Goal: Task Accomplishment & Management: Use online tool/utility

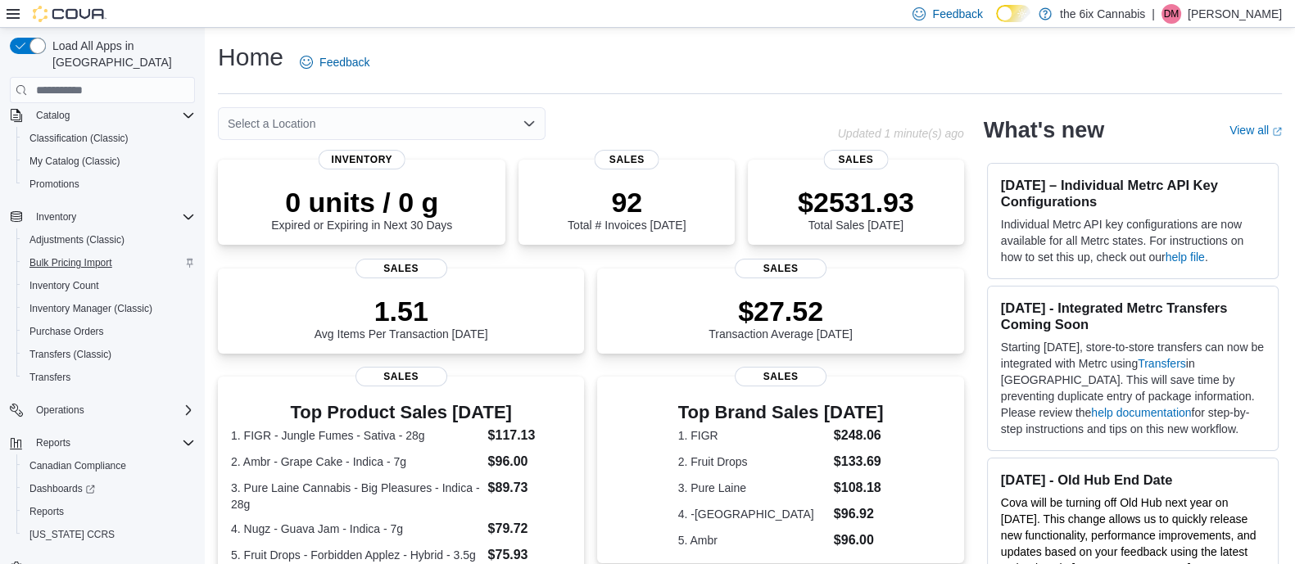
scroll to position [165, 0]
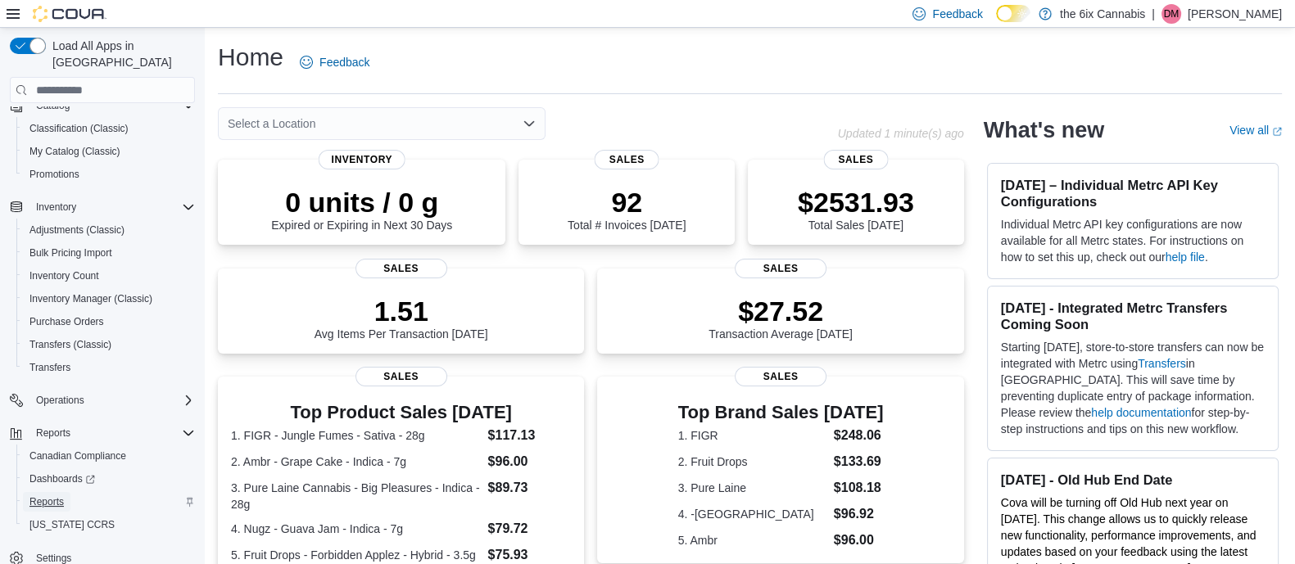
click at [55, 496] on span "Reports" at bounding box center [46, 502] width 34 height 13
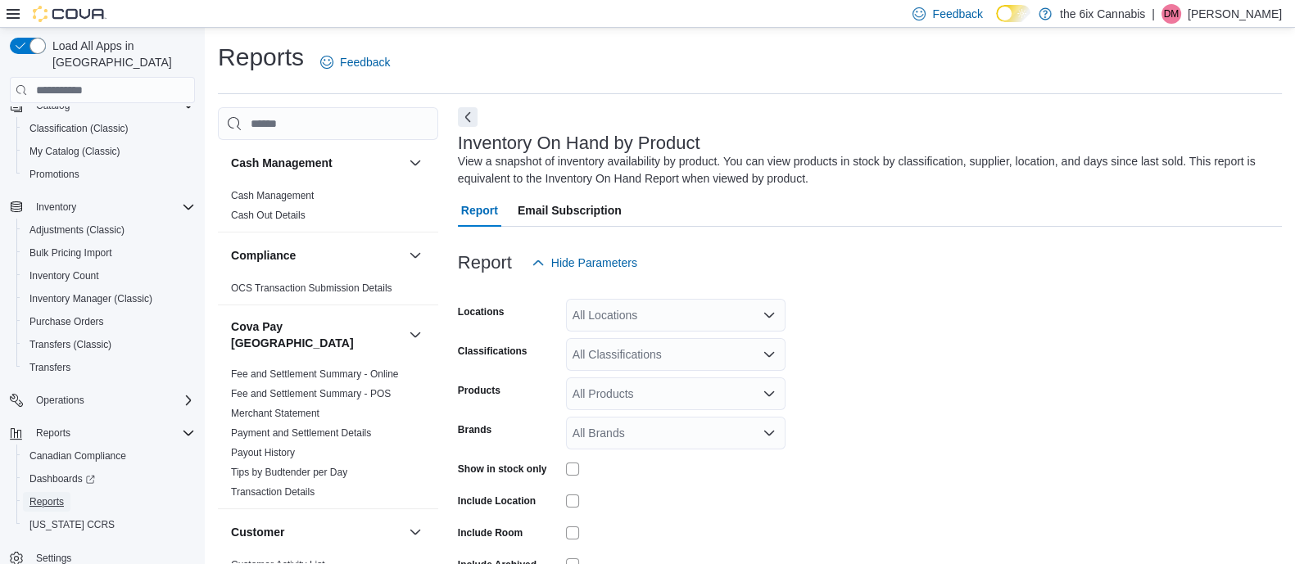
scroll to position [54, 0]
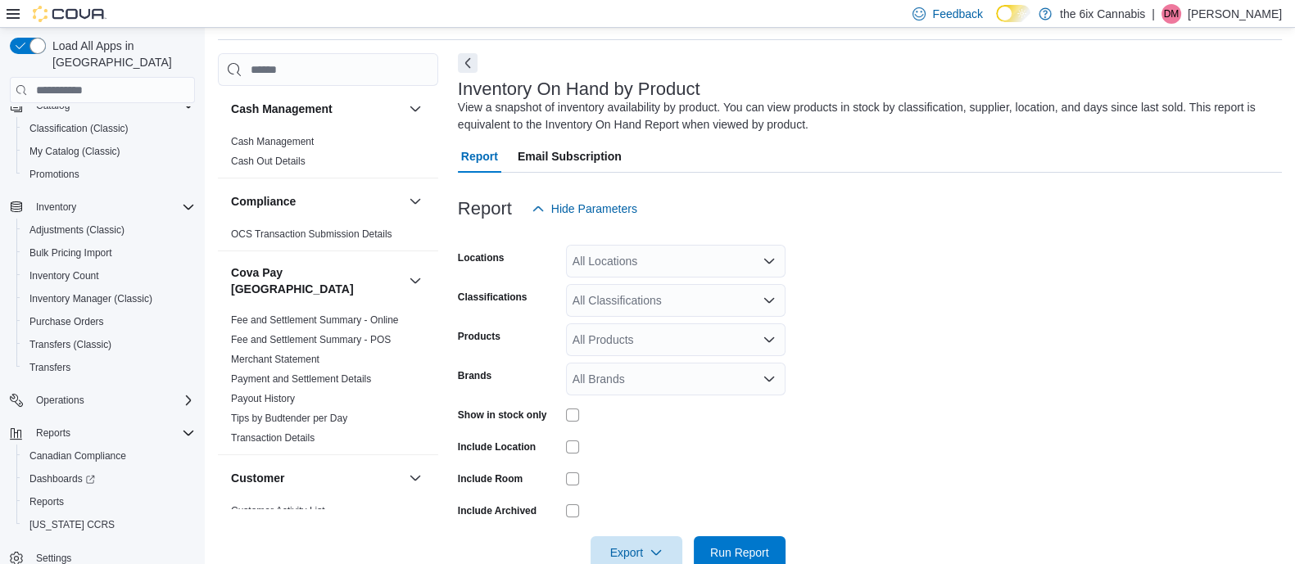
click at [754, 261] on div "All Locations" at bounding box center [676, 261] width 220 height 33
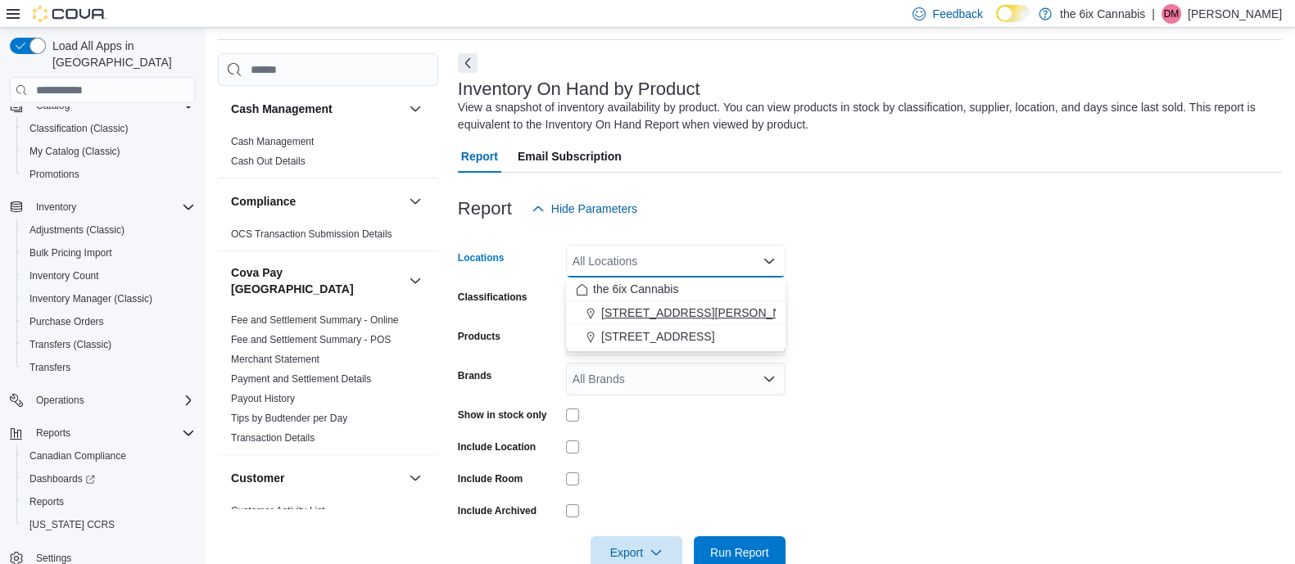
click at [648, 315] on span "[STREET_ADDRESS][PERSON_NAME] North" at bounding box center [720, 313] width 239 height 16
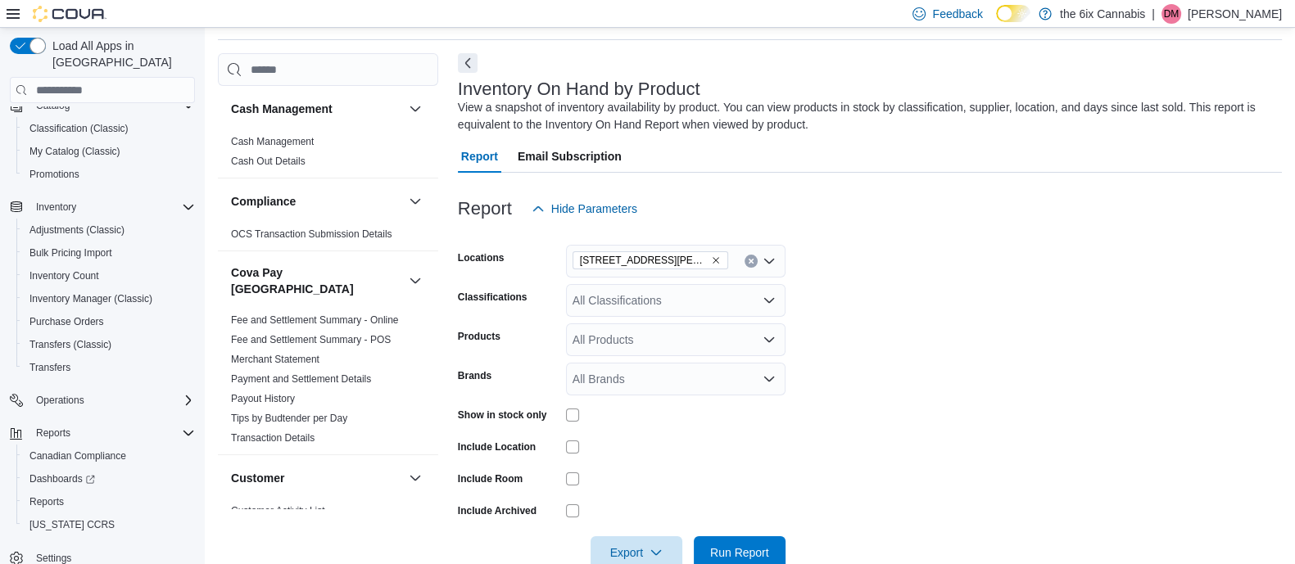
click at [868, 432] on form "Locations [STREET_ADDRESS][PERSON_NAME] North Classifications All Classificatio…" at bounding box center [870, 397] width 824 height 344
click at [763, 292] on div "All Classifications" at bounding box center [676, 300] width 220 height 33
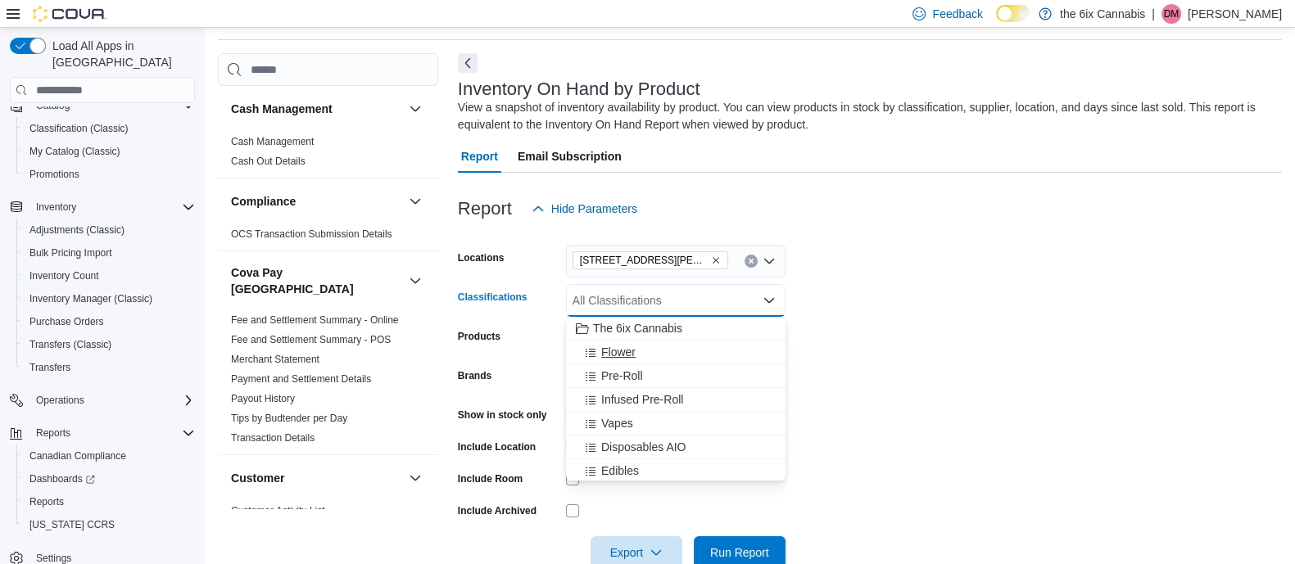
click at [611, 354] on span "Flower" at bounding box center [618, 352] width 34 height 16
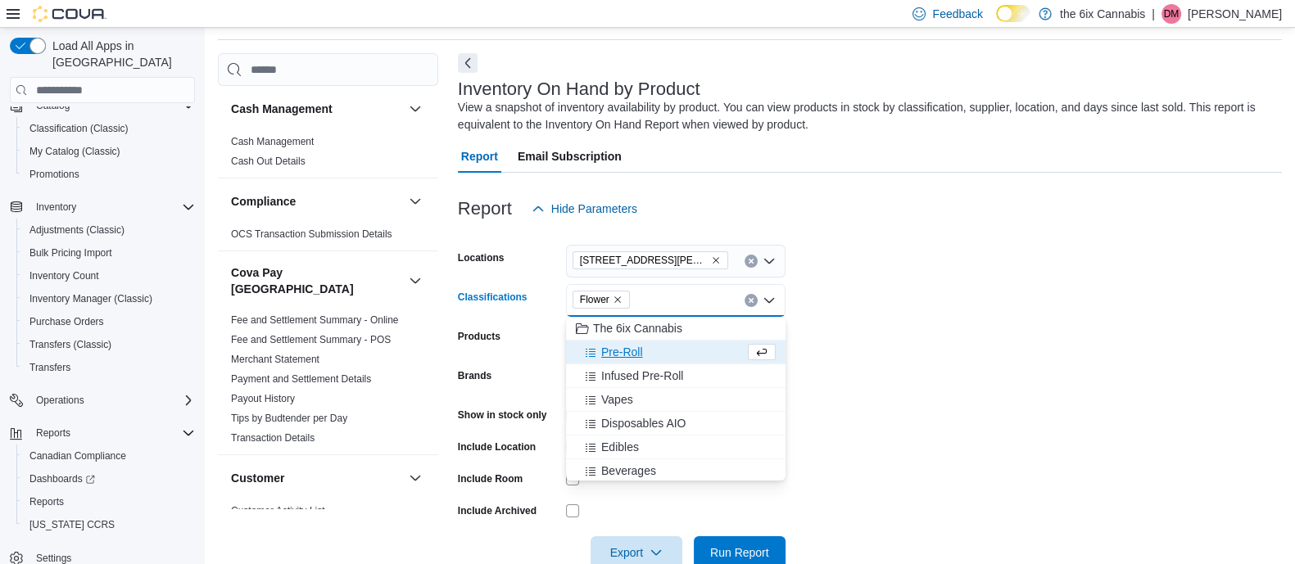
click at [1154, 377] on form "Locations [STREET_ADDRESS][PERSON_NAME] North Classifications Flower Combo box.…" at bounding box center [870, 397] width 824 height 344
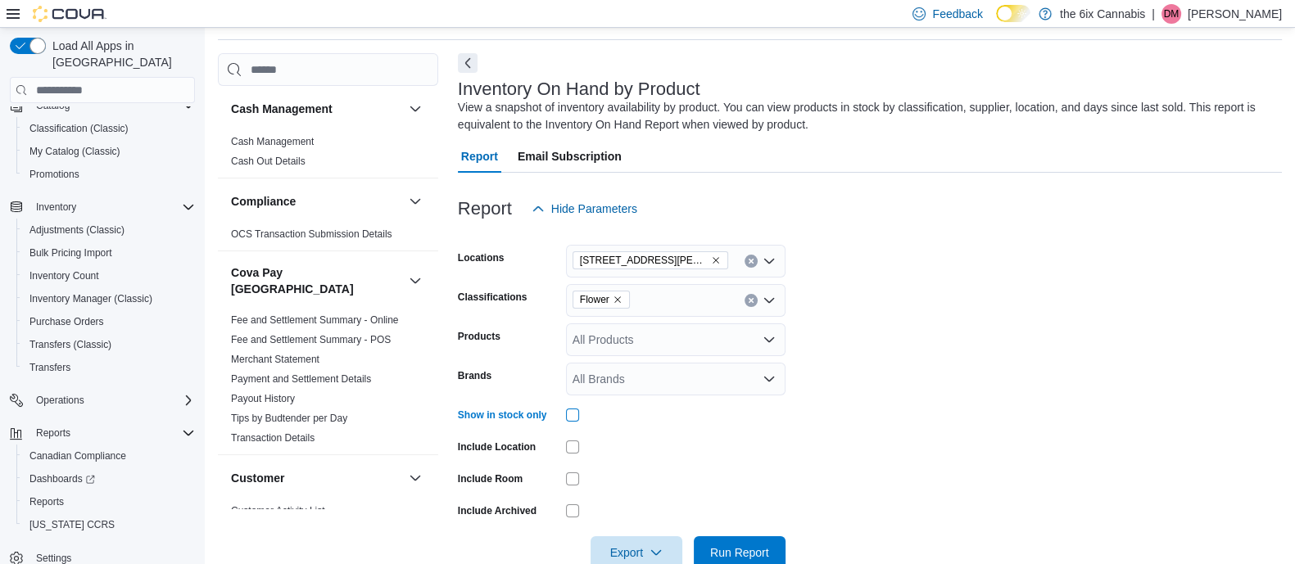
scroll to position [92, 0]
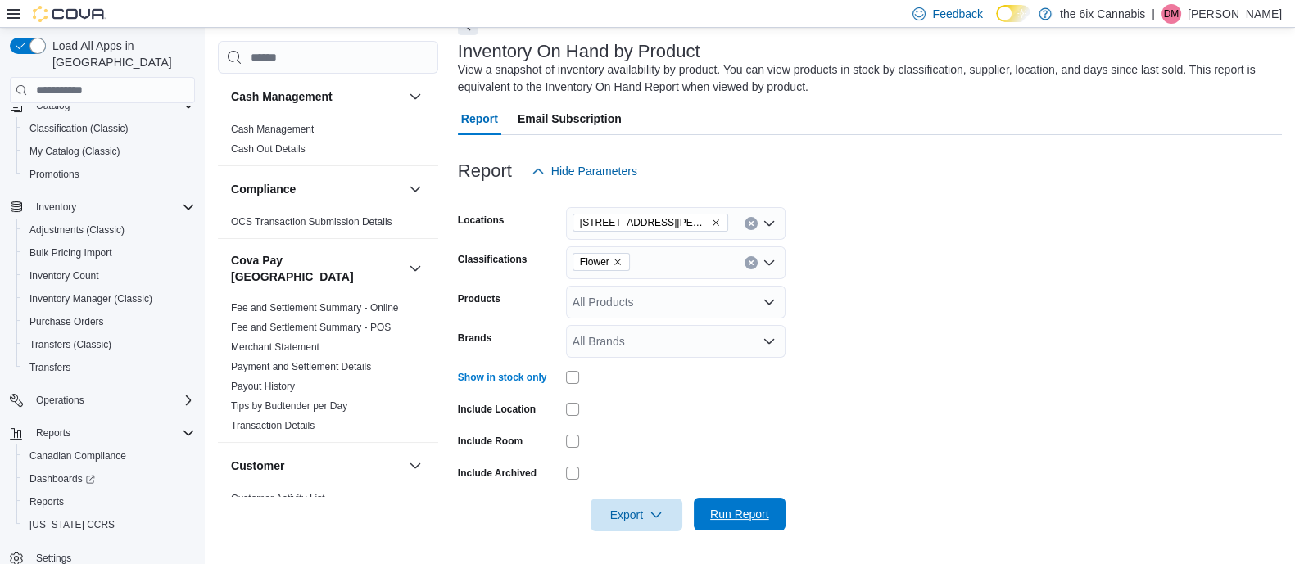
click at [746, 519] on span "Run Report" at bounding box center [739, 514] width 59 height 16
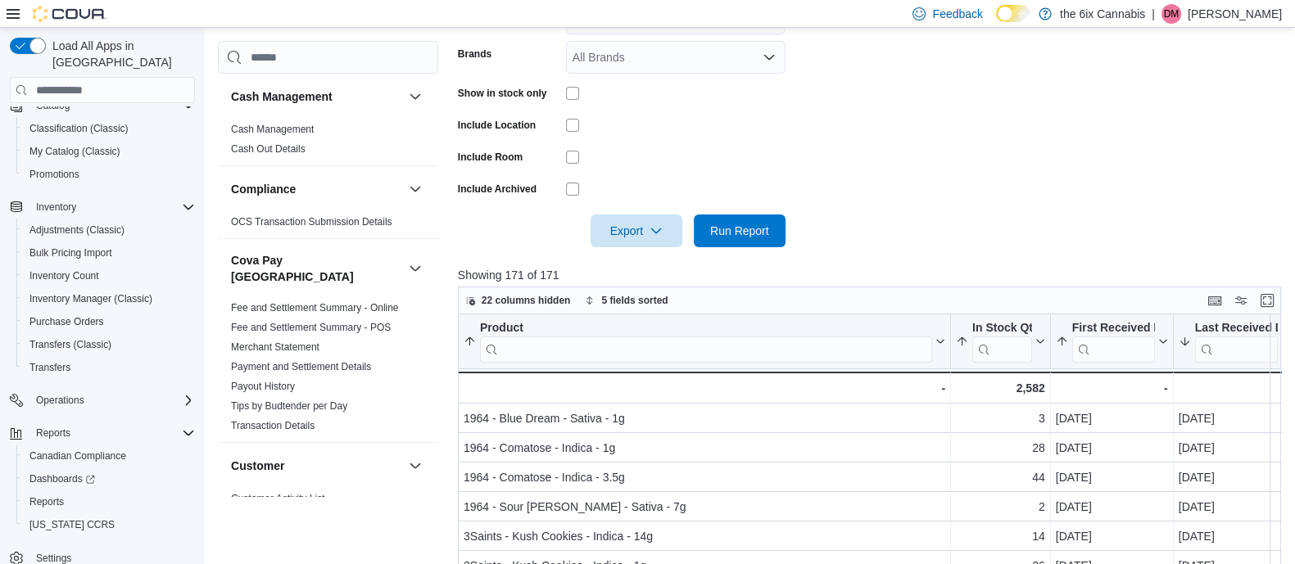
scroll to position [378, 0]
click at [1274, 299] on button "Enter fullscreen" at bounding box center [1267, 298] width 20 height 20
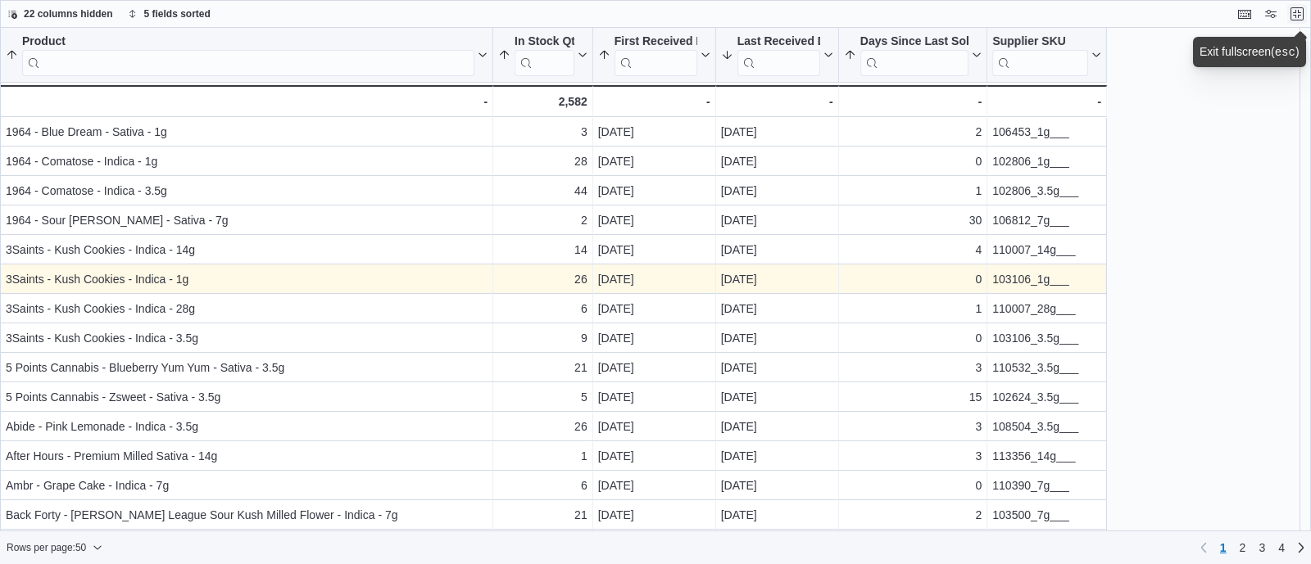
scroll to position [1, 0]
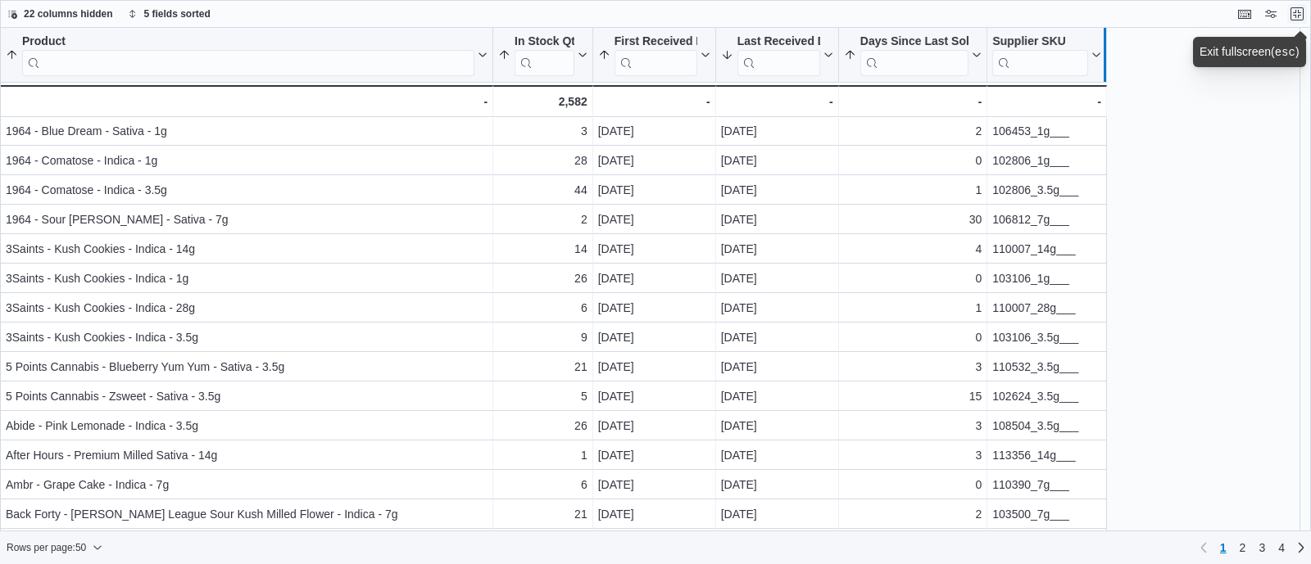
click at [1105, 72] on div at bounding box center [1102, 55] width 7 height 54
click at [1104, 67] on div at bounding box center [1102, 55] width 7 height 54
click at [1207, 119] on div "Product Sorted by Days Since Last Sold, ascending , then sorted by First Receiv…" at bounding box center [655, 280] width 1311 height 505
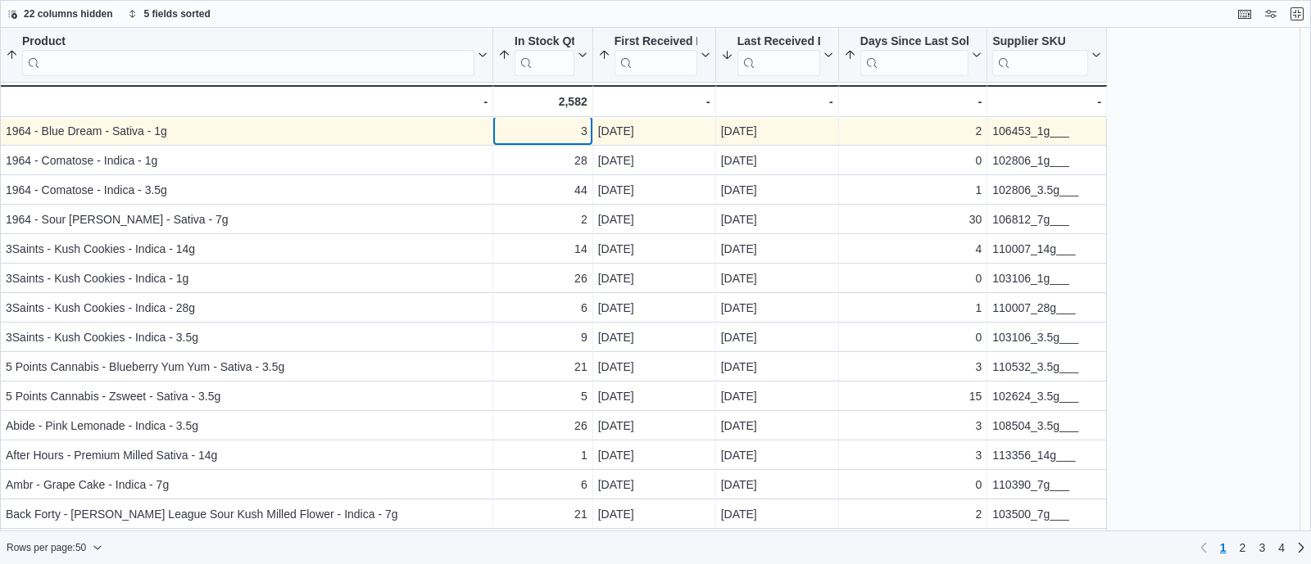
click at [537, 134] on div "3" at bounding box center [542, 131] width 89 height 20
click at [1010, 130] on div "106453_1g___" at bounding box center [1046, 132] width 109 height 20
click at [1010, 130] on div "Product Sorted by Days Since Last Sold, ascending , then sorted by First Receiv…" at bounding box center [655, 280] width 1311 height 505
click at [1010, 130] on div "106453_1g___" at bounding box center [1046, 132] width 109 height 20
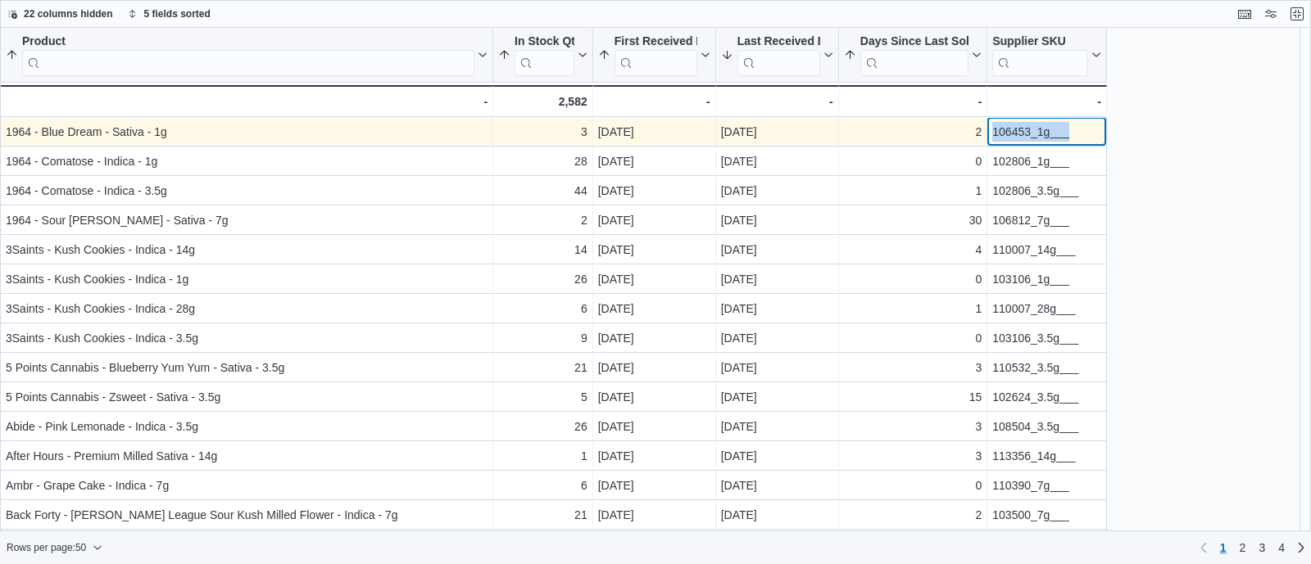
click at [1010, 130] on div "106453_1g___" at bounding box center [1046, 132] width 109 height 20
copy div "106453_1g___"
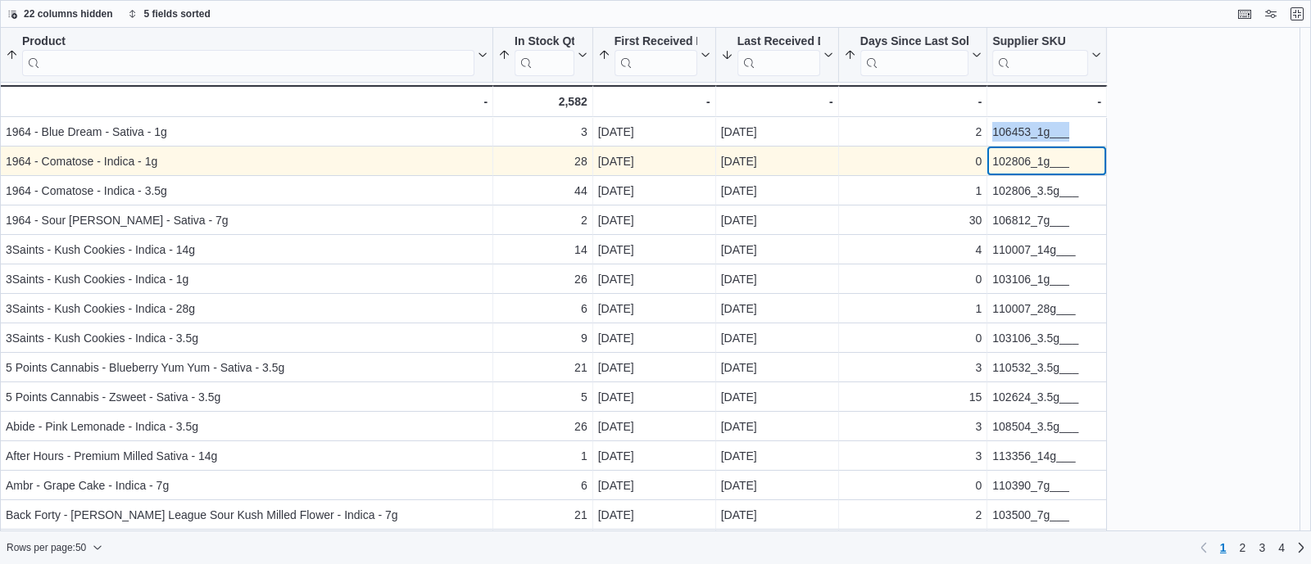
click at [1028, 160] on div "102806_1g___" at bounding box center [1046, 162] width 109 height 20
copy div "102806_1g___"
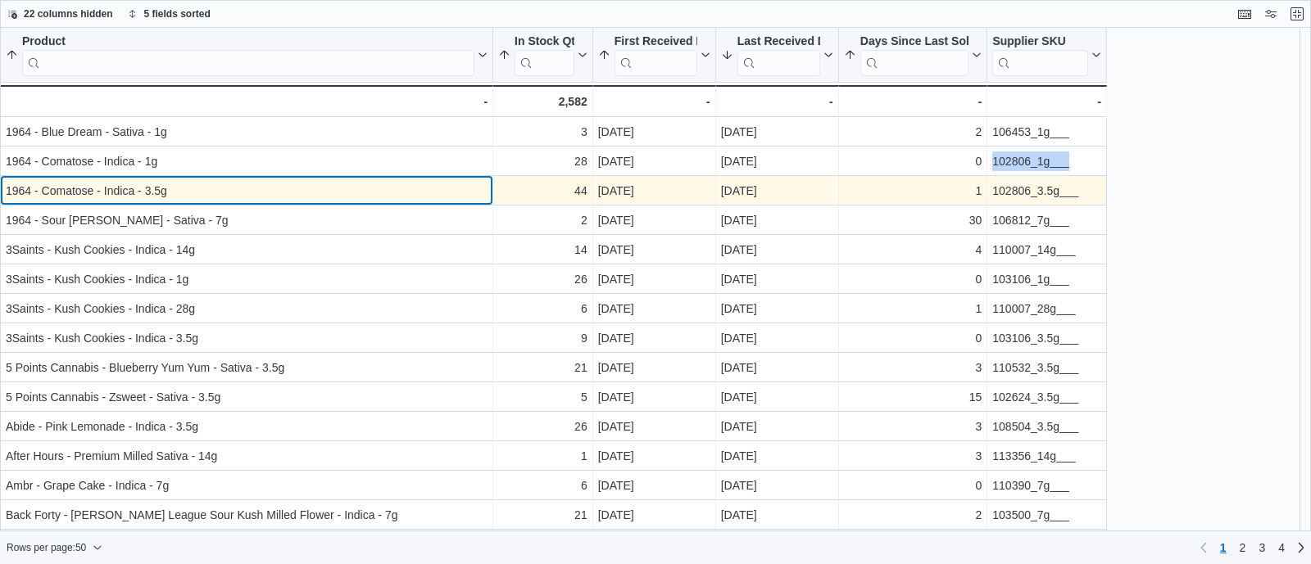
click at [472, 183] on div "1964 - Comatose - Indica - 3.5g" at bounding box center [247, 191] width 482 height 20
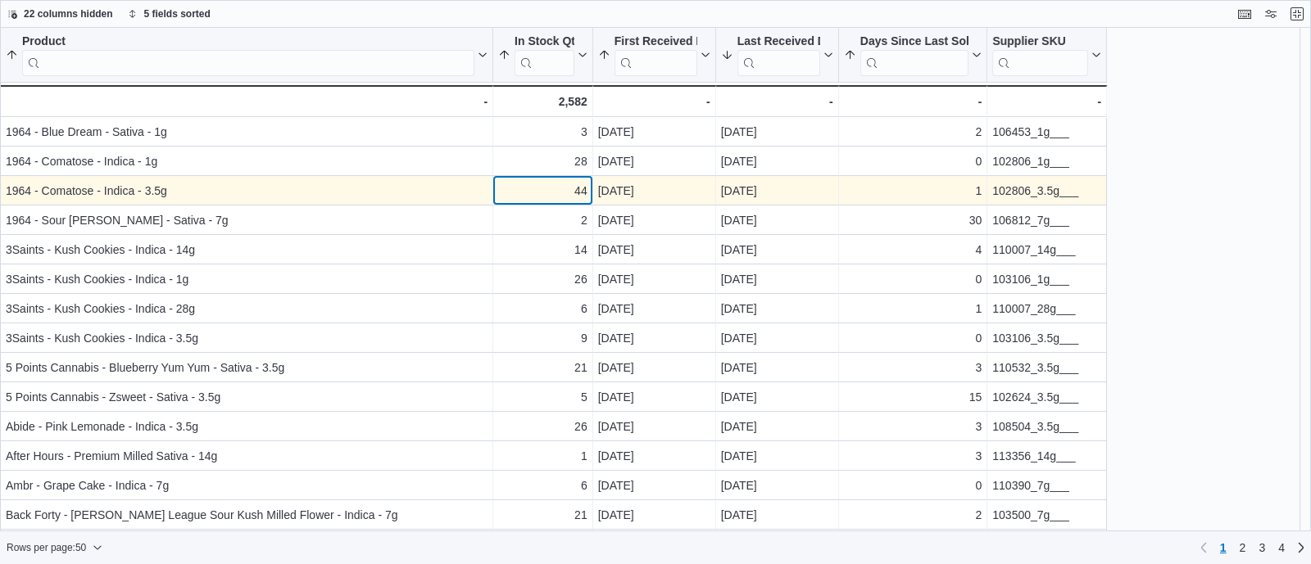
click at [553, 183] on div "44" at bounding box center [542, 191] width 89 height 20
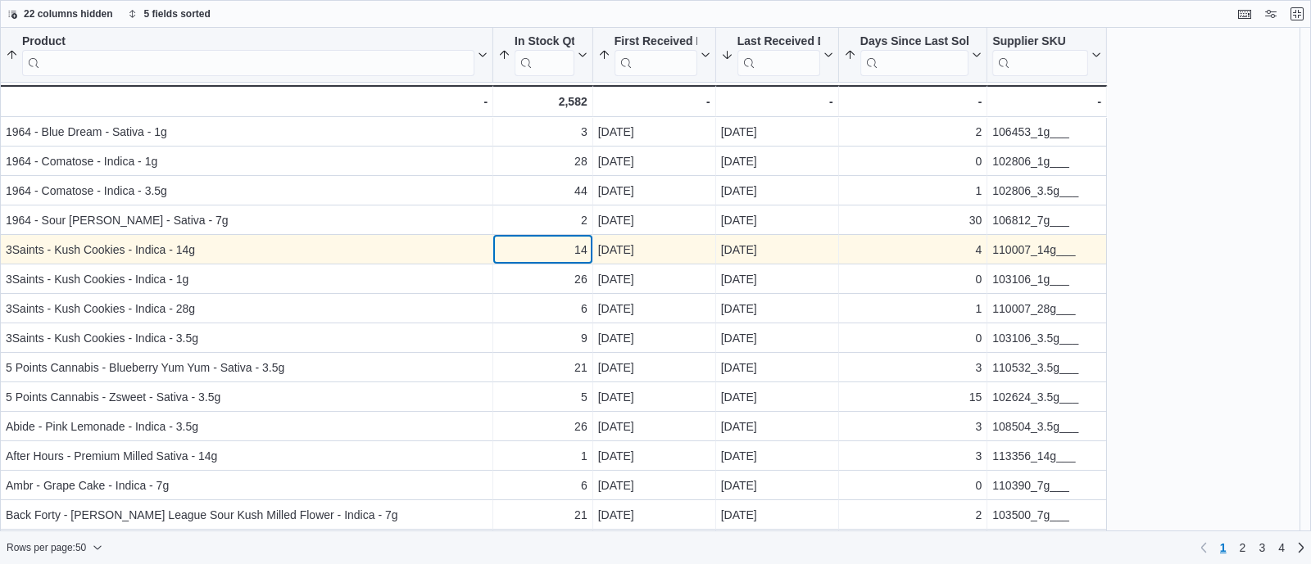
click at [499, 244] on div "14" at bounding box center [542, 250] width 89 height 20
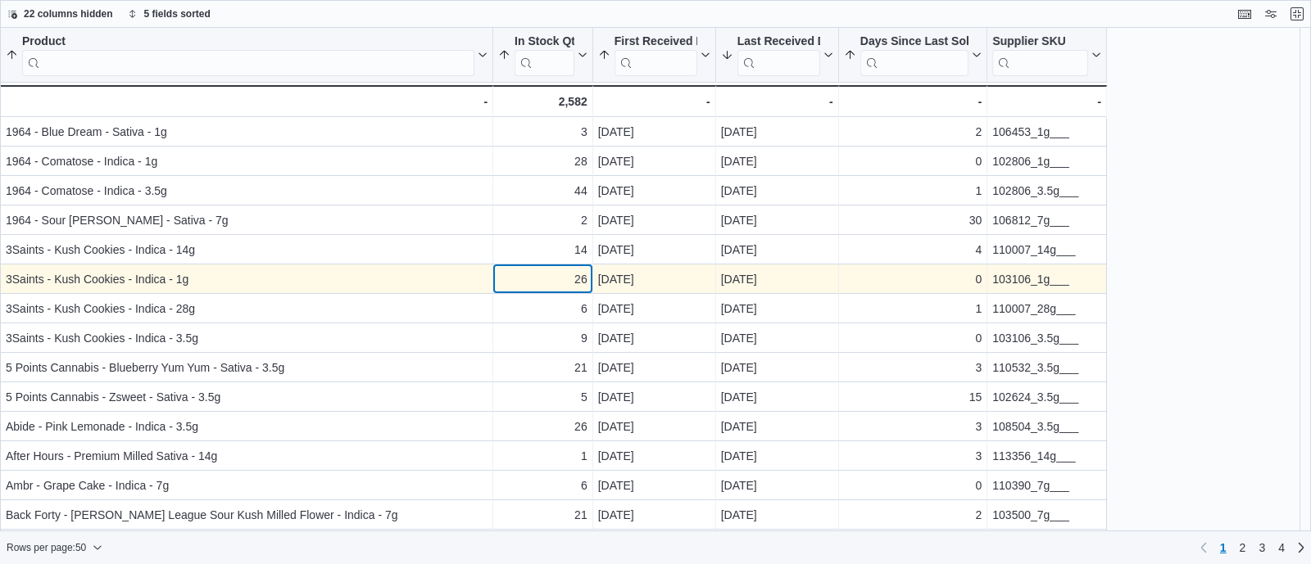
click at [545, 279] on div "26" at bounding box center [542, 280] width 89 height 20
click at [1022, 280] on div "103106_1g___" at bounding box center [1046, 280] width 109 height 20
copy div "103106_1g___"
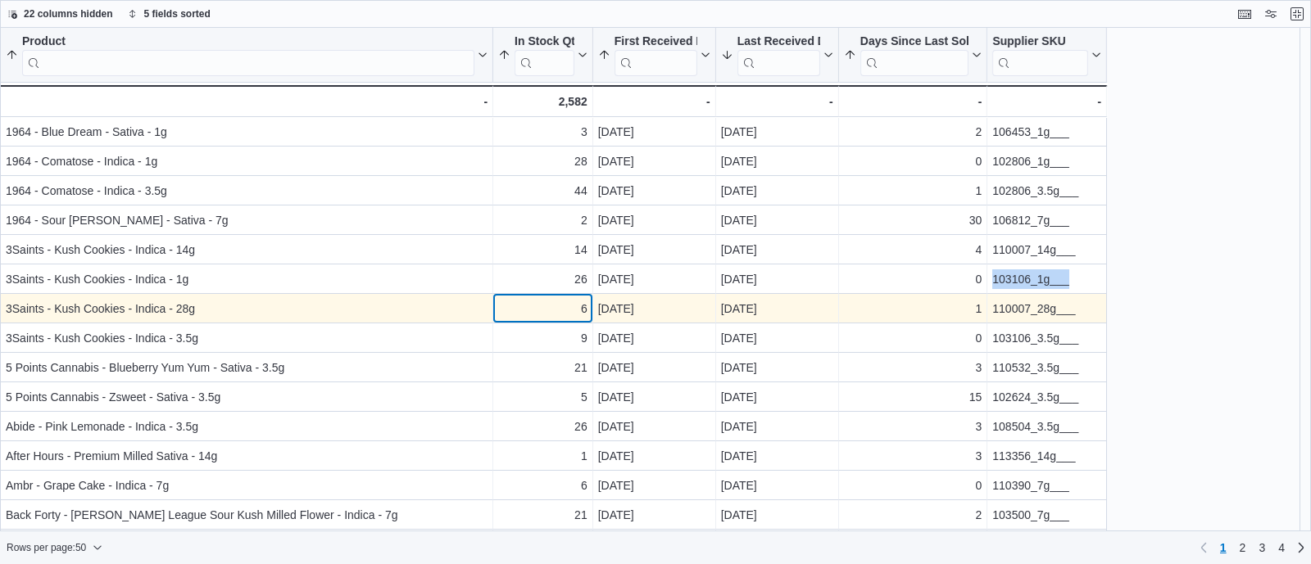
click at [515, 308] on div "6" at bounding box center [542, 309] width 89 height 20
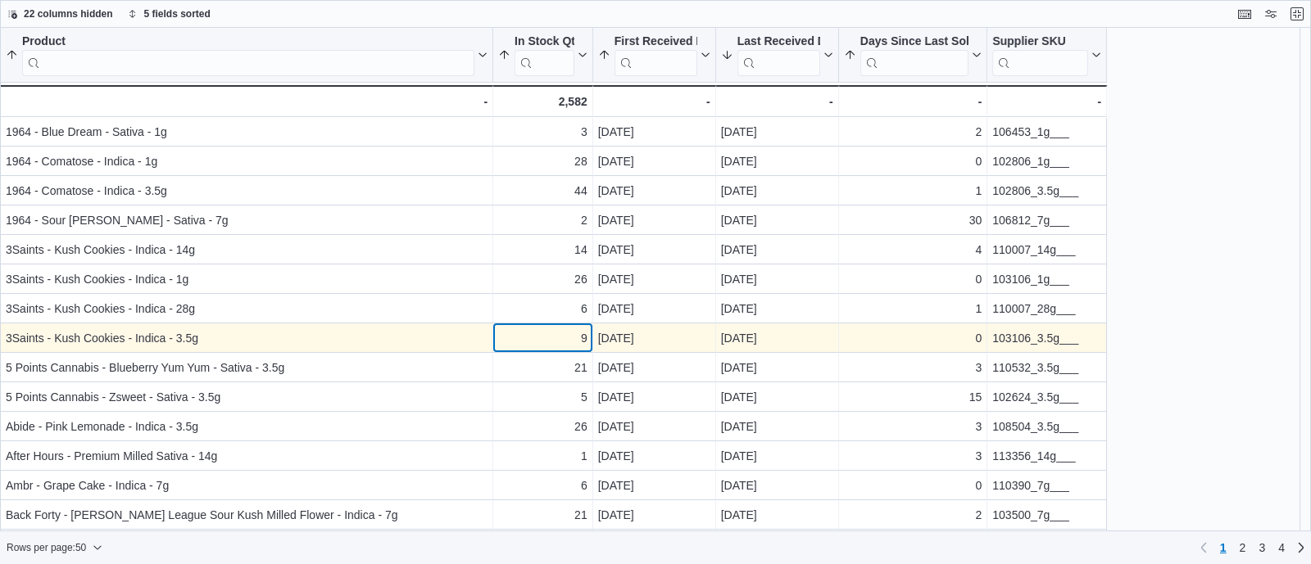
click at [571, 346] on div "9" at bounding box center [542, 338] width 89 height 20
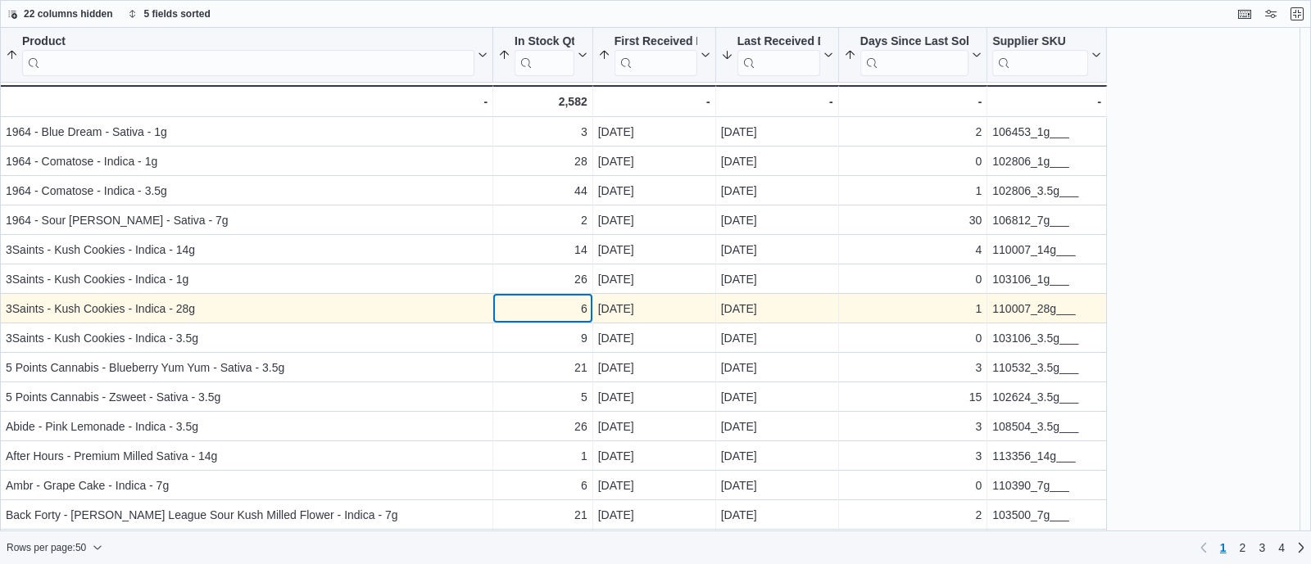
click at [564, 305] on div "6" at bounding box center [542, 309] width 89 height 20
click at [1042, 308] on div "110007_28g___" at bounding box center [1046, 309] width 109 height 20
copy div "110007_28g___"
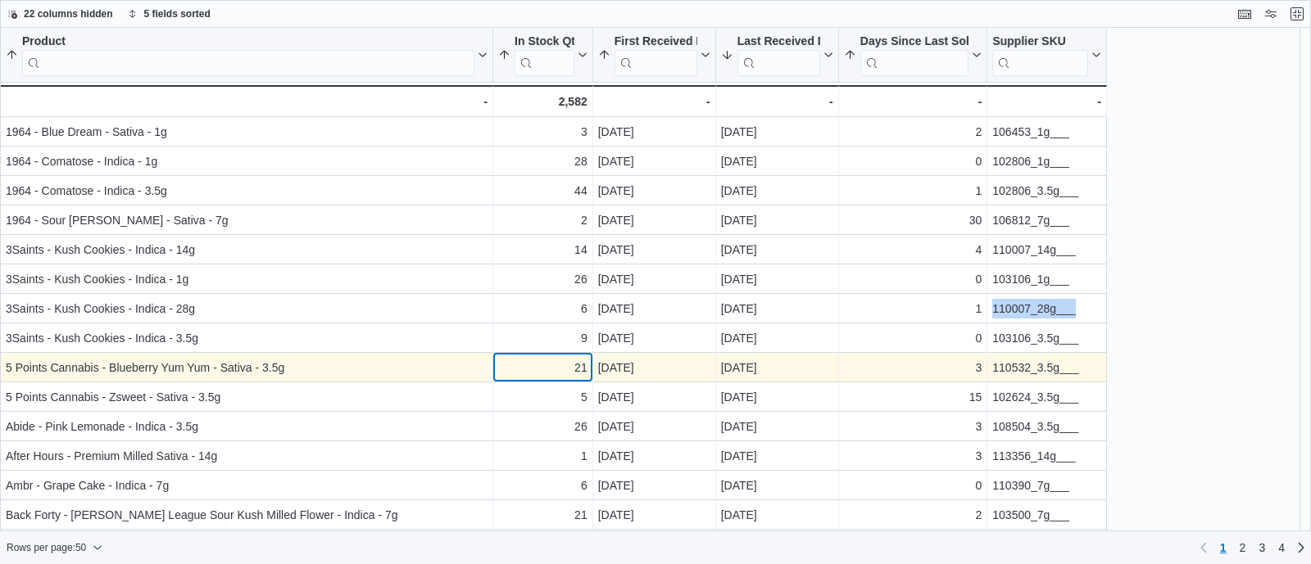
click at [562, 362] on div "21" at bounding box center [542, 368] width 89 height 20
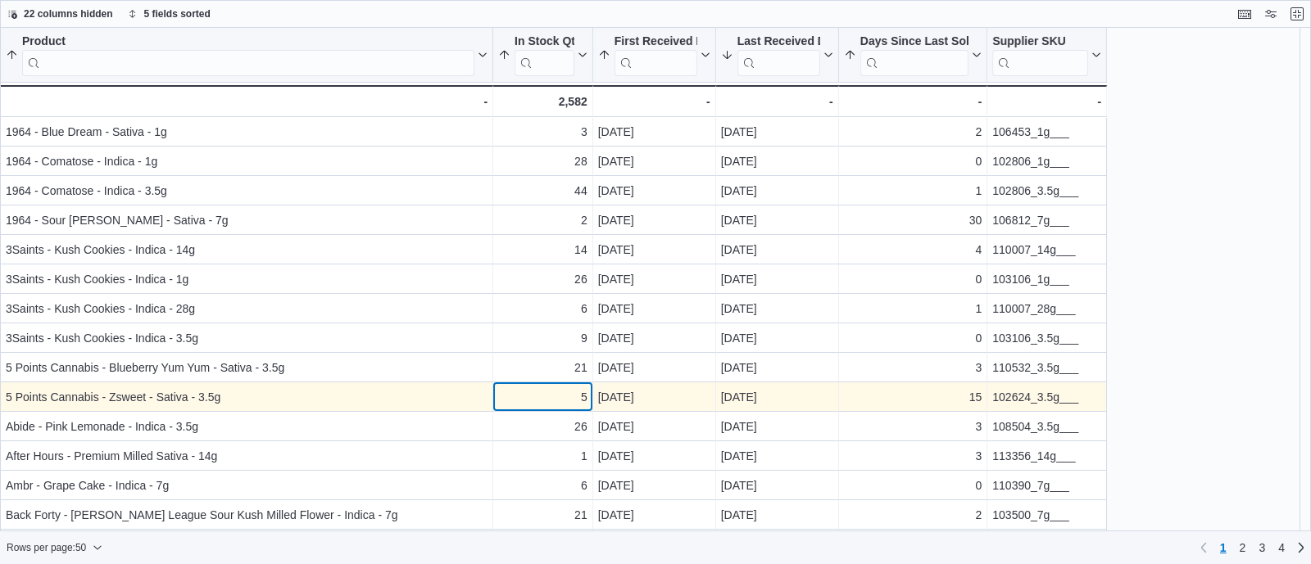
click at [562, 408] on div "5 - In Stock Qty, column 2, row 10" at bounding box center [543, 397] width 100 height 29
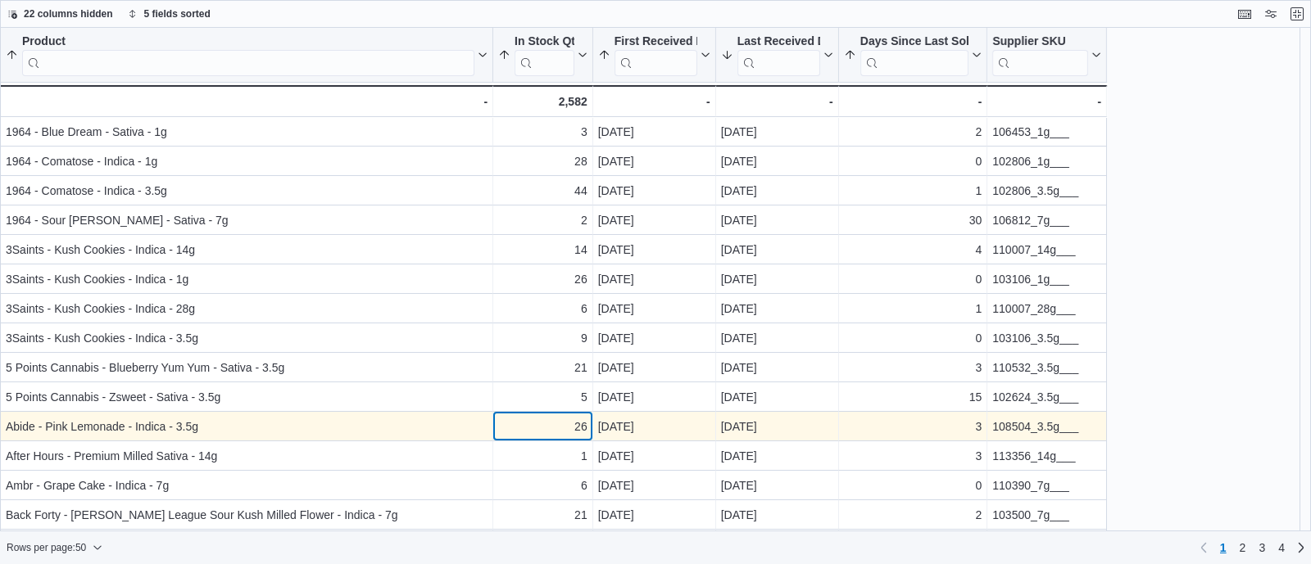
click at [525, 417] on div "26" at bounding box center [542, 427] width 89 height 20
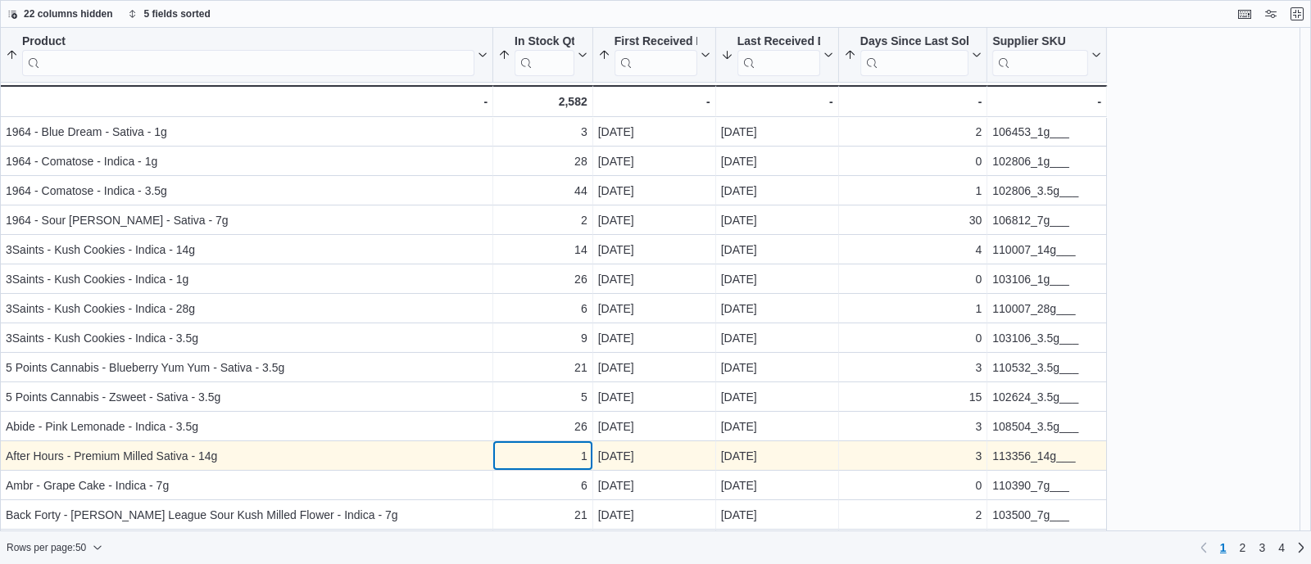
click at [553, 463] on div "1" at bounding box center [542, 456] width 89 height 20
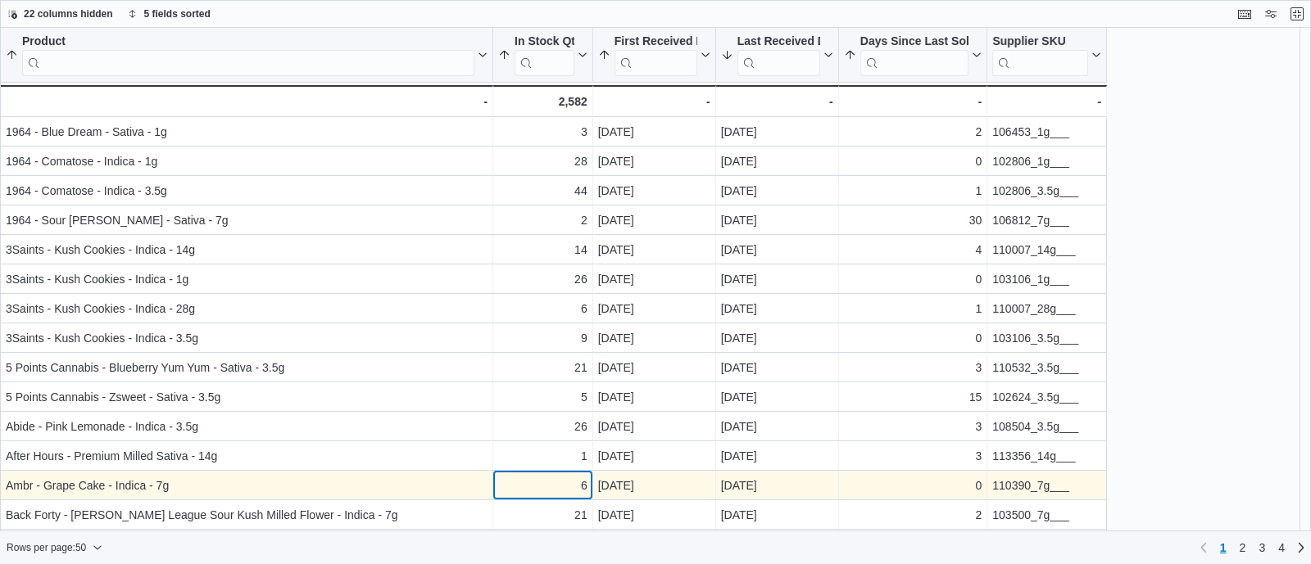
click at [564, 498] on div "6 - In Stock Qty, column 2, row 13" at bounding box center [543, 485] width 100 height 29
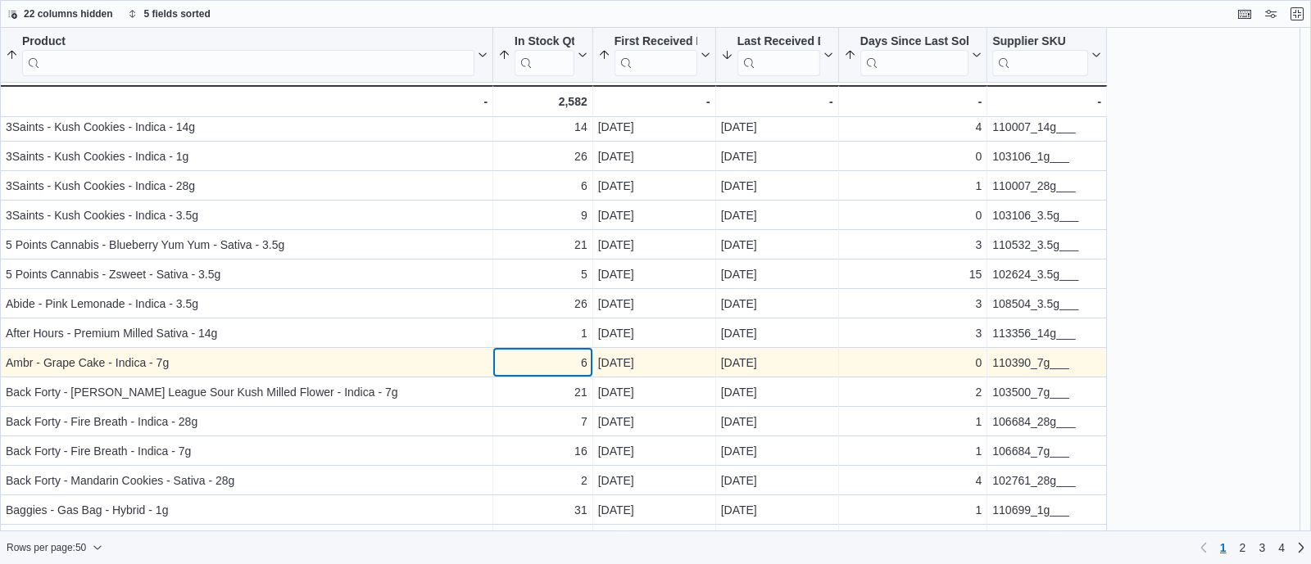
scroll to position [164, 0]
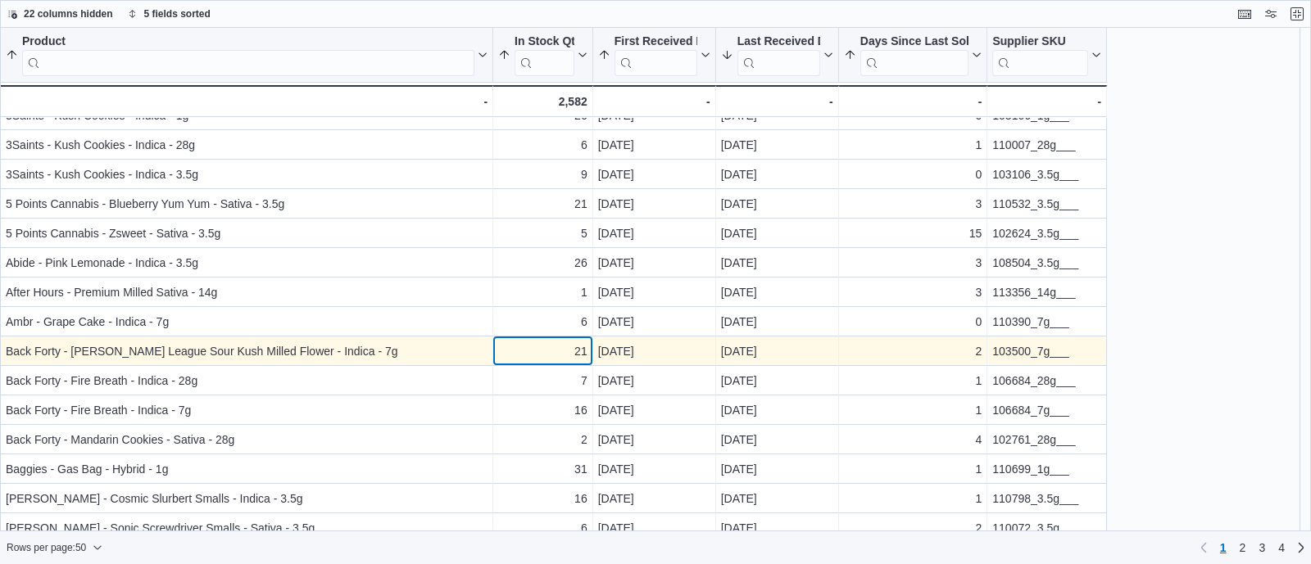
click at [557, 347] on div "21" at bounding box center [542, 352] width 89 height 20
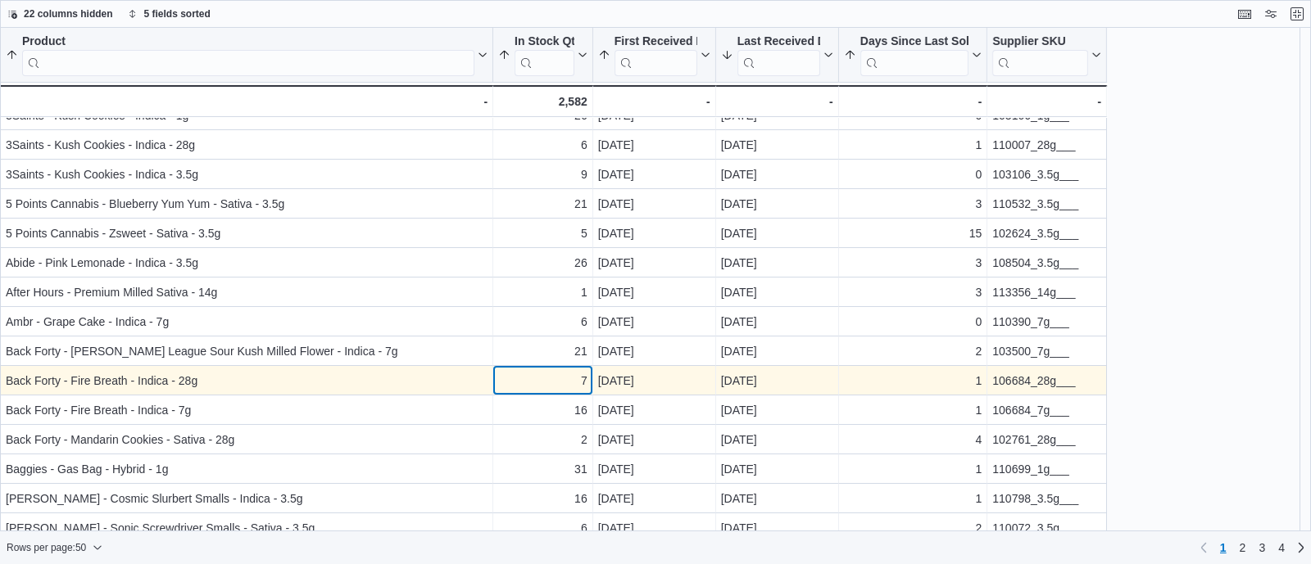
click at [558, 385] on div "7" at bounding box center [542, 381] width 89 height 20
click at [1012, 378] on div "106684_28g___" at bounding box center [1046, 381] width 109 height 20
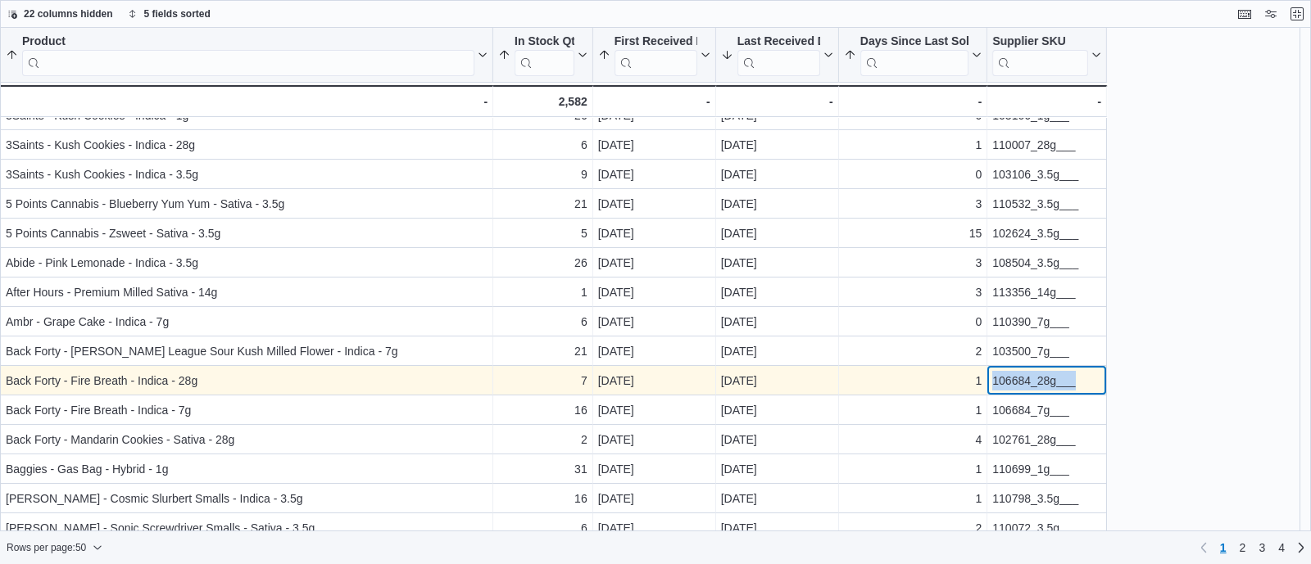
click at [1012, 378] on div "106684_28g___" at bounding box center [1046, 381] width 109 height 20
copy div "106684_28g___"
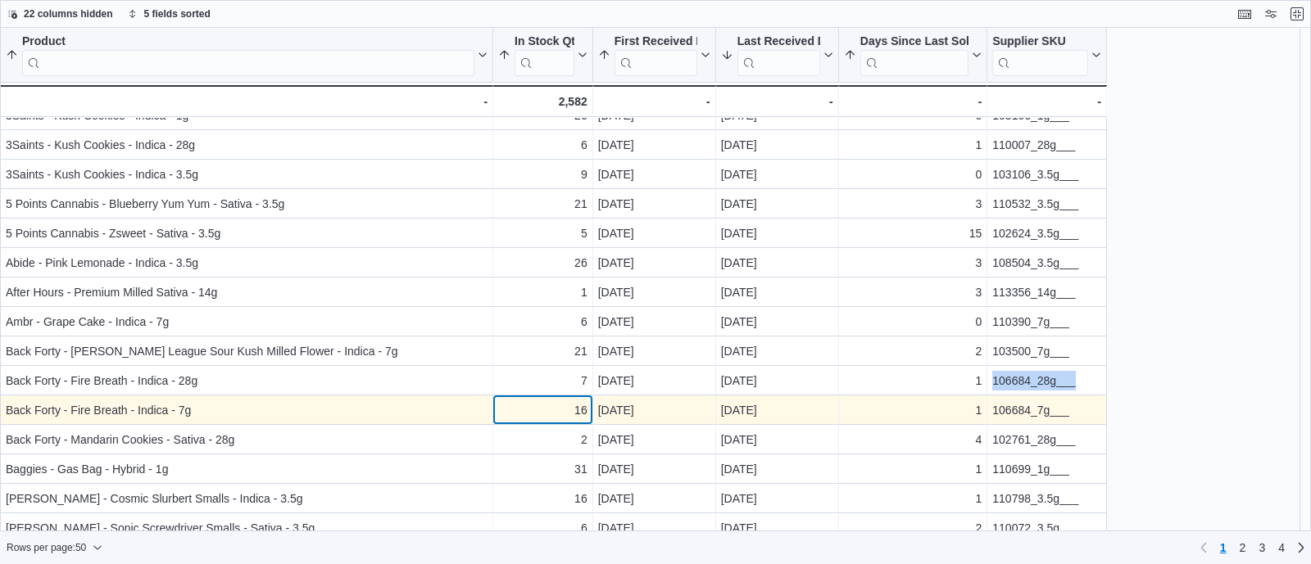
click at [544, 406] on div "16" at bounding box center [542, 411] width 89 height 20
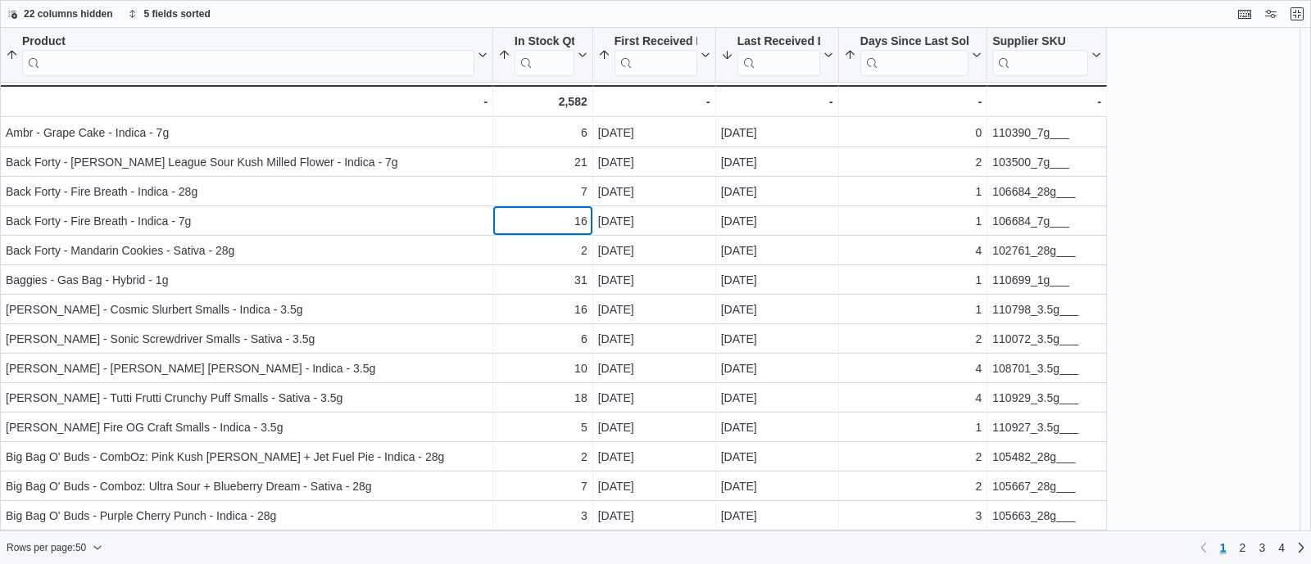
scroll to position [355, 0]
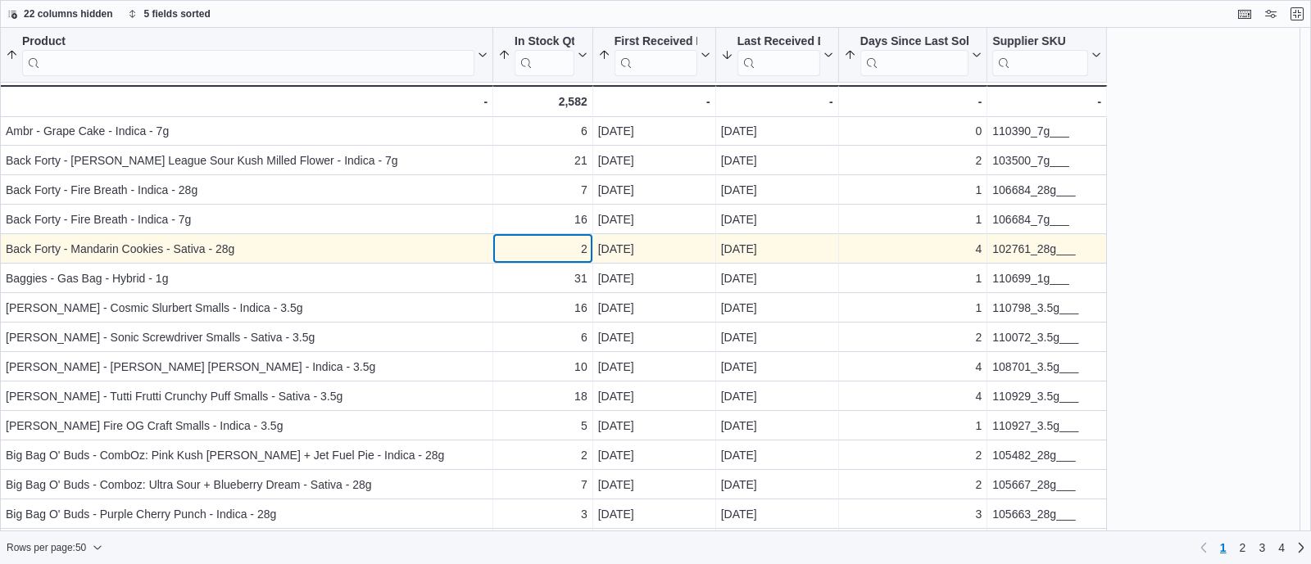
click at [531, 247] on div "2" at bounding box center [542, 249] width 89 height 20
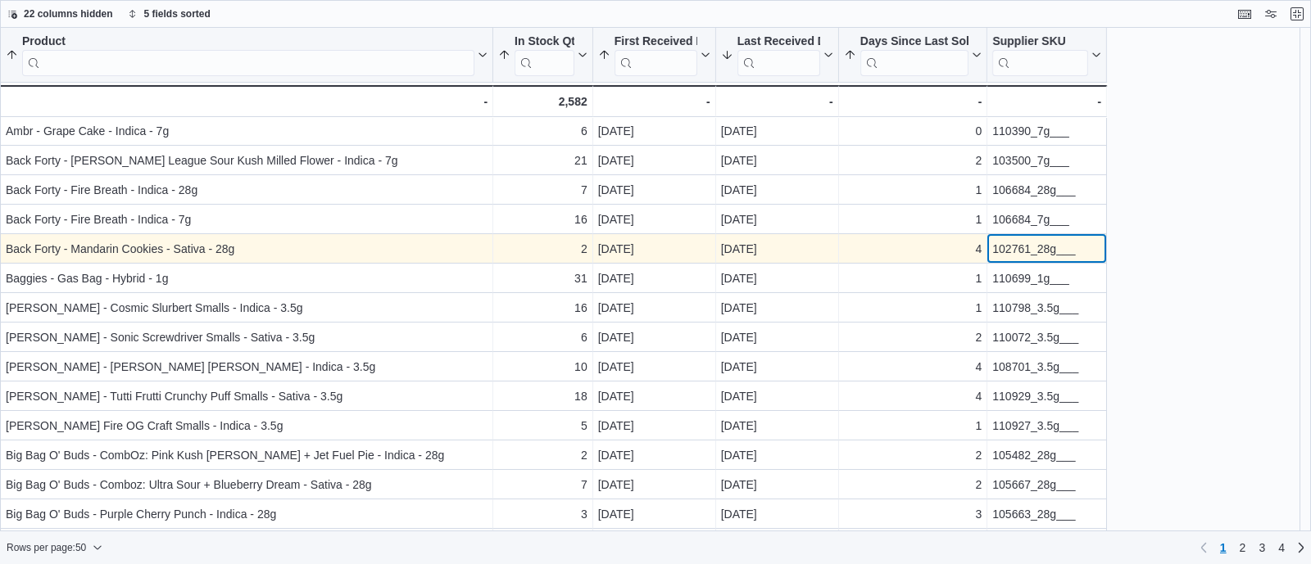
click at [1022, 242] on div "102761_28g___" at bounding box center [1046, 249] width 109 height 20
copy div "102761_28g___"
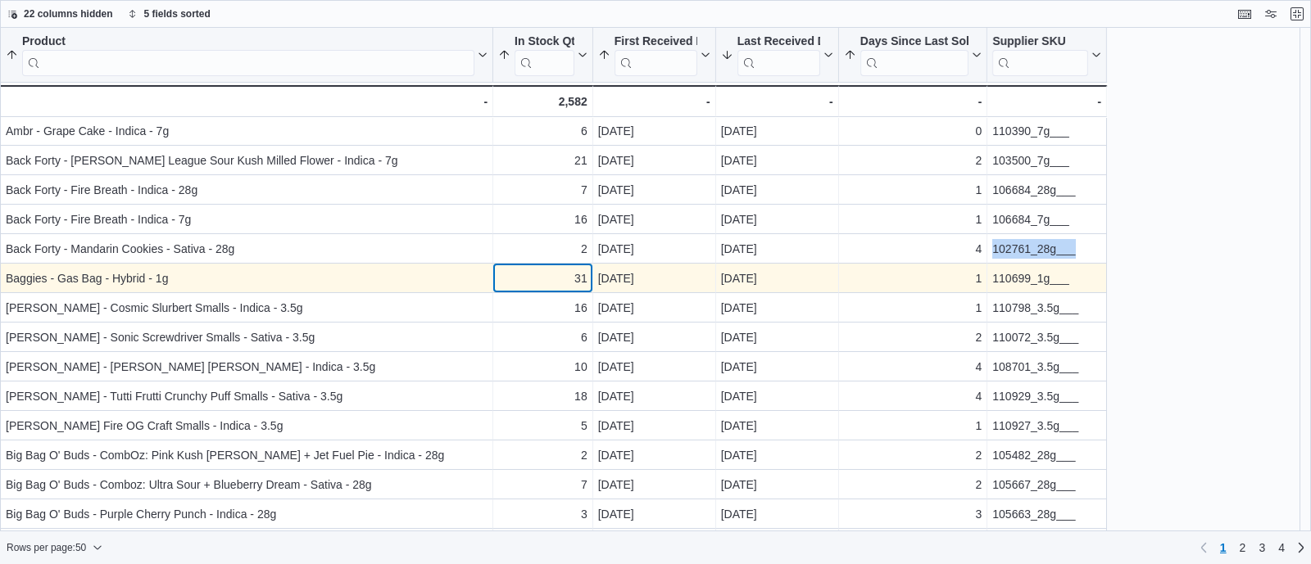
click at [550, 276] on div "31" at bounding box center [542, 279] width 89 height 20
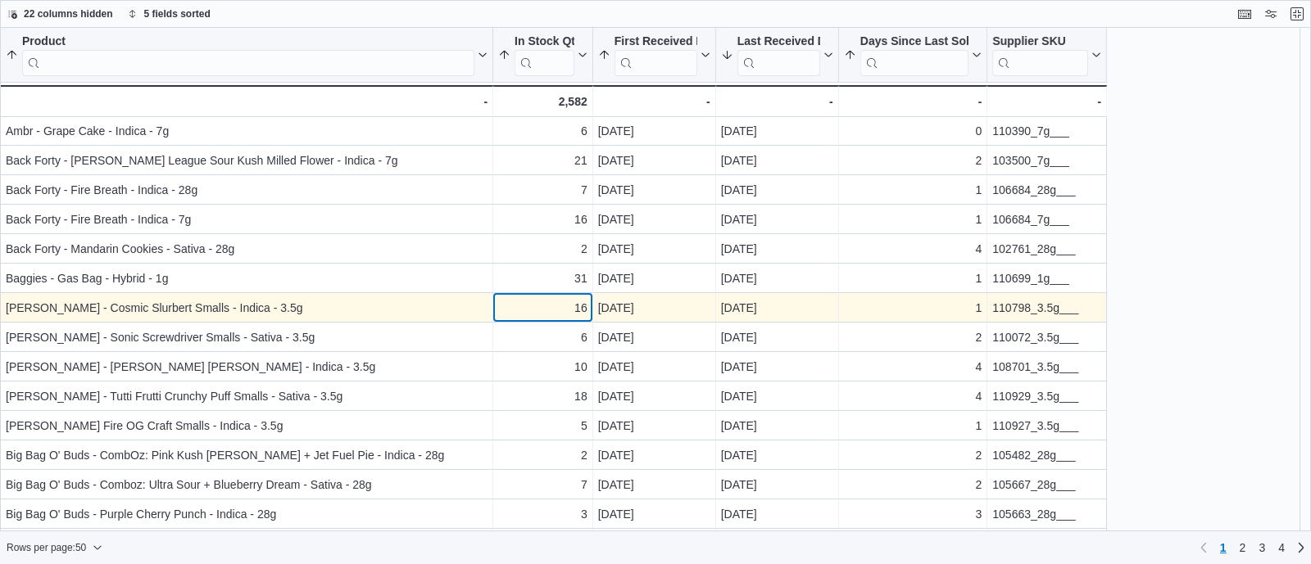
click at [562, 314] on div "16" at bounding box center [542, 308] width 89 height 20
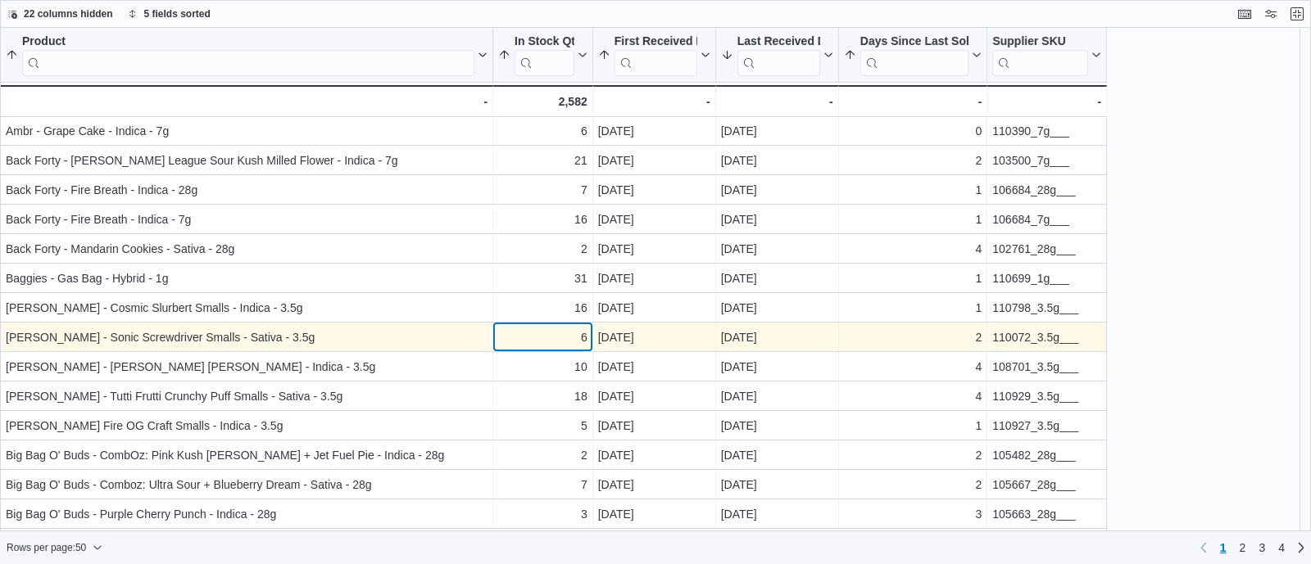
click at [541, 337] on div "6" at bounding box center [542, 338] width 89 height 20
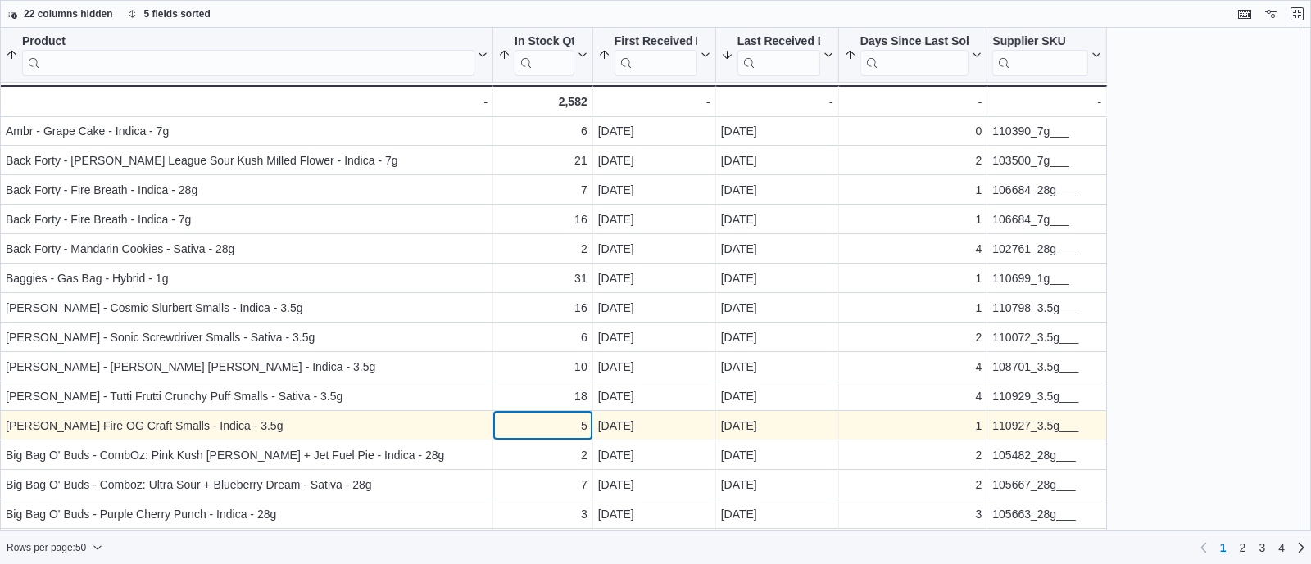
click at [544, 411] on div "5 - In Stock Qty, column 2, row 23" at bounding box center [543, 425] width 100 height 29
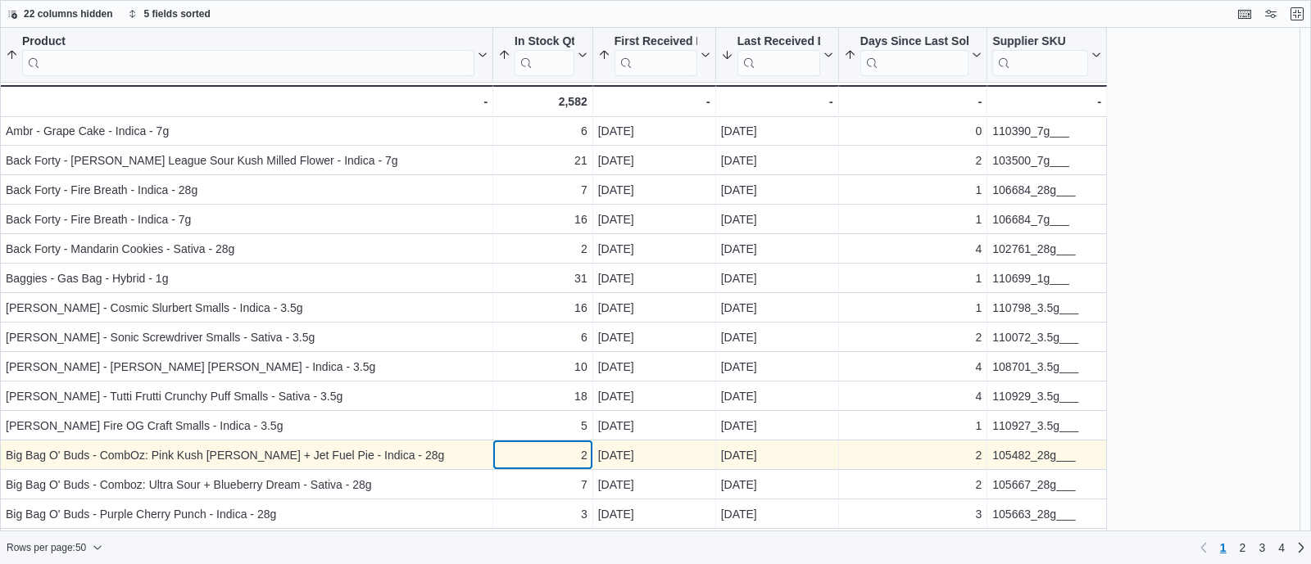
click at [543, 457] on div "2" at bounding box center [542, 456] width 89 height 20
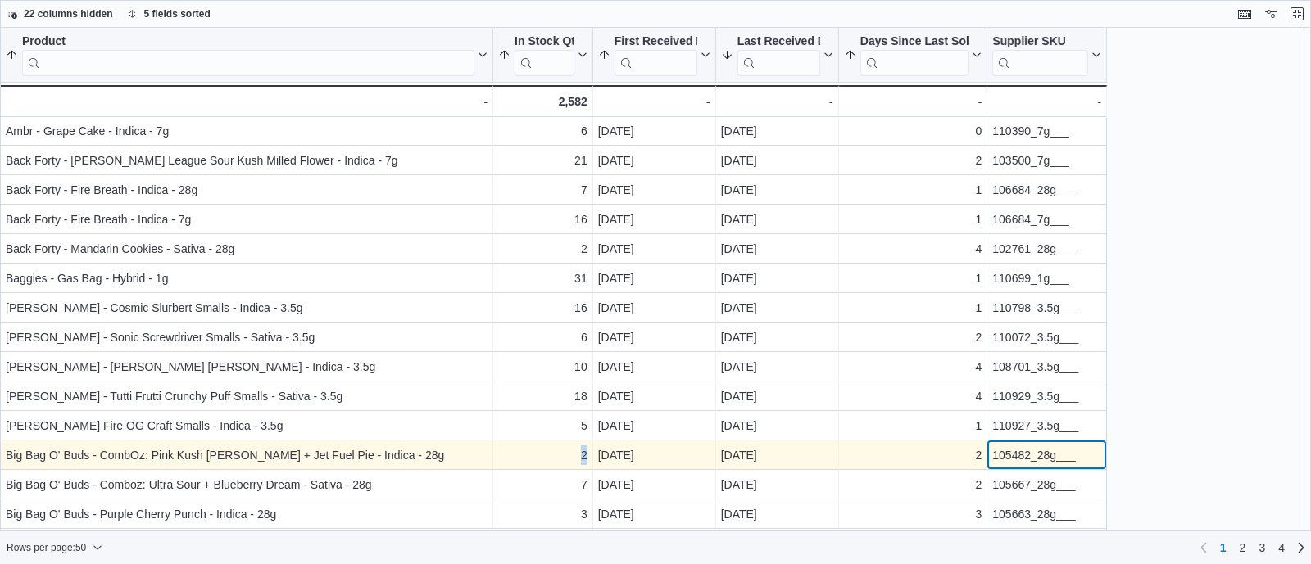
click at [1035, 456] on div "105482_28g___" at bounding box center [1046, 456] width 109 height 20
copy div "105482_28g___"
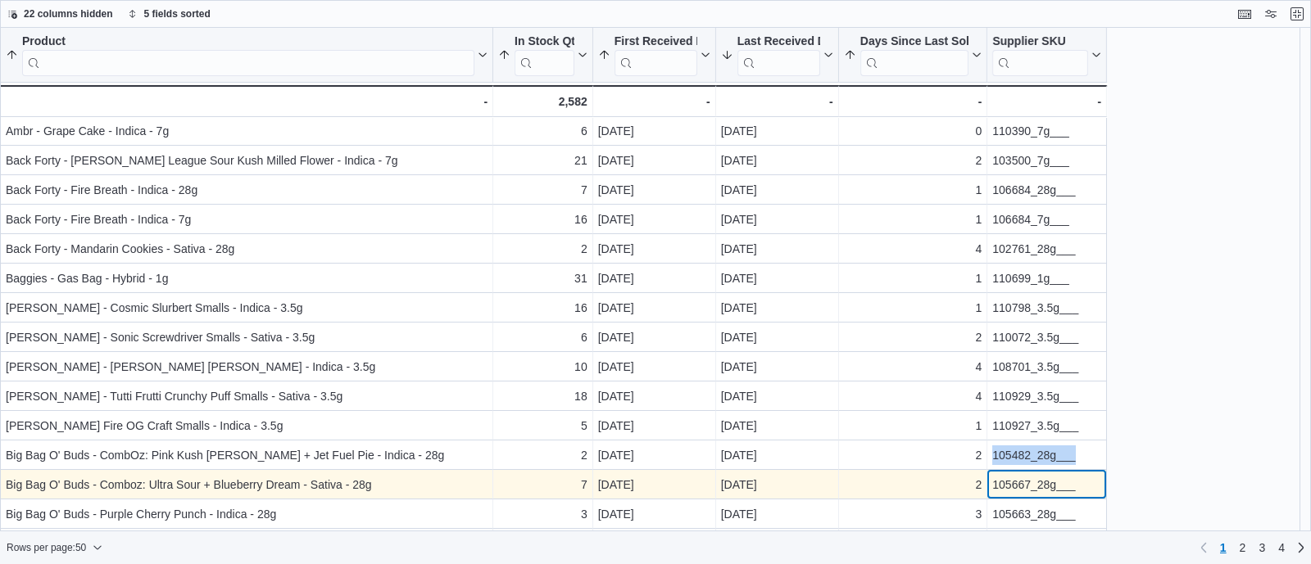
click at [1023, 496] on div "105667_28g___ - Supplier SKU, column 6, row 25" at bounding box center [1047, 484] width 120 height 29
copy div "105667_28g___"
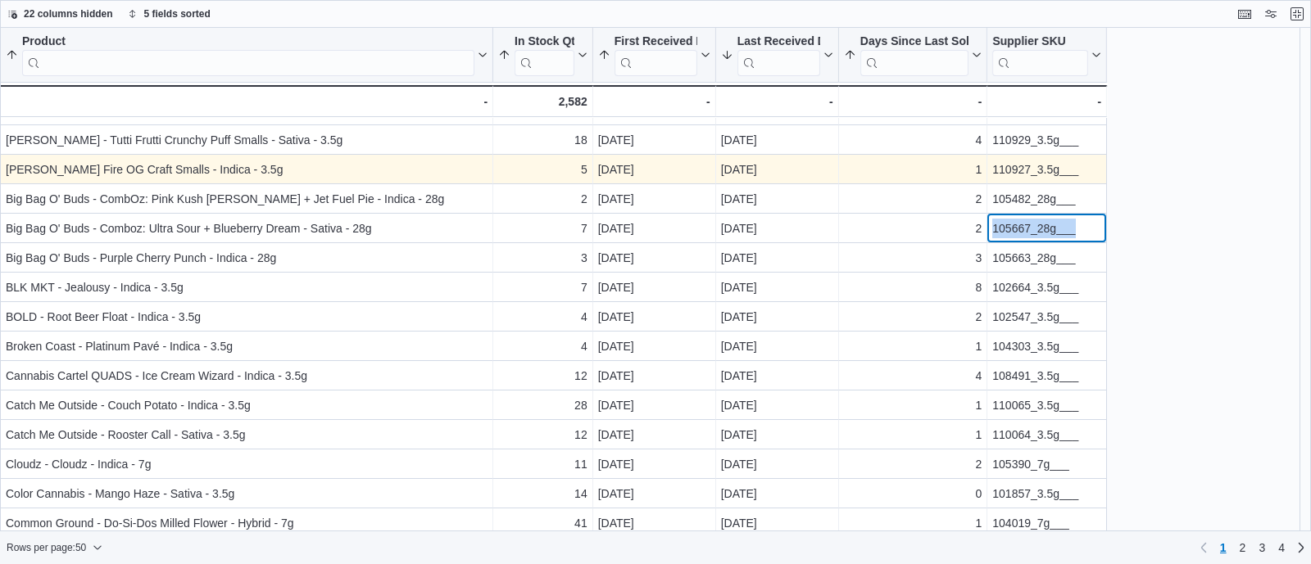
scroll to position [613, 0]
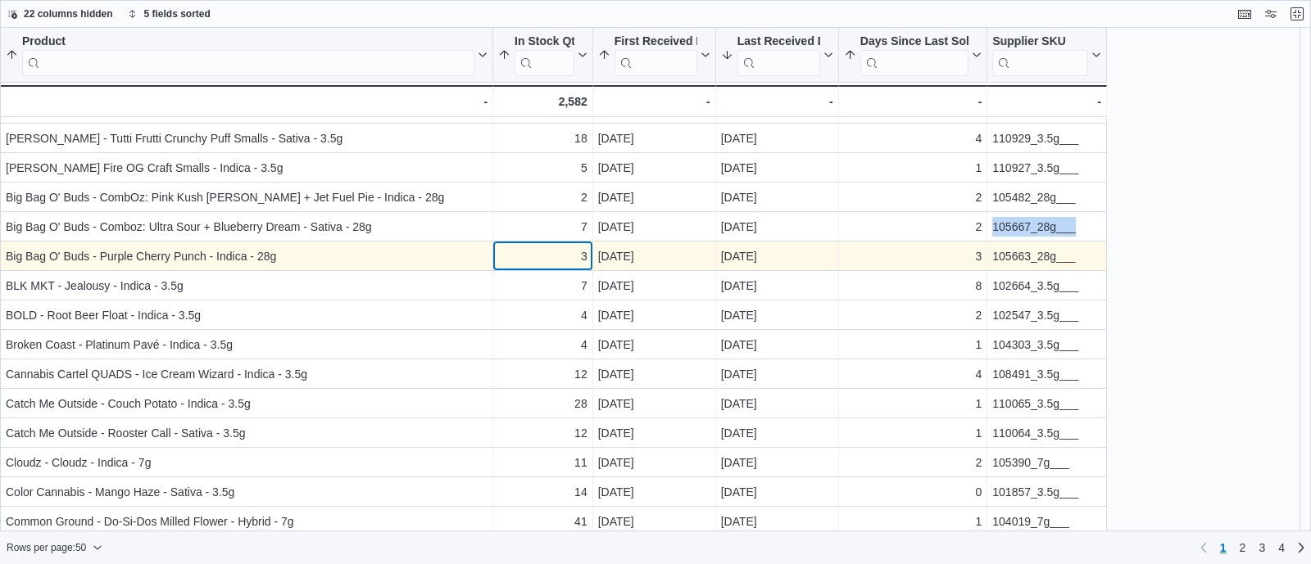
click at [560, 251] on div "3" at bounding box center [542, 257] width 89 height 20
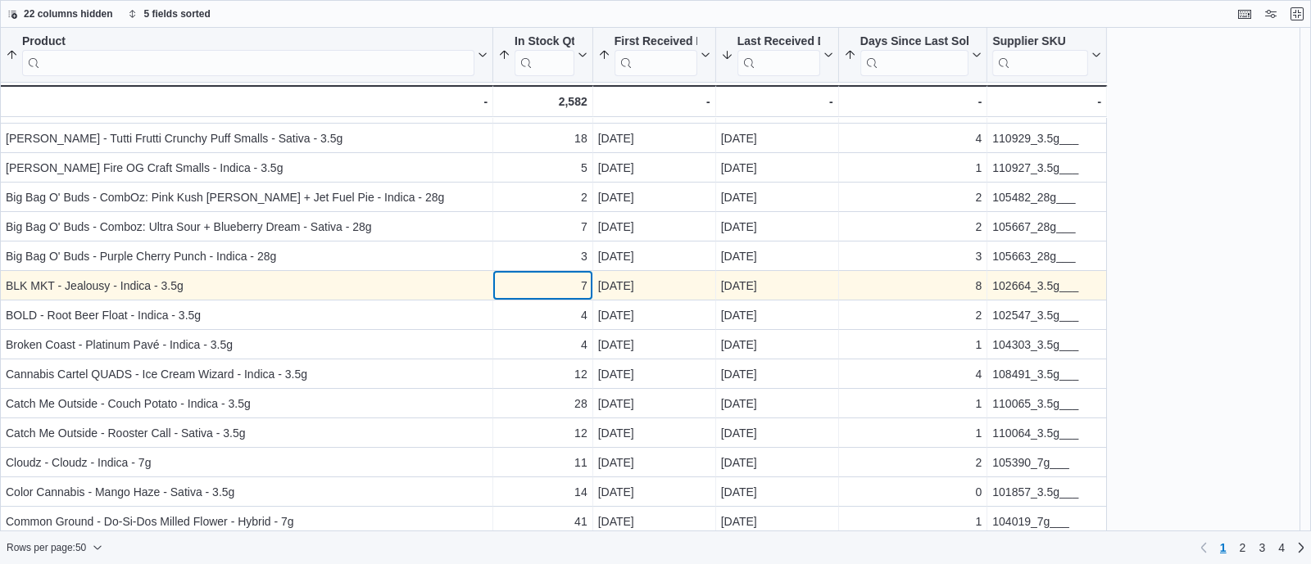
click at [570, 285] on div "7" at bounding box center [542, 286] width 89 height 20
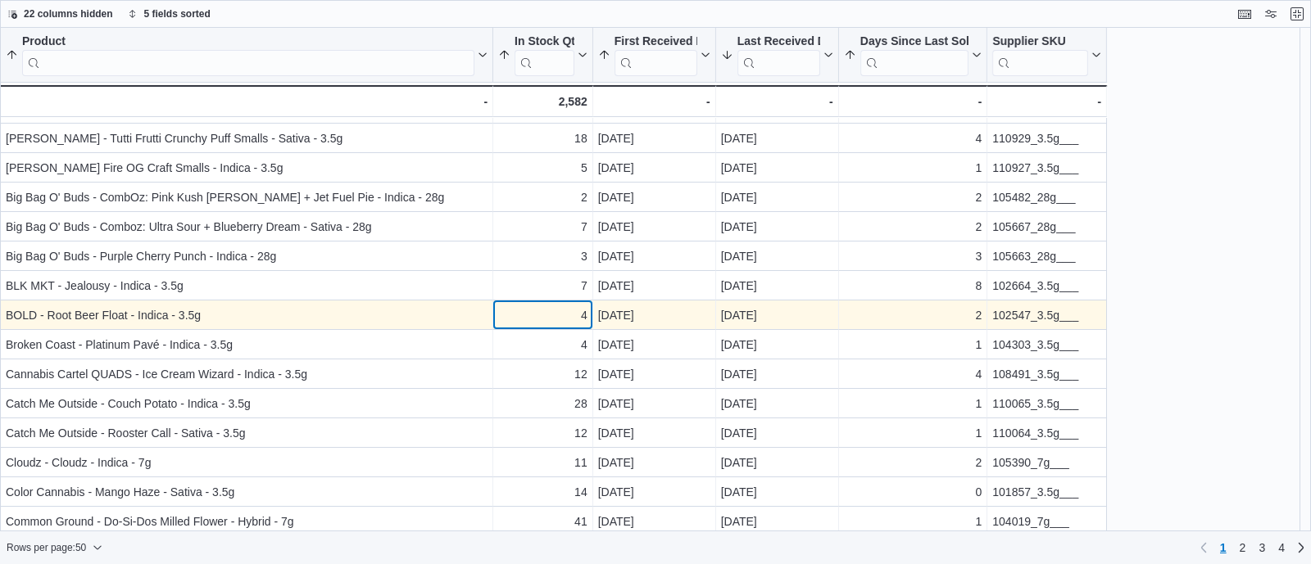
click at [573, 324] on div "4" at bounding box center [542, 316] width 89 height 20
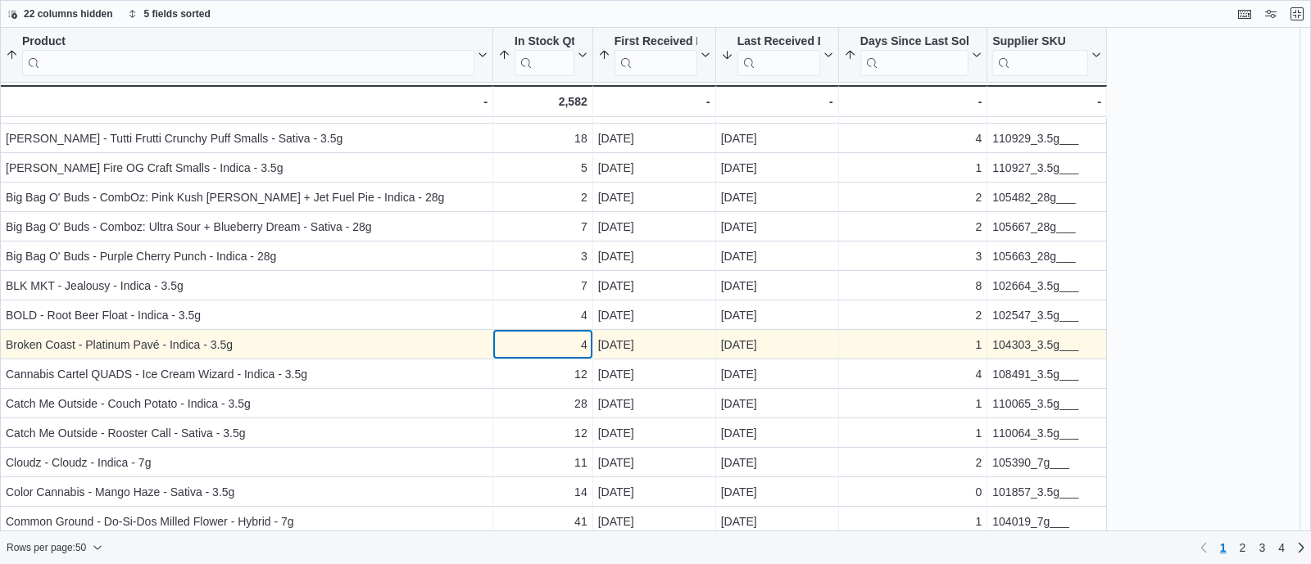
click at [569, 356] on div "4 - In Stock Qty, column 2, row 29" at bounding box center [543, 344] width 100 height 29
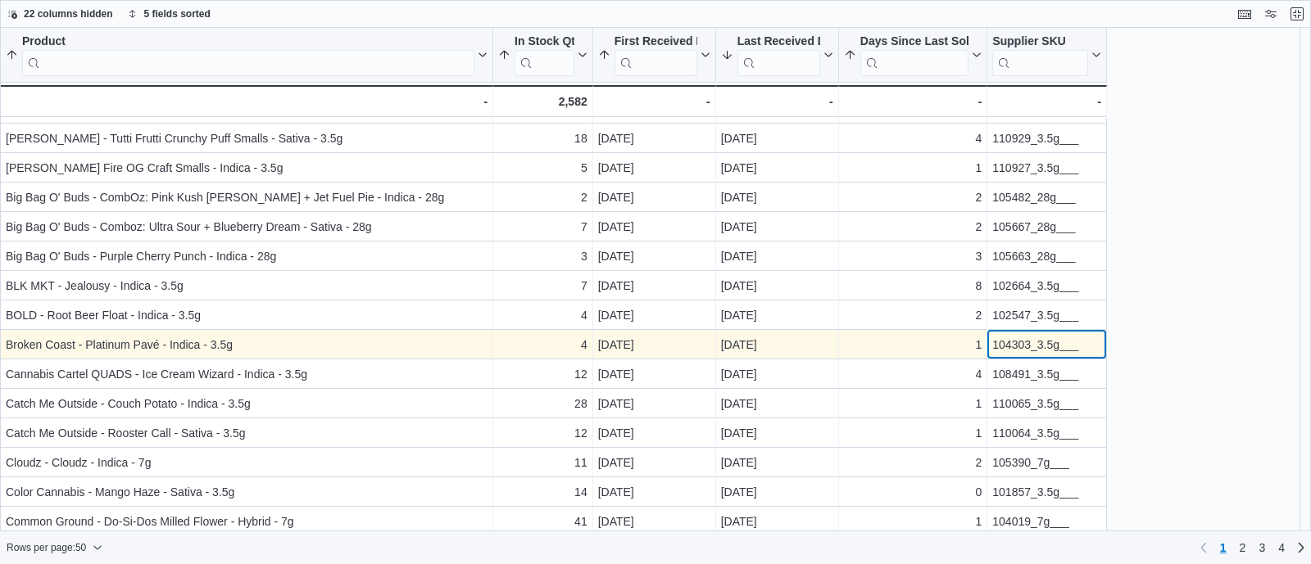
click at [1023, 348] on div "104303_3.5g___" at bounding box center [1046, 345] width 109 height 20
copy div "104303_3.5g___"
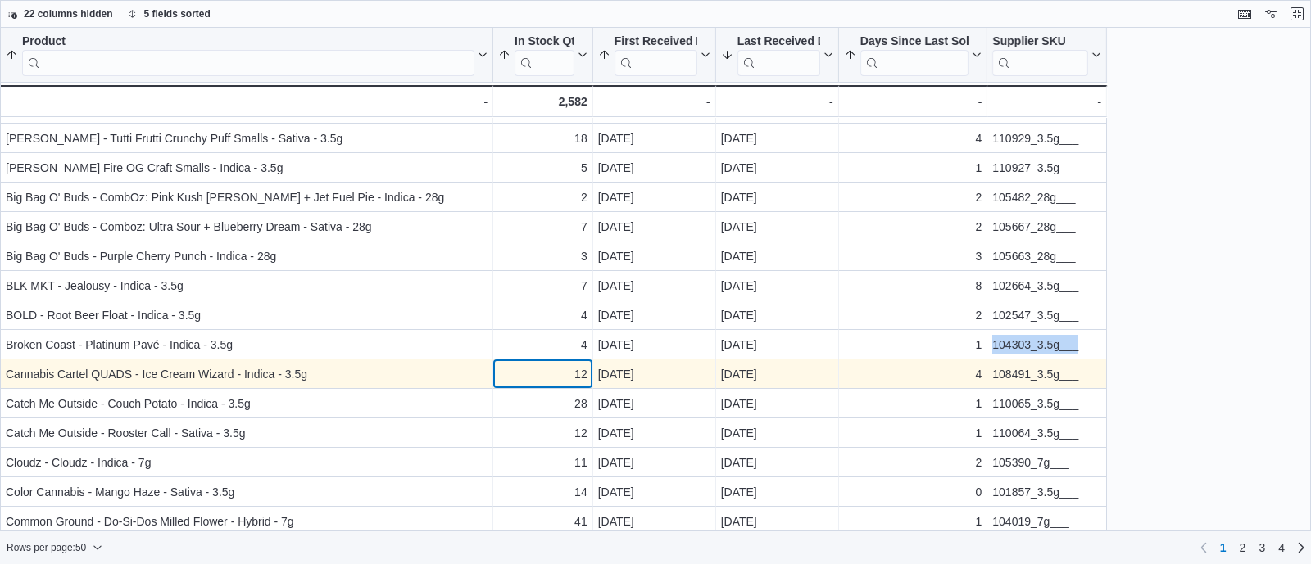
click at [540, 365] on div "12" at bounding box center [542, 375] width 89 height 20
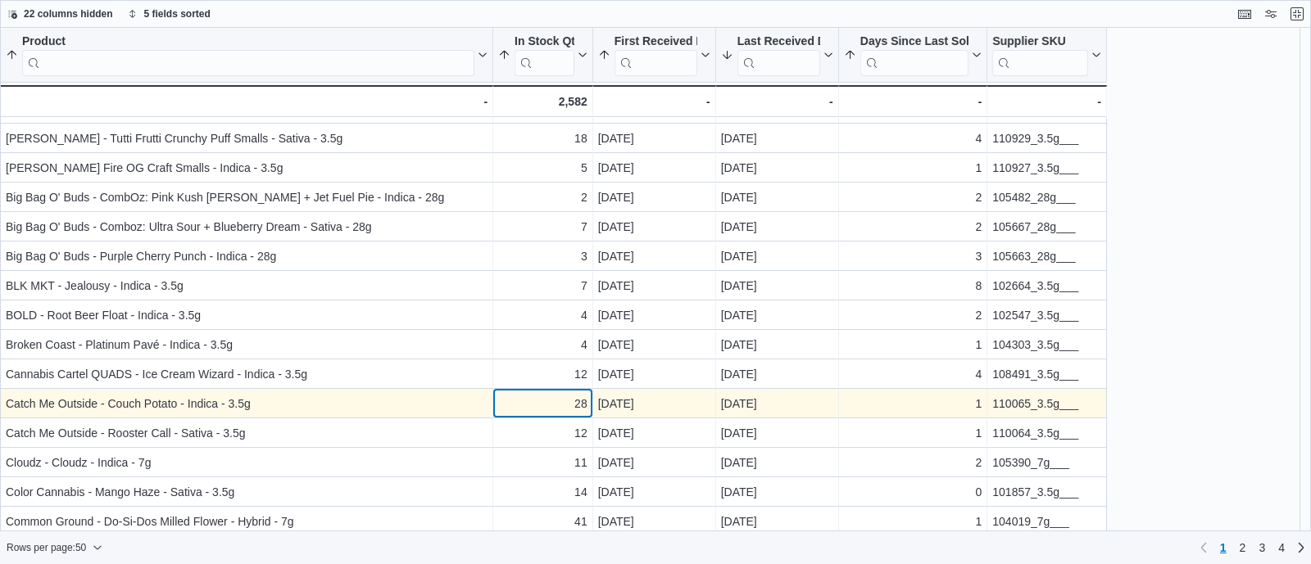
click at [545, 403] on div "28" at bounding box center [542, 404] width 89 height 20
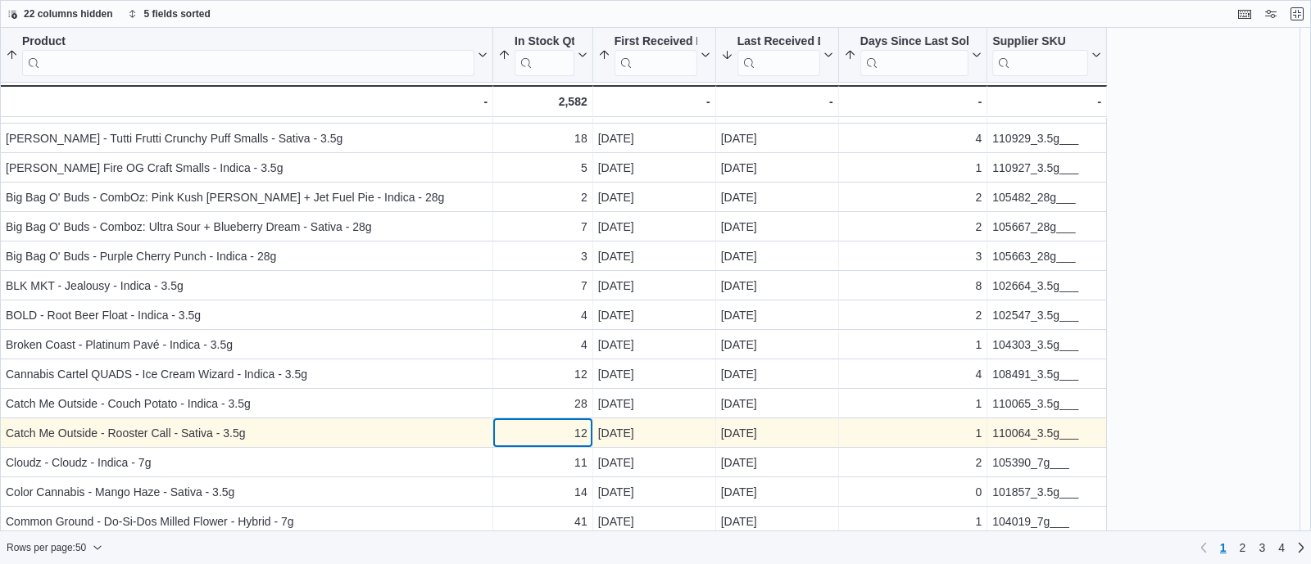
click at [551, 439] on div "12" at bounding box center [542, 434] width 89 height 20
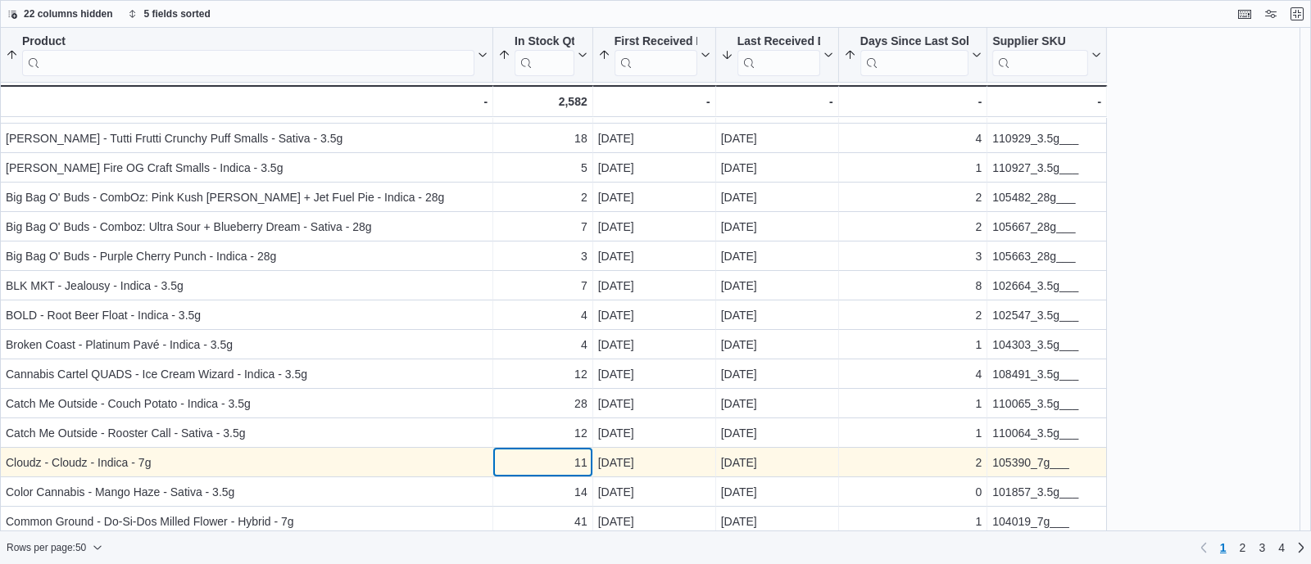
click at [554, 463] on div "11" at bounding box center [542, 463] width 89 height 20
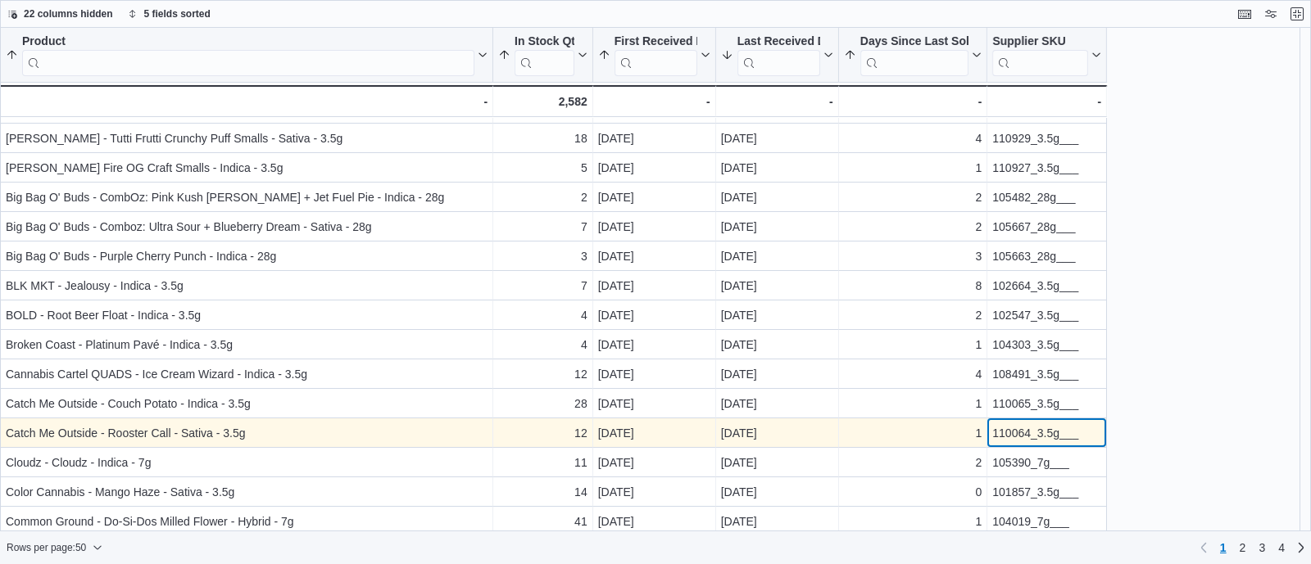
click at [1036, 432] on div "110064_3.5g___" at bounding box center [1046, 434] width 109 height 20
copy div "110064_3.5g___"
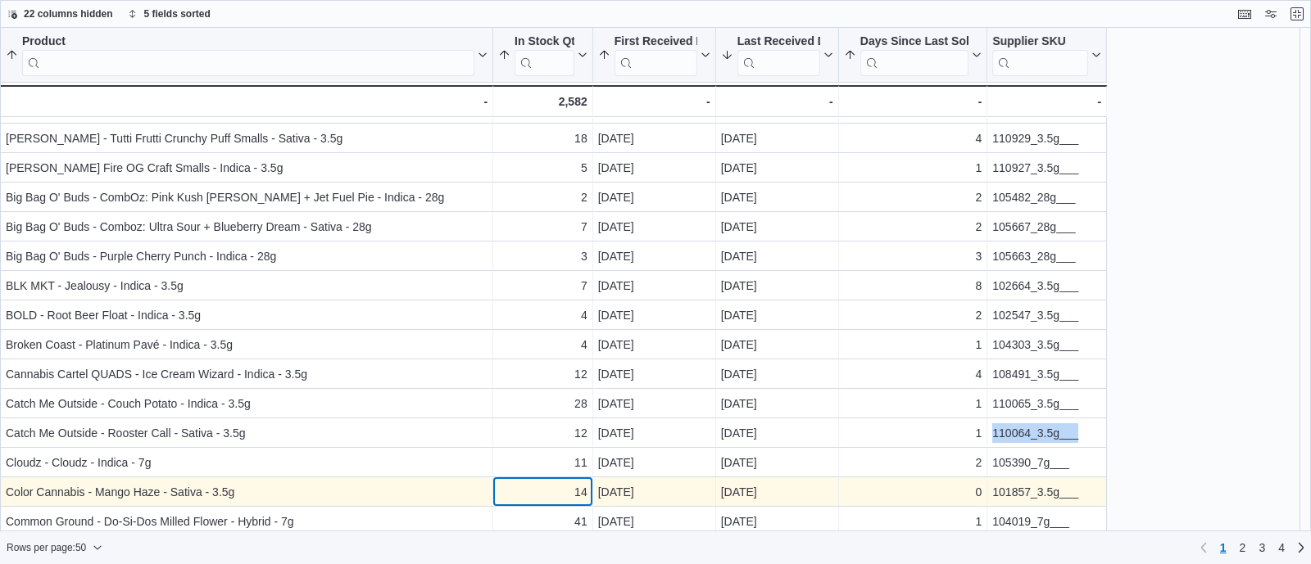
click at [512, 480] on div "14 - In Stock Qty, column 2, row 34" at bounding box center [543, 492] width 100 height 29
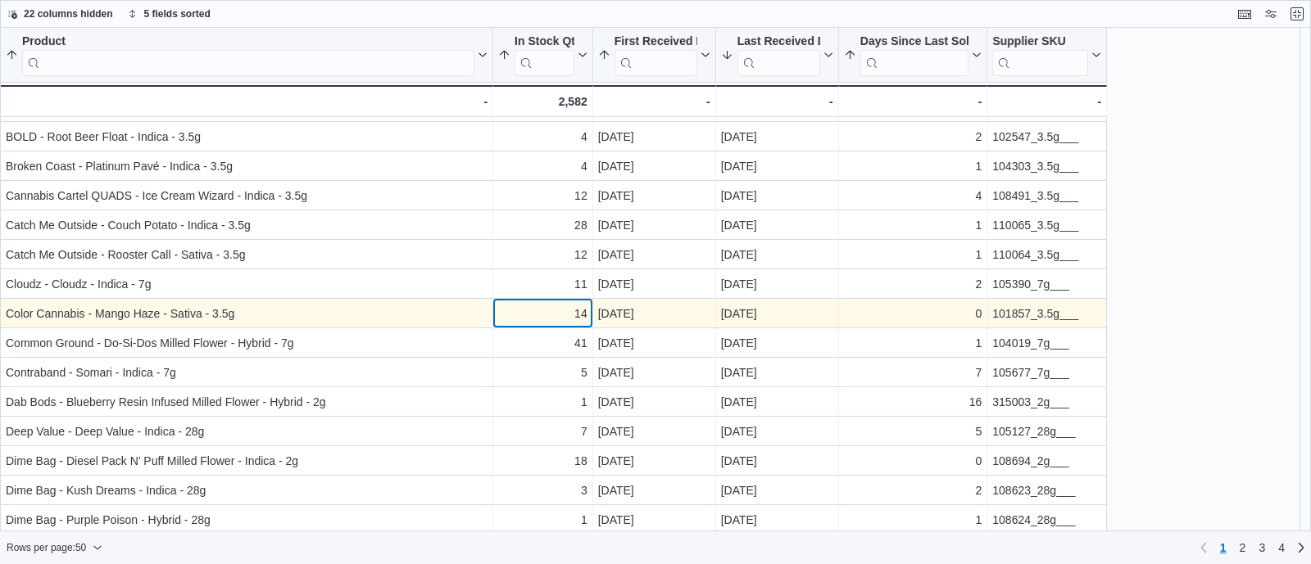
scroll to position [793, 0]
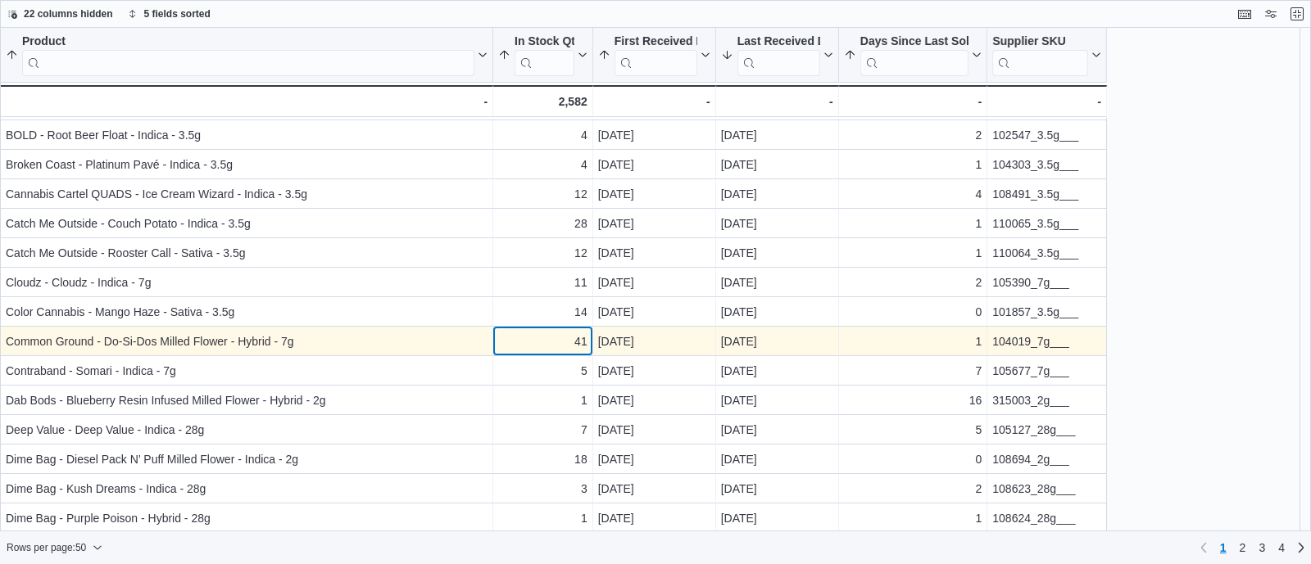
click at [564, 338] on div "41" at bounding box center [542, 342] width 89 height 20
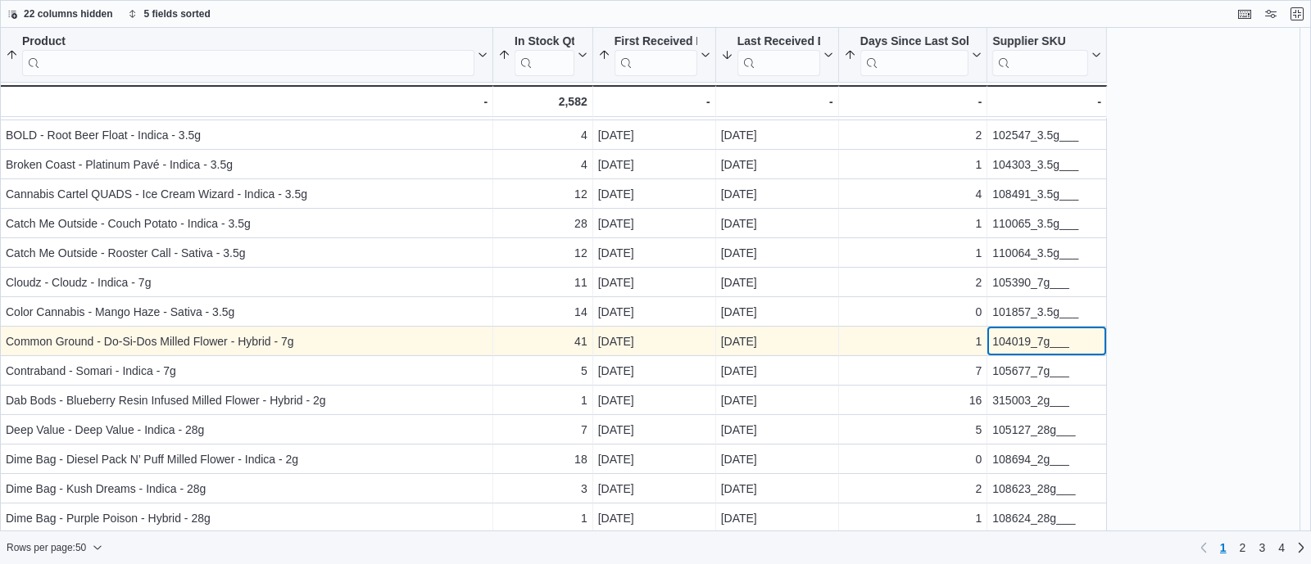
click at [1020, 344] on div "104019_7g___" at bounding box center [1046, 342] width 109 height 20
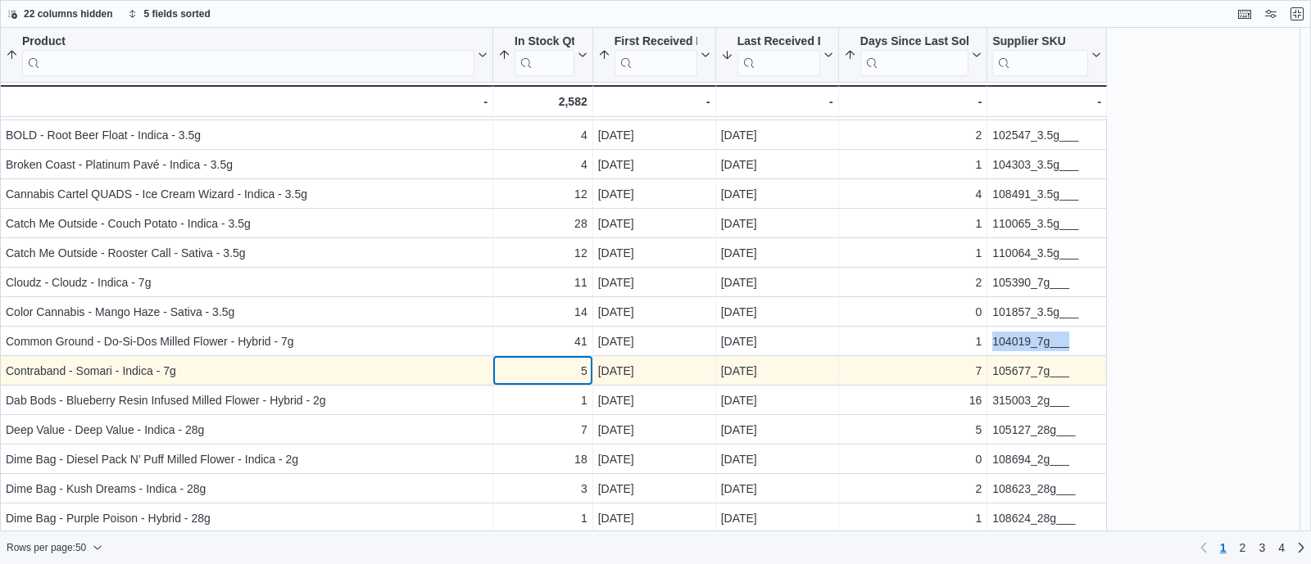
click at [569, 365] on div "5" at bounding box center [542, 371] width 89 height 20
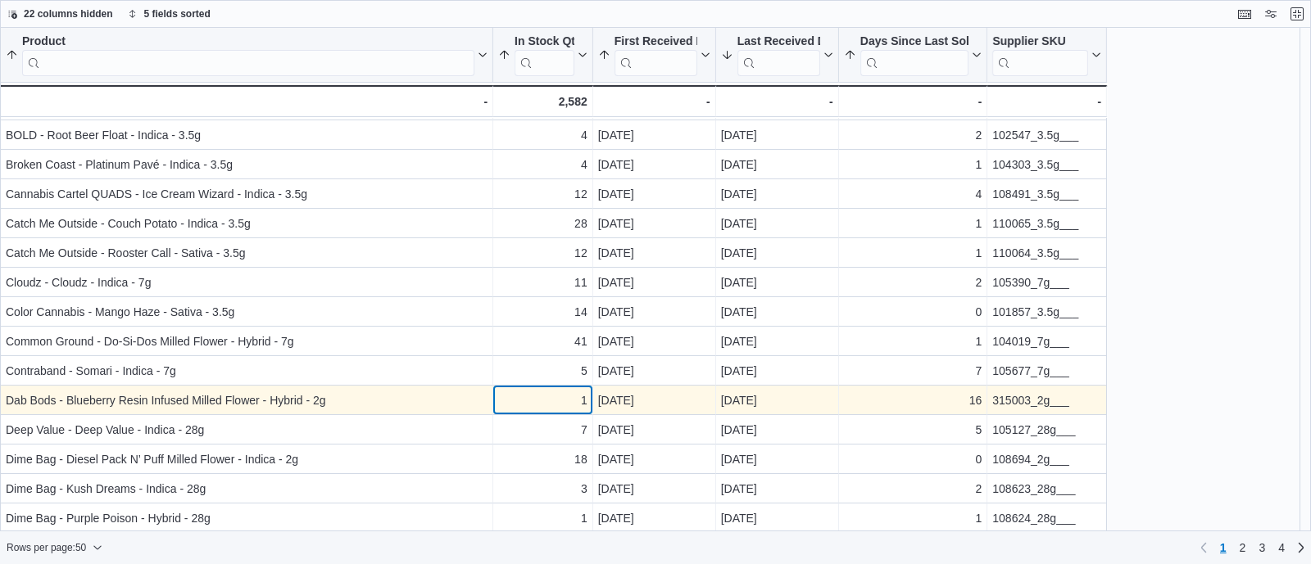
click at [582, 405] on div "1" at bounding box center [542, 401] width 89 height 20
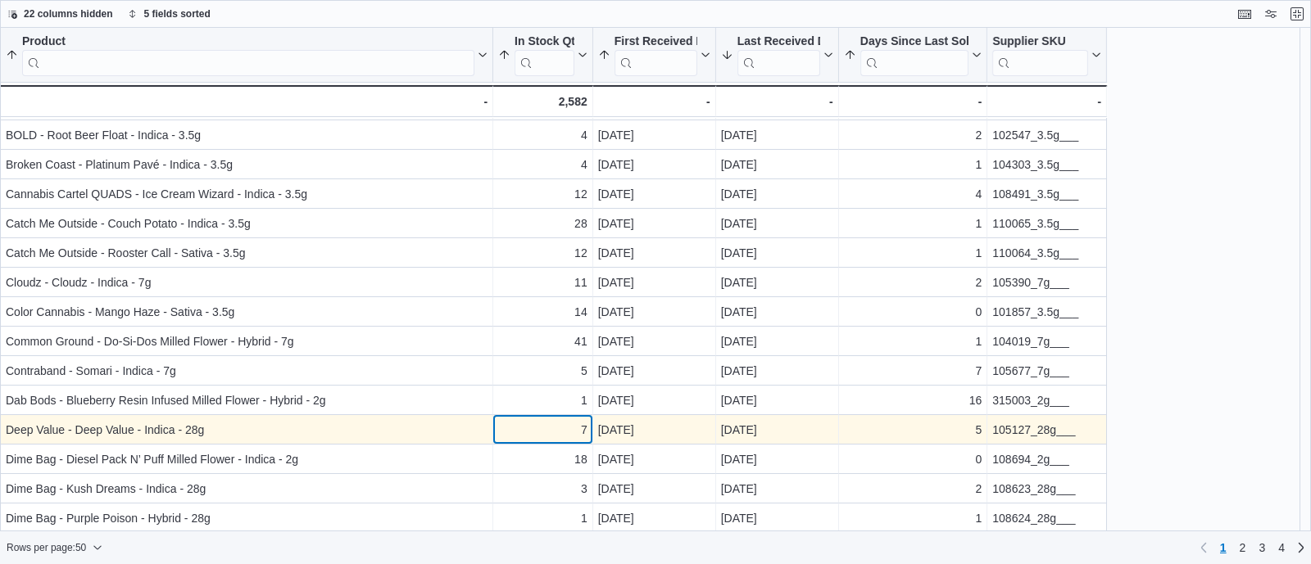
click at [569, 432] on div "7" at bounding box center [542, 430] width 89 height 20
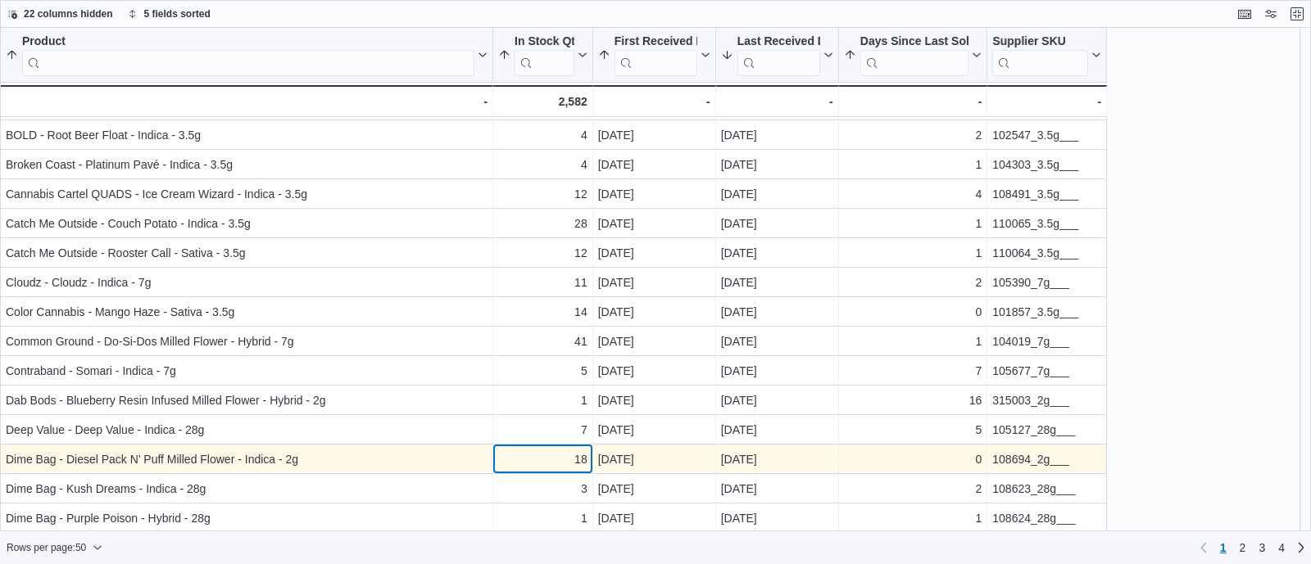
click at [551, 460] on div "18" at bounding box center [542, 460] width 89 height 20
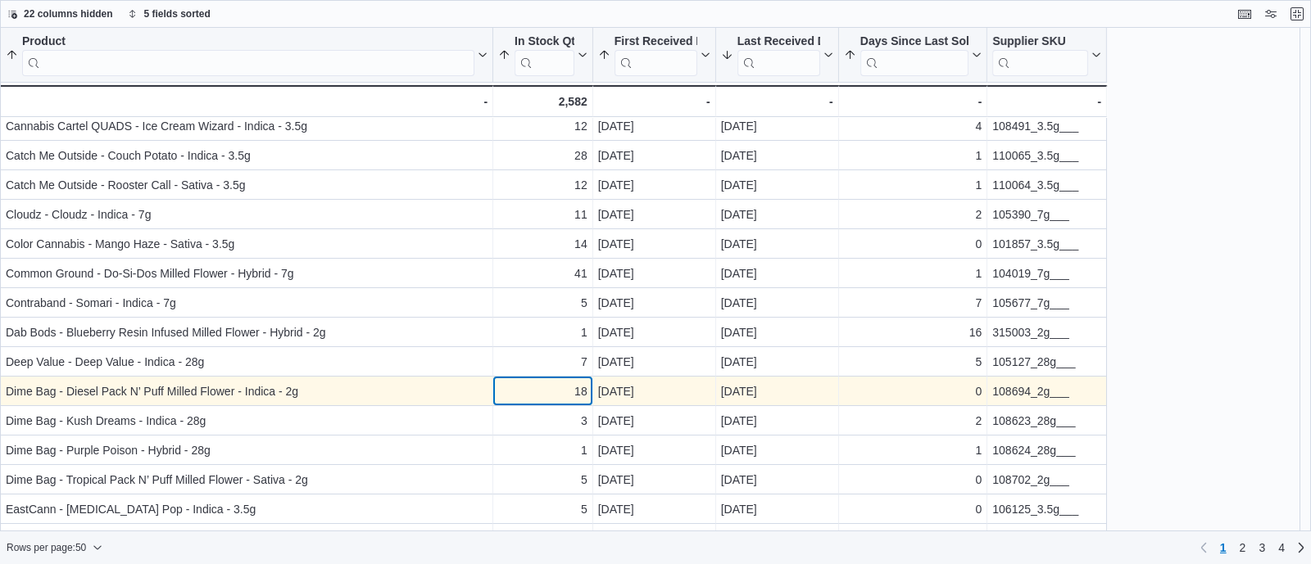
scroll to position [887, 0]
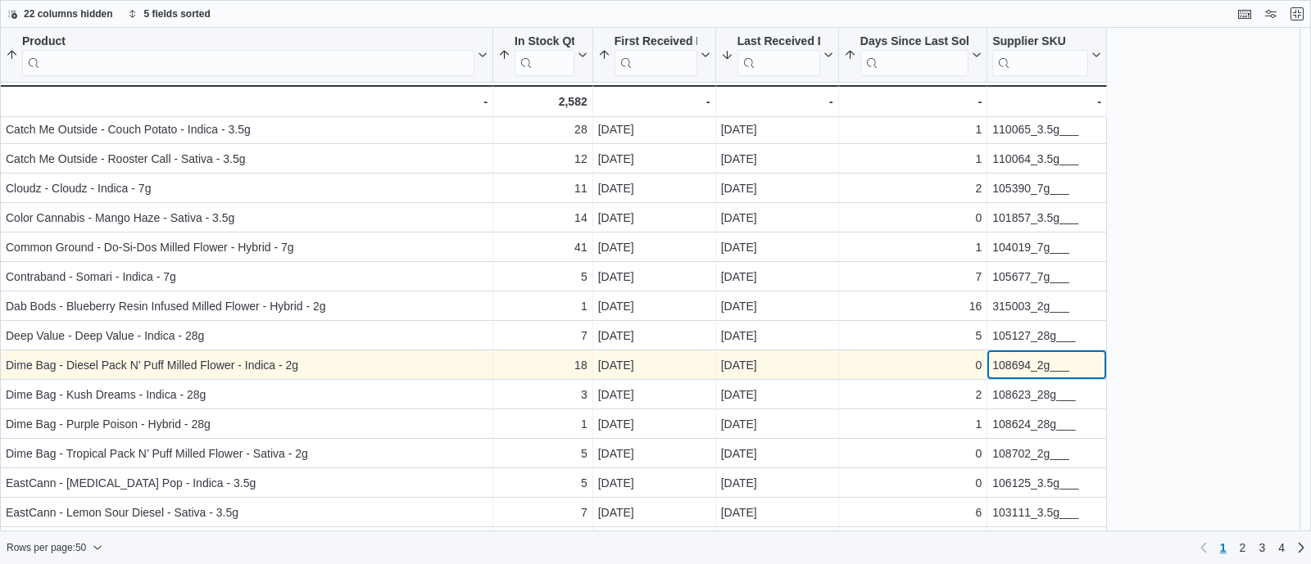
click at [1021, 374] on div "108694_2g___" at bounding box center [1046, 366] width 109 height 20
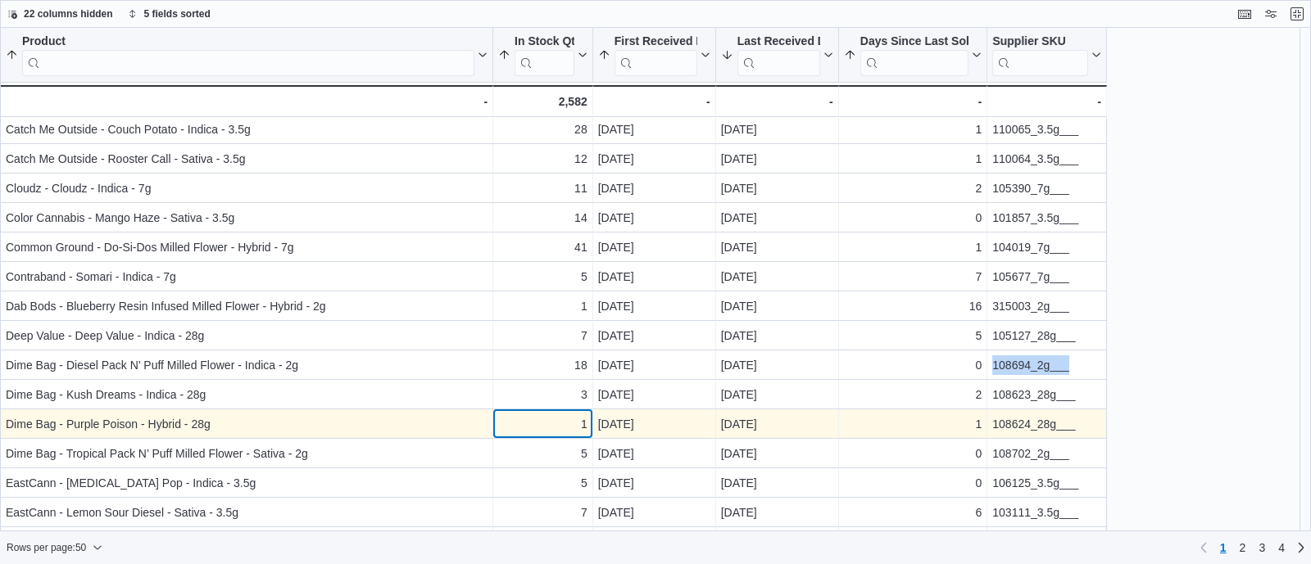
click at [534, 428] on div "1" at bounding box center [542, 425] width 89 height 20
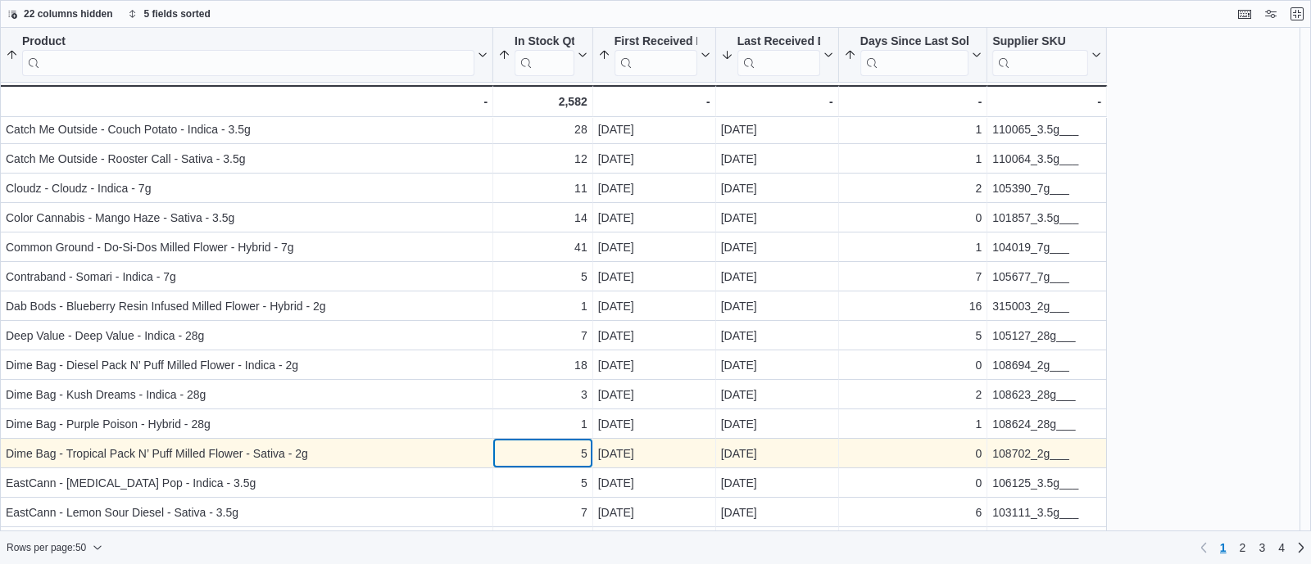
click at [566, 458] on div "5" at bounding box center [542, 454] width 89 height 20
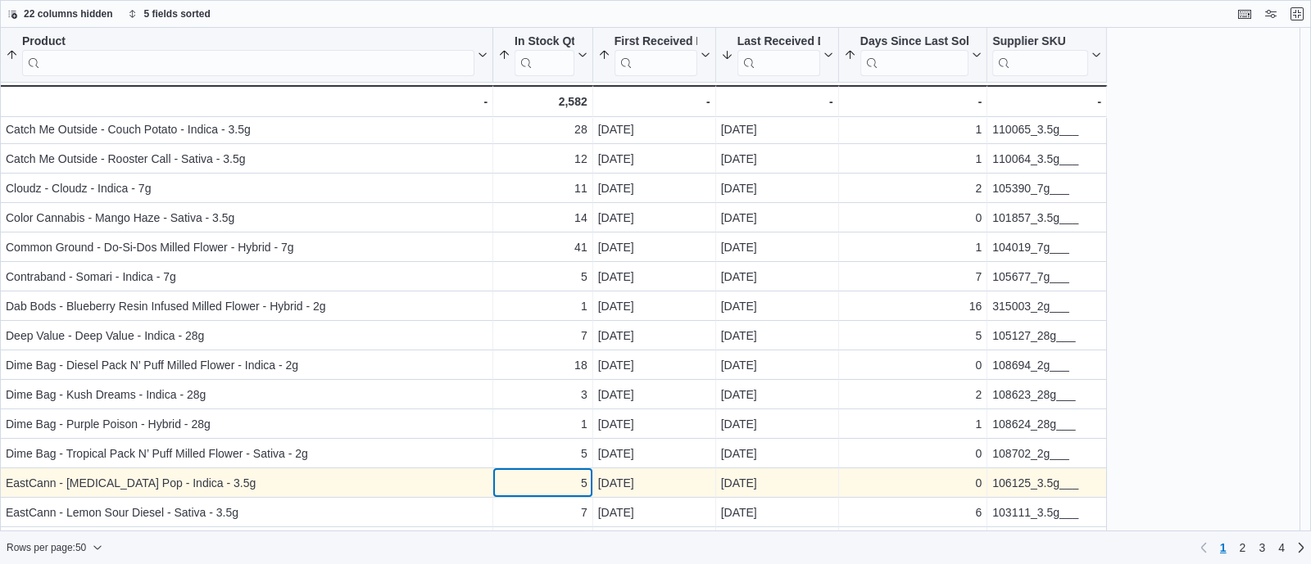
click at [553, 484] on div "5" at bounding box center [542, 483] width 89 height 20
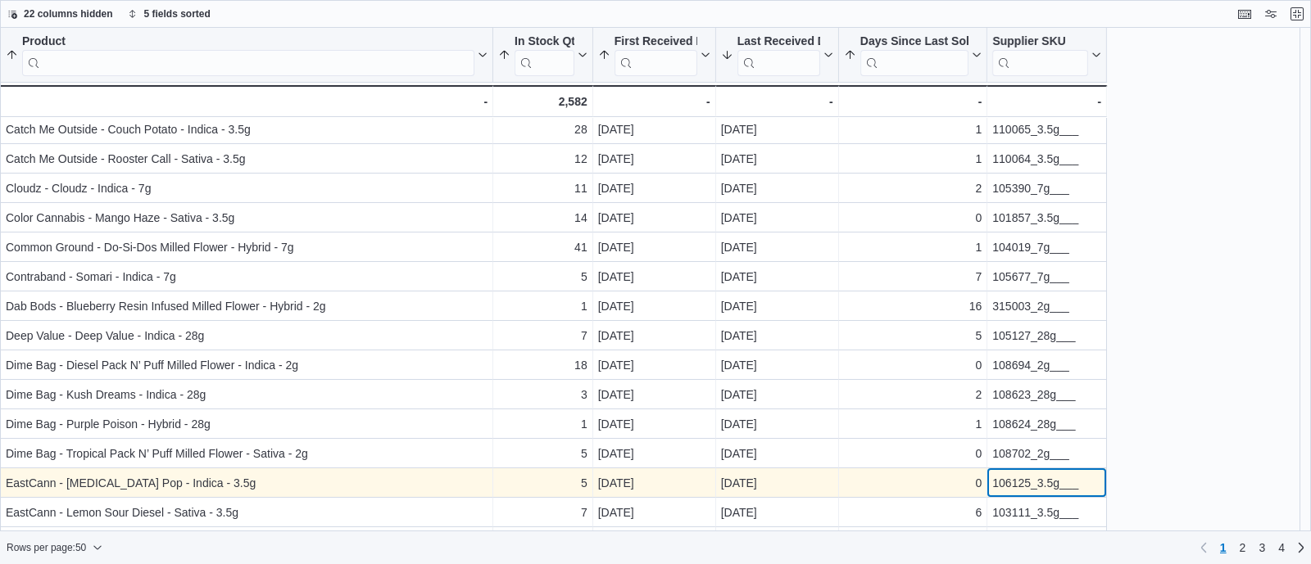
click at [1026, 490] on div "106125_3.5g___" at bounding box center [1046, 483] width 109 height 20
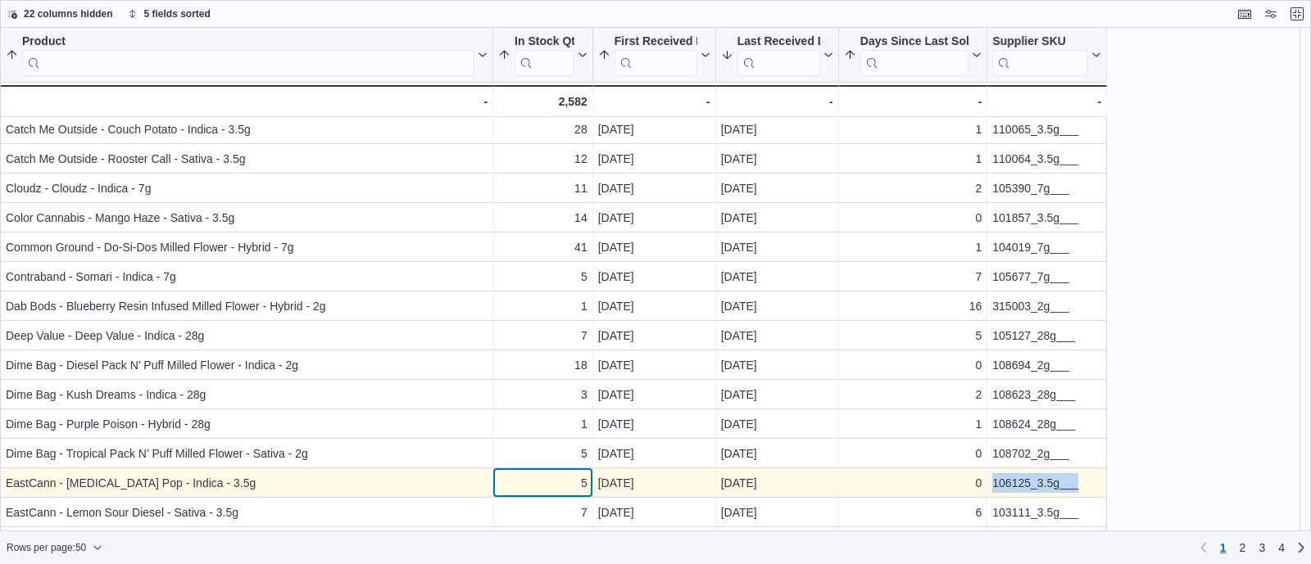
click at [563, 478] on div "5" at bounding box center [542, 483] width 89 height 20
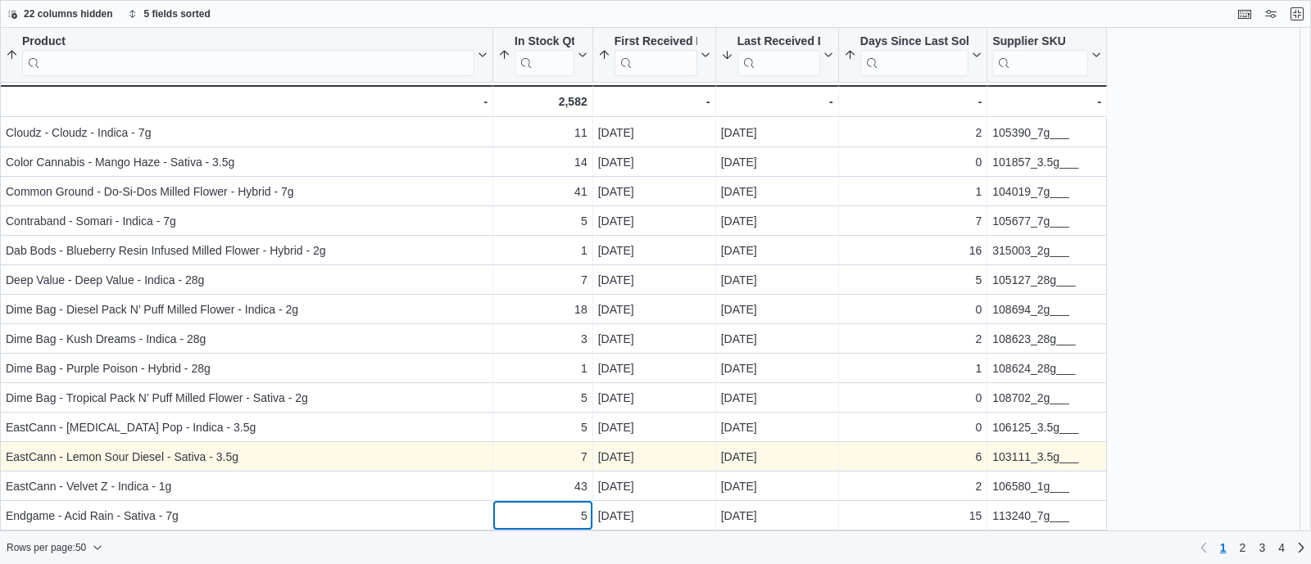
scroll to position [972, 0]
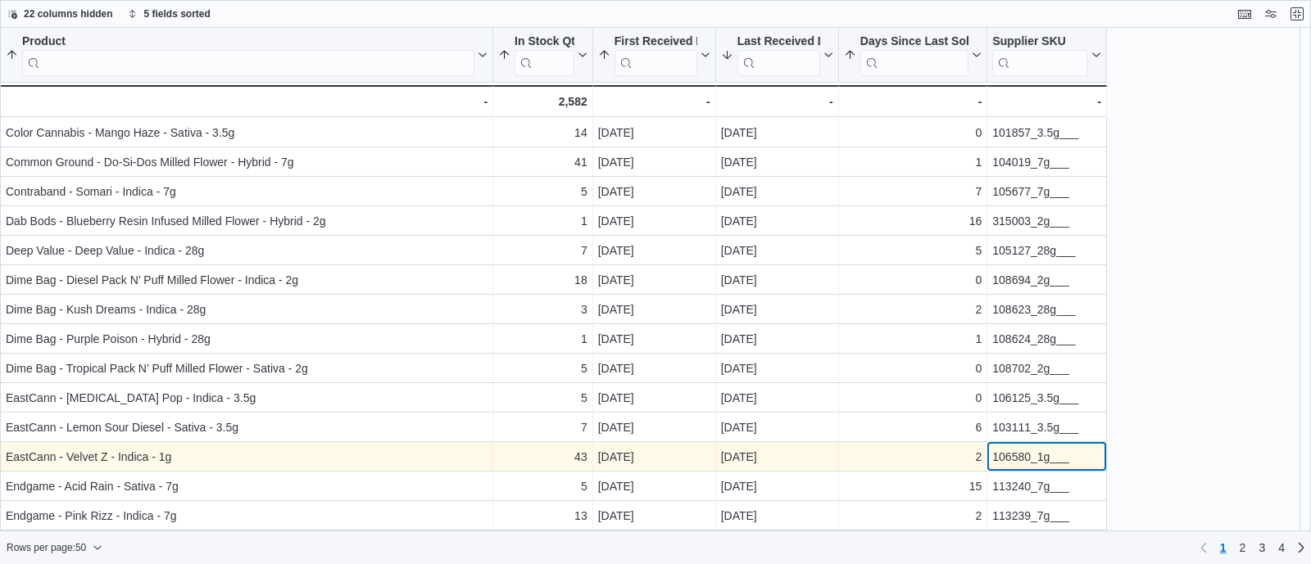
click at [1018, 445] on div "106580_1g___ - Supplier SKU, column 6, row 45" at bounding box center [1047, 456] width 120 height 29
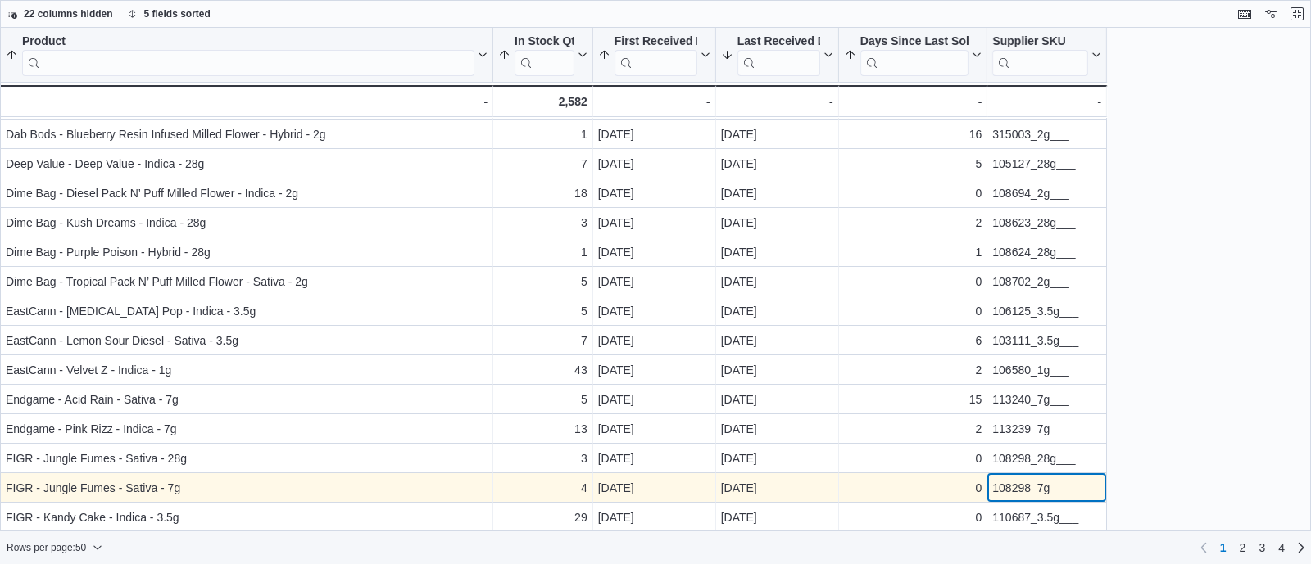
click at [1004, 488] on div "108298_7g___" at bounding box center [1046, 488] width 109 height 20
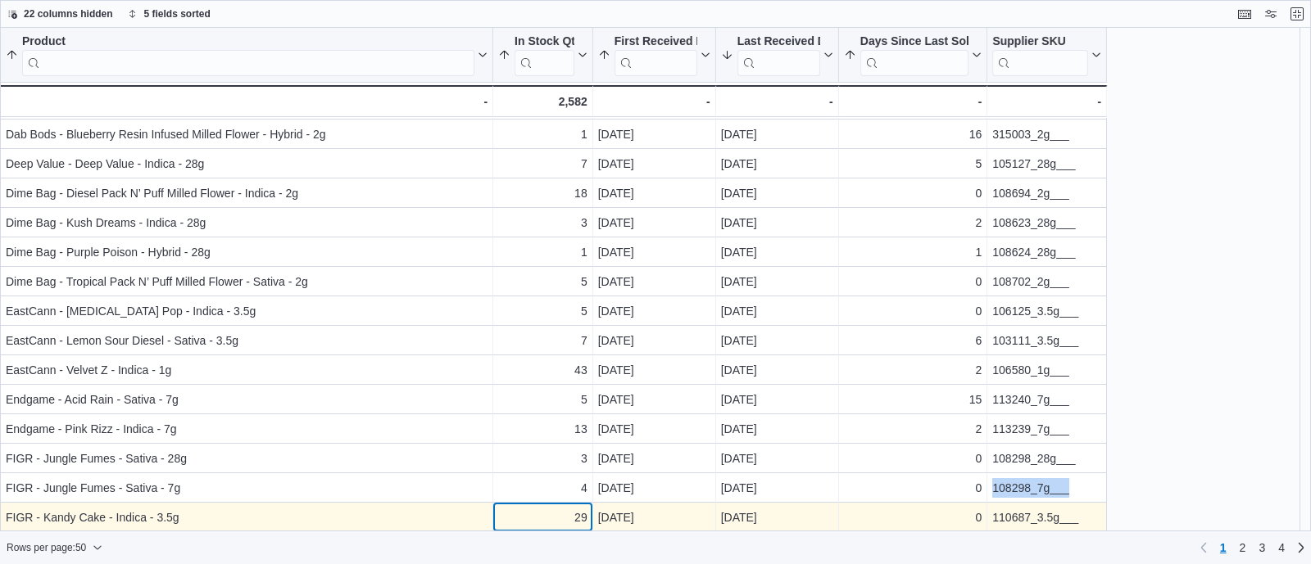
click at [561, 516] on div "29" at bounding box center [542, 518] width 89 height 20
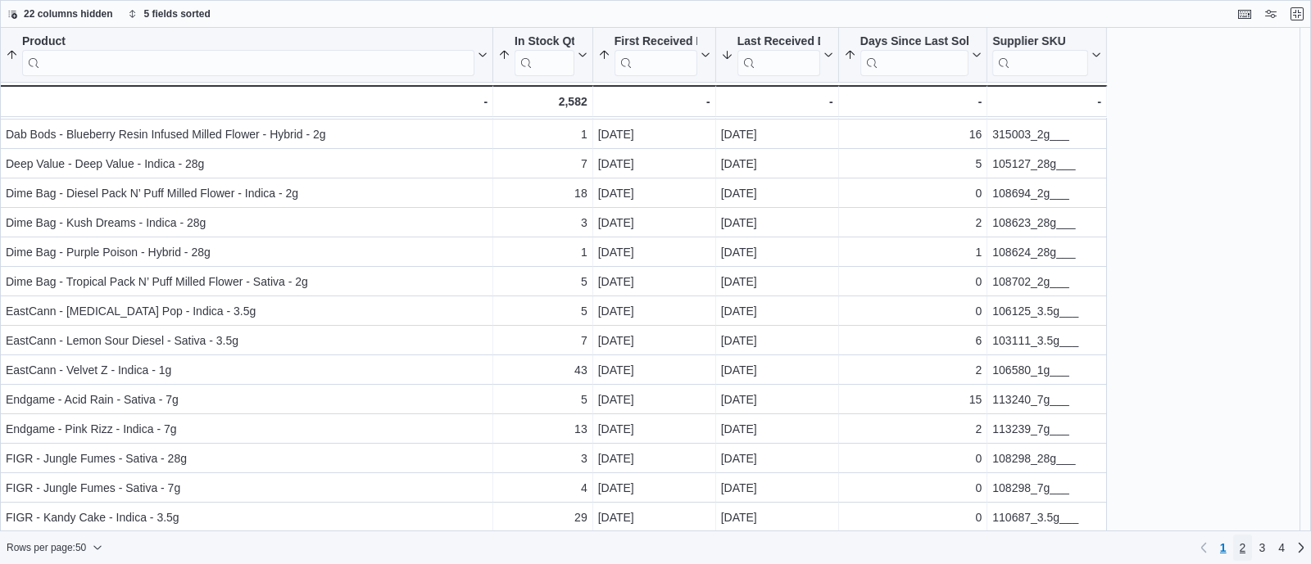
click at [1249, 550] on link "2" at bounding box center [1243, 548] width 20 height 26
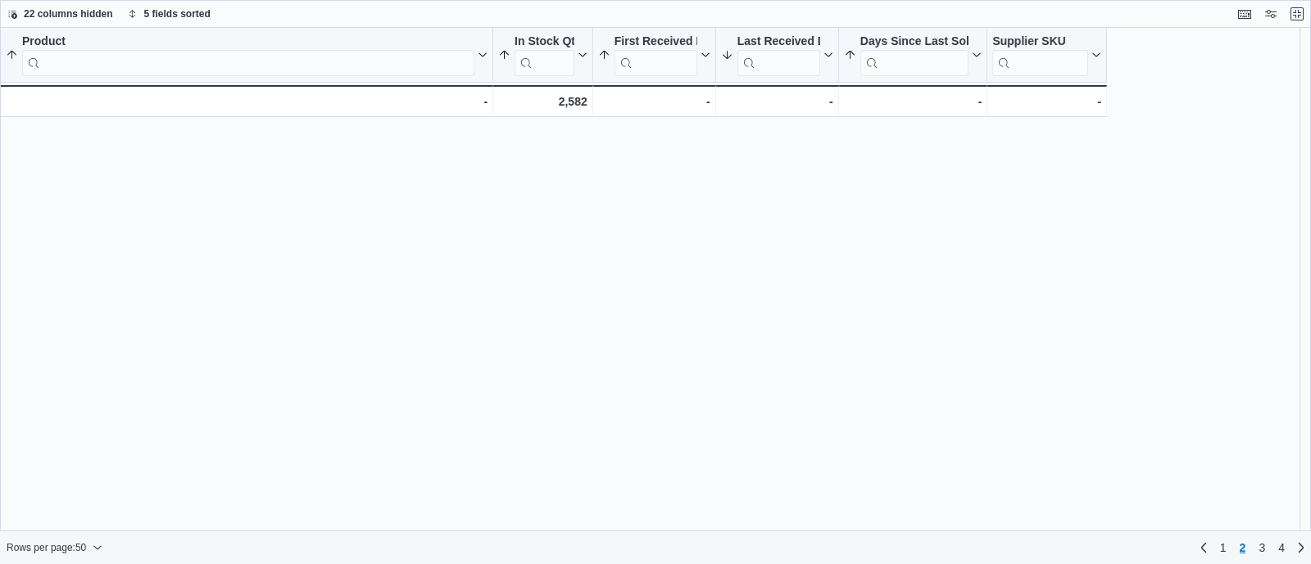
scroll to position [0, 0]
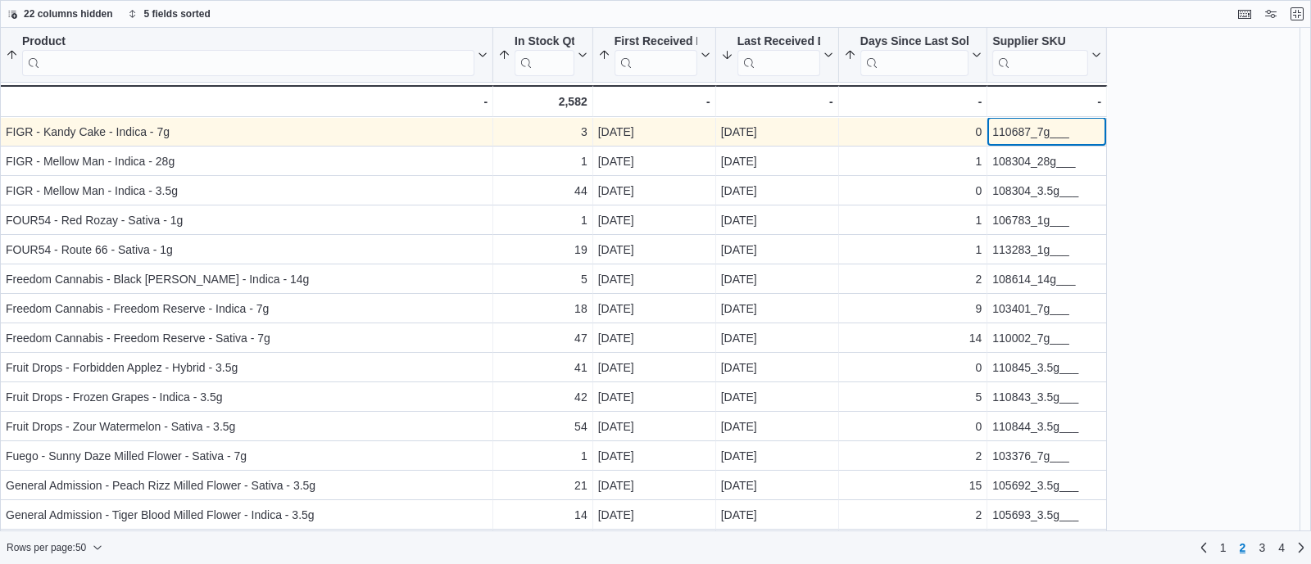
click at [1030, 131] on div "110687_7g___" at bounding box center [1046, 132] width 109 height 20
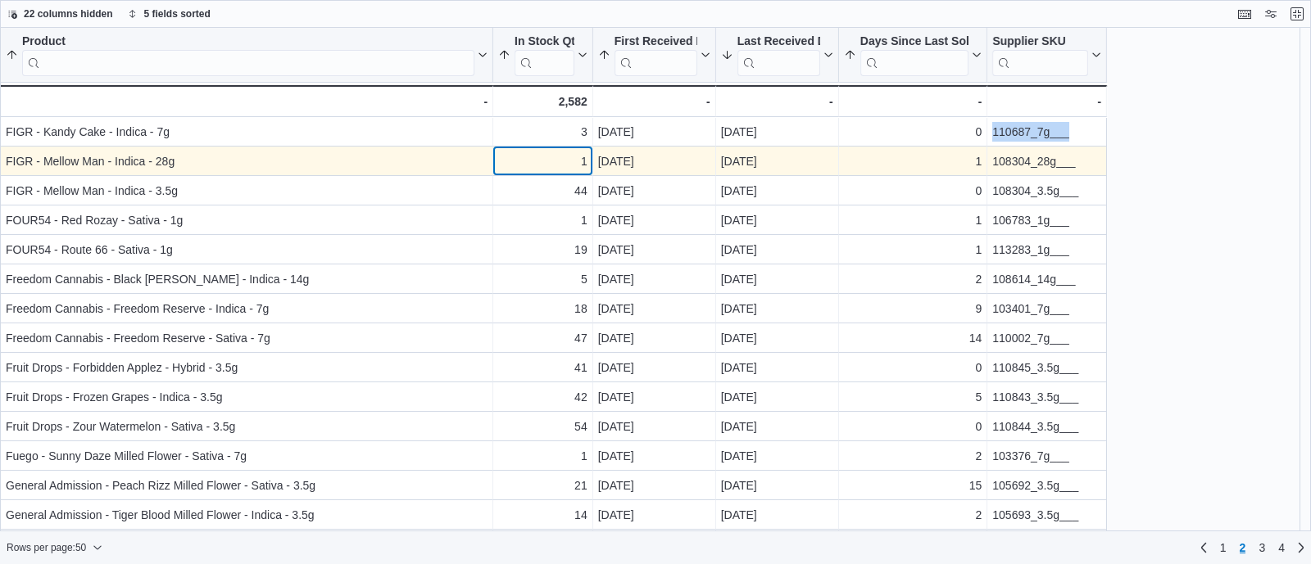
click at [541, 152] on div "1" at bounding box center [542, 162] width 89 height 20
click at [1005, 161] on div "108304_28g___" at bounding box center [1046, 162] width 109 height 20
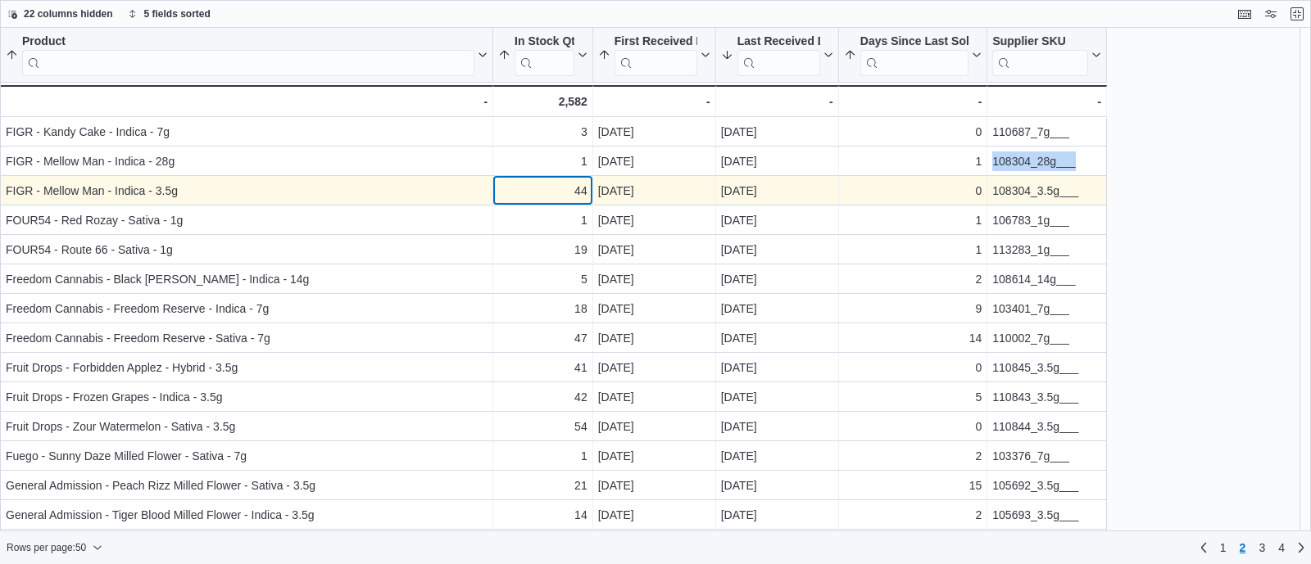
click at [532, 192] on div "44" at bounding box center [542, 191] width 89 height 20
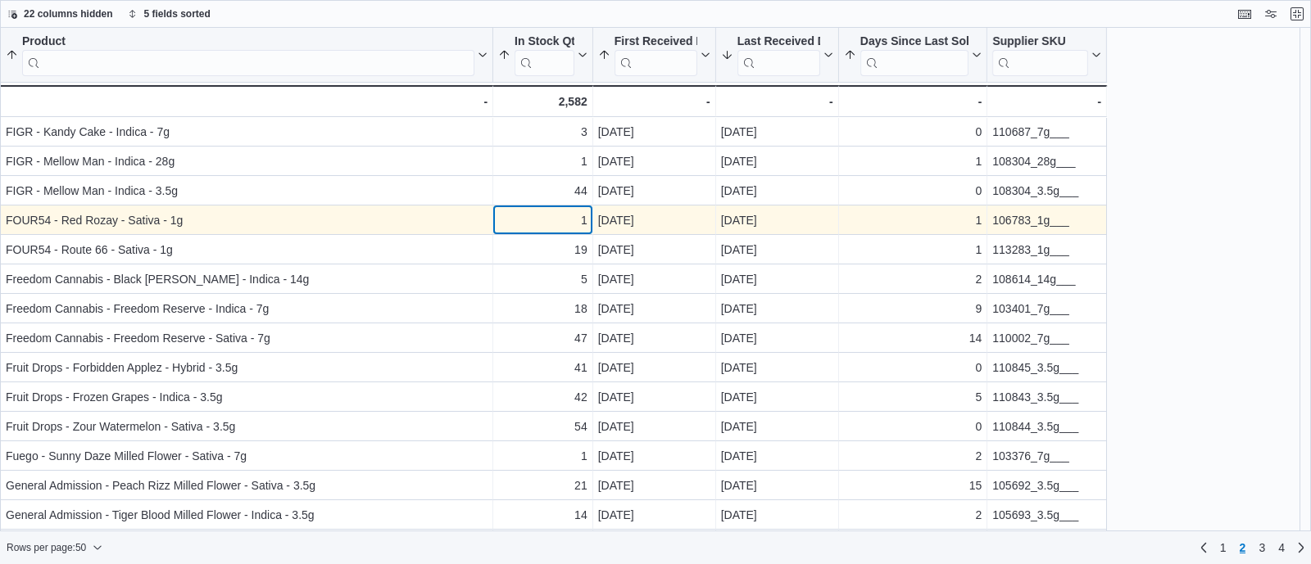
click at [555, 218] on div "1" at bounding box center [542, 221] width 89 height 20
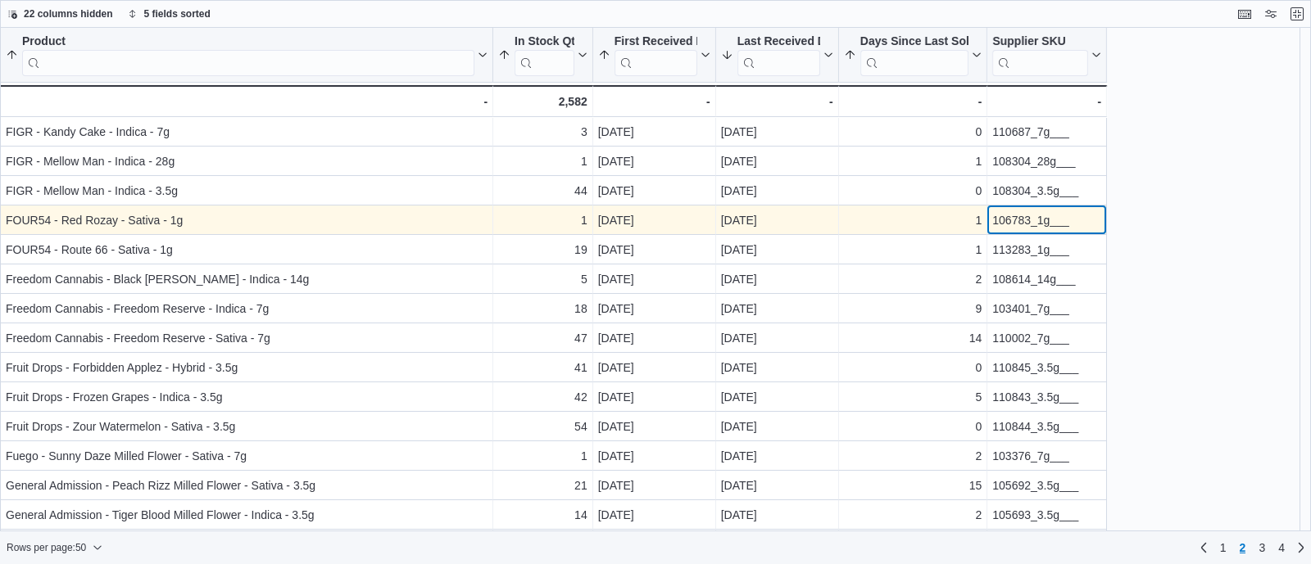
click at [1024, 215] on div "106783_1g___" at bounding box center [1046, 221] width 109 height 20
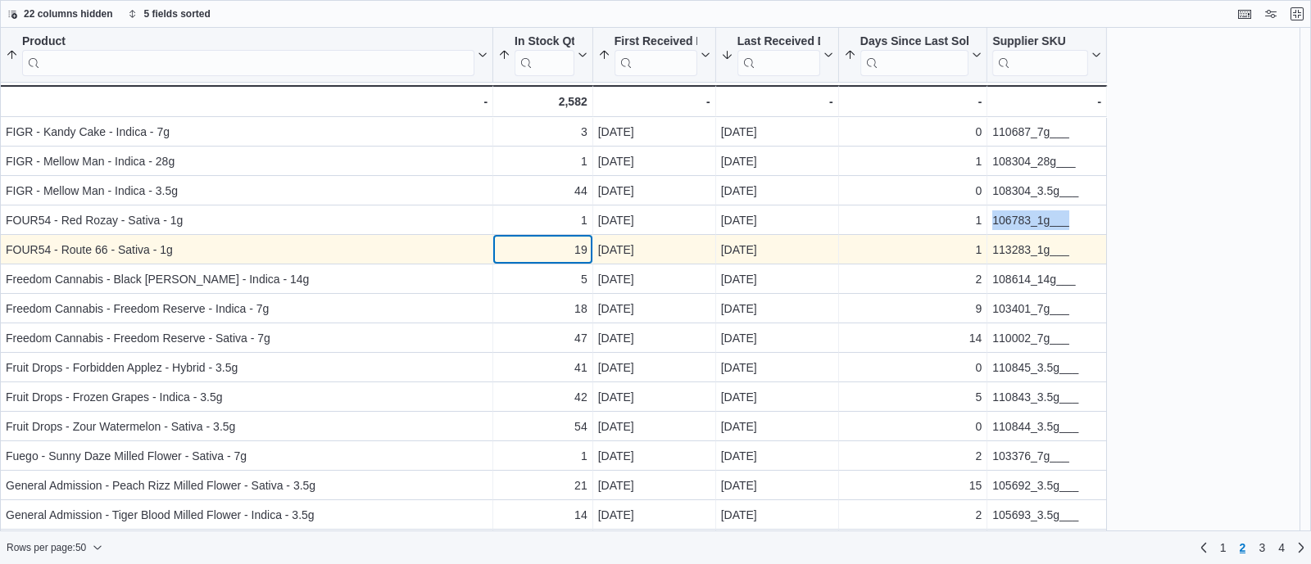
click at [569, 254] on div "19" at bounding box center [542, 250] width 89 height 20
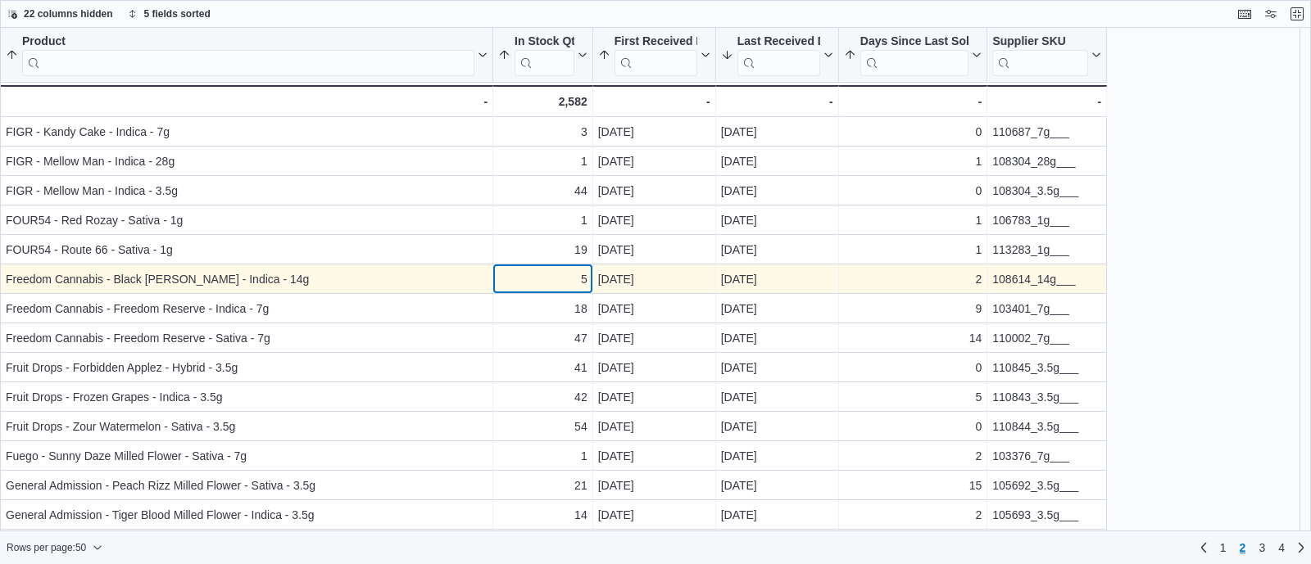
click at [552, 278] on div "5" at bounding box center [542, 280] width 89 height 20
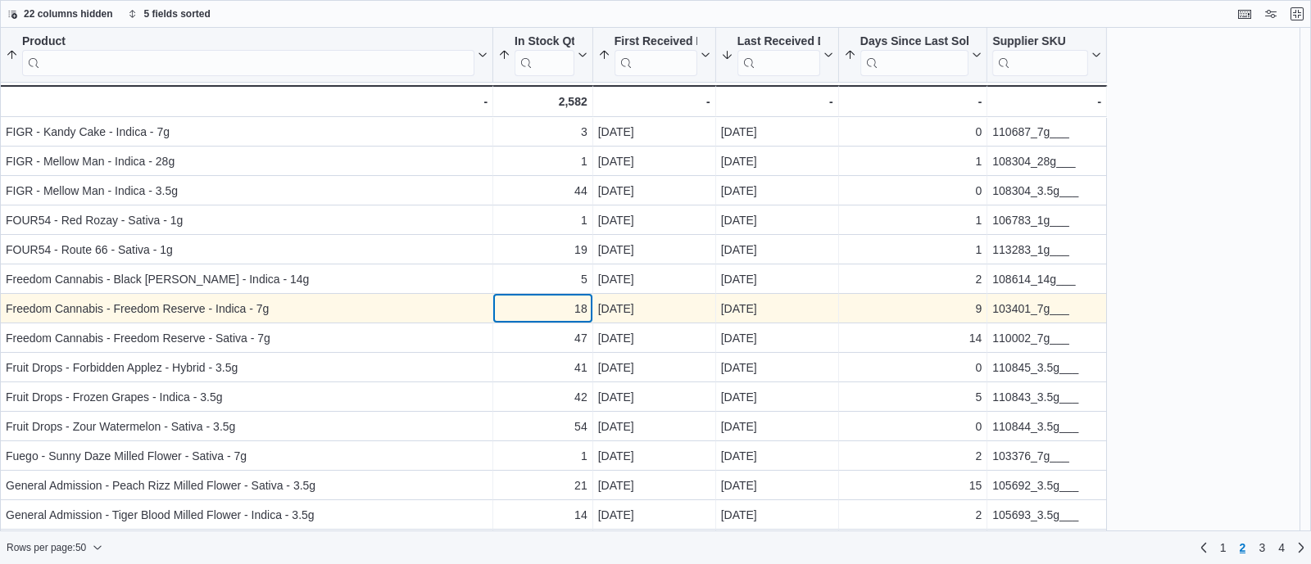
click at [569, 310] on div "18" at bounding box center [542, 309] width 89 height 20
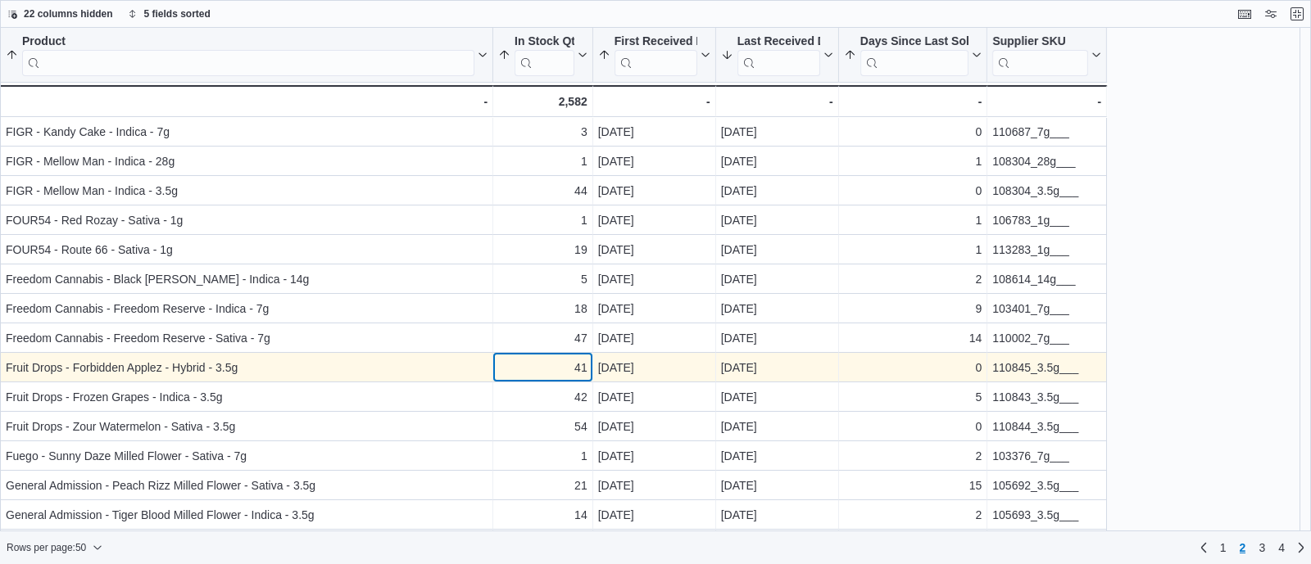
click at [569, 369] on div "41" at bounding box center [542, 368] width 89 height 20
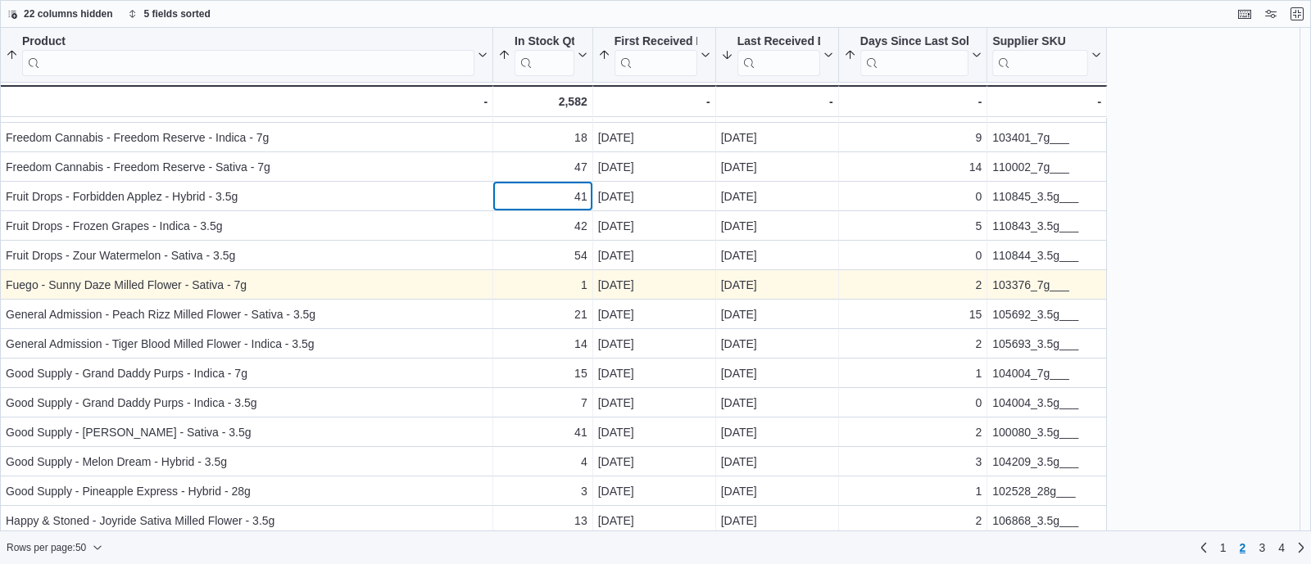
scroll to position [171, 0]
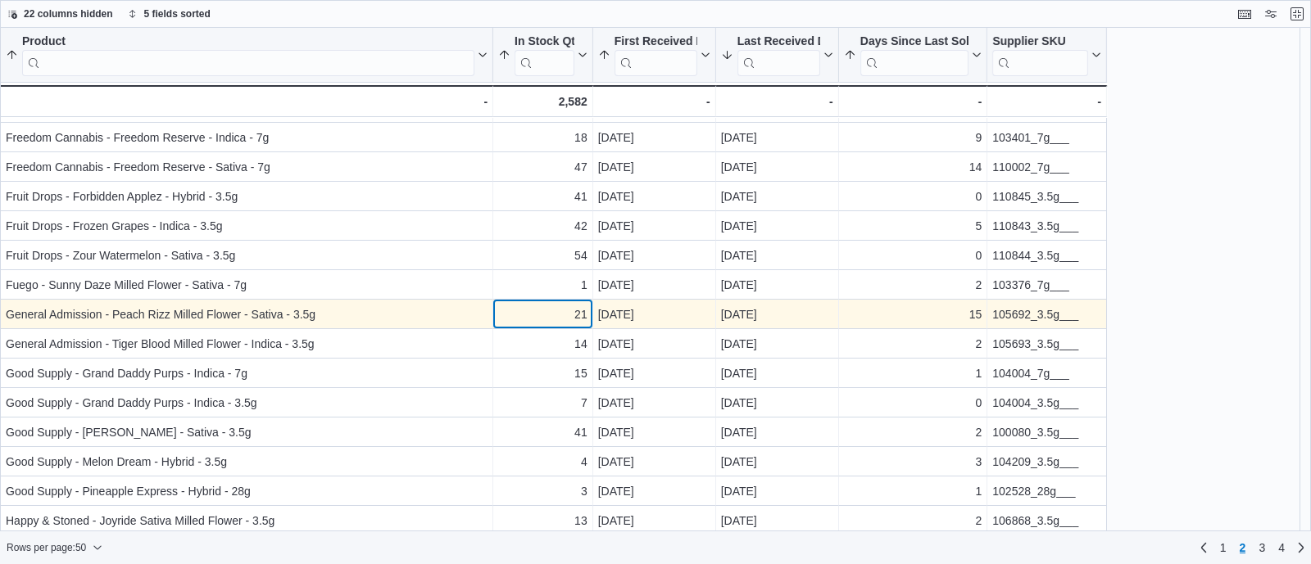
click at [549, 305] on div "21" at bounding box center [542, 315] width 89 height 20
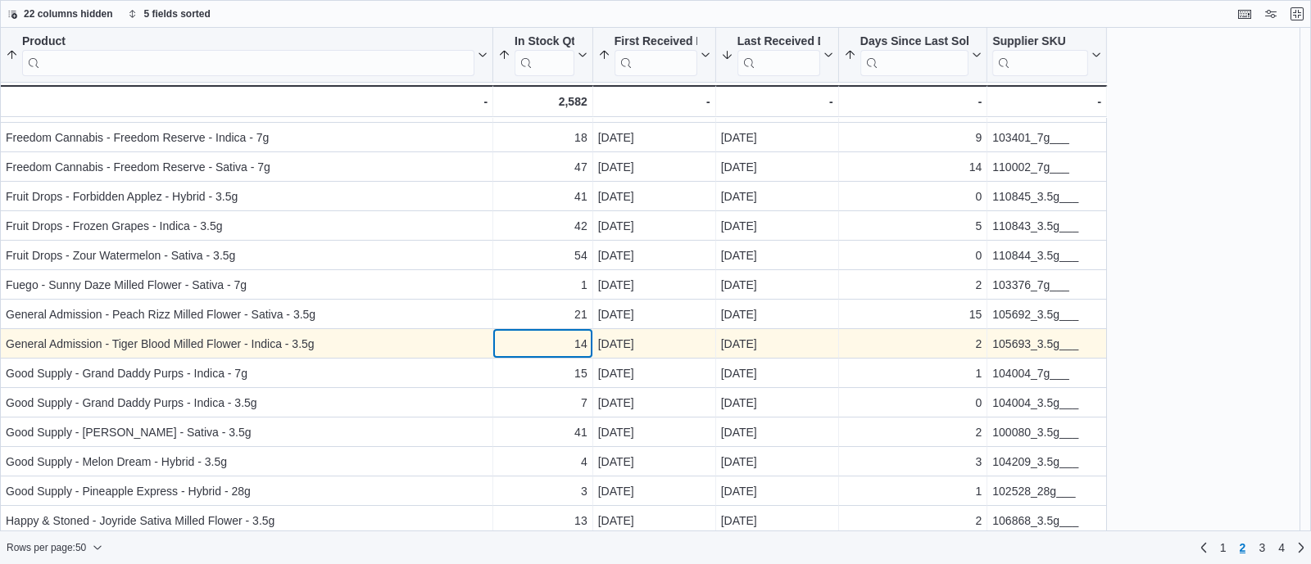
click at [561, 331] on div "14 - In Stock Qty, column 2, row 64" at bounding box center [543, 343] width 100 height 29
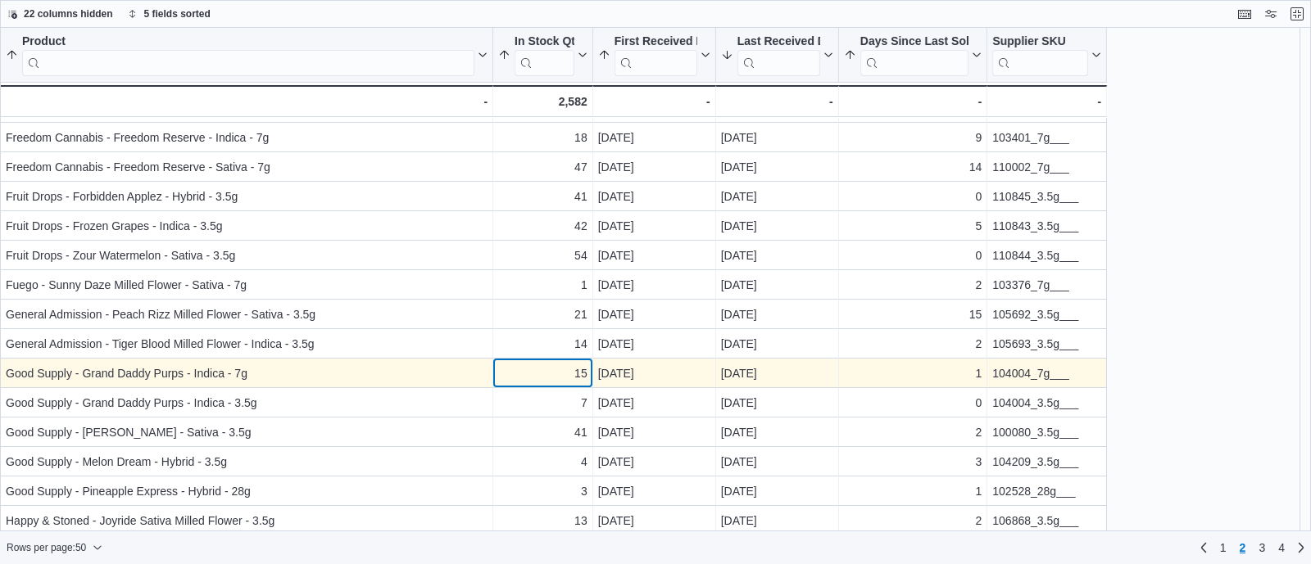
click at [561, 369] on div "15" at bounding box center [542, 374] width 89 height 20
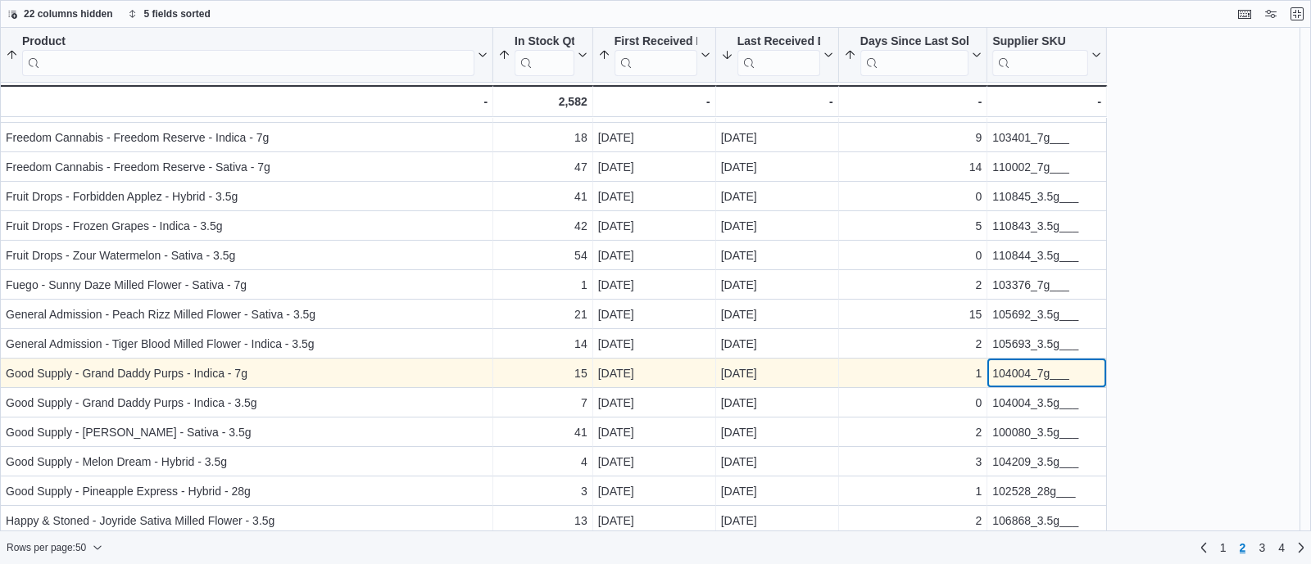
click at [1028, 376] on div "104004_7g___" at bounding box center [1046, 374] width 109 height 20
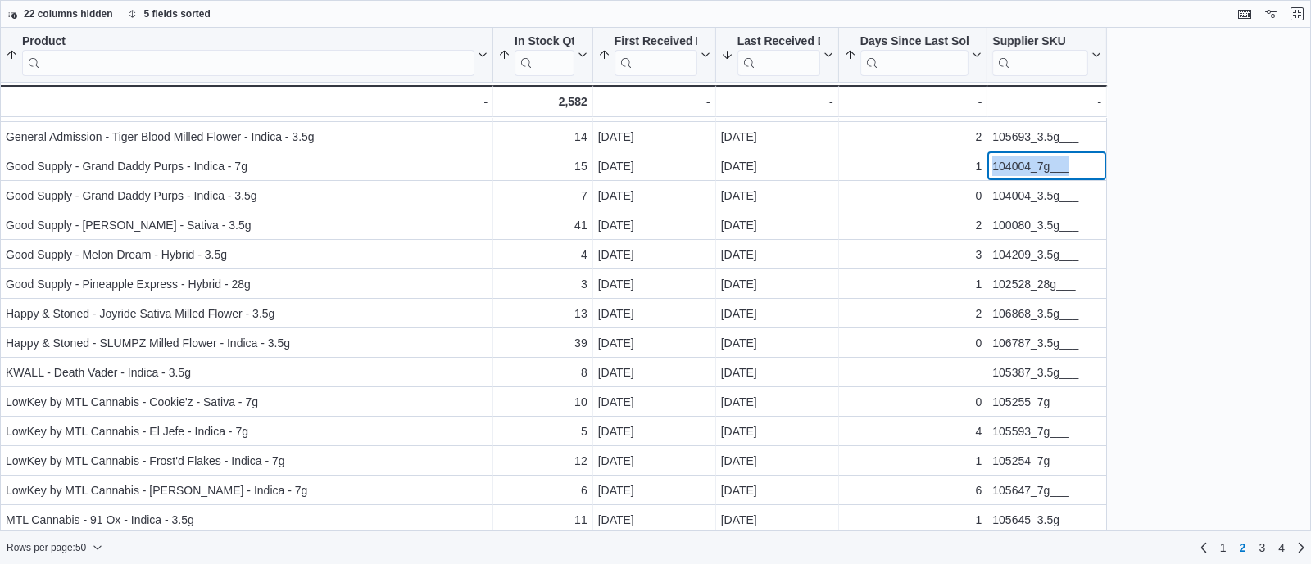
scroll to position [380, 0]
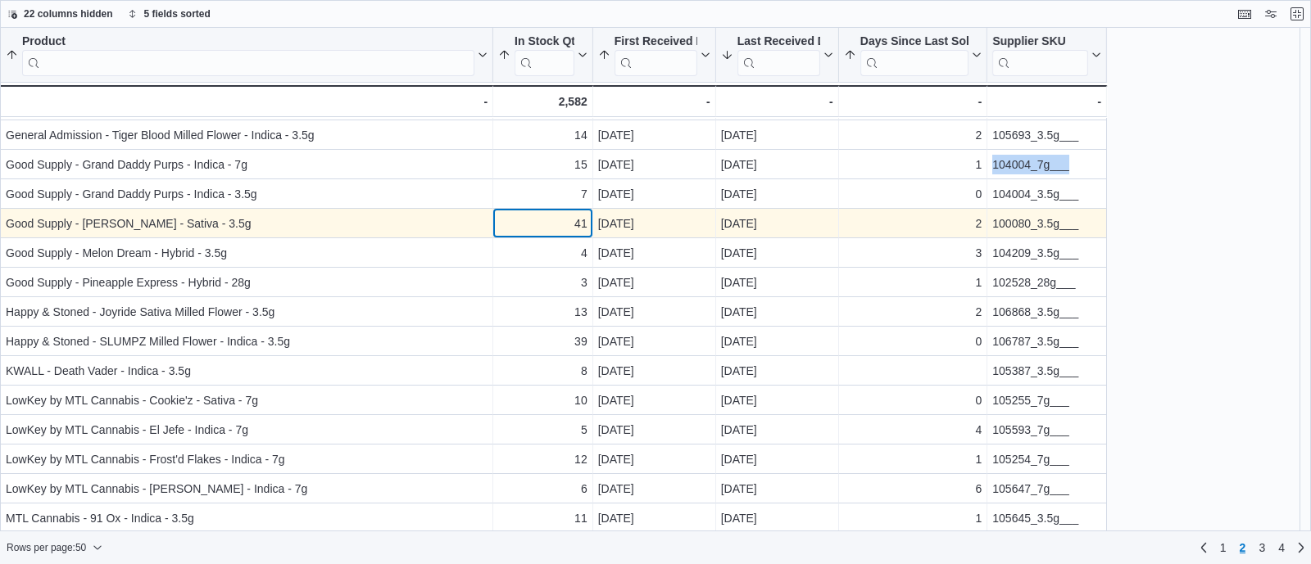
click at [539, 229] on div "41" at bounding box center [542, 224] width 89 height 20
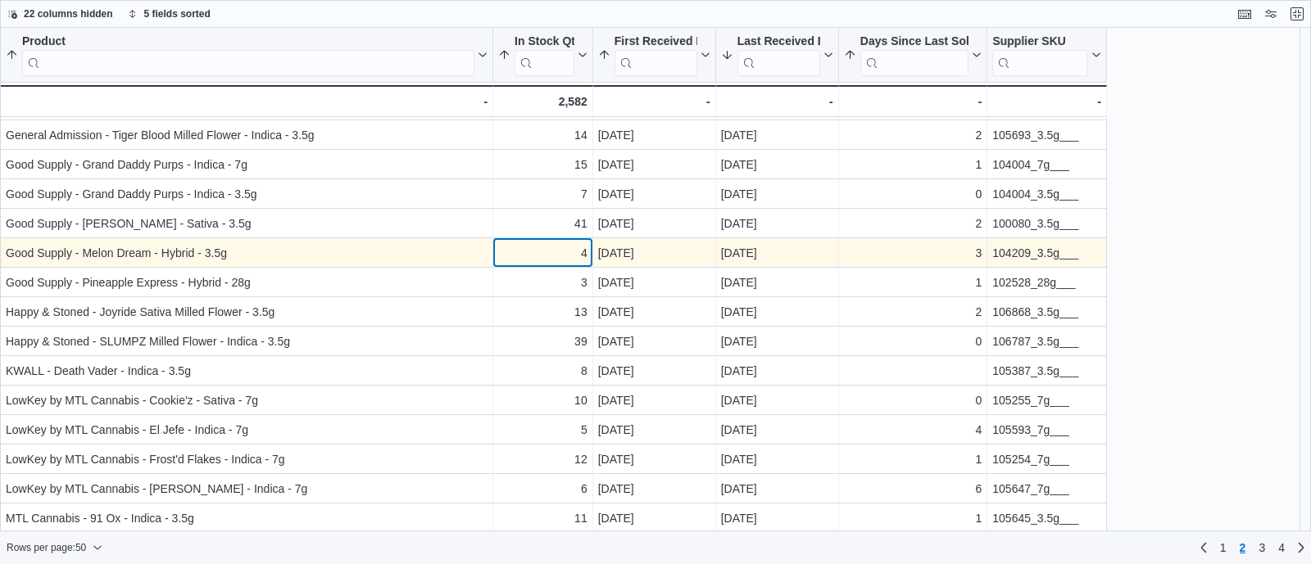
click at [546, 253] on div "4" at bounding box center [542, 253] width 89 height 20
click at [1020, 248] on div "104209_3.5g___" at bounding box center [1046, 253] width 109 height 20
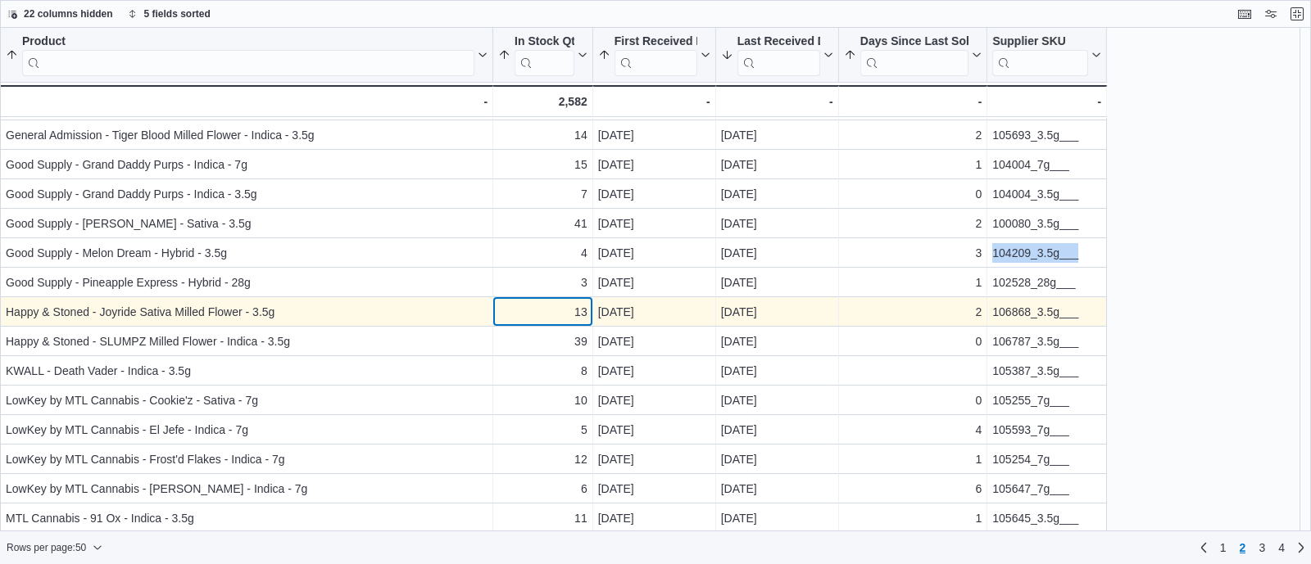
click at [565, 310] on div "13" at bounding box center [542, 312] width 89 height 20
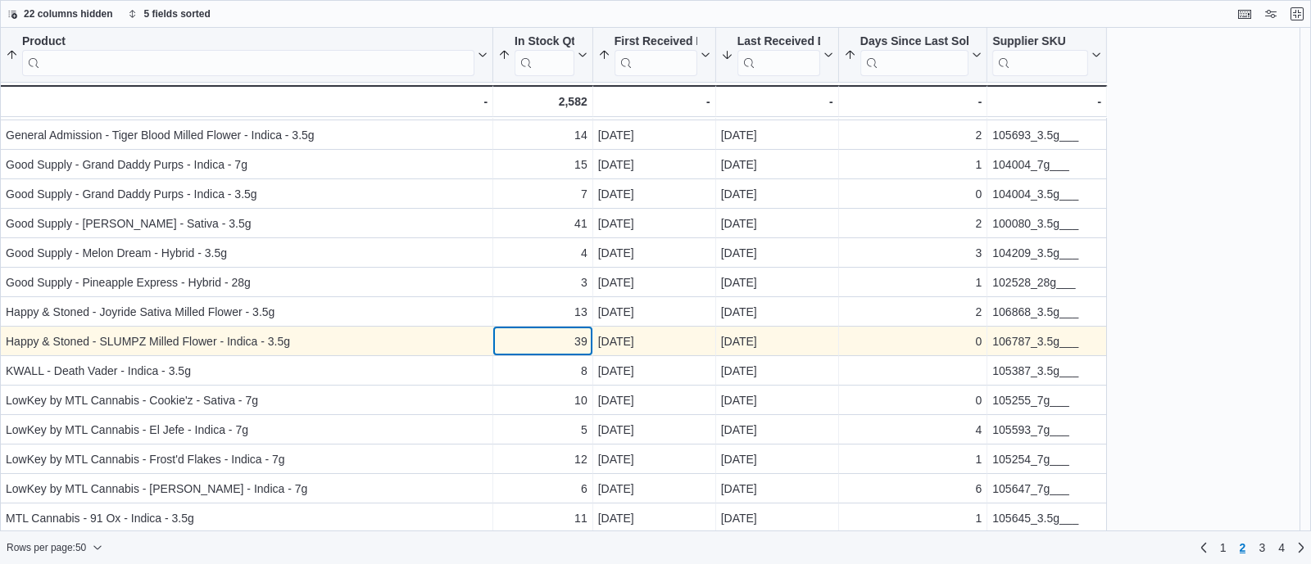
click at [574, 347] on div "39" at bounding box center [542, 342] width 89 height 20
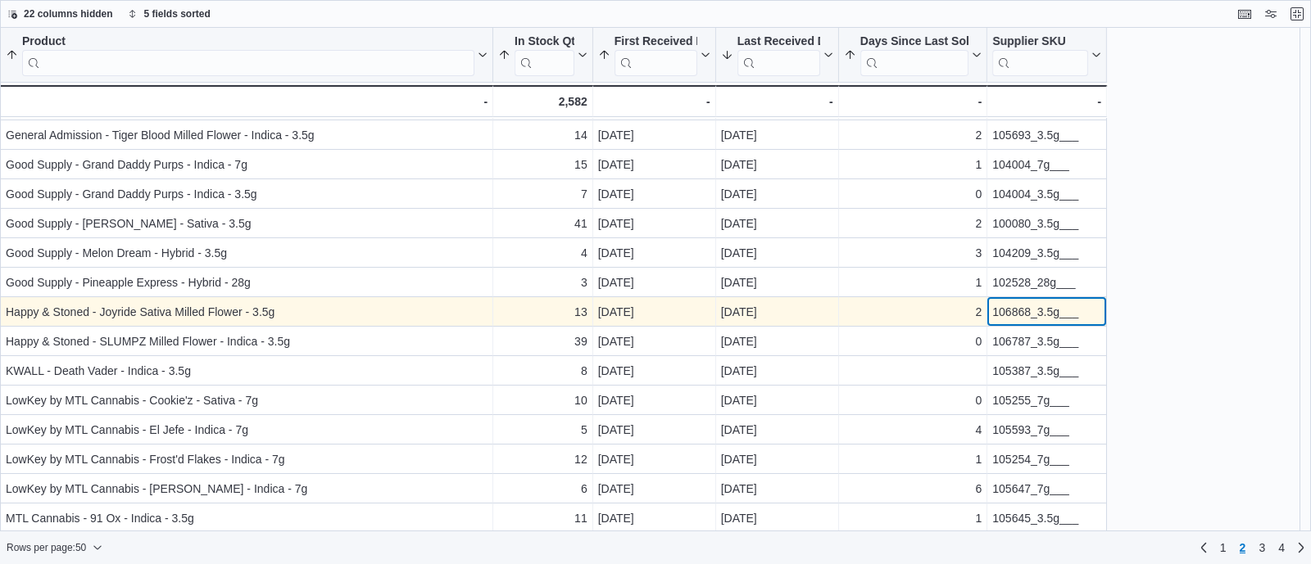
click at [1014, 309] on div "106868_3.5g___" at bounding box center [1046, 312] width 109 height 20
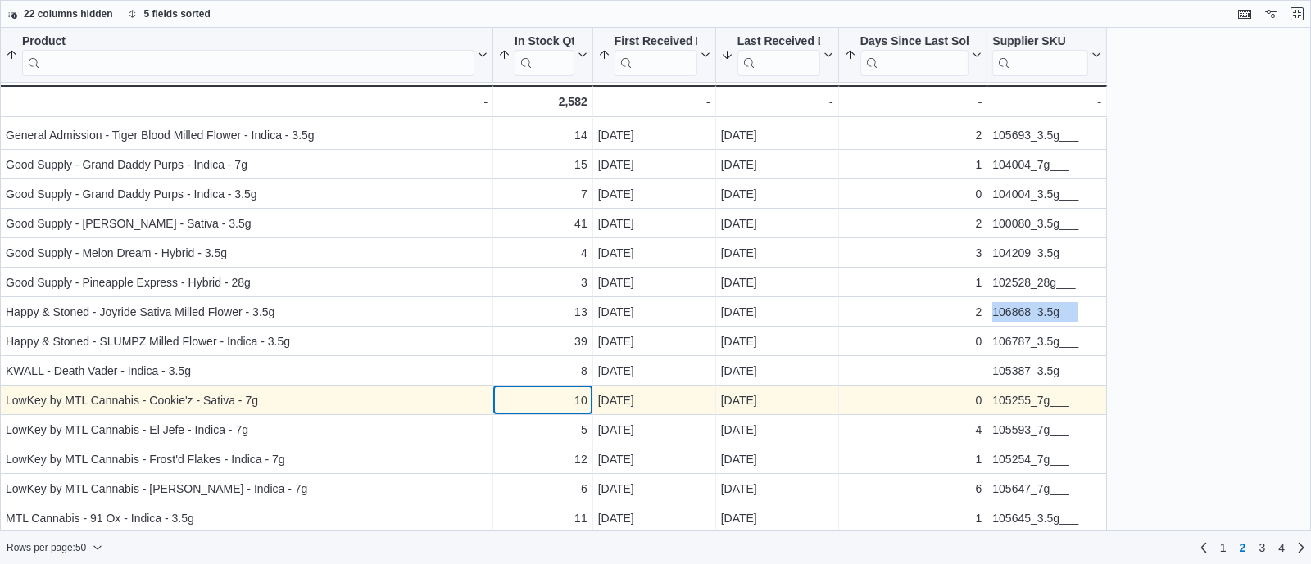
click at [557, 396] on div "10" at bounding box center [542, 401] width 89 height 20
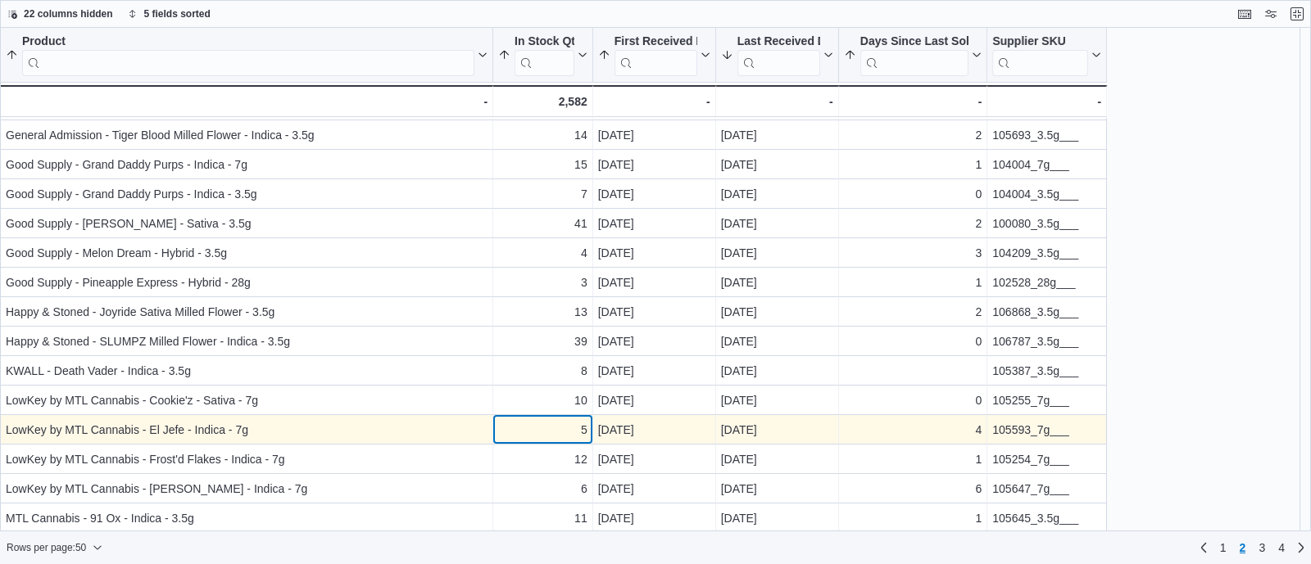
click at [560, 433] on div "5" at bounding box center [542, 430] width 89 height 20
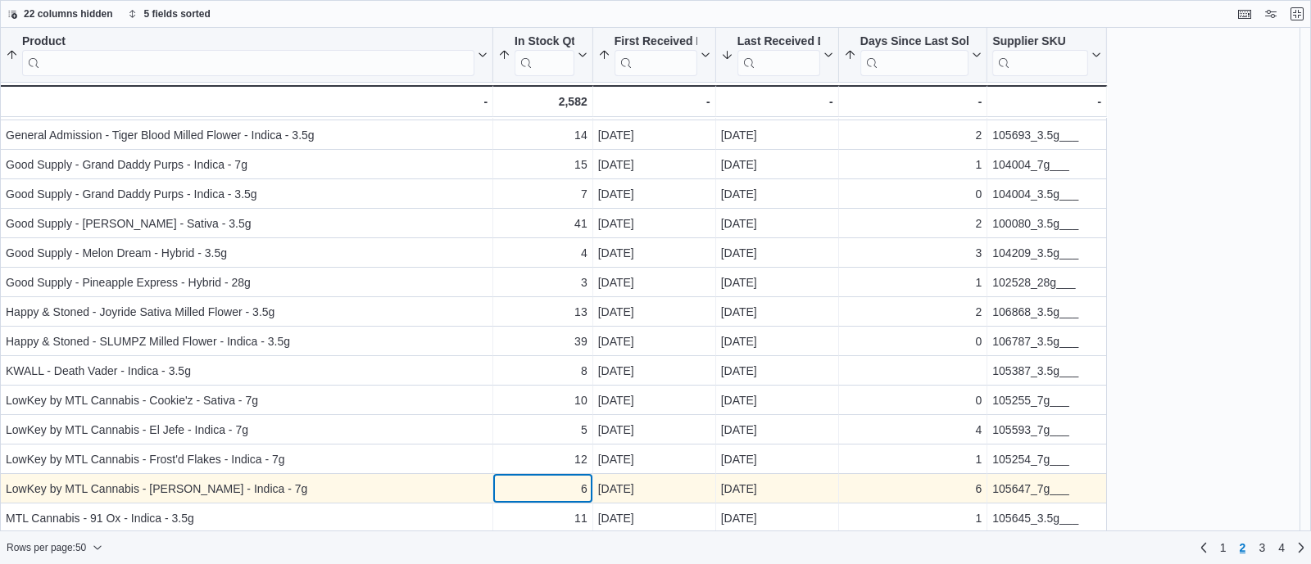
click at [573, 476] on div "6 - In Stock Qty, column 2, row 76" at bounding box center [543, 488] width 100 height 29
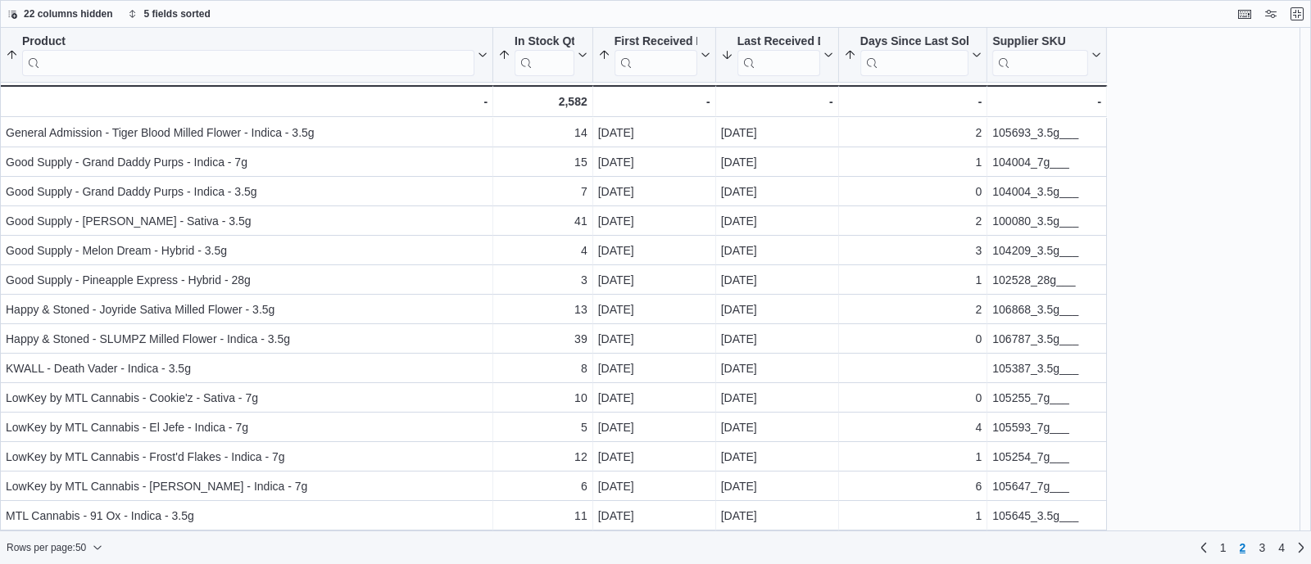
click at [557, 535] on div "Rows per page : 50 Page 2 of 4 1 2 3 4" at bounding box center [655, 548] width 1311 height 26
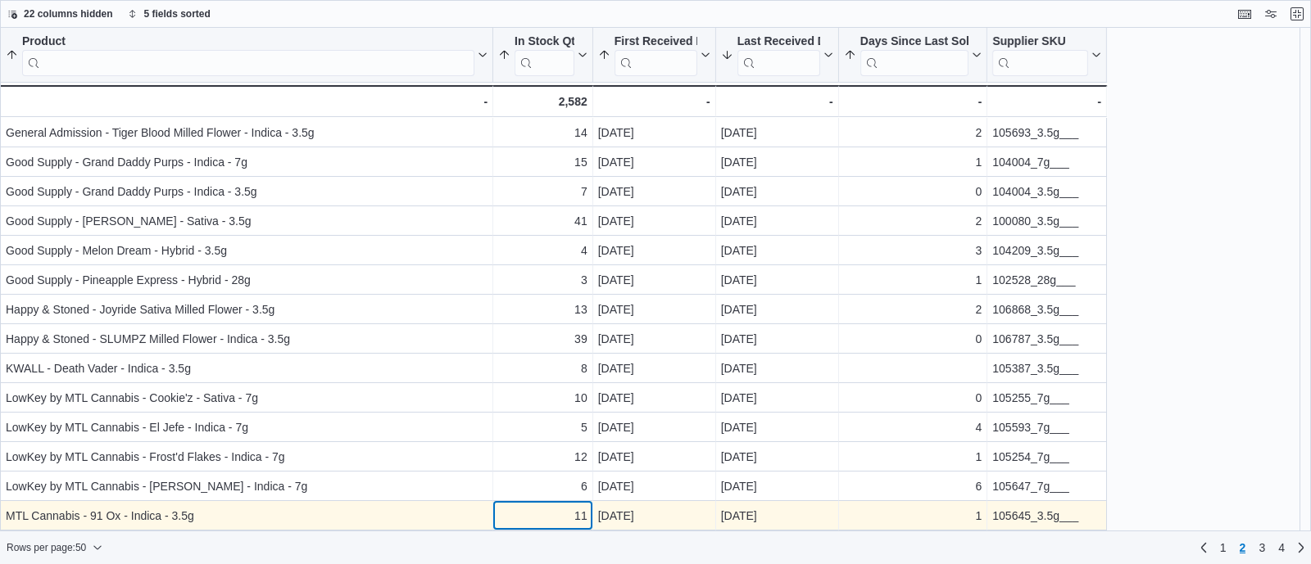
click at [553, 510] on div "Product Sorted by Days Since Last Sold, ascending , then sorted by First Receiv…" at bounding box center [553, 530] width 1107 height 1770
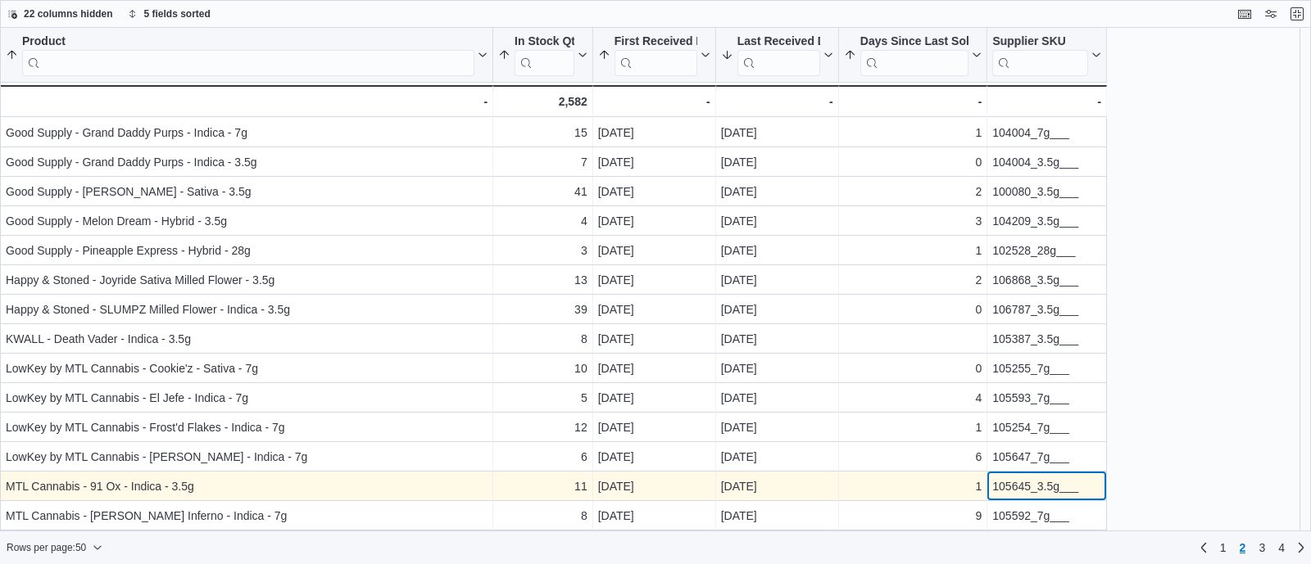
click at [1053, 487] on div "105645_3.5g___" at bounding box center [1046, 487] width 109 height 20
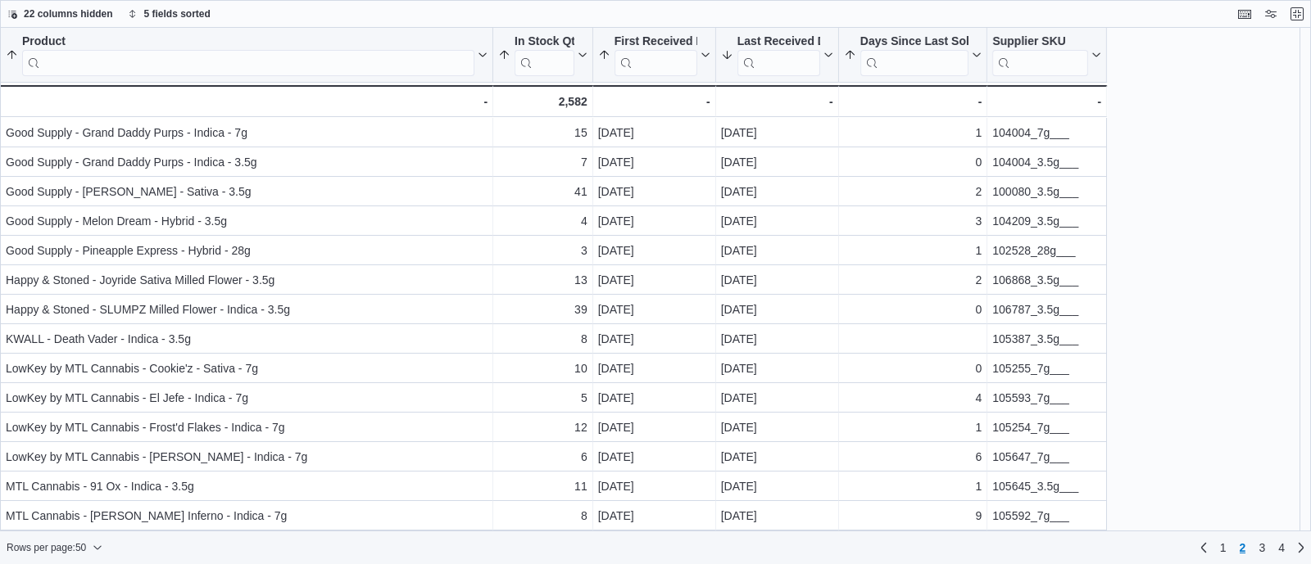
click at [1144, 489] on div "Product Sorted by Days Since Last Sold, ascending , then sorted by First Receiv…" at bounding box center [655, 280] width 1311 height 505
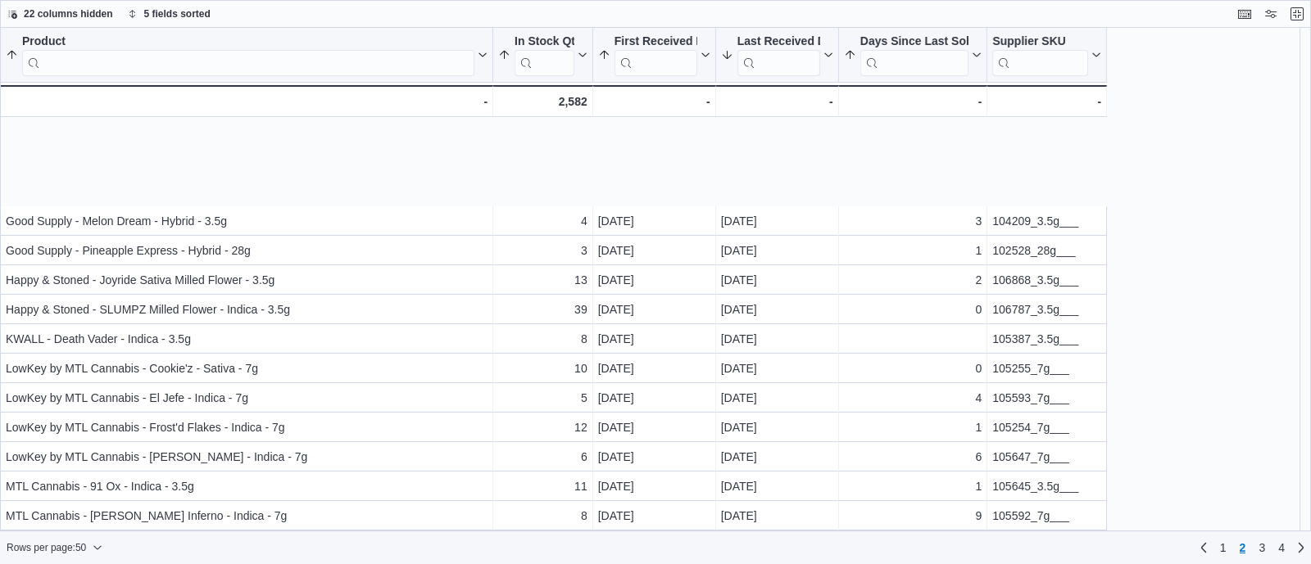
scroll to position [576, 0]
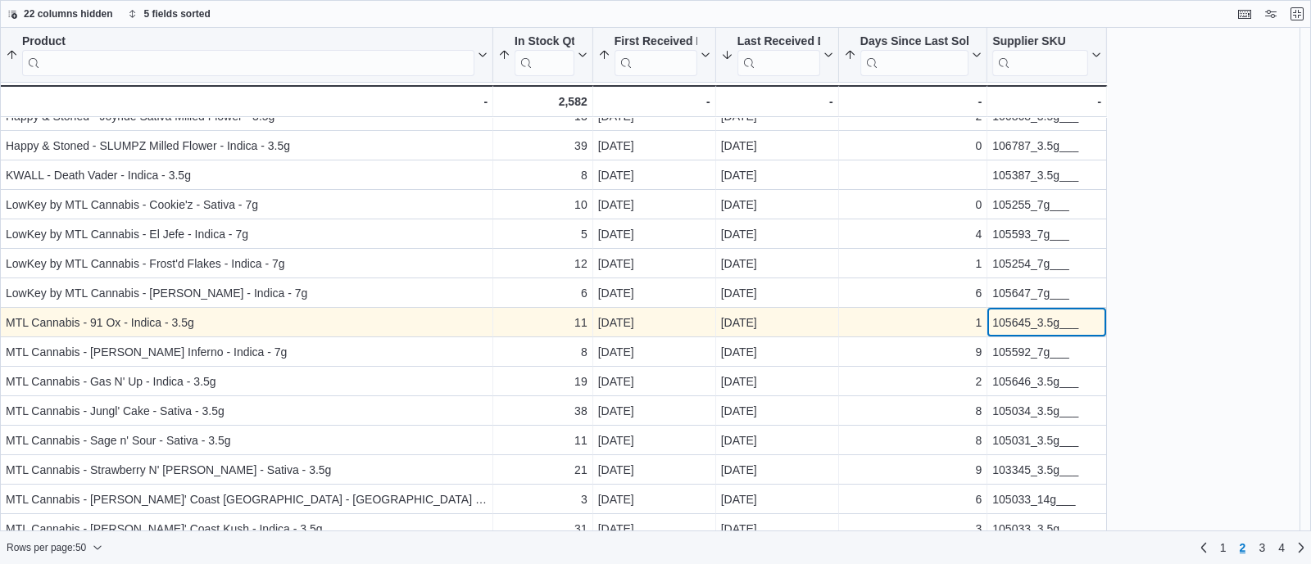
click at [1011, 325] on div "105645_3.5g___" at bounding box center [1046, 323] width 109 height 20
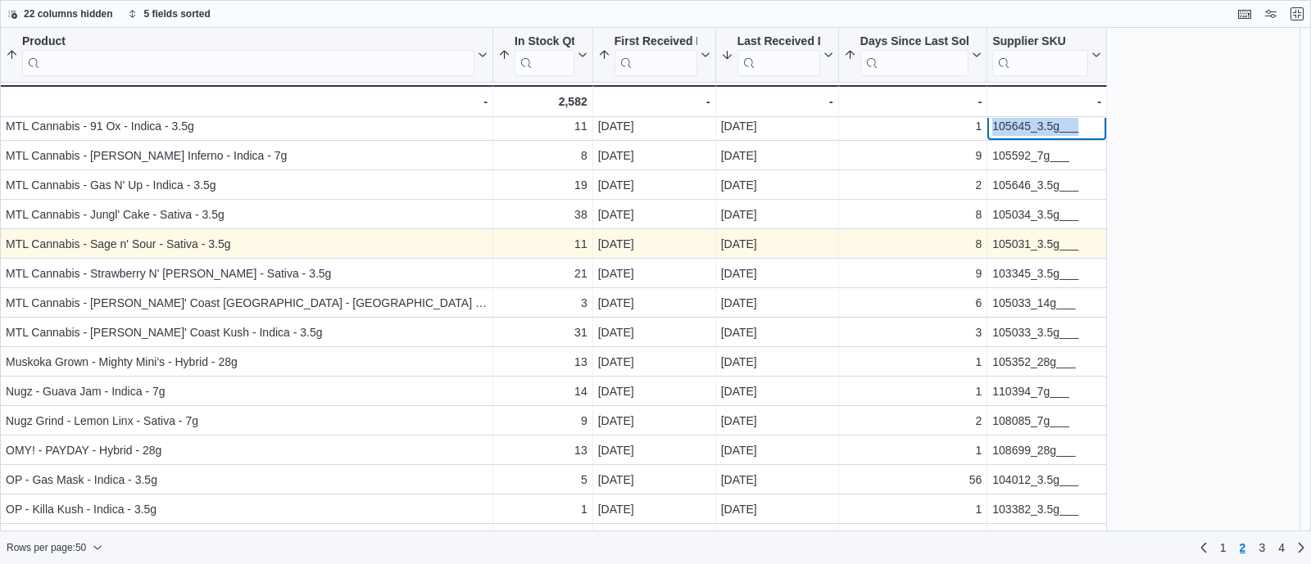
scroll to position [777, 0]
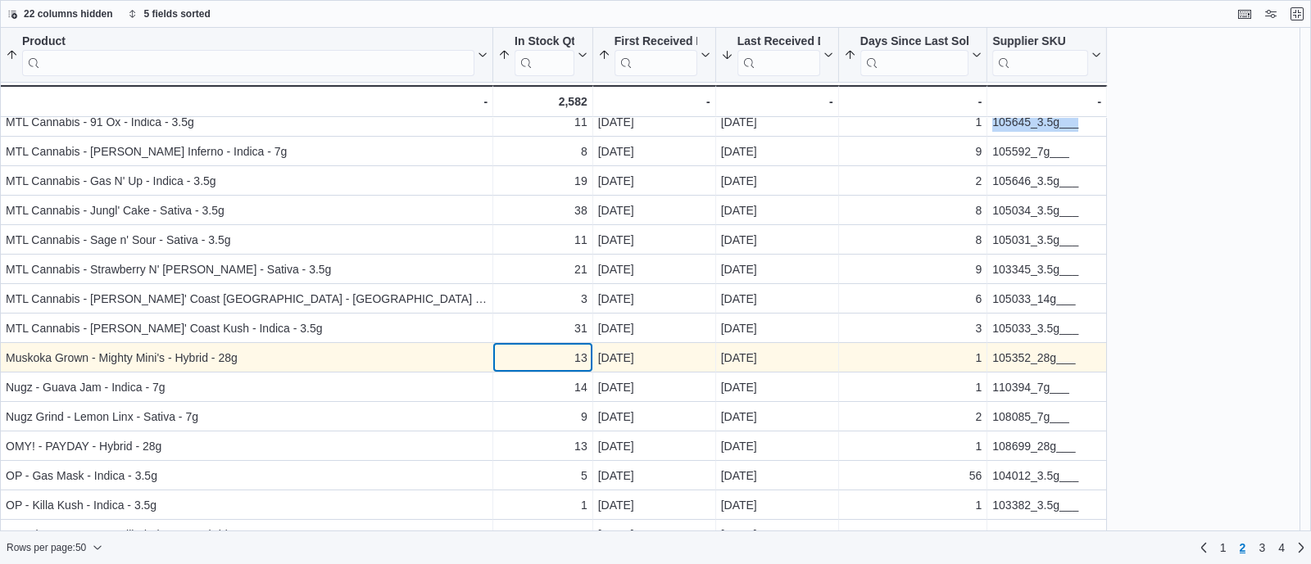
click at [519, 355] on div "13" at bounding box center [542, 358] width 89 height 20
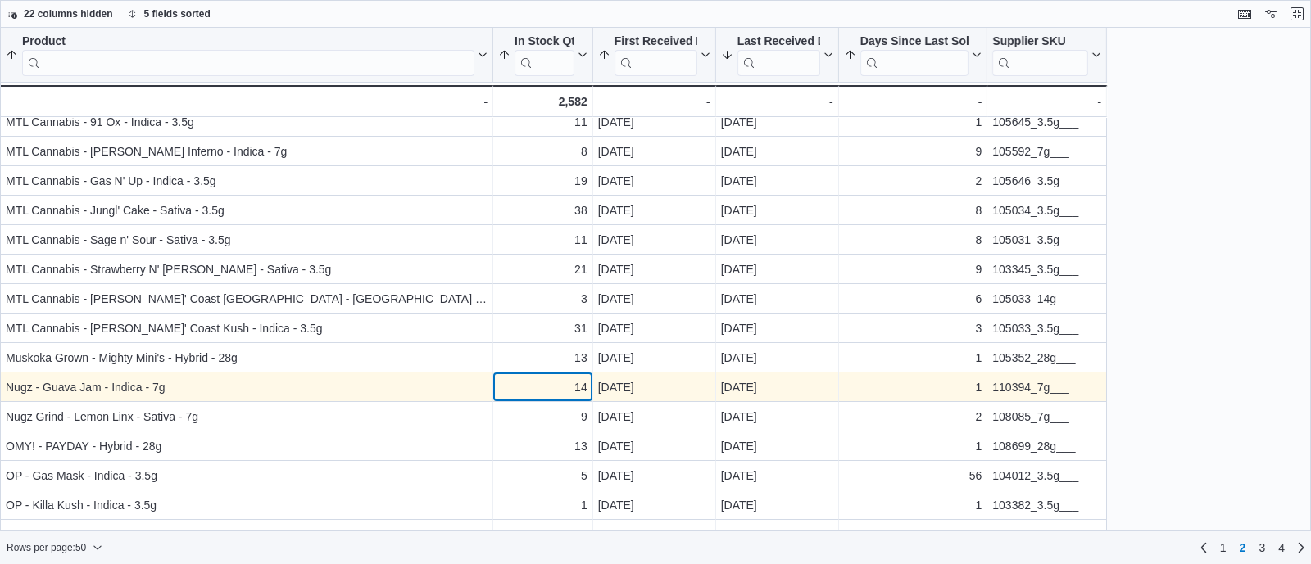
click at [528, 391] on div "14" at bounding box center [542, 388] width 89 height 20
click at [1002, 383] on div "110394_7g___" at bounding box center [1046, 388] width 109 height 20
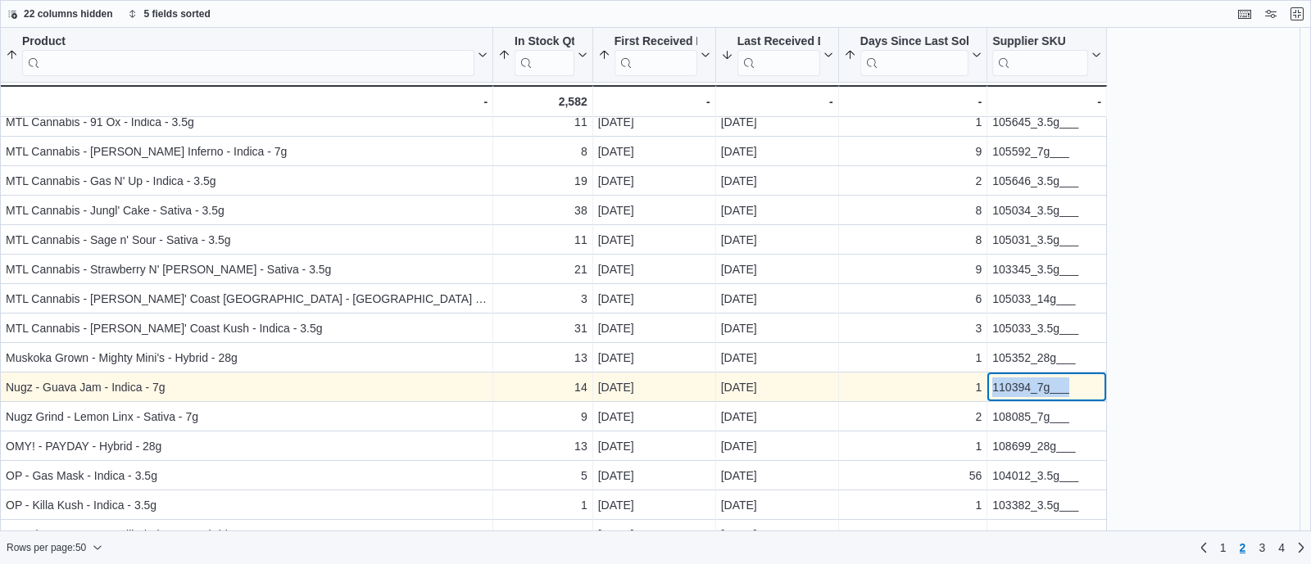
click at [1002, 383] on div "110394_7g___" at bounding box center [1046, 388] width 109 height 20
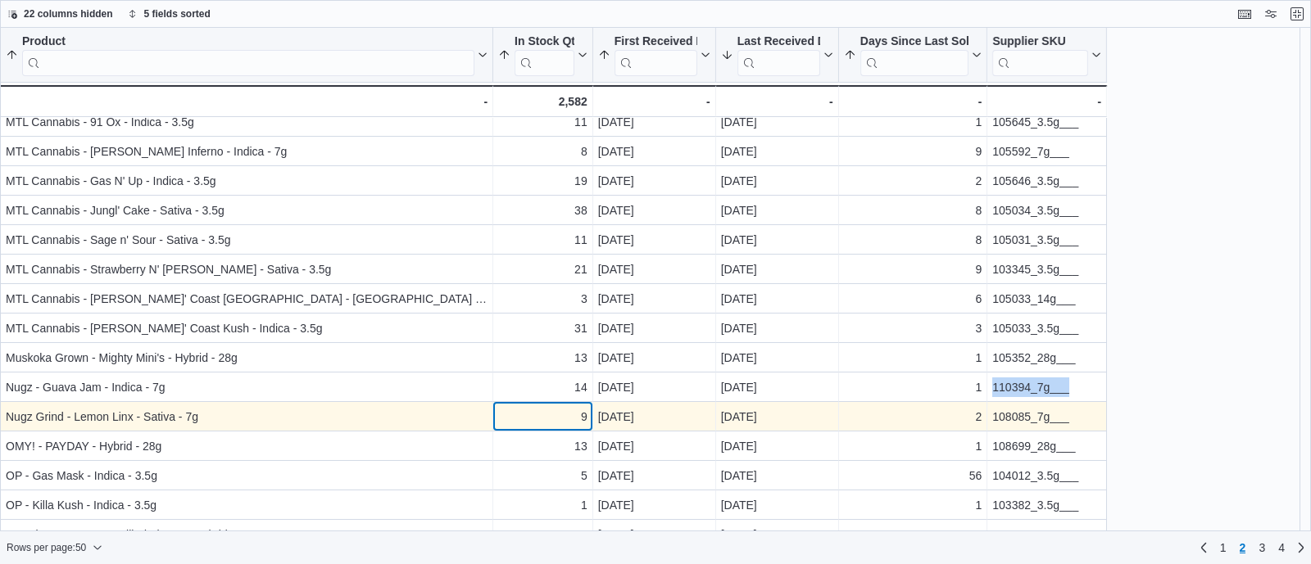
click at [554, 426] on div "9 - In Stock Qty, column 2, row 87" at bounding box center [543, 416] width 100 height 29
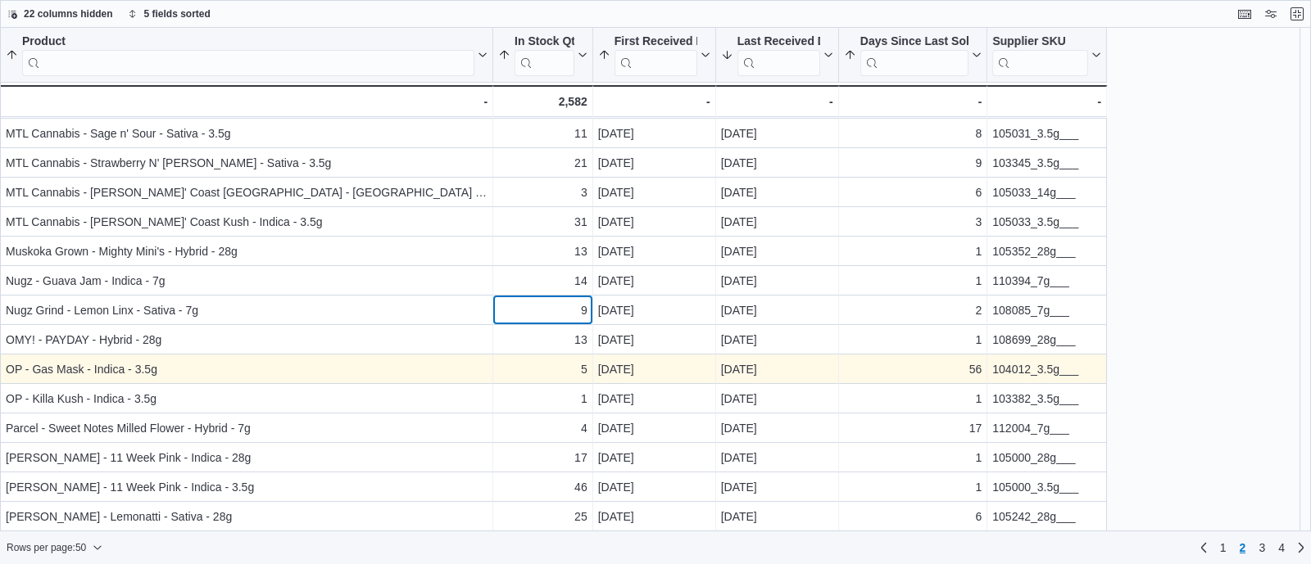
scroll to position [885, 0]
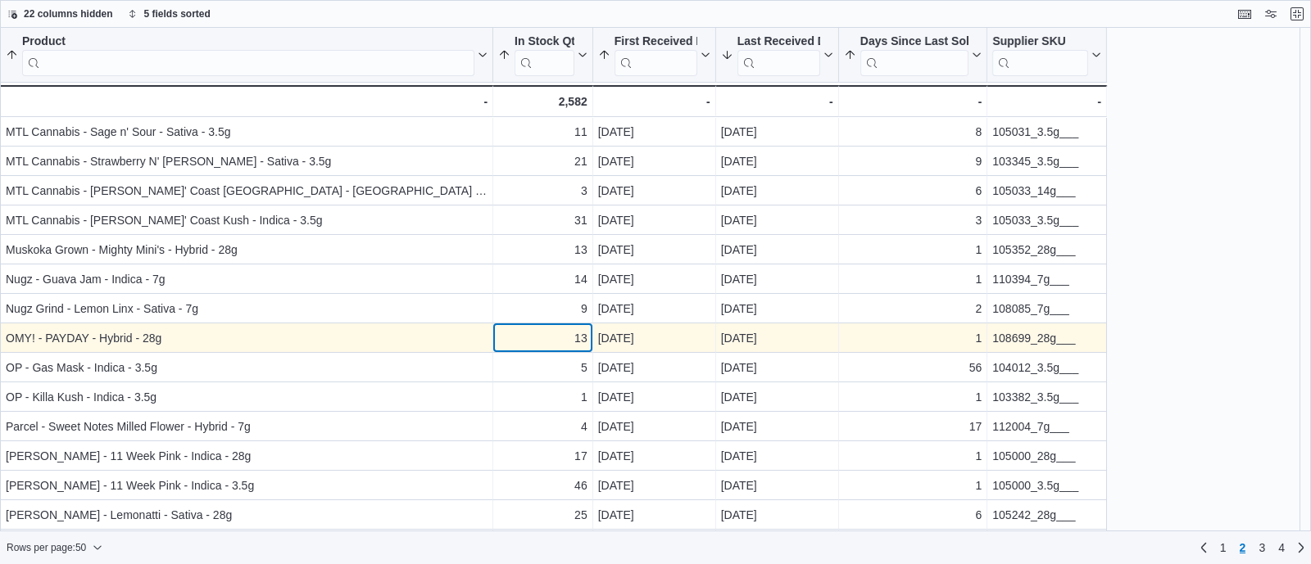
click at [562, 333] on div "13" at bounding box center [542, 338] width 89 height 20
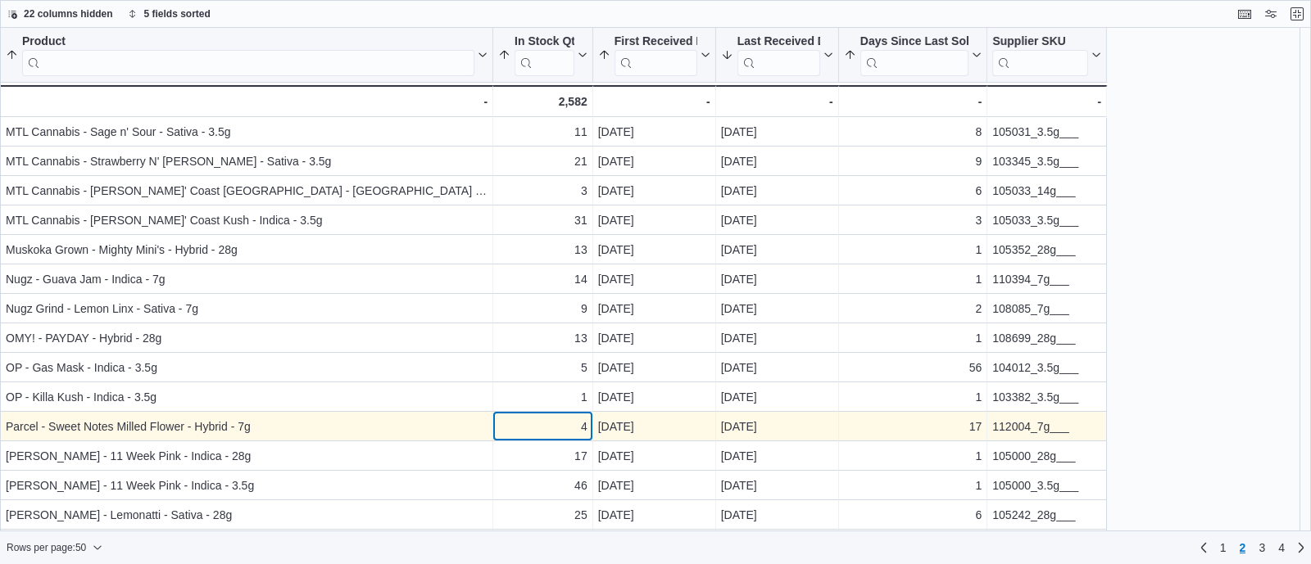
click at [561, 428] on div "4" at bounding box center [542, 427] width 89 height 20
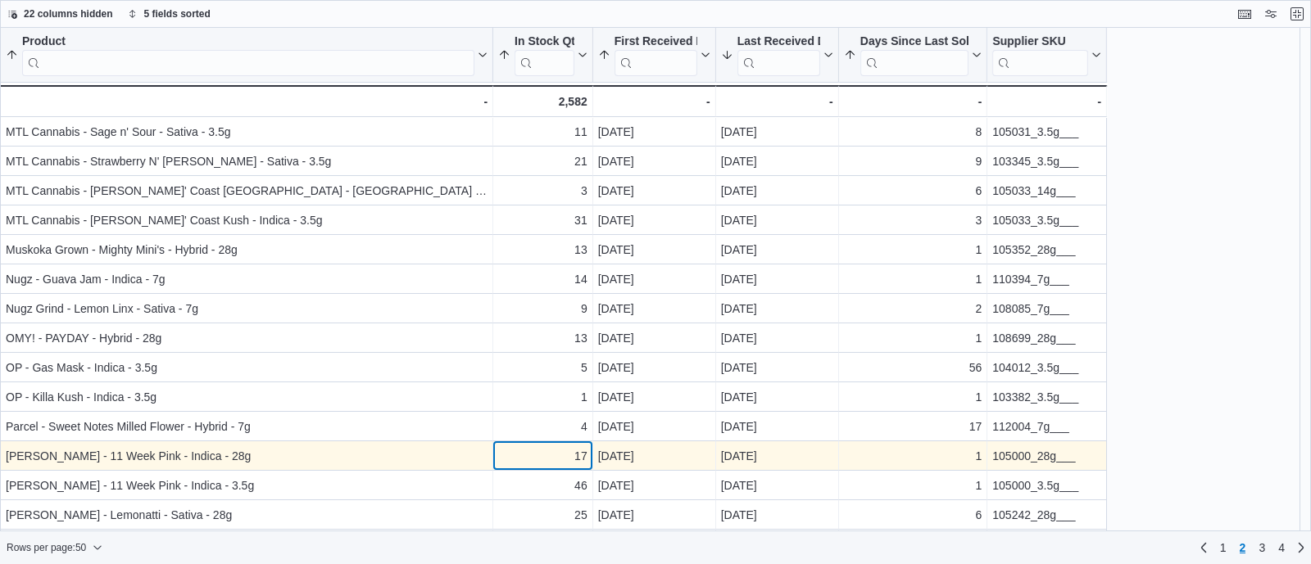
click at [562, 457] on div "17" at bounding box center [542, 456] width 89 height 20
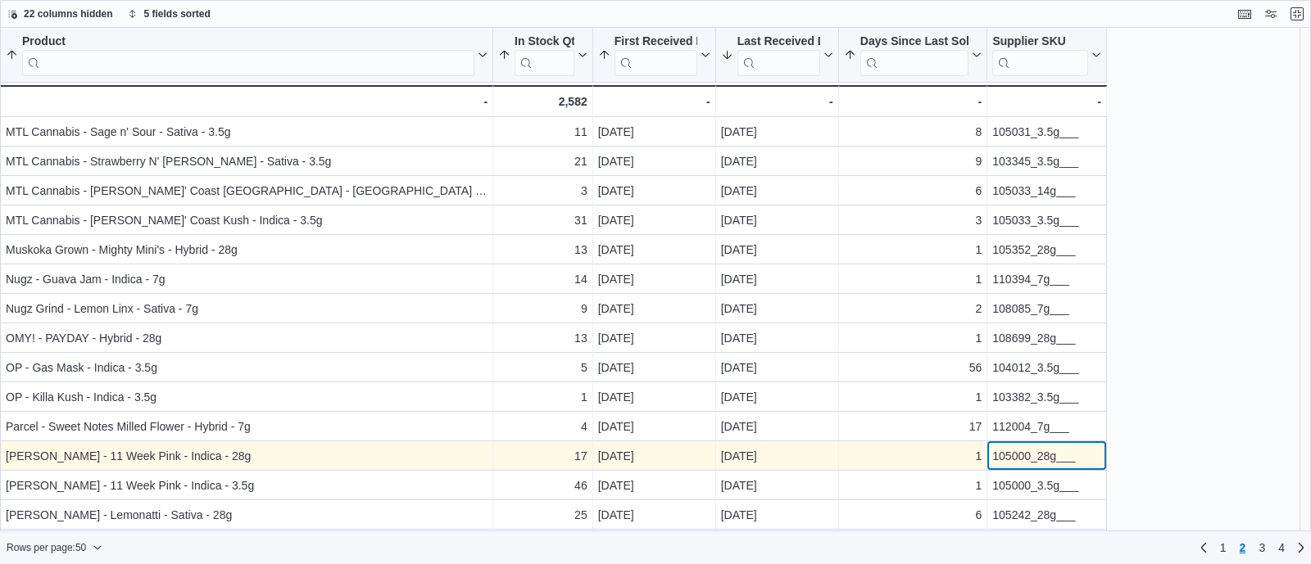
click at [1013, 457] on div "105000_28g___" at bounding box center [1046, 456] width 109 height 20
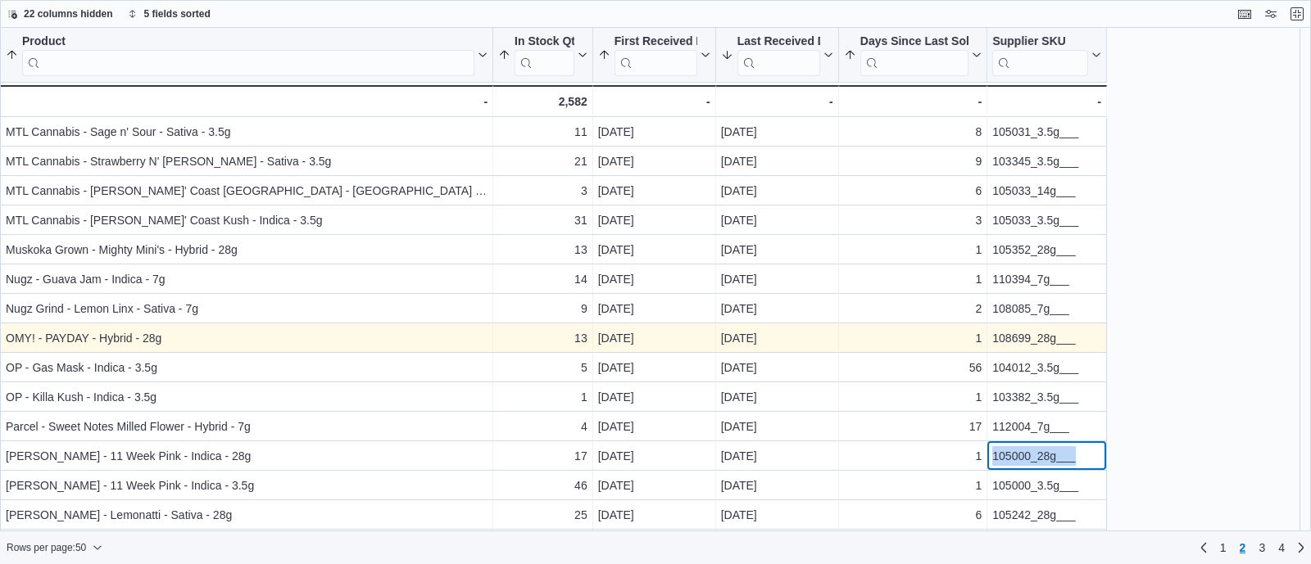
scroll to position [1059, 0]
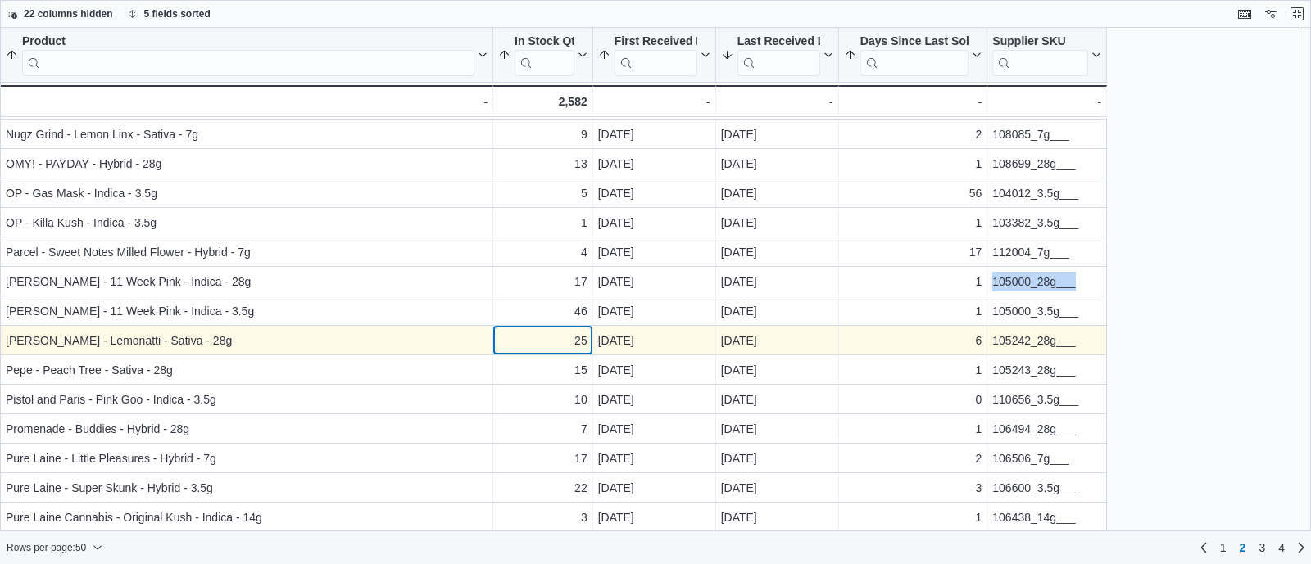
click at [557, 347] on div "25" at bounding box center [542, 341] width 89 height 20
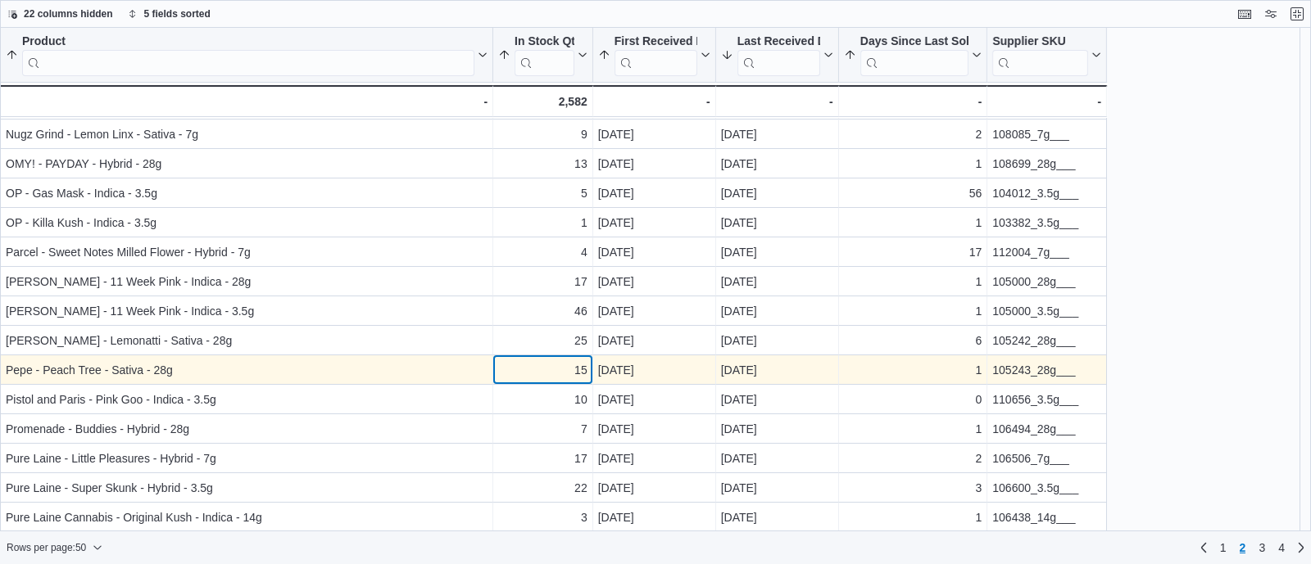
click at [560, 367] on div "15" at bounding box center [542, 370] width 89 height 20
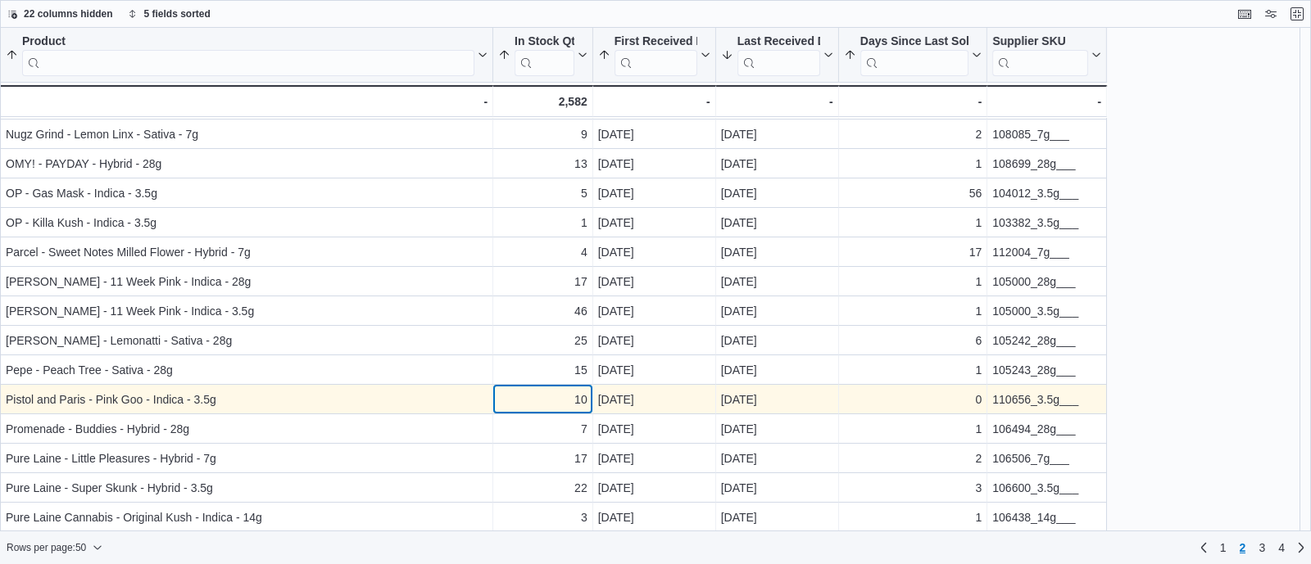
click at [555, 390] on div "10" at bounding box center [542, 400] width 89 height 20
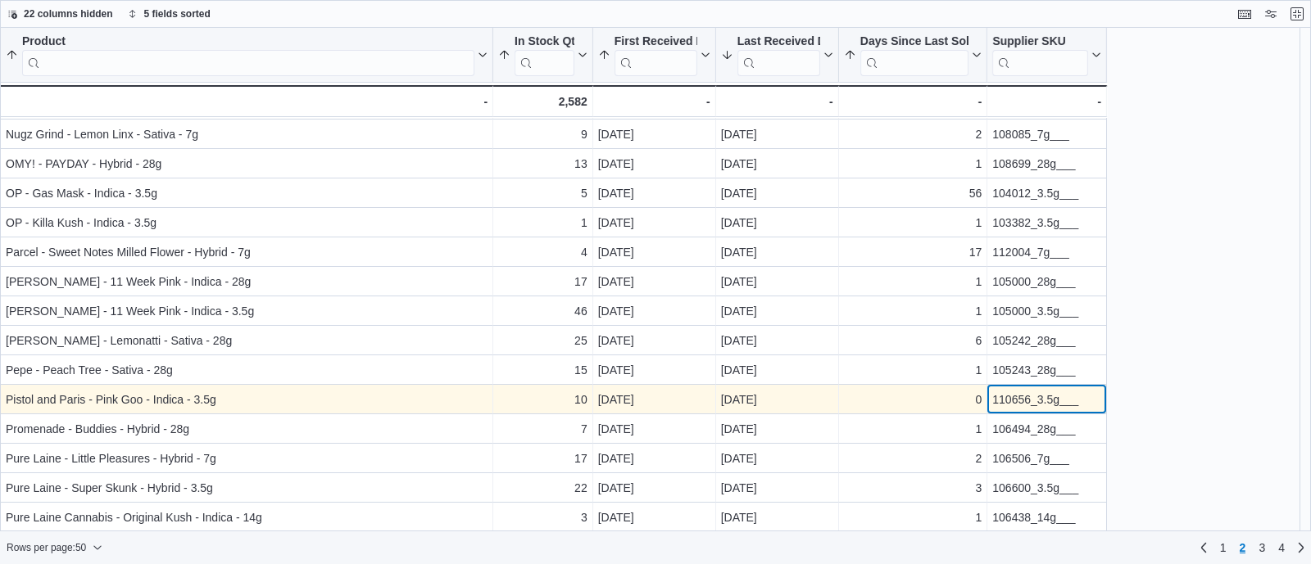
click at [995, 396] on div "110656_3.5g___" at bounding box center [1046, 400] width 109 height 20
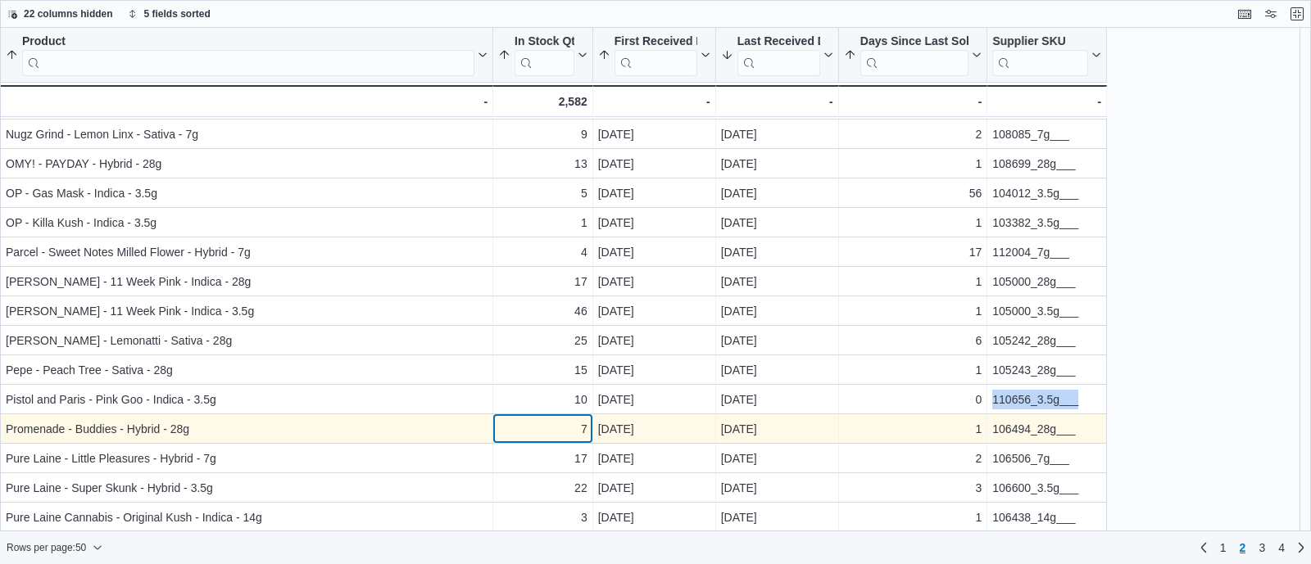
click at [544, 428] on div "7" at bounding box center [542, 429] width 89 height 20
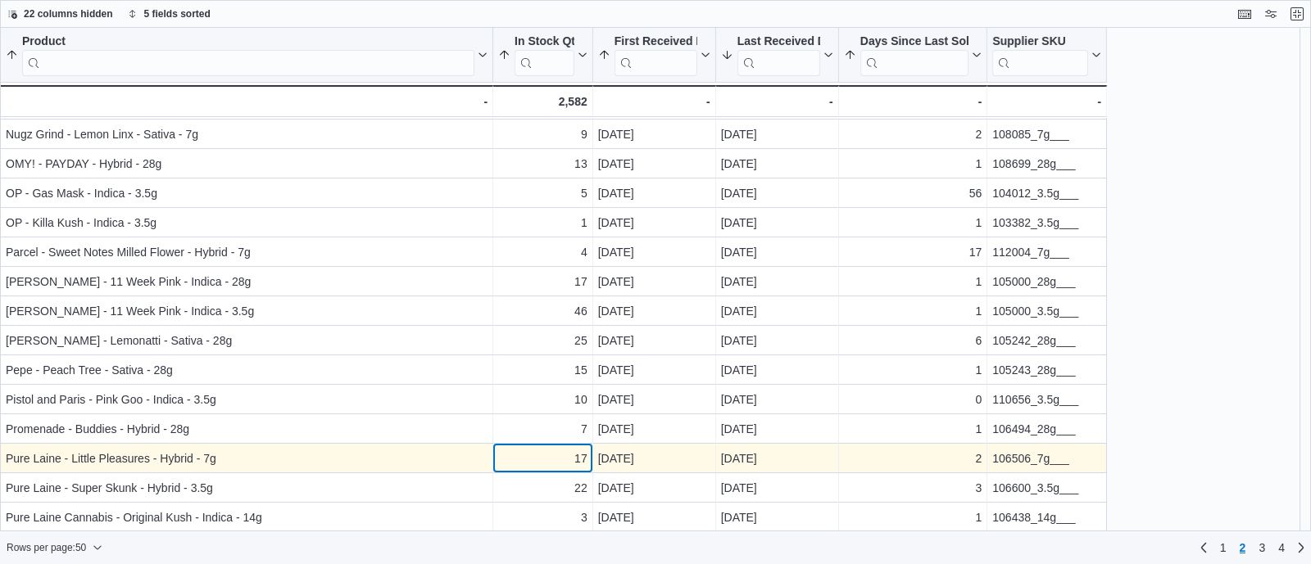
click at [551, 469] on div "17 - In Stock Qty, column 2, row 98" at bounding box center [543, 458] width 100 height 29
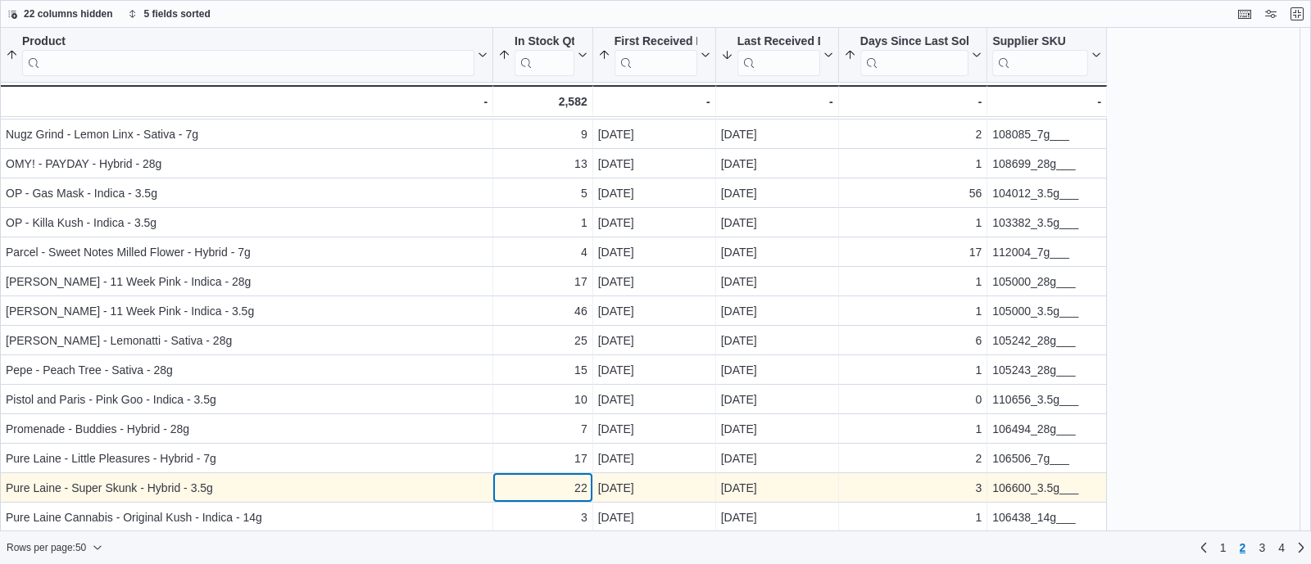
click at [551, 484] on div "22" at bounding box center [542, 488] width 89 height 20
click at [997, 491] on div "106600_3.5g___" at bounding box center [1046, 488] width 109 height 20
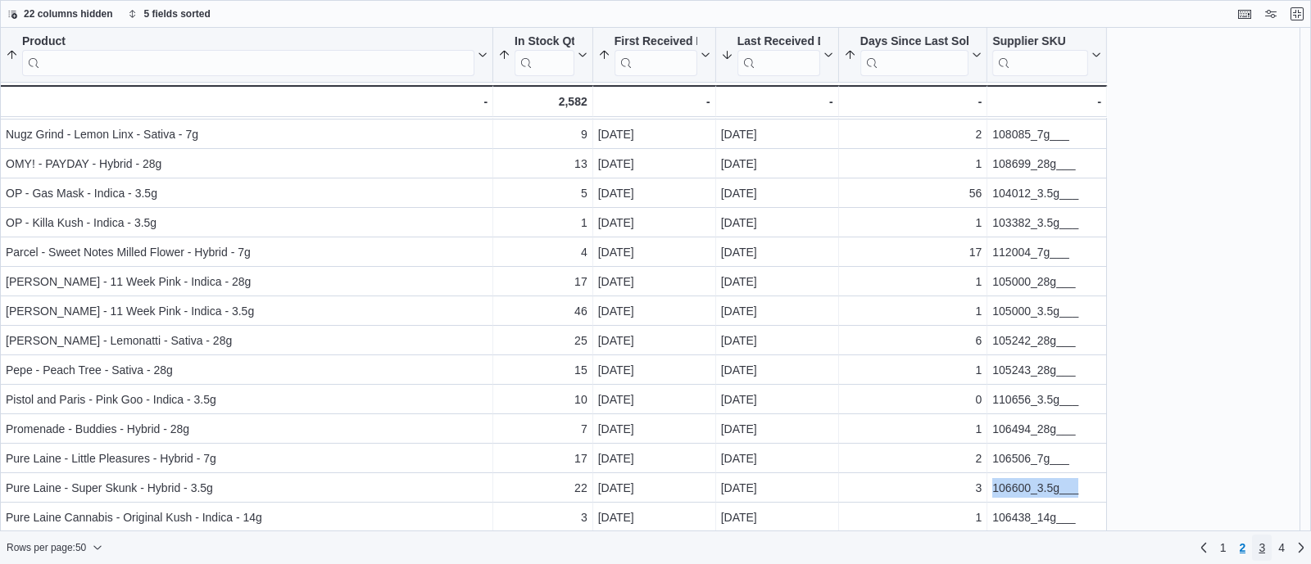
click at [1269, 546] on link "3" at bounding box center [1262, 548] width 20 height 26
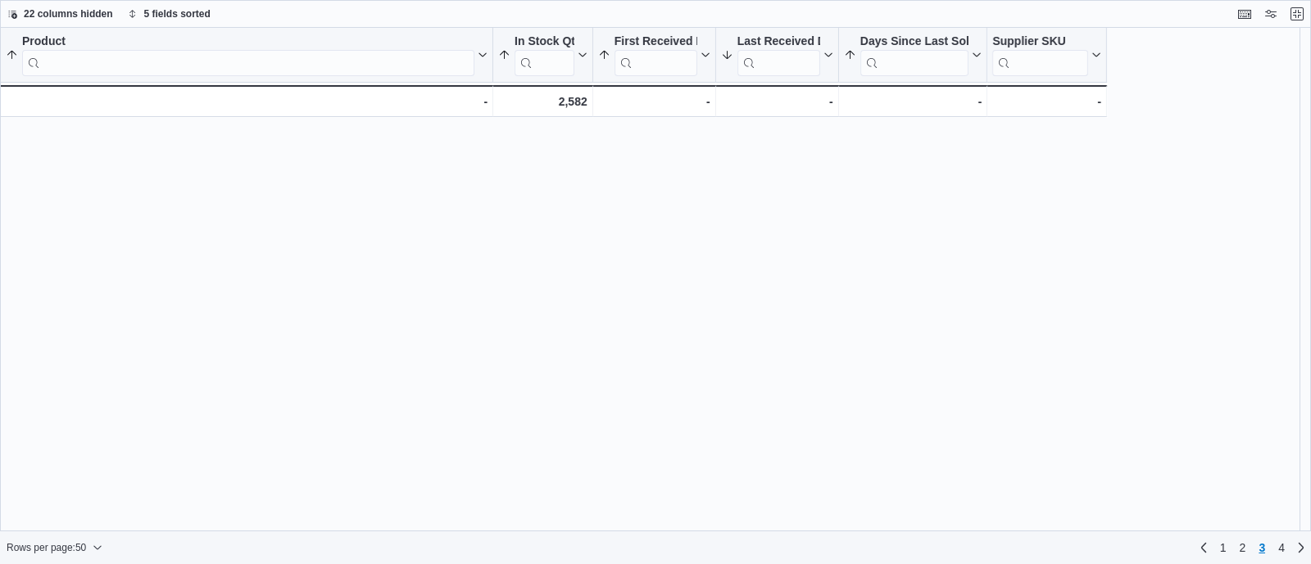
scroll to position [0, 0]
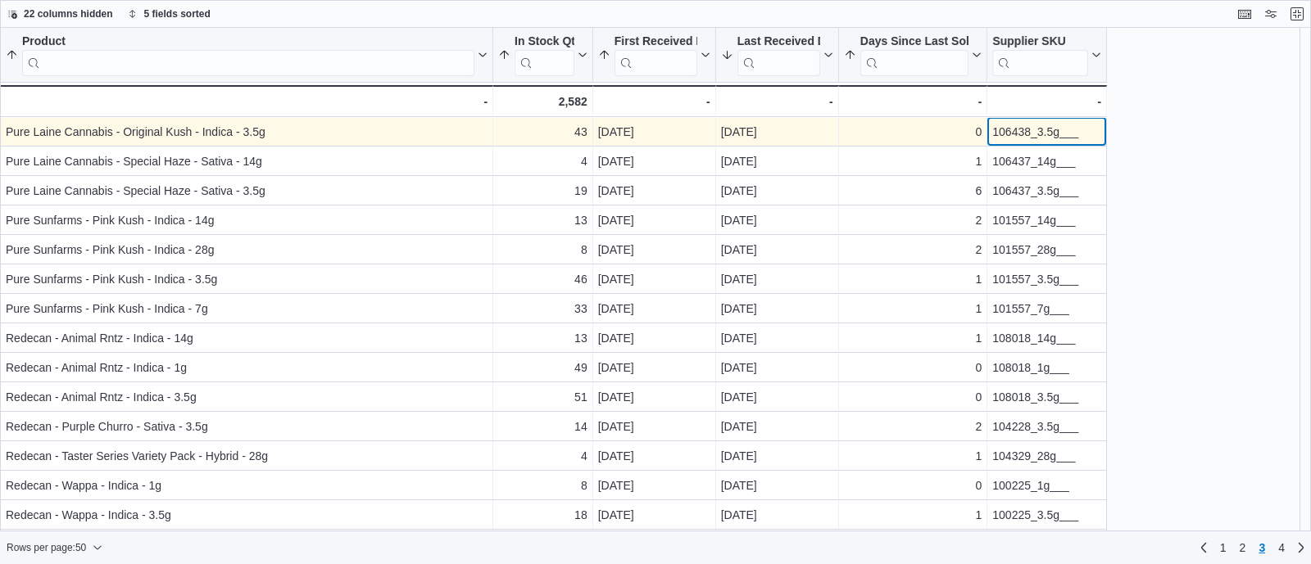
click at [1032, 127] on div "106438_3.5g___" at bounding box center [1046, 132] width 109 height 20
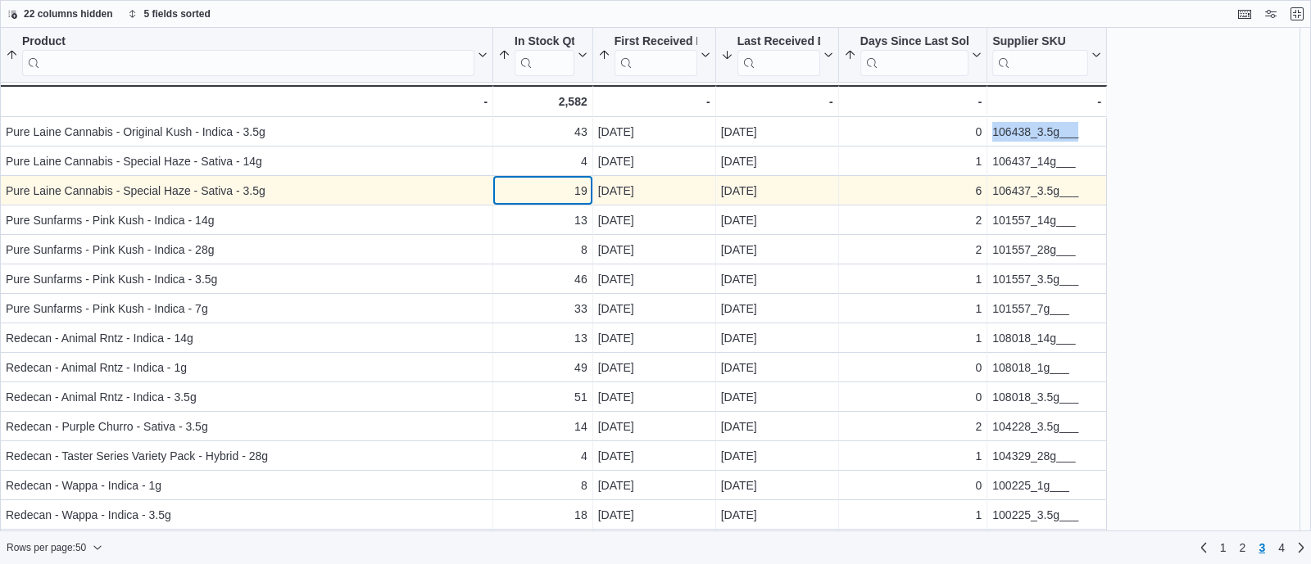
click at [545, 187] on div "19" at bounding box center [542, 191] width 89 height 20
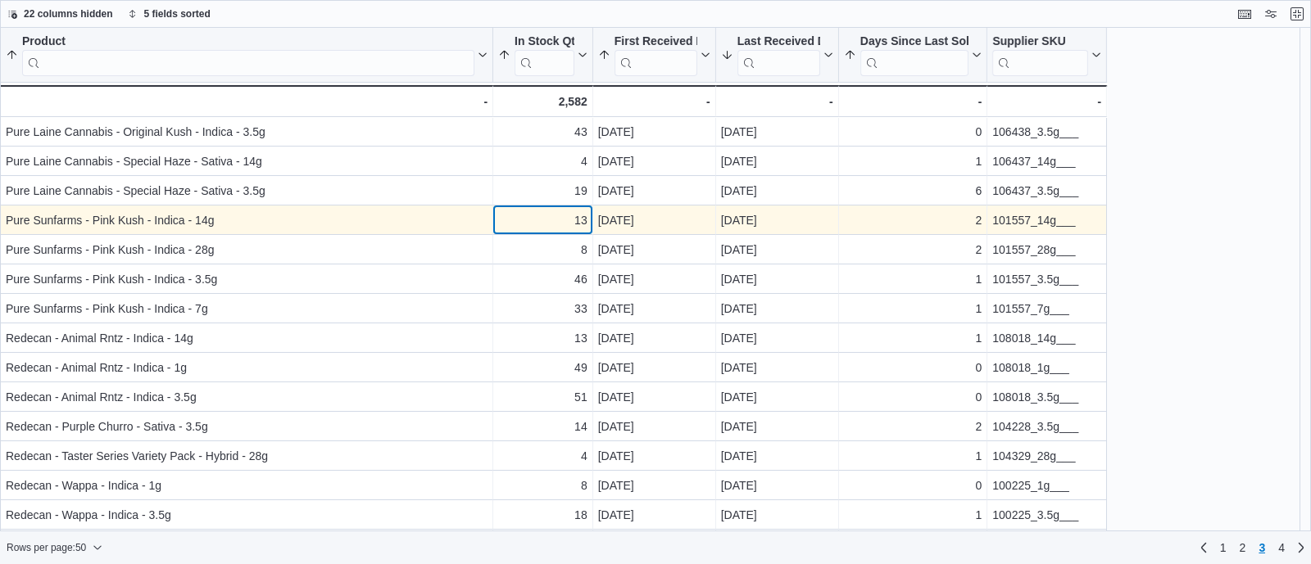
click at [520, 233] on div "13 - In Stock Qty, column 2, row 104" at bounding box center [543, 220] width 100 height 29
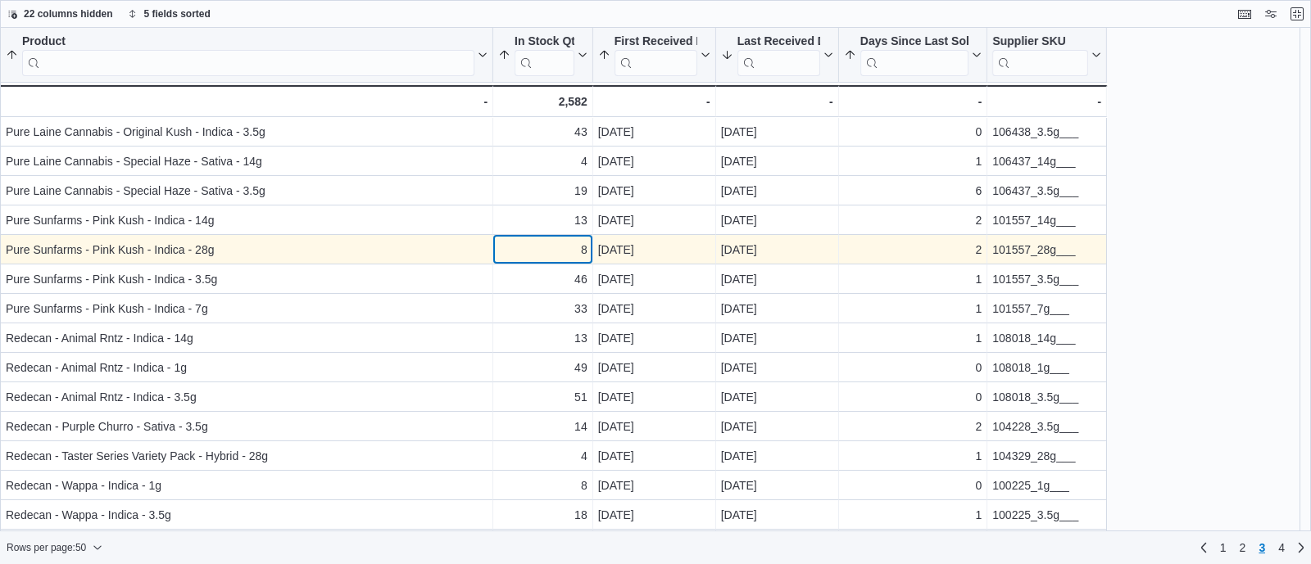
click at [532, 246] on div "8" at bounding box center [542, 250] width 89 height 20
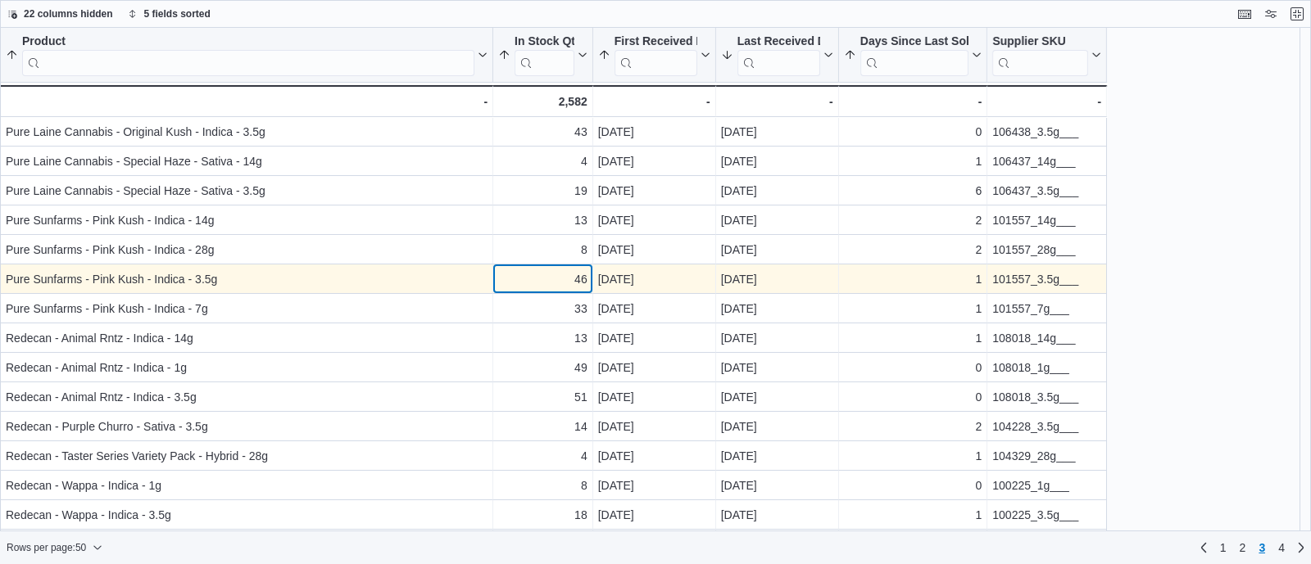
click at [544, 284] on div "46" at bounding box center [542, 280] width 89 height 20
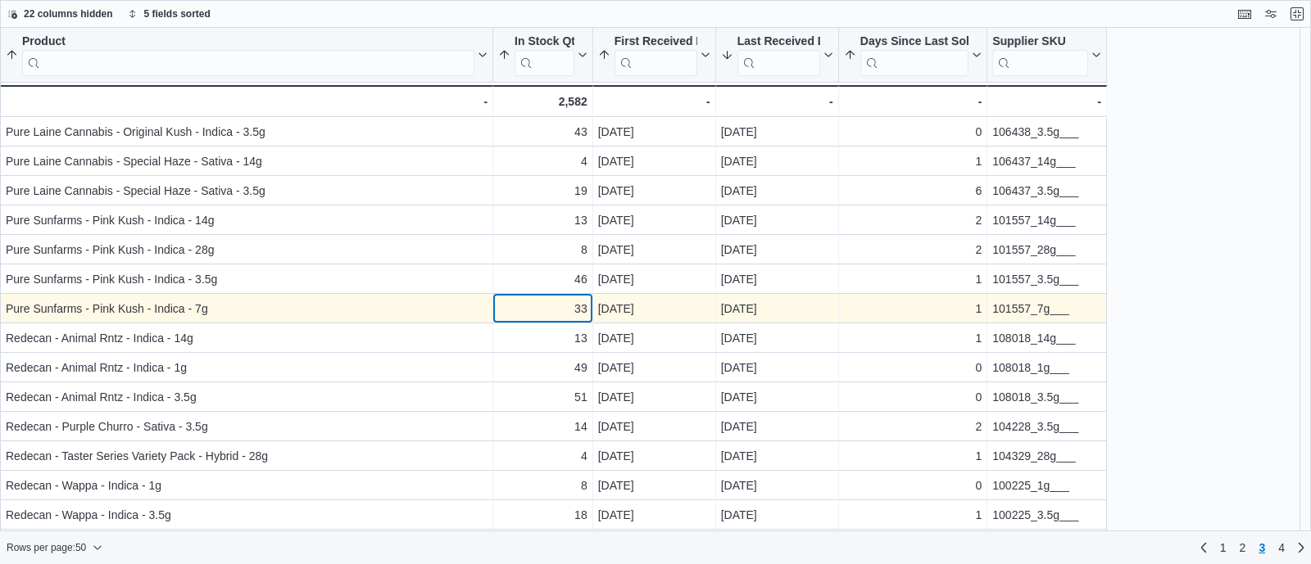
click at [546, 315] on div "33" at bounding box center [542, 309] width 89 height 20
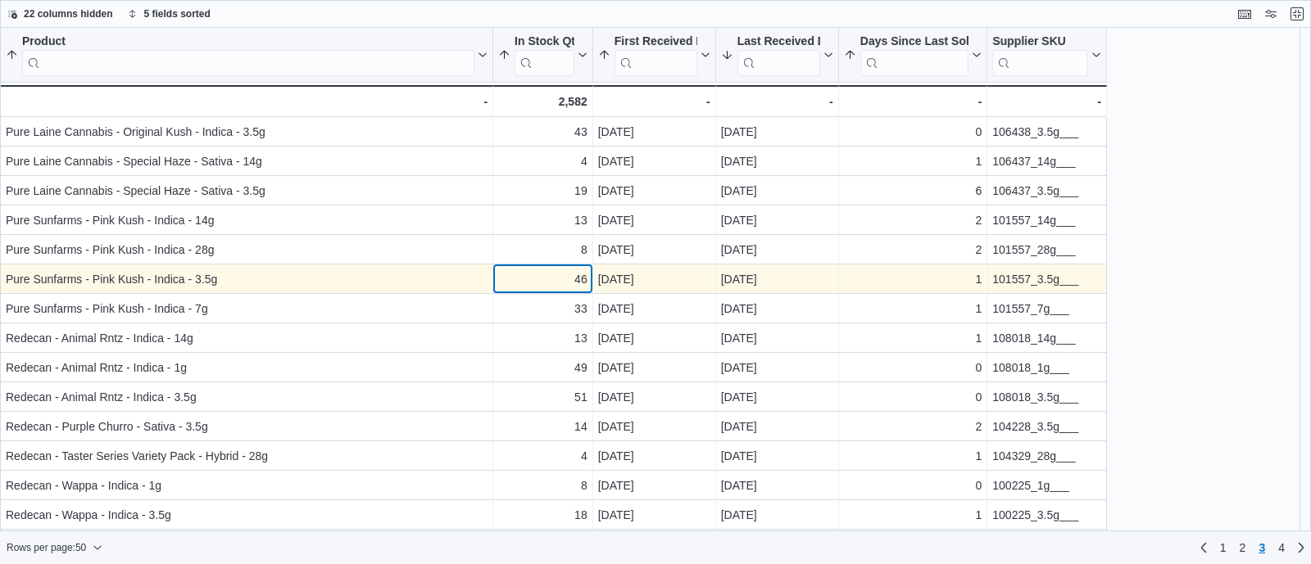
click at [561, 280] on div "46" at bounding box center [542, 280] width 89 height 20
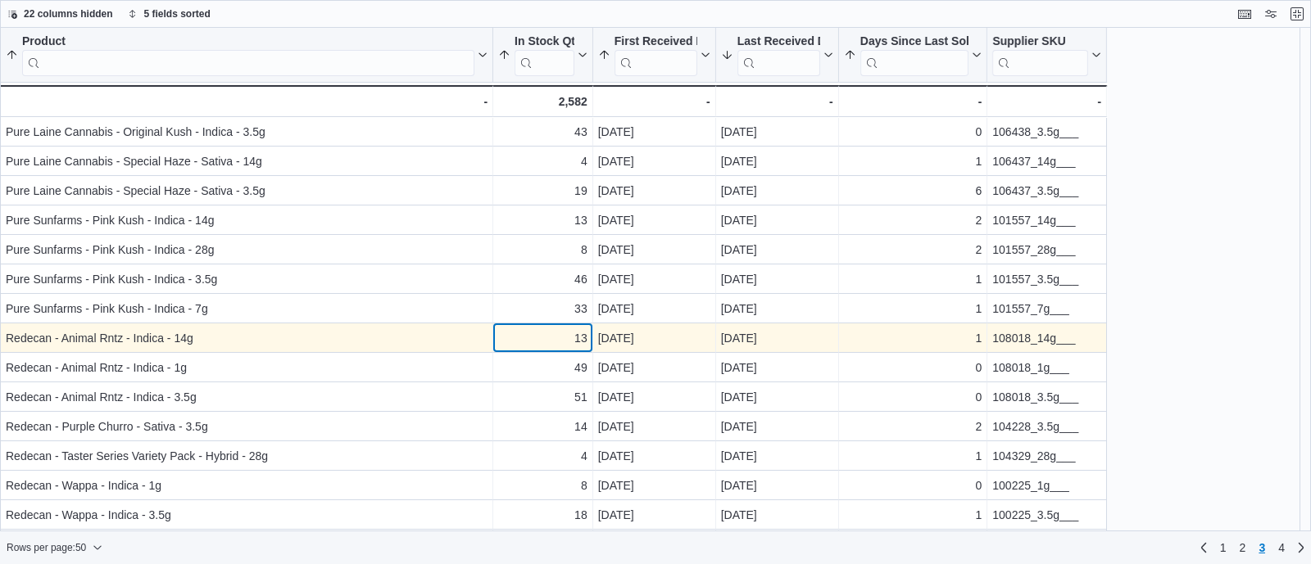
click at [560, 346] on div "13" at bounding box center [542, 338] width 89 height 20
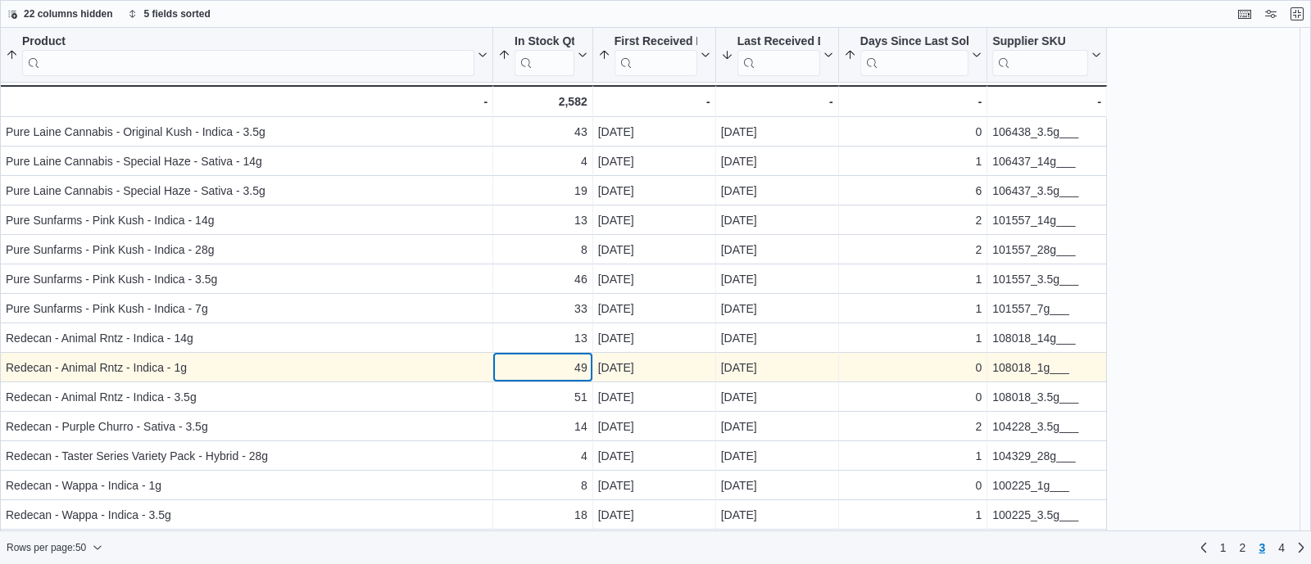
click at [541, 366] on div "49" at bounding box center [542, 368] width 89 height 20
click at [1001, 371] on div "108018_1g___" at bounding box center [1046, 368] width 109 height 20
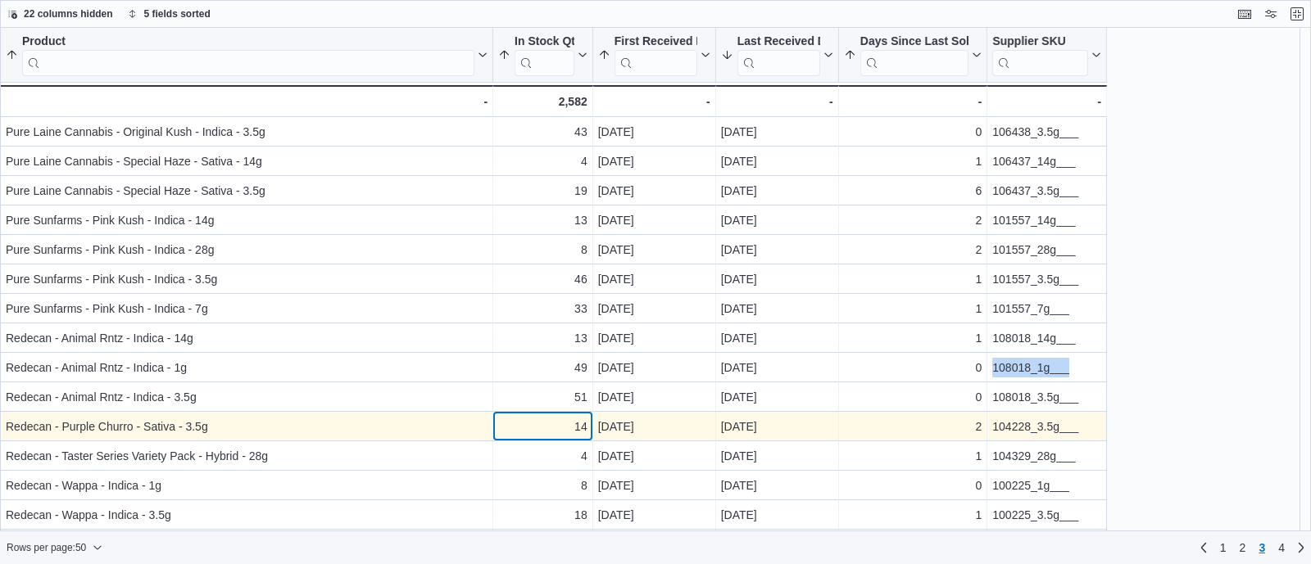
click at [539, 425] on div "14" at bounding box center [542, 427] width 89 height 20
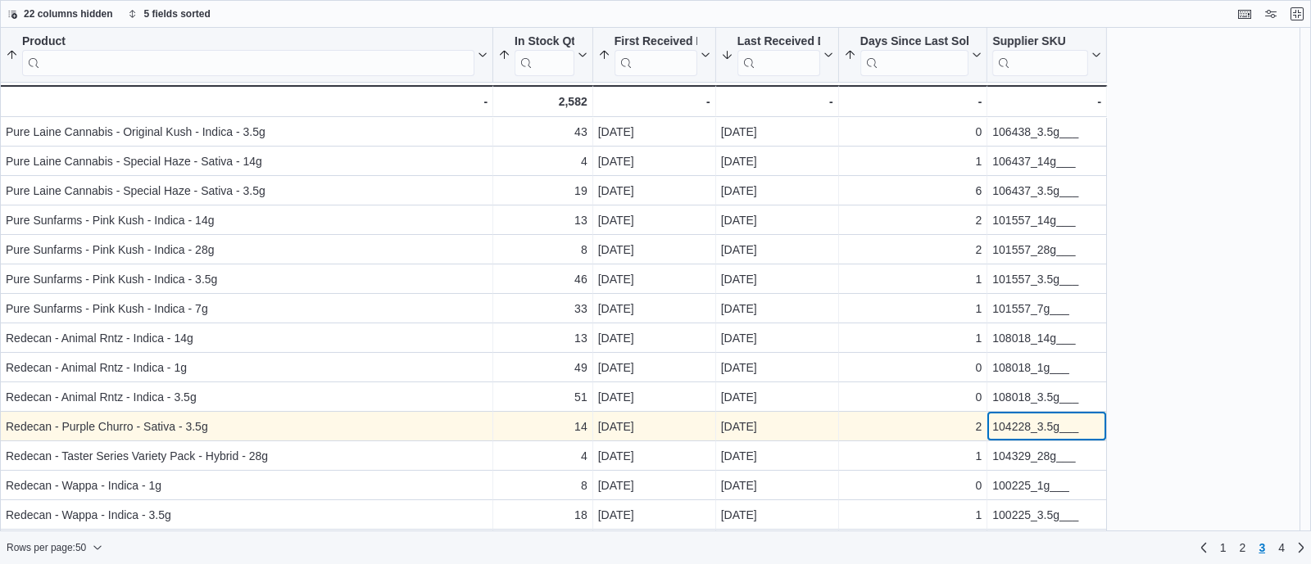
click at [1007, 430] on div "104228_3.5g___" at bounding box center [1046, 427] width 109 height 20
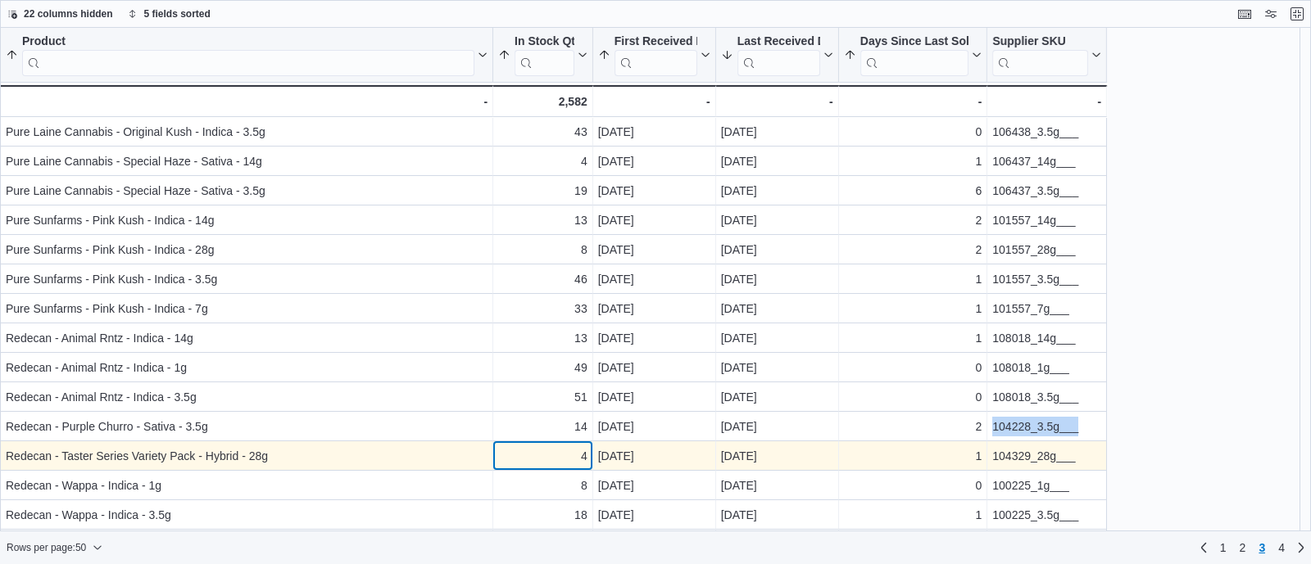
click at [535, 446] on div "4" at bounding box center [542, 456] width 89 height 20
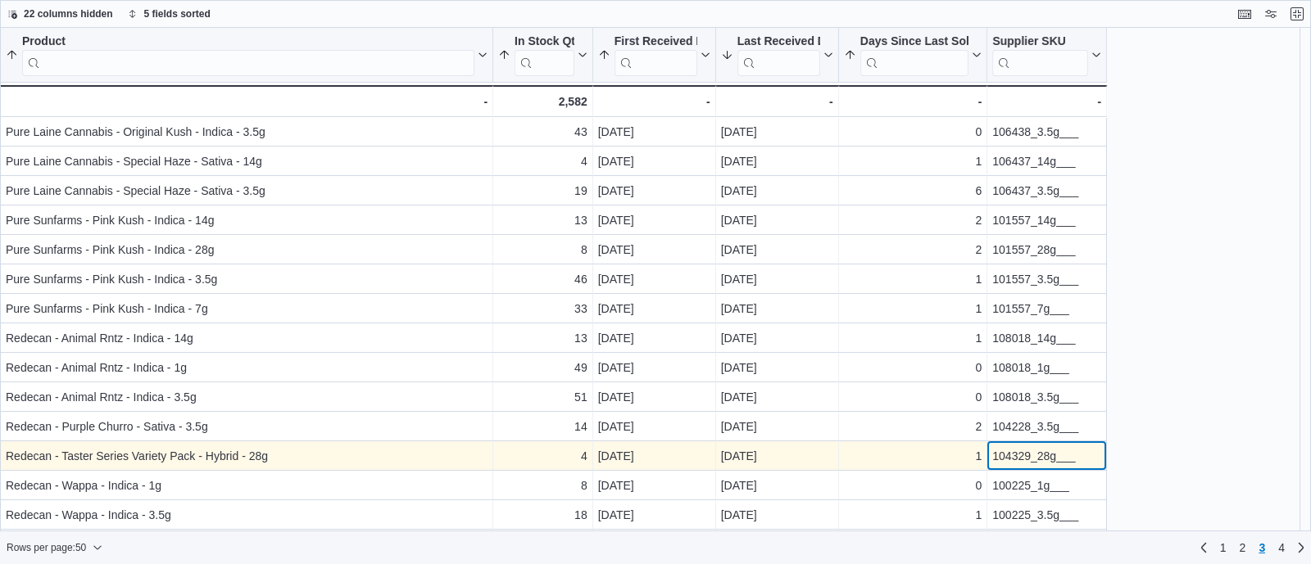
click at [1013, 459] on div "104329_28g___" at bounding box center [1046, 456] width 109 height 20
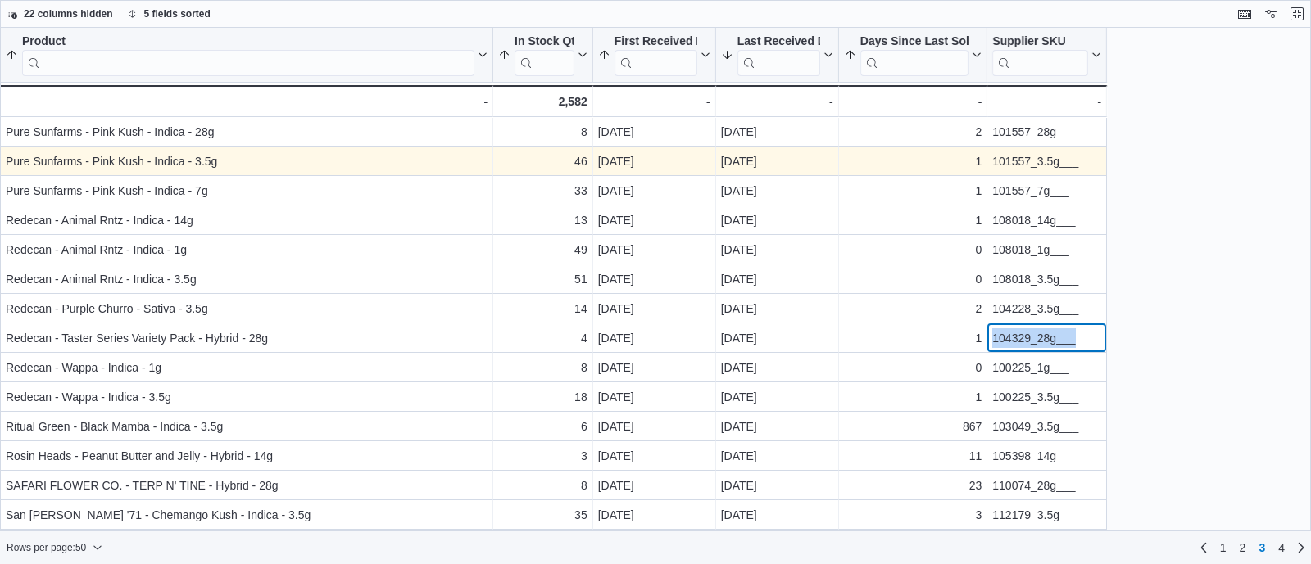
scroll to position [126, 0]
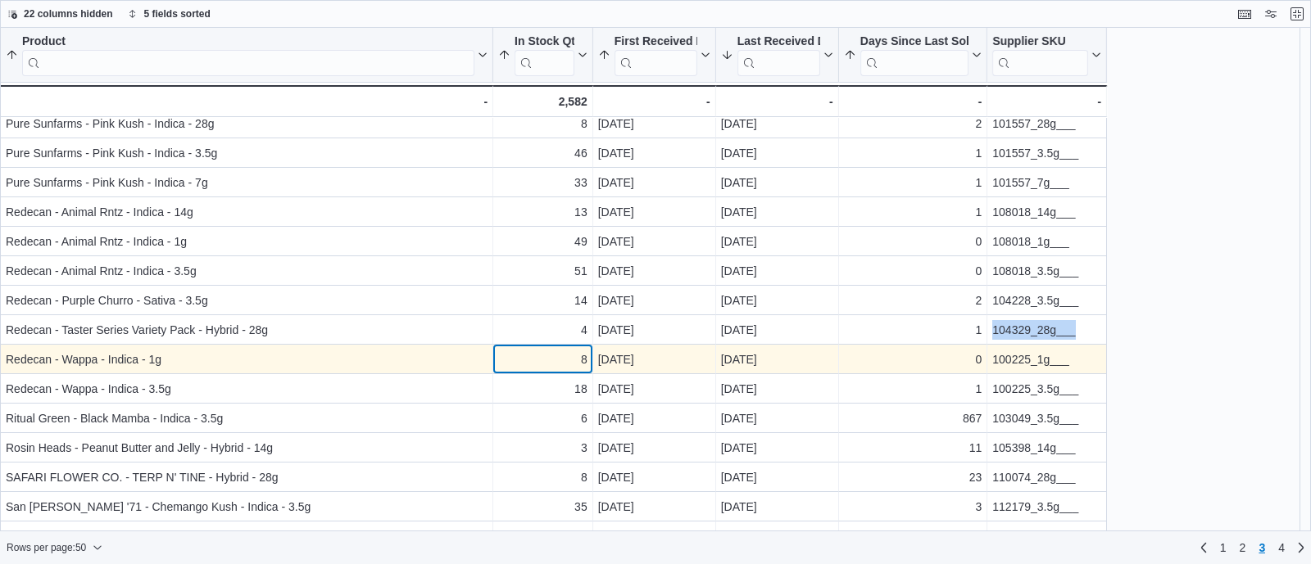
click at [562, 362] on div "8" at bounding box center [542, 360] width 89 height 20
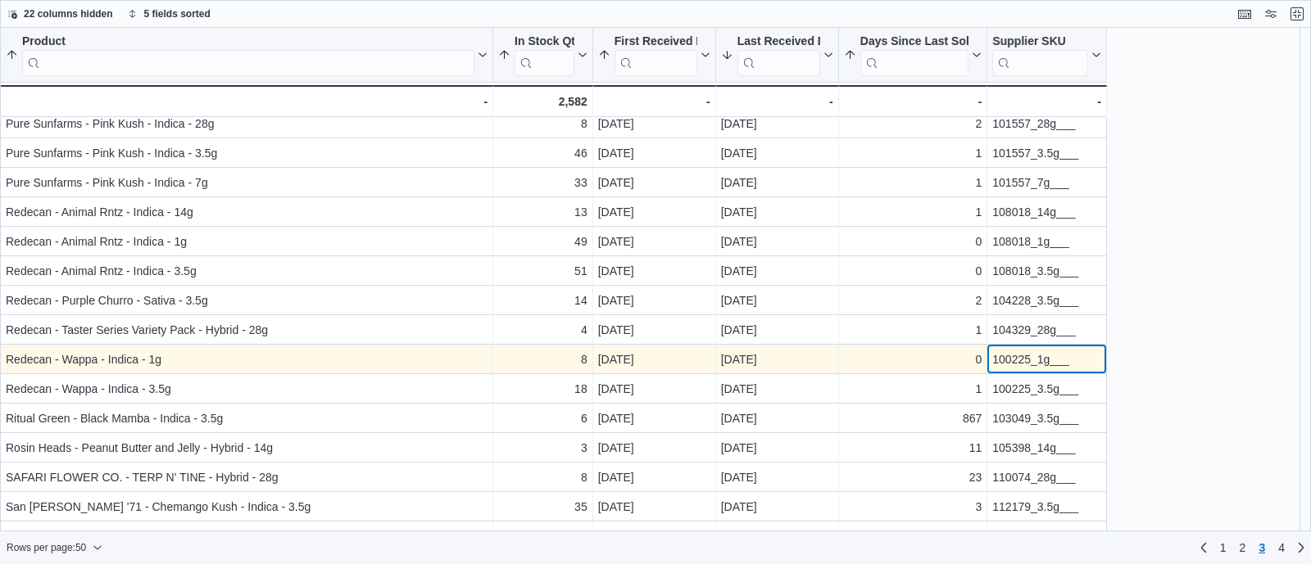
click at [1004, 360] on div "100225_1g___" at bounding box center [1046, 360] width 109 height 20
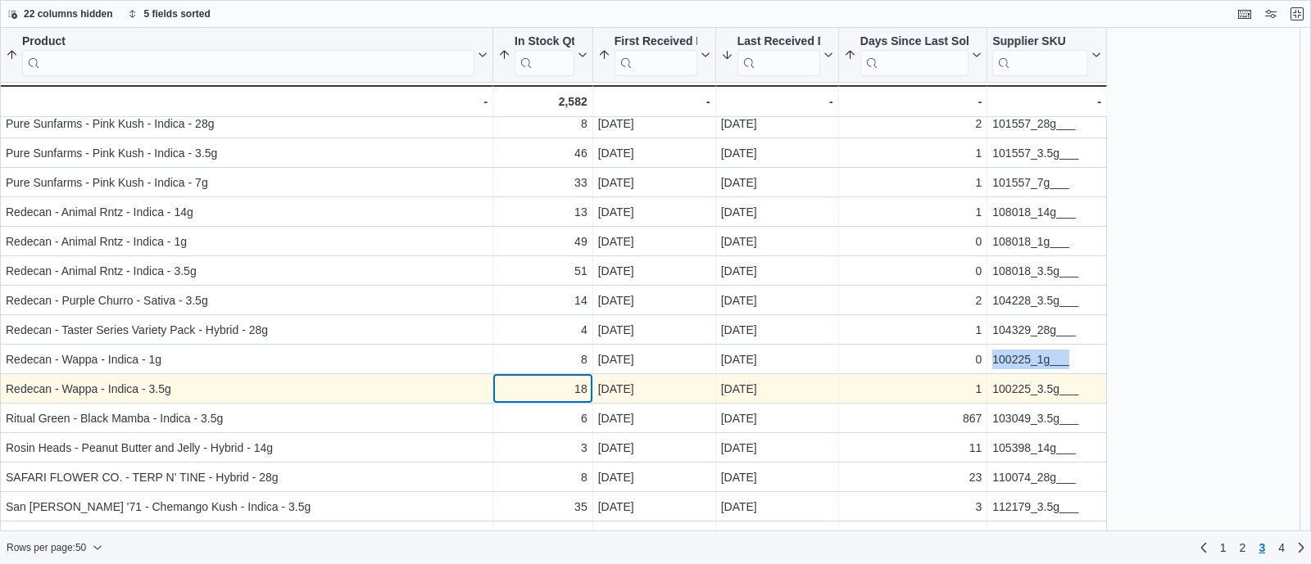
click at [555, 387] on div "18" at bounding box center [542, 389] width 89 height 20
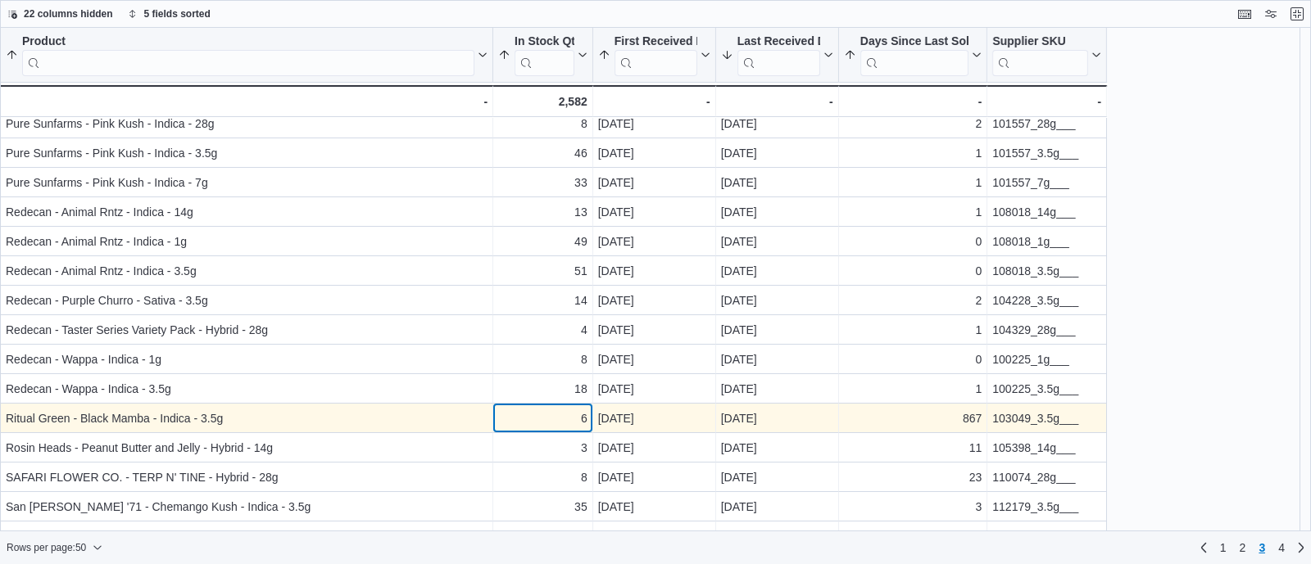
click at [528, 413] on div "6" at bounding box center [542, 419] width 89 height 20
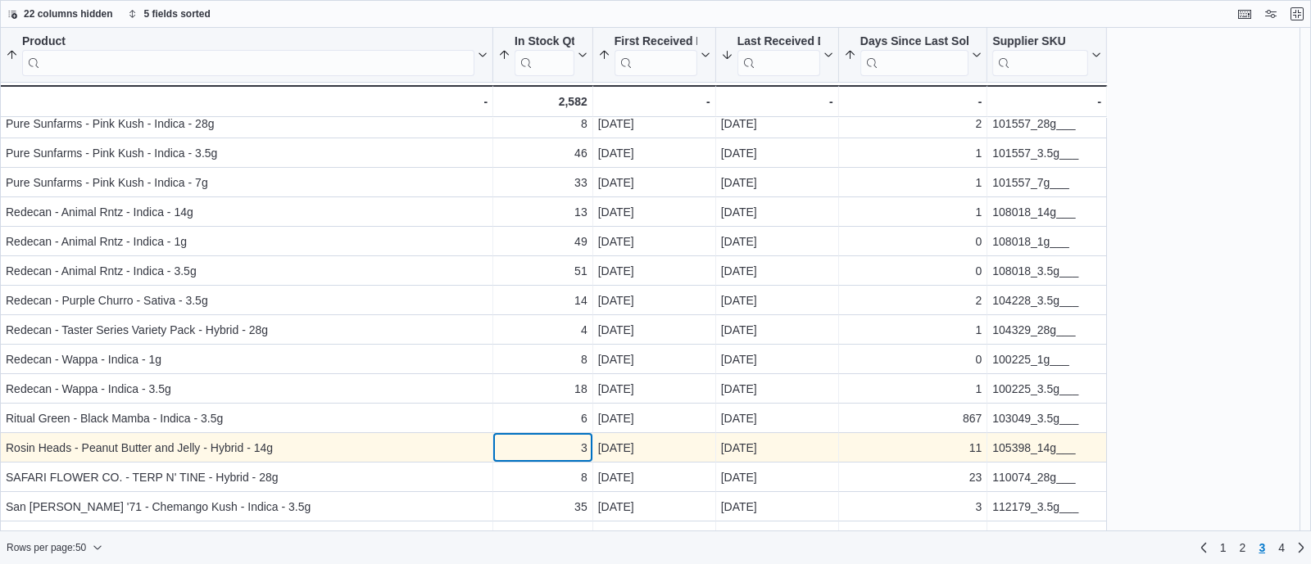
click at [544, 451] on div "3" at bounding box center [542, 448] width 89 height 20
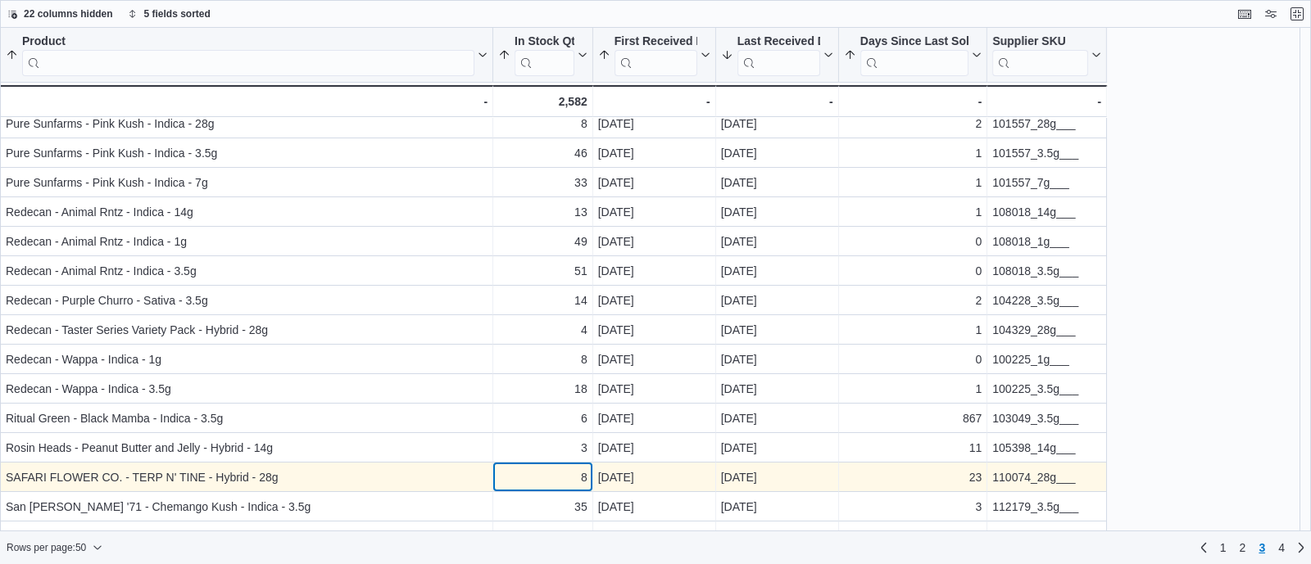
click at [542, 473] on div "8" at bounding box center [542, 478] width 89 height 20
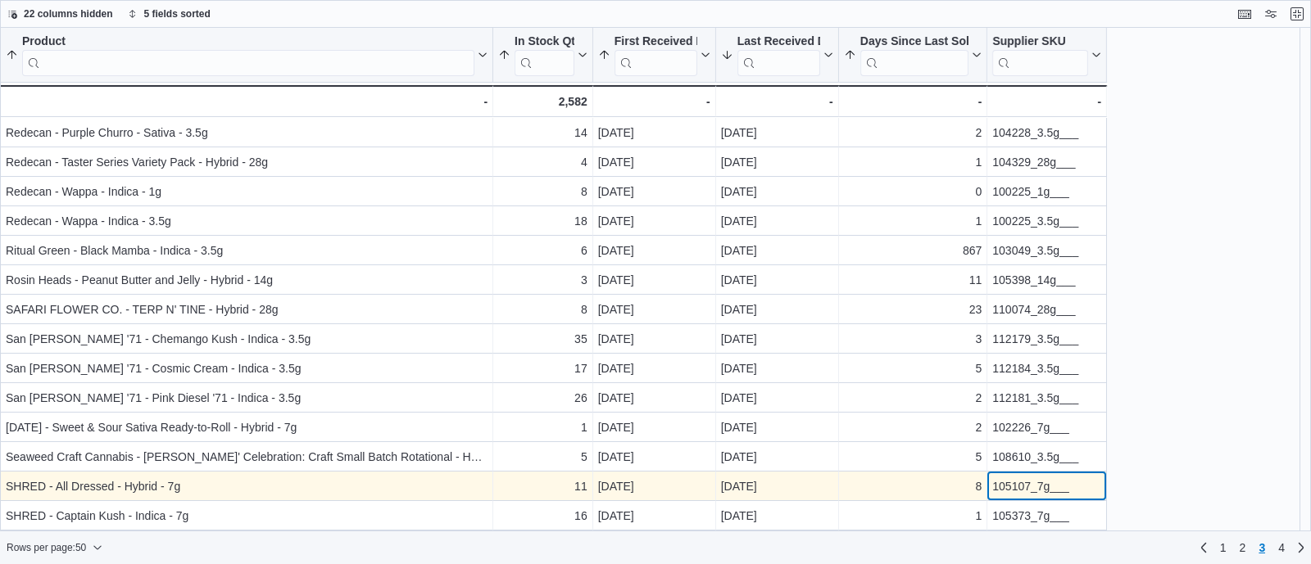
click at [1013, 485] on div "105107_7g___" at bounding box center [1046, 487] width 109 height 20
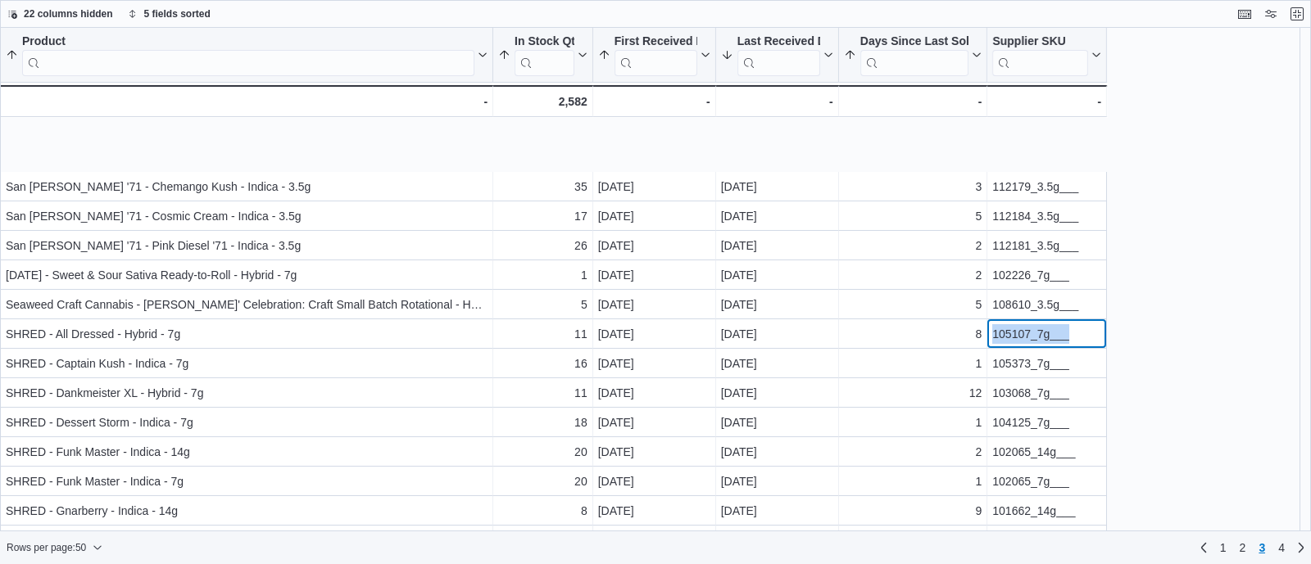
scroll to position [536, 0]
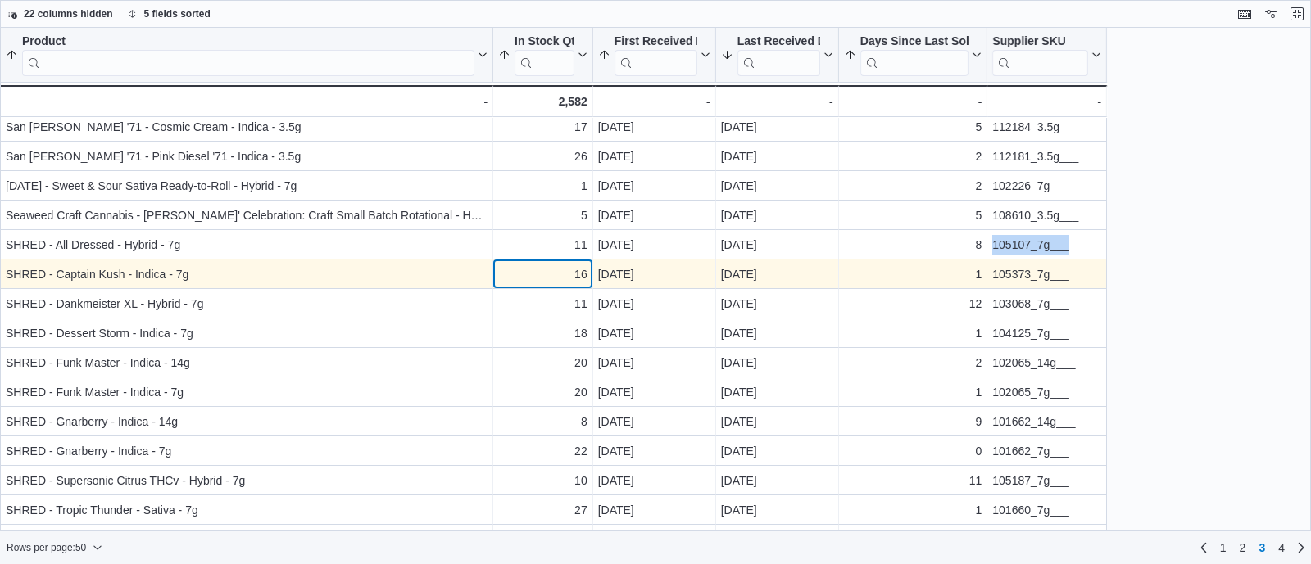
click at [557, 272] on div "16" at bounding box center [542, 275] width 89 height 20
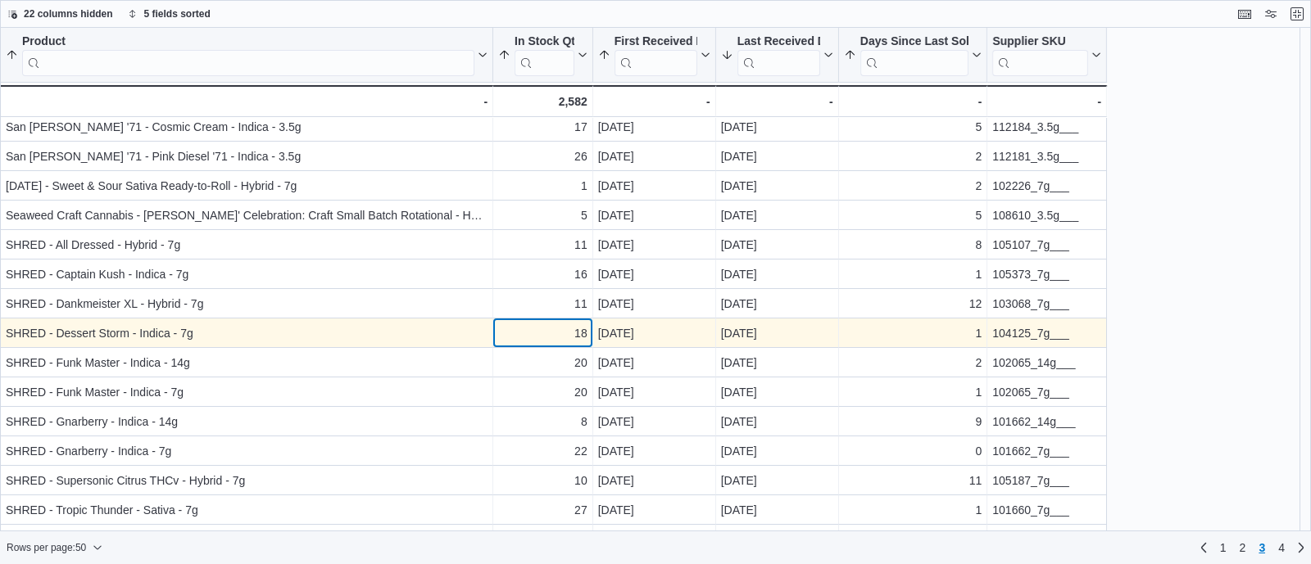
click at [560, 335] on div "18" at bounding box center [542, 334] width 89 height 20
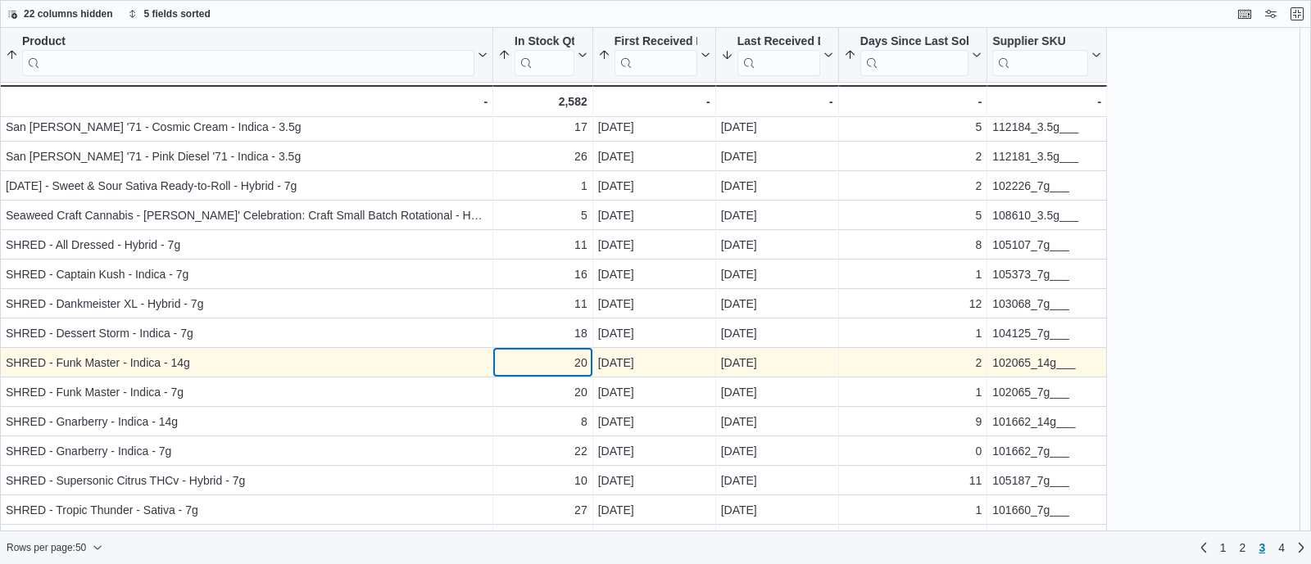
click at [564, 363] on div "20" at bounding box center [542, 363] width 89 height 20
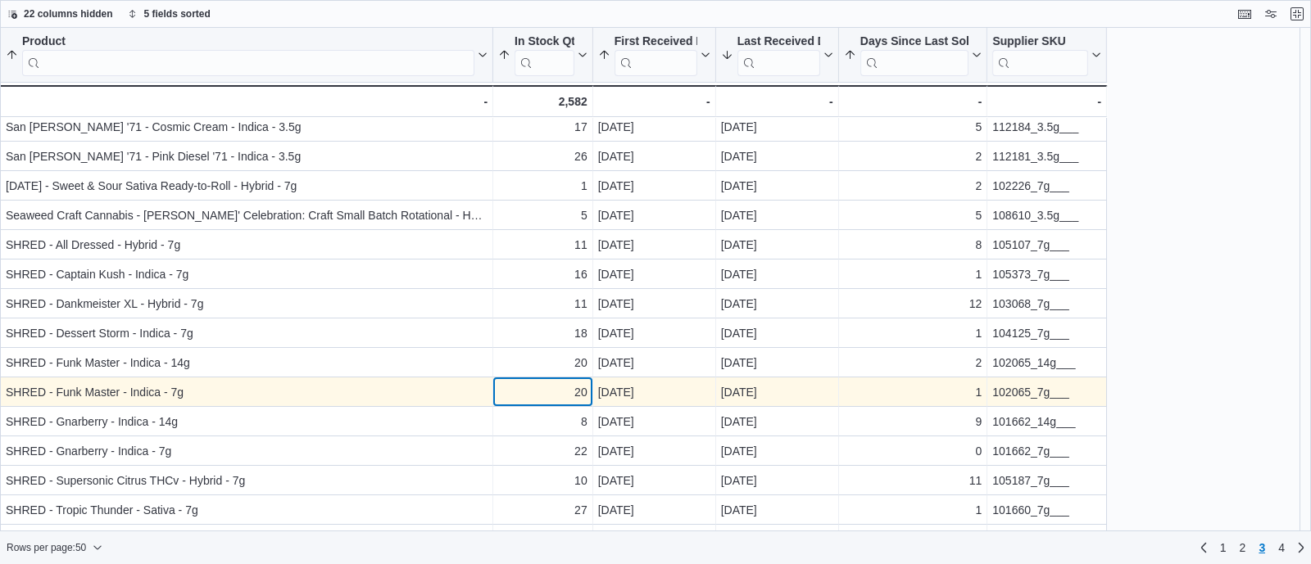
click at [564, 395] on div "20" at bounding box center [542, 393] width 89 height 20
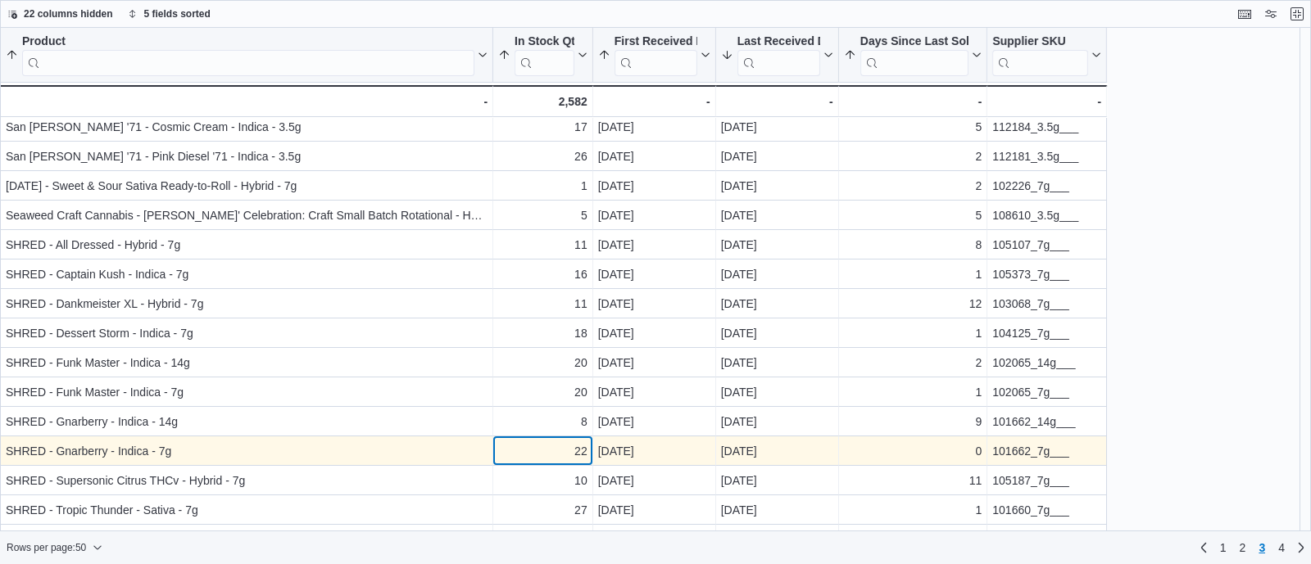
click at [562, 442] on div "22" at bounding box center [542, 452] width 89 height 20
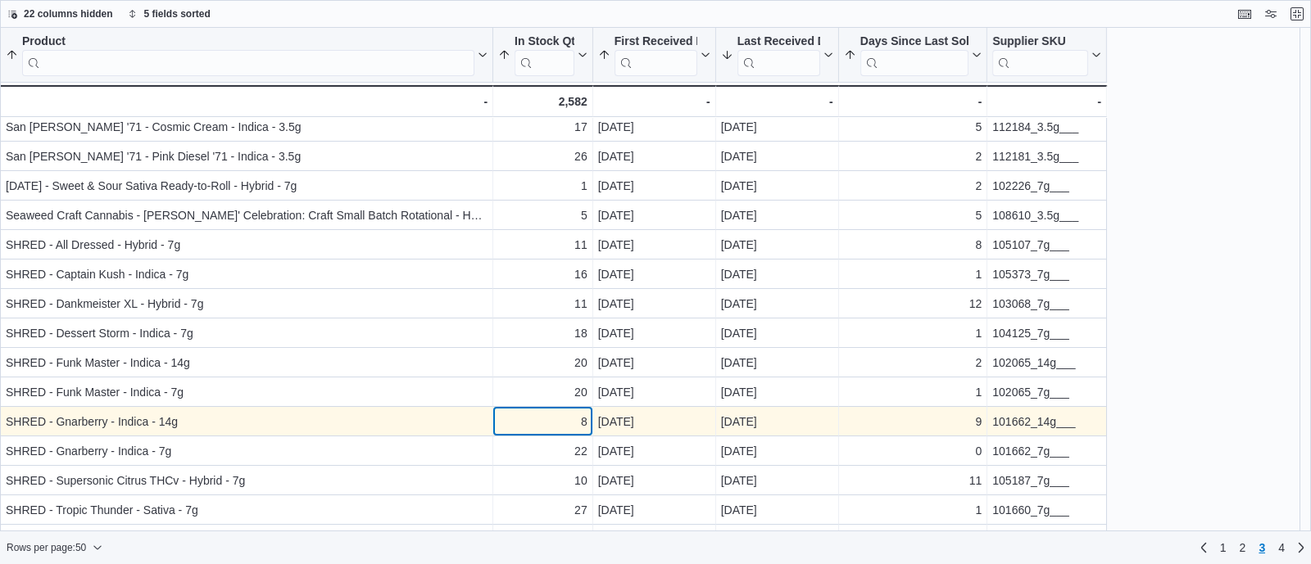
click at [552, 417] on div "8" at bounding box center [542, 422] width 89 height 20
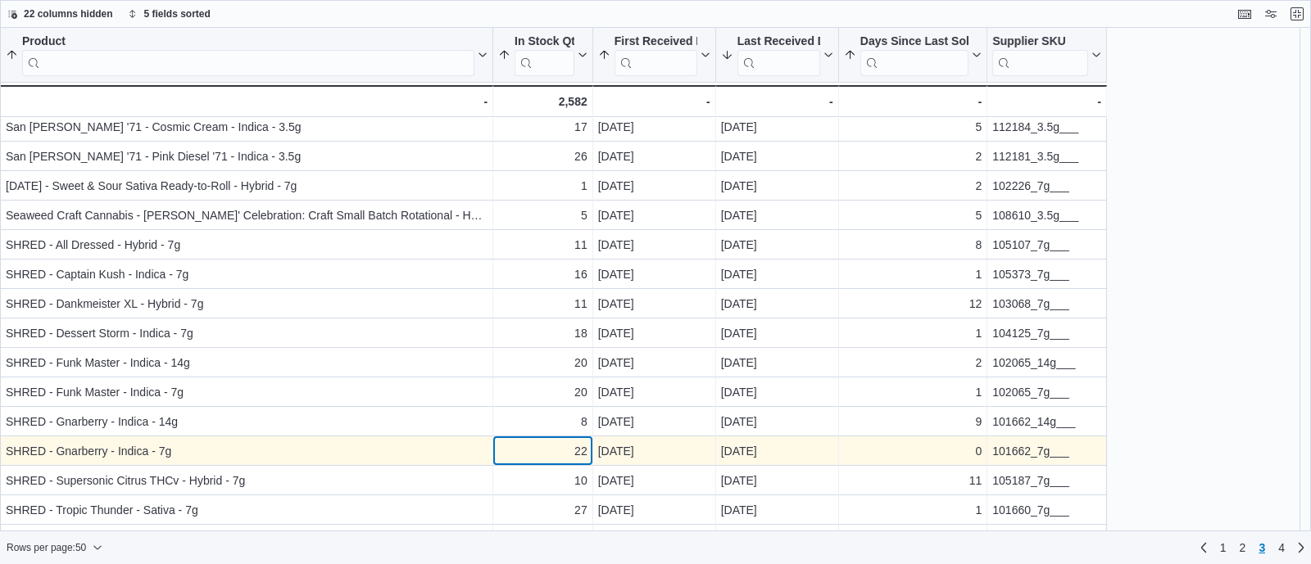
click at [552, 450] on div "22" at bounding box center [542, 452] width 89 height 20
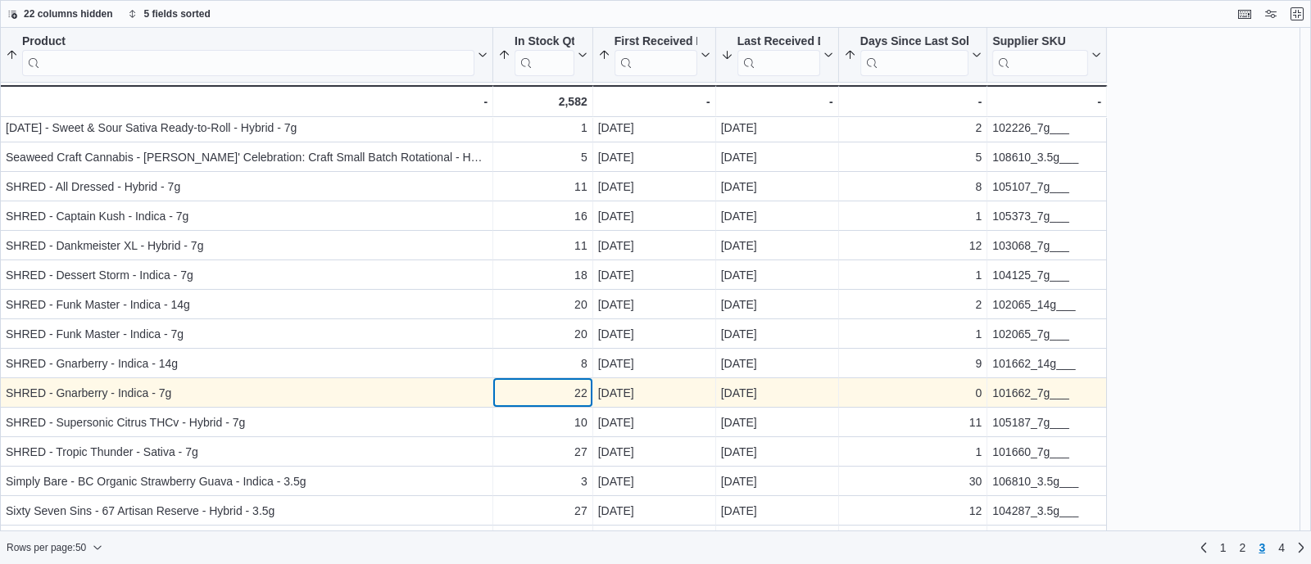
scroll to position [611, 0]
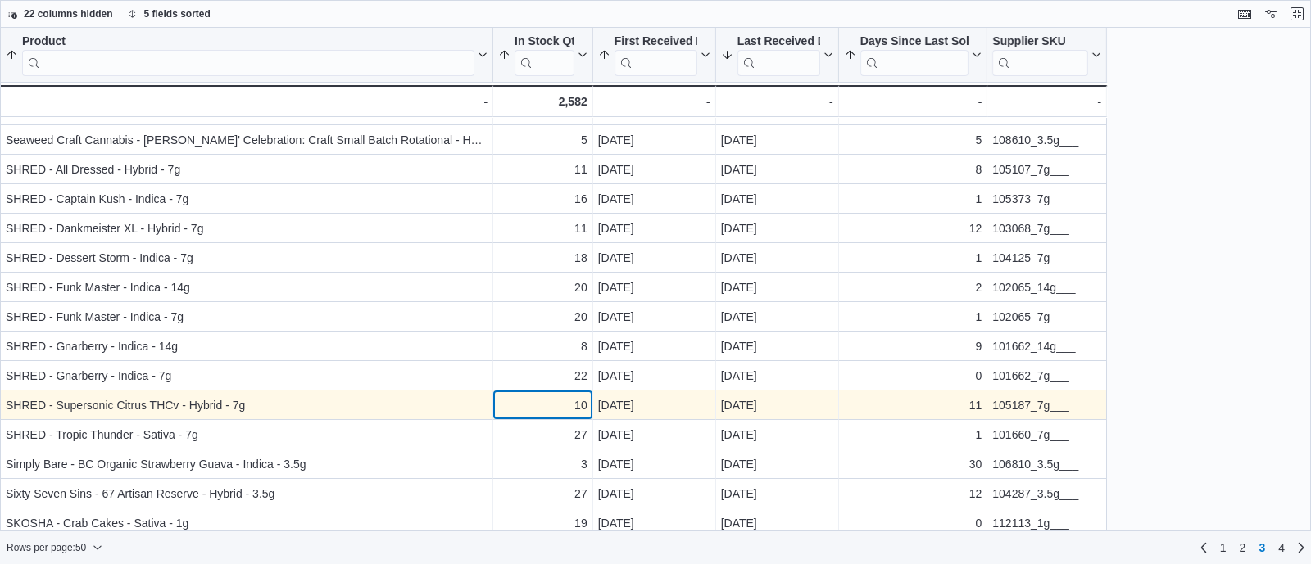
click at [545, 411] on div "10" at bounding box center [542, 406] width 89 height 20
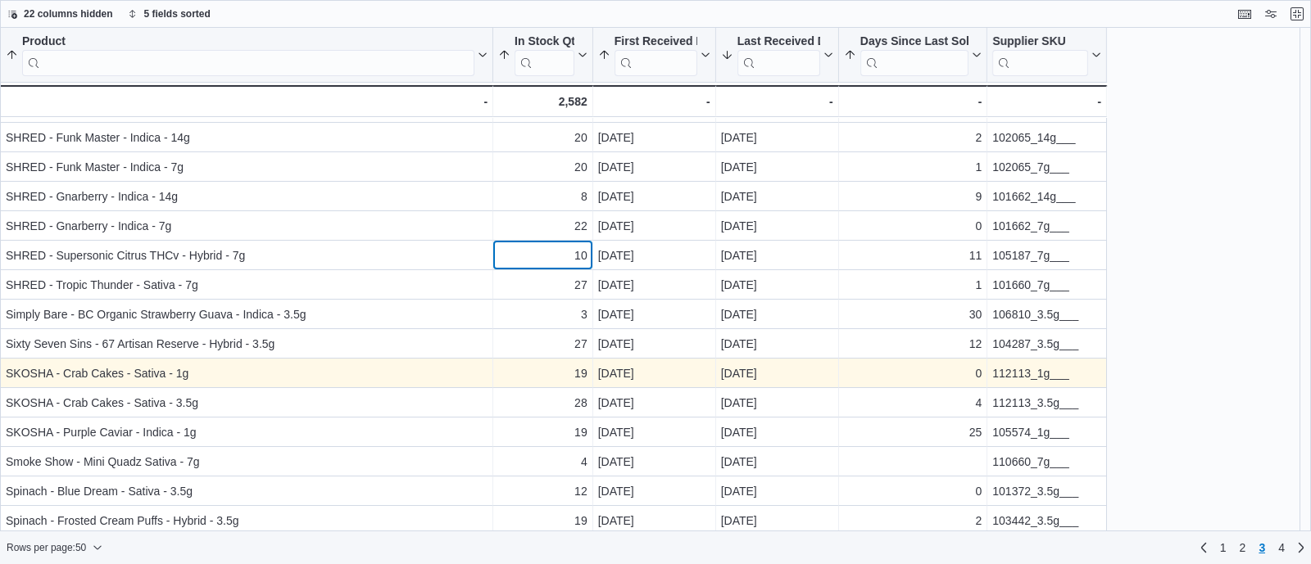
scroll to position [763, 0]
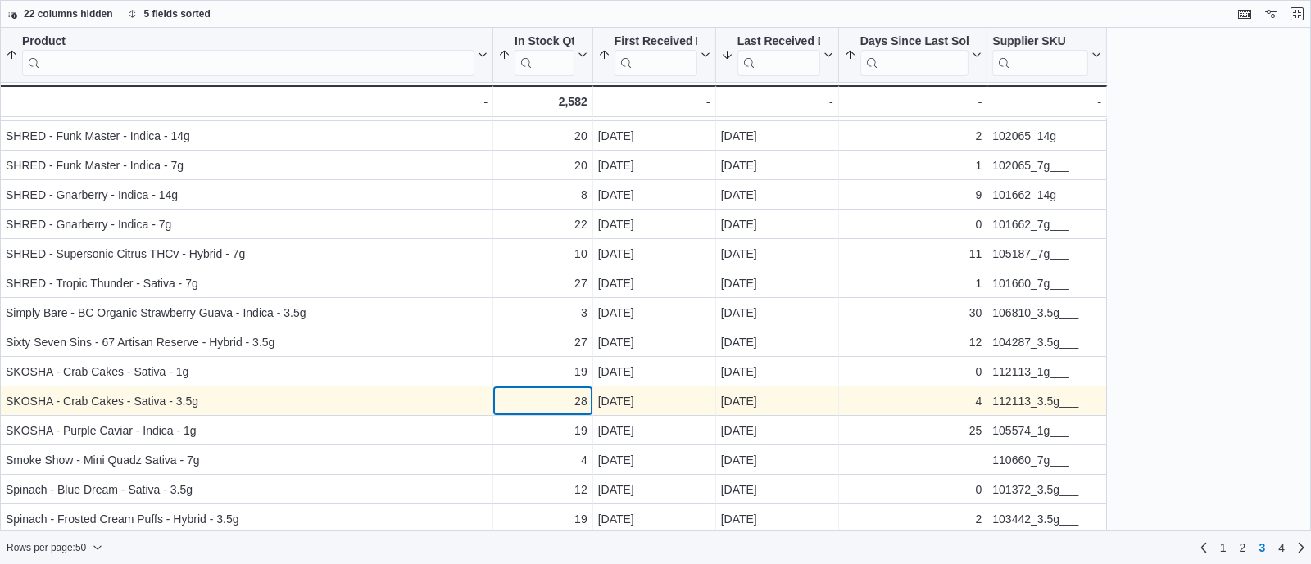
click at [552, 409] on div "28" at bounding box center [542, 402] width 89 height 20
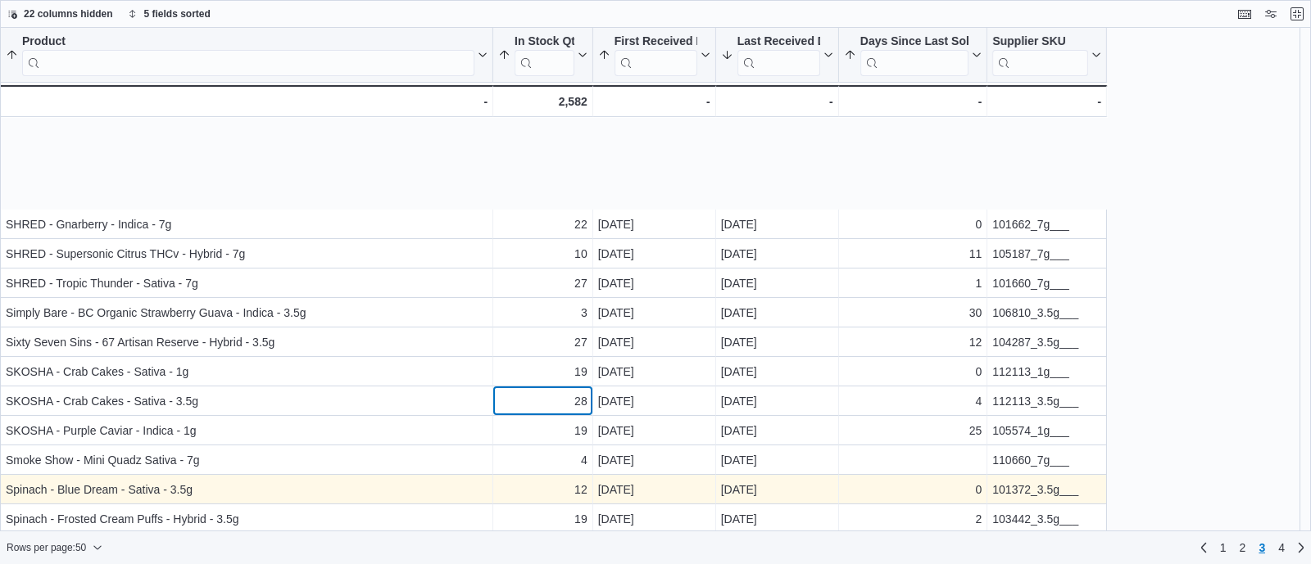
scroll to position [913, 0]
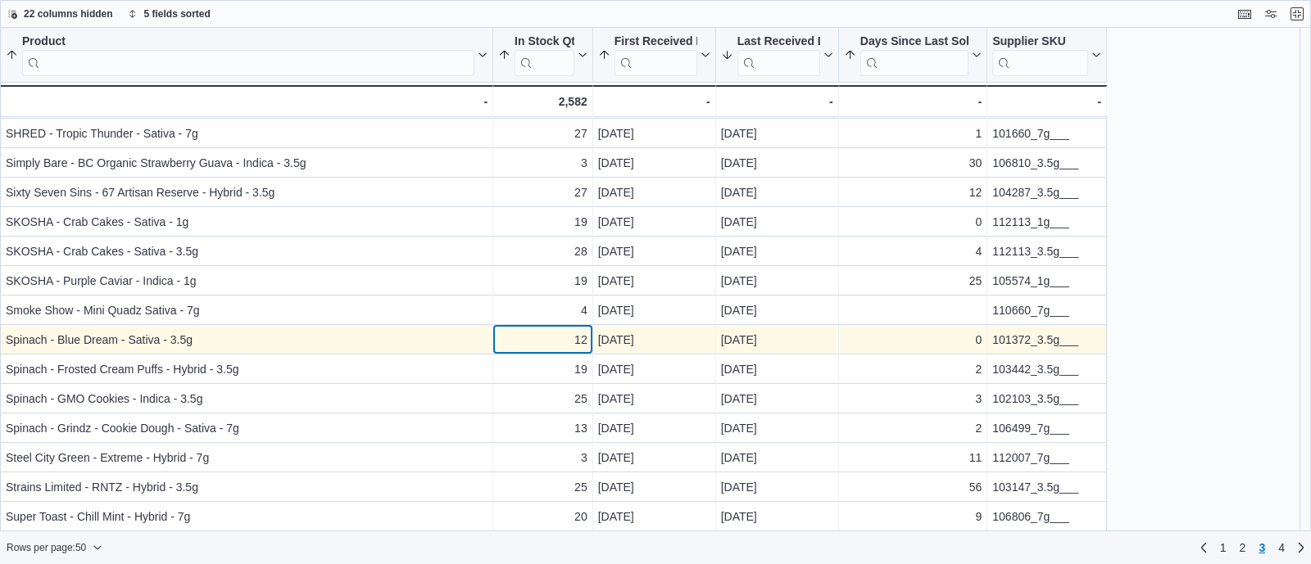
click at [550, 338] on div "12" at bounding box center [542, 340] width 89 height 20
click at [1012, 339] on div "101372_3.5g___" at bounding box center [1046, 340] width 109 height 20
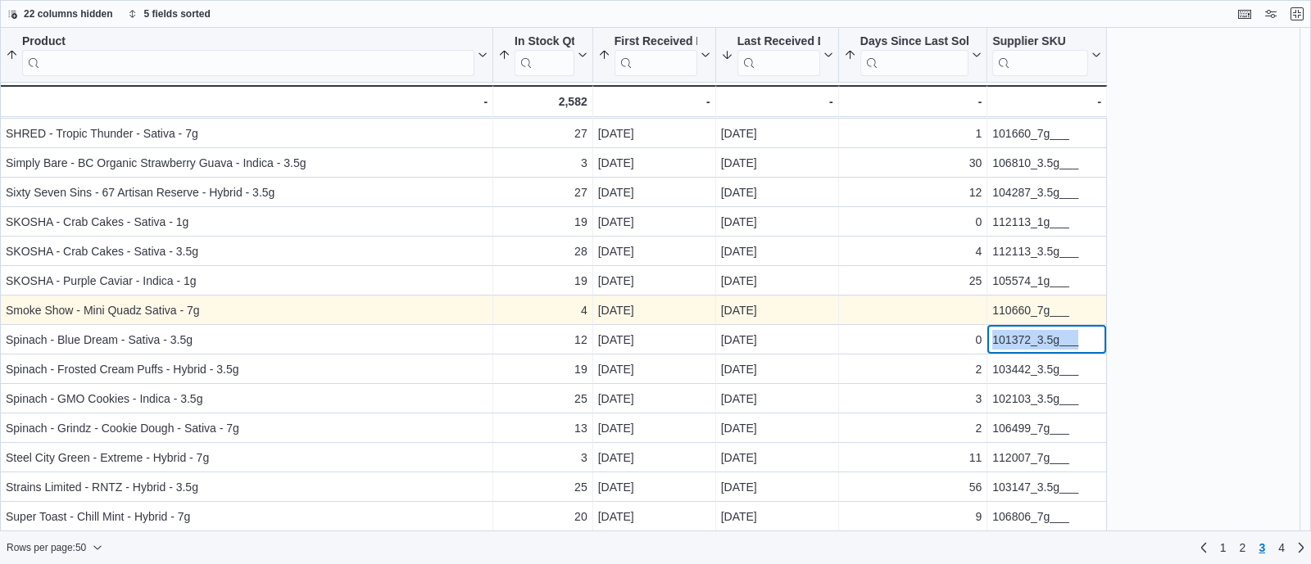
scroll to position [1059, 0]
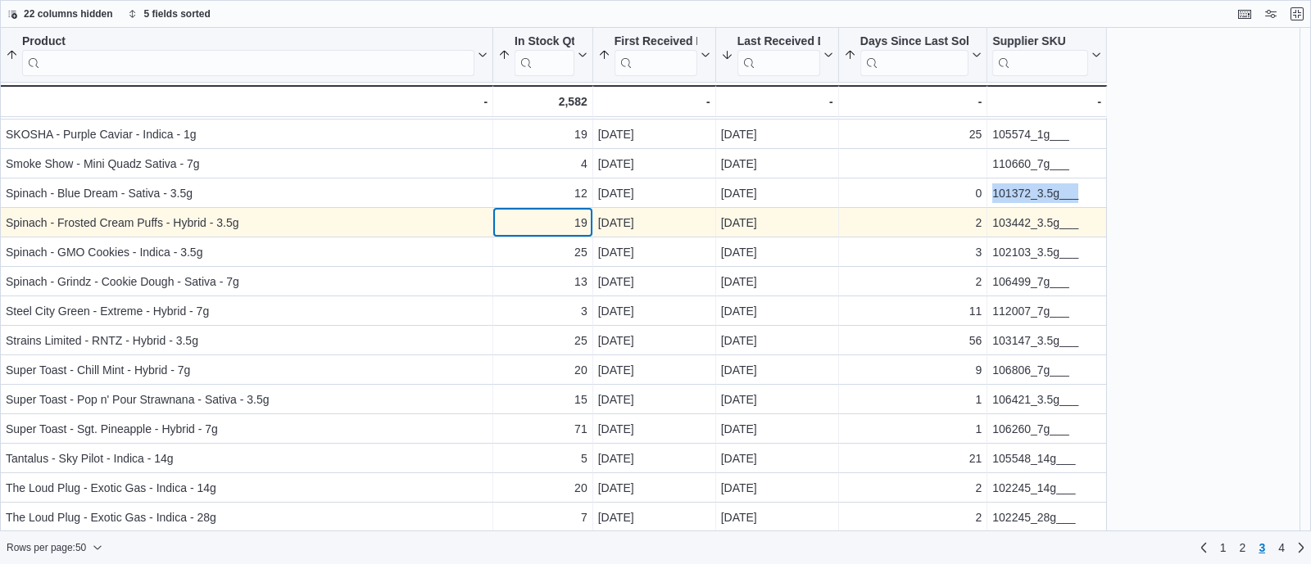
click at [561, 229] on div "19" at bounding box center [542, 223] width 89 height 20
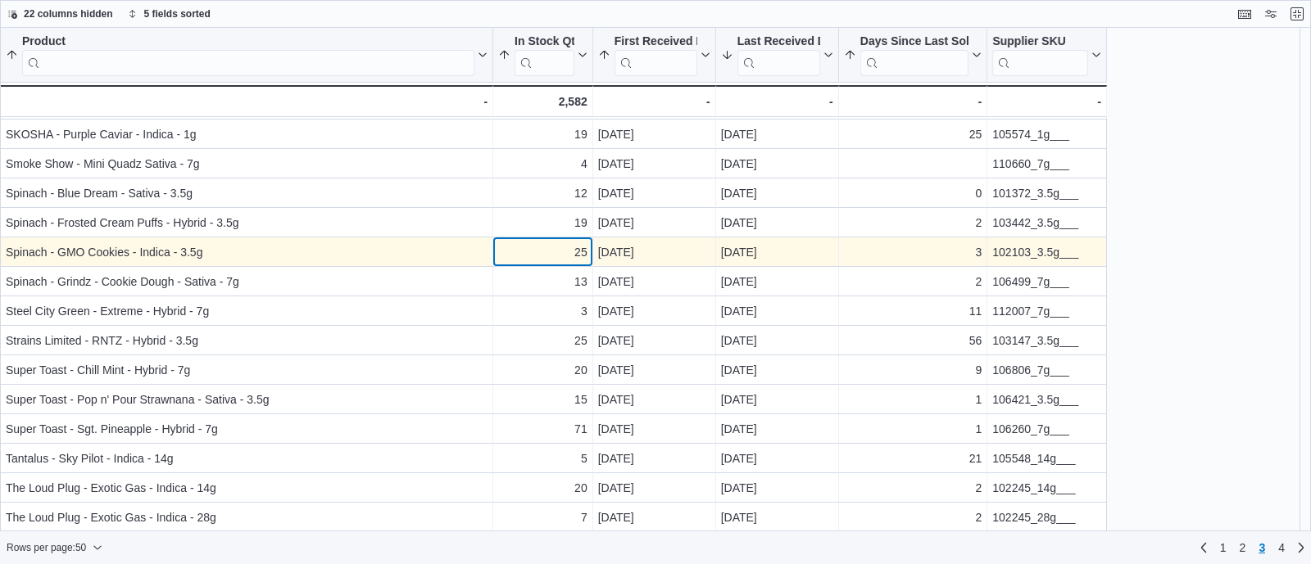
click at [561, 259] on div "25" at bounding box center [542, 252] width 89 height 20
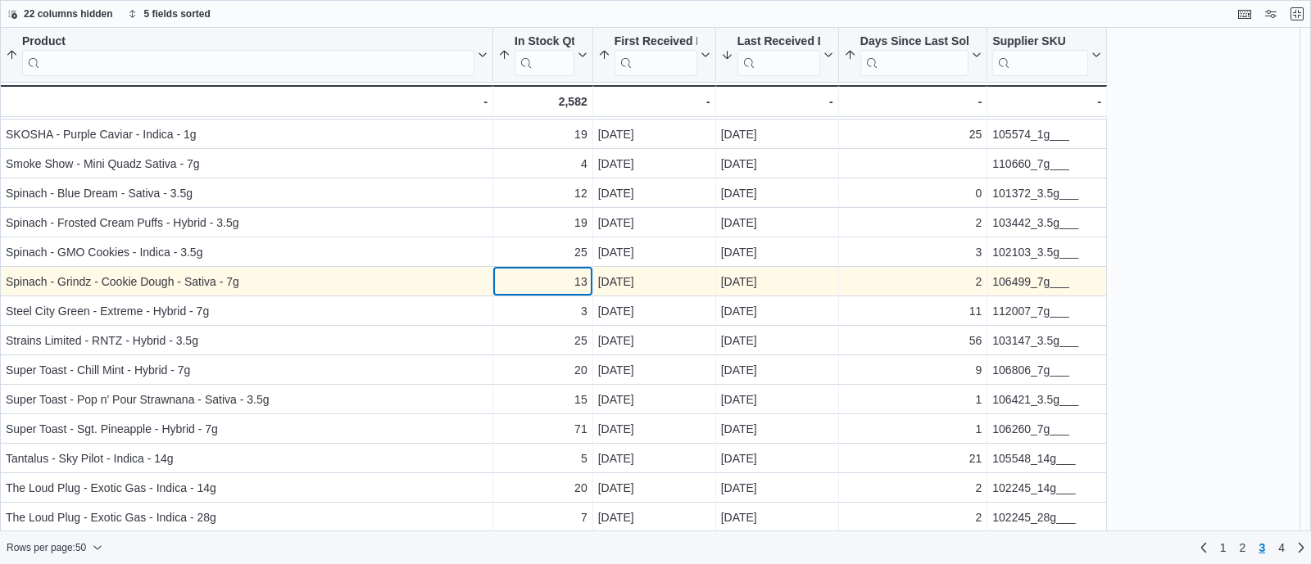
click at [561, 280] on div "13" at bounding box center [542, 282] width 89 height 20
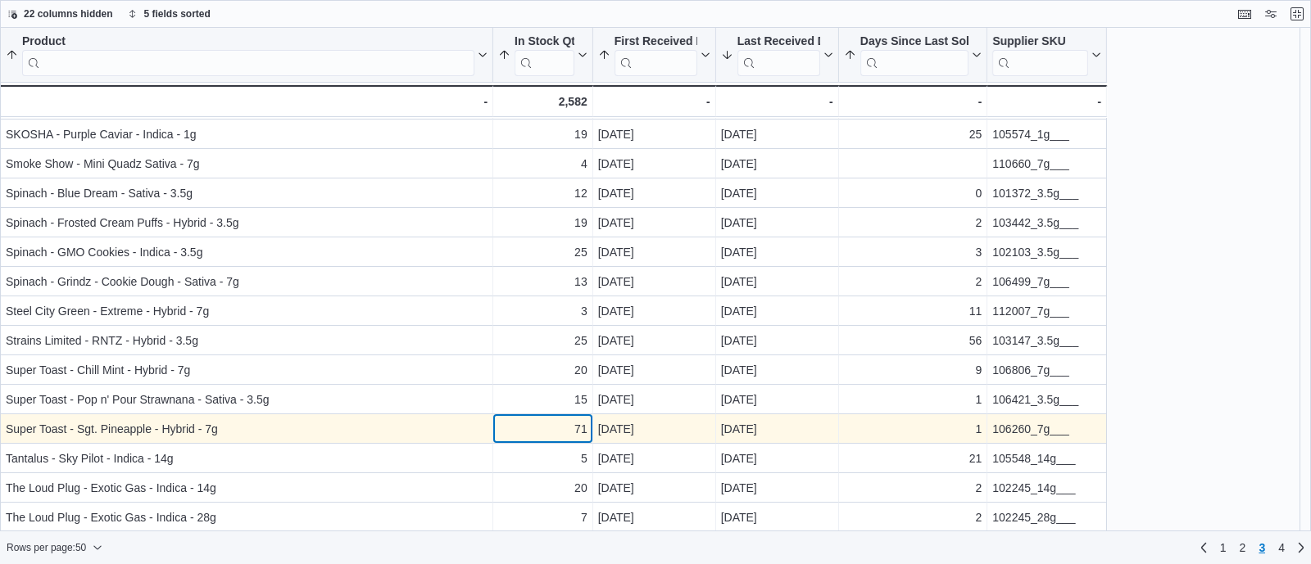
click at [544, 432] on div "71" at bounding box center [542, 429] width 89 height 20
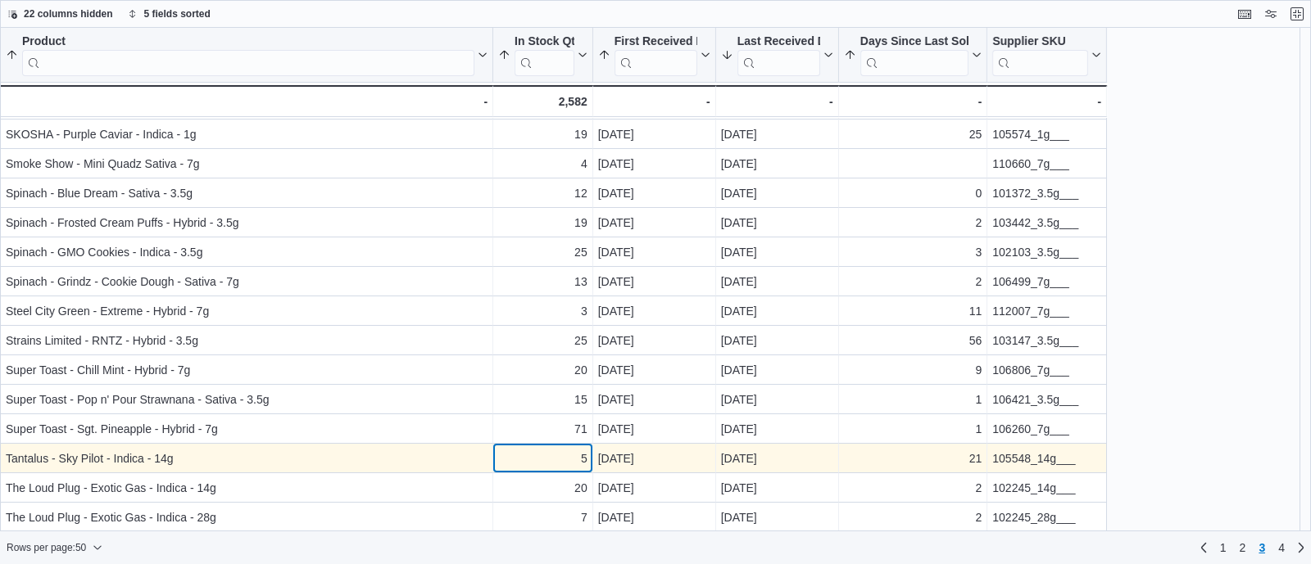
click at [545, 459] on div "5" at bounding box center [542, 459] width 89 height 20
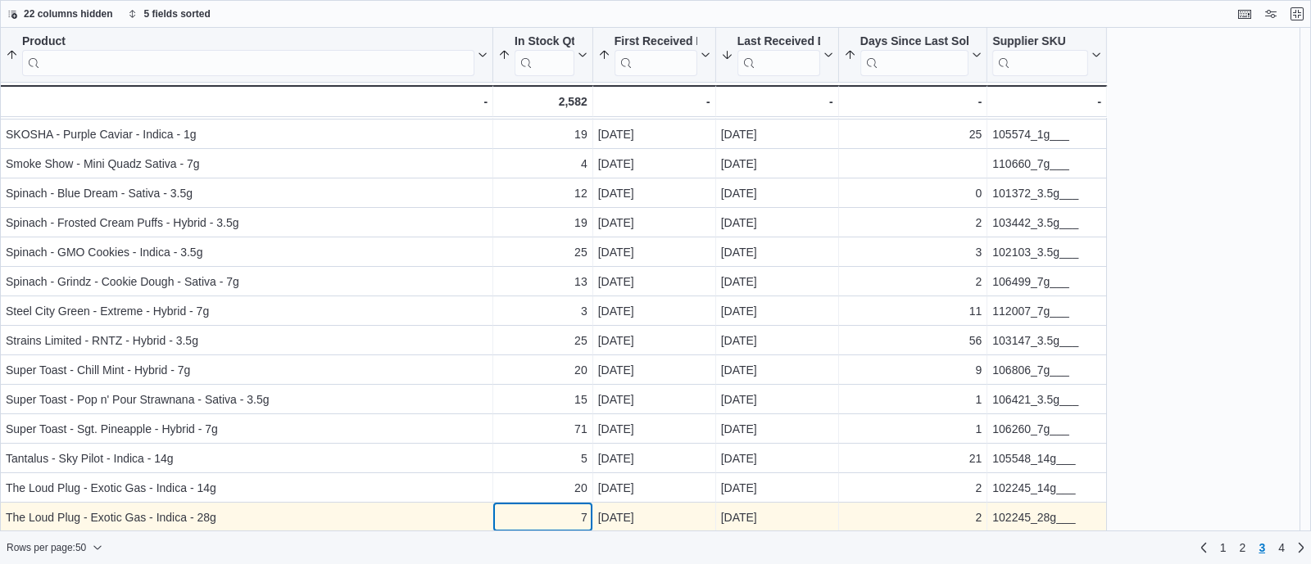
click at [558, 518] on div "7" at bounding box center [542, 518] width 89 height 20
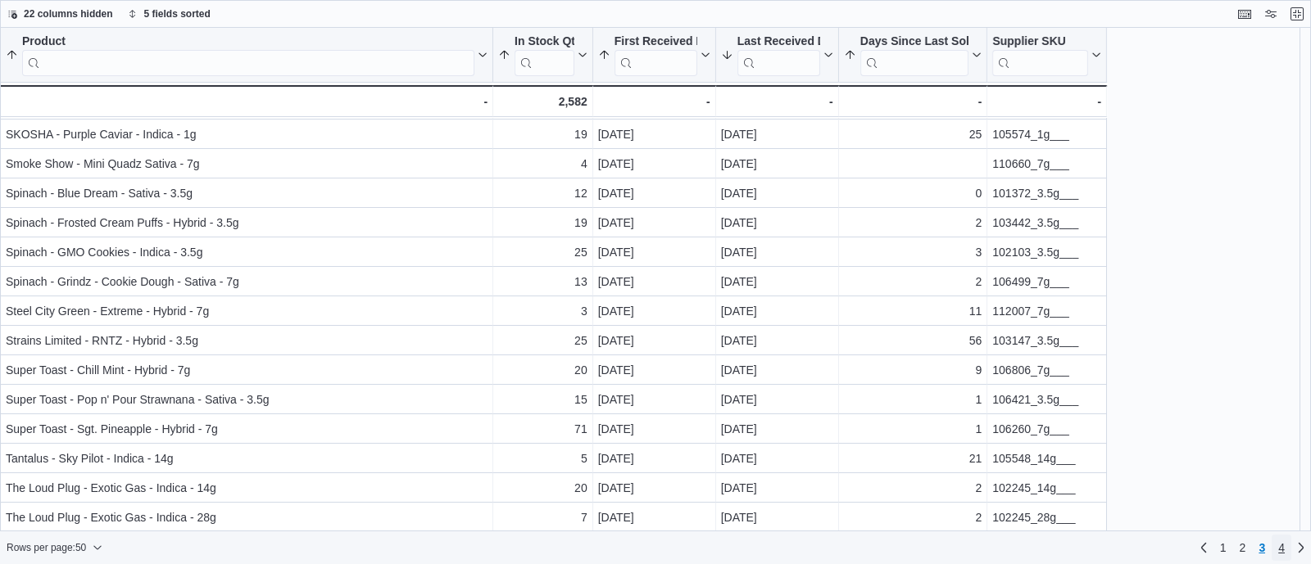
click at [1276, 546] on link "4" at bounding box center [1281, 548] width 20 height 26
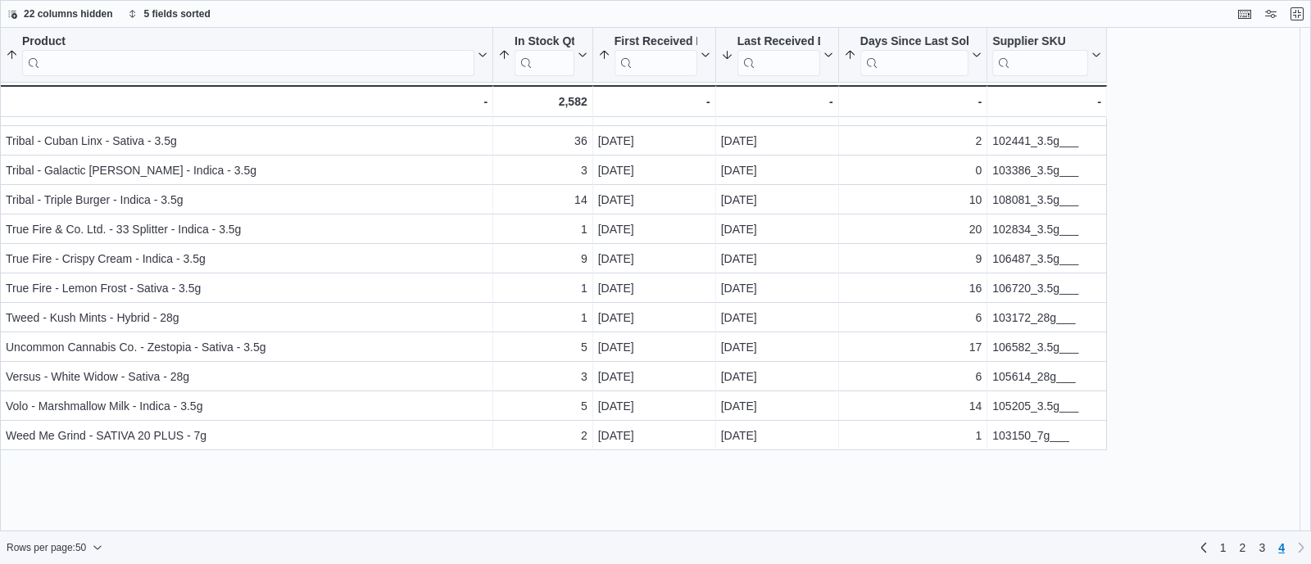
scroll to position [0, 0]
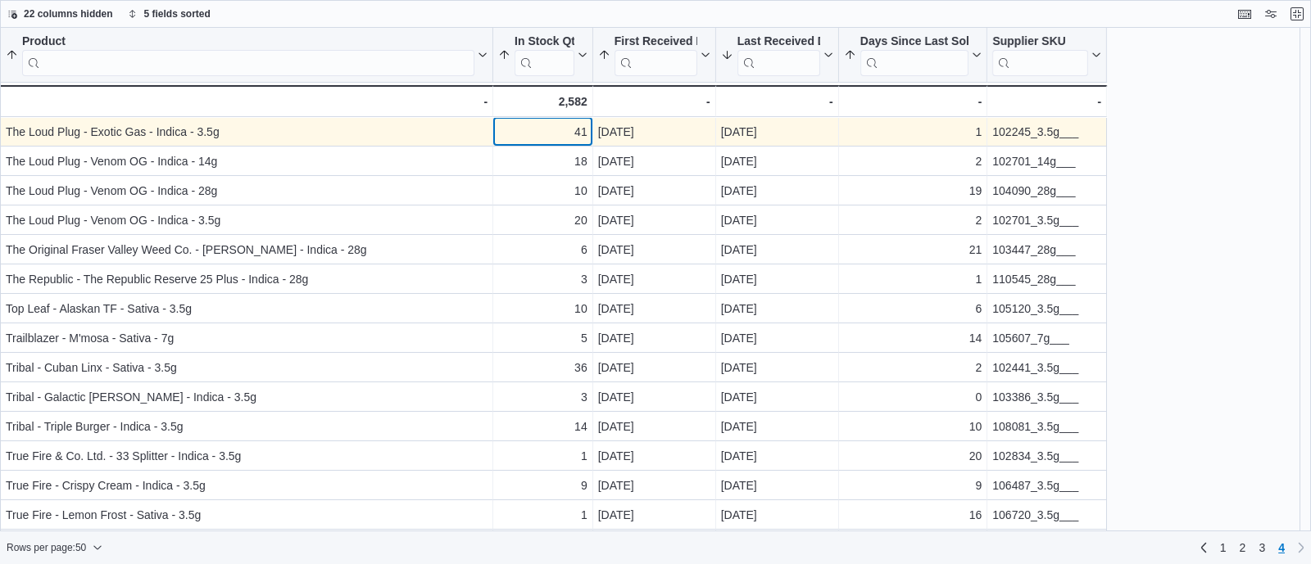
click at [561, 133] on div "41" at bounding box center [542, 132] width 89 height 20
click at [1008, 137] on div "102245_3.5g___" at bounding box center [1046, 132] width 109 height 20
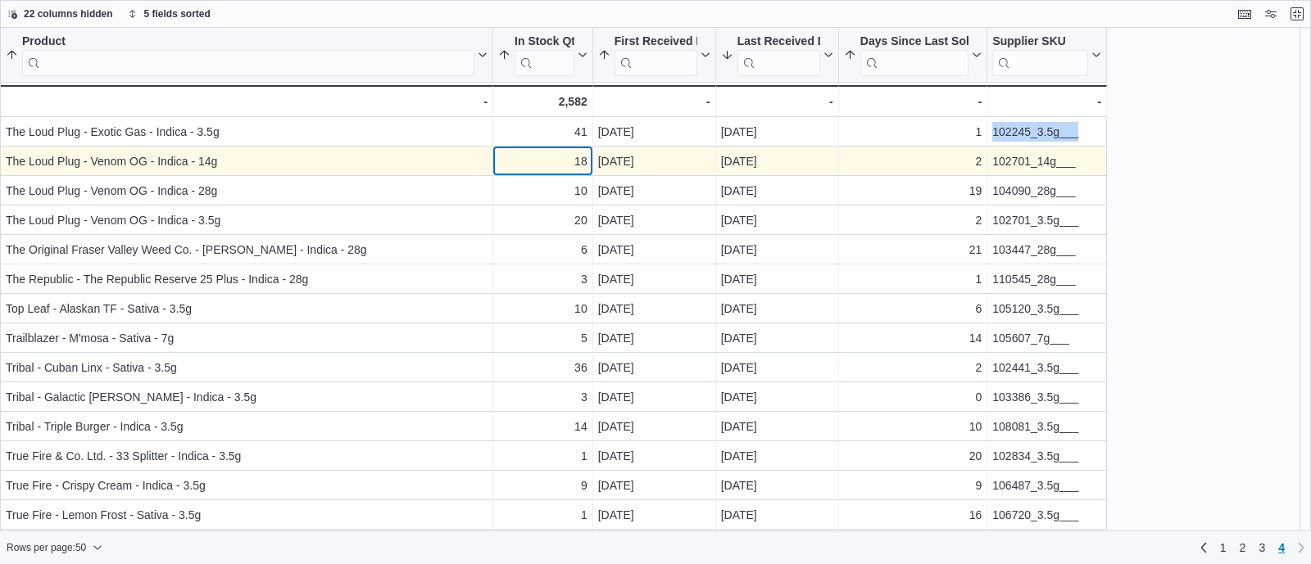
click at [496, 162] on div "18 - In Stock Qty, column 2, row 152" at bounding box center [543, 161] width 100 height 29
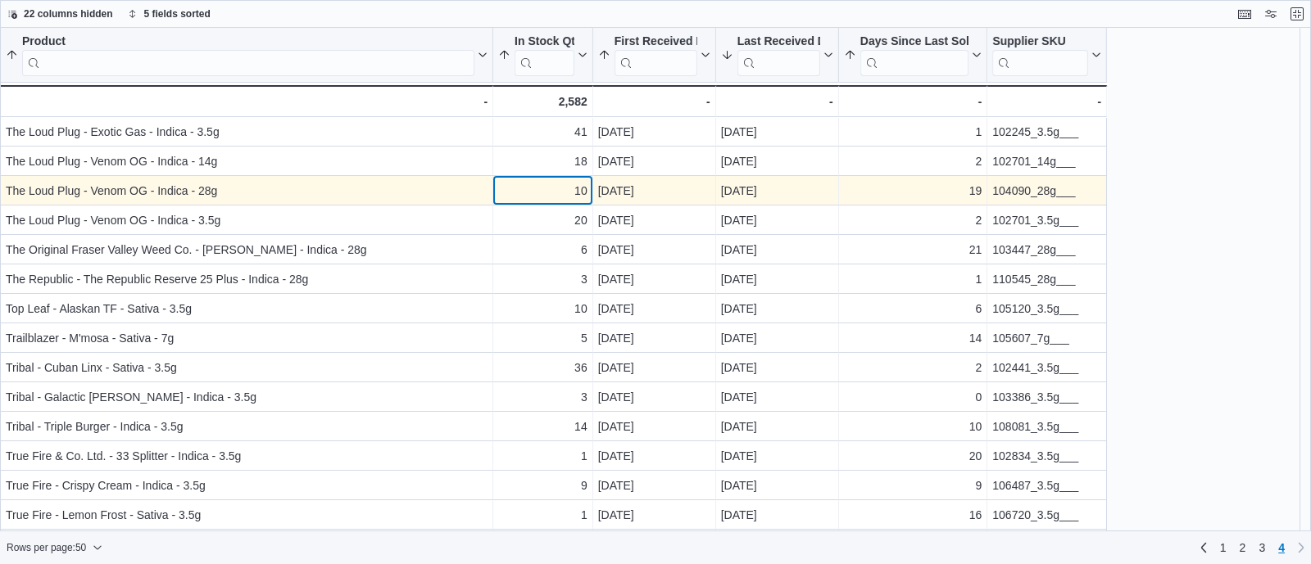
click at [504, 191] on div "10" at bounding box center [542, 191] width 89 height 20
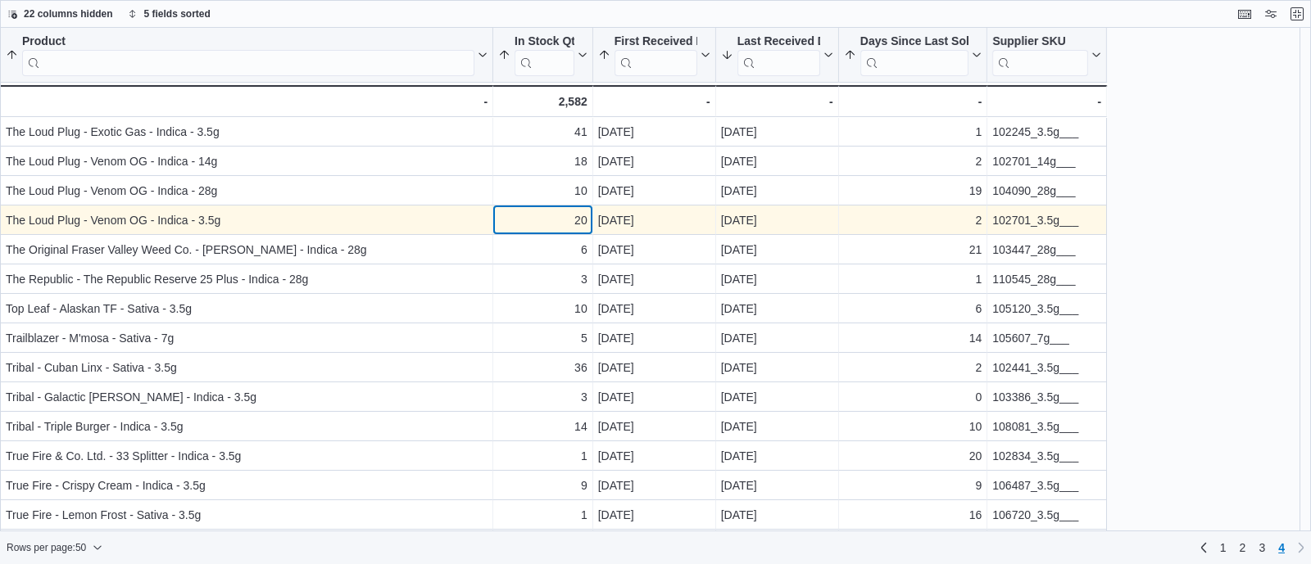
click at [516, 224] on div "20" at bounding box center [542, 221] width 89 height 20
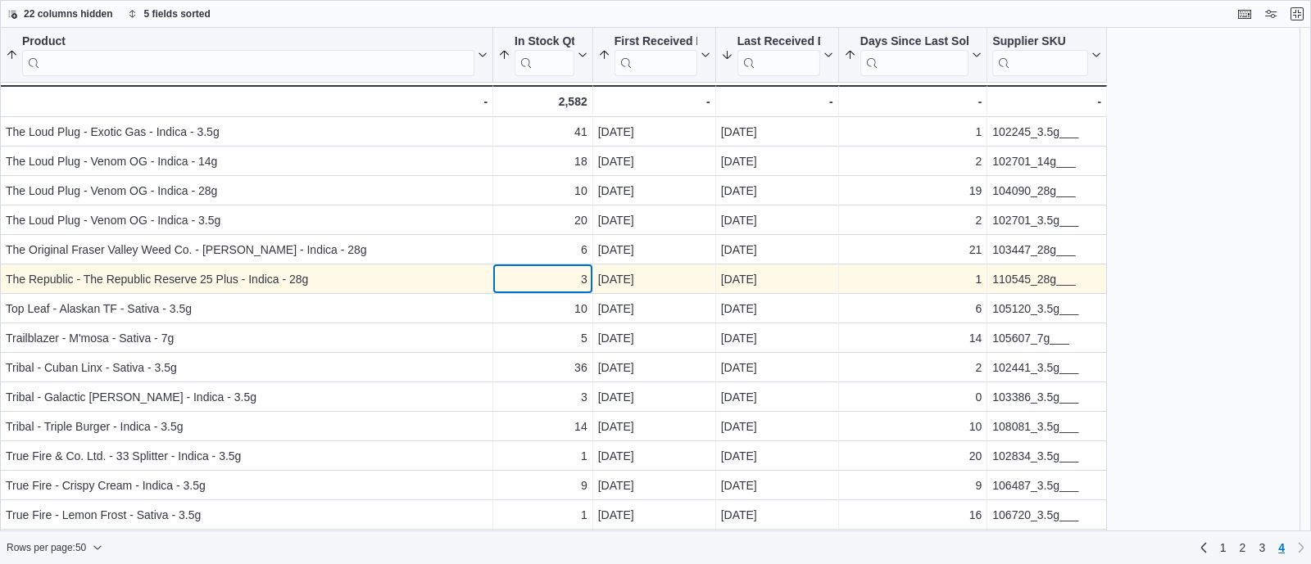
click at [545, 288] on div "3" at bounding box center [542, 280] width 89 height 20
click at [1015, 283] on div "110545_28g___" at bounding box center [1046, 280] width 109 height 20
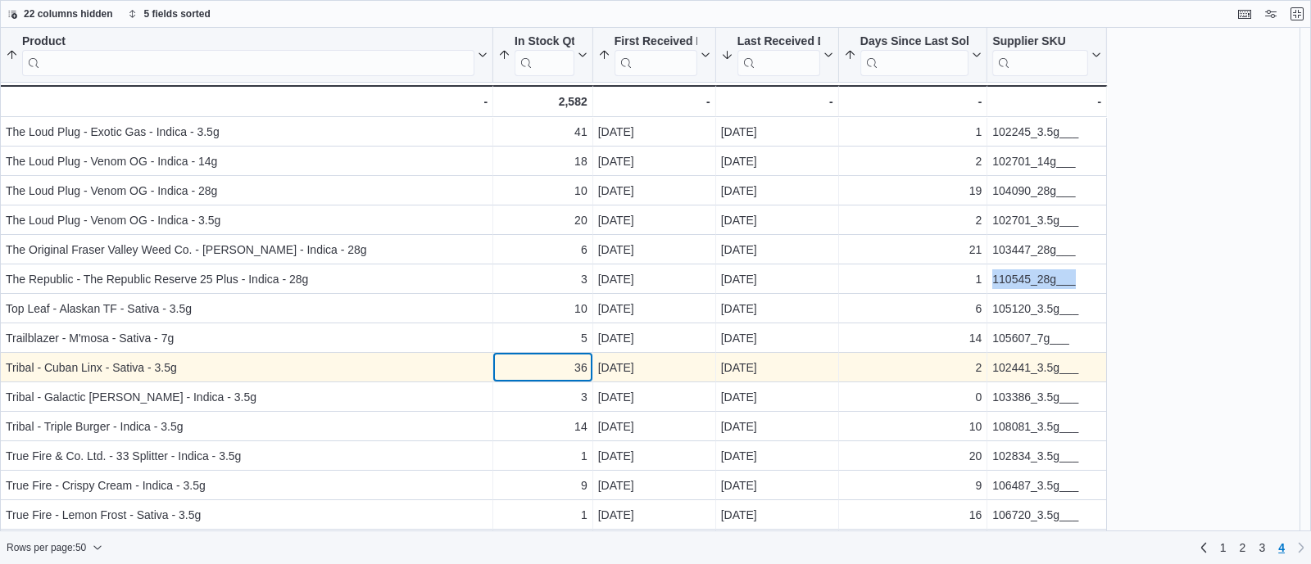
click at [541, 378] on div "36 - In Stock Qty, column 2, row 159" at bounding box center [543, 367] width 100 height 29
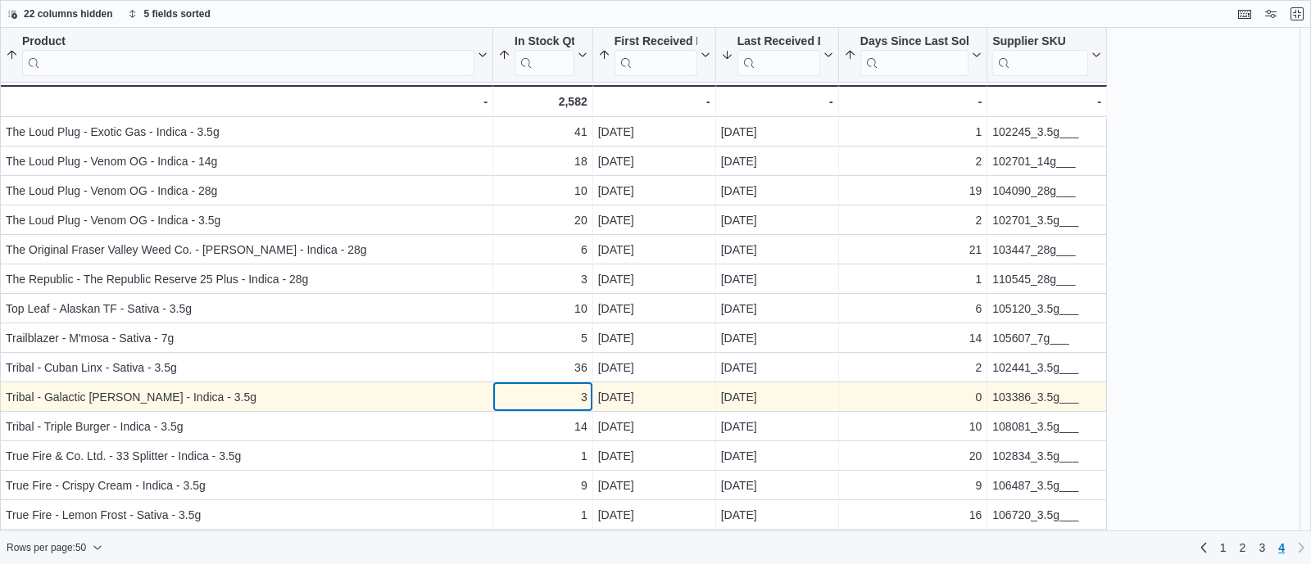
click at [549, 410] on div "3 - In Stock Qty, column 2, row 160" at bounding box center [543, 397] width 100 height 29
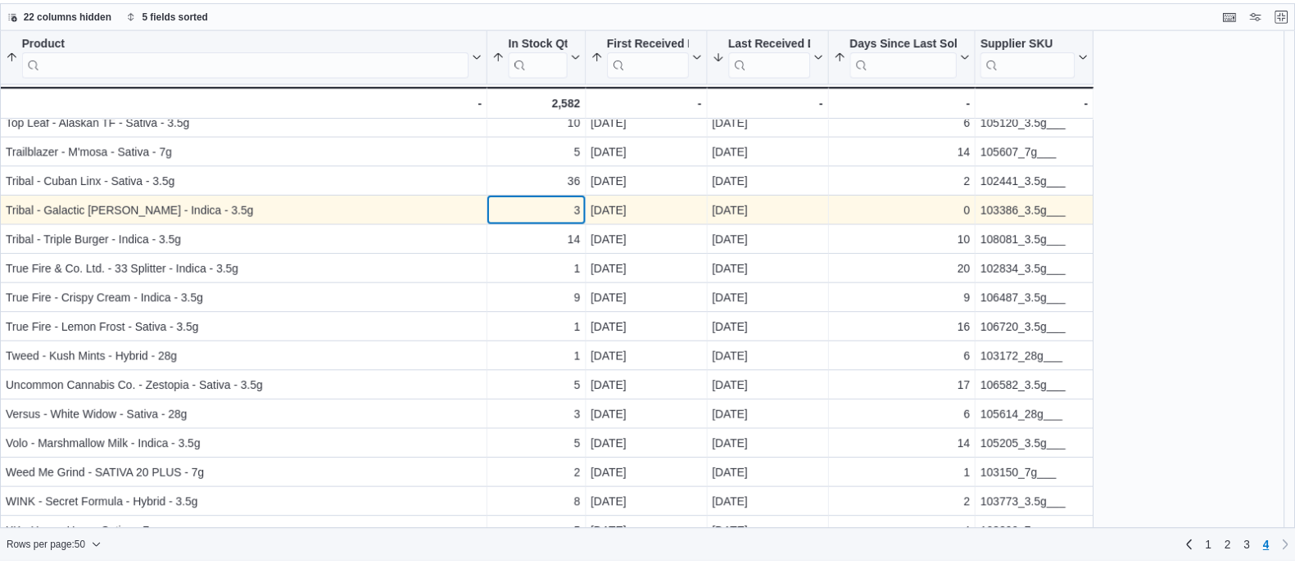
scroll to position [204, 0]
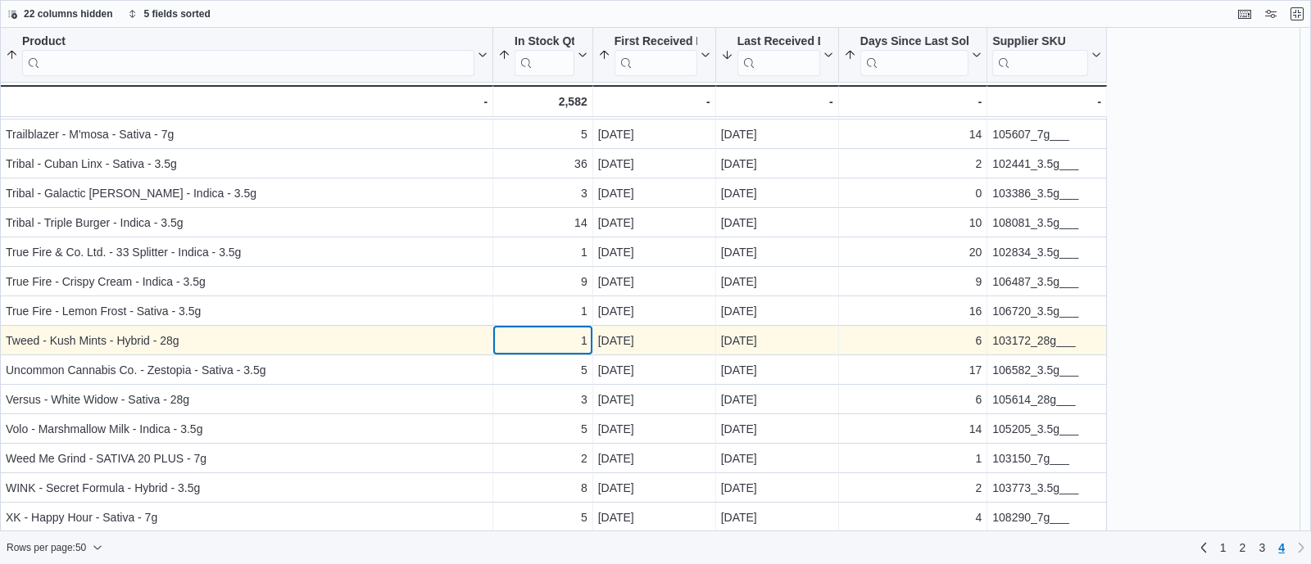
click at [577, 331] on div "1" at bounding box center [542, 341] width 89 height 20
click at [1032, 346] on div "103172_28g___" at bounding box center [1046, 341] width 109 height 20
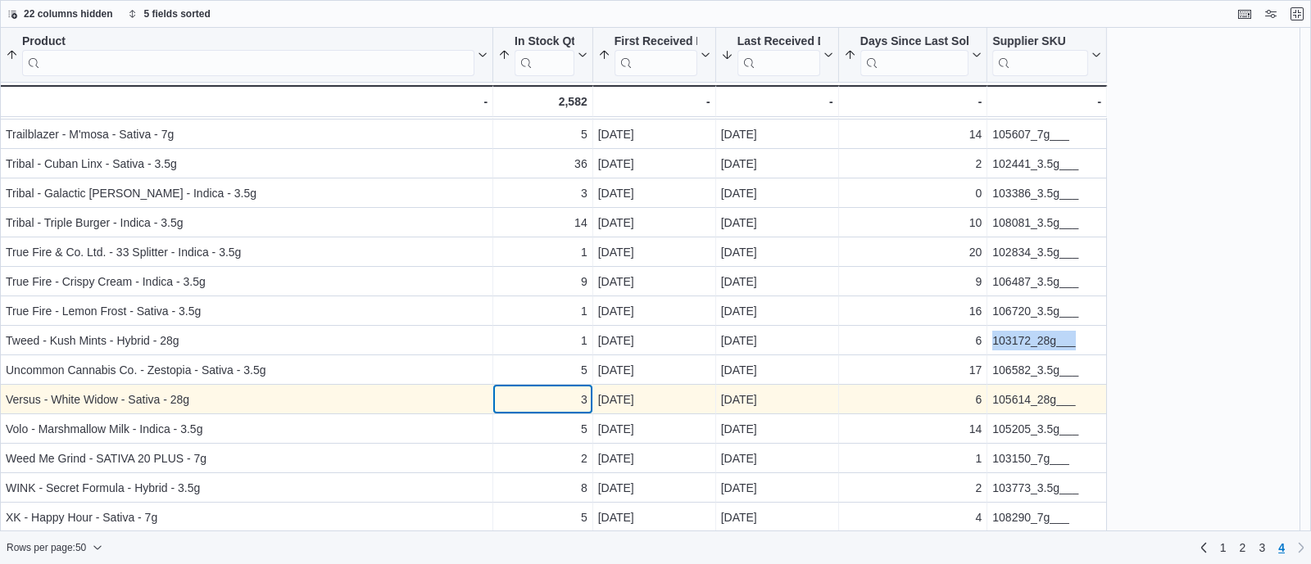
click at [542, 398] on div "3" at bounding box center [542, 400] width 89 height 20
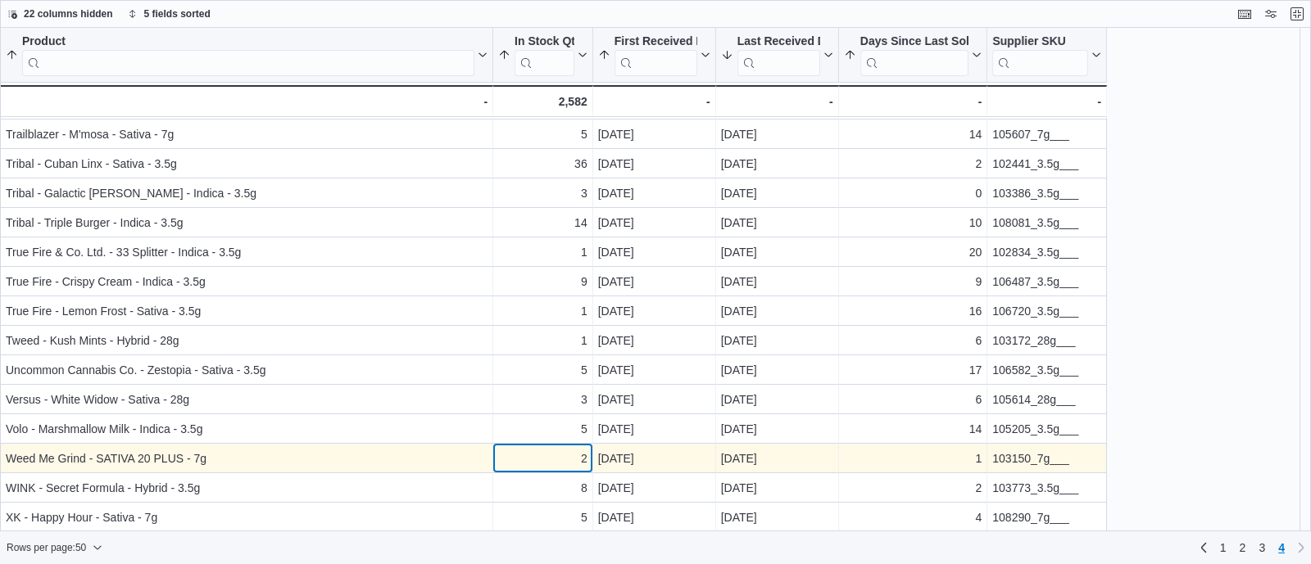
click at [564, 461] on div "2" at bounding box center [542, 459] width 89 height 20
click at [1044, 467] on div "103150_7g___" at bounding box center [1046, 459] width 109 height 20
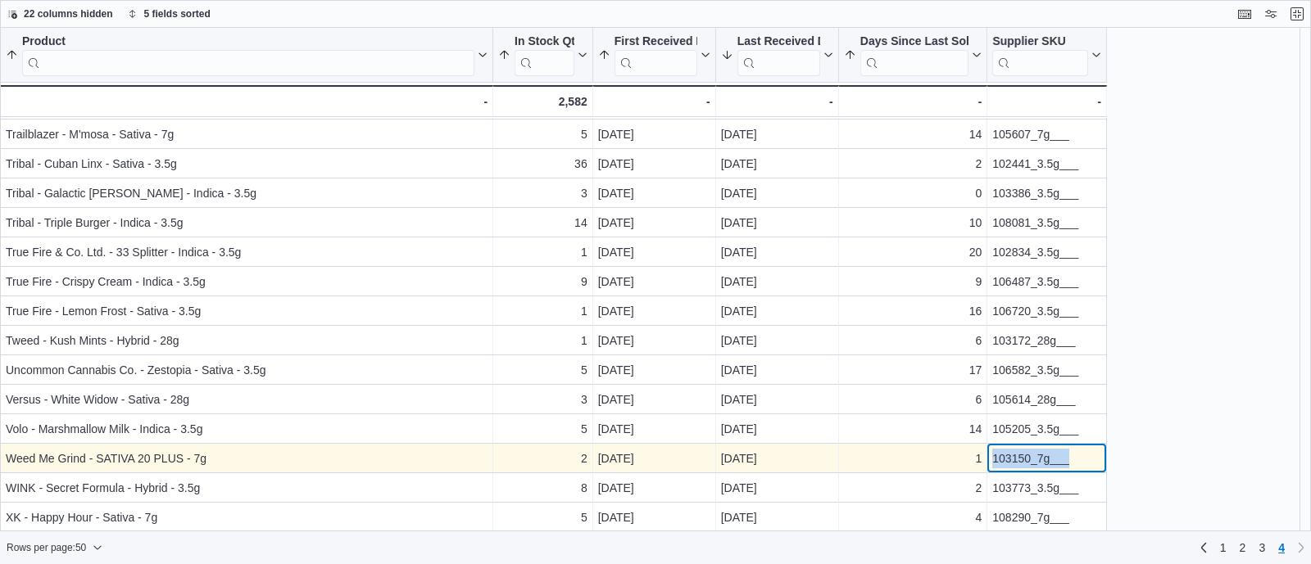
click at [1044, 467] on div "103150_7g___" at bounding box center [1046, 459] width 109 height 20
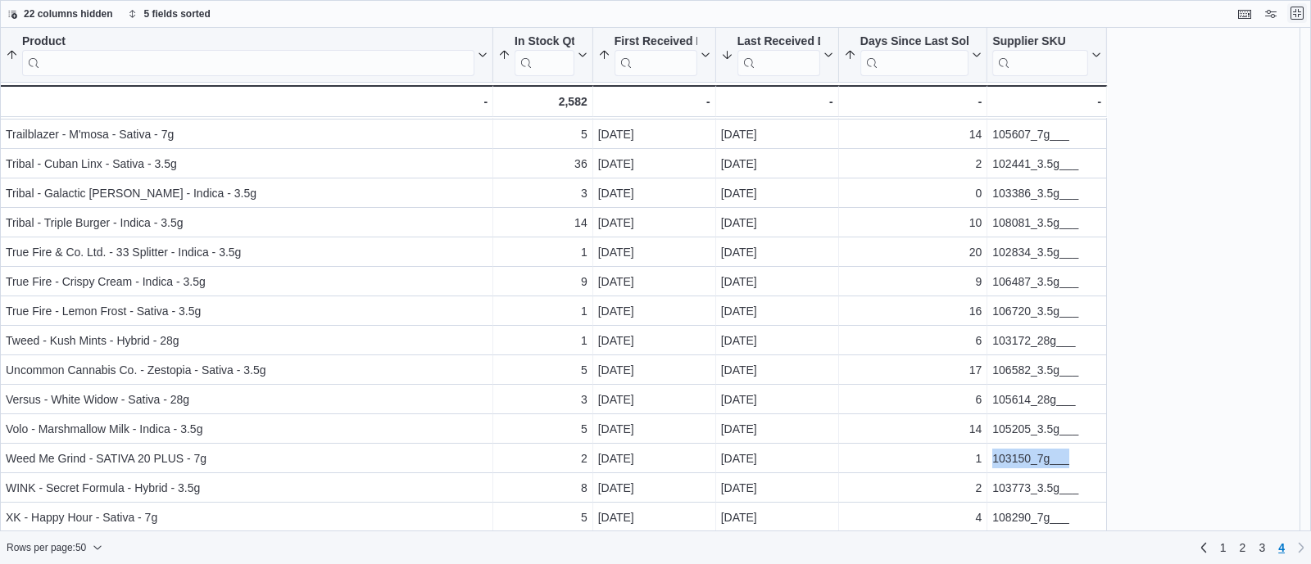
click at [1307, 12] on button "Exit fullscreen" at bounding box center [1297, 13] width 20 height 20
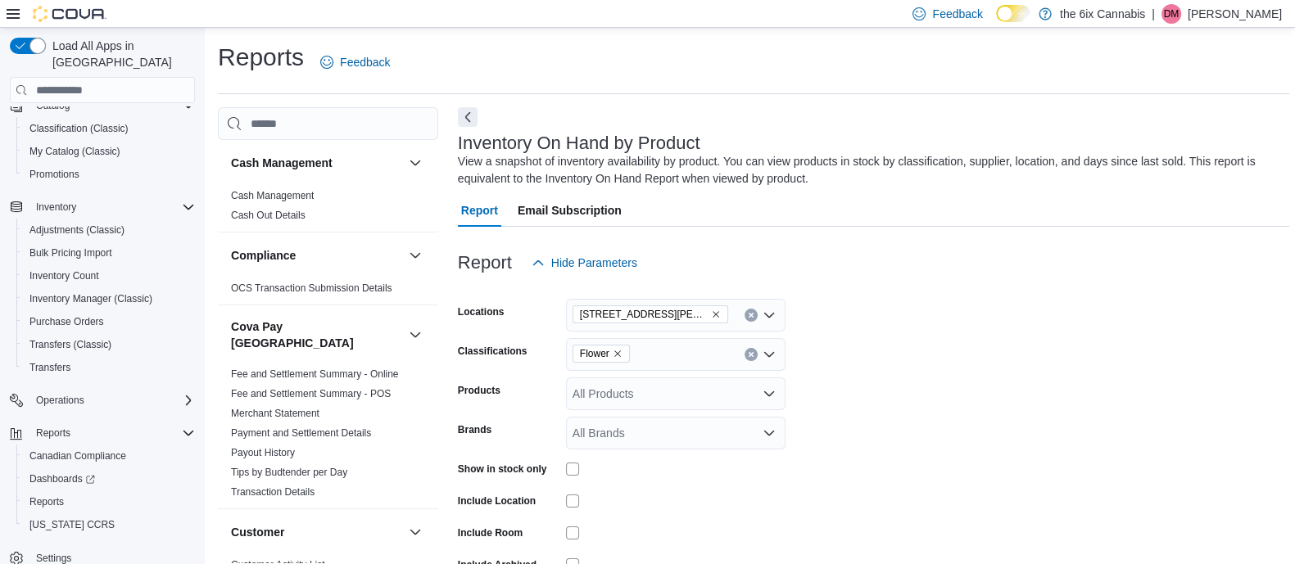
click at [614, 356] on icon "Remove Flower from selection in this group" at bounding box center [618, 354] width 10 height 10
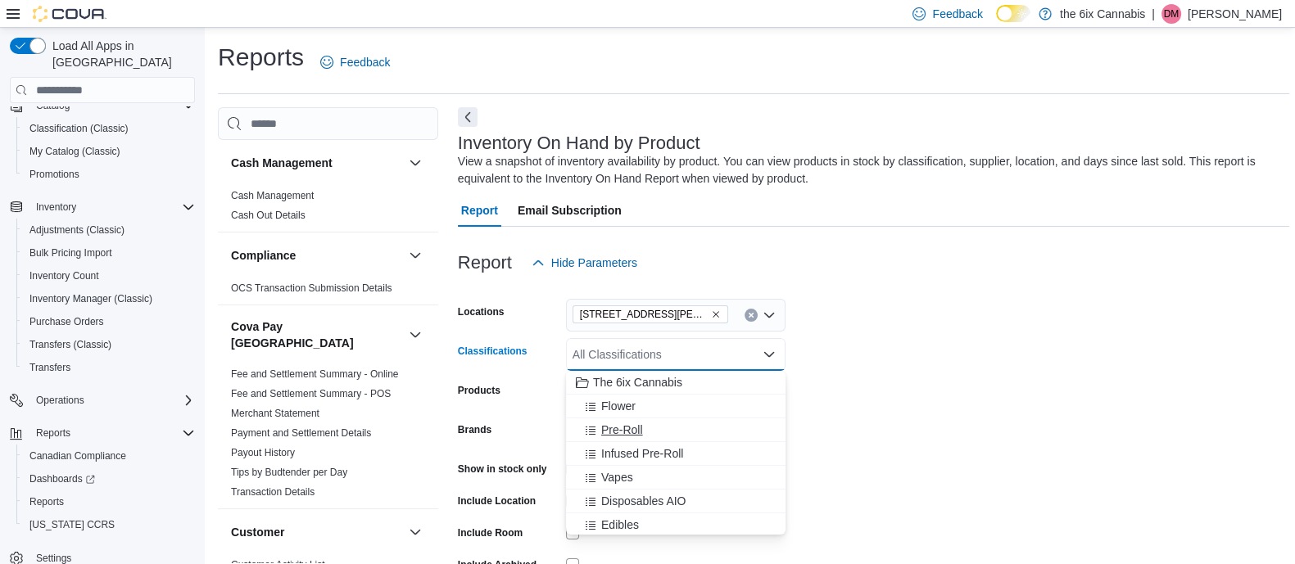
click at [624, 434] on span "Pre-Roll" at bounding box center [622, 430] width 42 height 16
click at [1107, 378] on form "Locations [STREET_ADDRESS][PERSON_NAME] North Classifications Pre-Roll Combo bo…" at bounding box center [873, 451] width 831 height 344
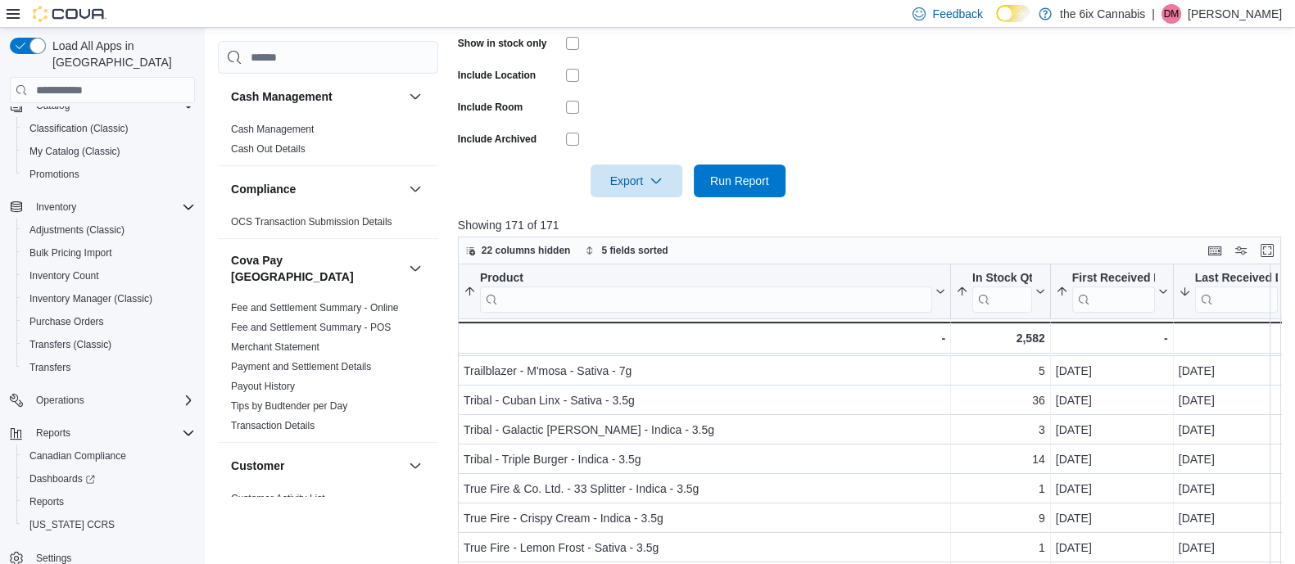
scroll to position [429, 0]
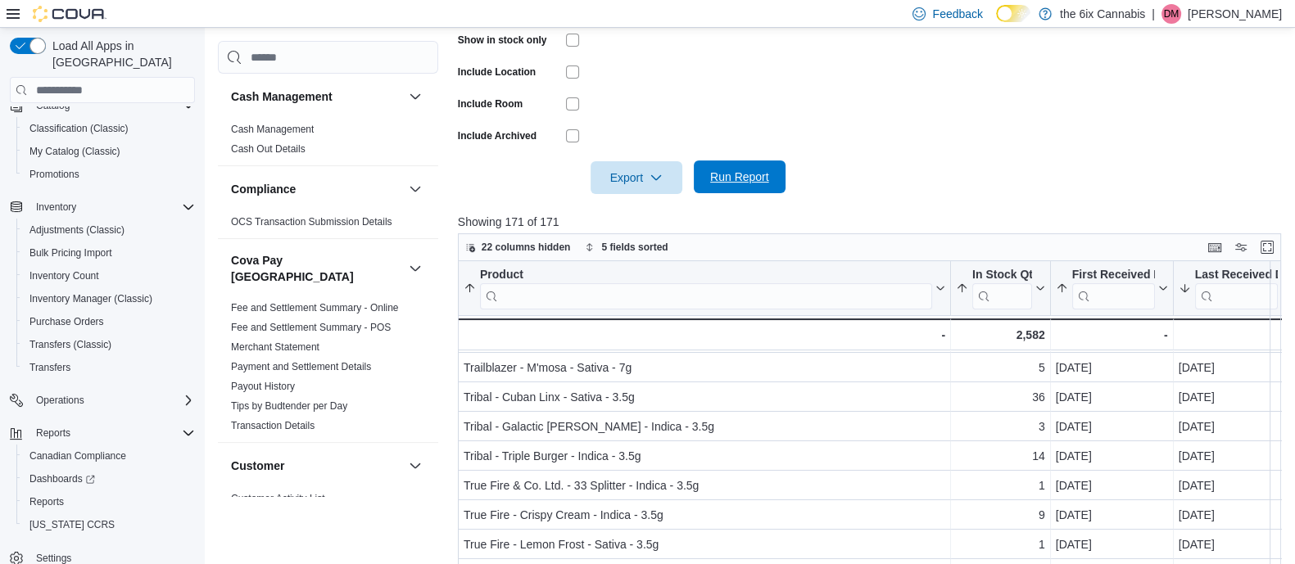
click at [747, 178] on span "Run Report" at bounding box center [739, 177] width 59 height 16
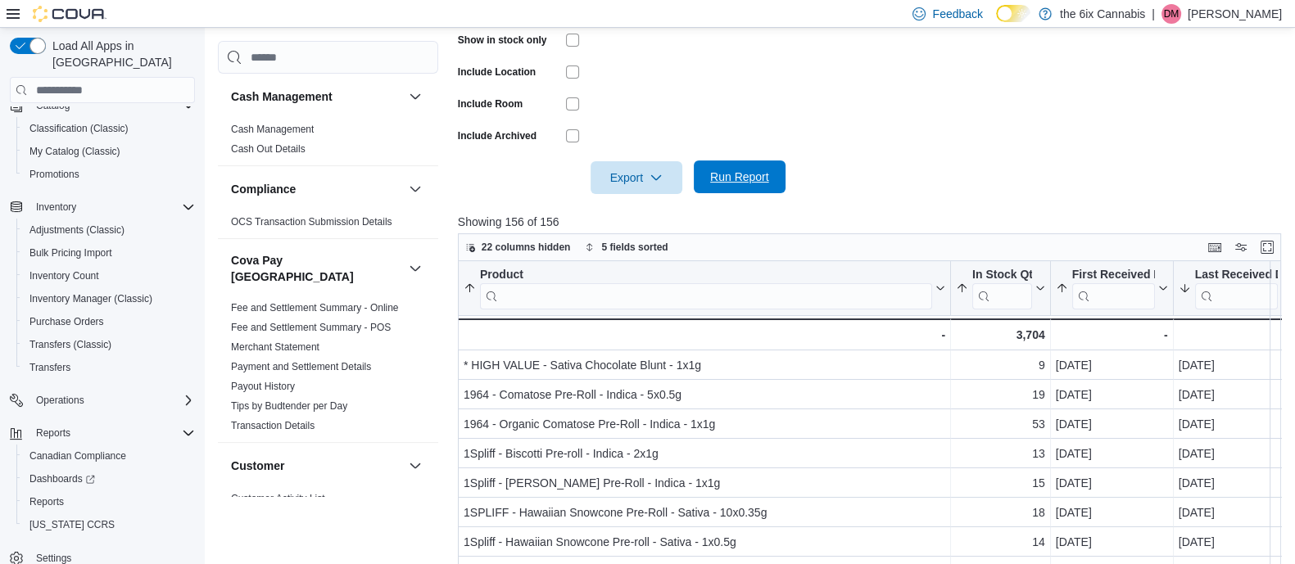
click at [719, 165] on span "Run Report" at bounding box center [740, 177] width 72 height 33
click at [1276, 252] on button "Enter fullscreen" at bounding box center [1267, 247] width 20 height 20
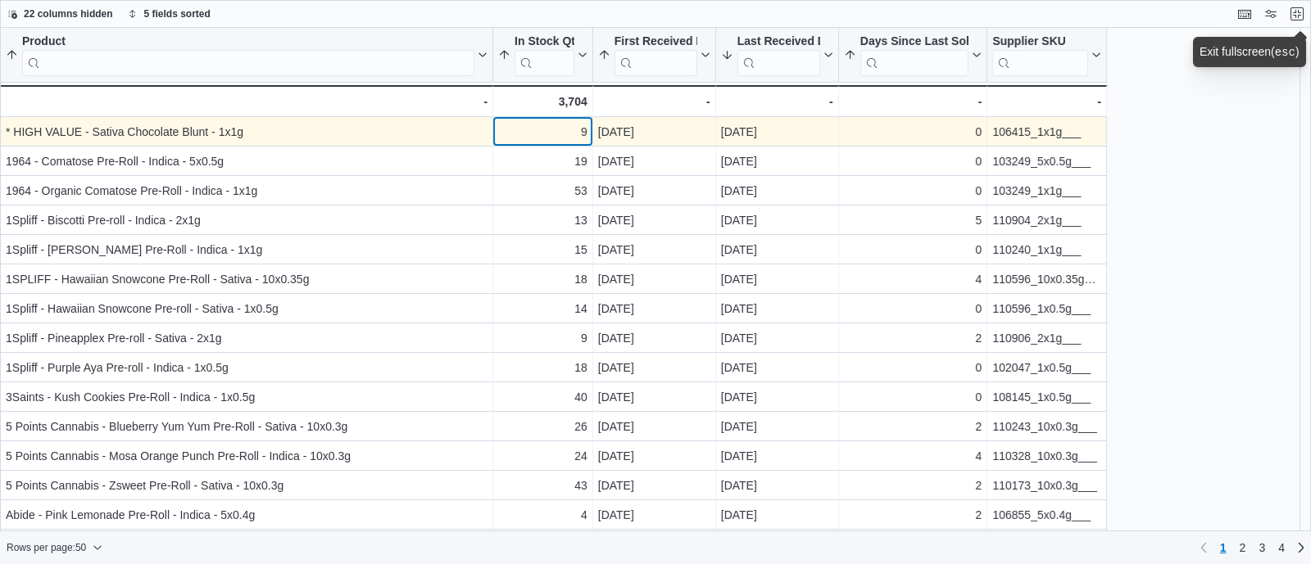
click at [545, 143] on div "9 - In Stock Qty, column 2, row 1" at bounding box center [543, 131] width 100 height 29
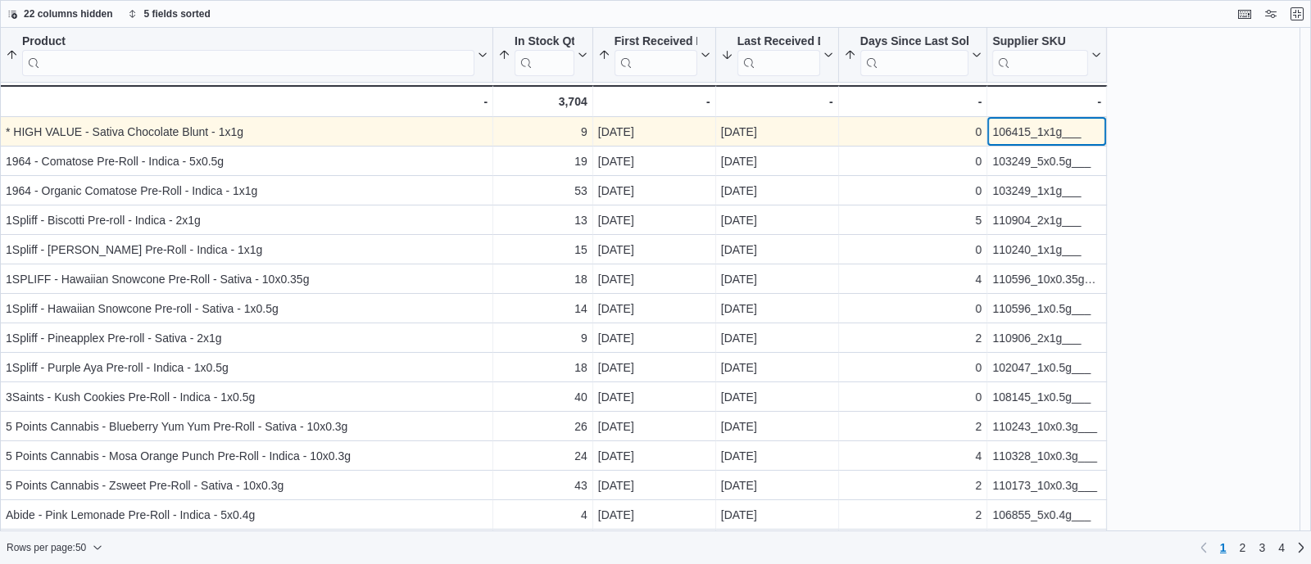
click at [1020, 143] on div "106415_1x1g___ - Supplier SKU, column 6, row 1" at bounding box center [1047, 131] width 120 height 29
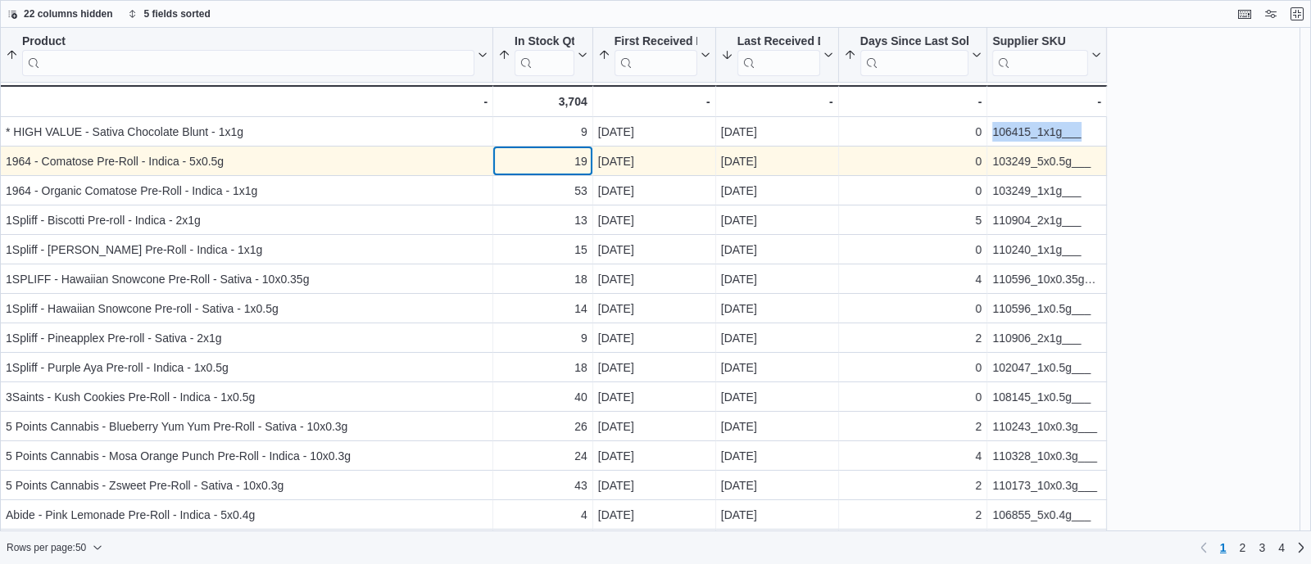
click at [565, 165] on div "19" at bounding box center [542, 162] width 89 height 20
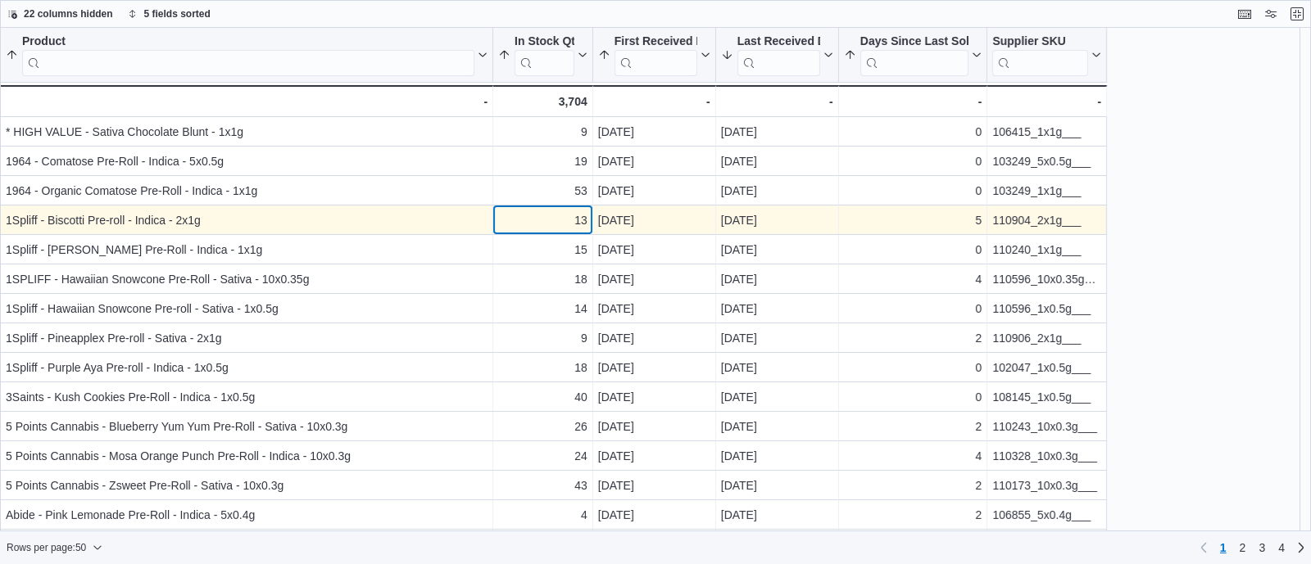
click at [531, 231] on div "13 - In Stock Qty, column 2, row 4" at bounding box center [543, 220] width 100 height 29
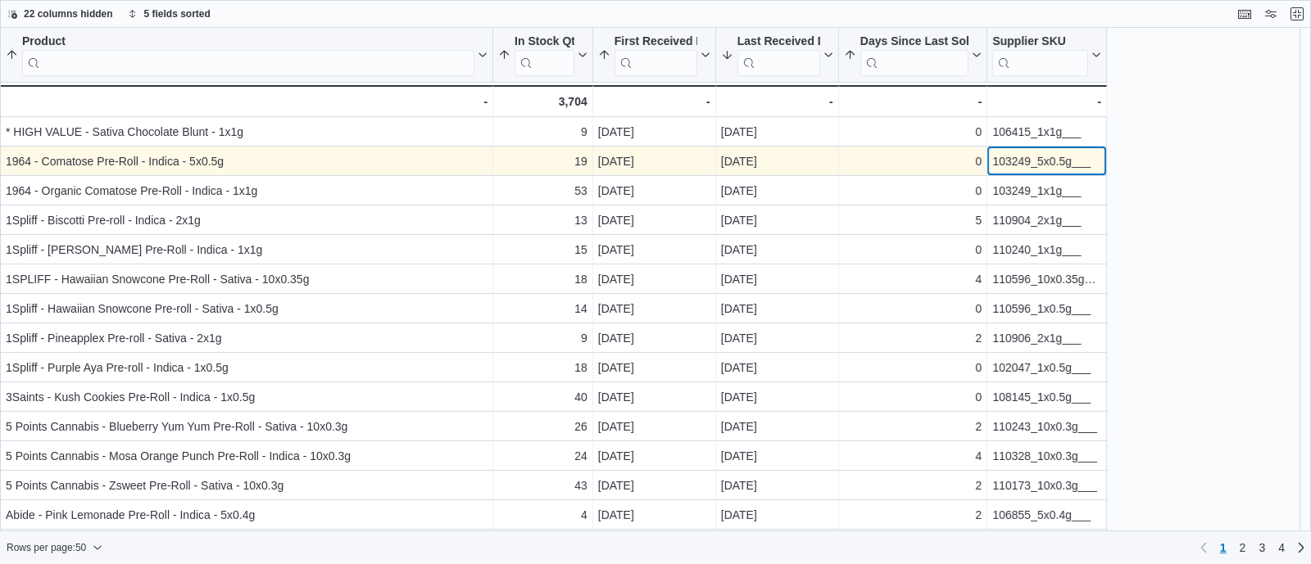
click at [1013, 164] on div "103249_5x0.5g___" at bounding box center [1046, 162] width 109 height 20
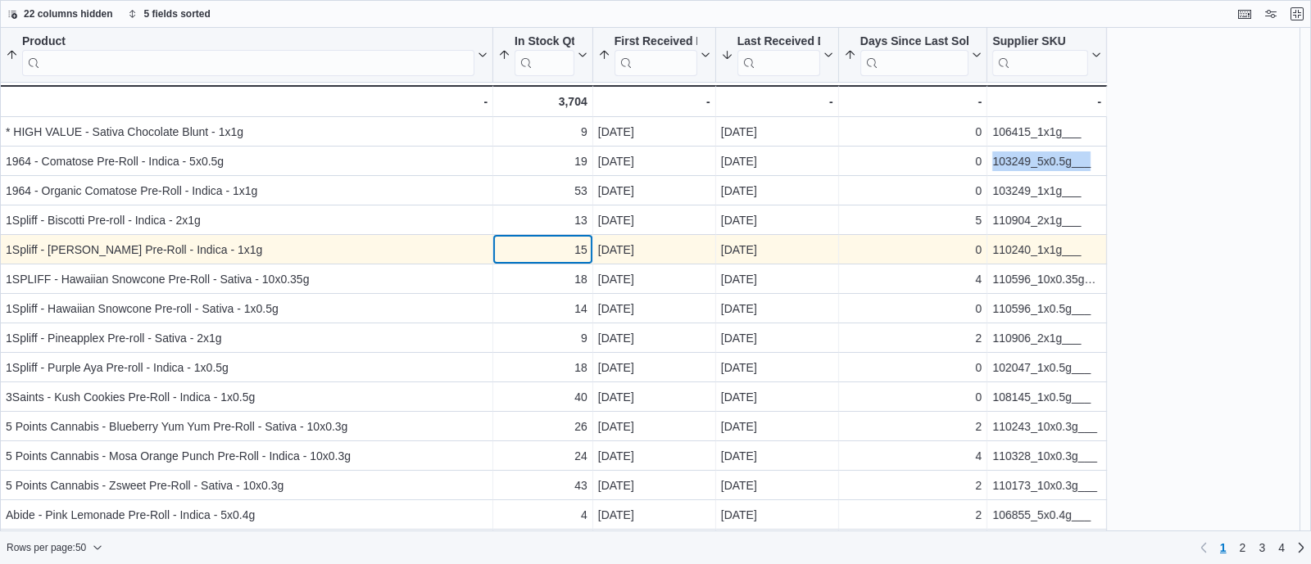
click at [545, 243] on div "15" at bounding box center [542, 250] width 89 height 20
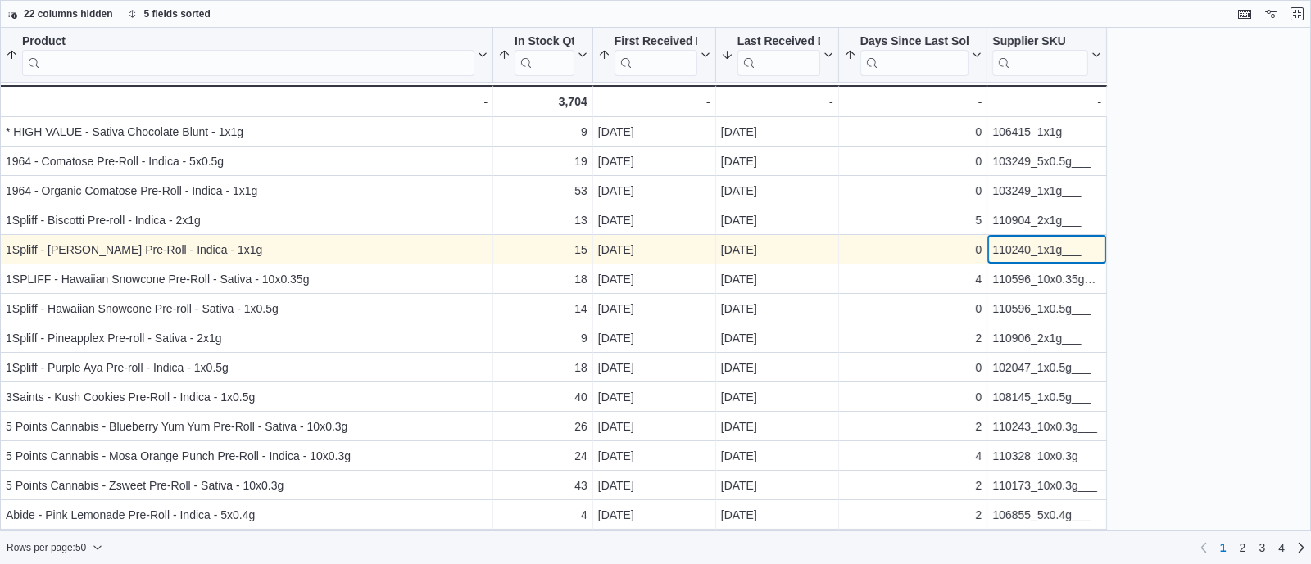
click at [1029, 249] on div "110240_1x1g___" at bounding box center [1046, 250] width 109 height 20
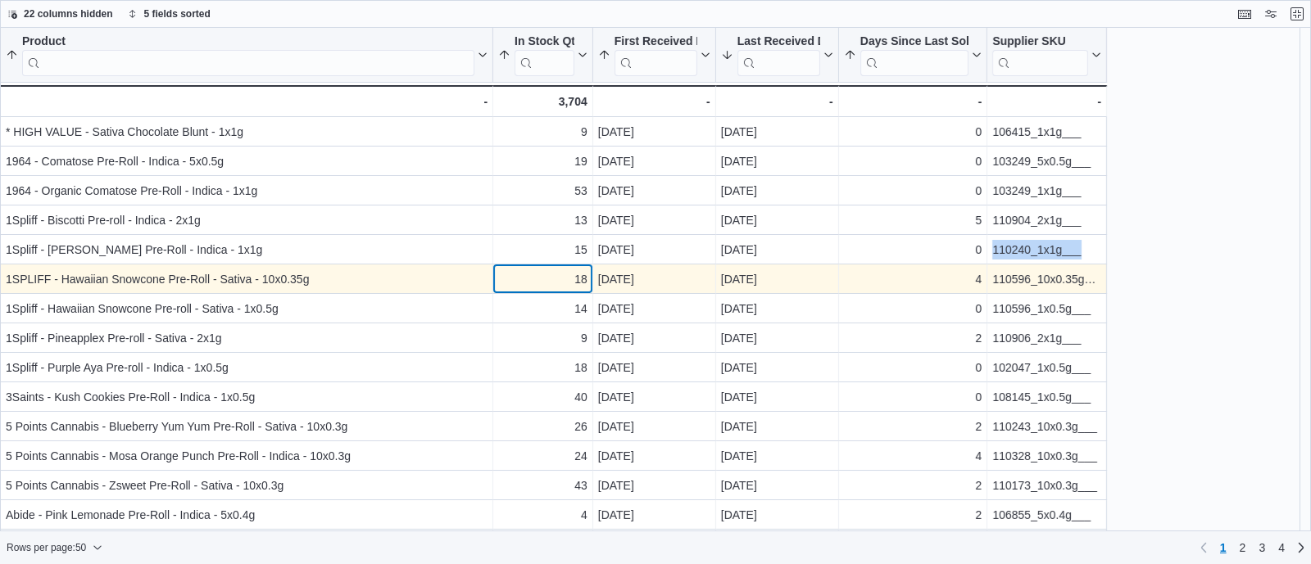
click at [525, 274] on div "18" at bounding box center [542, 280] width 89 height 20
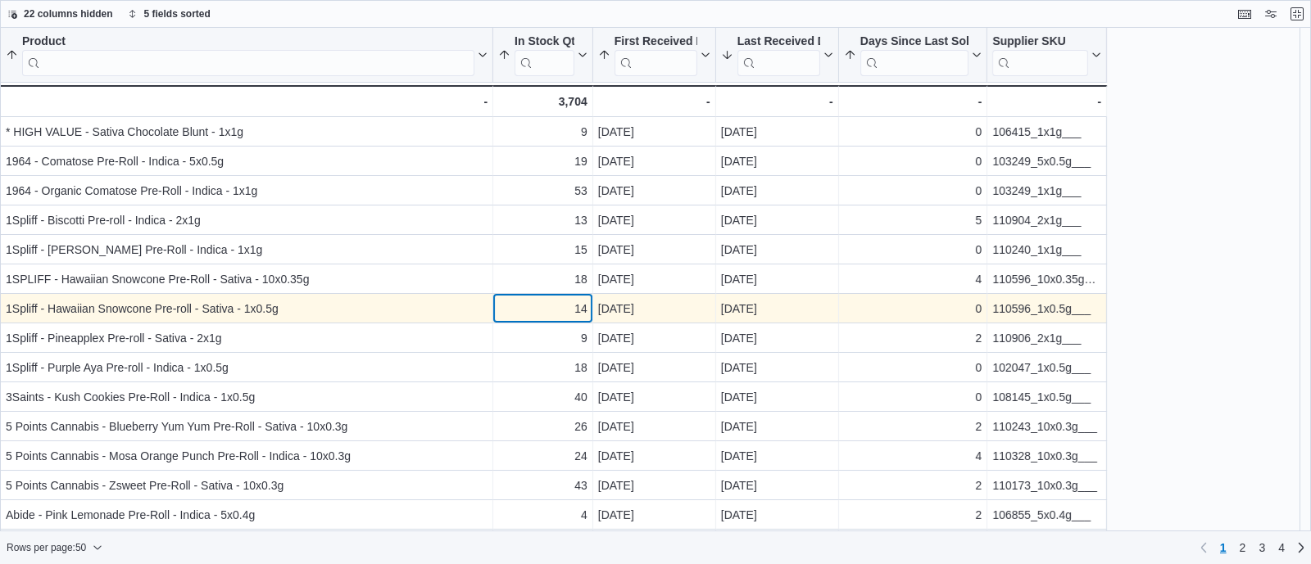
click at [546, 309] on div "14" at bounding box center [542, 309] width 89 height 20
click at [1006, 313] on div "110596_1x0.5g___" at bounding box center [1046, 309] width 109 height 20
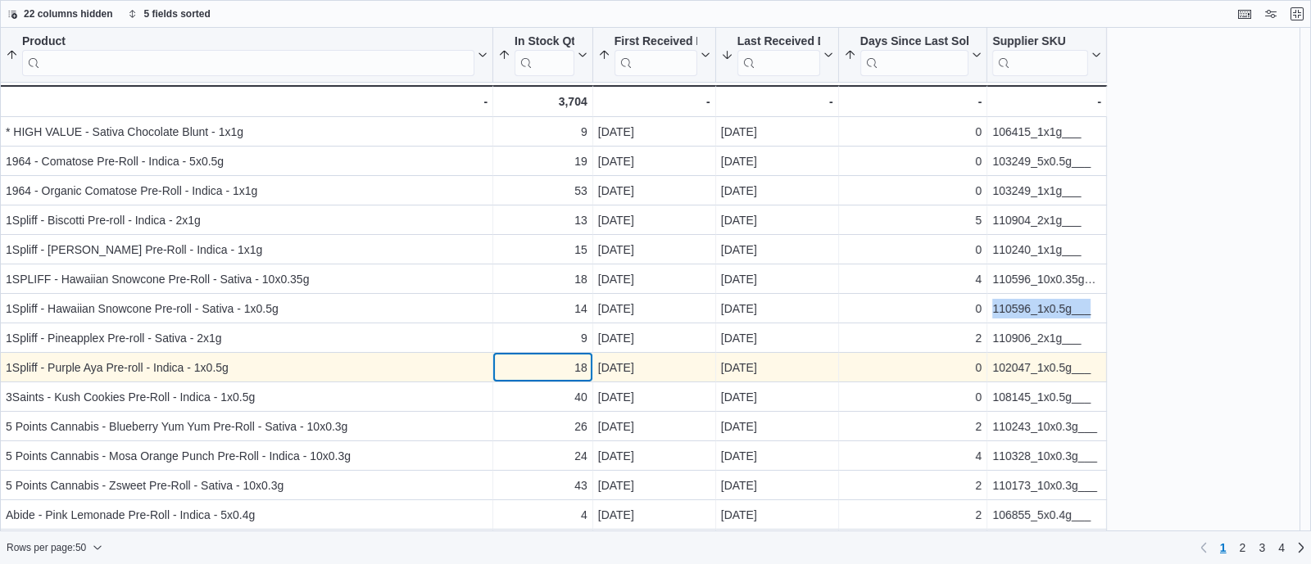
click at [542, 366] on div "18" at bounding box center [542, 368] width 89 height 20
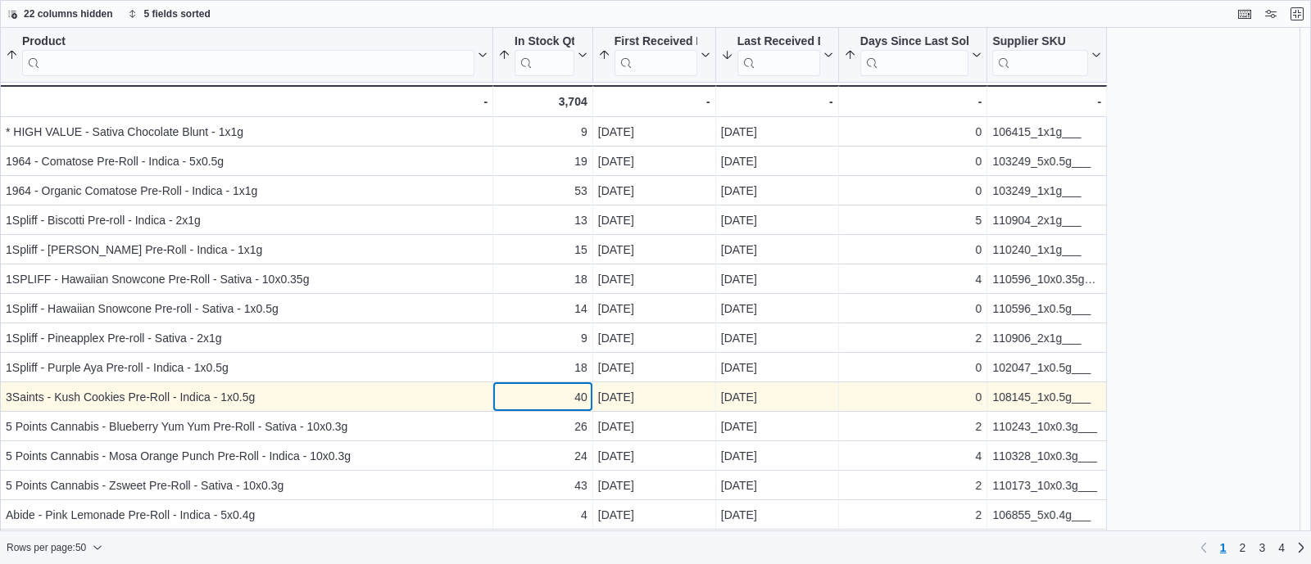
click at [548, 398] on div "40" at bounding box center [542, 397] width 89 height 20
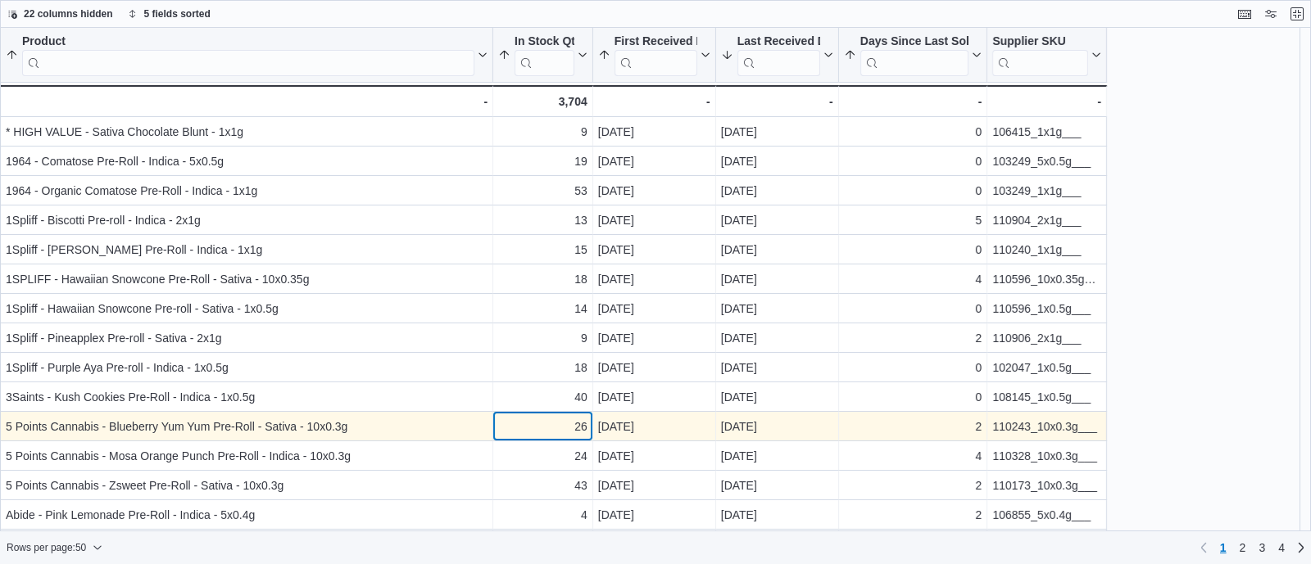
click at [541, 429] on div "26" at bounding box center [542, 427] width 89 height 20
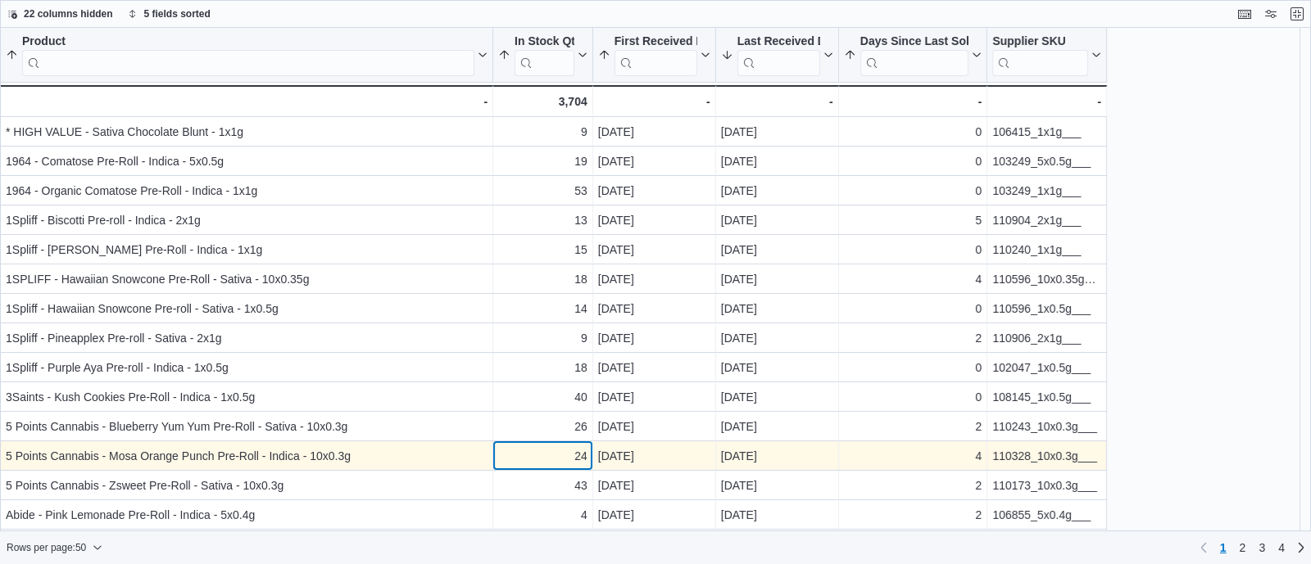
click at [543, 452] on div "24" at bounding box center [542, 456] width 89 height 20
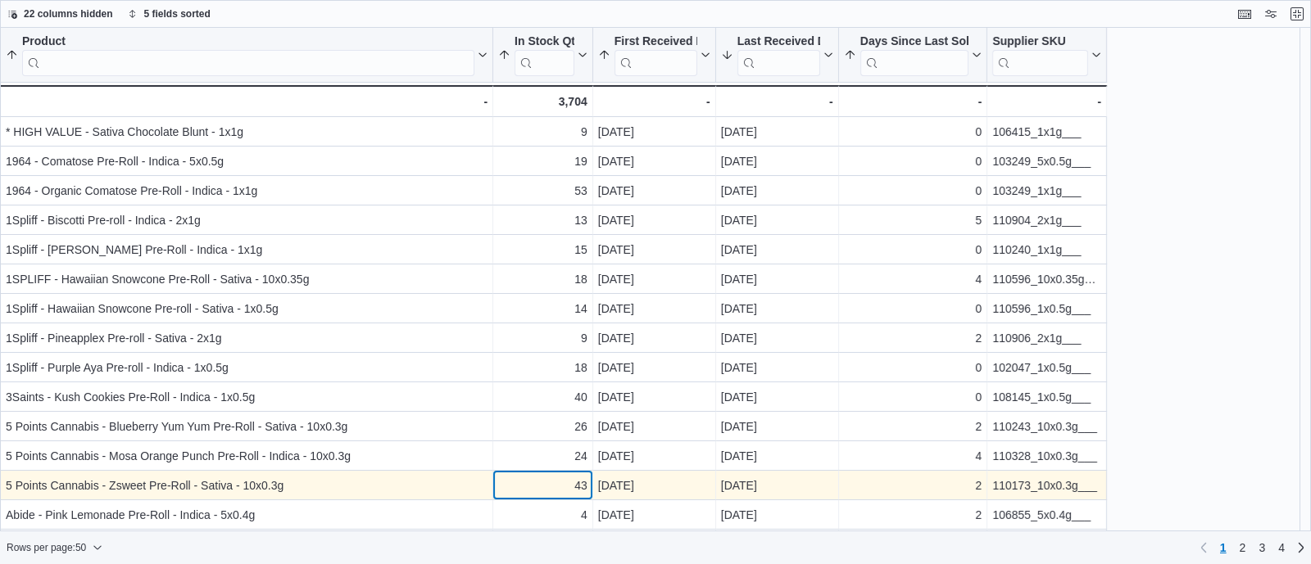
click at [546, 481] on div "43" at bounding box center [542, 486] width 89 height 20
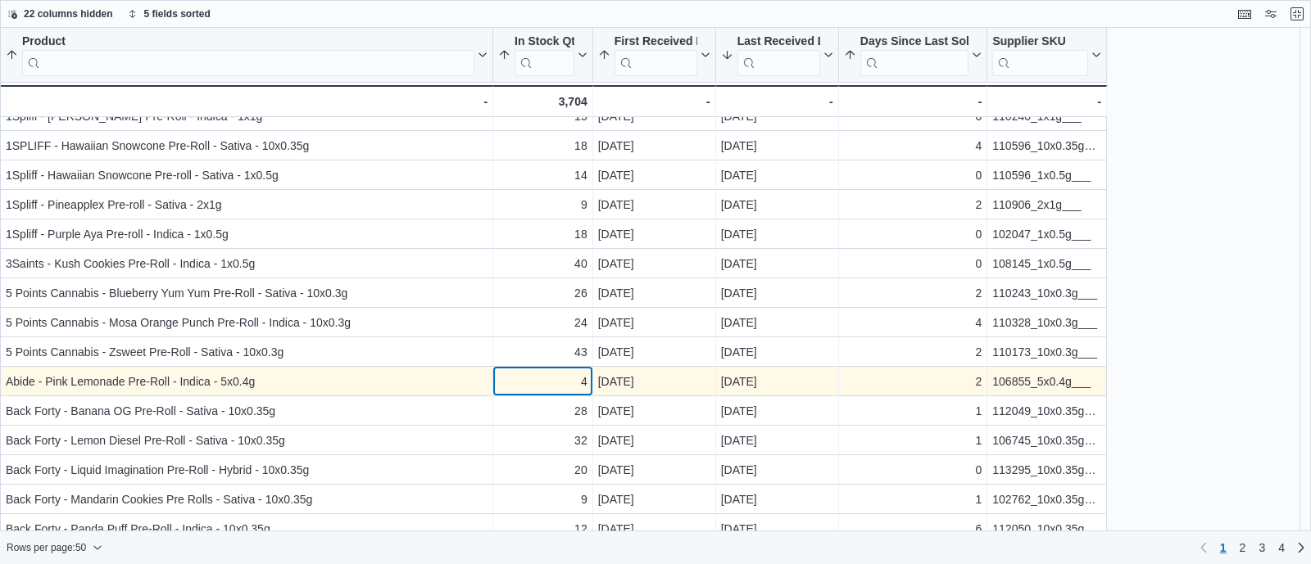
scroll to position [135, 0]
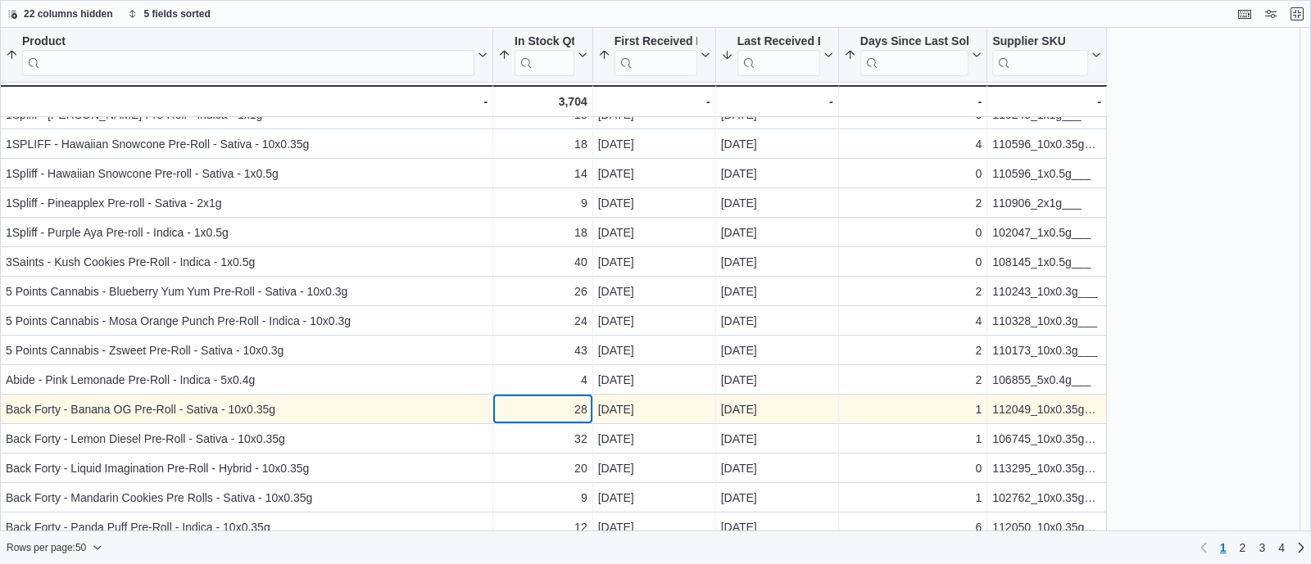
click at [532, 410] on div "28" at bounding box center [542, 410] width 89 height 20
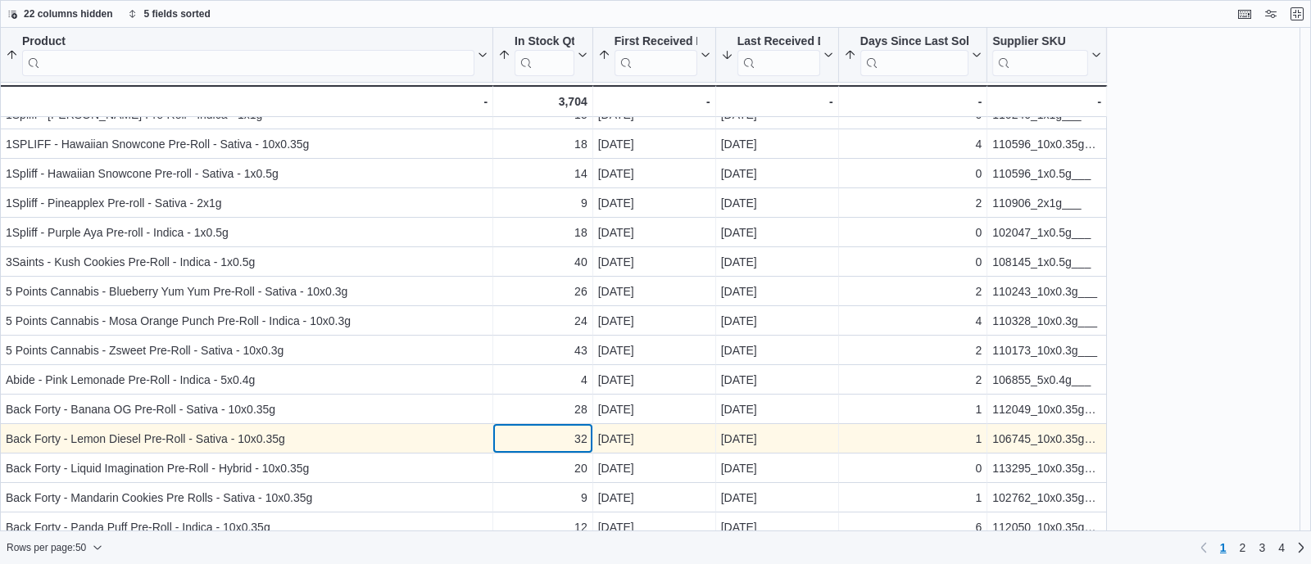
click at [537, 436] on div "32" at bounding box center [542, 439] width 89 height 20
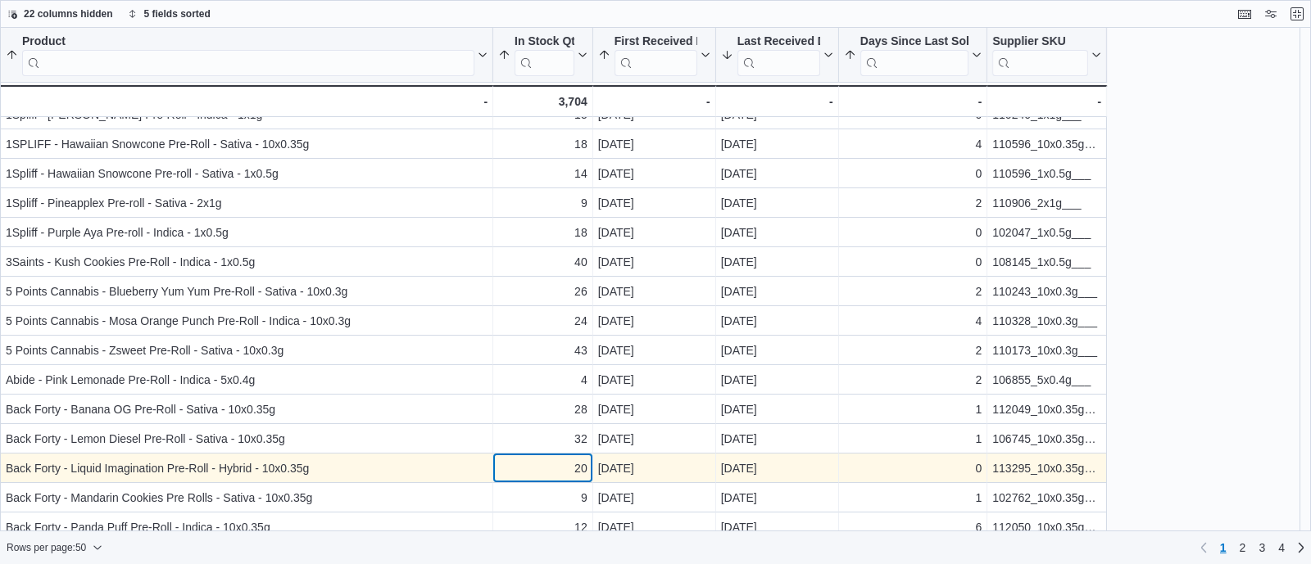
click at [549, 463] on div "20" at bounding box center [542, 469] width 89 height 20
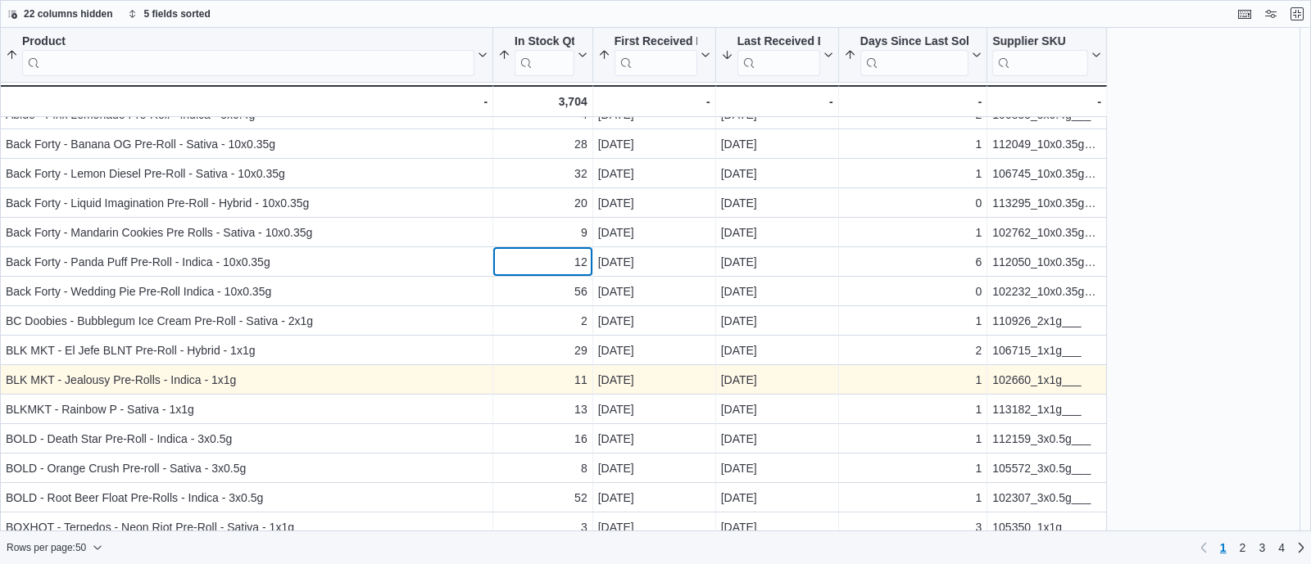
scroll to position [414, 0]
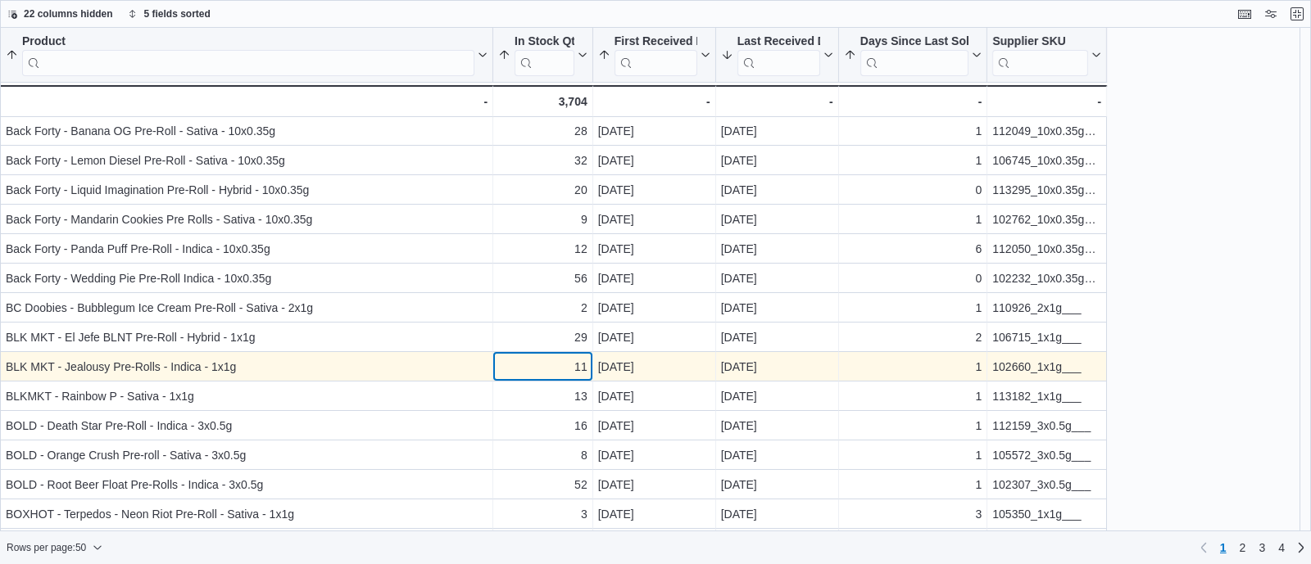
click at [573, 358] on div "11" at bounding box center [542, 367] width 89 height 20
click at [1016, 362] on div "102660_1x1g___" at bounding box center [1046, 367] width 109 height 20
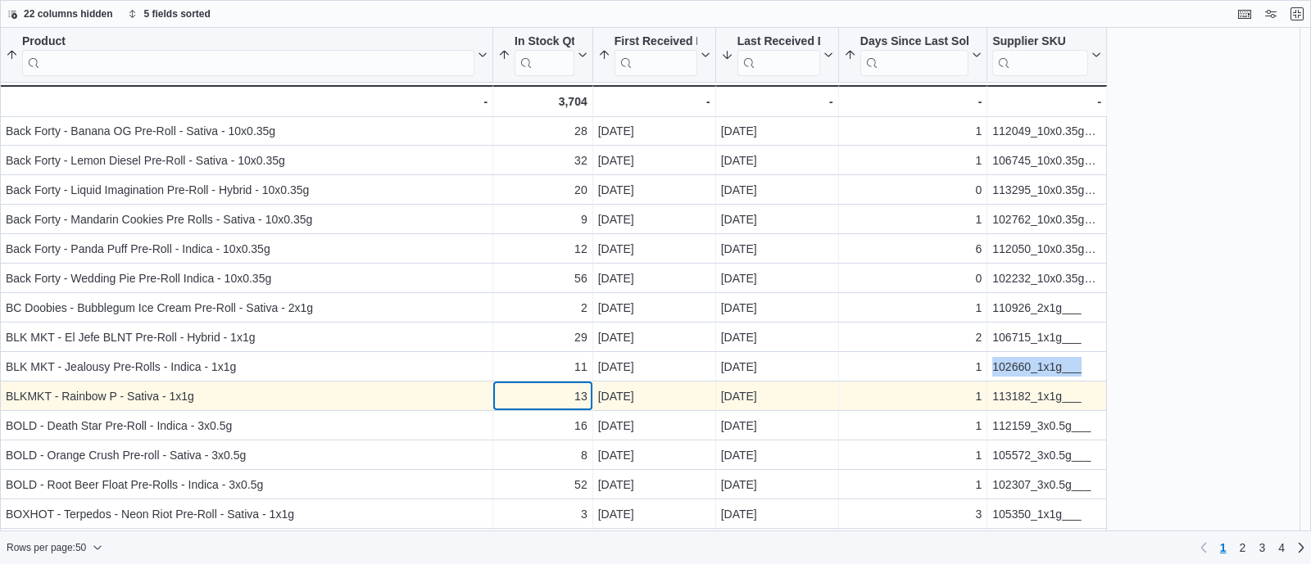
click at [567, 395] on div "13" at bounding box center [542, 397] width 89 height 20
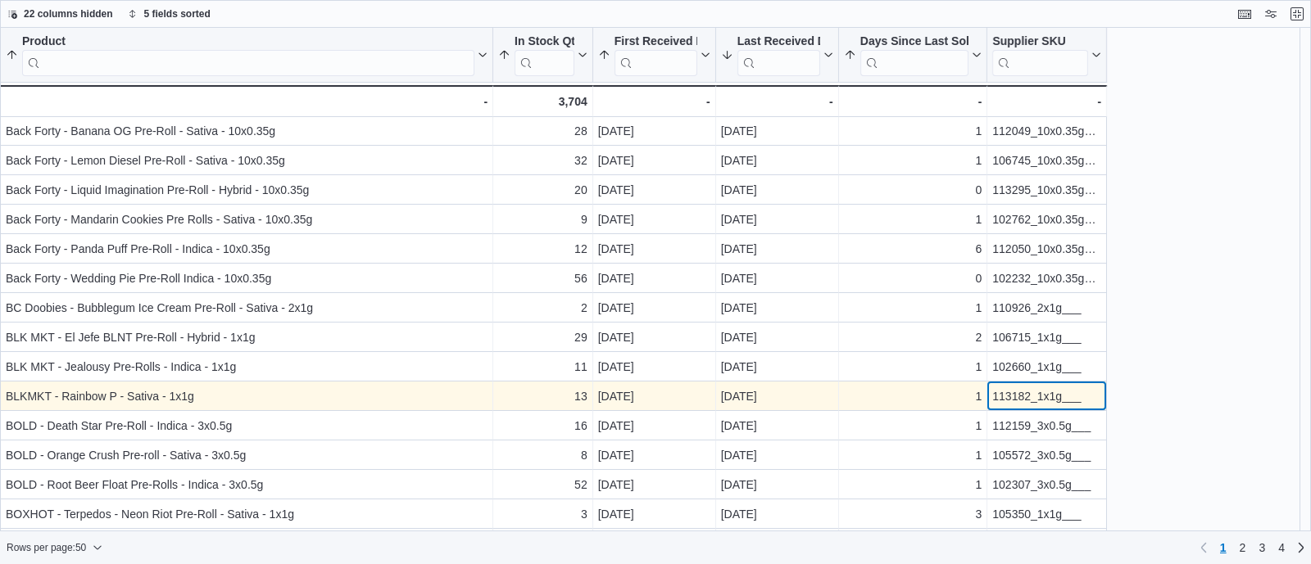
click at [1003, 395] on div "113182_1x1g___" at bounding box center [1046, 397] width 109 height 20
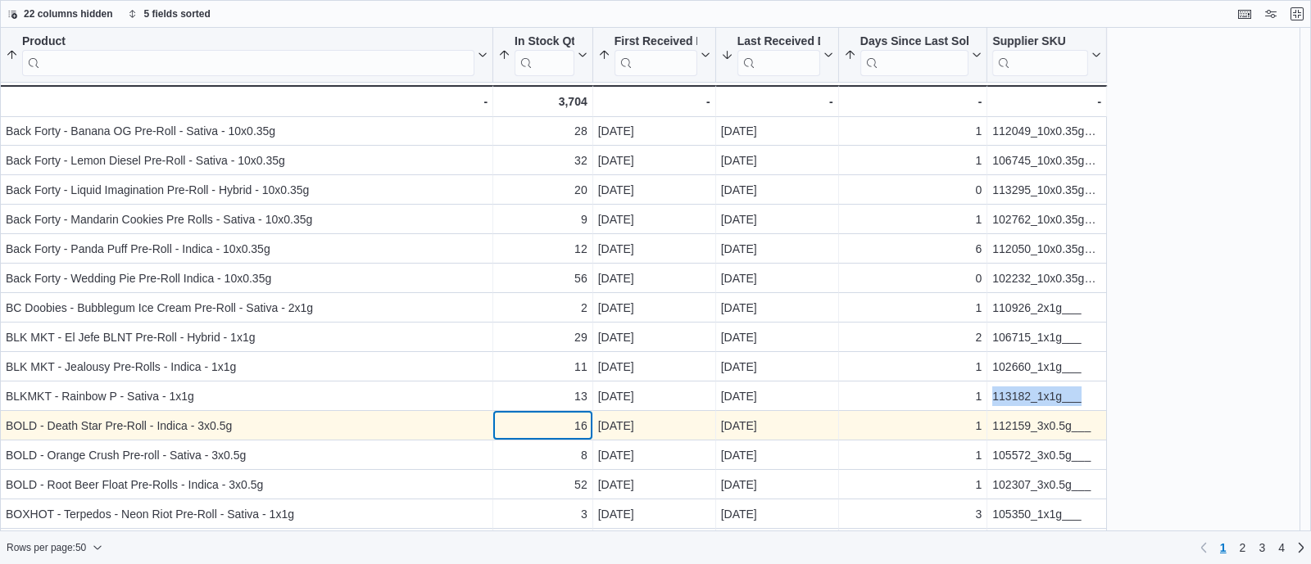
click at [541, 426] on div "16" at bounding box center [542, 426] width 89 height 20
click at [1038, 430] on div "112159_3x0.5g___" at bounding box center [1046, 426] width 109 height 20
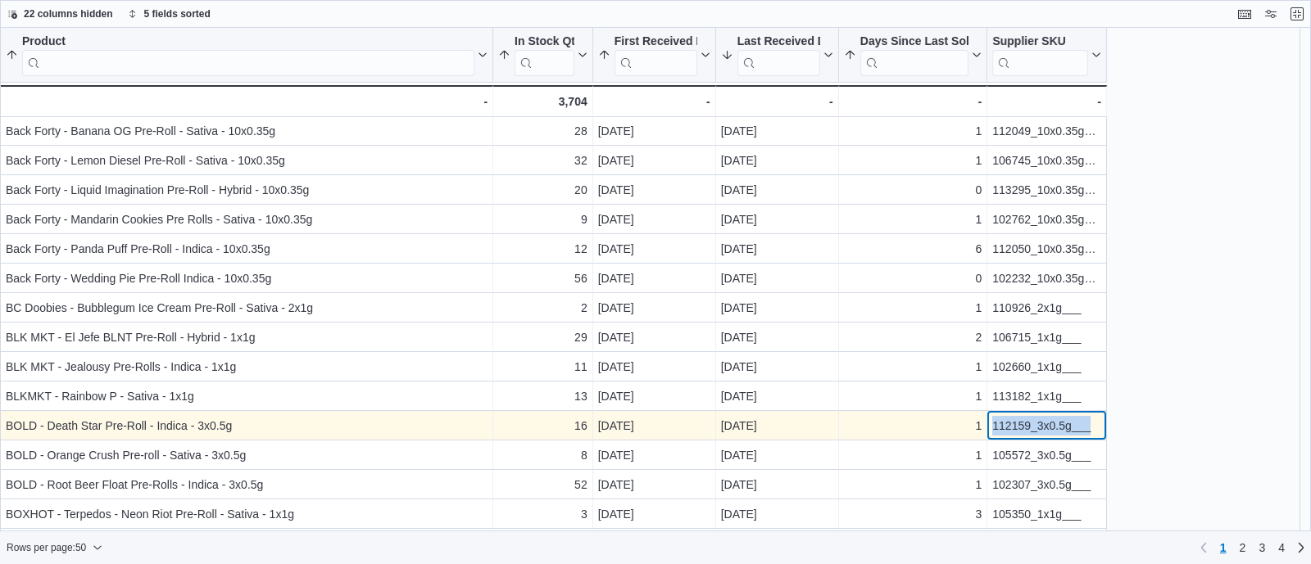
click at [1038, 430] on div "112159_3x0.5g___" at bounding box center [1046, 426] width 109 height 20
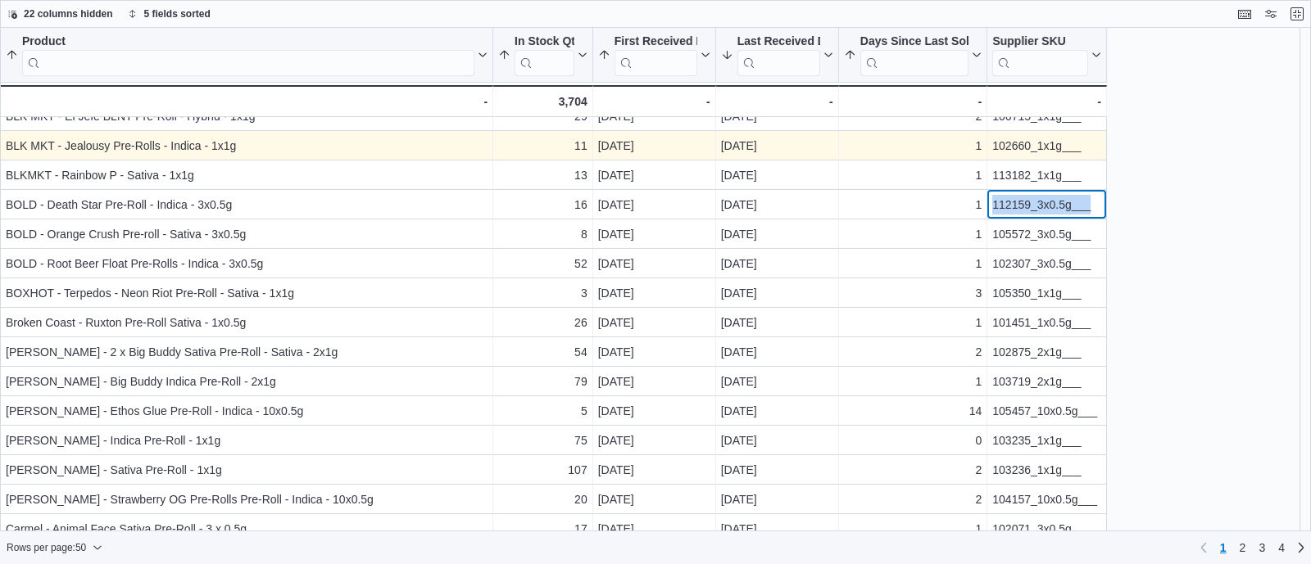
scroll to position [642, 0]
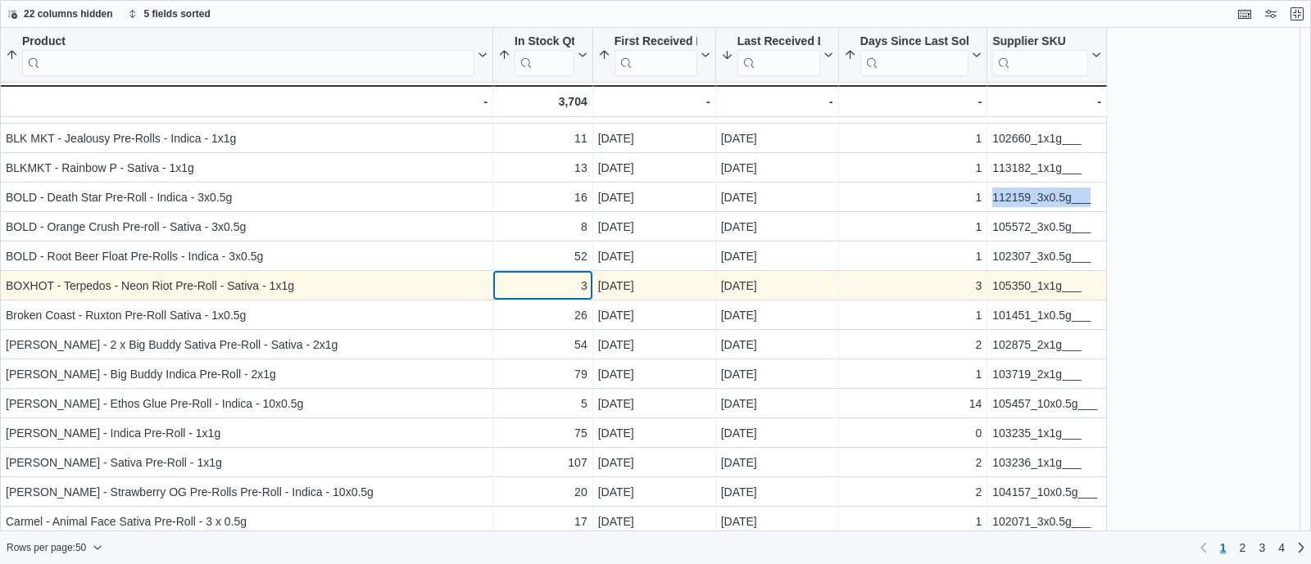
click at [545, 293] on div "3" at bounding box center [542, 286] width 89 height 20
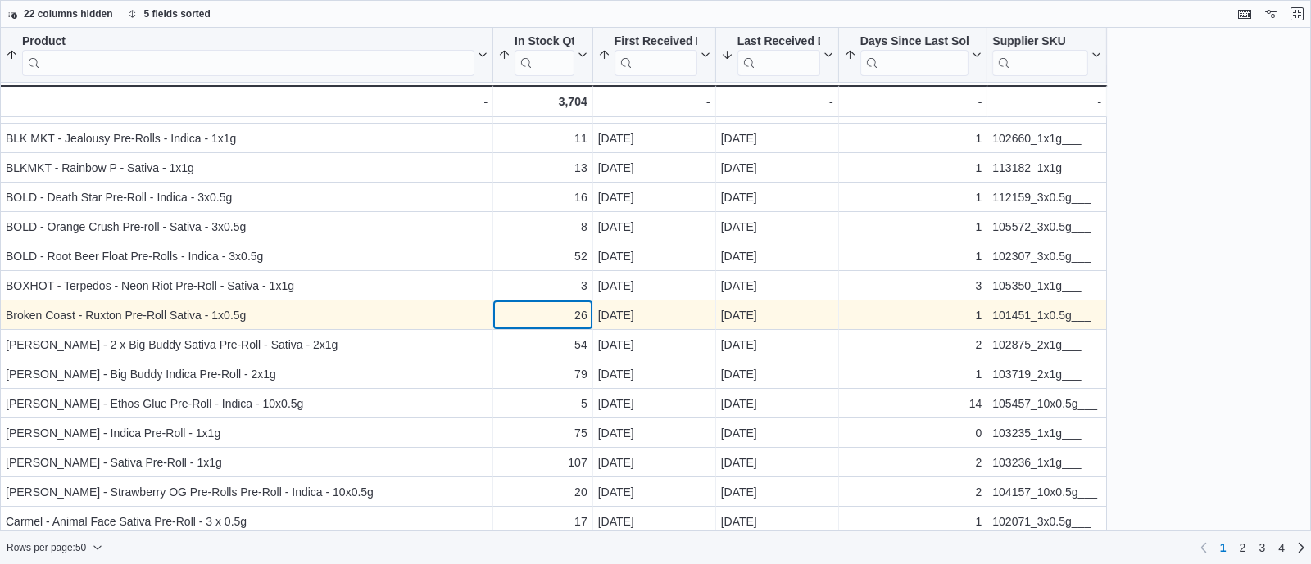
click at [545, 315] on div "26" at bounding box center [542, 316] width 89 height 20
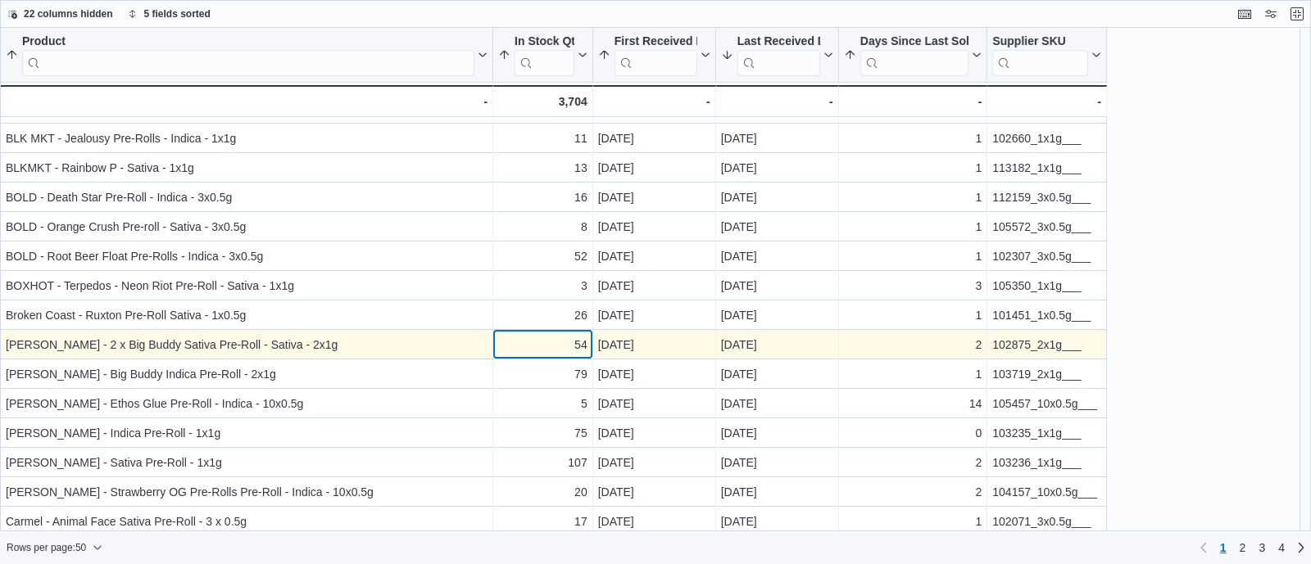
click at [549, 347] on div "54" at bounding box center [542, 345] width 89 height 20
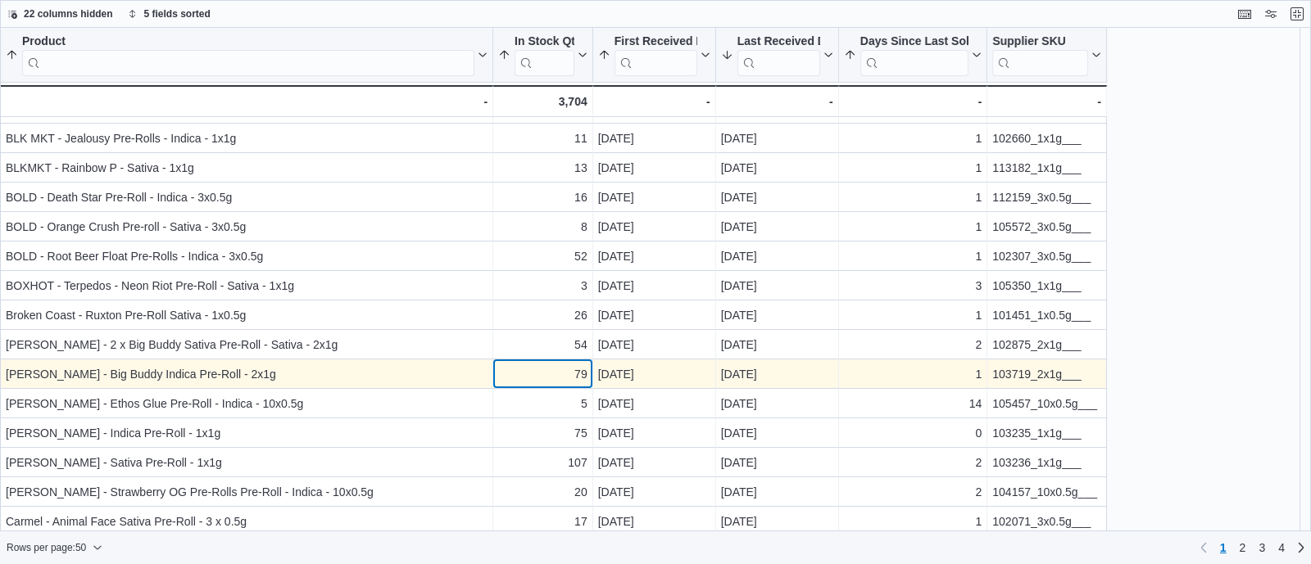
click at [553, 373] on div "79" at bounding box center [542, 375] width 89 height 20
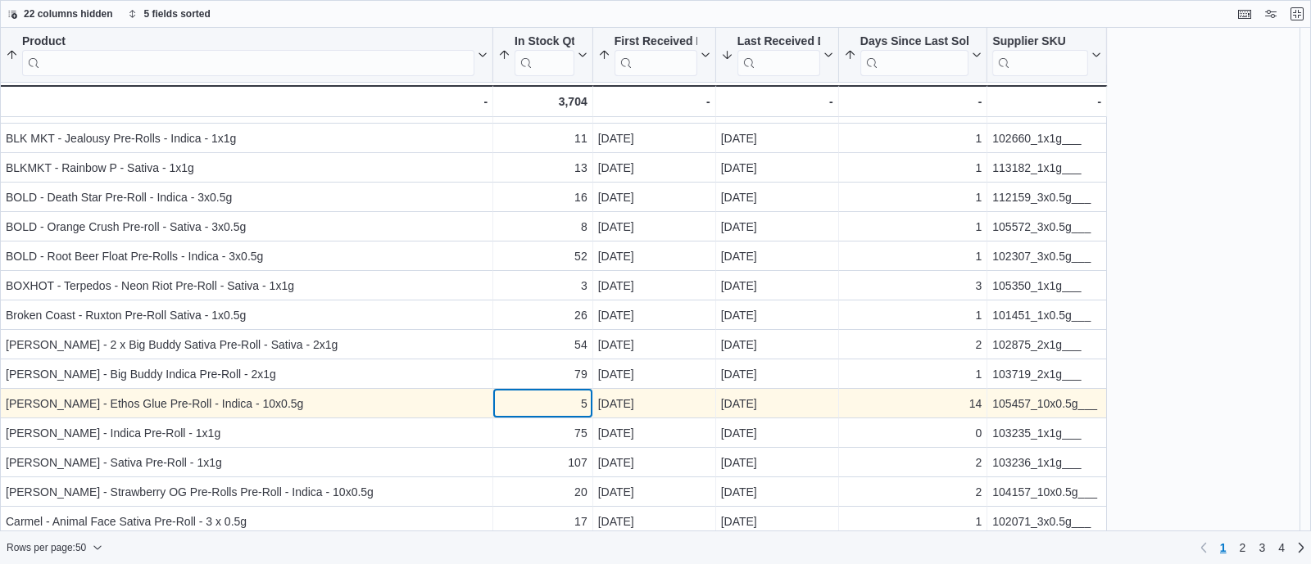
click at [557, 407] on div "5" at bounding box center [542, 404] width 89 height 20
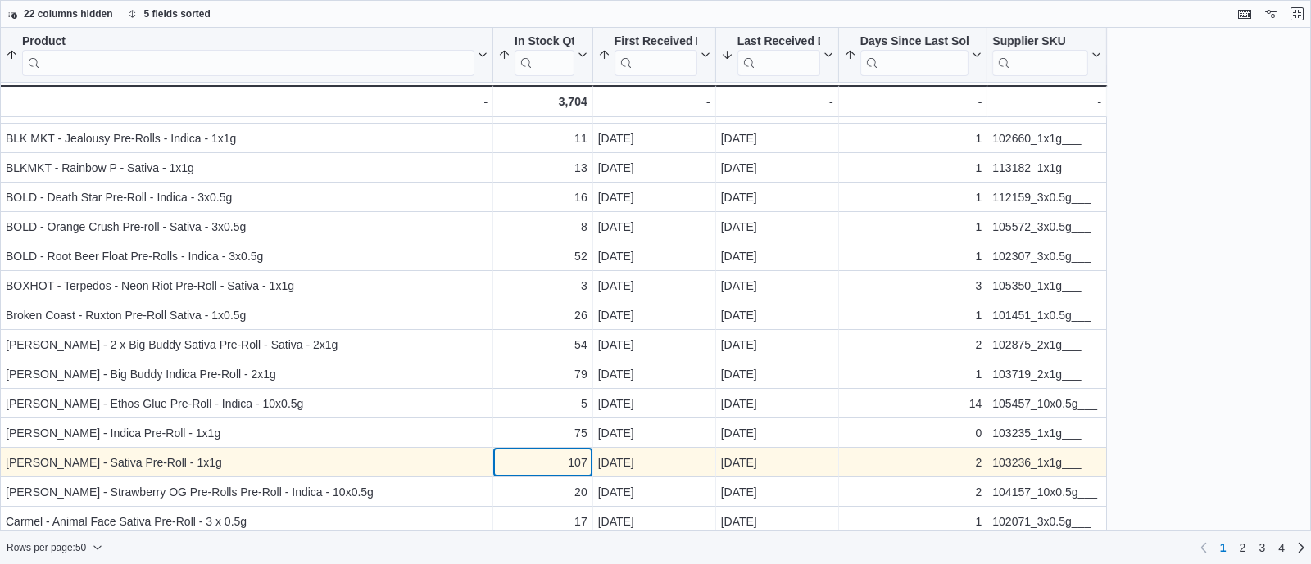
click at [560, 464] on div "107" at bounding box center [542, 463] width 89 height 20
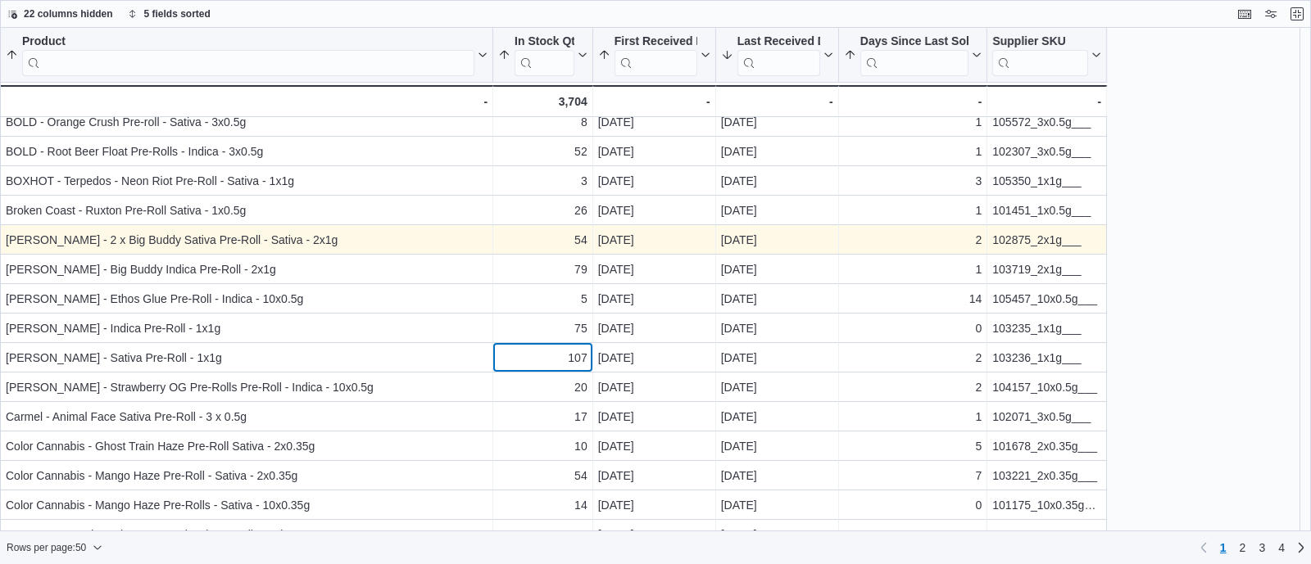
scroll to position [829, 0]
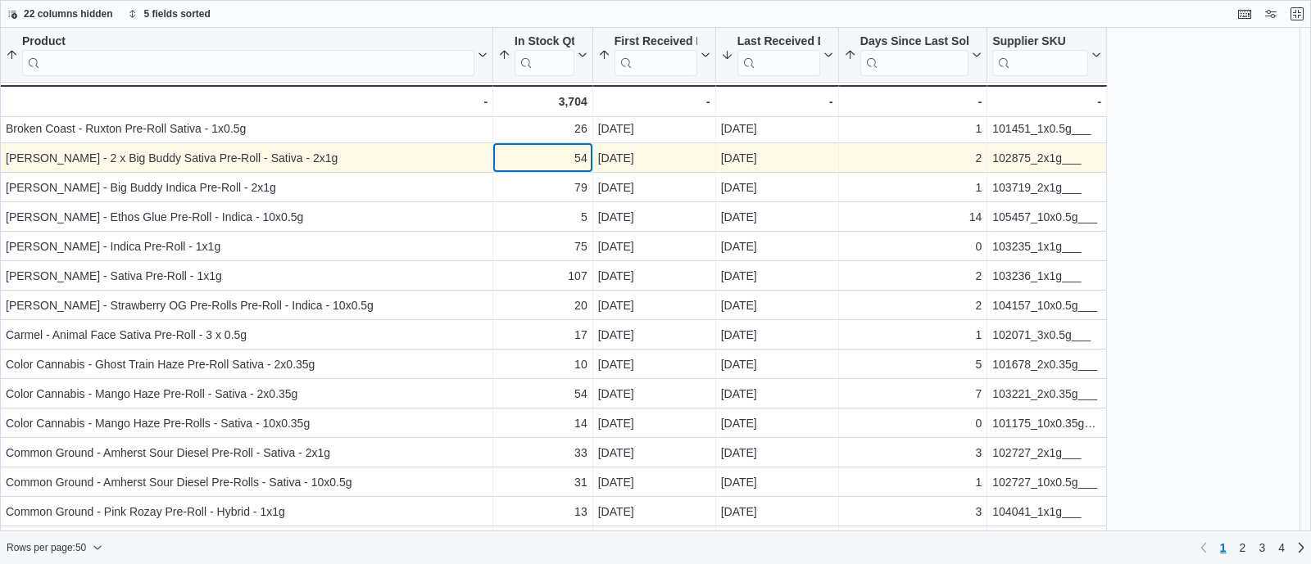
click at [565, 161] on div "54" at bounding box center [542, 158] width 89 height 20
click at [1048, 161] on div "102875_2x1g___" at bounding box center [1046, 158] width 109 height 20
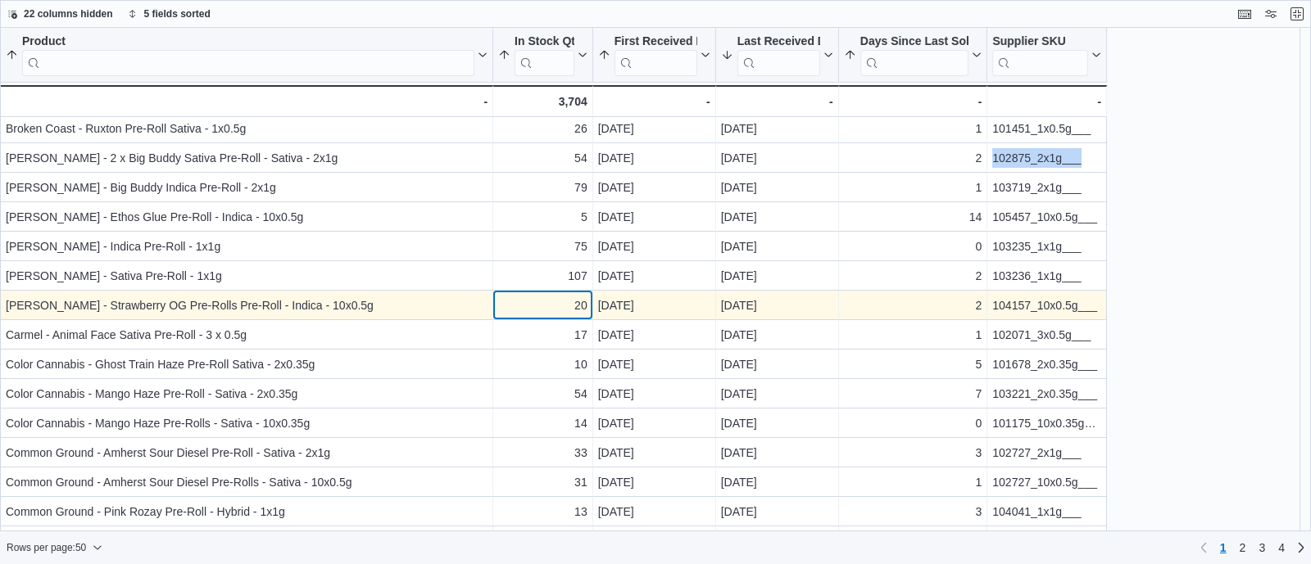
click at [547, 305] on div "20" at bounding box center [542, 306] width 89 height 20
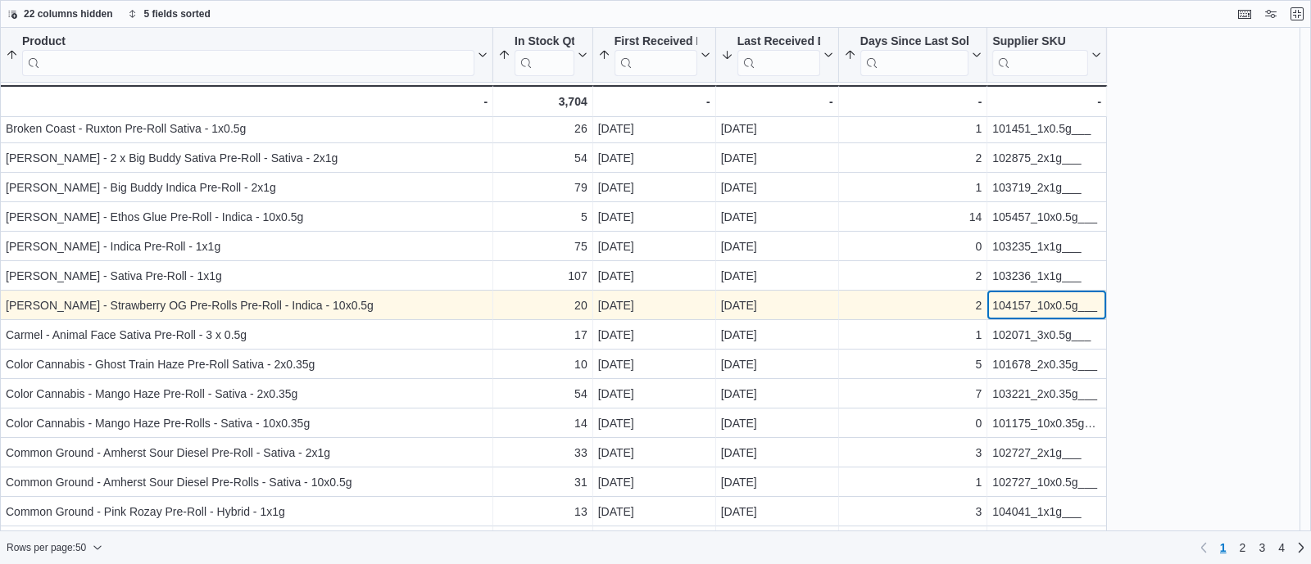
click at [1002, 310] on div "104157_10x0.5g___" at bounding box center [1046, 306] width 109 height 20
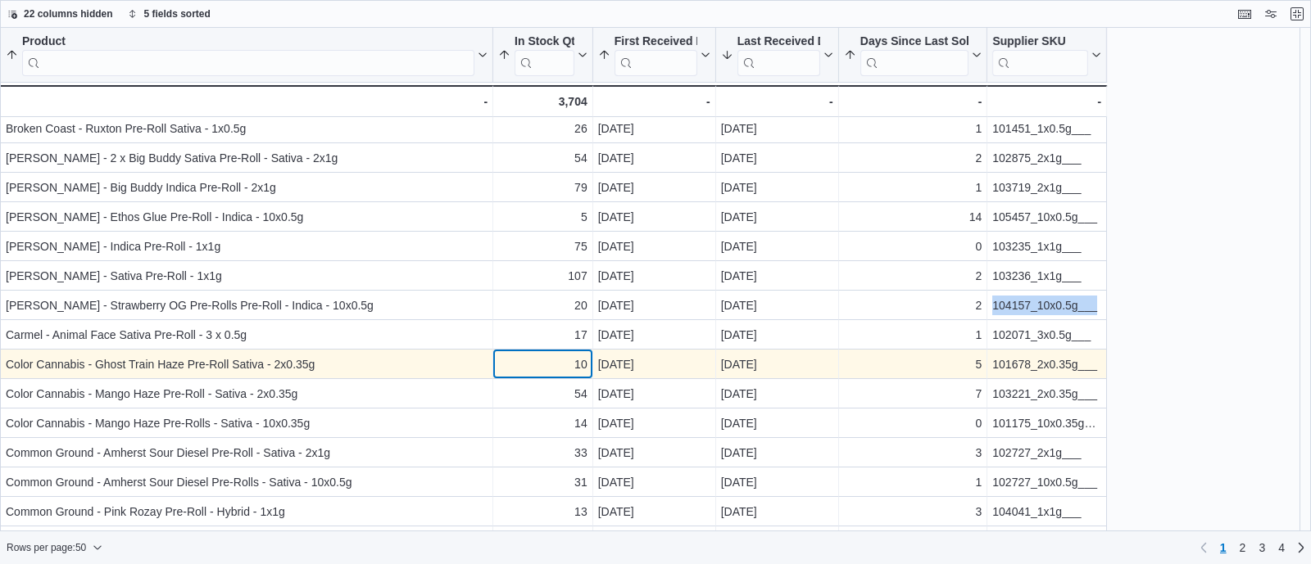
click at [516, 361] on div "10" at bounding box center [542, 365] width 89 height 20
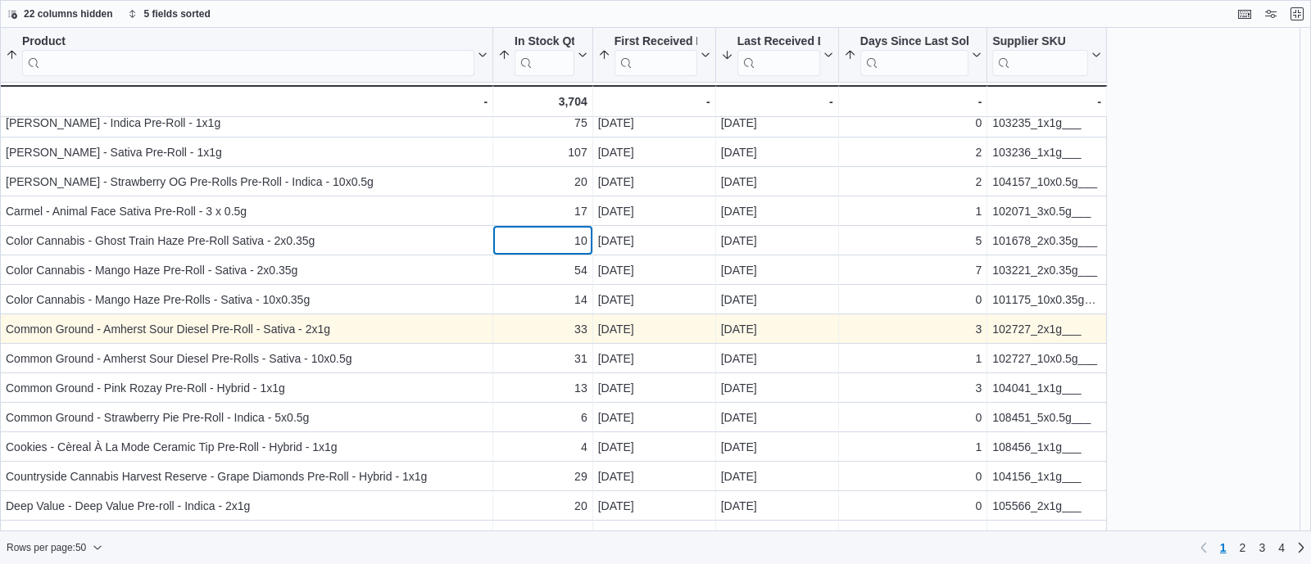
scroll to position [975, 0]
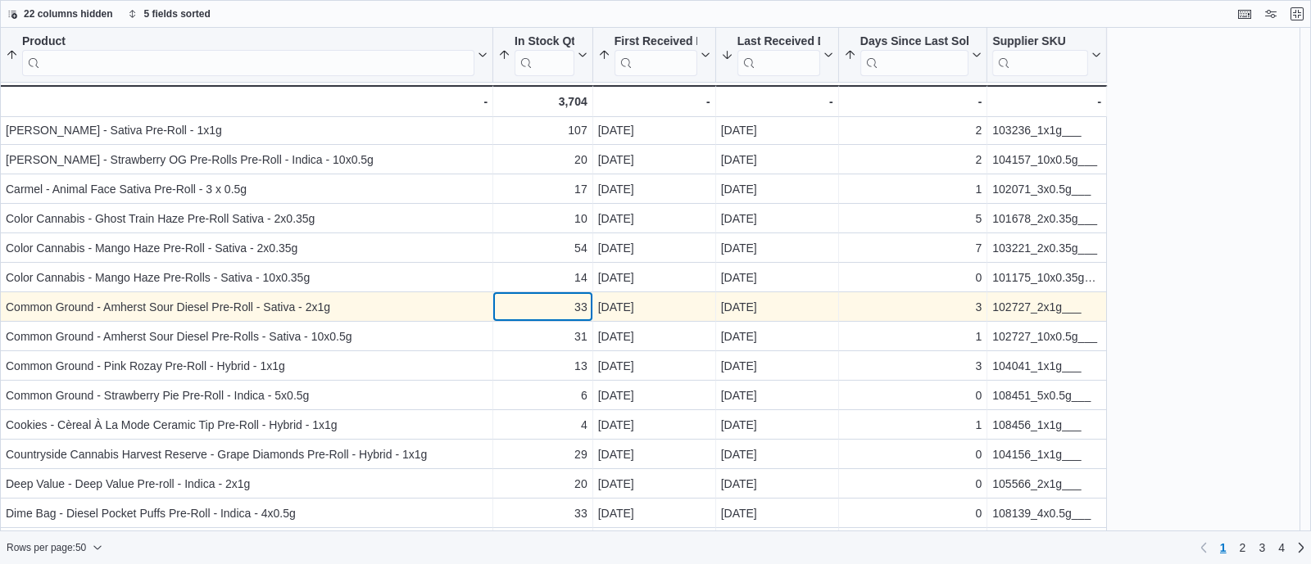
click at [550, 313] on div "33" at bounding box center [542, 307] width 89 height 20
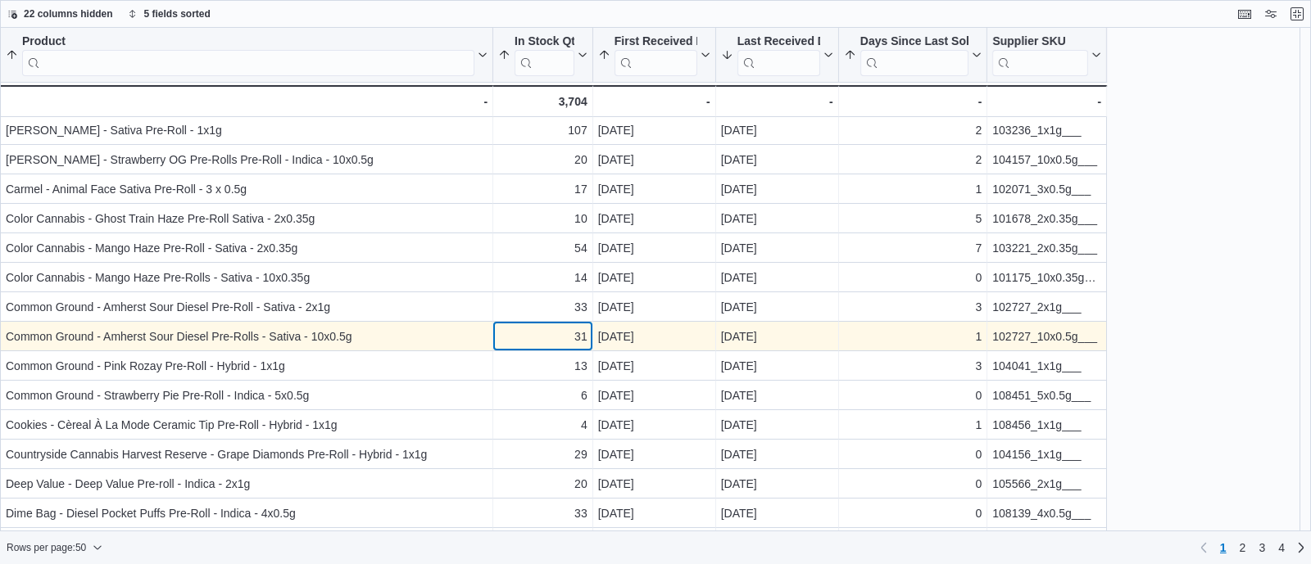
click at [551, 328] on div "31" at bounding box center [542, 337] width 89 height 20
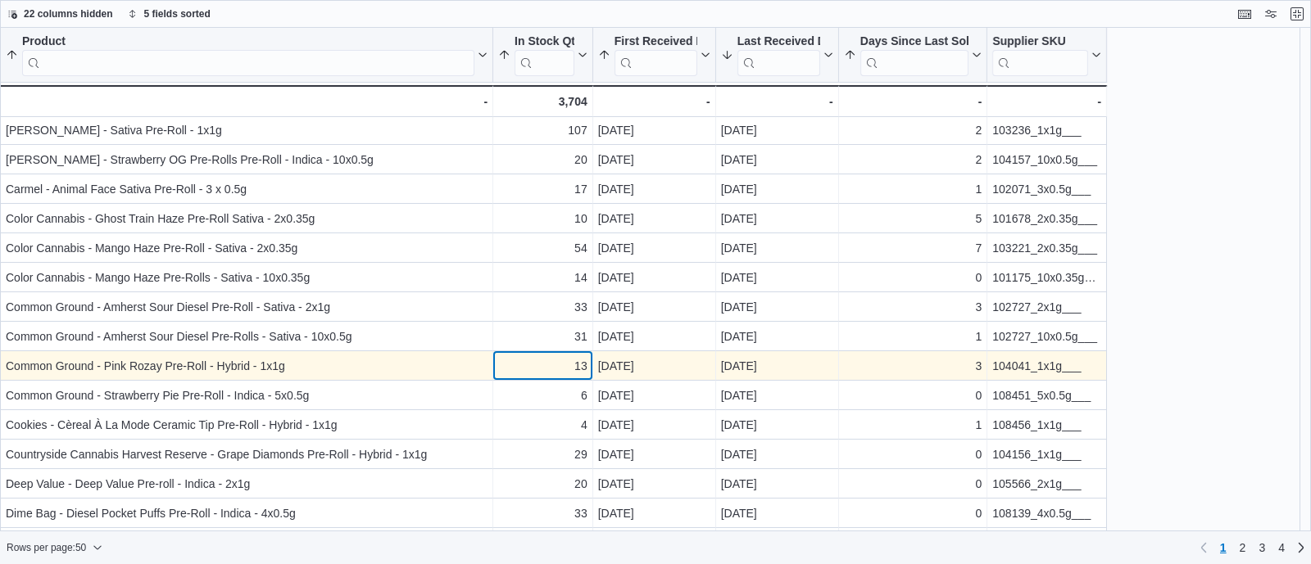
click at [559, 360] on div "13" at bounding box center [542, 366] width 89 height 20
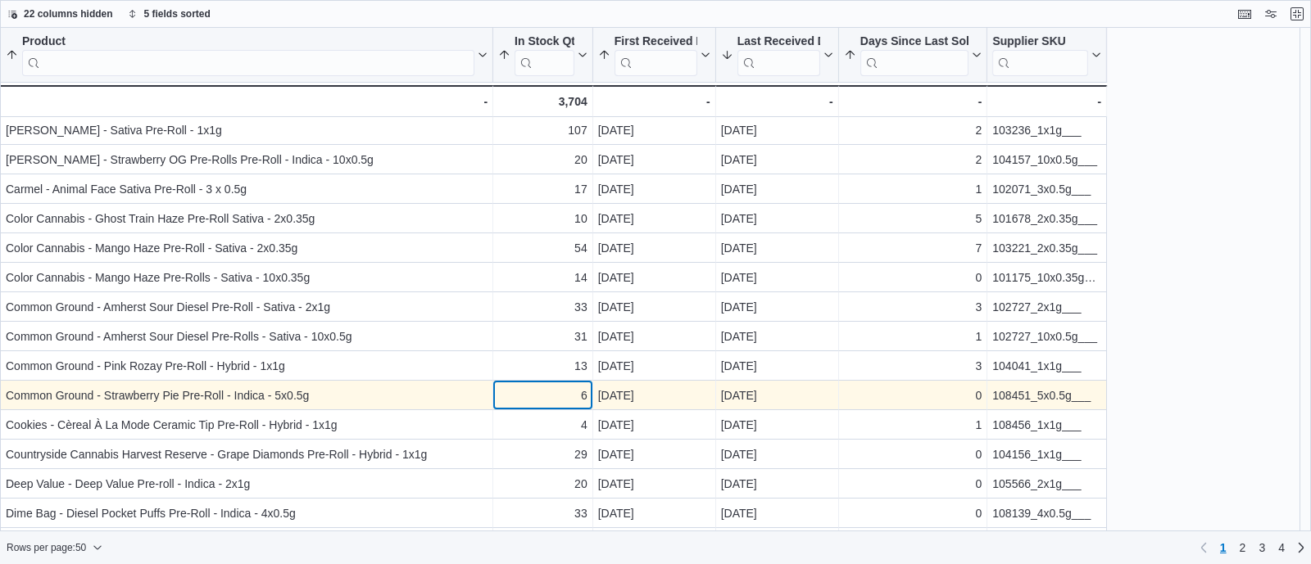
click at [566, 401] on div "6" at bounding box center [542, 396] width 89 height 20
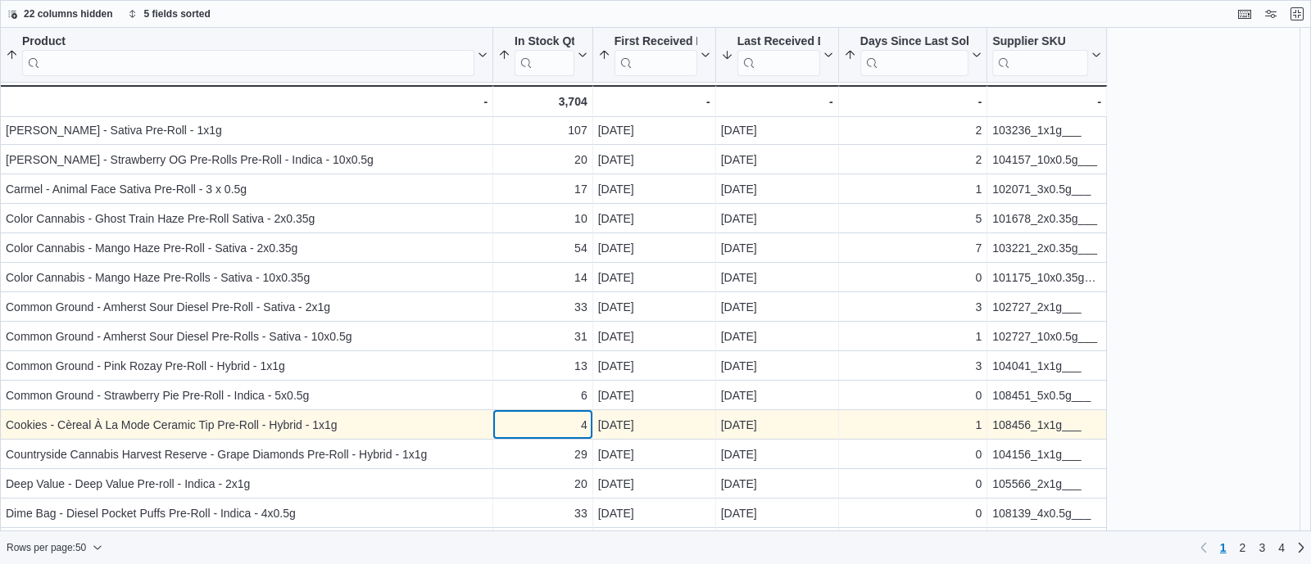
click at [569, 426] on div "4" at bounding box center [542, 425] width 89 height 20
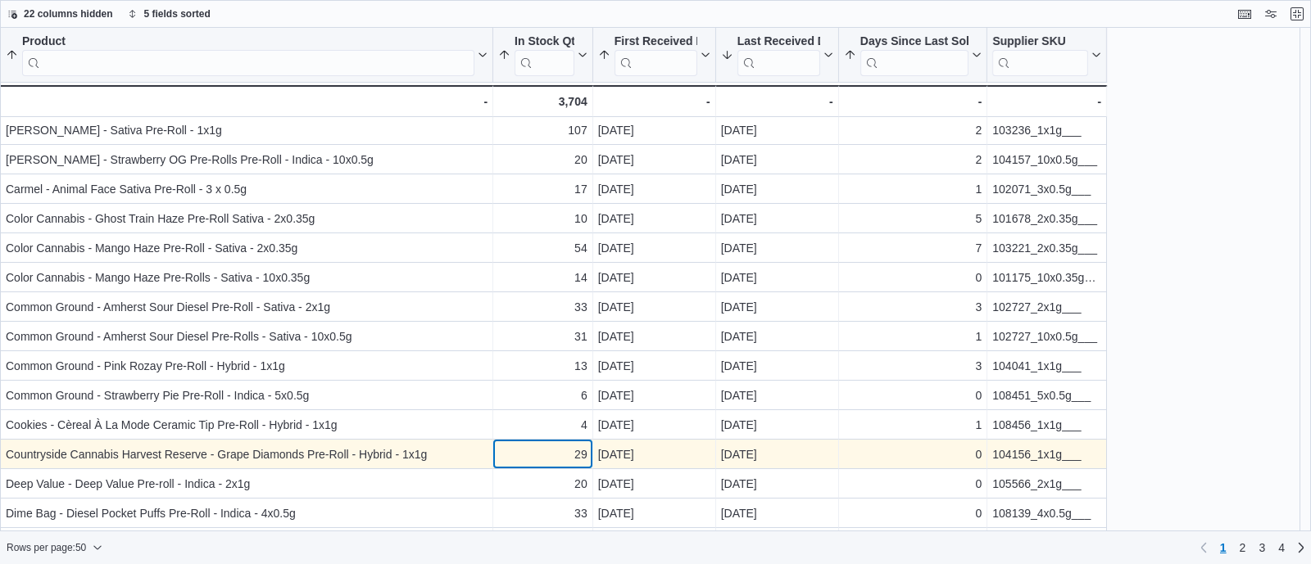
click at [564, 448] on div "29" at bounding box center [542, 455] width 89 height 20
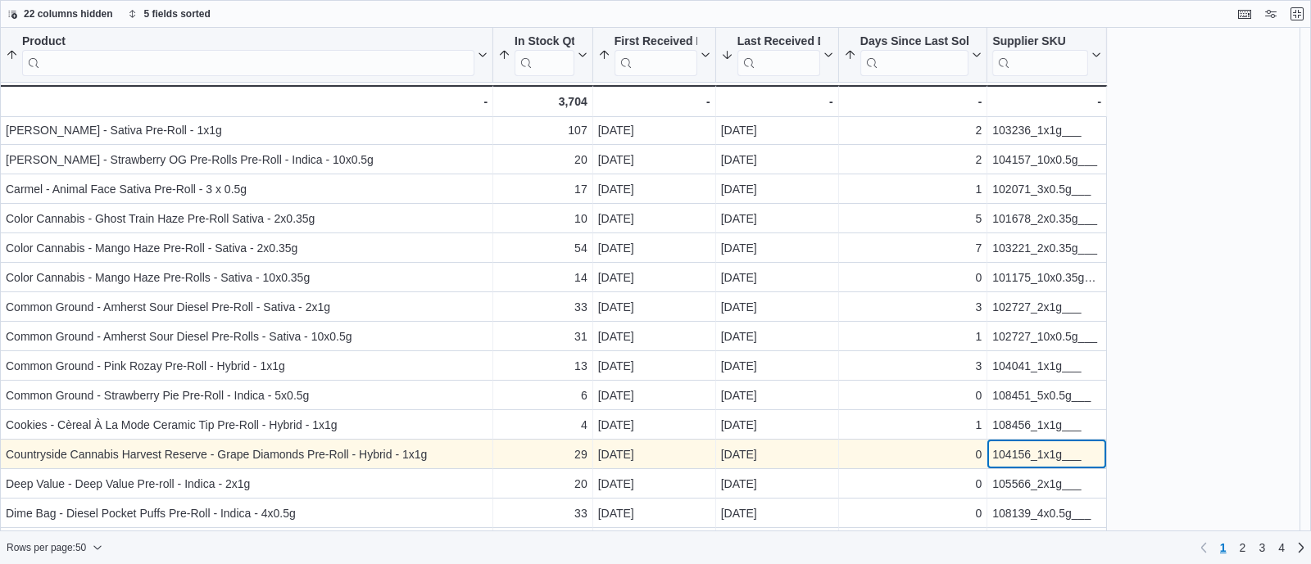
click at [1026, 455] on div "104156_1x1g___" at bounding box center [1046, 455] width 109 height 20
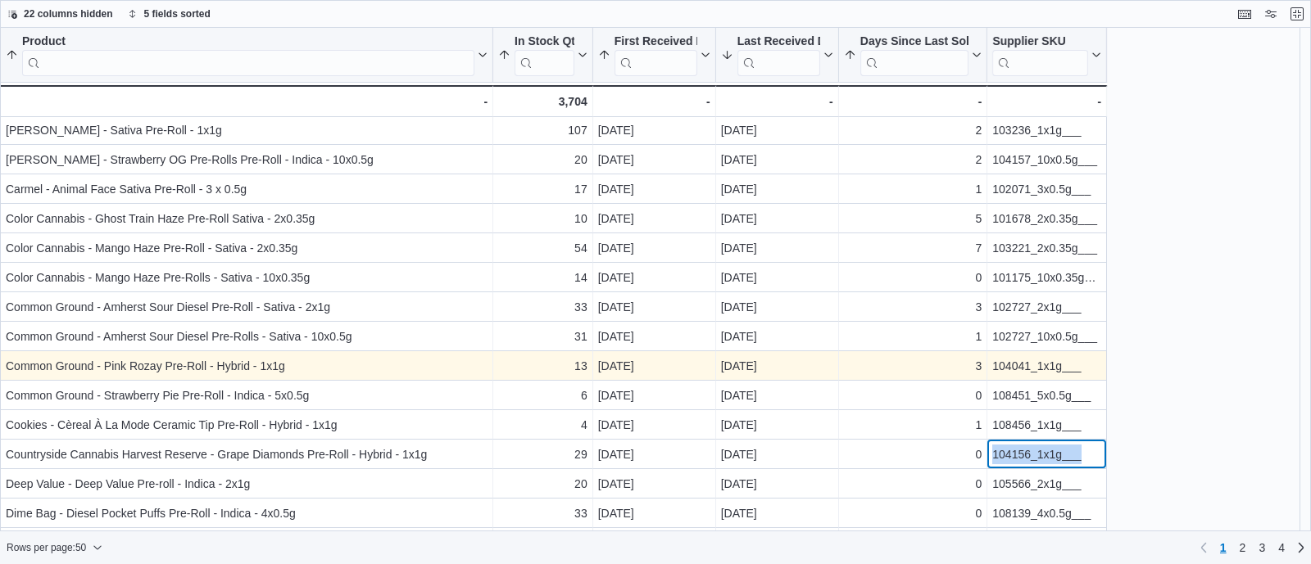
scroll to position [1059, 0]
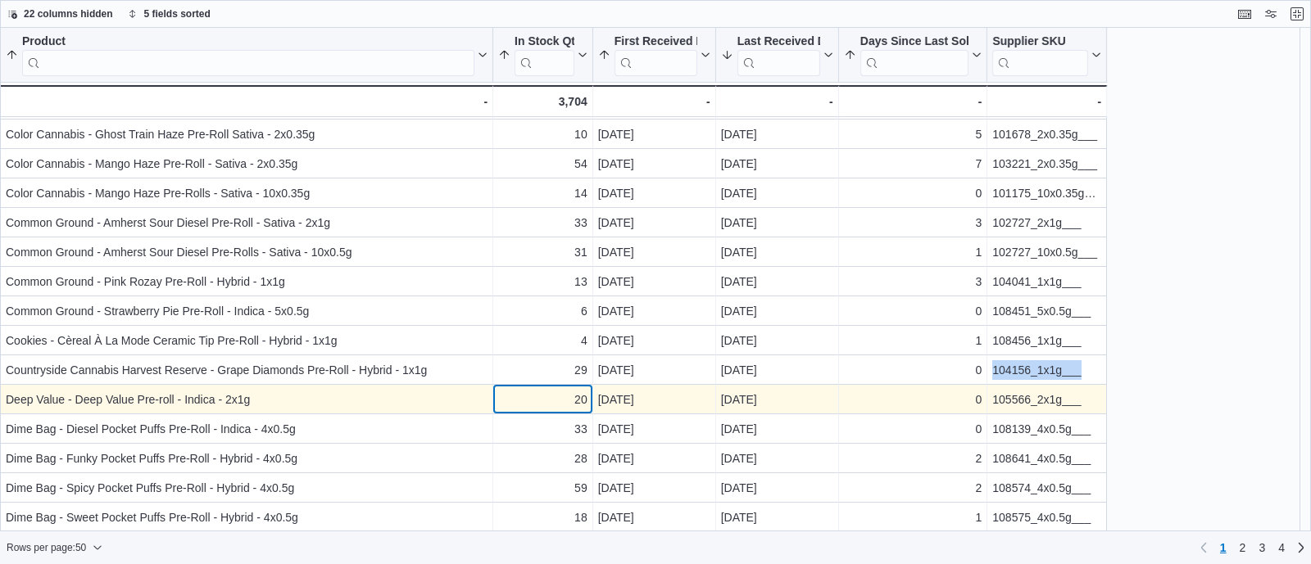
click at [541, 400] on div "20" at bounding box center [542, 400] width 89 height 20
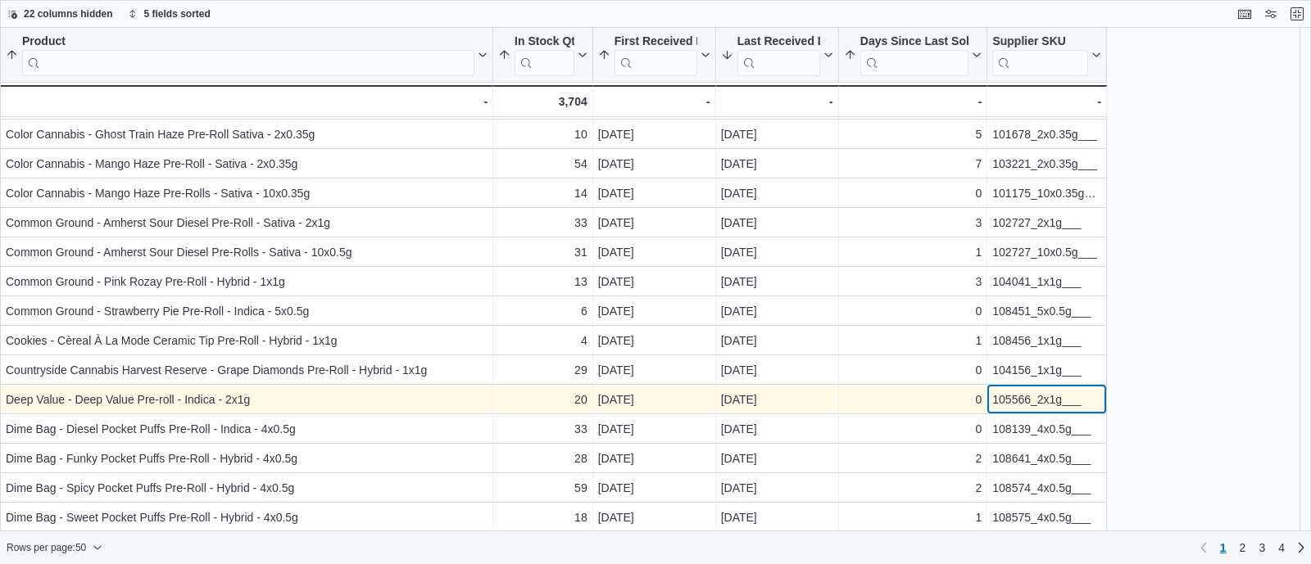
click at [1019, 407] on div "105566_2x1g___" at bounding box center [1046, 400] width 109 height 20
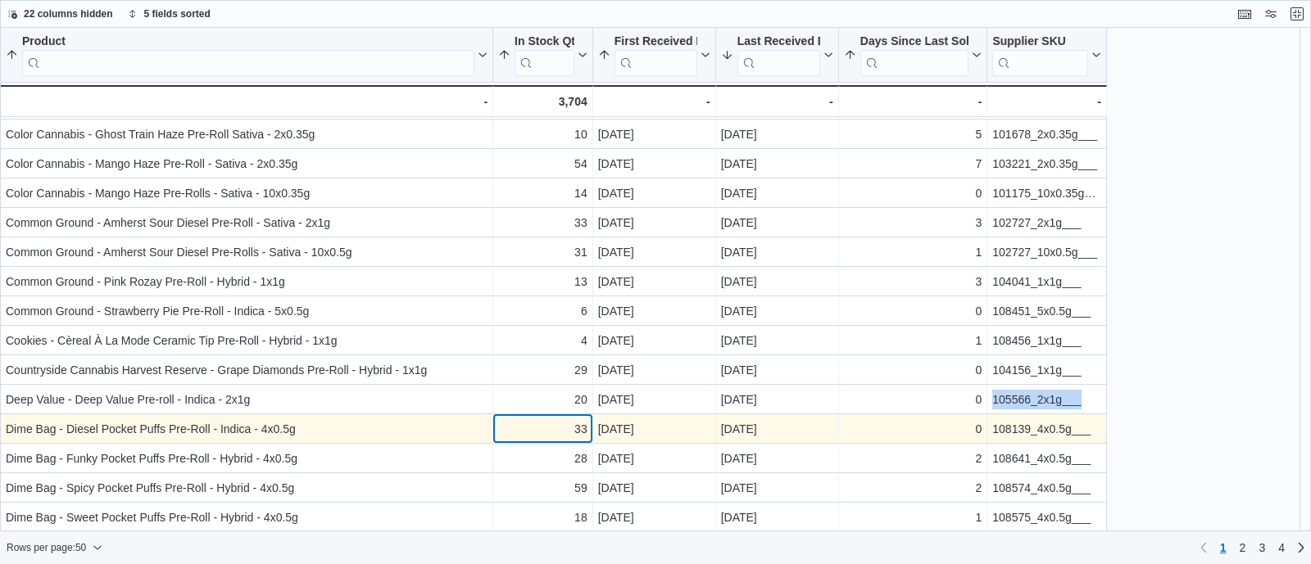
click at [533, 428] on div "33" at bounding box center [542, 429] width 89 height 20
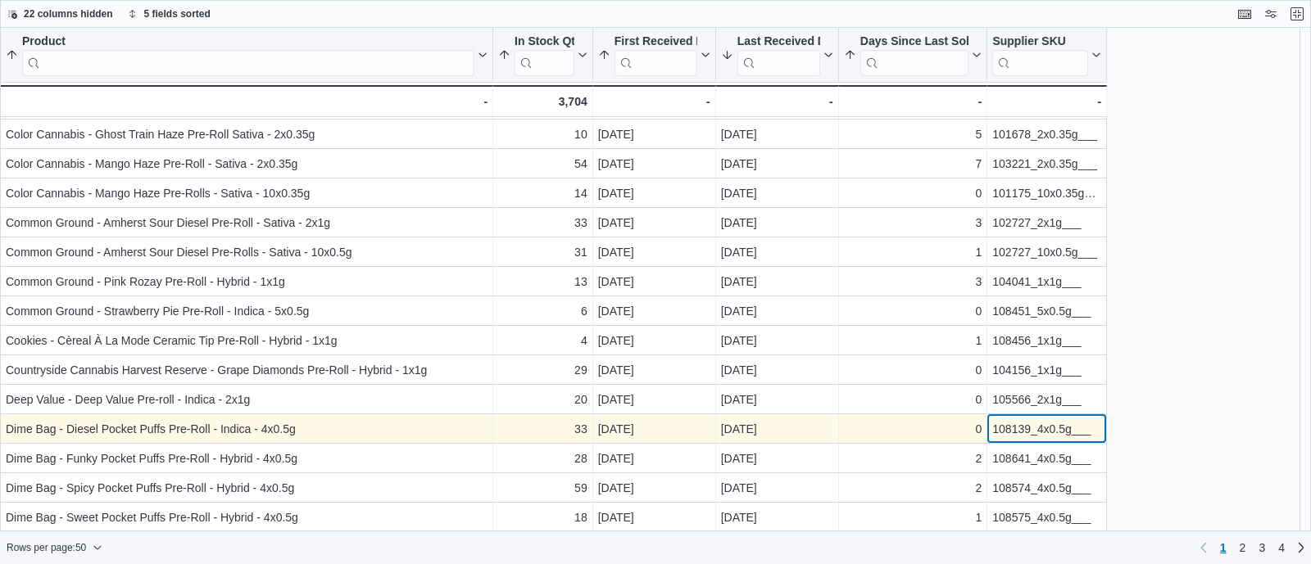
click at [1013, 421] on div "108139_4x0.5g___" at bounding box center [1046, 429] width 109 height 20
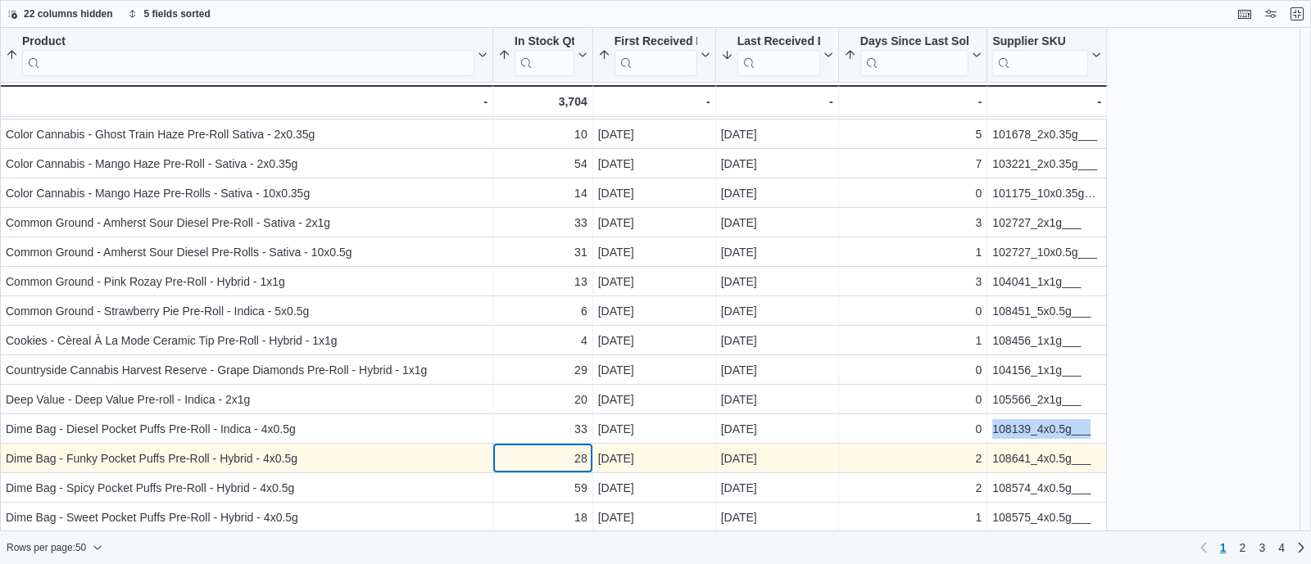
click at [541, 452] on div "28" at bounding box center [542, 459] width 89 height 20
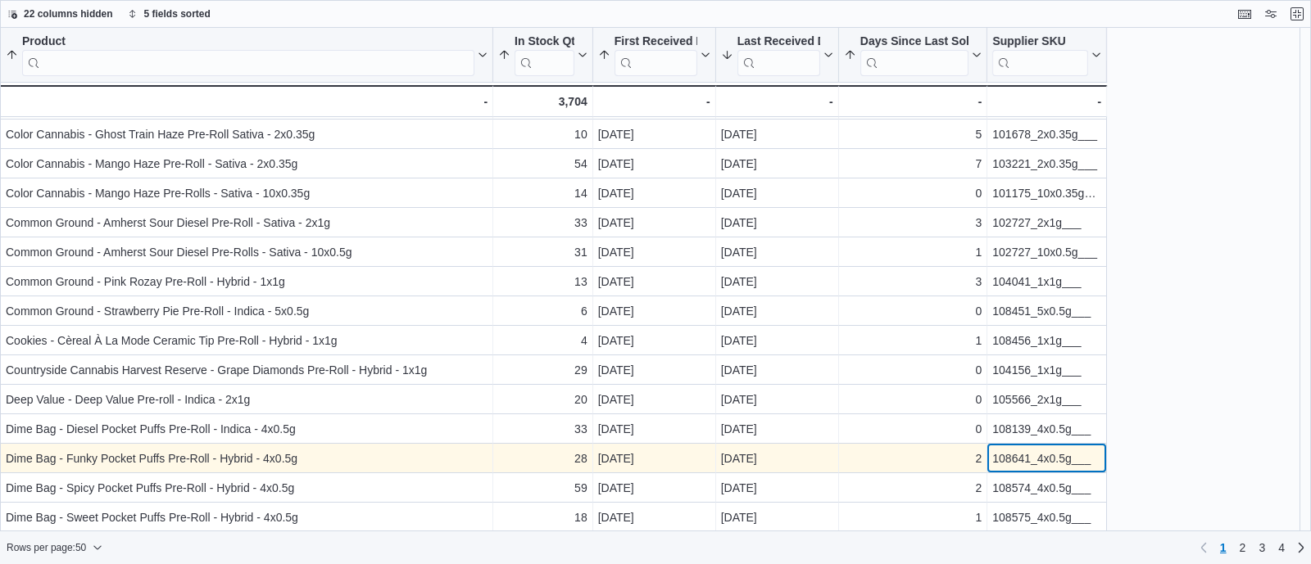
click at [1035, 457] on div "108641_4x0.5g___" at bounding box center [1046, 459] width 109 height 20
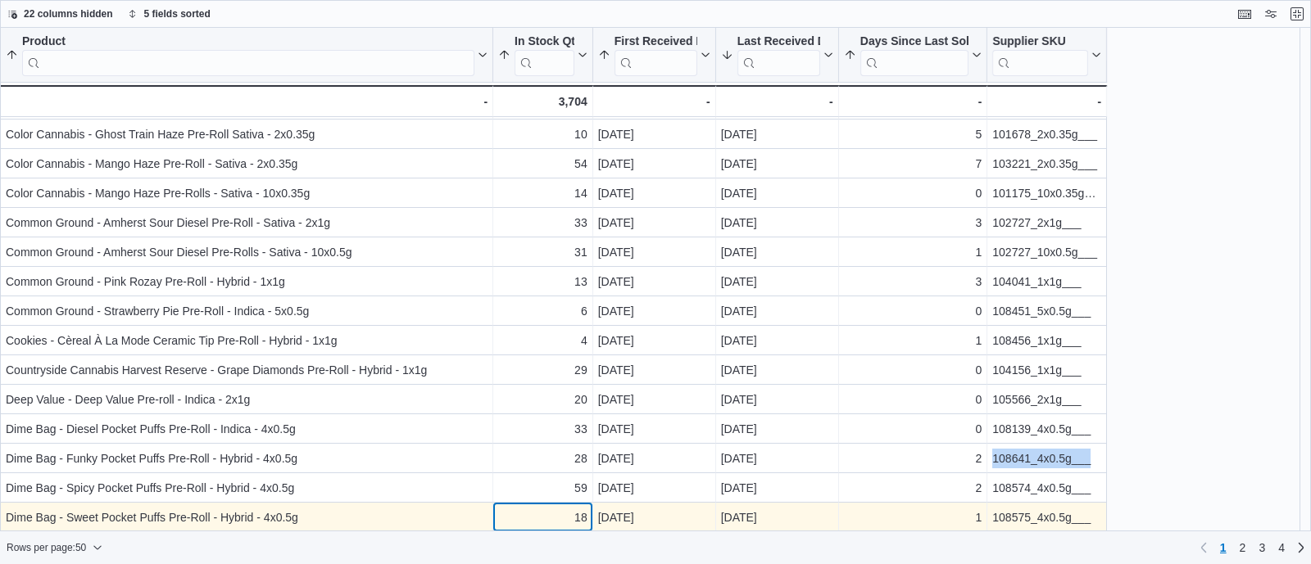
click at [550, 510] on div "18" at bounding box center [542, 518] width 89 height 20
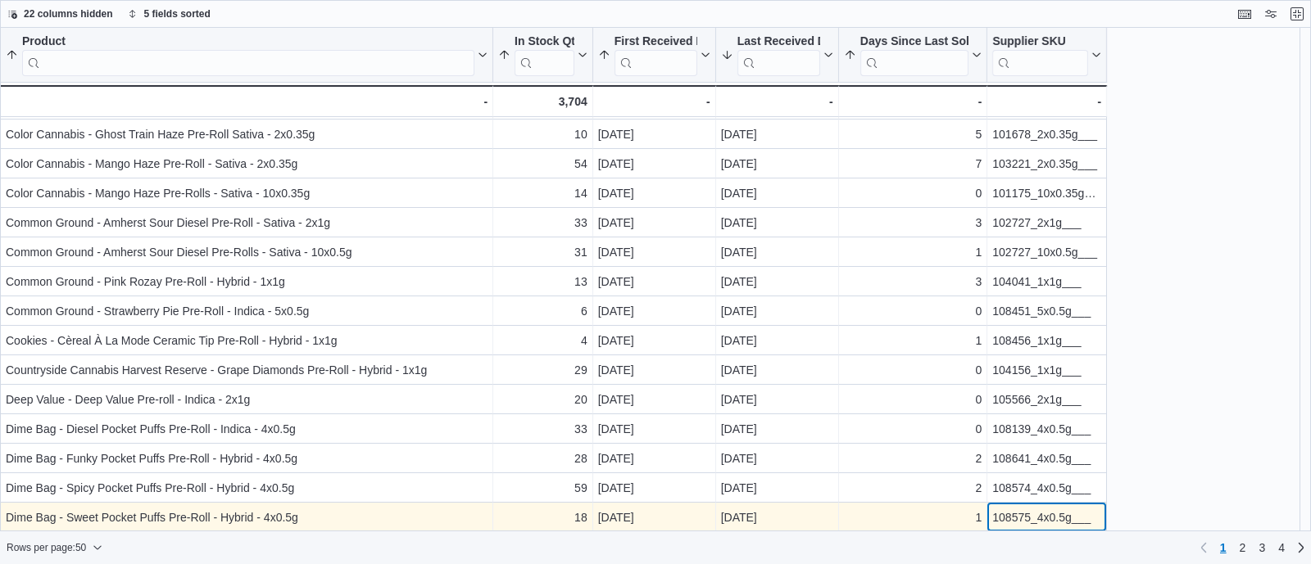
click at [1031, 520] on div "108575_4x0.5g___" at bounding box center [1046, 518] width 109 height 20
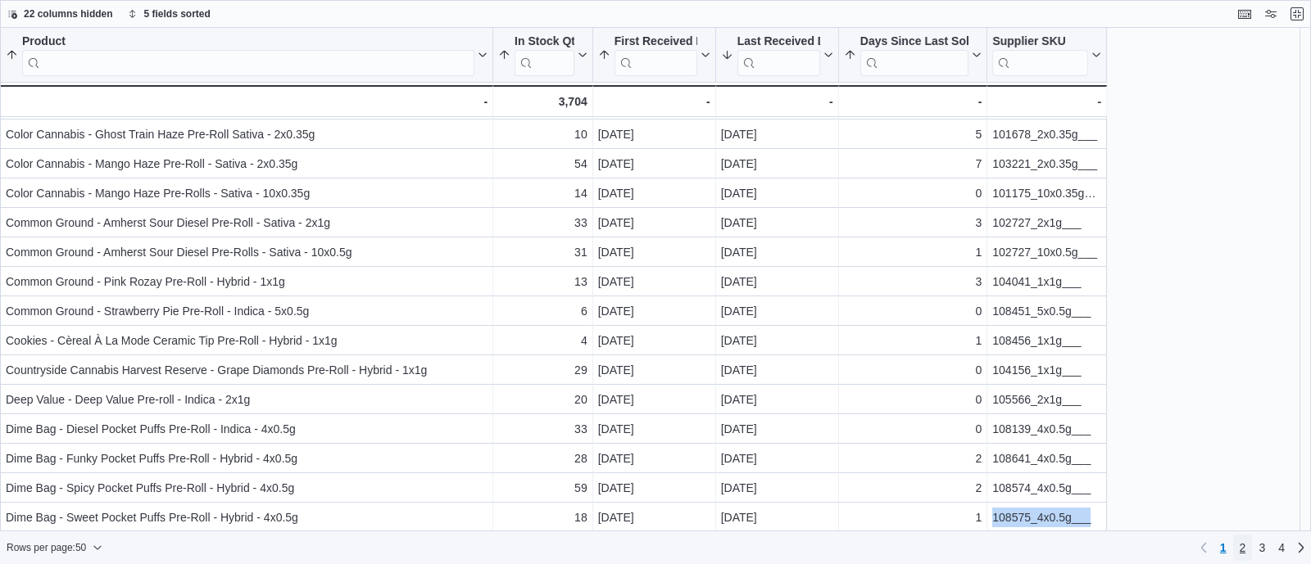
click at [1238, 546] on link "2" at bounding box center [1243, 548] width 20 height 26
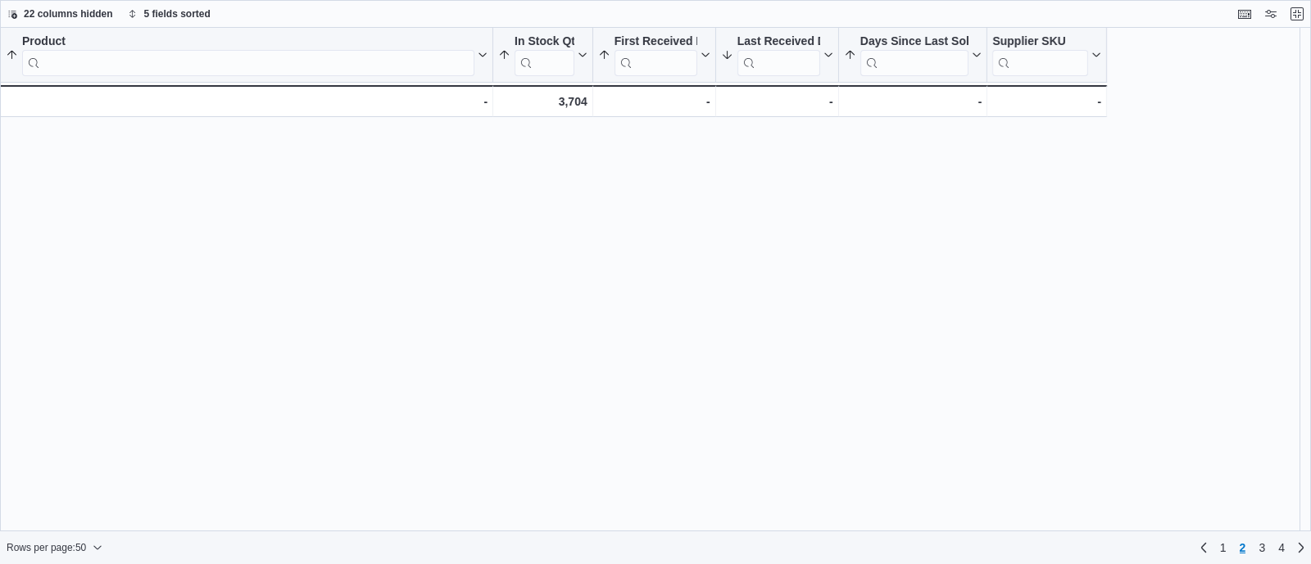
scroll to position [0, 0]
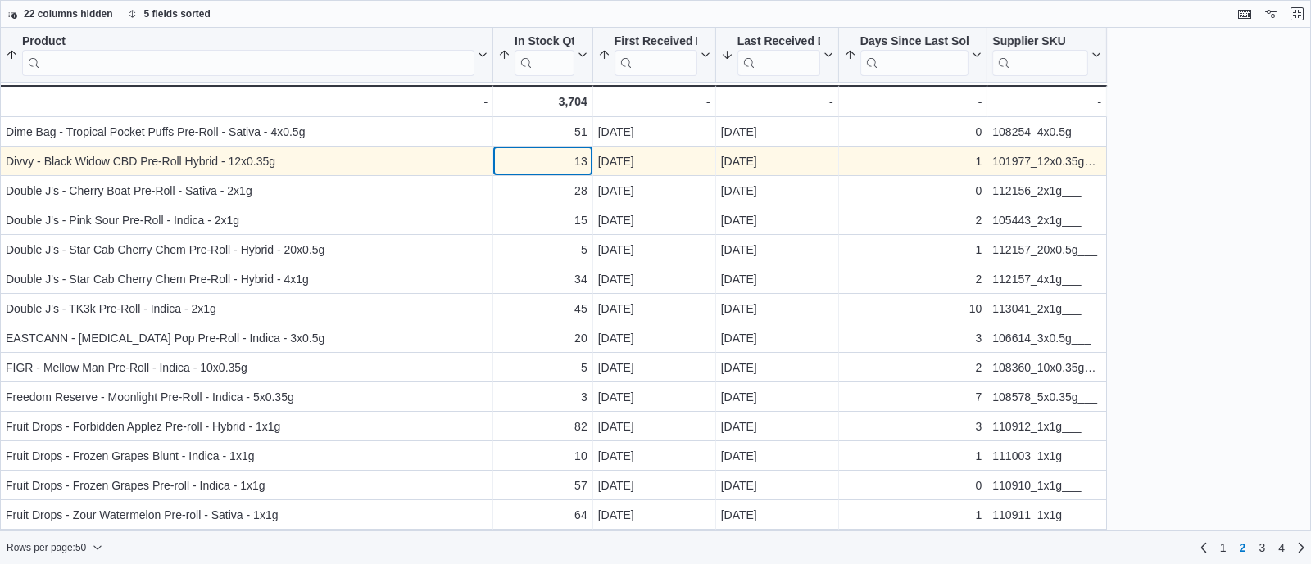
click at [555, 158] on div "13" at bounding box center [542, 162] width 89 height 20
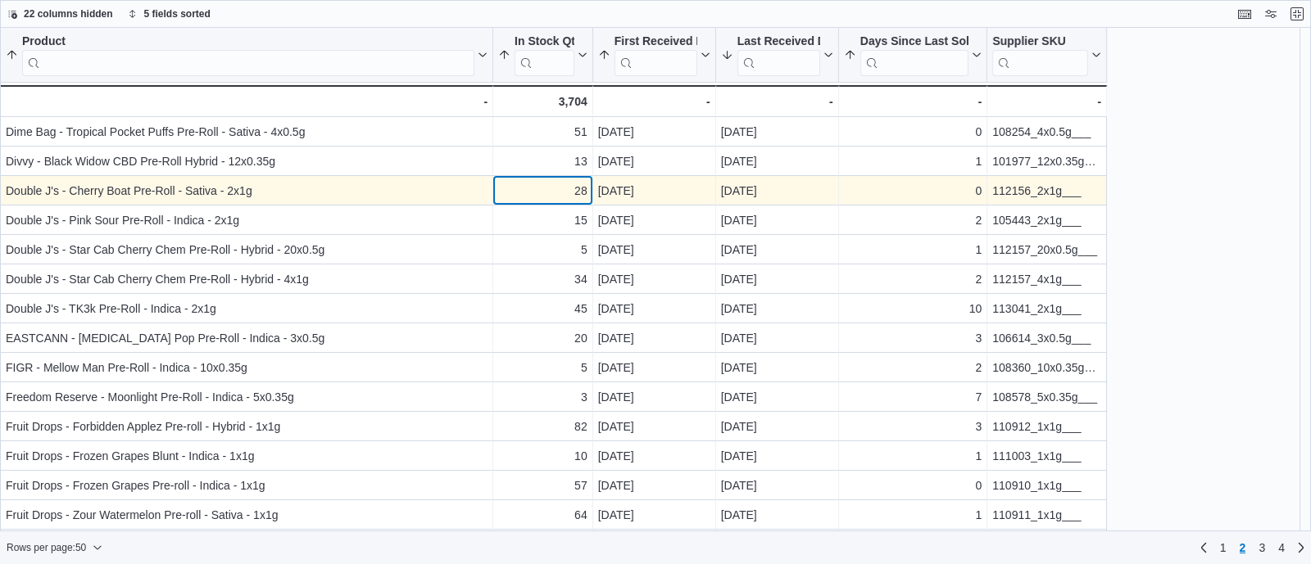
click at [546, 193] on div "28" at bounding box center [542, 191] width 89 height 20
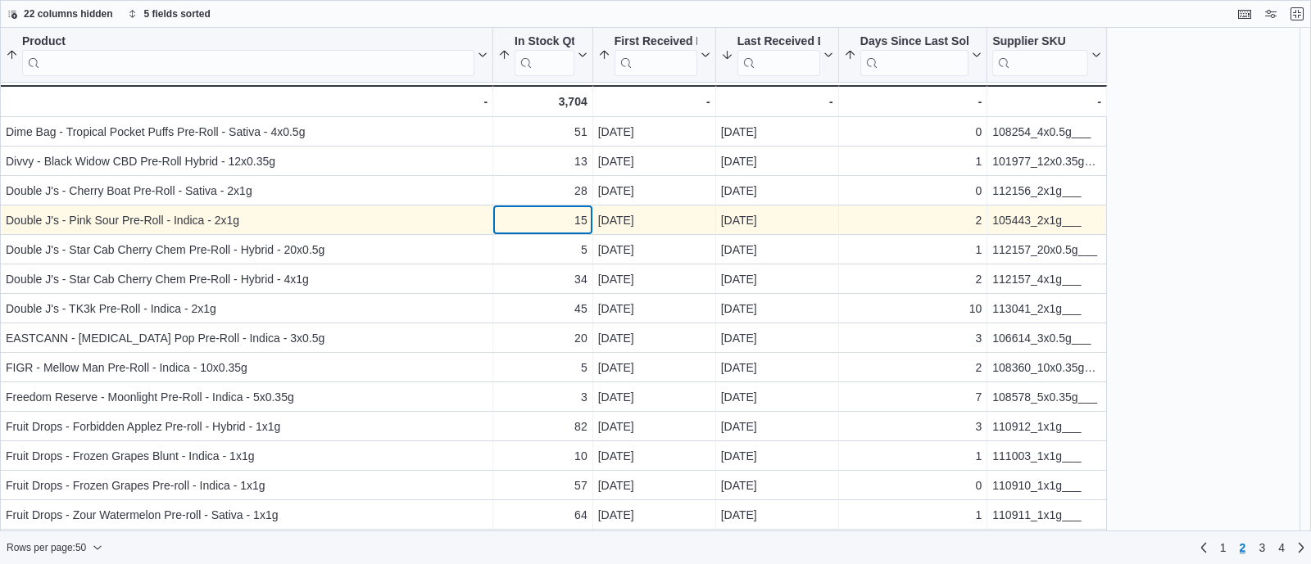
click at [564, 230] on div "15 - In Stock Qty, column 2, row 54" at bounding box center [543, 220] width 100 height 29
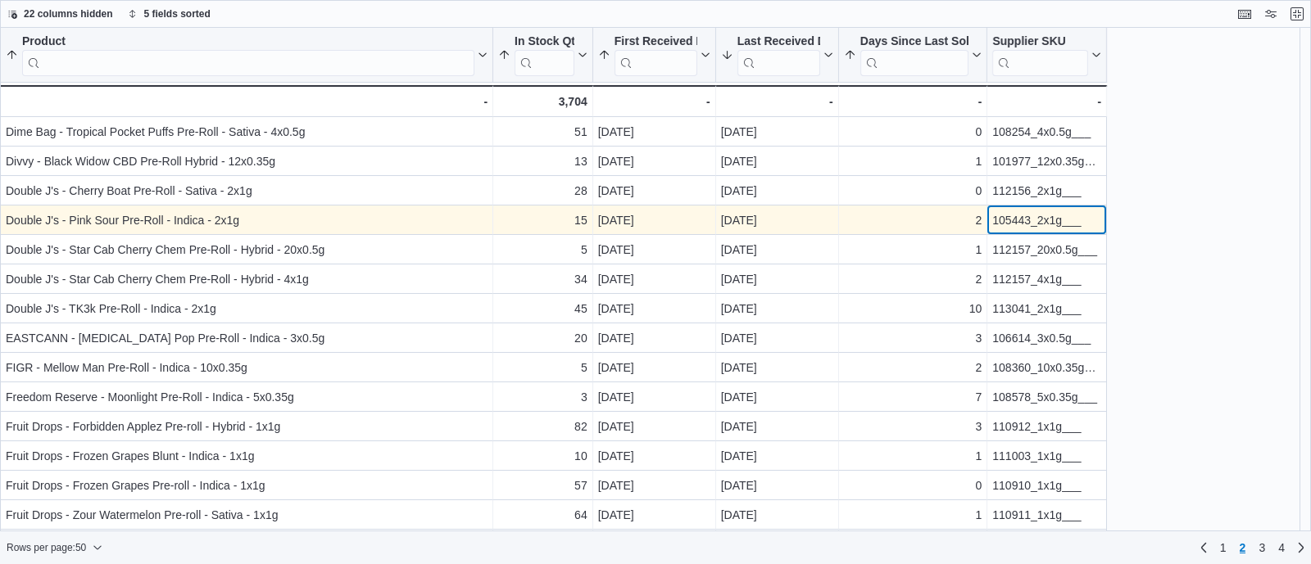
click at [988, 224] on div "105443_2x1g___ - Supplier SKU, column 6, row 54" at bounding box center [1047, 220] width 120 height 29
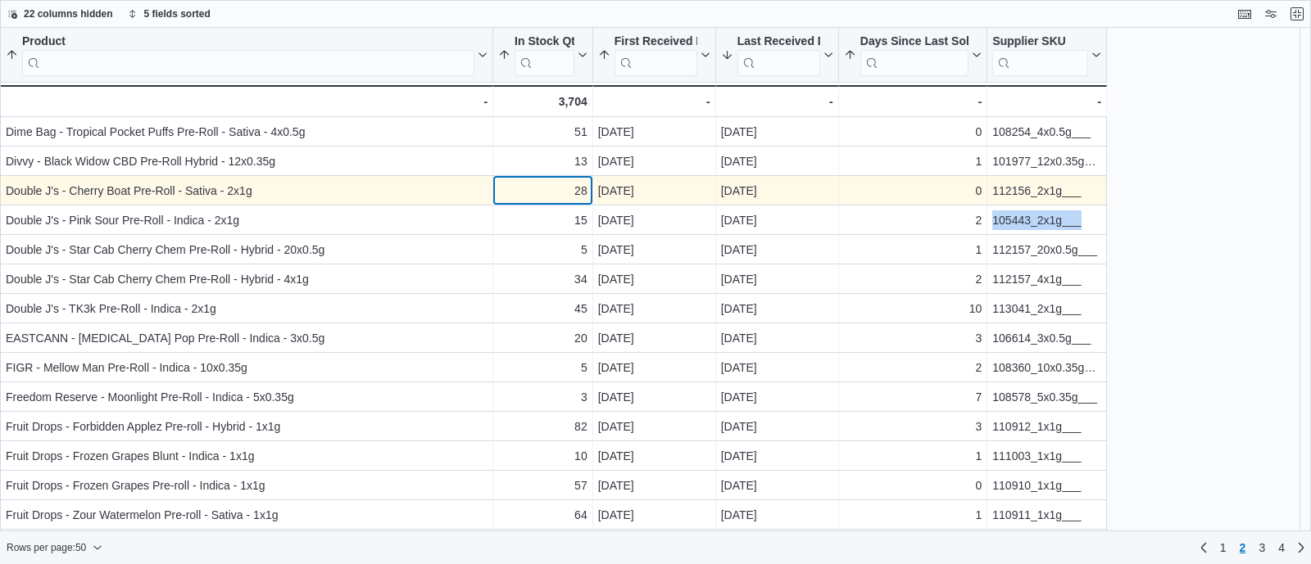
click at [557, 193] on div "28" at bounding box center [542, 191] width 89 height 20
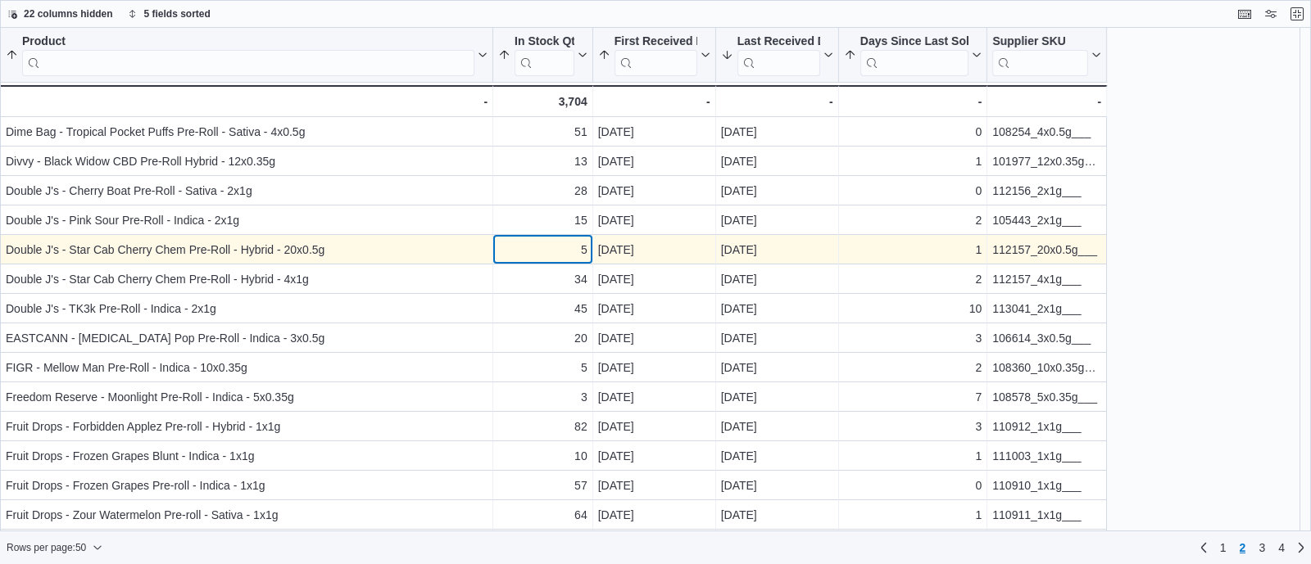
click at [564, 254] on div "5" at bounding box center [542, 250] width 89 height 20
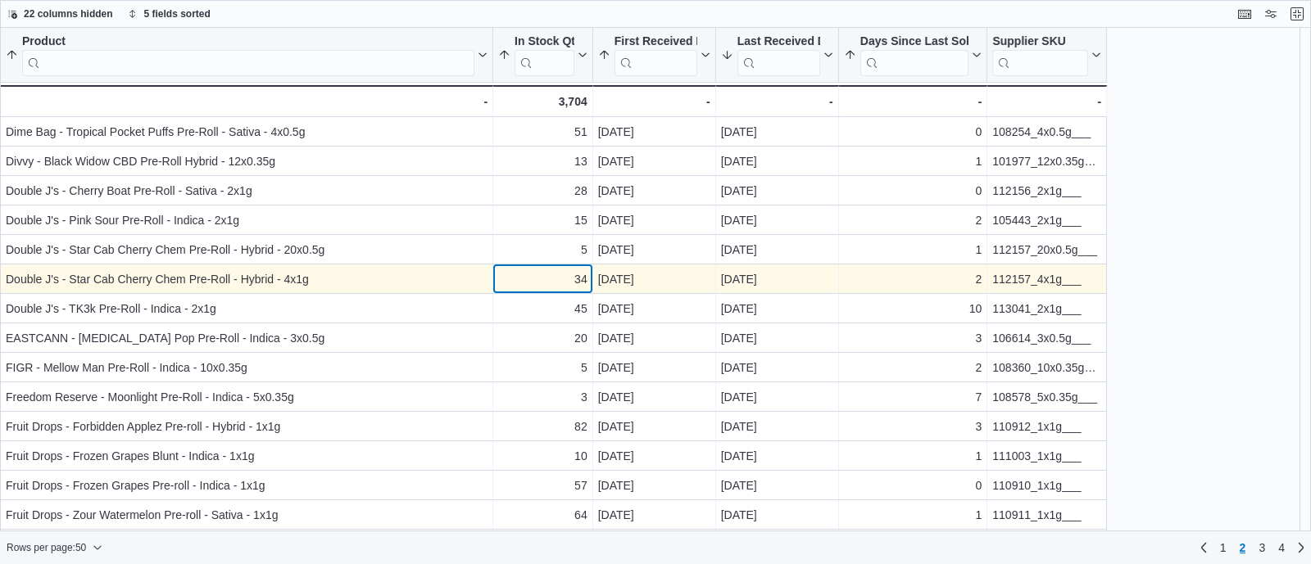
click at [536, 286] on div "34" at bounding box center [542, 280] width 89 height 20
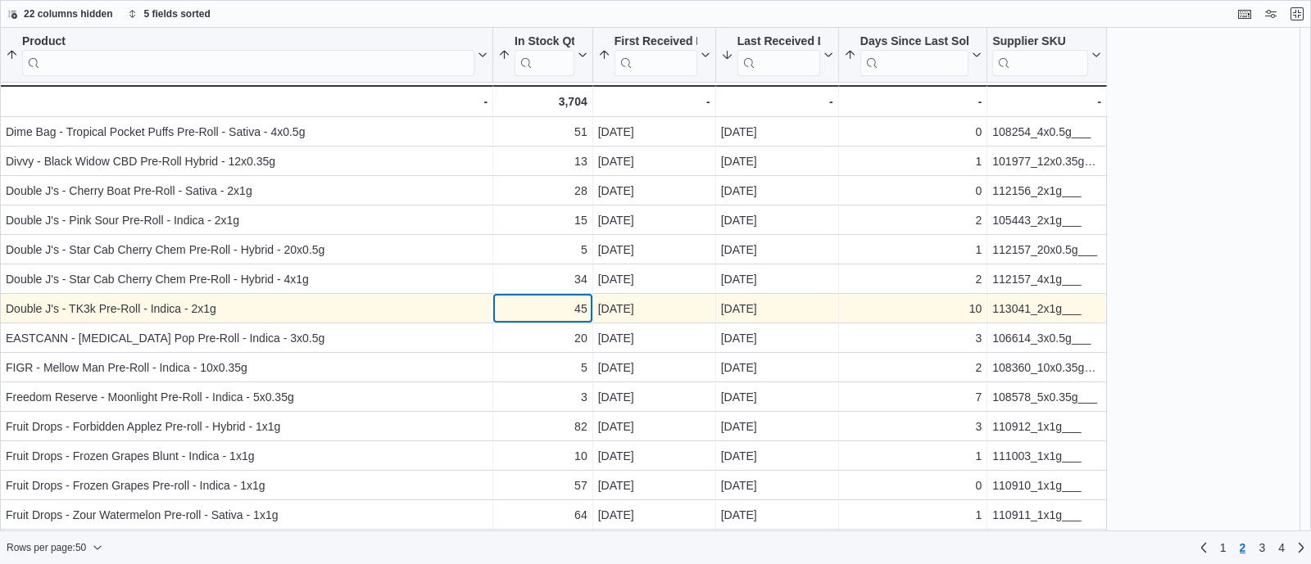
click at [555, 305] on div "45" at bounding box center [542, 309] width 89 height 20
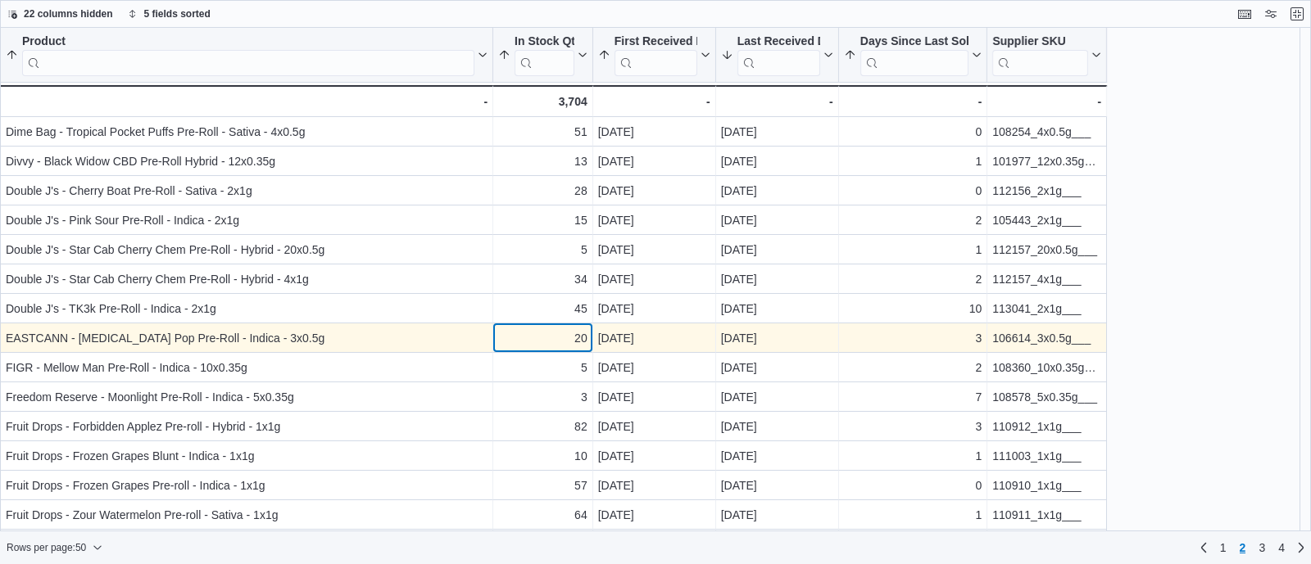
click at [559, 338] on div "20" at bounding box center [542, 338] width 89 height 20
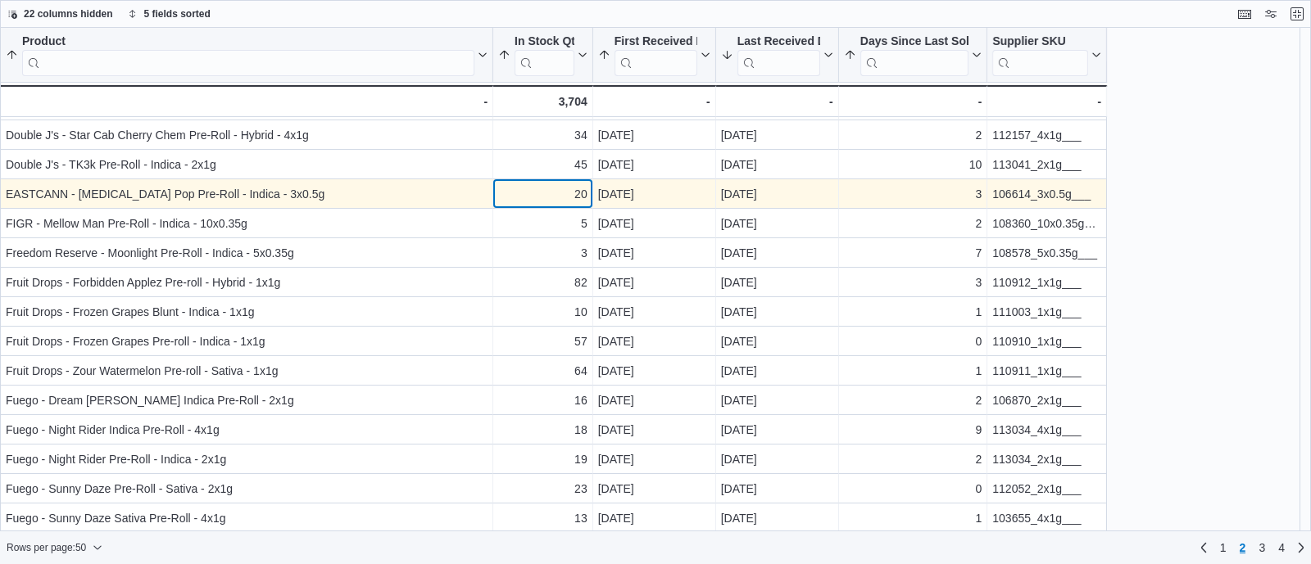
scroll to position [143, 0]
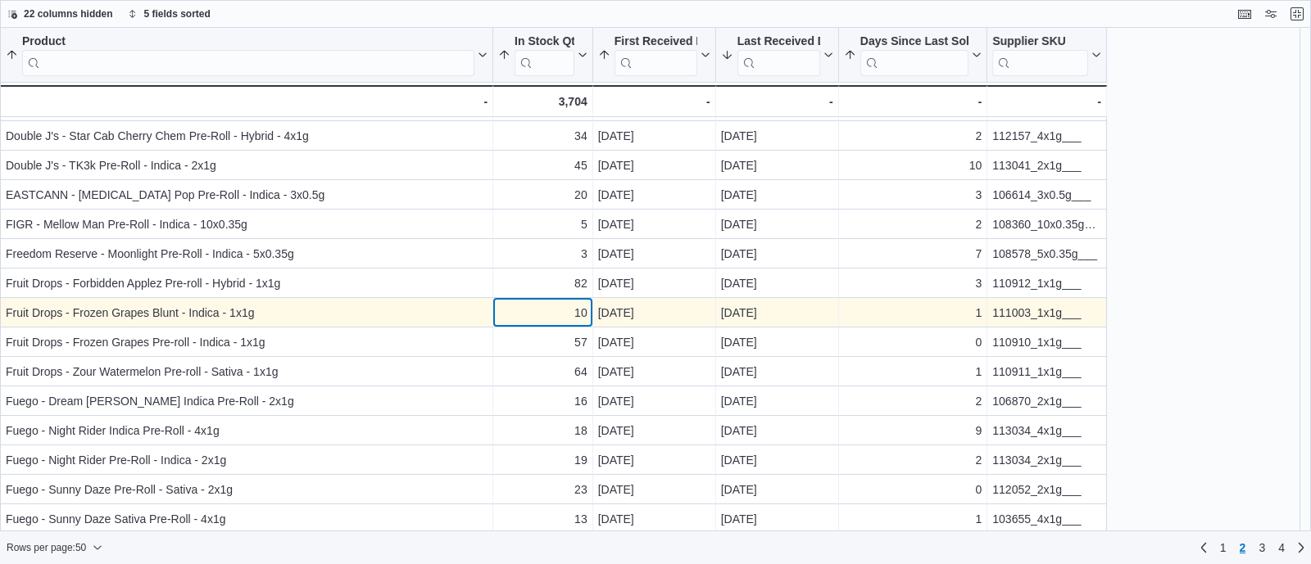
click at [560, 306] on div "10" at bounding box center [542, 313] width 89 height 20
click at [1020, 315] on div "111003_1x1g___" at bounding box center [1046, 313] width 109 height 20
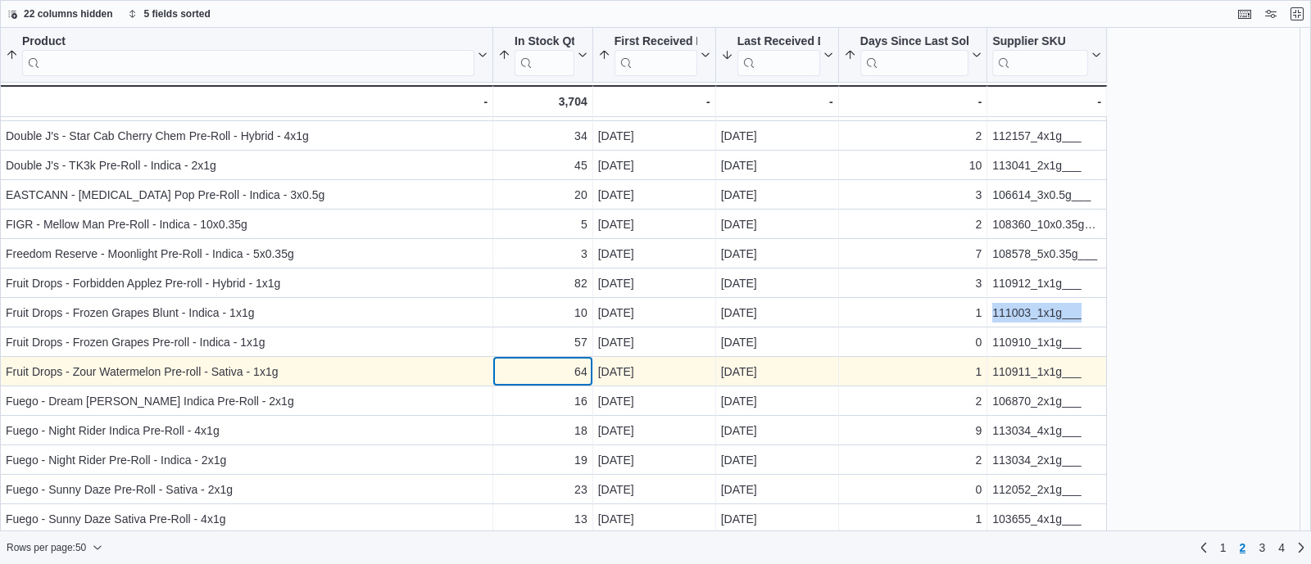
click at [551, 362] on div "64" at bounding box center [542, 372] width 89 height 20
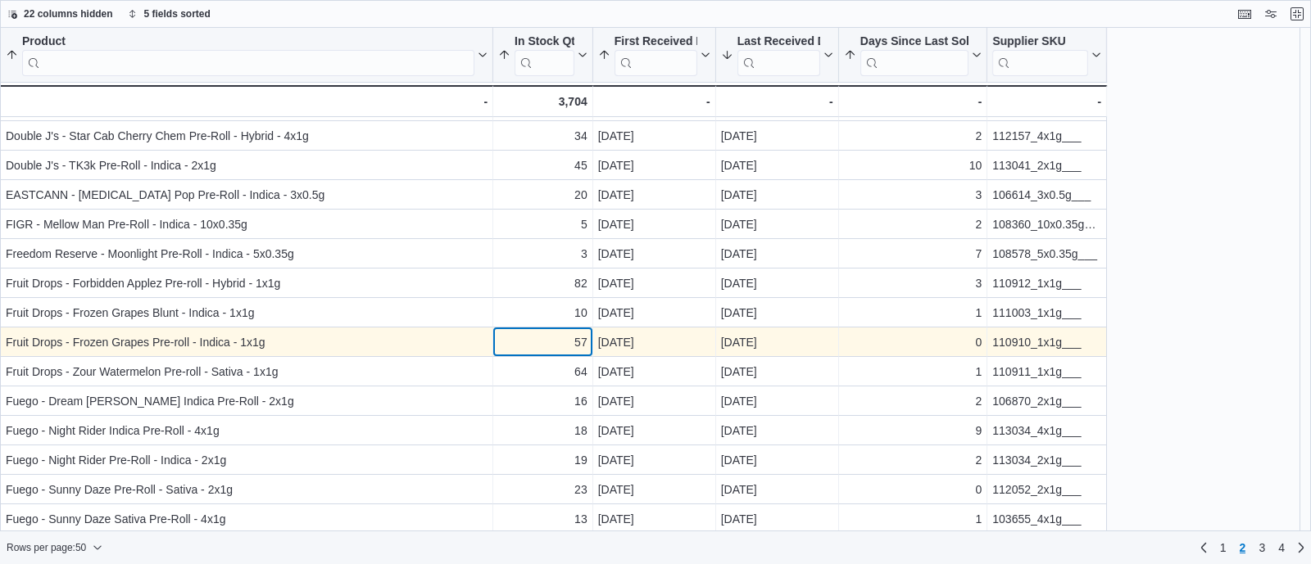
click at [550, 333] on div "57" at bounding box center [542, 343] width 89 height 20
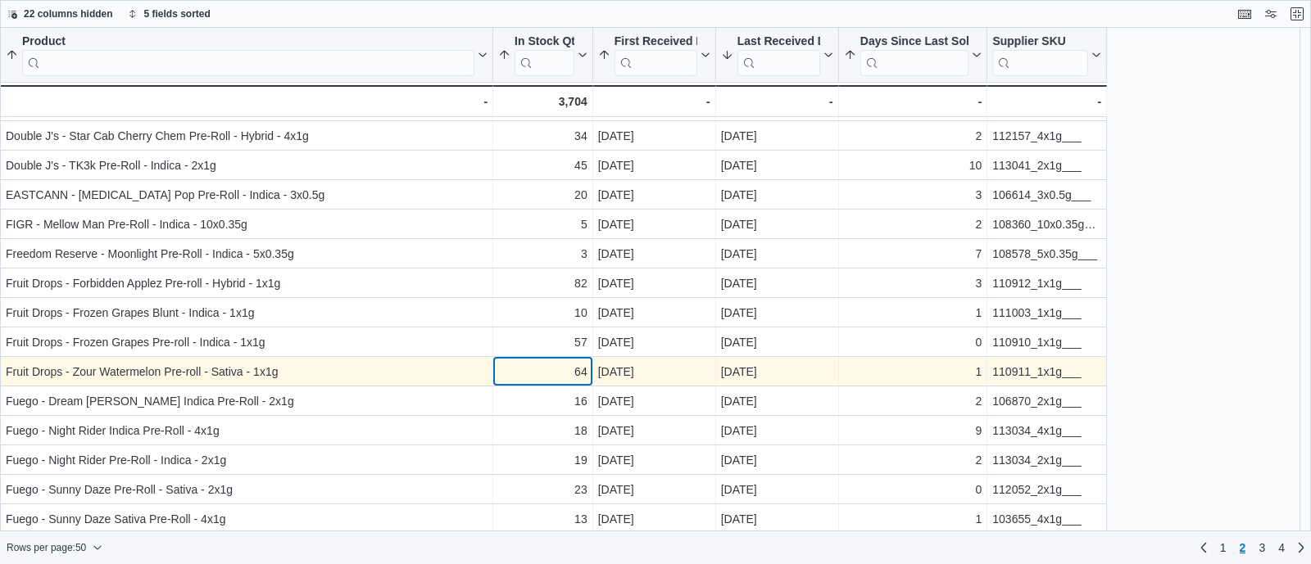
click at [552, 369] on div "64" at bounding box center [542, 372] width 89 height 20
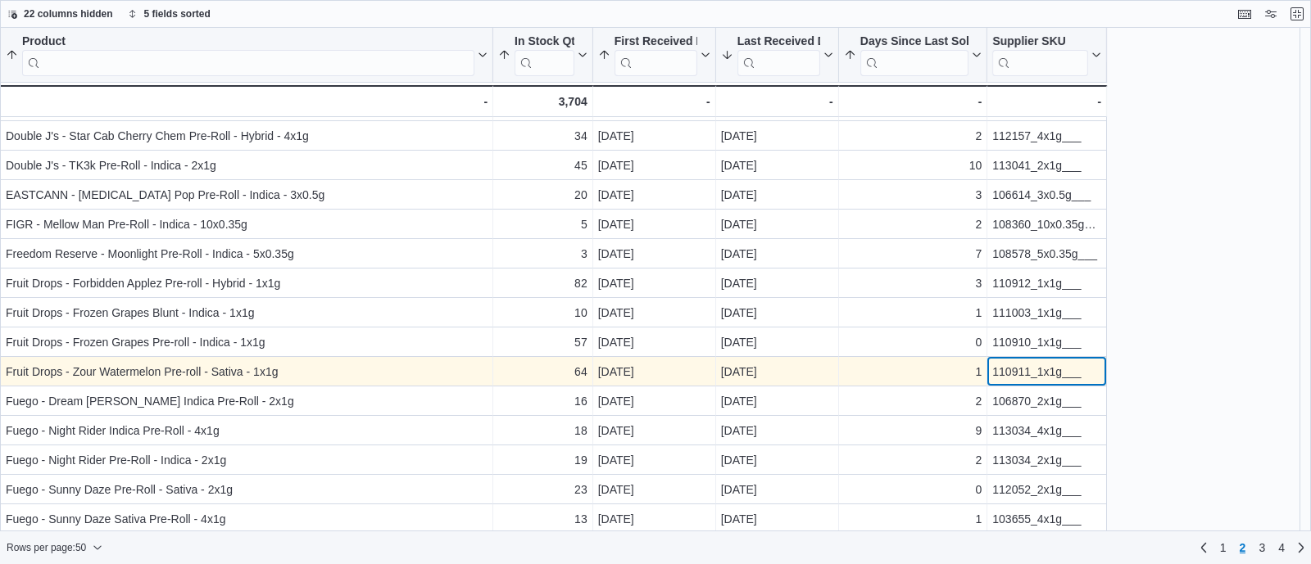
click at [999, 378] on div "110911_1x1g___" at bounding box center [1046, 372] width 109 height 20
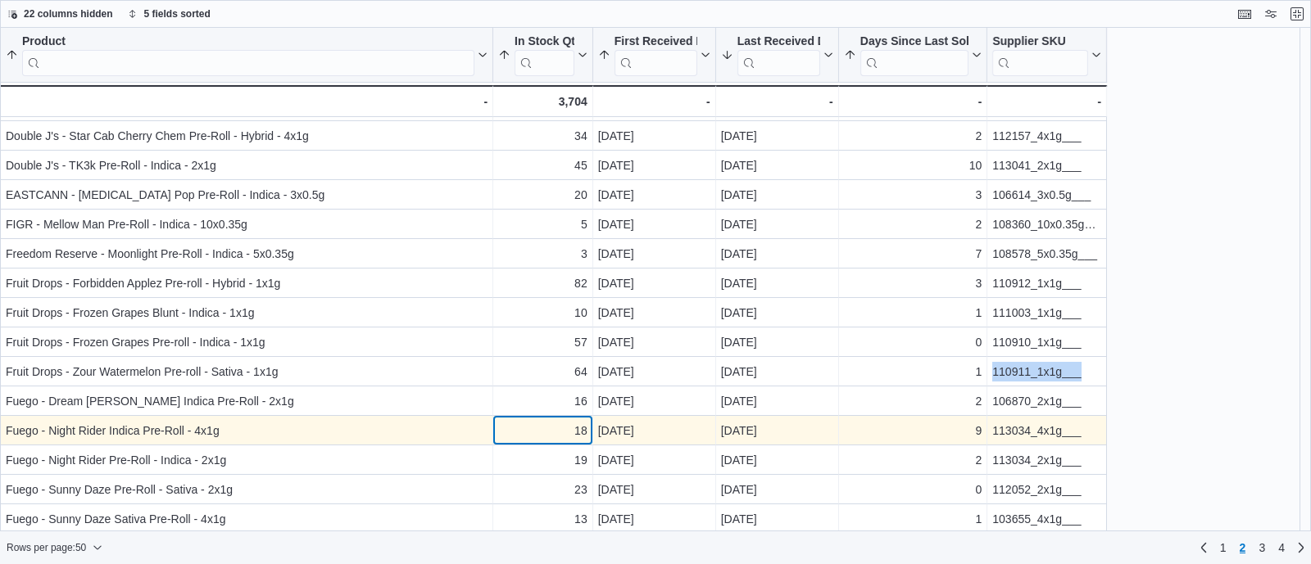
click at [551, 437] on div "18" at bounding box center [542, 431] width 89 height 20
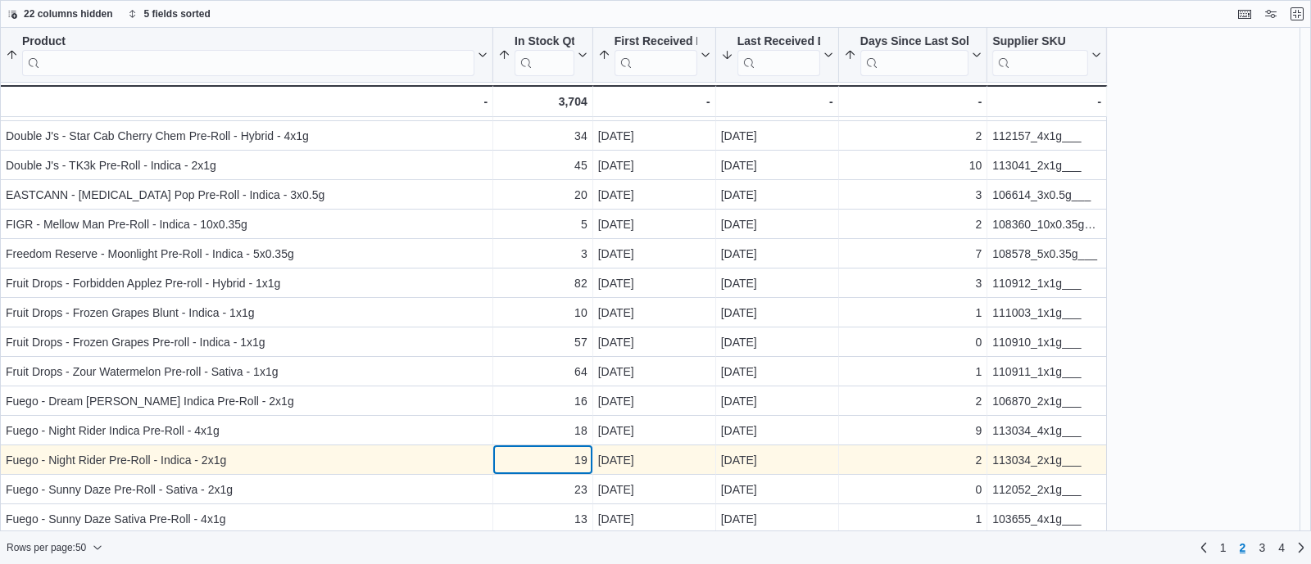
click at [552, 467] on div "19" at bounding box center [542, 461] width 89 height 20
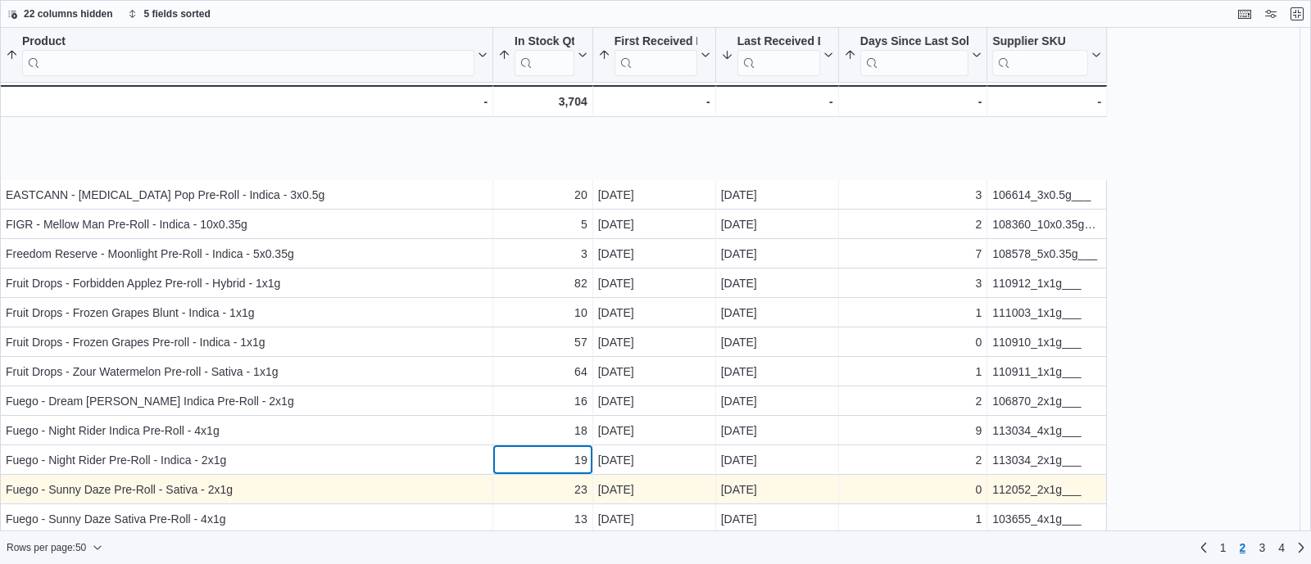
scroll to position [262, 0]
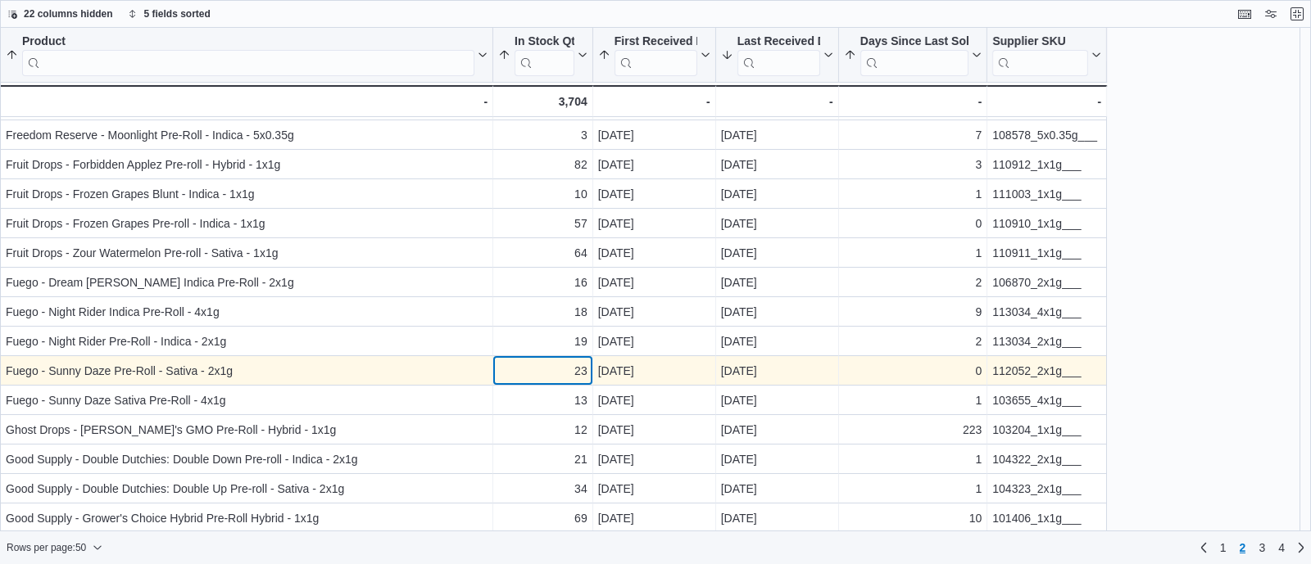
click at [549, 378] on div "23" at bounding box center [542, 371] width 89 height 20
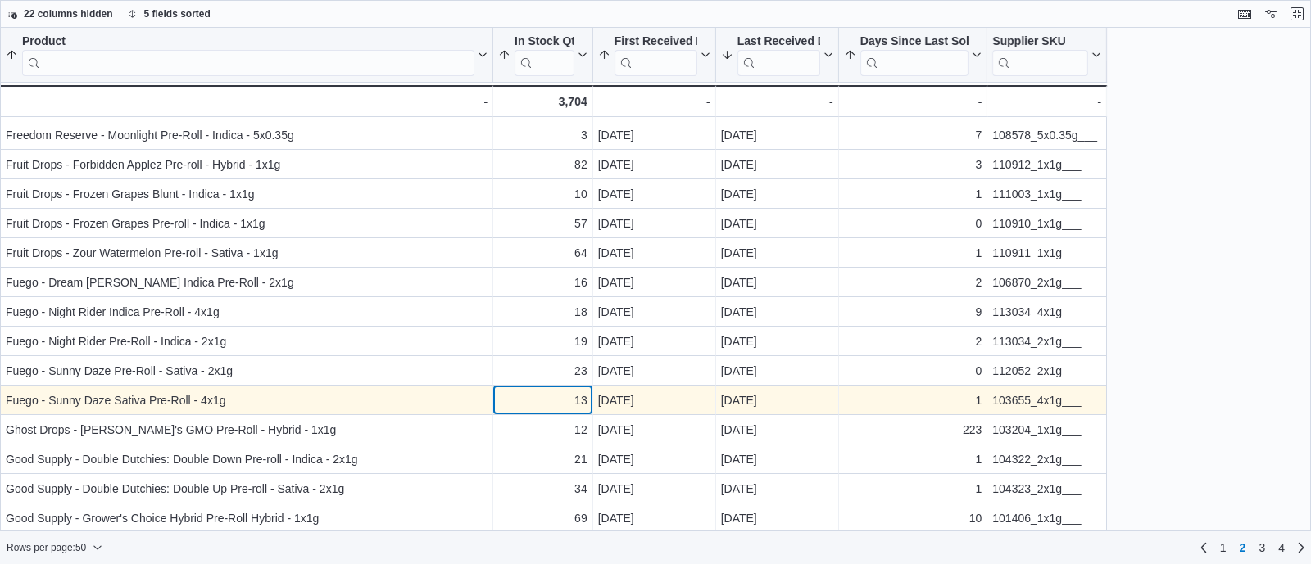
click at [551, 400] on div "13" at bounding box center [542, 401] width 89 height 20
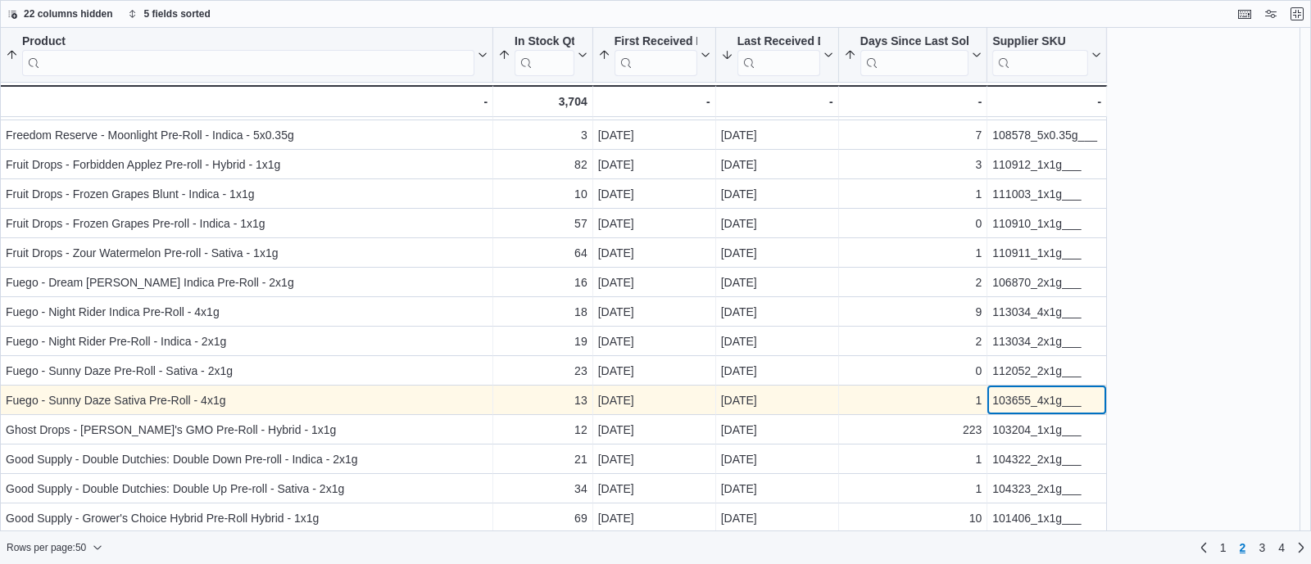
click at [1008, 403] on div "103655_4x1g___" at bounding box center [1046, 401] width 109 height 20
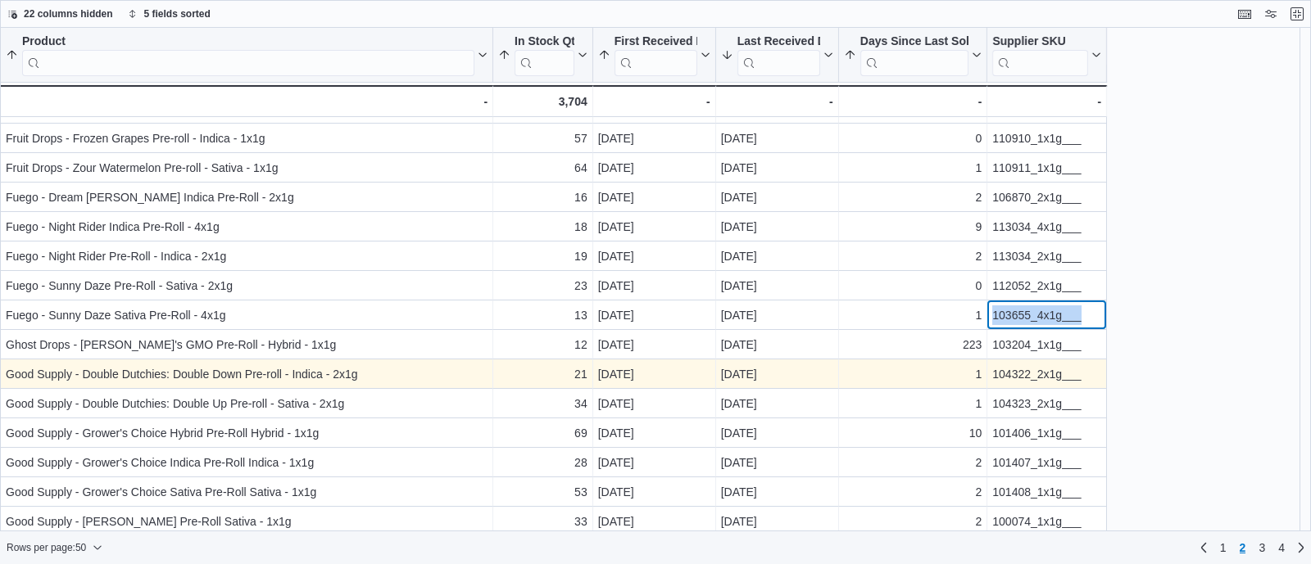
scroll to position [370, 0]
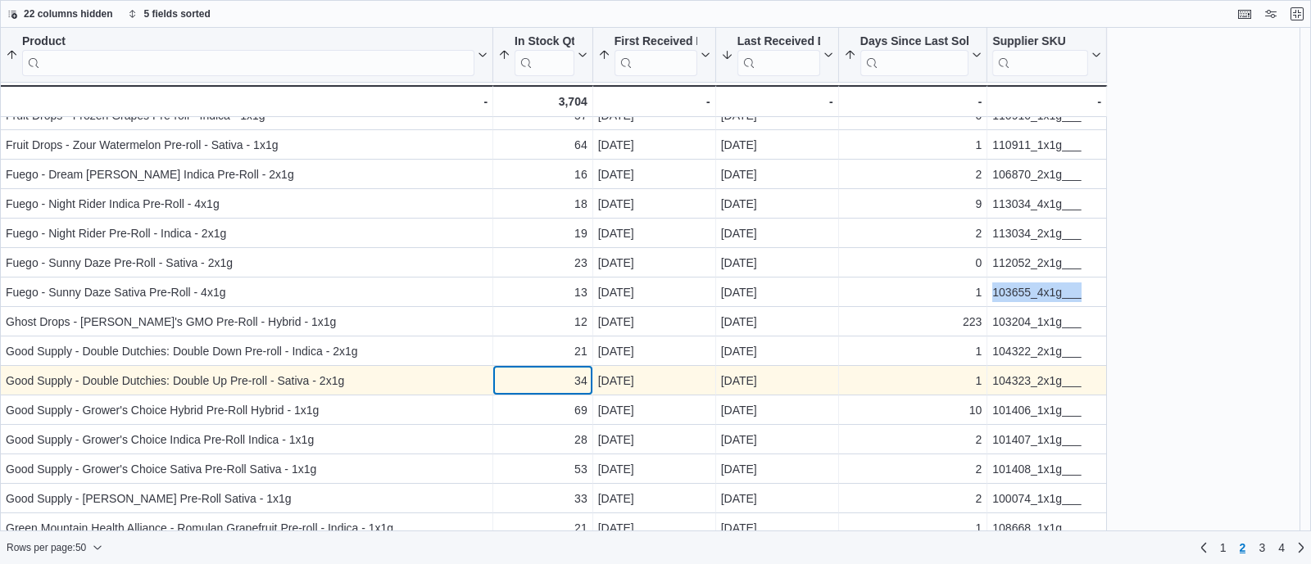
click at [547, 374] on div "34" at bounding box center [542, 381] width 89 height 20
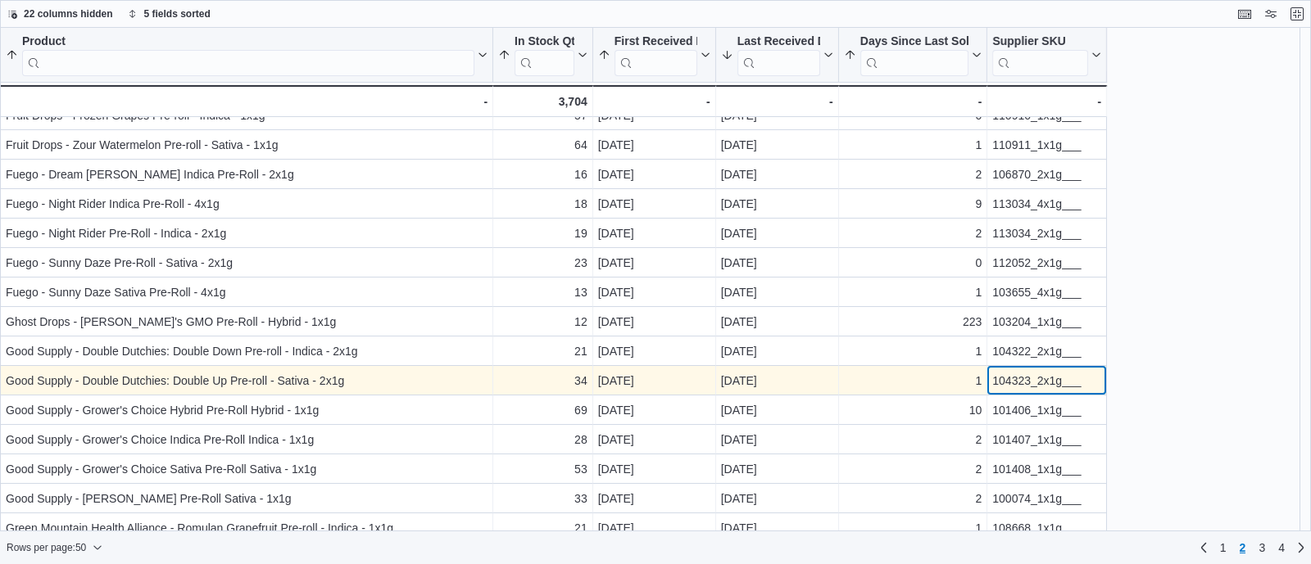
click at [1043, 386] on div "104323_2x1g___" at bounding box center [1046, 381] width 109 height 20
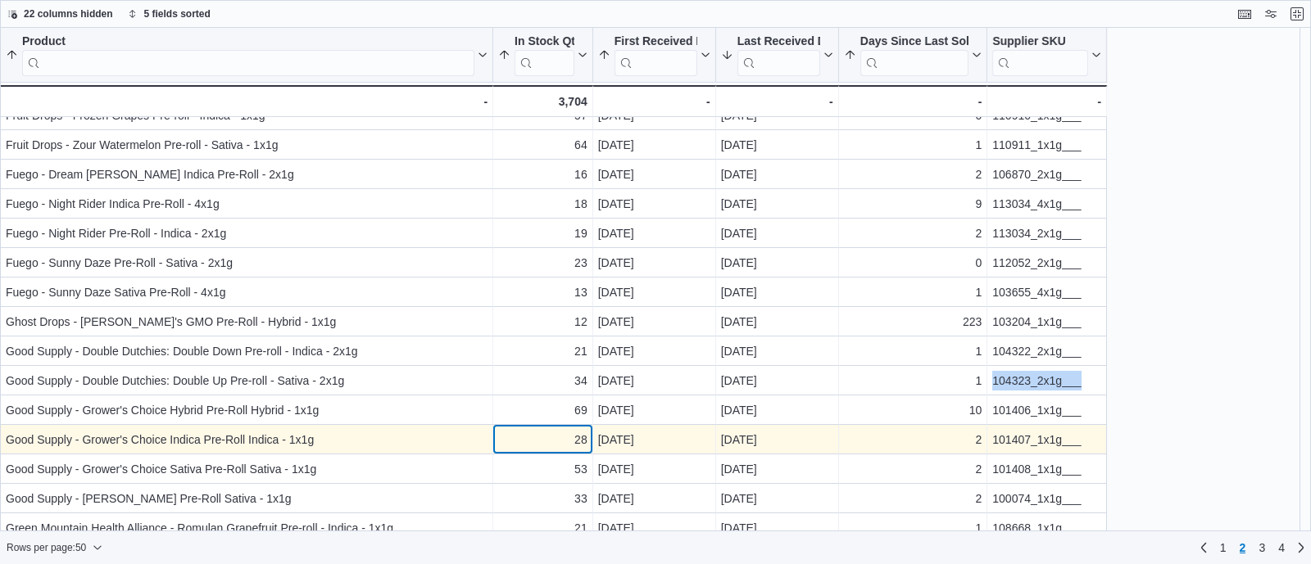
click at [565, 440] on div "28" at bounding box center [542, 440] width 89 height 20
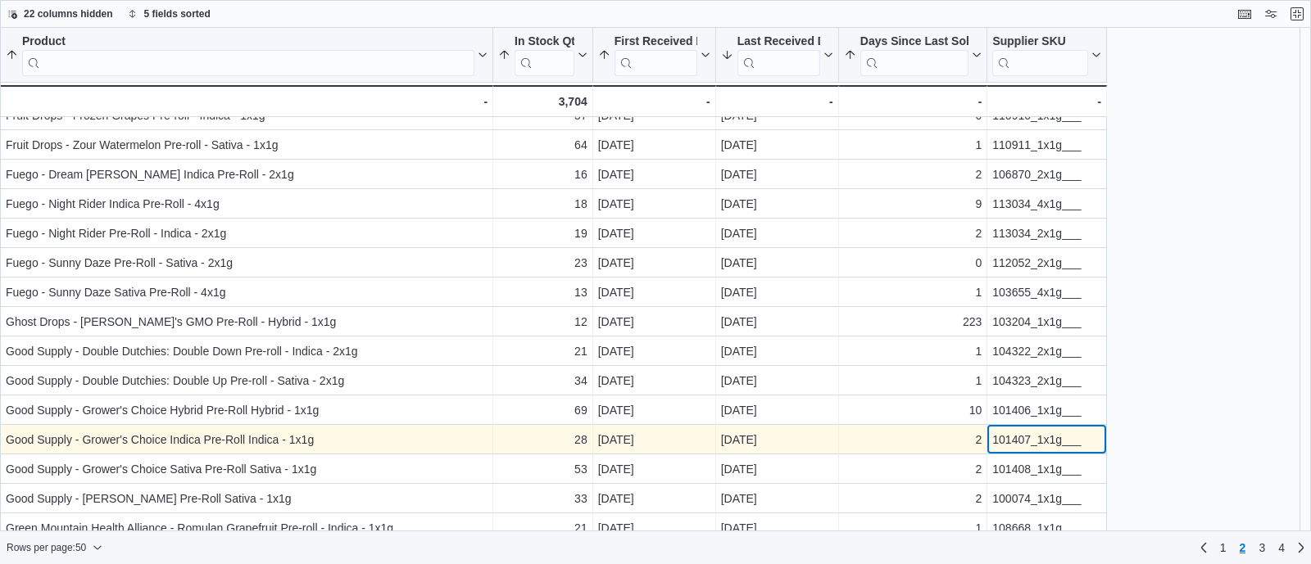
click at [994, 439] on div "101407_1x1g___" at bounding box center [1046, 440] width 109 height 20
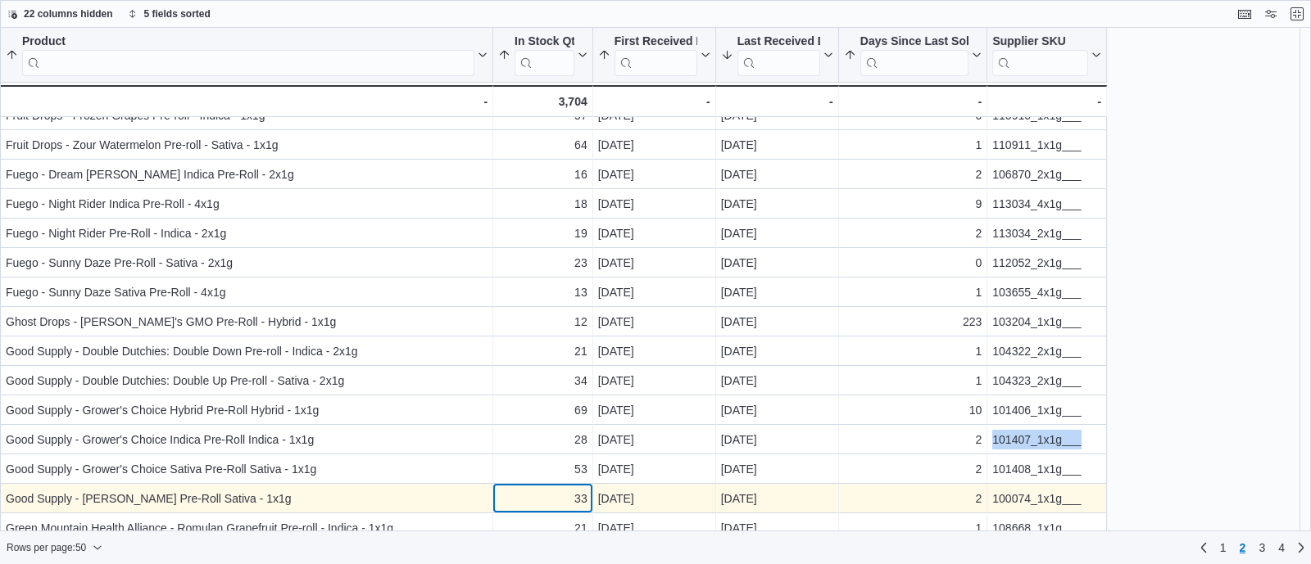
click at [528, 485] on div "33 - In Stock Qty, column 2, row 76" at bounding box center [543, 498] width 100 height 29
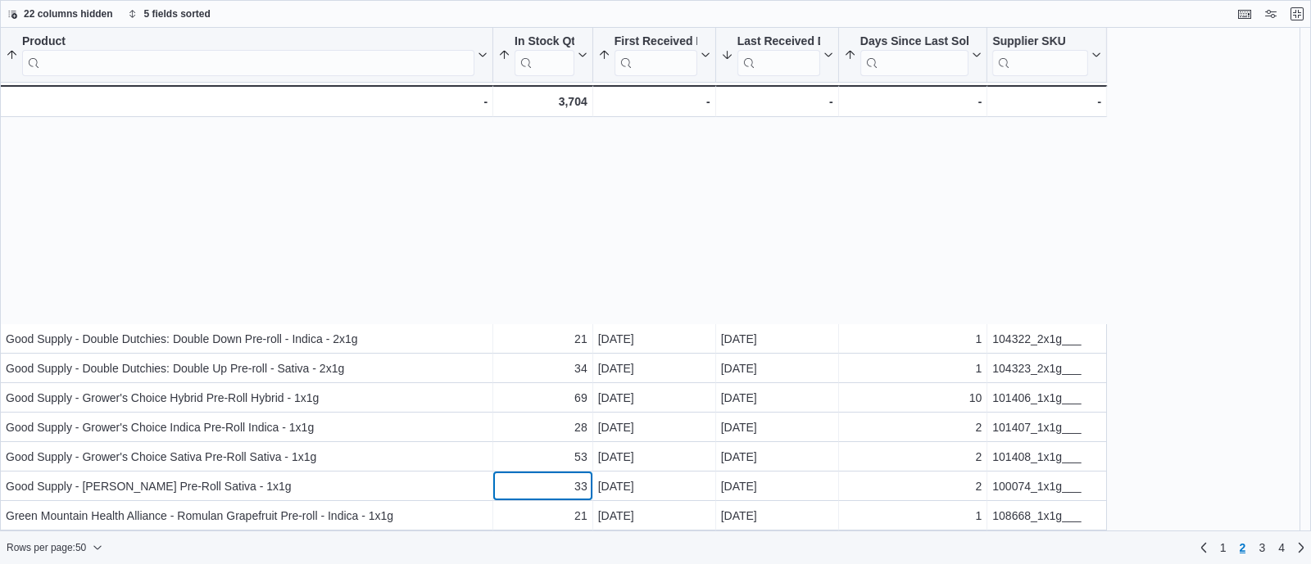
scroll to position [642, 0]
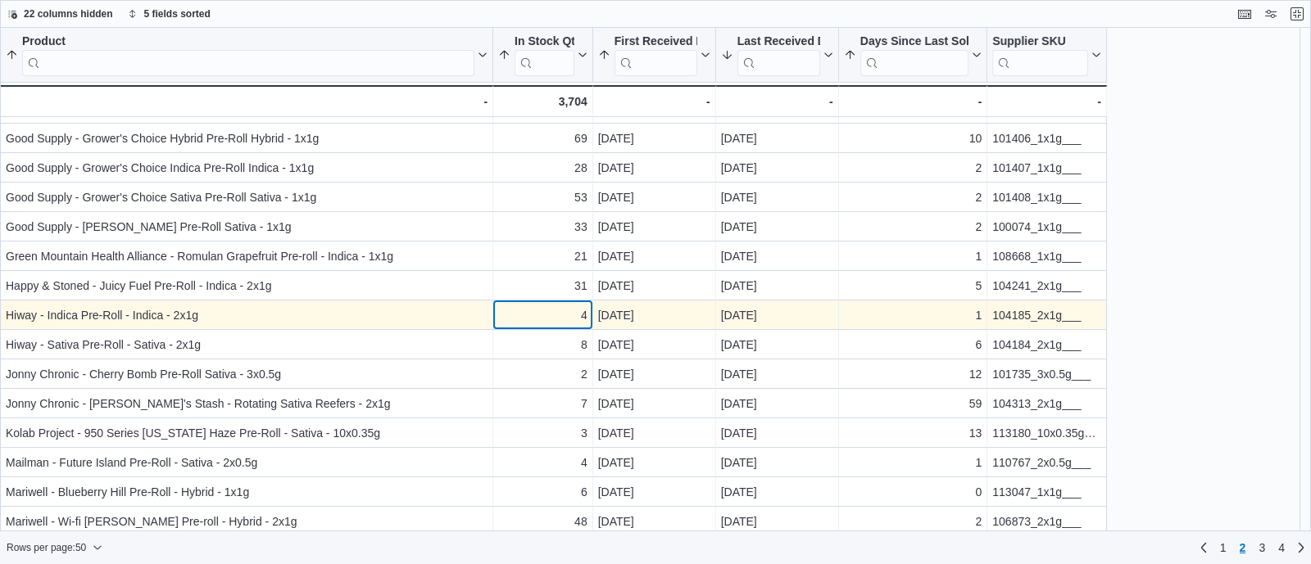
click at [560, 317] on div "4" at bounding box center [542, 316] width 89 height 20
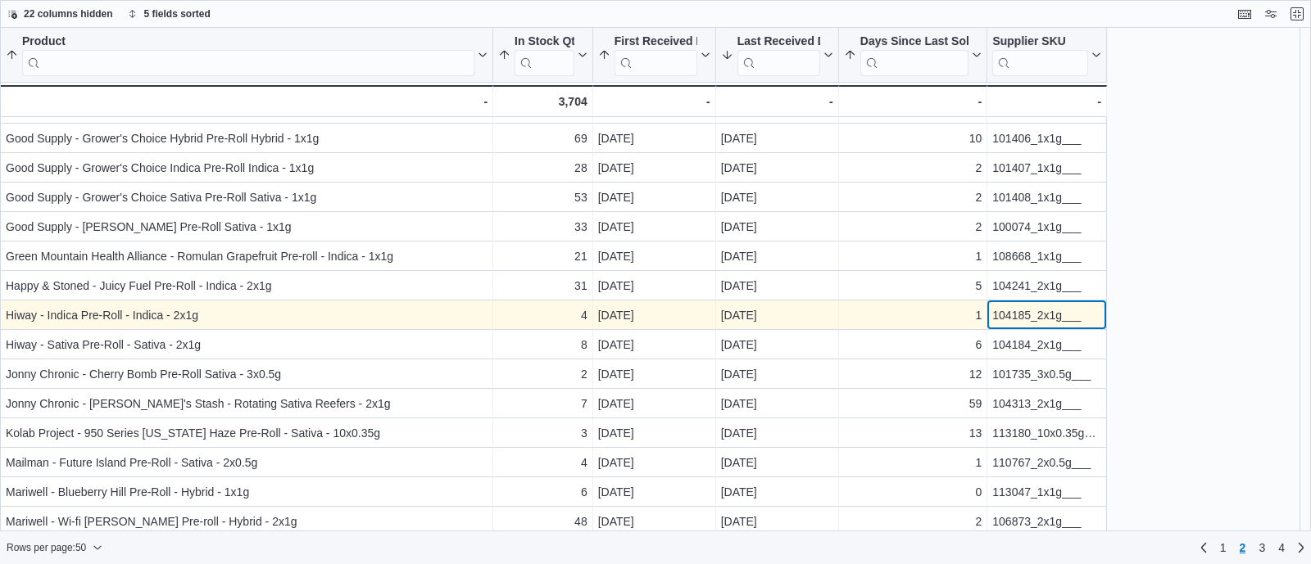
click at [1010, 309] on div "104185_2x1g___" at bounding box center [1046, 316] width 109 height 20
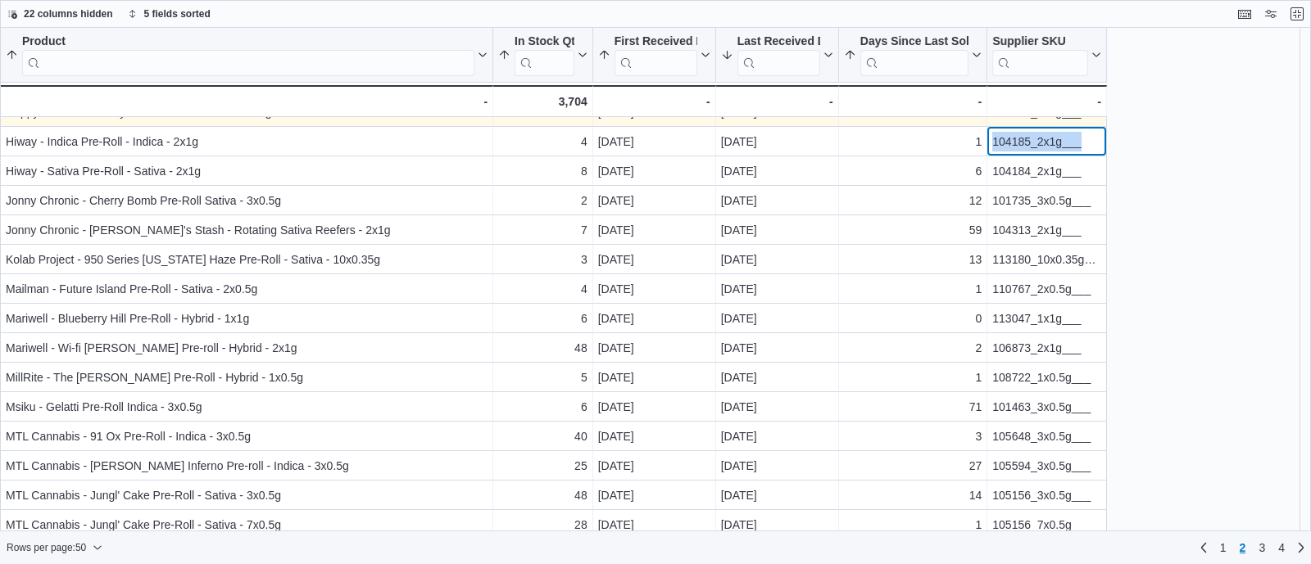
scroll to position [822, 0]
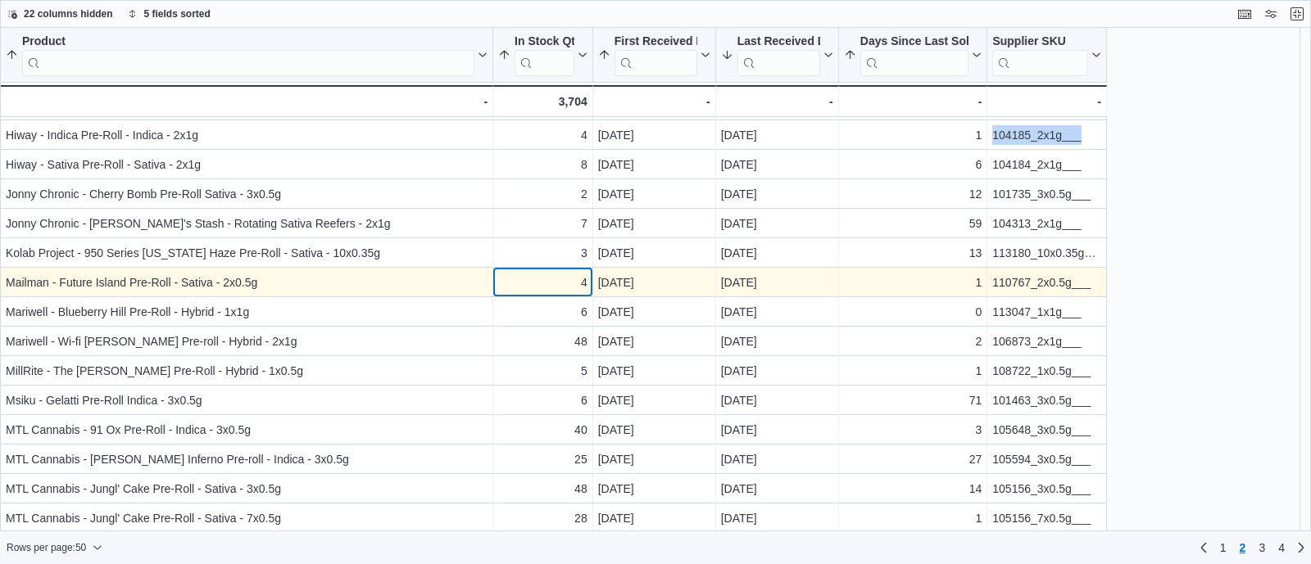
click at [550, 281] on div "4" at bounding box center [542, 283] width 89 height 20
click at [1013, 282] on div "110767_2x0.5g___" at bounding box center [1046, 283] width 109 height 20
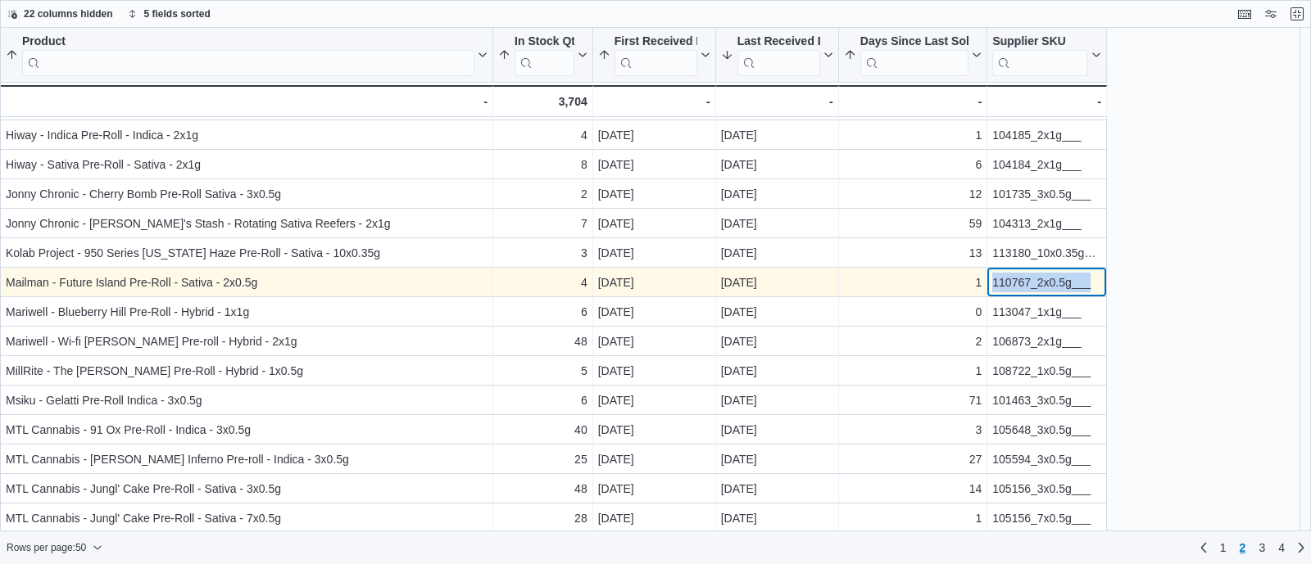
click at [1013, 282] on div "110767_2x0.5g___" at bounding box center [1046, 283] width 109 height 20
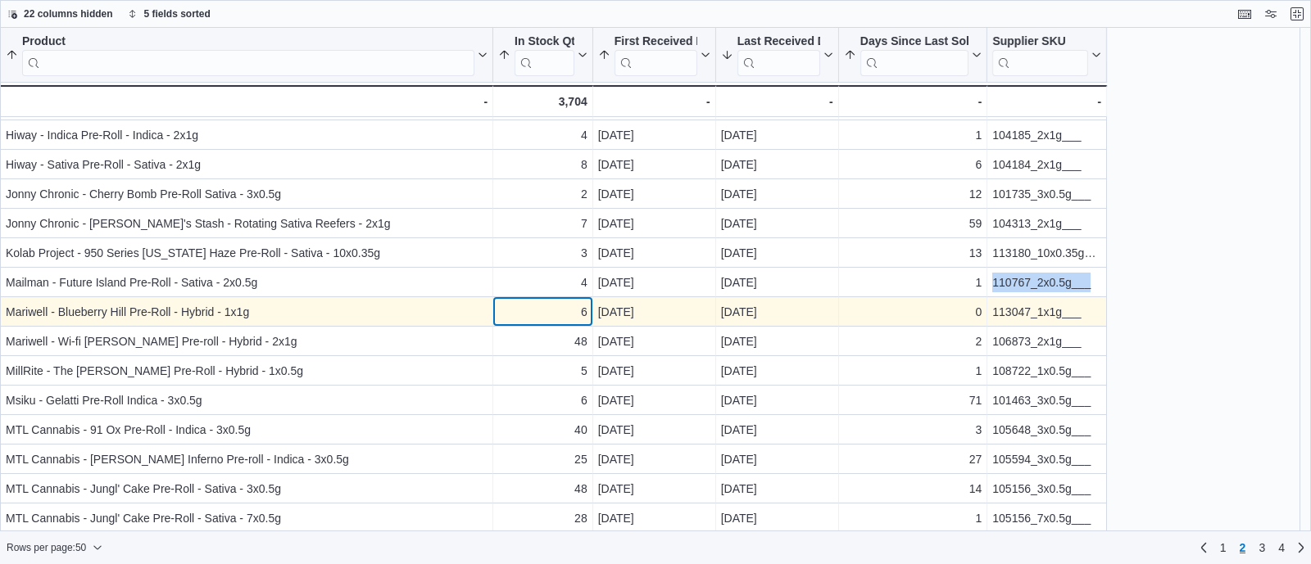
click at [555, 313] on div "6" at bounding box center [542, 312] width 89 height 20
click at [1004, 313] on div "113047_1x1g___" at bounding box center [1046, 312] width 109 height 20
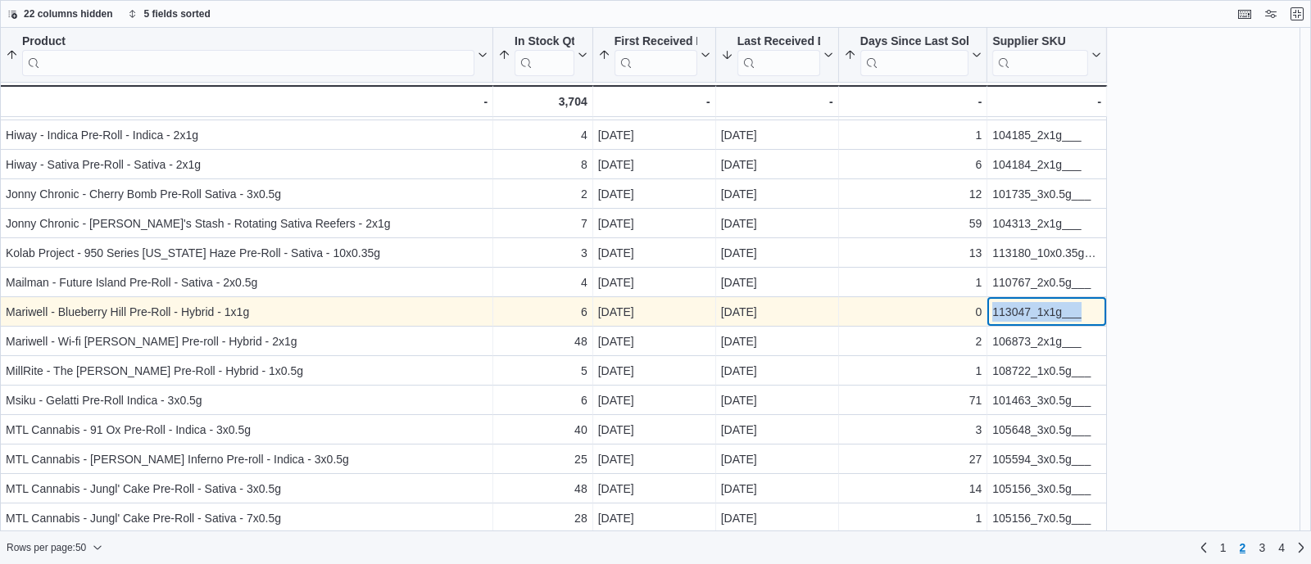
click at [1004, 313] on div "113047_1x1g___" at bounding box center [1046, 312] width 109 height 20
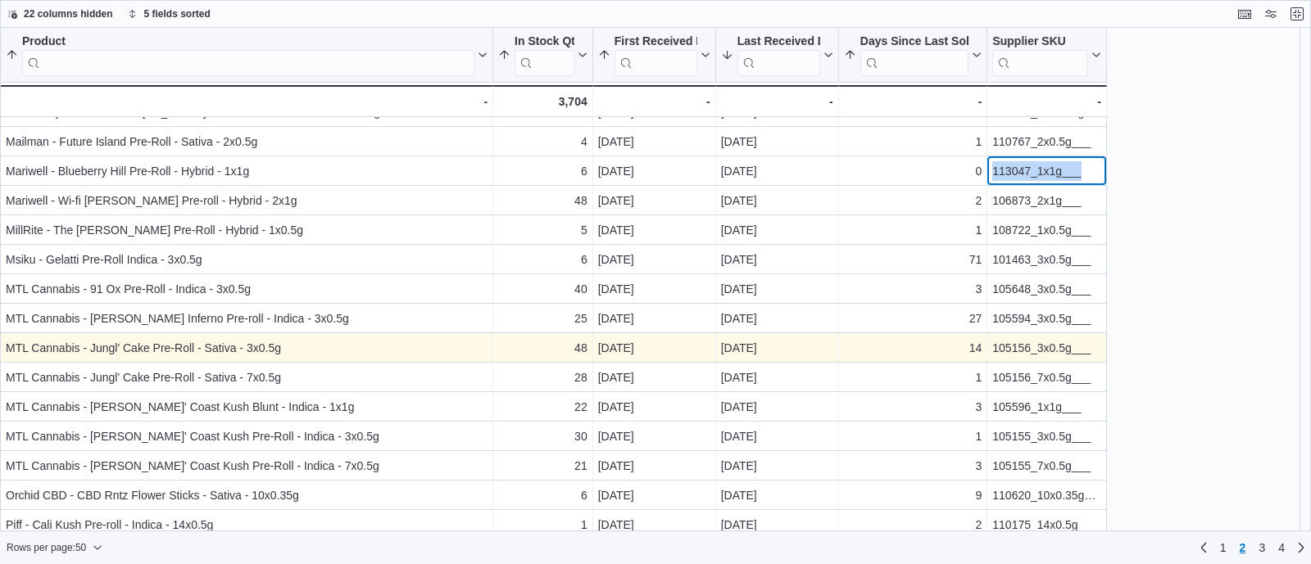
scroll to position [979, 0]
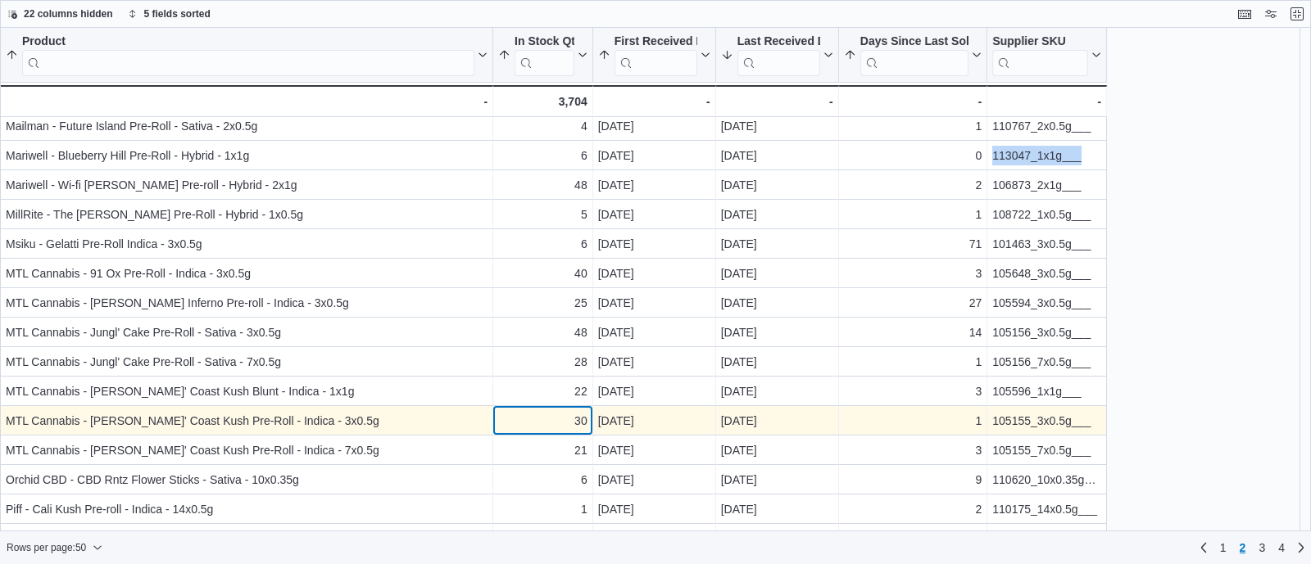
click at [562, 427] on div "30" at bounding box center [542, 421] width 89 height 20
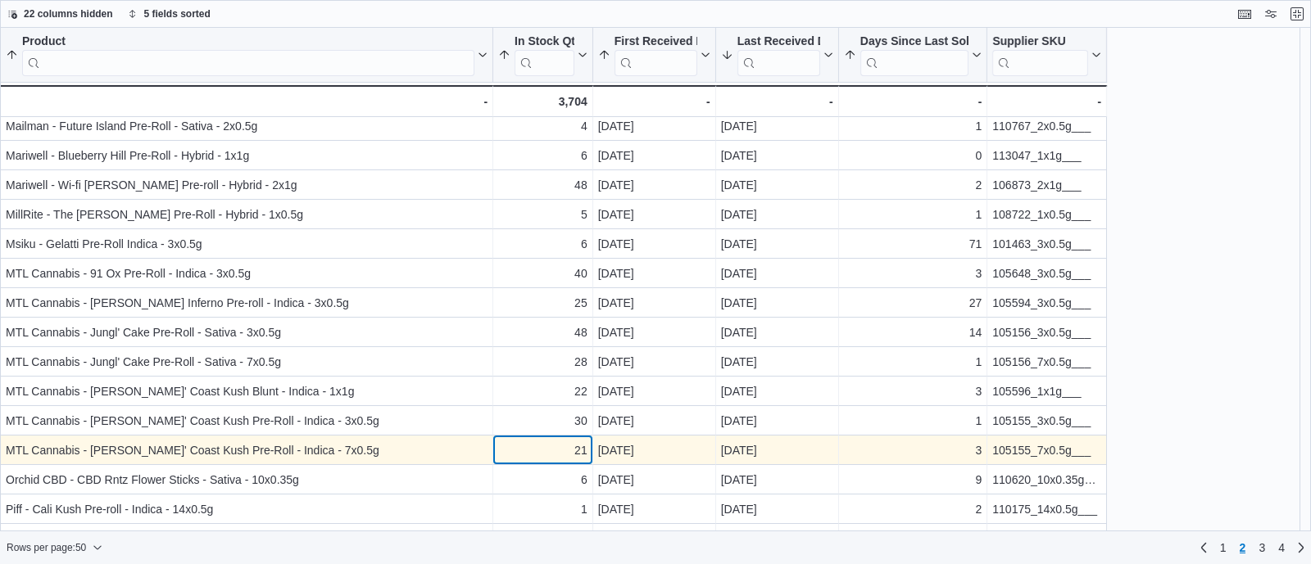
click at [562, 460] on div "21" at bounding box center [542, 451] width 89 height 20
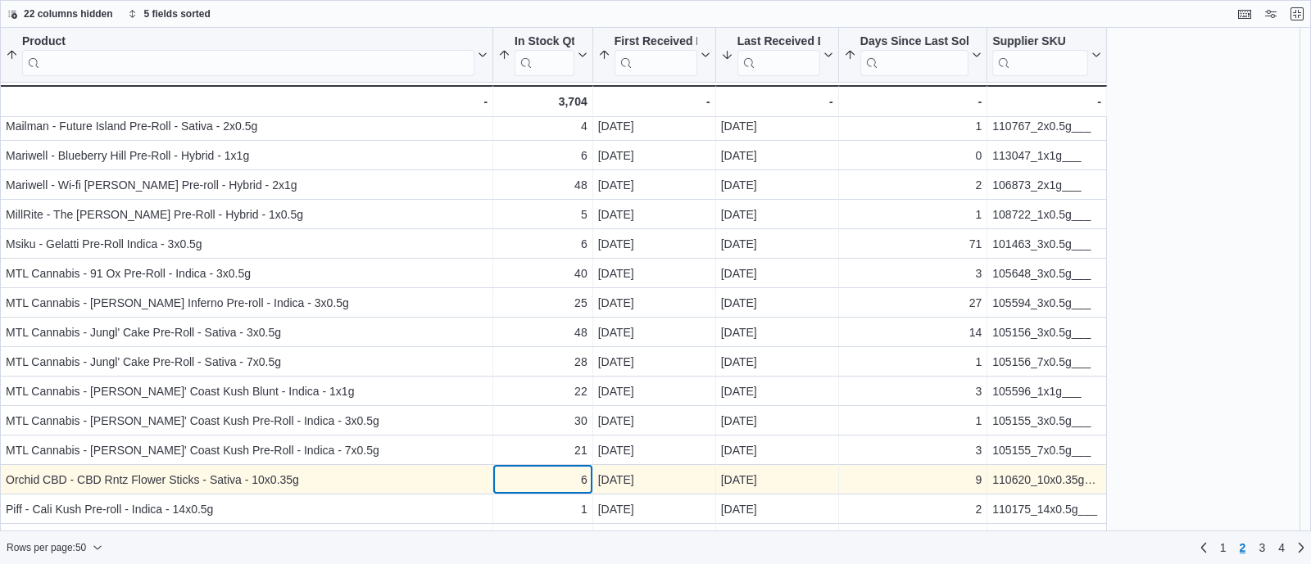
click at [561, 486] on div "6" at bounding box center [542, 480] width 89 height 20
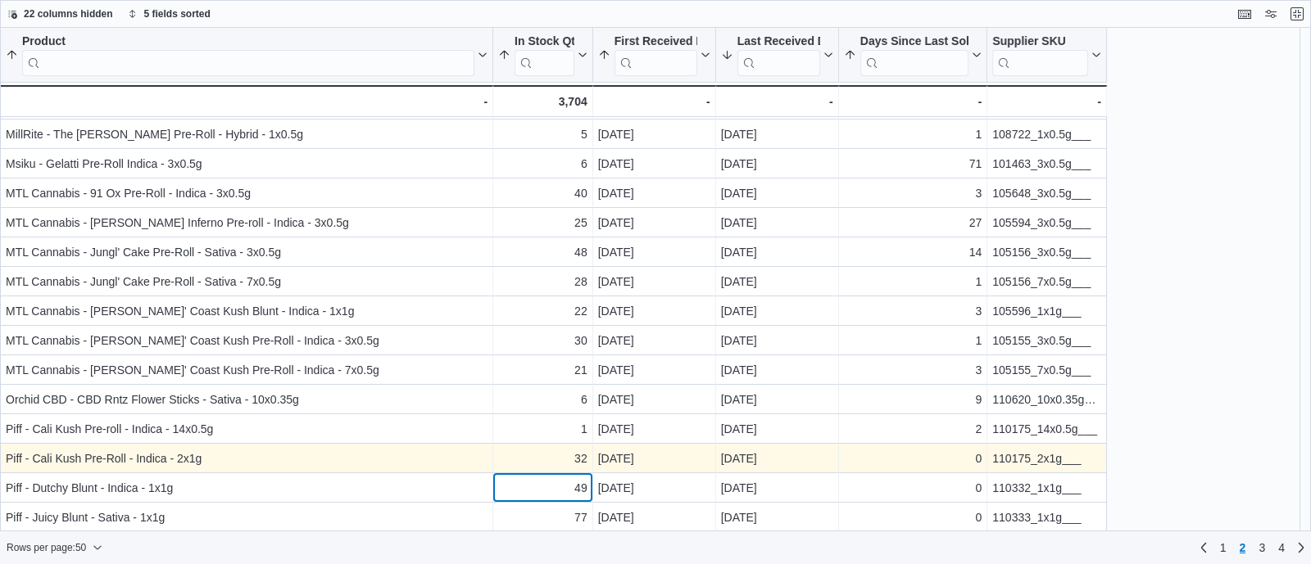
click at [564, 473] on div "49 - In Stock Qty, column 2, row 99" at bounding box center [543, 487] width 100 height 29
click at [555, 453] on div "32" at bounding box center [542, 459] width 89 height 20
click at [1029, 460] on div "110175_2x1g___" at bounding box center [1046, 459] width 109 height 20
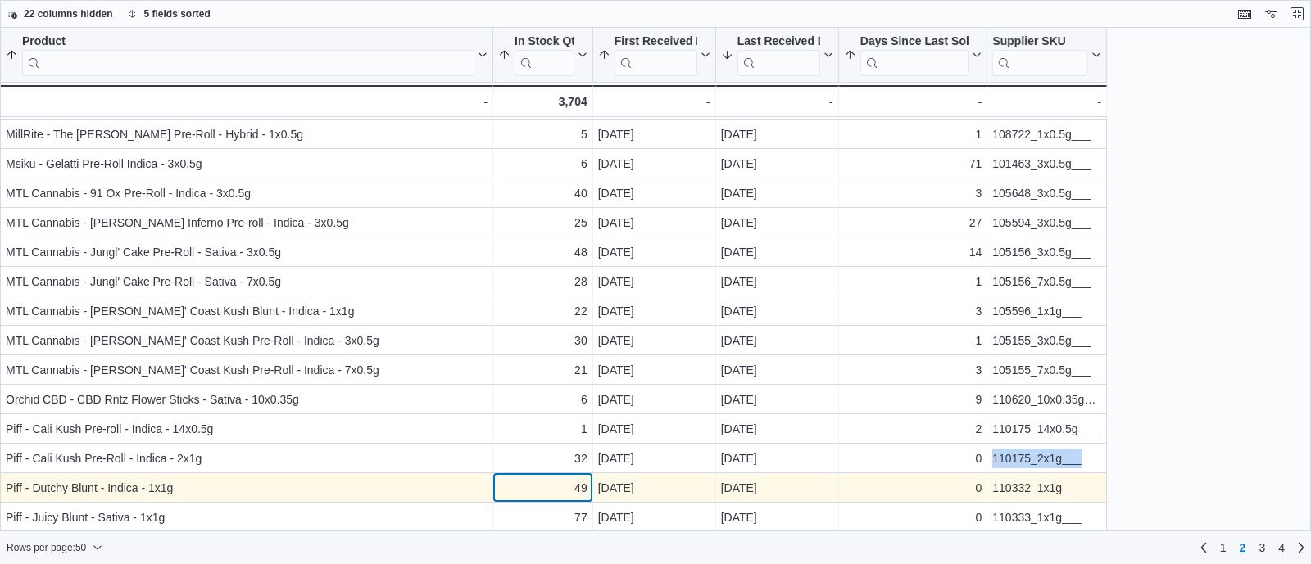
click at [560, 497] on div "49" at bounding box center [542, 488] width 89 height 20
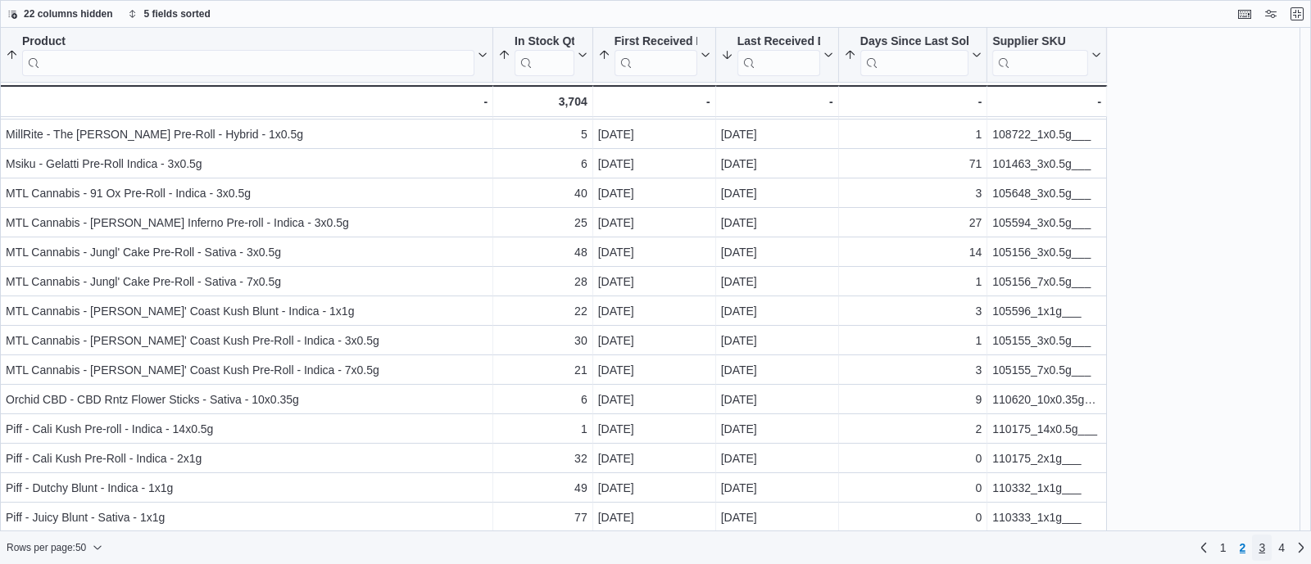
click at [1262, 550] on span "3" at bounding box center [1261, 548] width 7 height 16
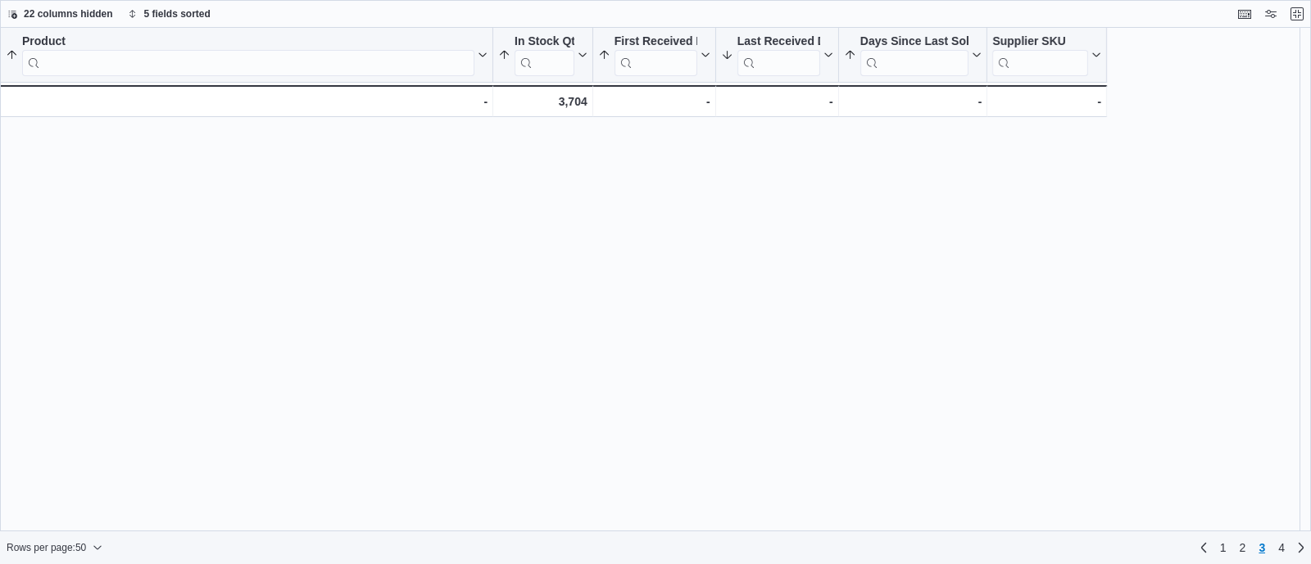
scroll to position [0, 0]
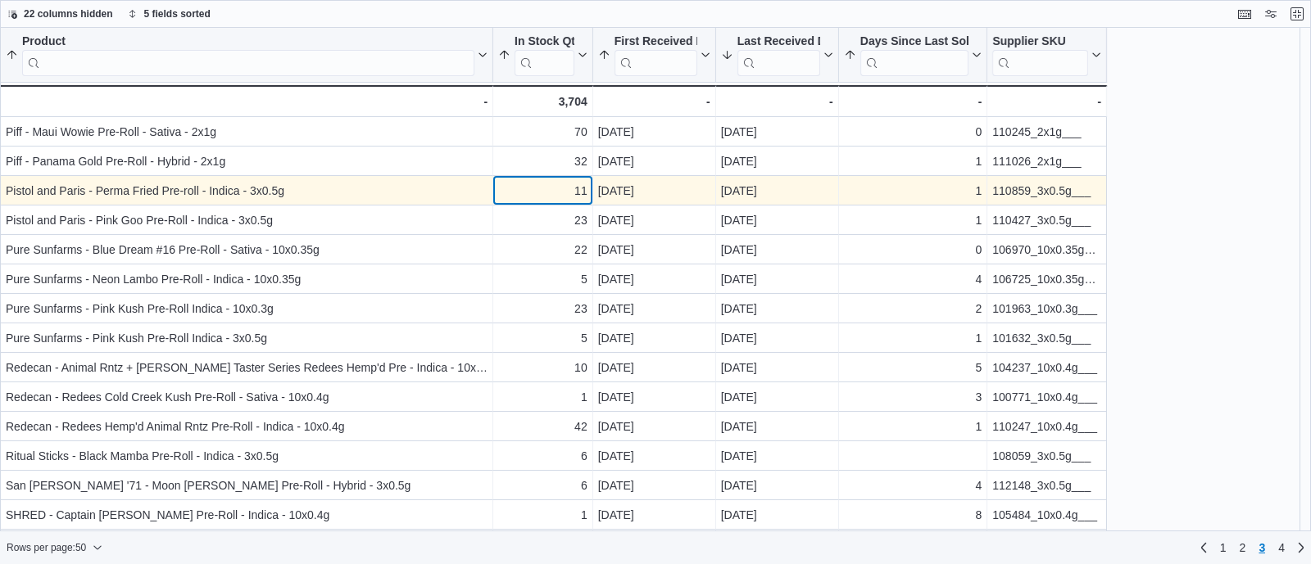
click at [532, 195] on div "11" at bounding box center [542, 191] width 89 height 20
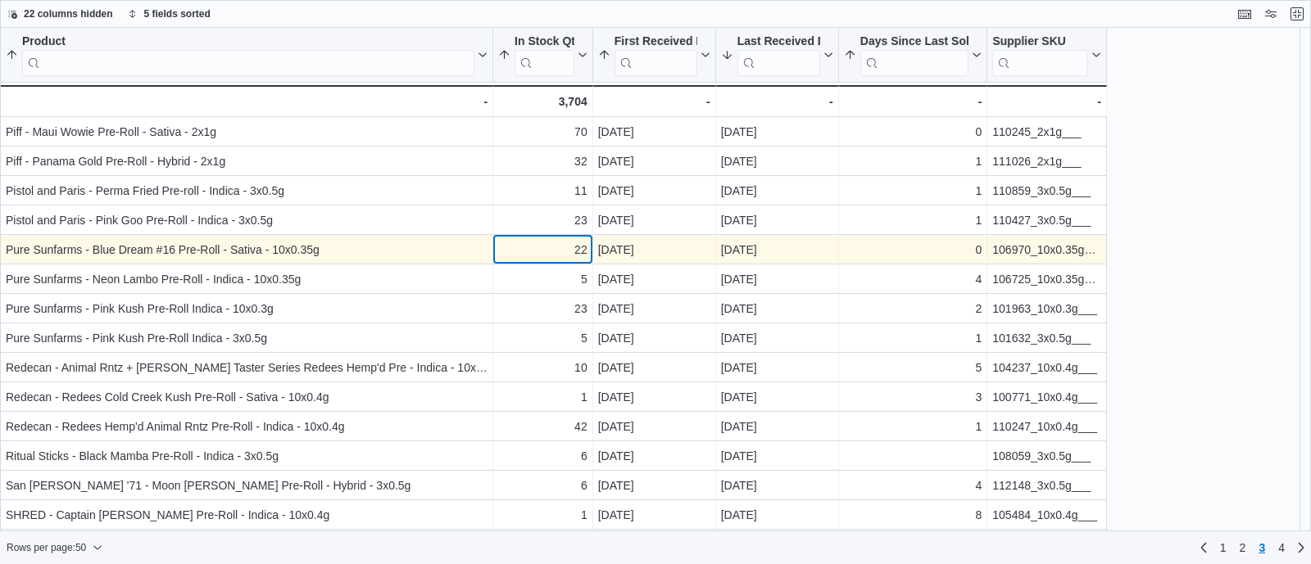
click at [537, 260] on div "22 - In Stock Qty, column 2, row 105" at bounding box center [543, 249] width 100 height 29
click at [999, 262] on div "106970_10x0.35g___ - Supplier SKU, column 6, row 105" at bounding box center [1047, 249] width 120 height 29
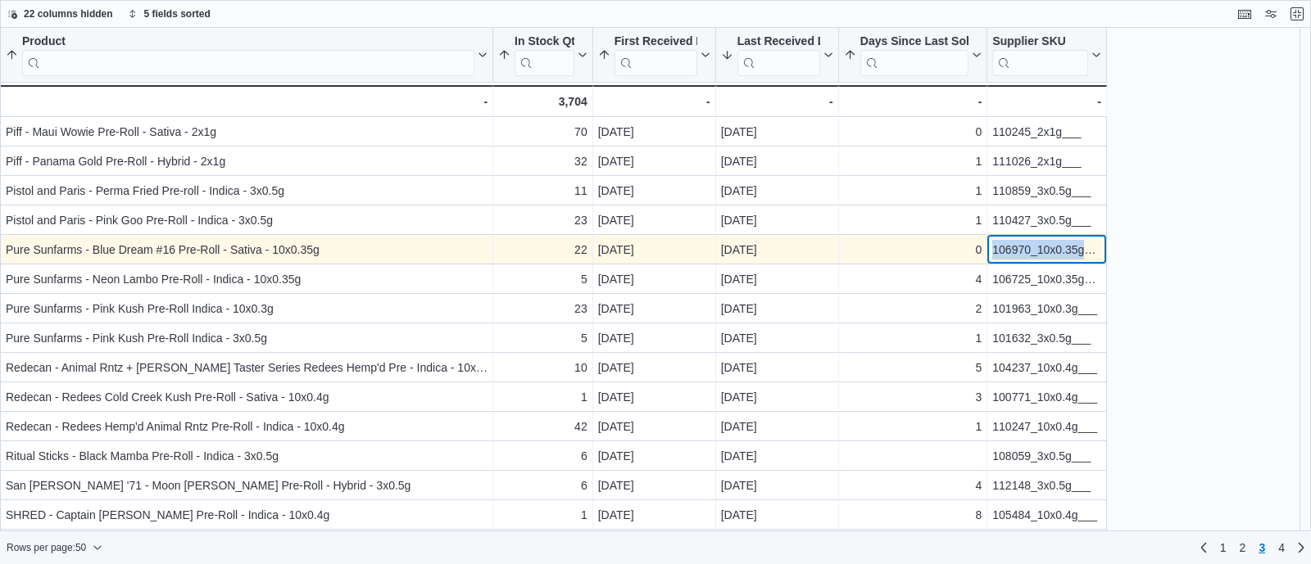
click at [999, 262] on div "106970_10x0.35g___ - Supplier SKU, column 6, row 105" at bounding box center [1047, 249] width 120 height 29
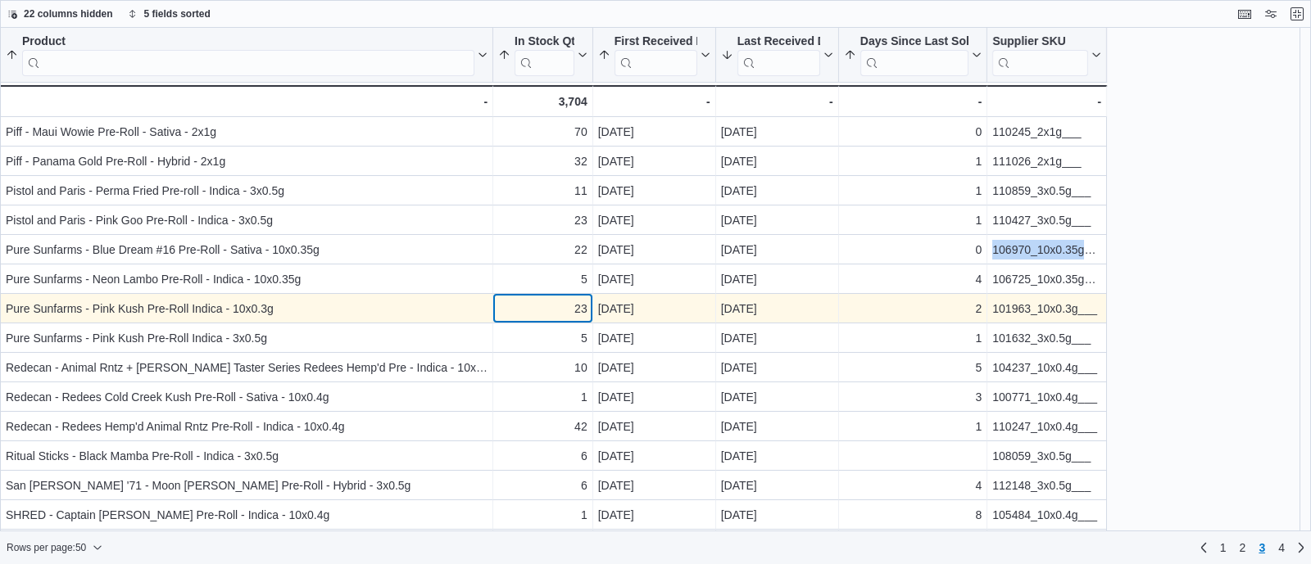
click at [514, 310] on div "23" at bounding box center [542, 309] width 89 height 20
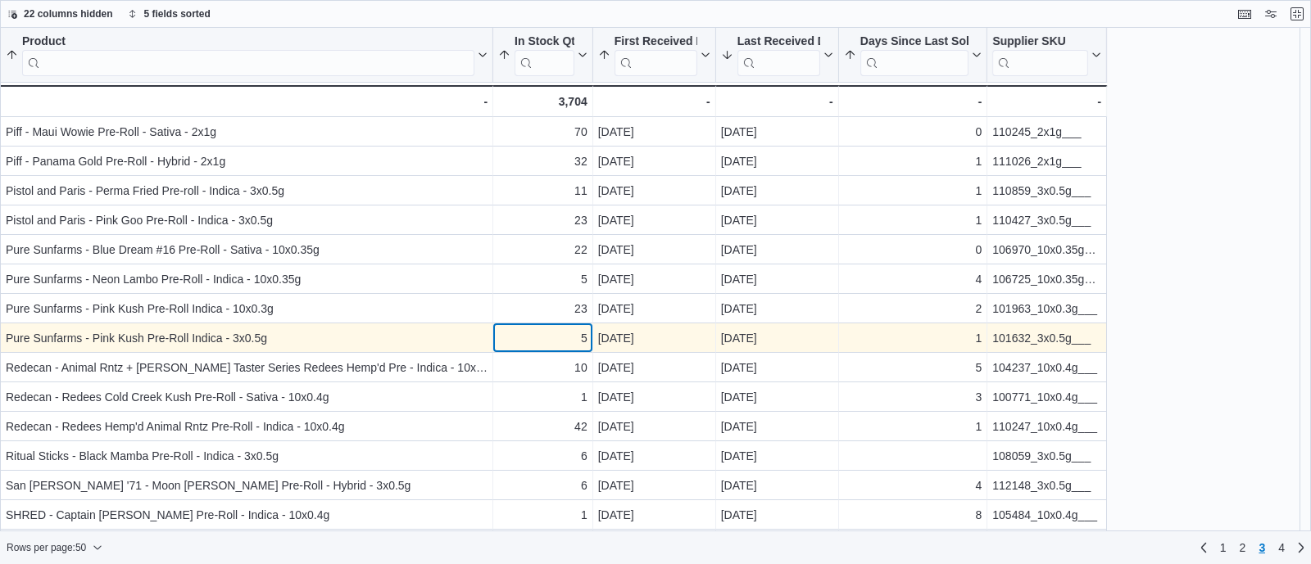
click at [548, 335] on div "5" at bounding box center [542, 338] width 89 height 20
click at [1045, 342] on div "101632_3x0.5g___" at bounding box center [1046, 338] width 109 height 20
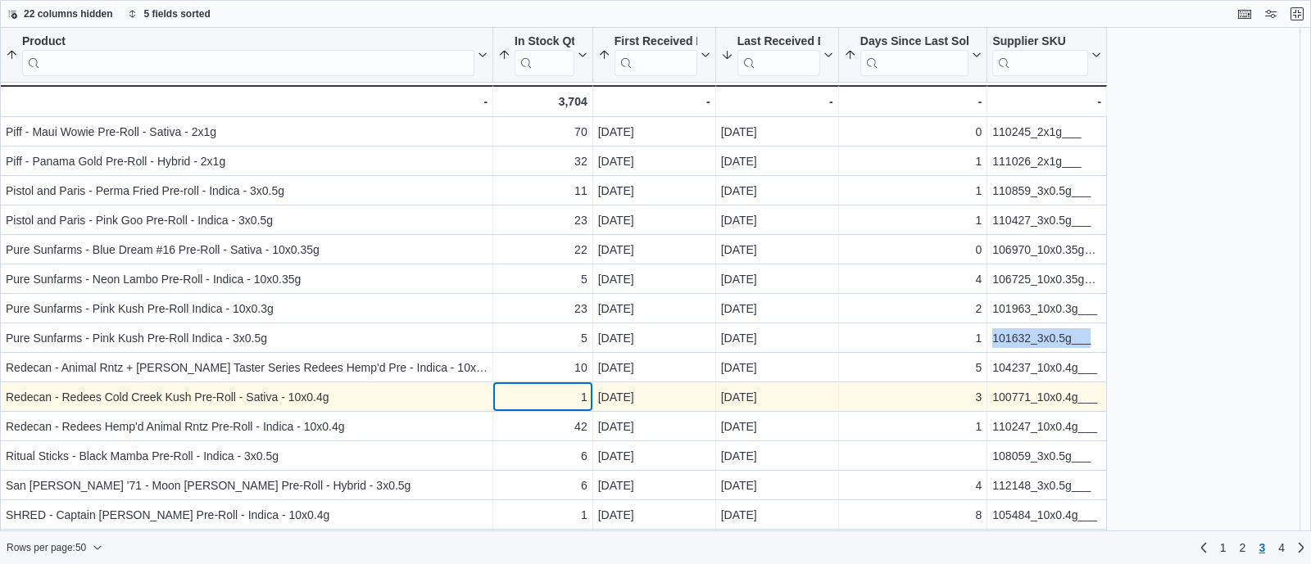
click at [528, 392] on div "1" at bounding box center [542, 397] width 89 height 20
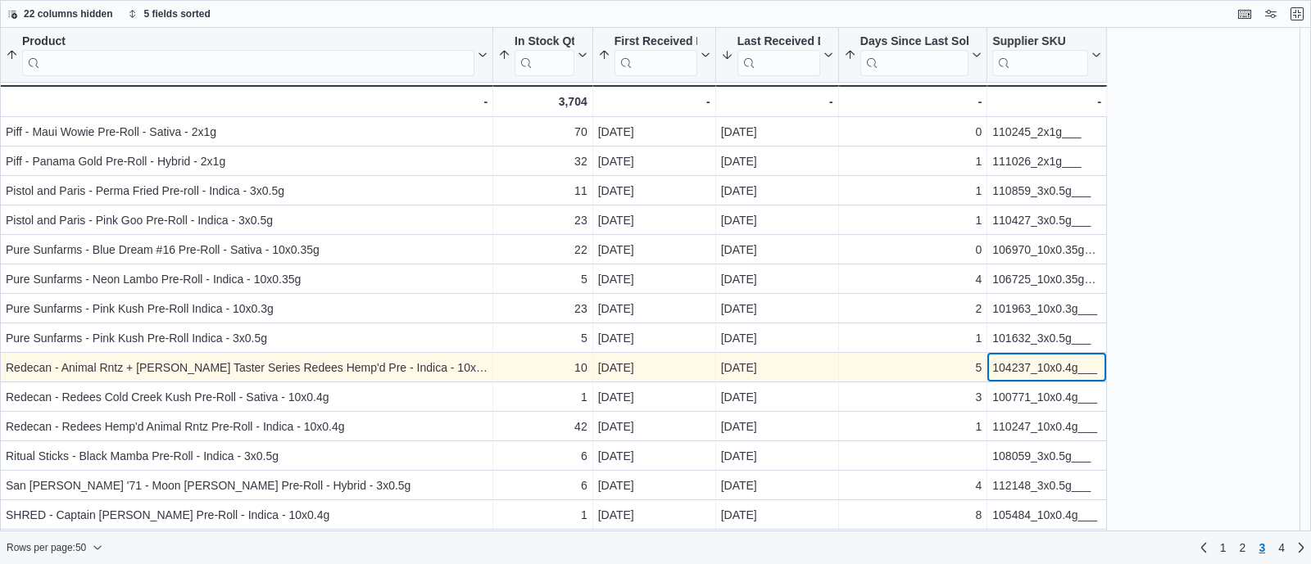
click at [1013, 375] on div "104237_10x0.4g___" at bounding box center [1046, 368] width 109 height 20
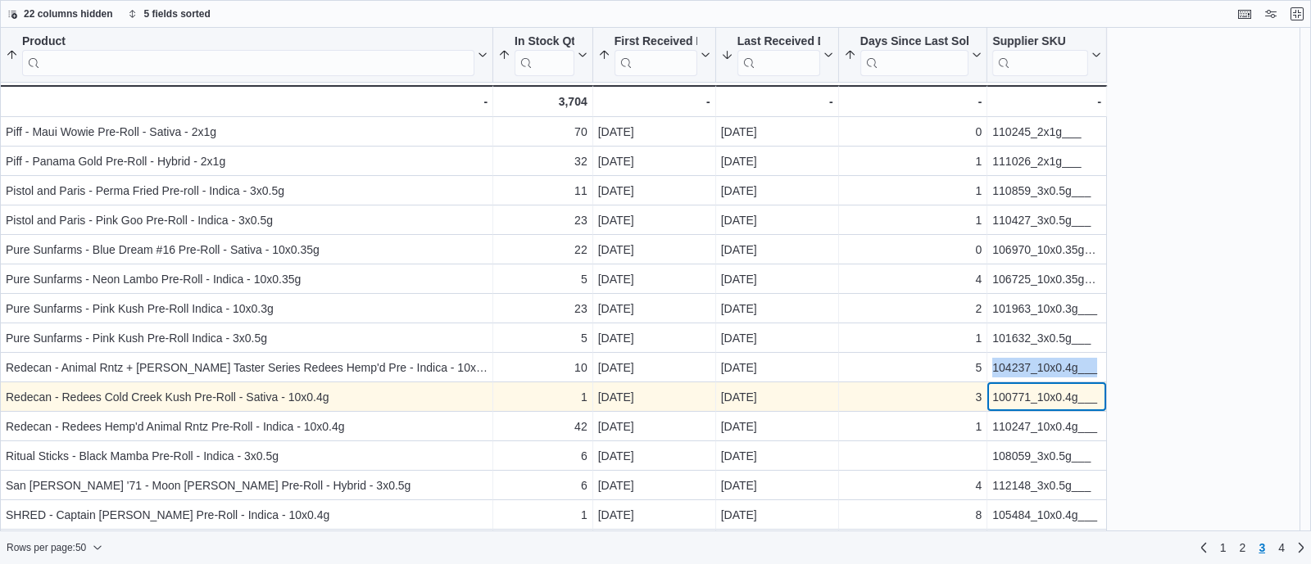
click at [1016, 395] on div "100771_10x0.4g___" at bounding box center [1046, 397] width 109 height 20
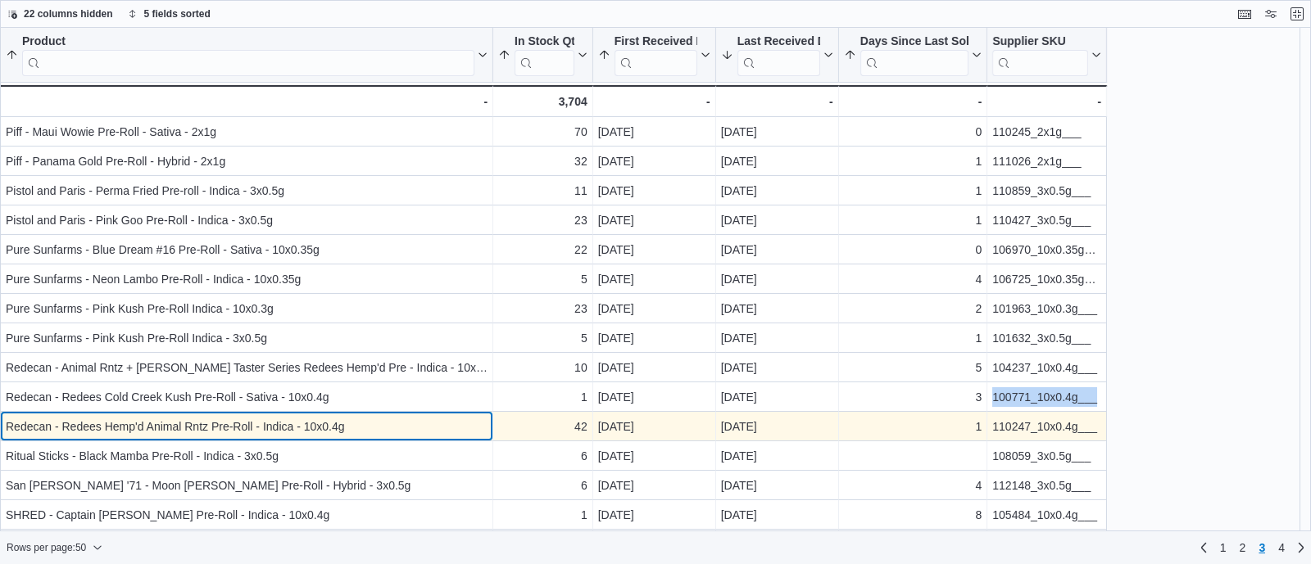
click at [433, 419] on div "Redecan - Redees Hemp'd Animal Rntz Pre-Roll - Indica - 10x0.4g" at bounding box center [247, 427] width 482 height 20
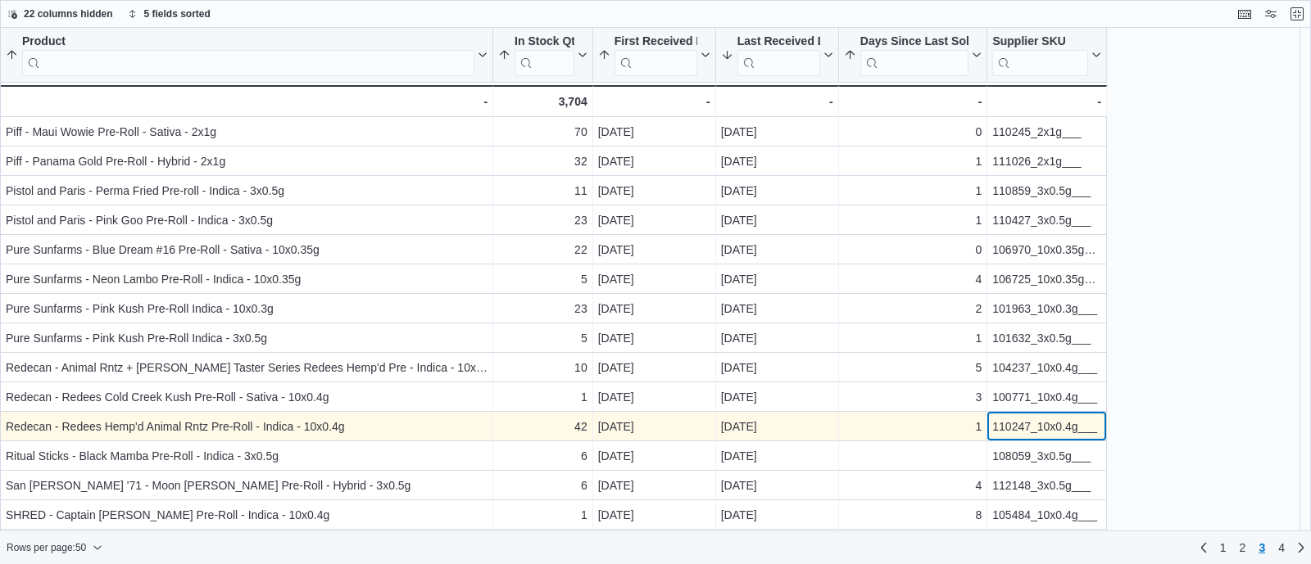
click at [1029, 429] on div "110247_10x0.4g___" at bounding box center [1046, 427] width 109 height 20
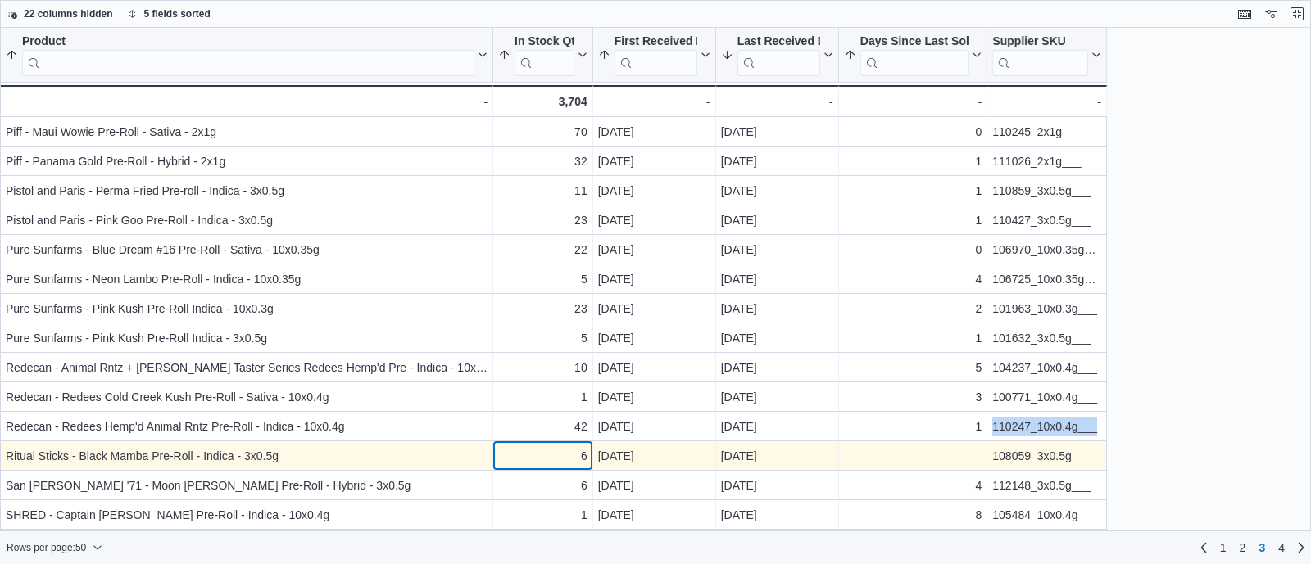
click at [564, 442] on div "6 - In Stock Qty, column 2, row 112" at bounding box center [543, 456] width 100 height 29
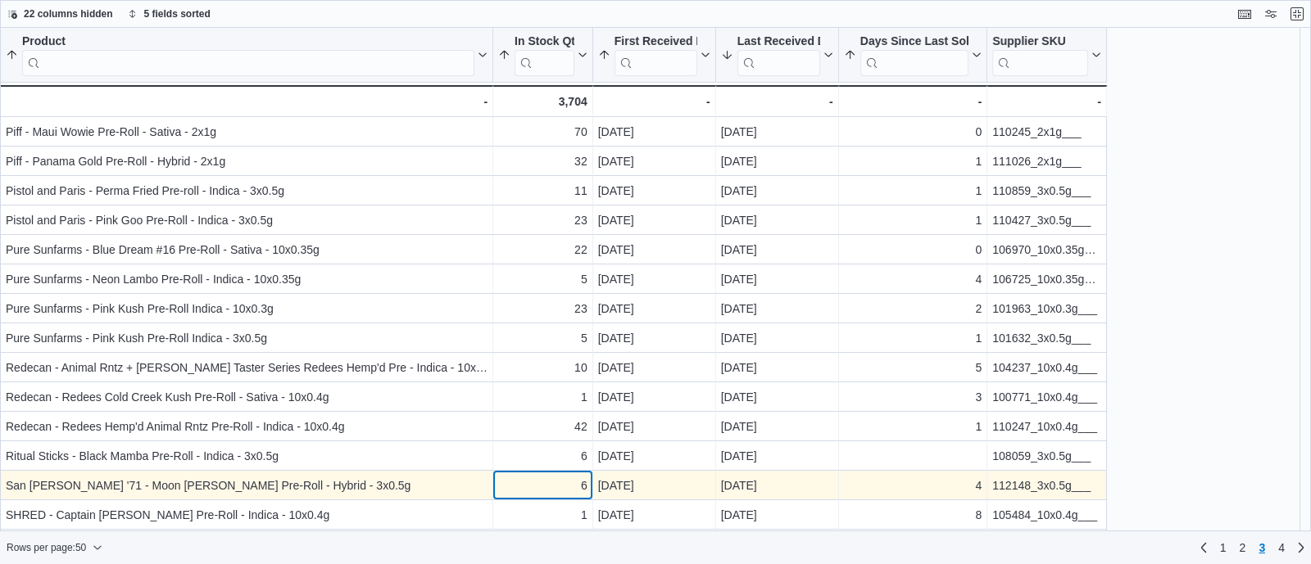
click at [574, 482] on div "6" at bounding box center [542, 486] width 89 height 20
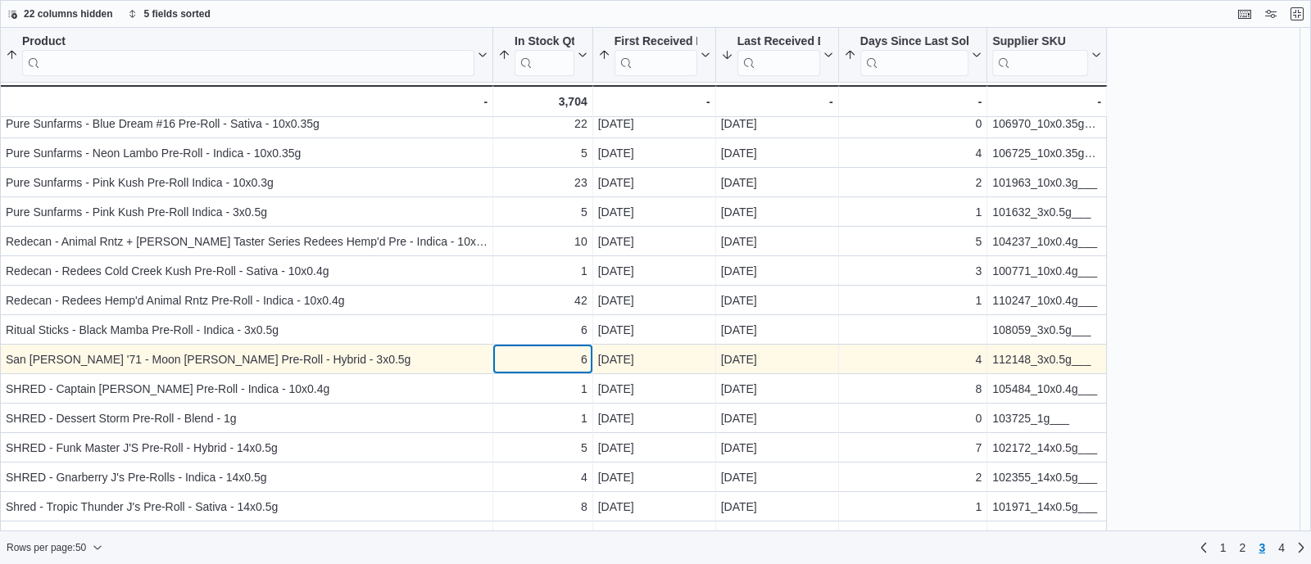
scroll to position [127, 0]
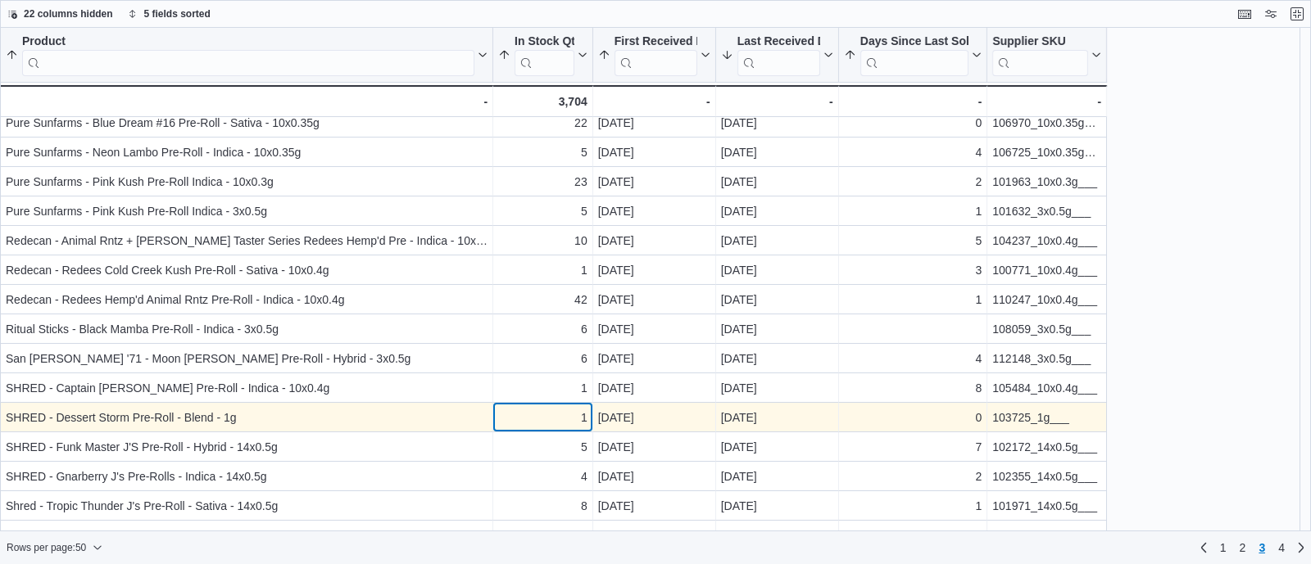
click at [570, 410] on div "1" at bounding box center [542, 418] width 89 height 20
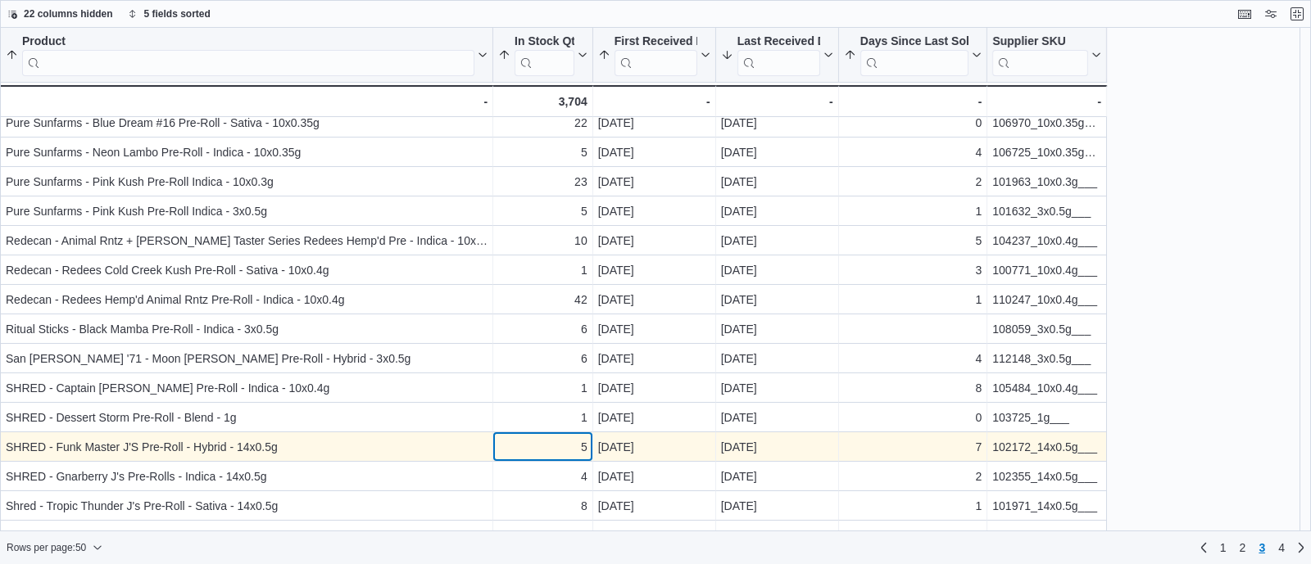
click at [568, 442] on div "5" at bounding box center [542, 447] width 89 height 20
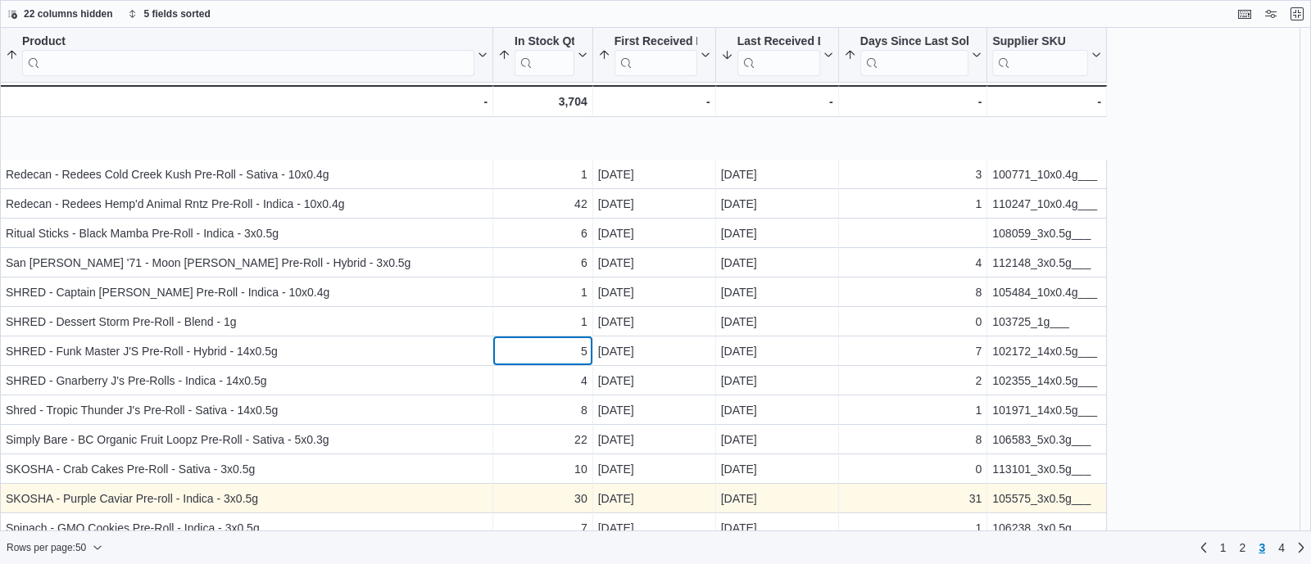
scroll to position [349, 0]
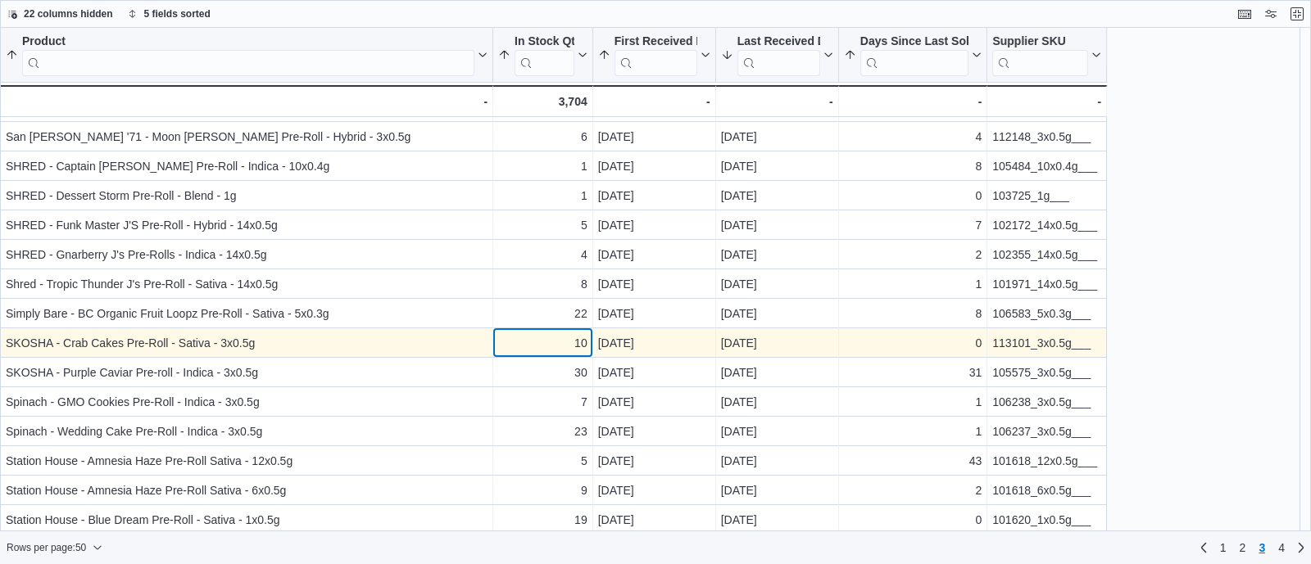
click at [552, 345] on div "10" at bounding box center [542, 343] width 89 height 20
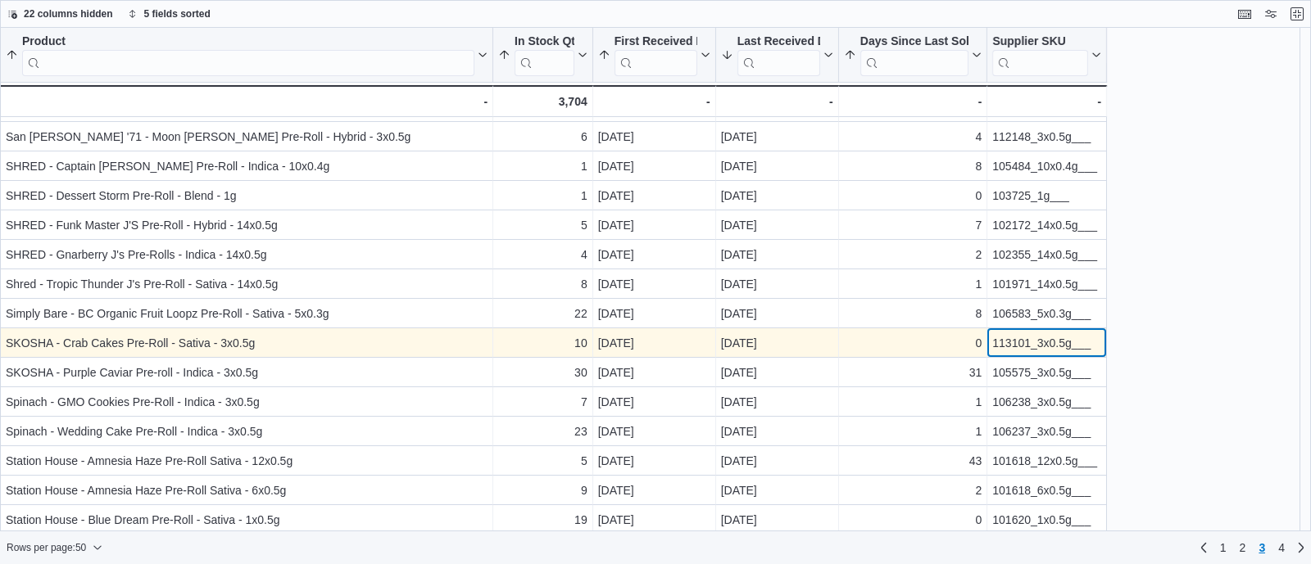
click at [1016, 343] on div "113101_3x0.5g___" at bounding box center [1046, 343] width 109 height 20
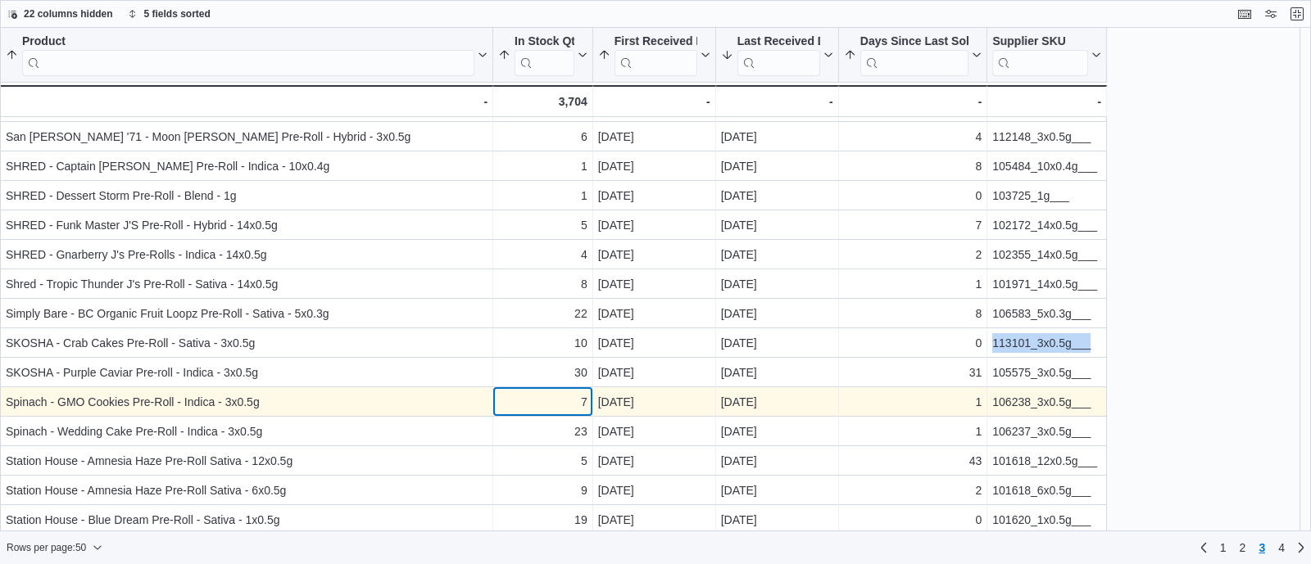
click at [565, 397] on div "7" at bounding box center [542, 402] width 89 height 20
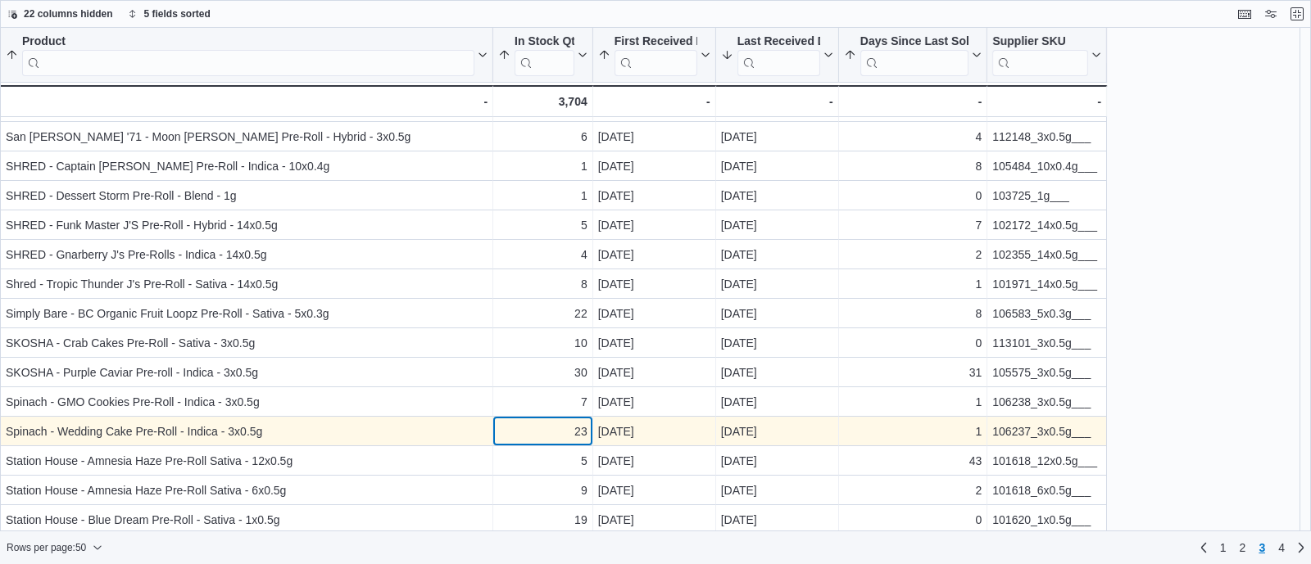
click at [567, 436] on div "23" at bounding box center [542, 432] width 89 height 20
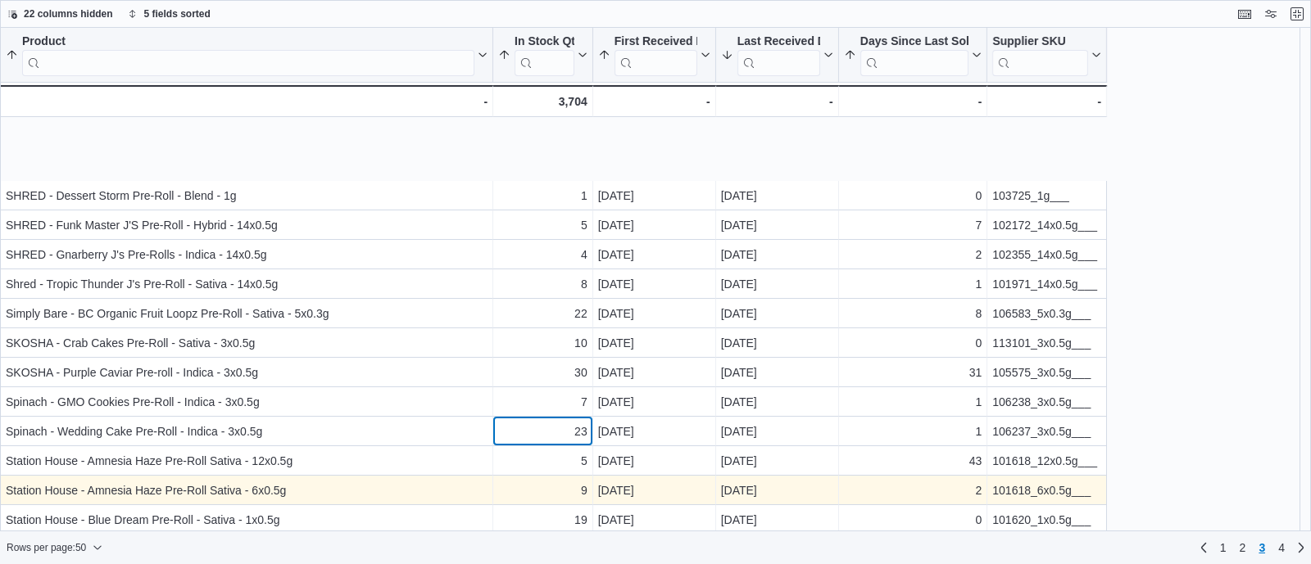
scroll to position [497, 0]
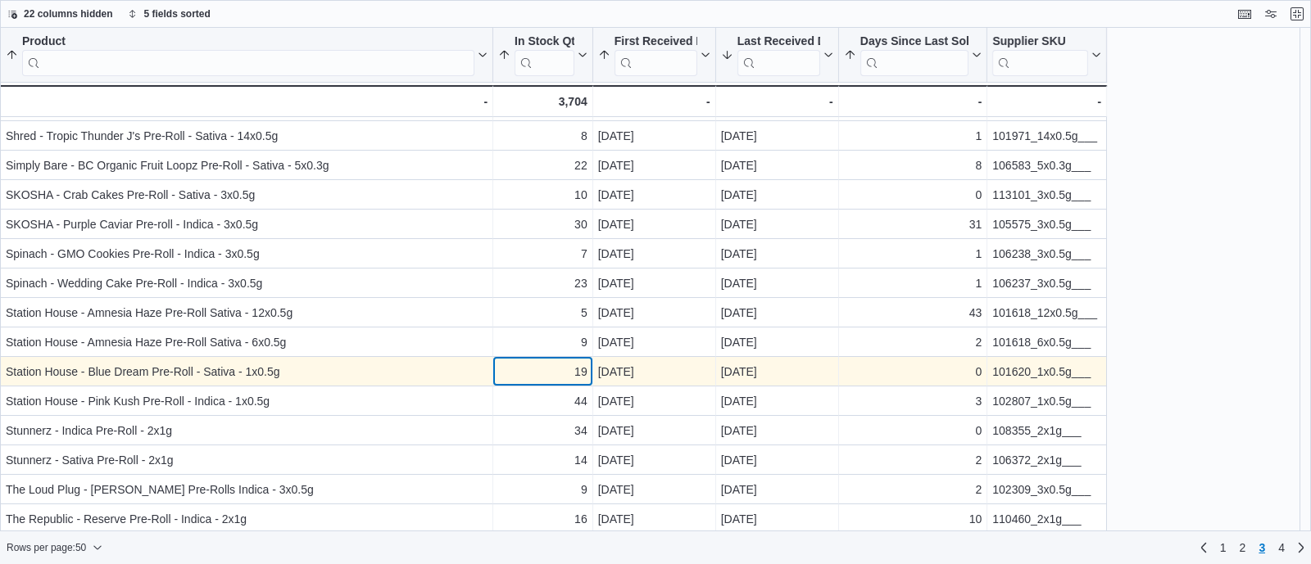
click at [558, 371] on div "19" at bounding box center [542, 372] width 89 height 20
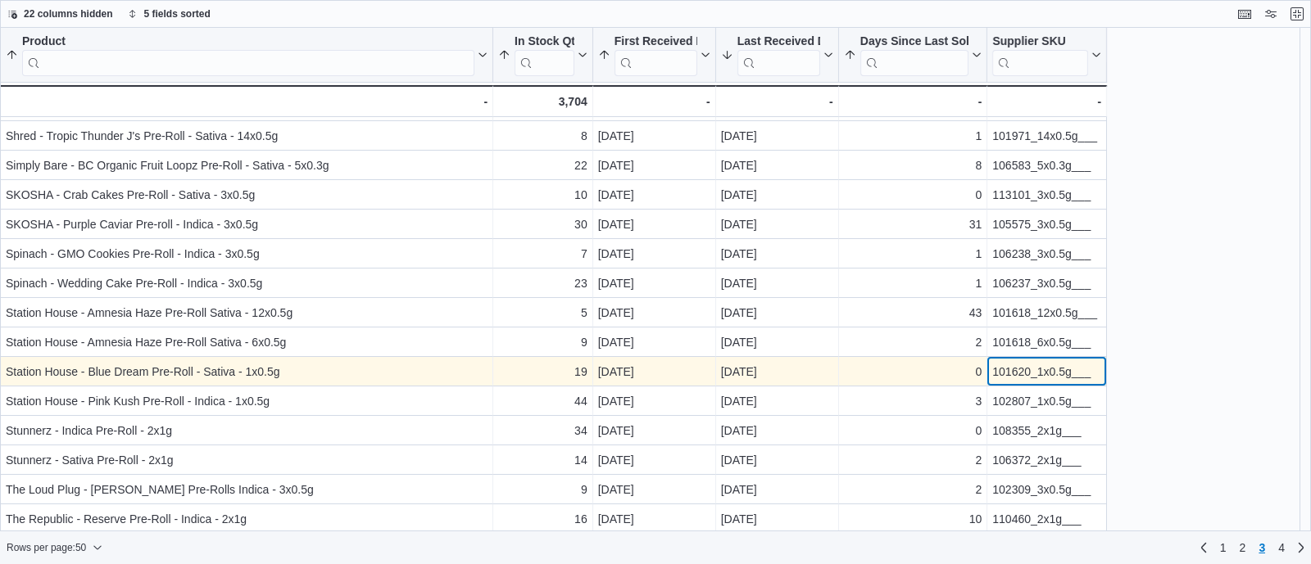
click at [1028, 368] on div "101620_1x0.5g___" at bounding box center [1046, 372] width 109 height 20
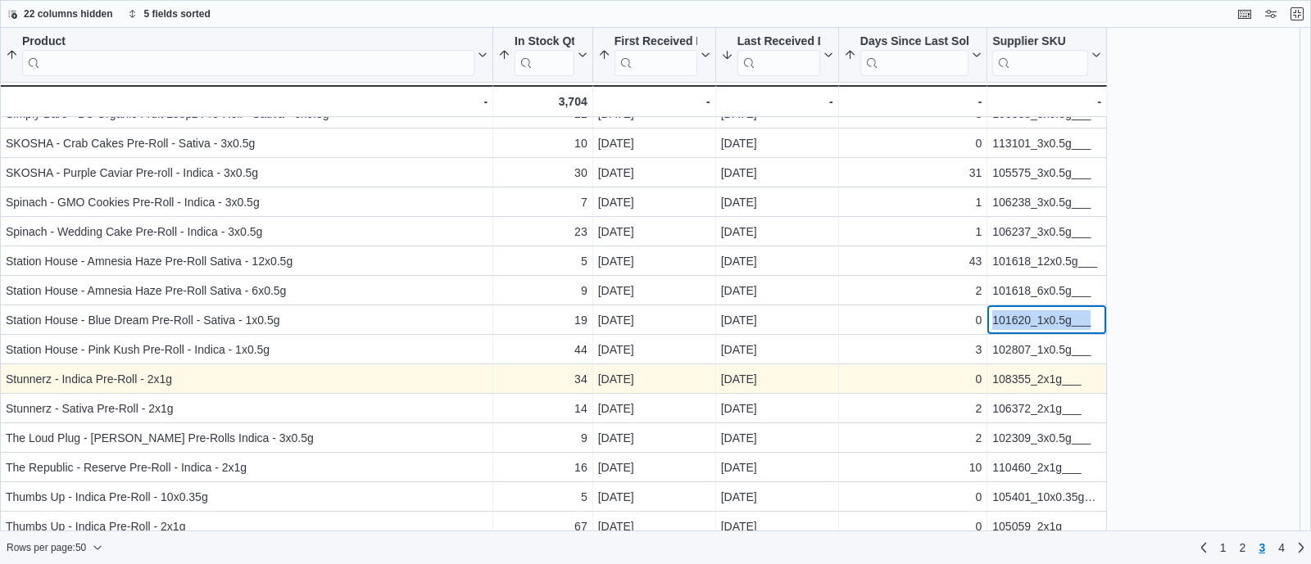
scroll to position [550, 0]
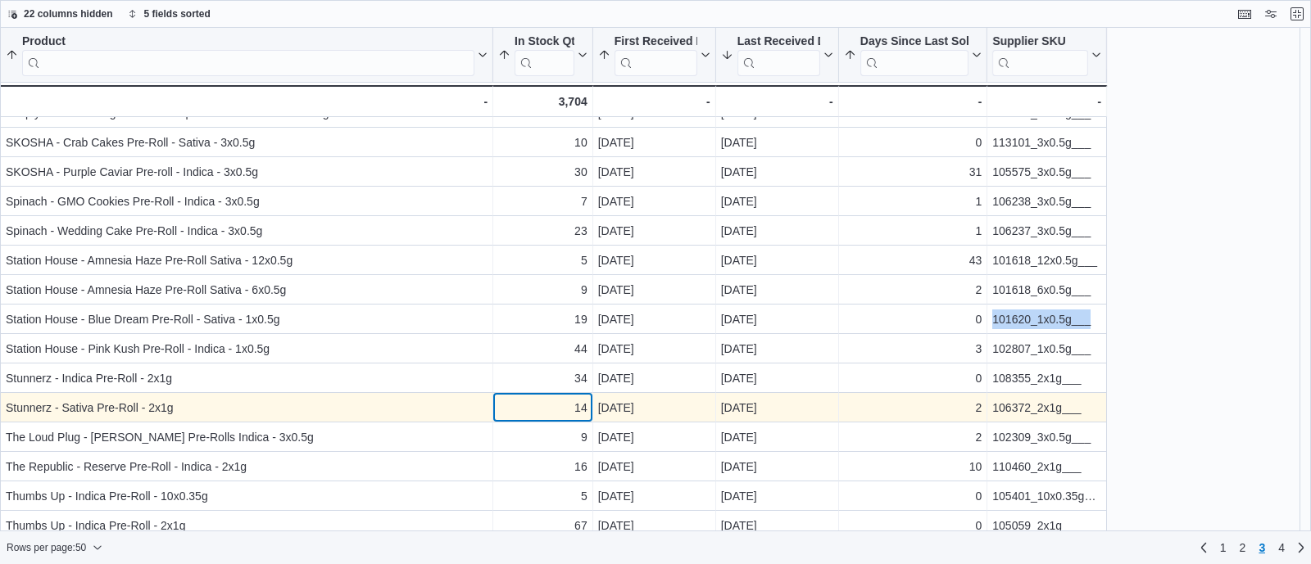
click at [532, 404] on div "14" at bounding box center [542, 408] width 89 height 20
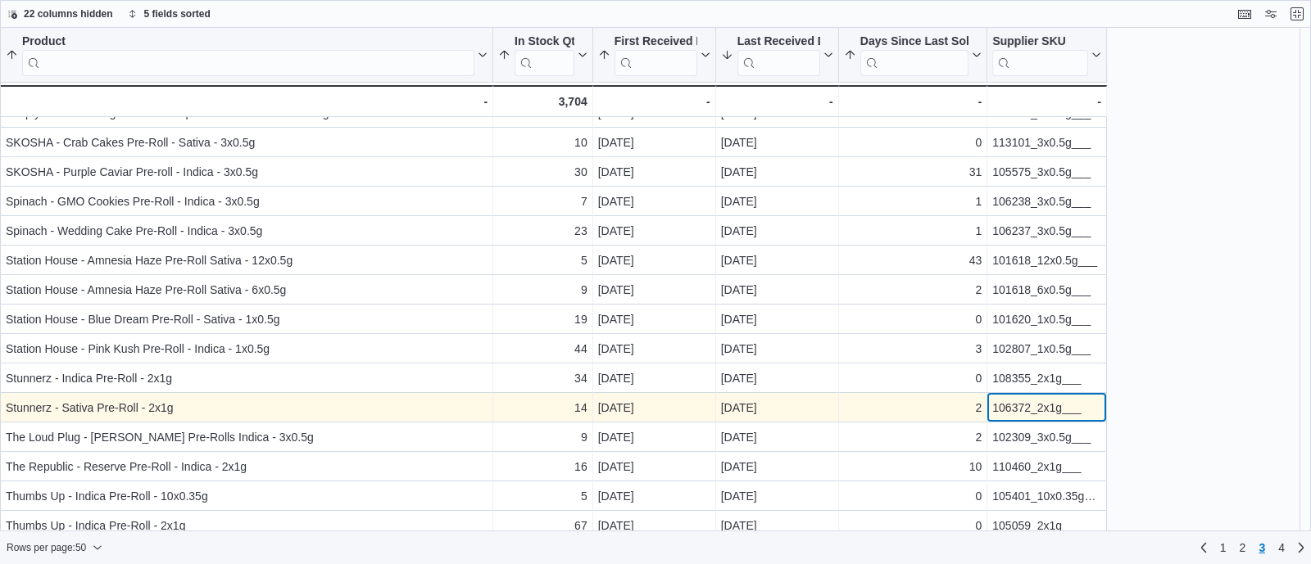
click at [995, 415] on div "106372_2x1g___" at bounding box center [1046, 408] width 109 height 20
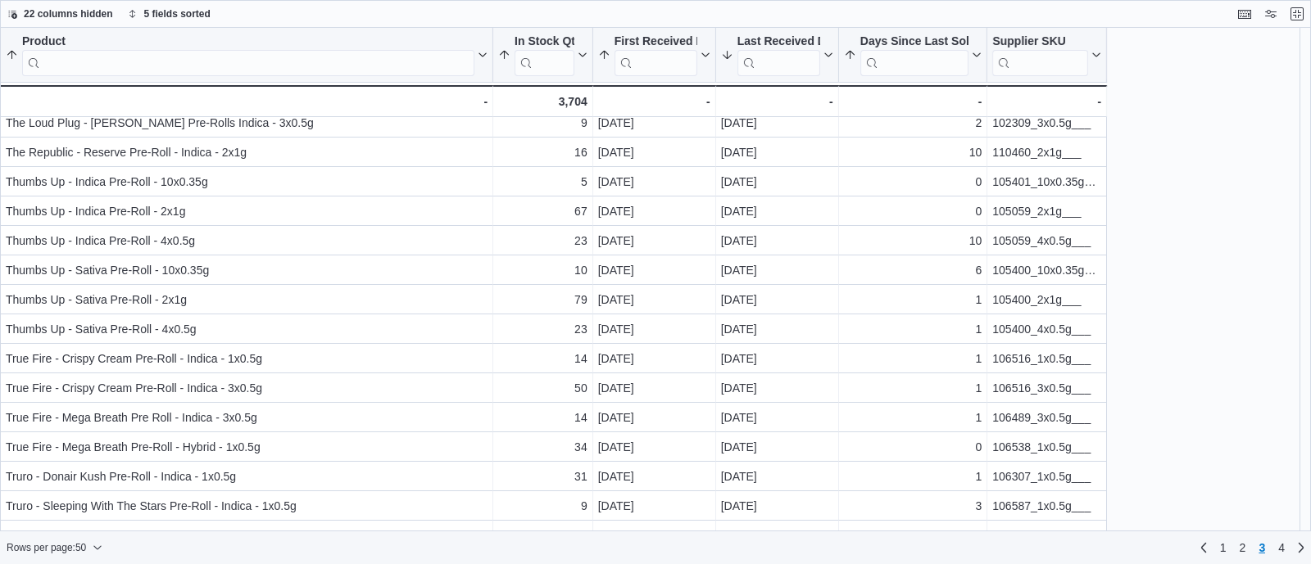
scroll to position [868, 0]
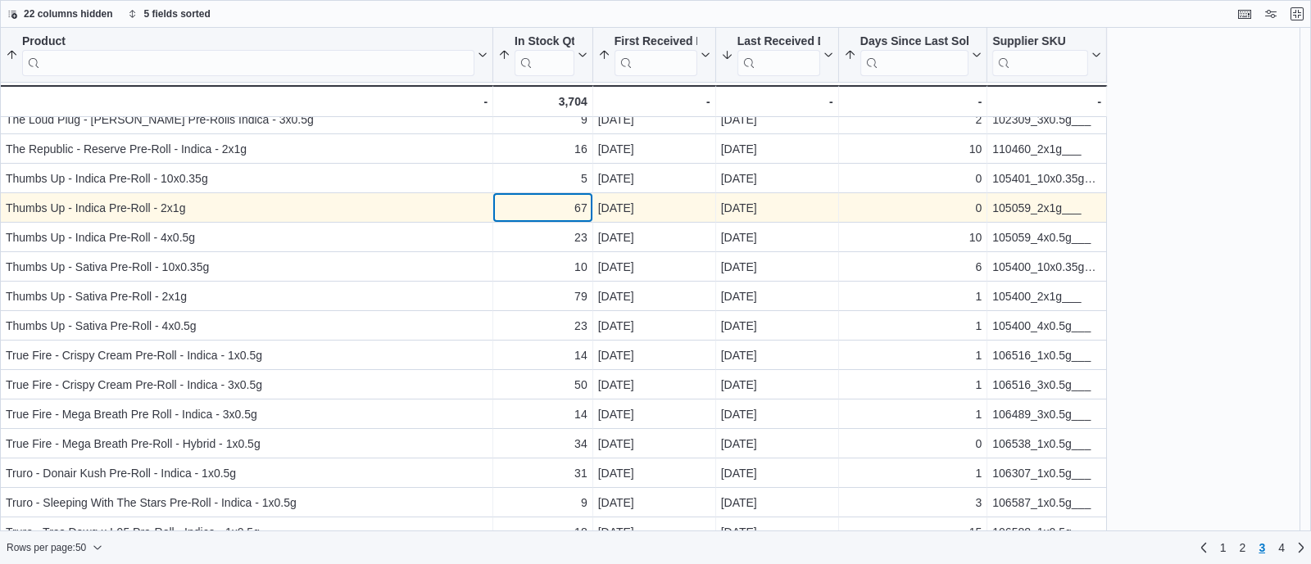
click at [523, 202] on div "67" at bounding box center [542, 208] width 89 height 20
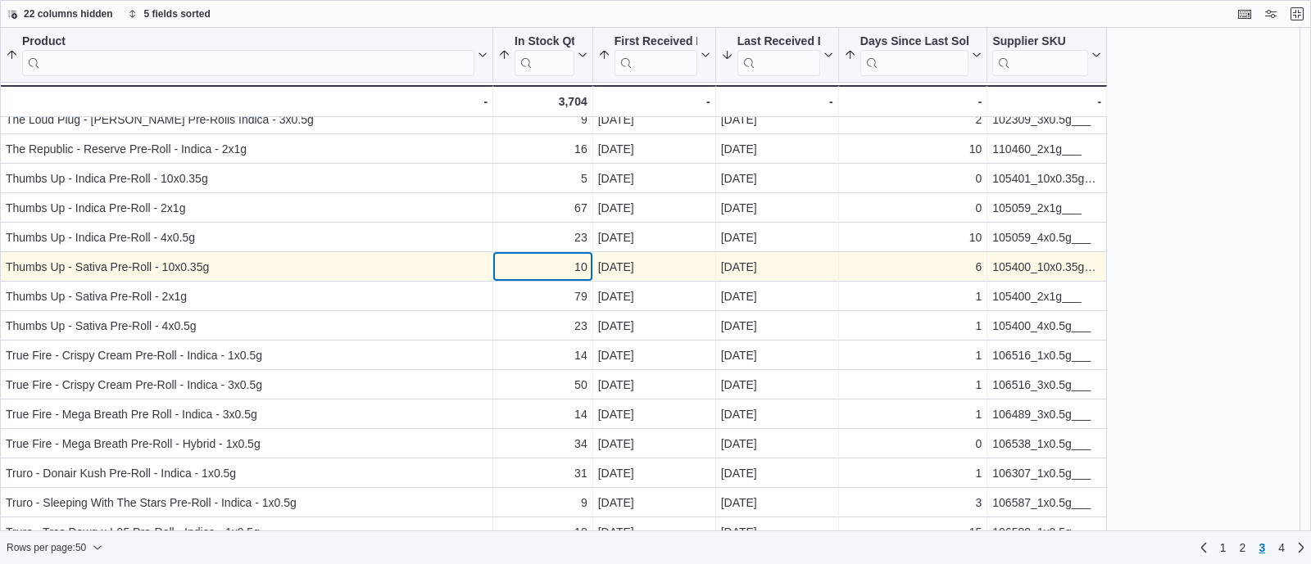
click at [553, 268] on div "10" at bounding box center [542, 267] width 89 height 20
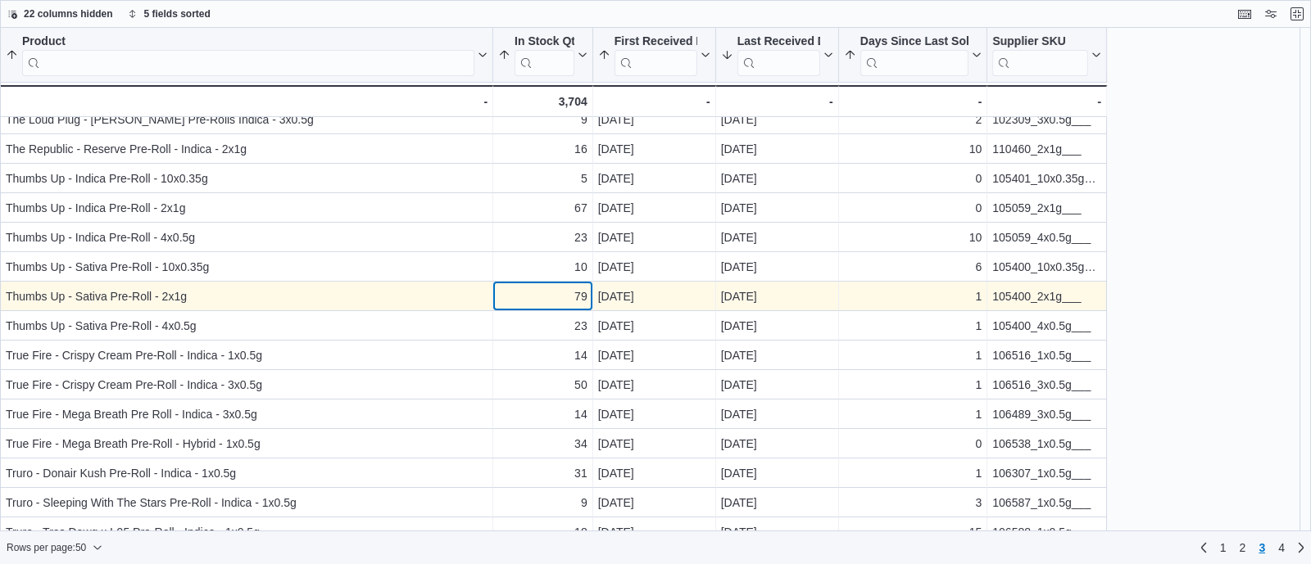
click at [553, 294] on div "79" at bounding box center [542, 297] width 89 height 20
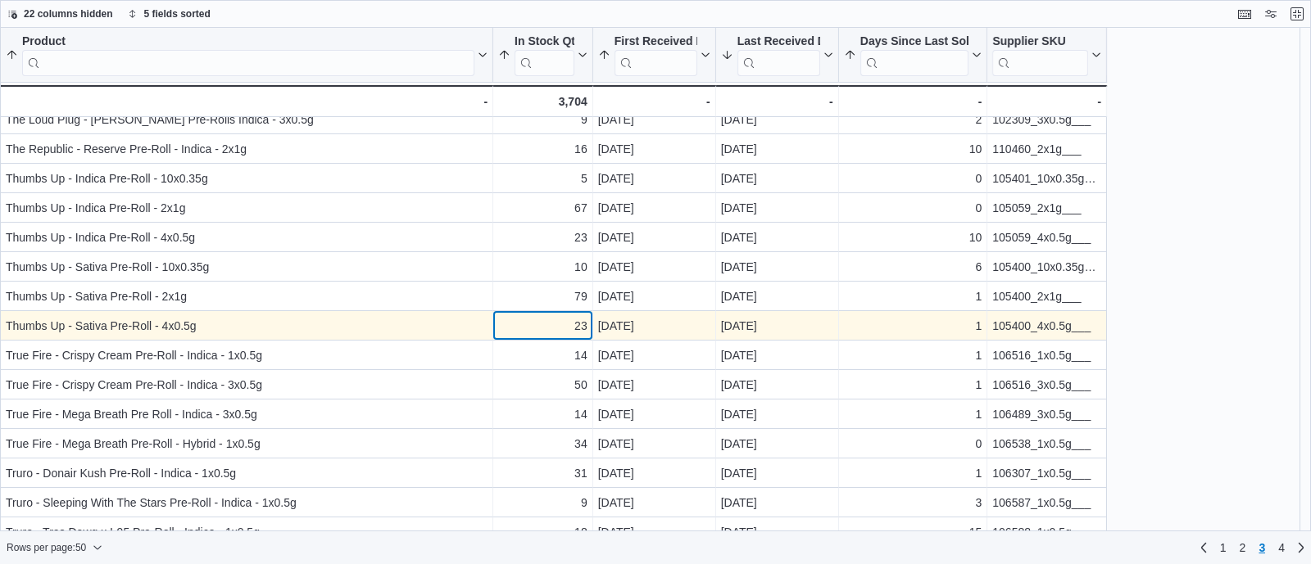
click at [553, 325] on div "23" at bounding box center [542, 326] width 89 height 20
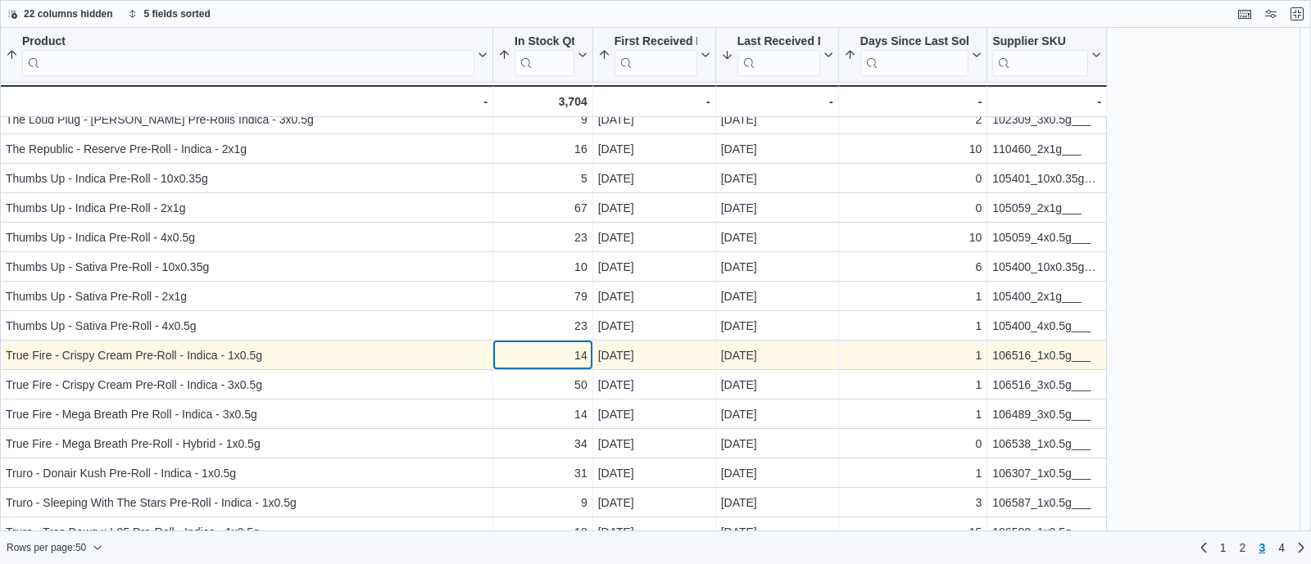
click at [554, 352] on div "14" at bounding box center [542, 356] width 89 height 20
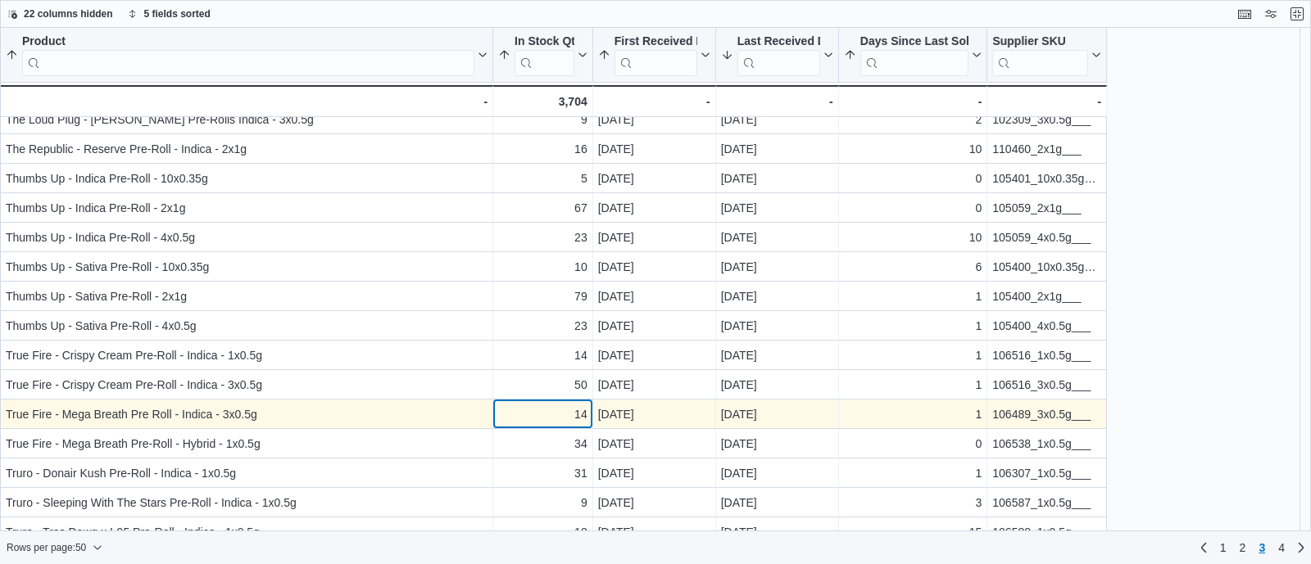
click at [557, 424] on div "14" at bounding box center [542, 415] width 89 height 20
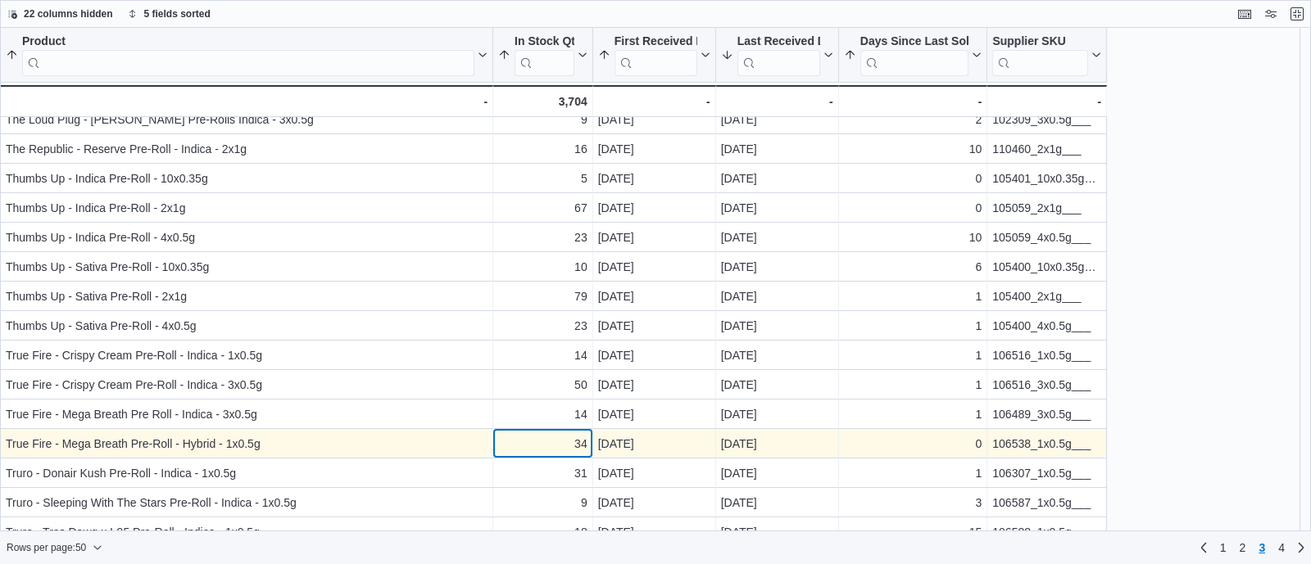
click at [568, 453] on div "34 - In Stock Qty, column 2, row 141" at bounding box center [543, 443] width 100 height 29
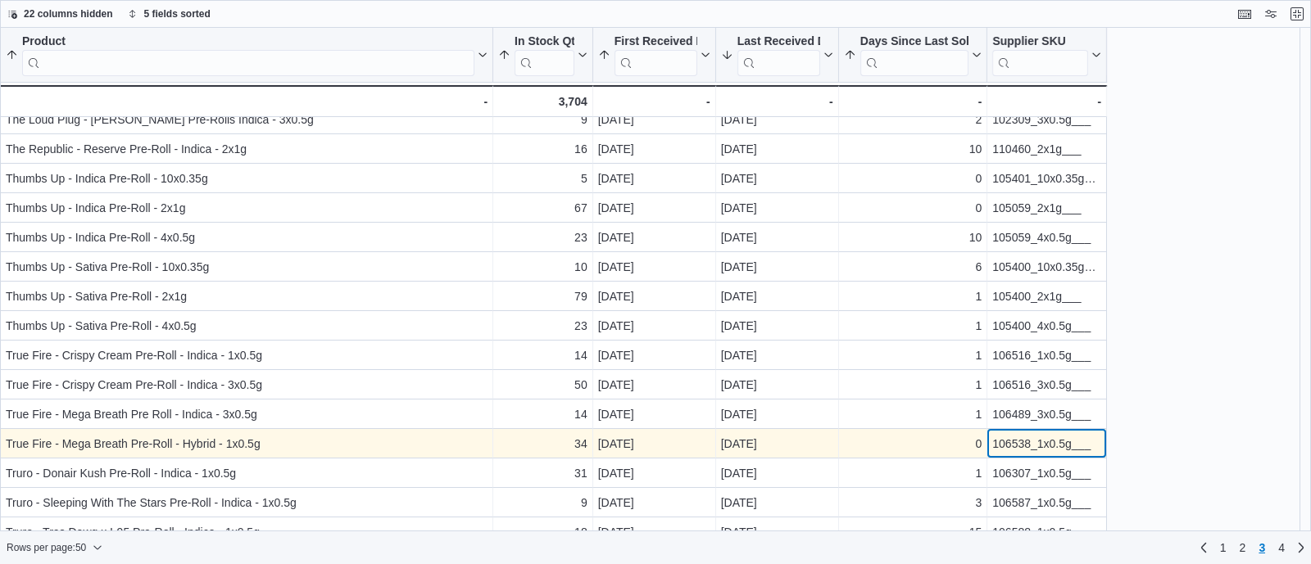
click at [1020, 446] on div "106538_1x0.5g___" at bounding box center [1046, 444] width 109 height 20
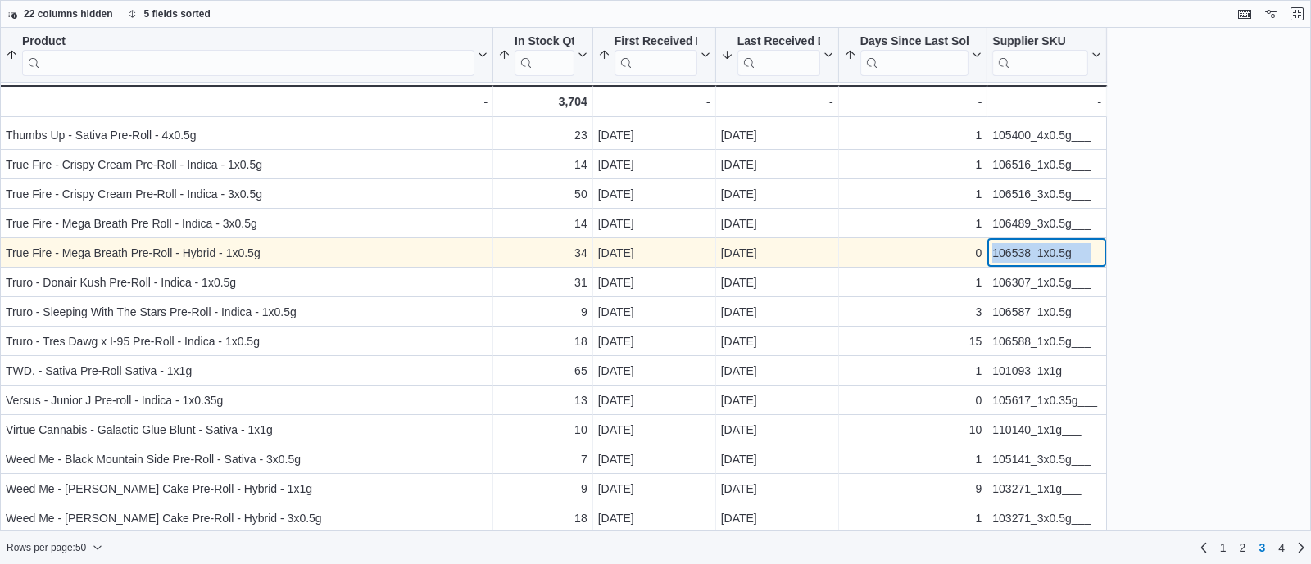
scroll to position [1059, 0]
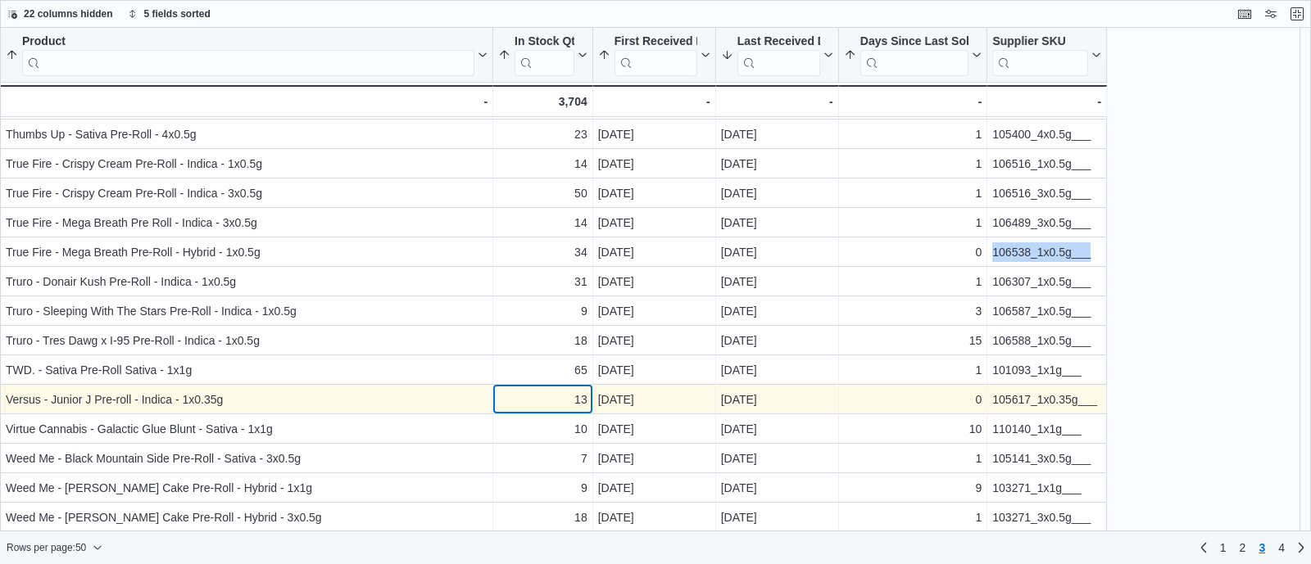
click at [550, 411] on div "13 - In Stock Qty, column 2, row 146" at bounding box center [543, 399] width 100 height 29
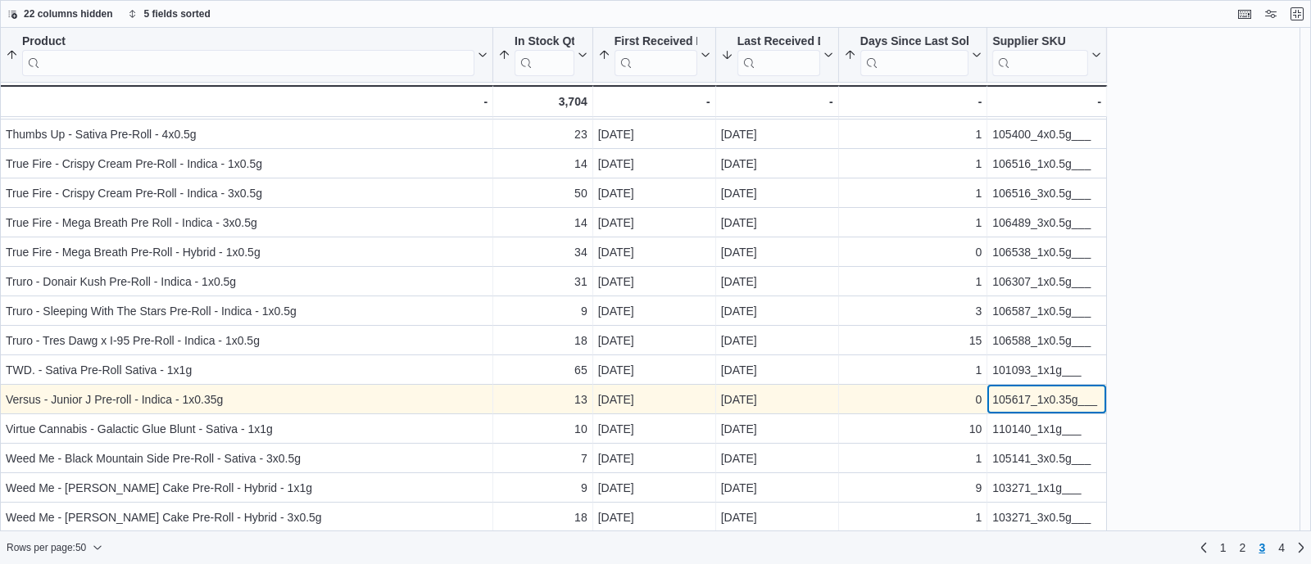
click at [1026, 397] on div "105617_1x0.35g___" at bounding box center [1046, 400] width 109 height 20
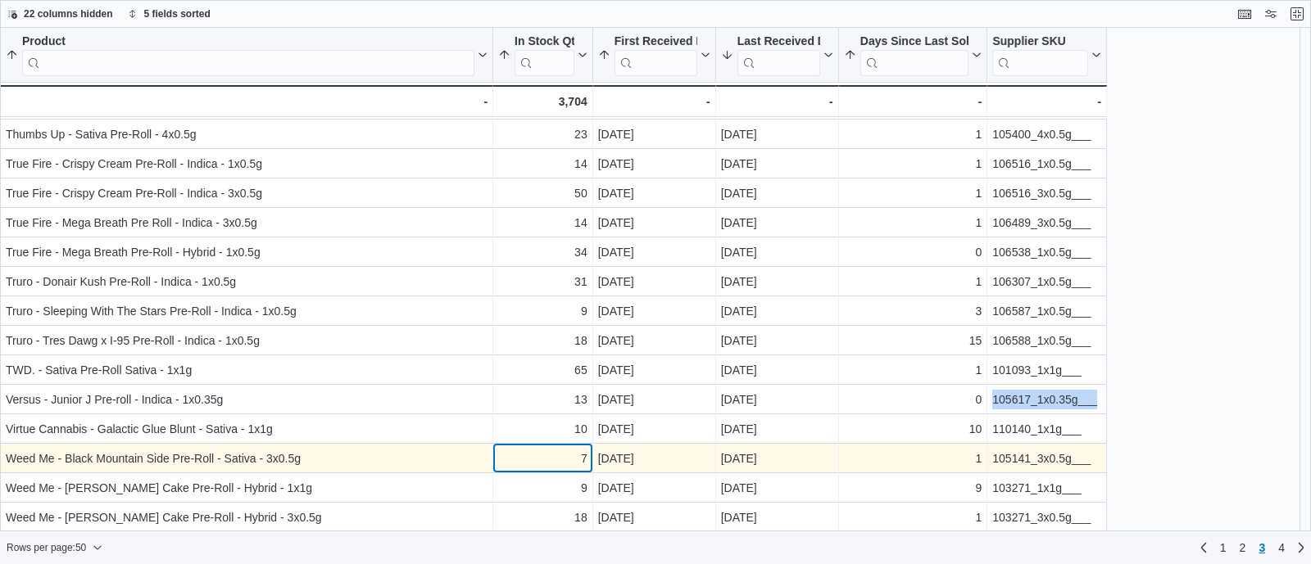
click at [537, 464] on div "7" at bounding box center [542, 459] width 89 height 20
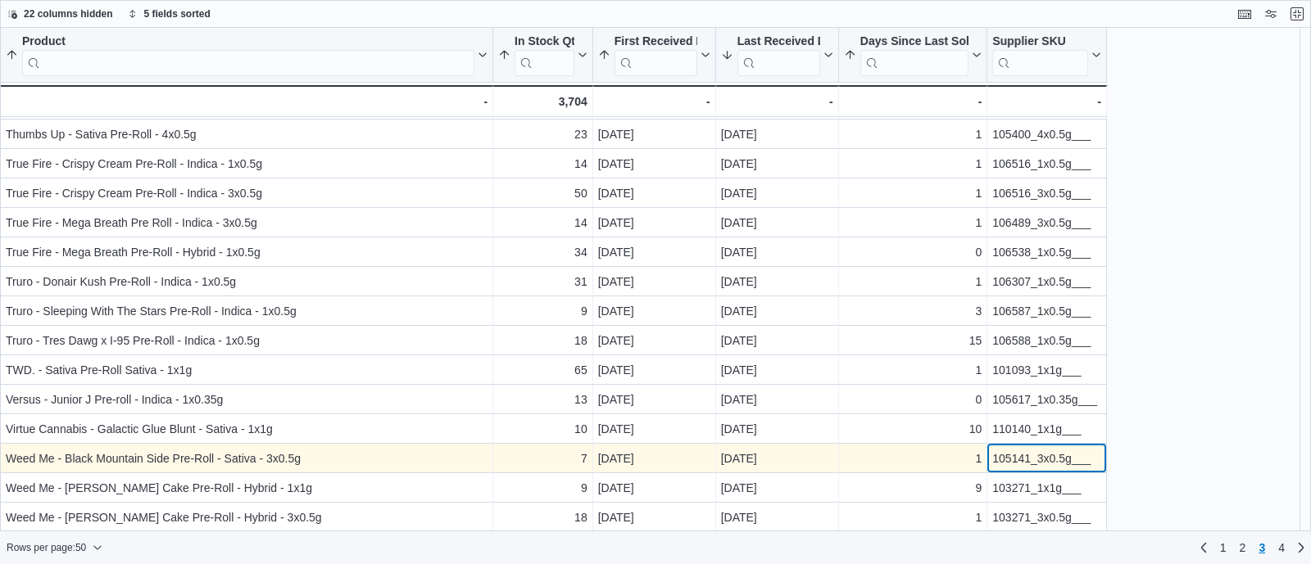
click at [1003, 457] on div "105141_3x0.5g___" at bounding box center [1046, 459] width 109 height 20
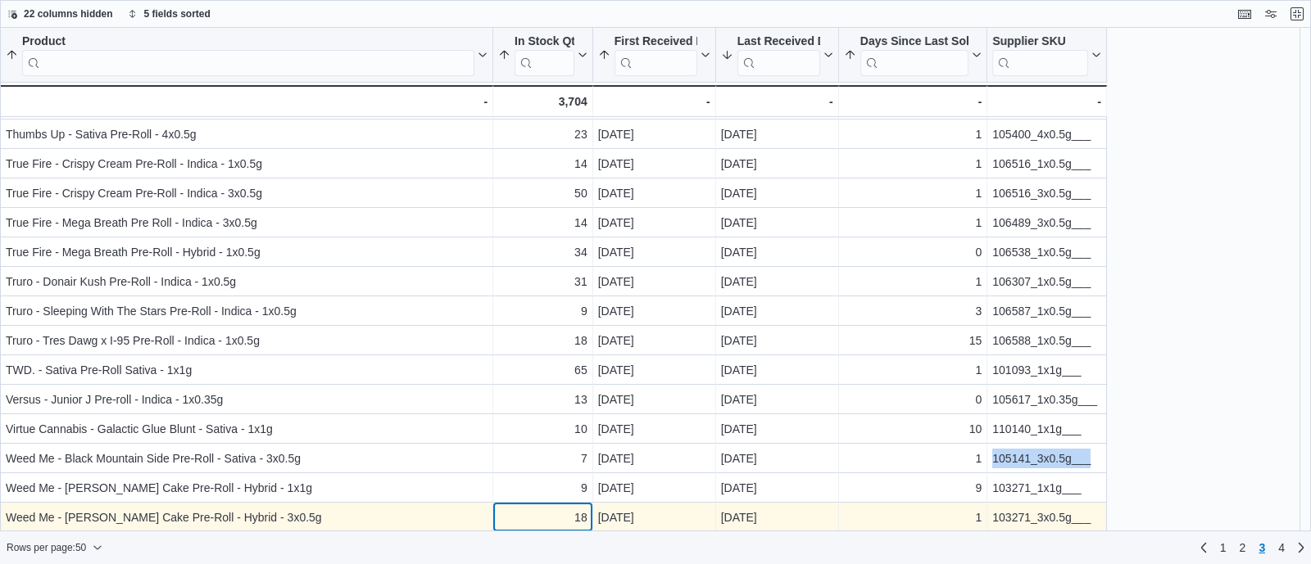
click at [542, 510] on div "18" at bounding box center [542, 518] width 89 height 20
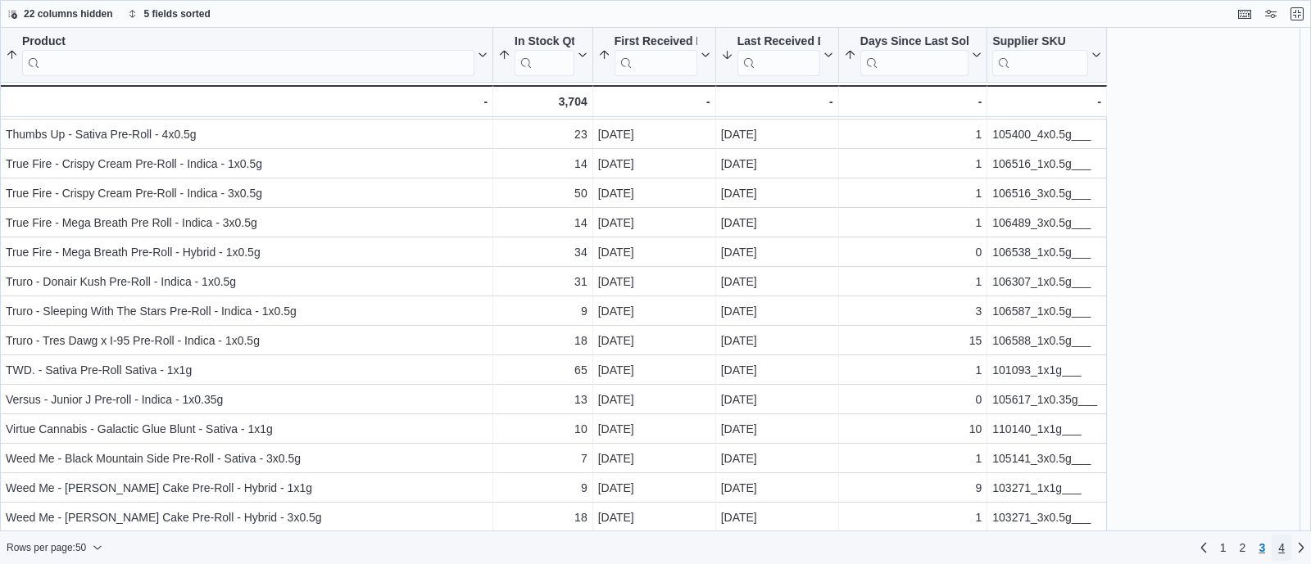
click at [1285, 546] on link "4" at bounding box center [1281, 548] width 20 height 26
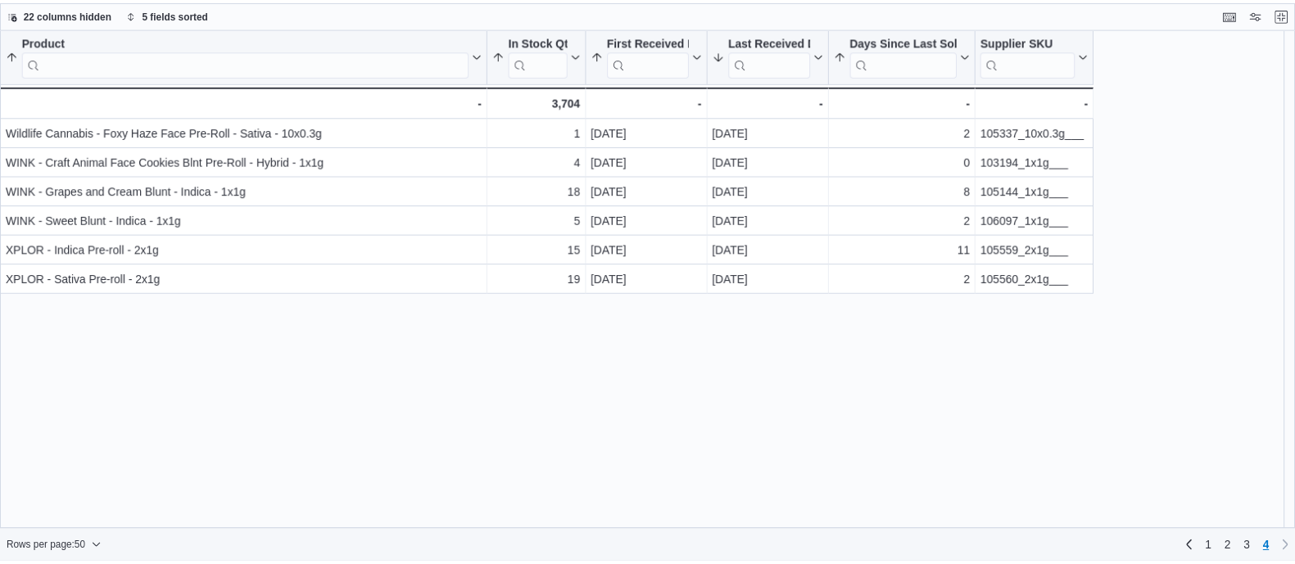
scroll to position [0, 0]
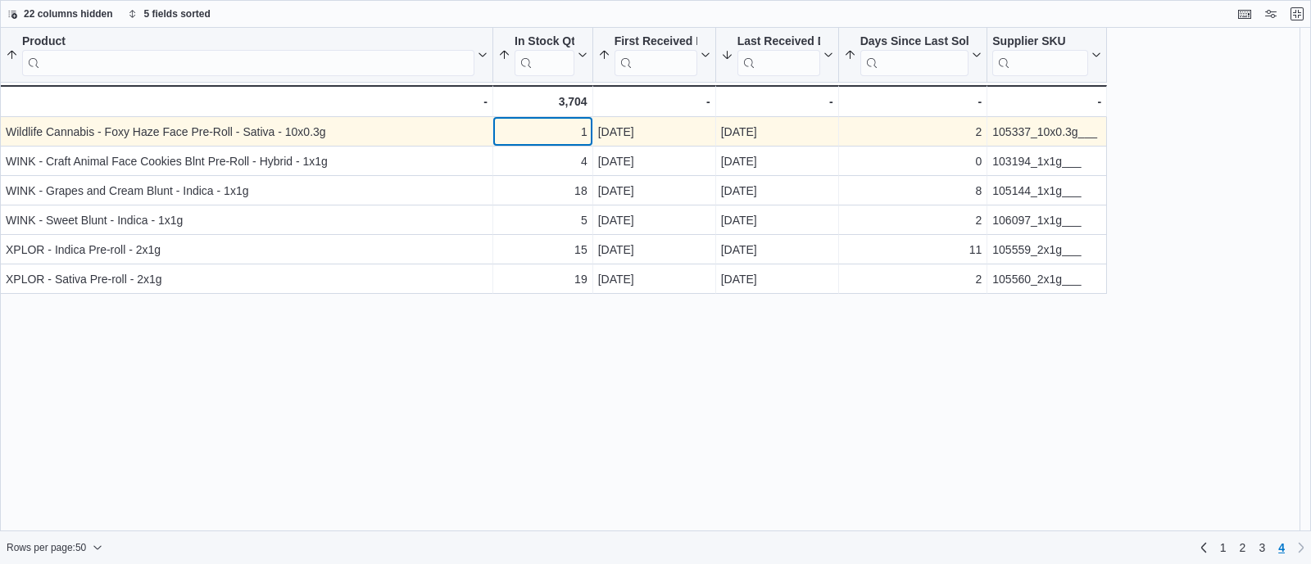
click at [586, 125] on div "1" at bounding box center [542, 132] width 89 height 20
click at [1026, 127] on div "105337_10x0.3g___" at bounding box center [1046, 132] width 109 height 20
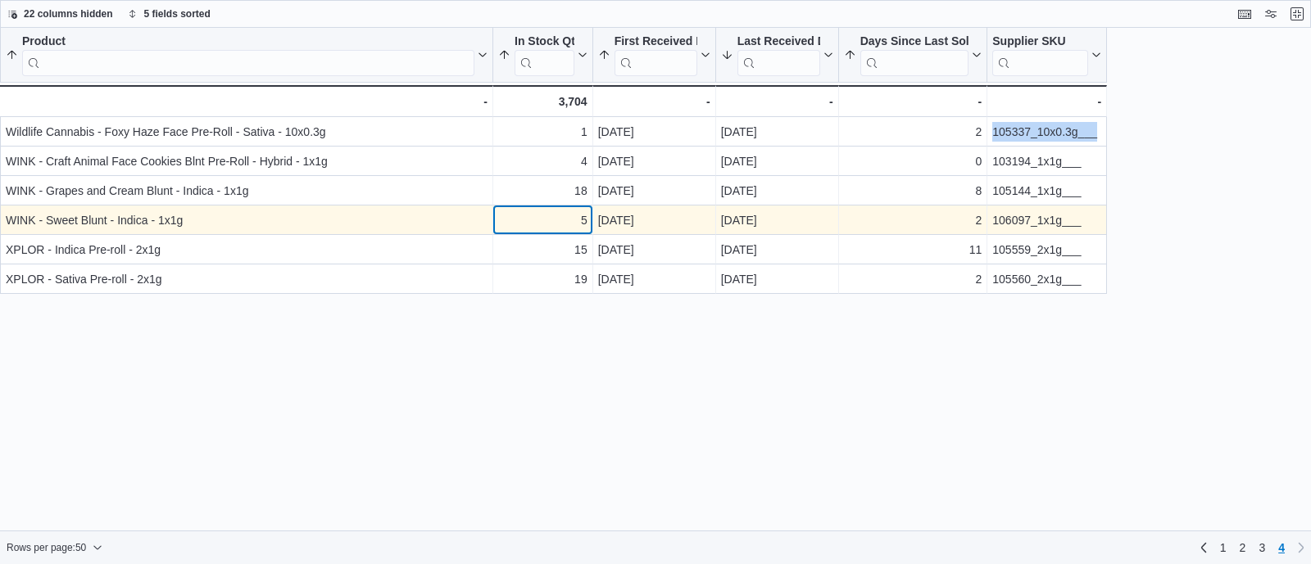
click at [573, 220] on div "5" at bounding box center [542, 221] width 89 height 20
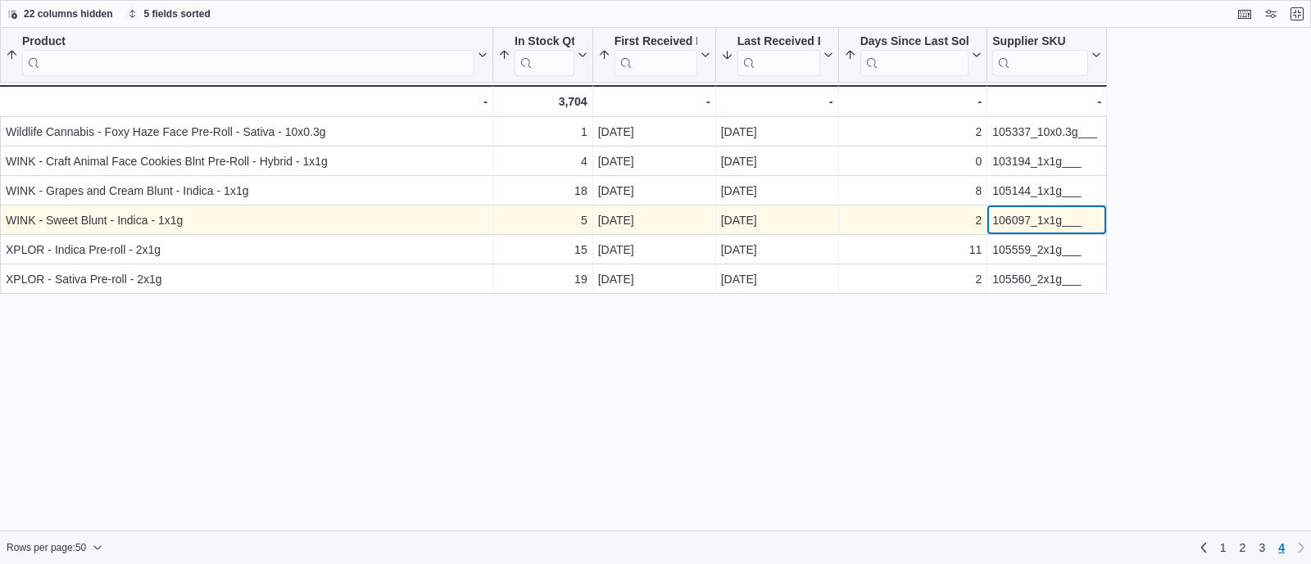
click at [1020, 219] on div "106097_1x1g___" at bounding box center [1046, 221] width 109 height 20
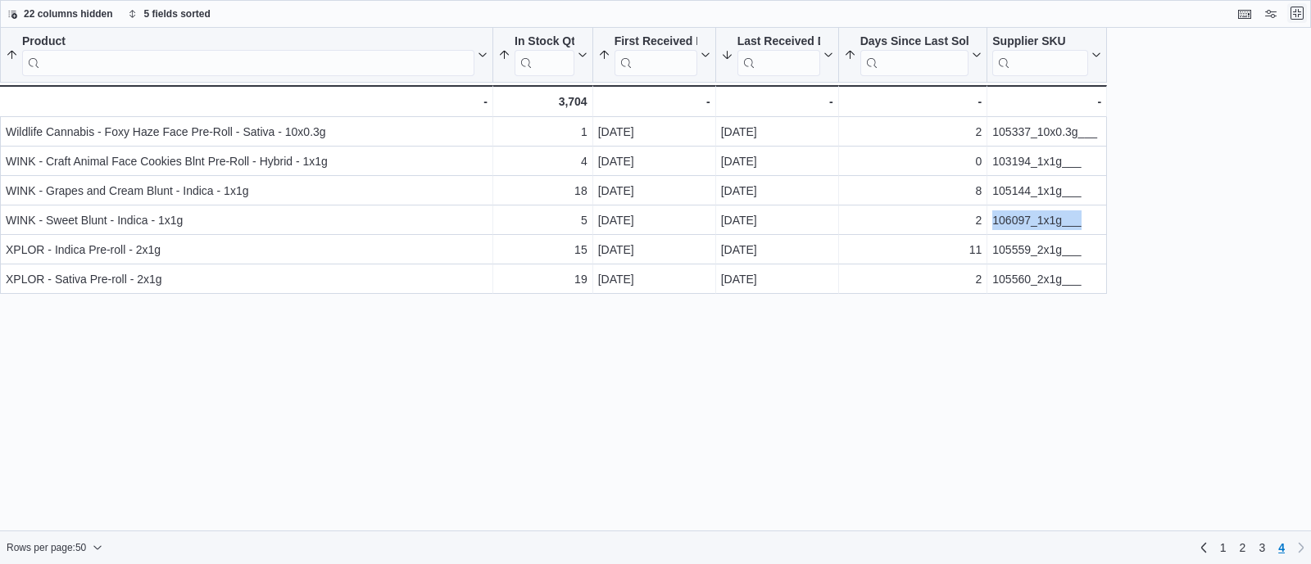
click at [1296, 16] on button "Exit fullscreen" at bounding box center [1297, 13] width 20 height 20
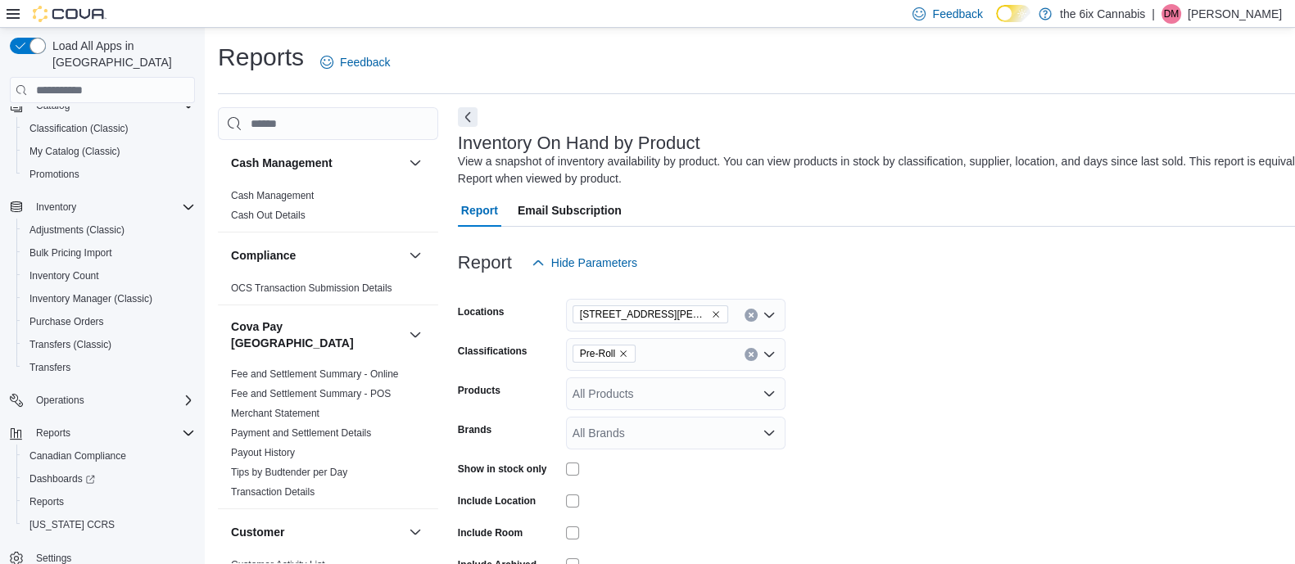
scroll to position [0, 1]
click at [753, 354] on icon "Clear input" at bounding box center [751, 354] width 7 height 7
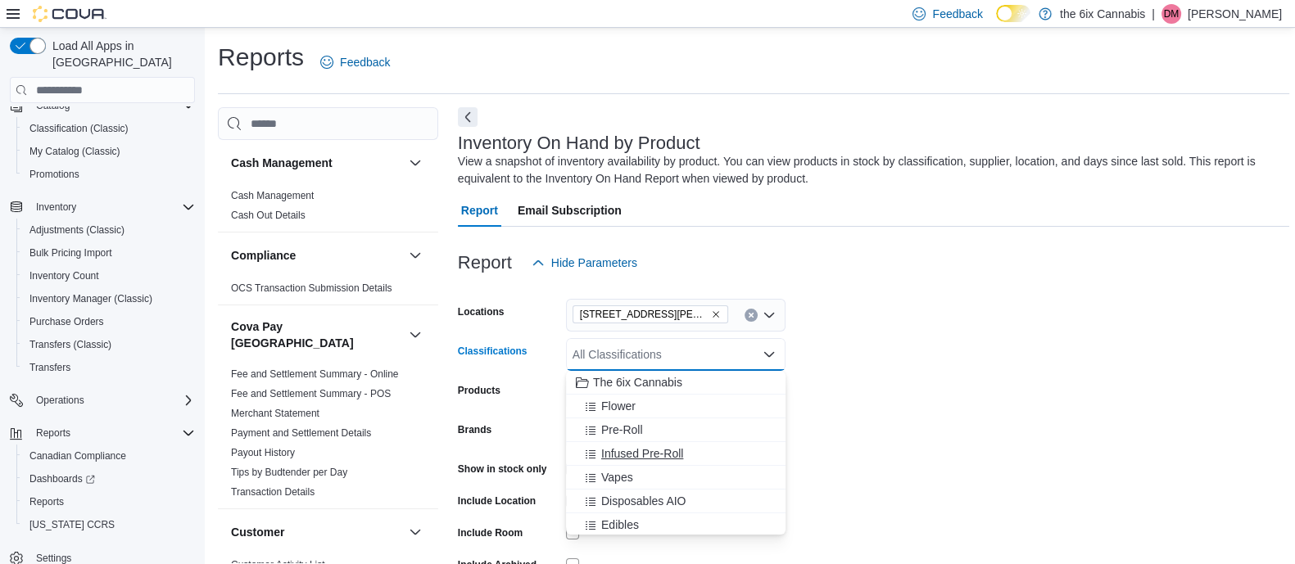
click at [655, 451] on span "Infused Pre-Roll" at bounding box center [642, 454] width 82 height 16
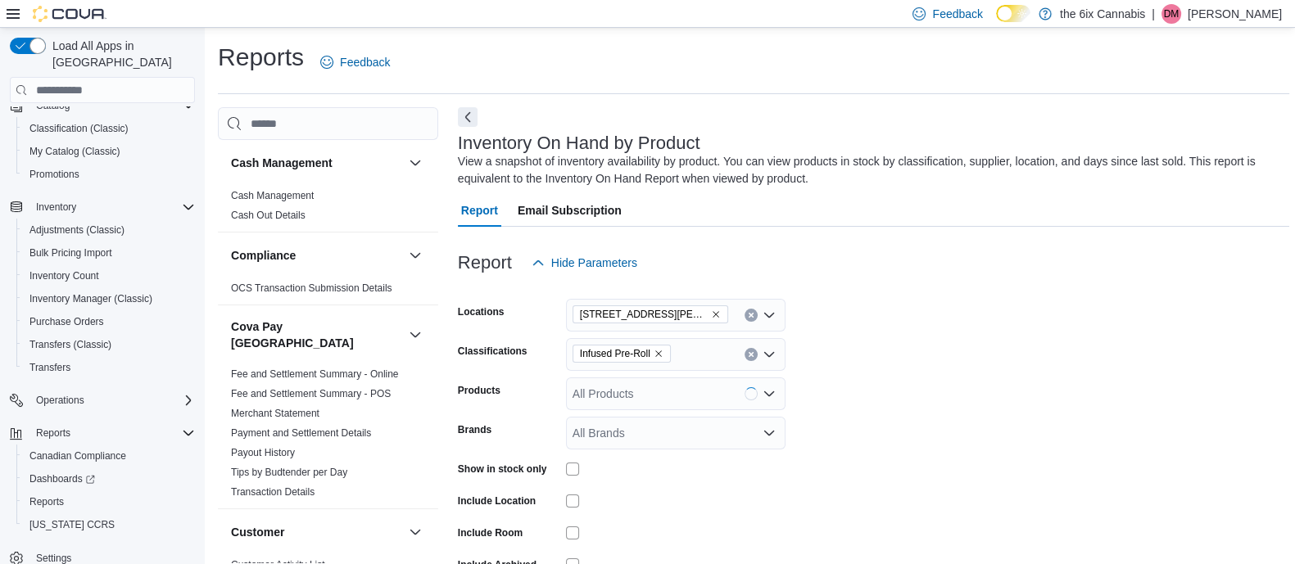
click at [929, 422] on form "Locations [STREET_ADDRESS][PERSON_NAME] North Classifications Infused Pre-Roll …" at bounding box center [873, 451] width 831 height 344
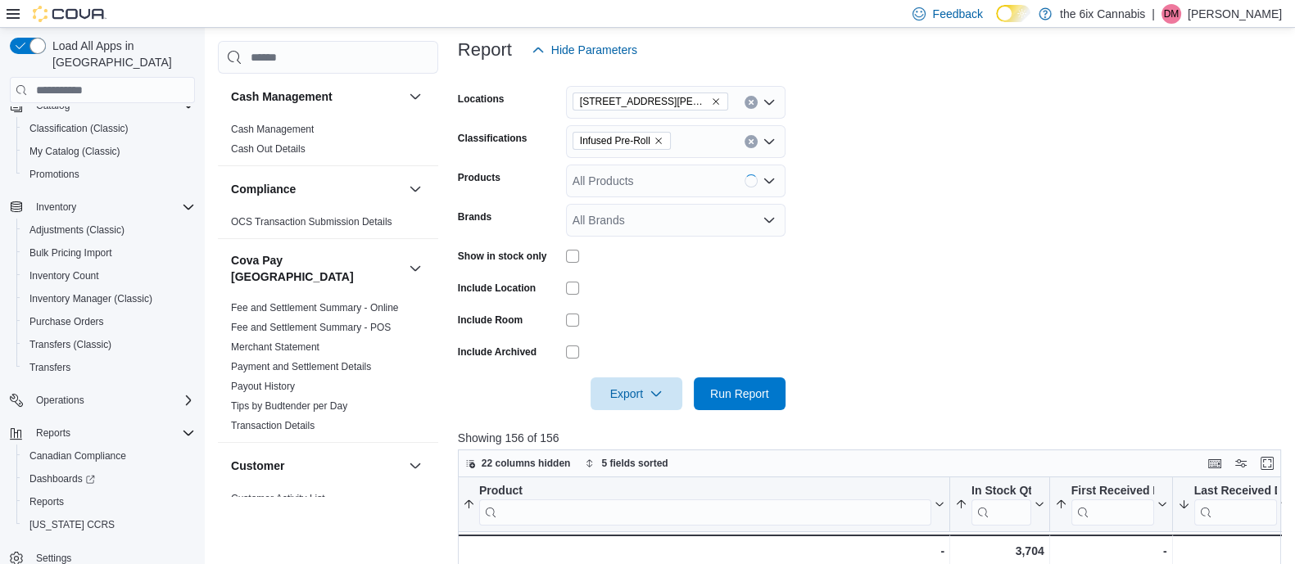
scroll to position [222, 0]
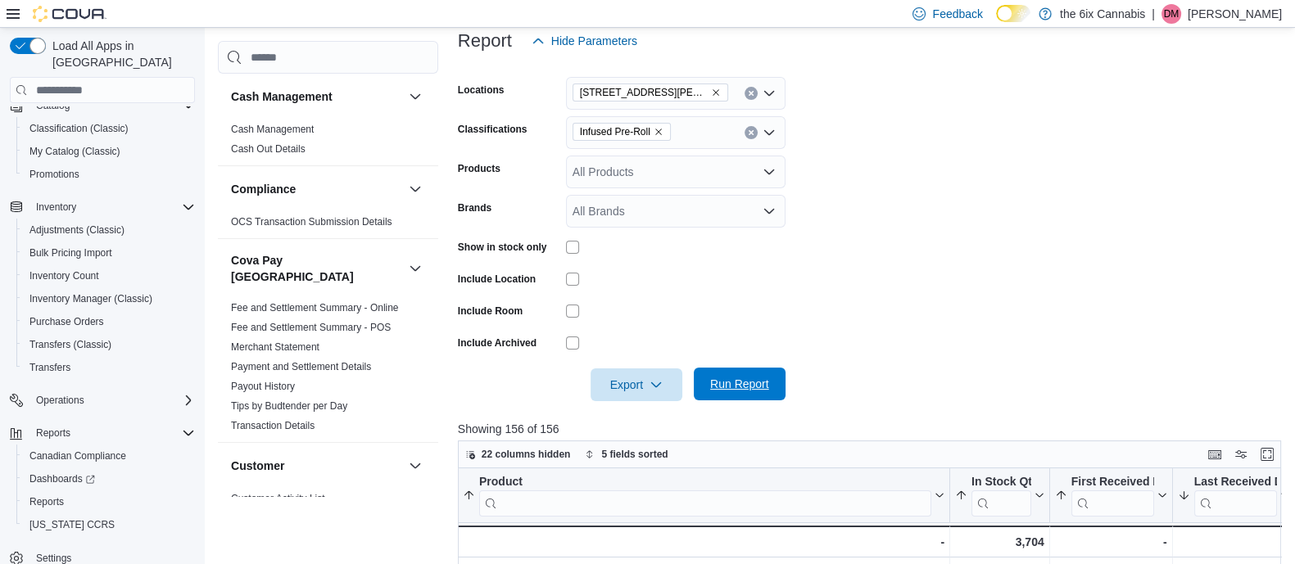
click at [756, 370] on span "Run Report" at bounding box center [740, 384] width 72 height 33
click at [1277, 460] on button "Enter fullscreen" at bounding box center [1267, 454] width 20 height 20
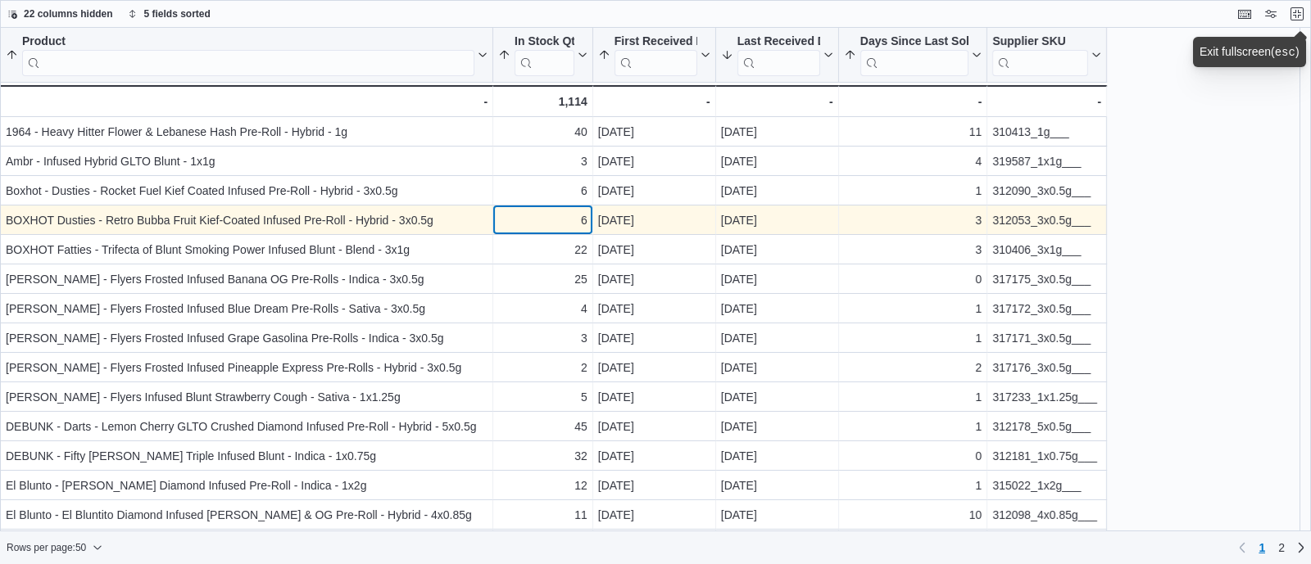
click at [570, 224] on div "6" at bounding box center [542, 221] width 89 height 20
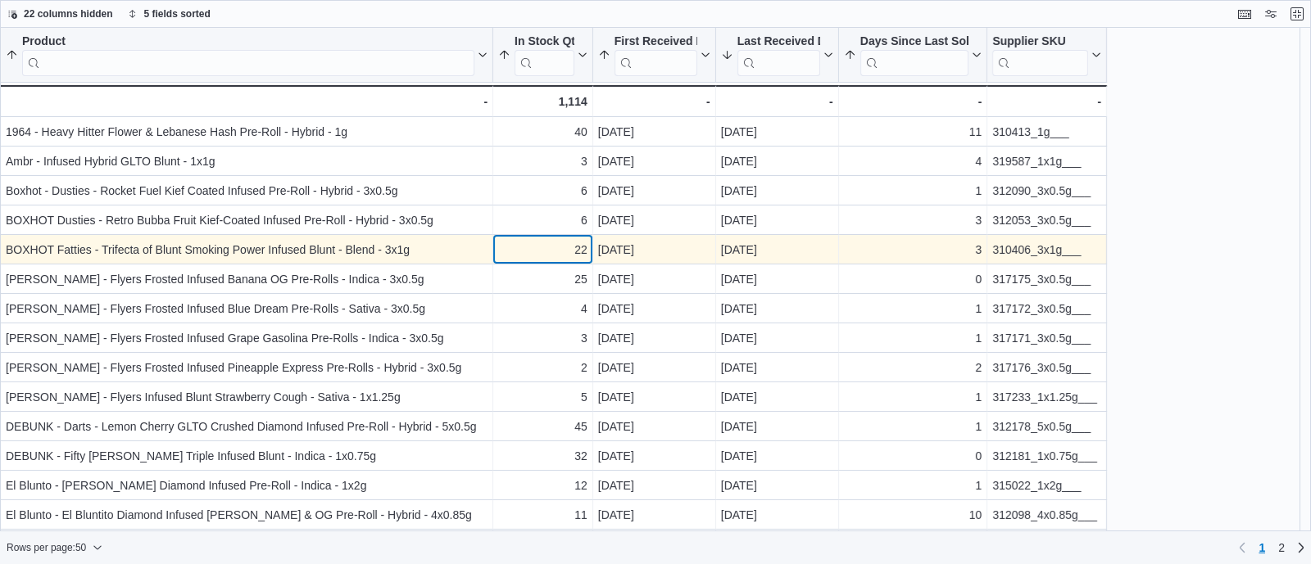
click at [563, 253] on div "22" at bounding box center [542, 250] width 89 height 20
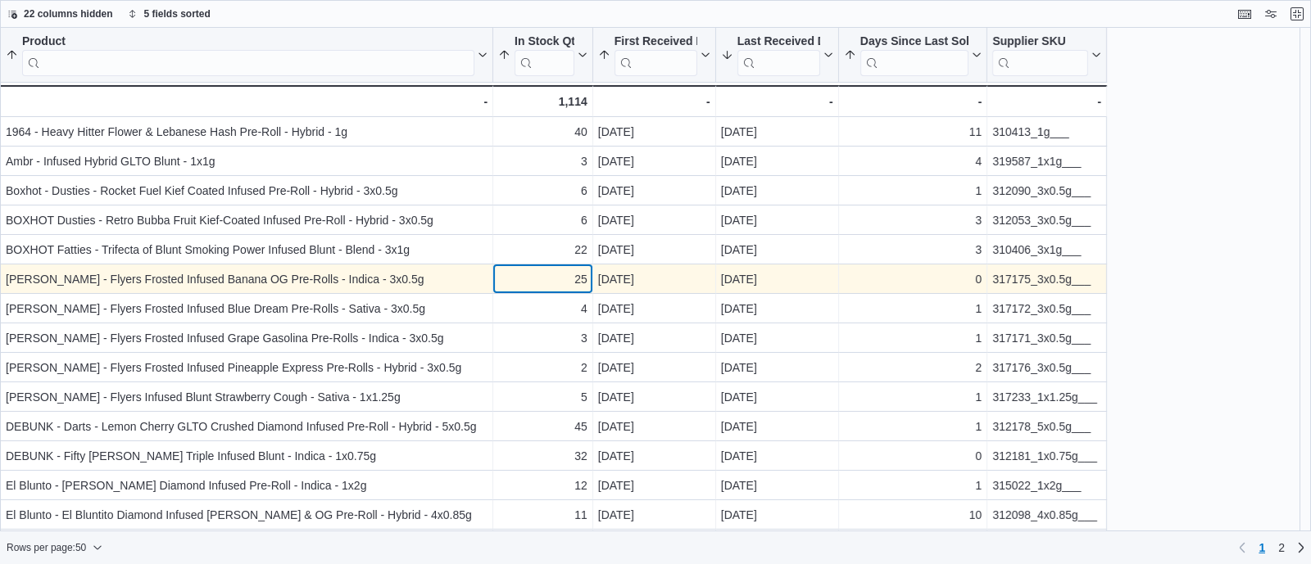
click at [563, 283] on div "25" at bounding box center [542, 280] width 89 height 20
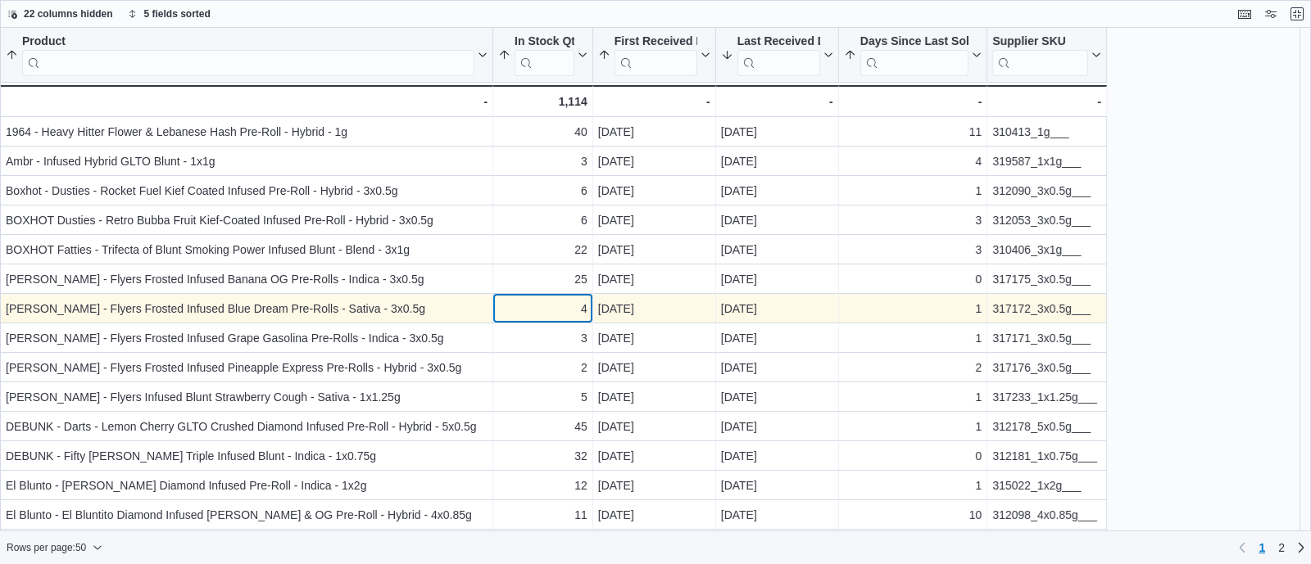
click at [569, 321] on div "4 - In Stock Qty, column 2, row 7" at bounding box center [543, 308] width 100 height 29
click at [1008, 313] on div "317172_3x0.5g___" at bounding box center [1046, 309] width 109 height 20
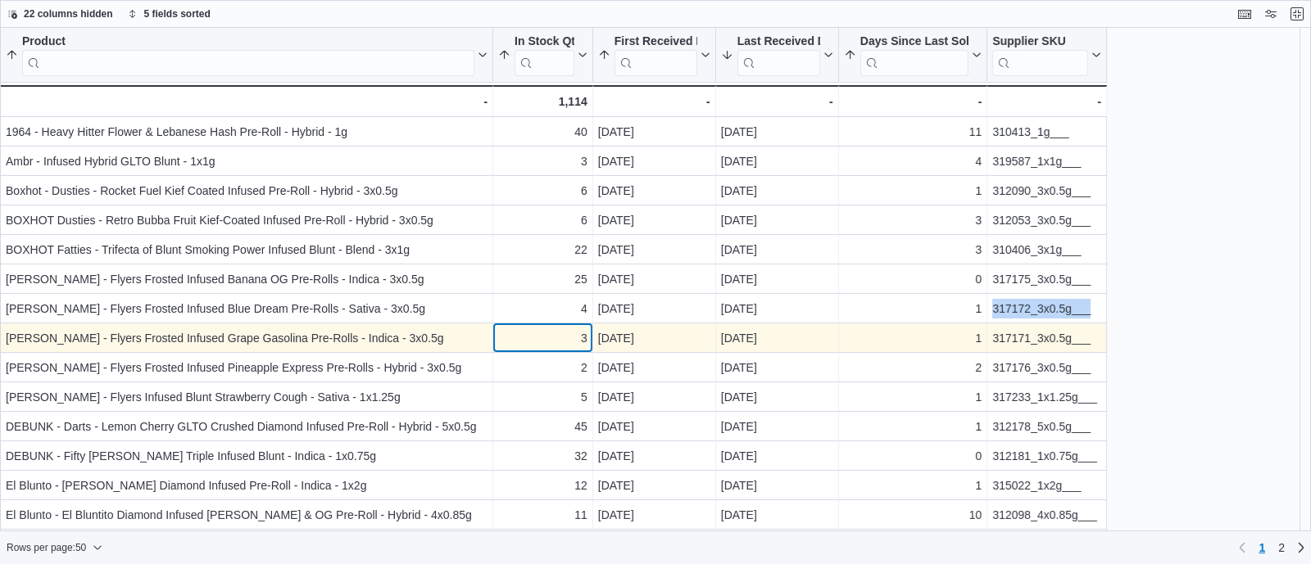
click at [559, 343] on div "3" at bounding box center [542, 338] width 89 height 20
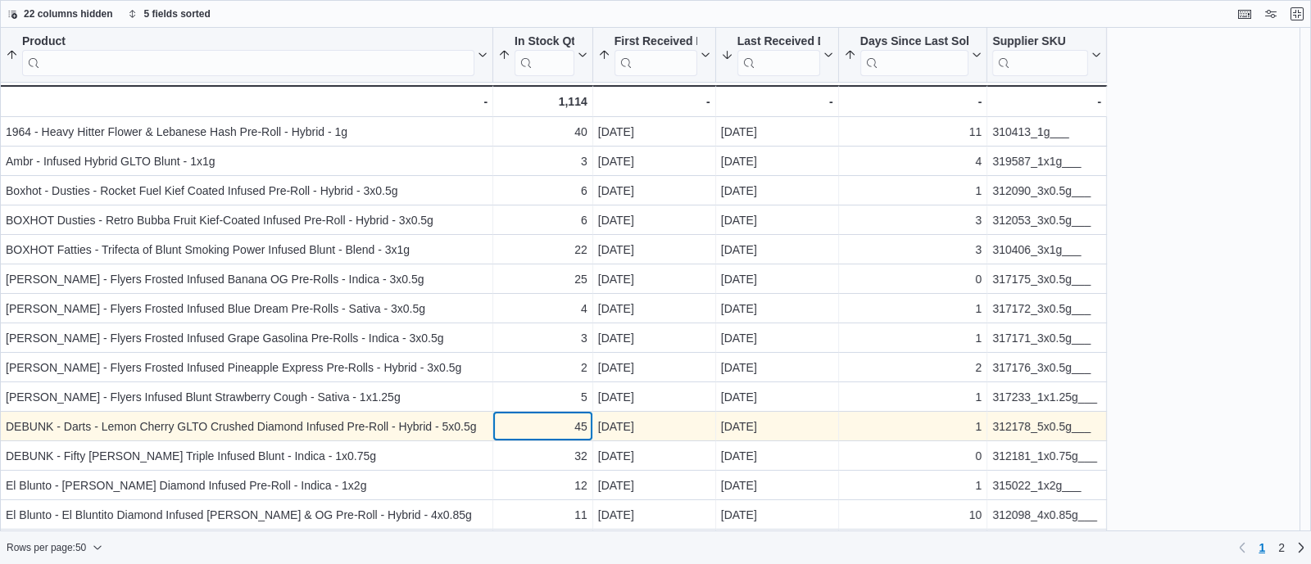
click at [553, 417] on div "45" at bounding box center [542, 427] width 89 height 20
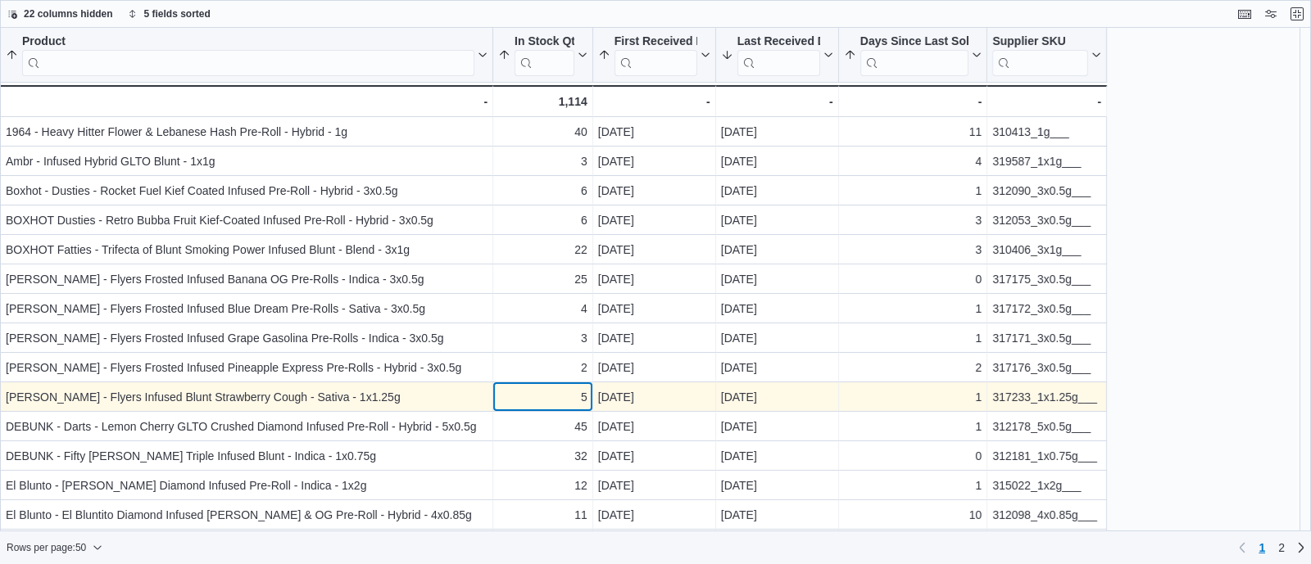
click at [535, 391] on div "5" at bounding box center [542, 397] width 89 height 20
click at [1037, 396] on div "317233_1x1.25g___" at bounding box center [1046, 397] width 109 height 20
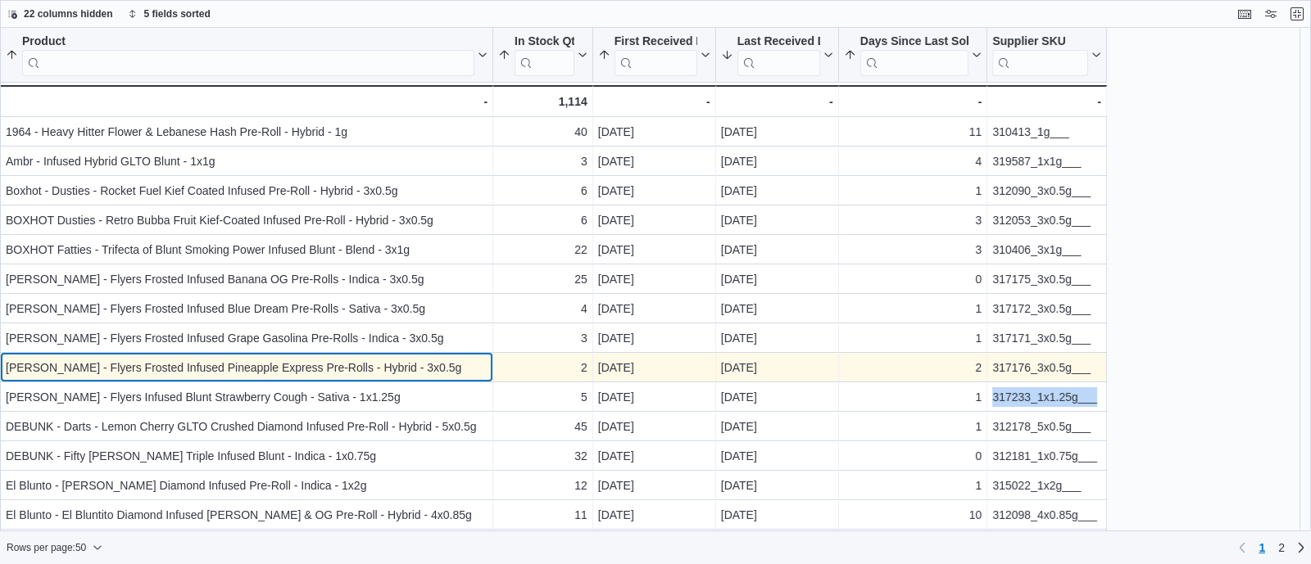
click at [454, 363] on div "[PERSON_NAME] - Flyers Frosted Infused Pineapple Express Pre-Rolls - Hybrid - 3…" at bounding box center [247, 368] width 482 height 20
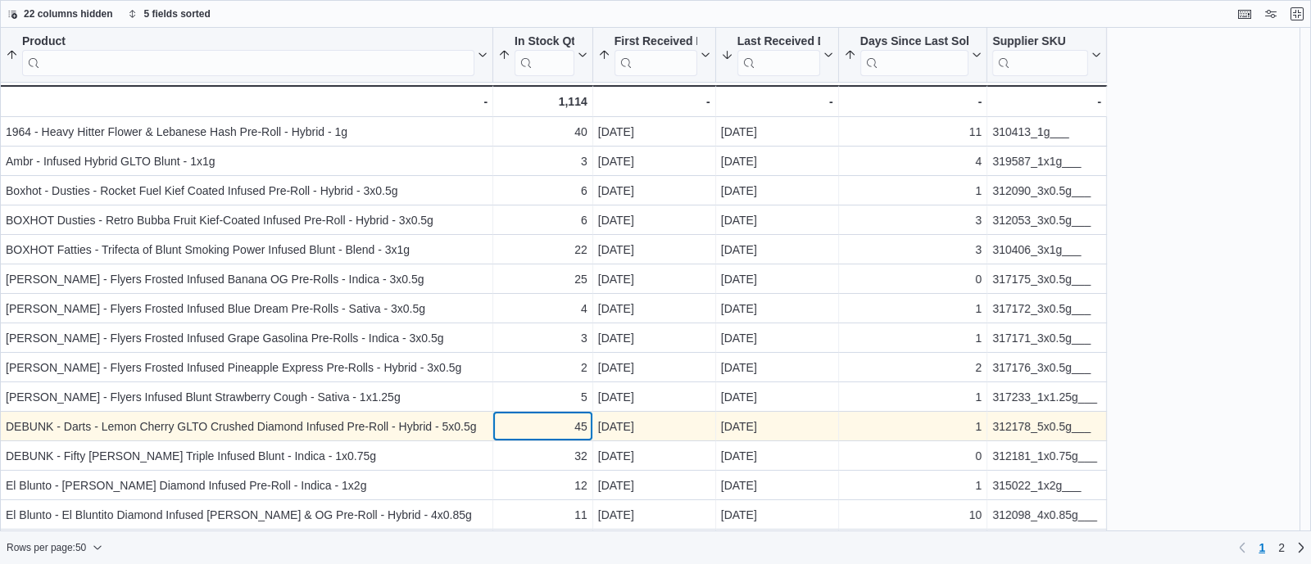
click at [508, 438] on div "45 - In Stock Qty, column 2, row 11" at bounding box center [543, 426] width 100 height 29
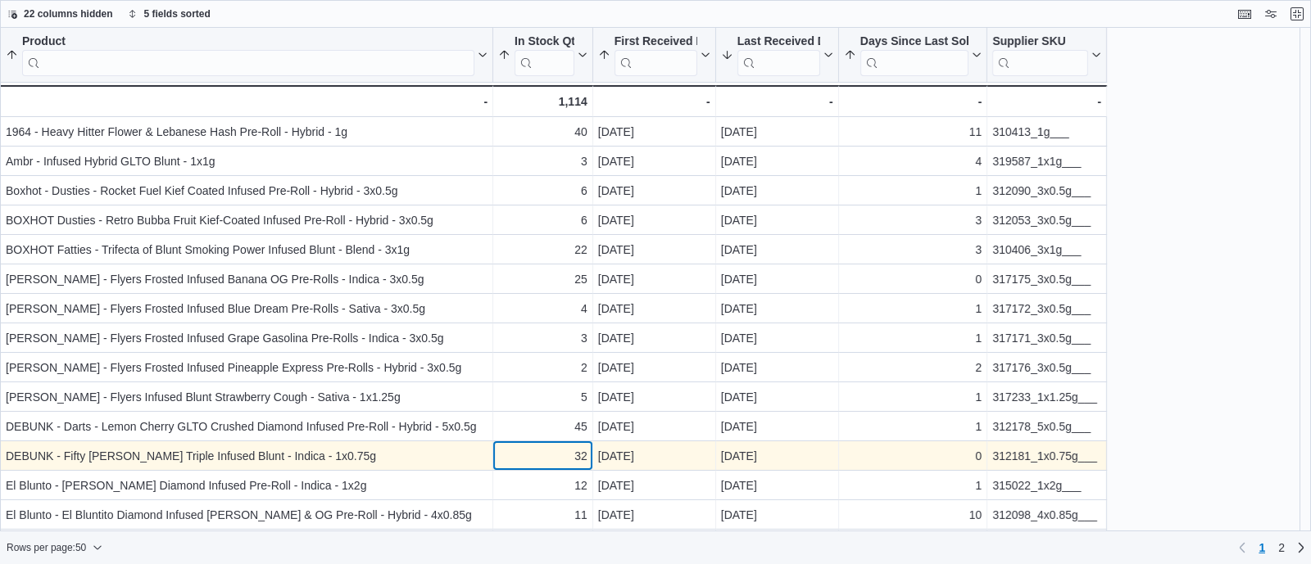
click at [554, 465] on div "32 - In Stock Qty, column 2, row 12" at bounding box center [543, 456] width 100 height 29
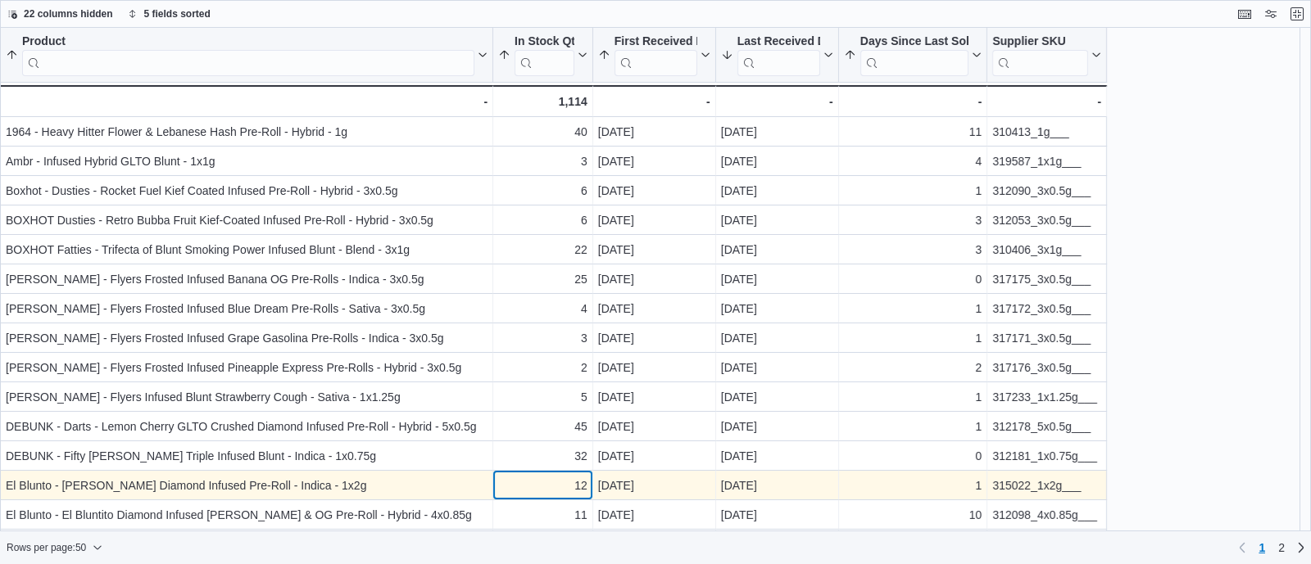
click at [550, 487] on div "12" at bounding box center [542, 486] width 89 height 20
click at [1019, 489] on div "315022_1x2g___" at bounding box center [1046, 486] width 109 height 20
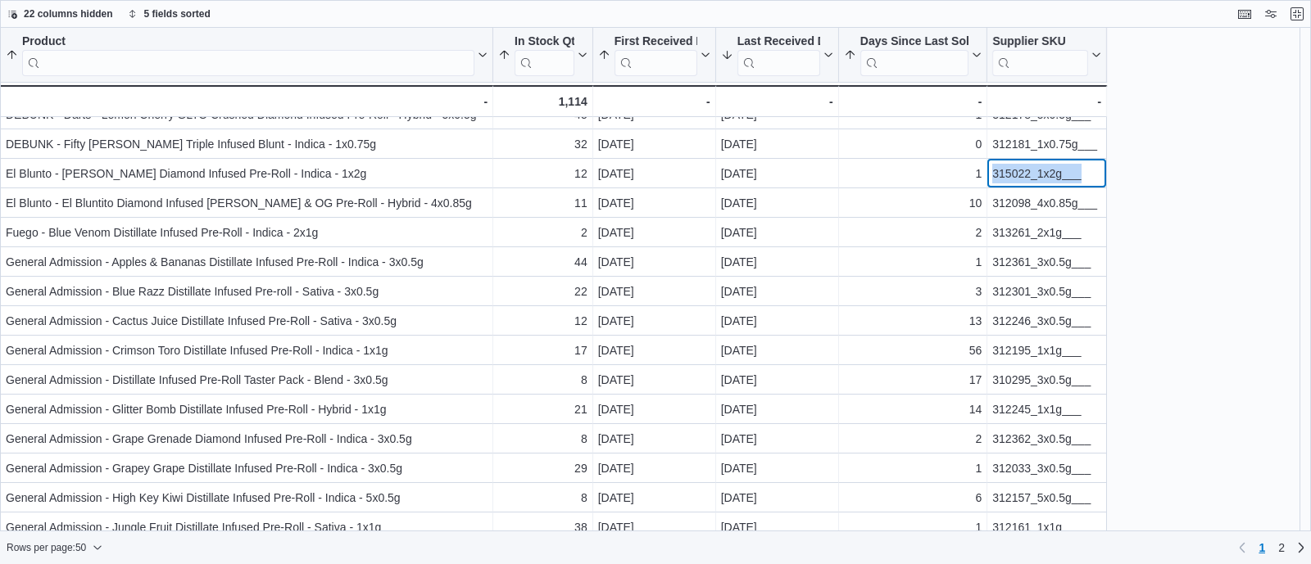
scroll to position [315, 0]
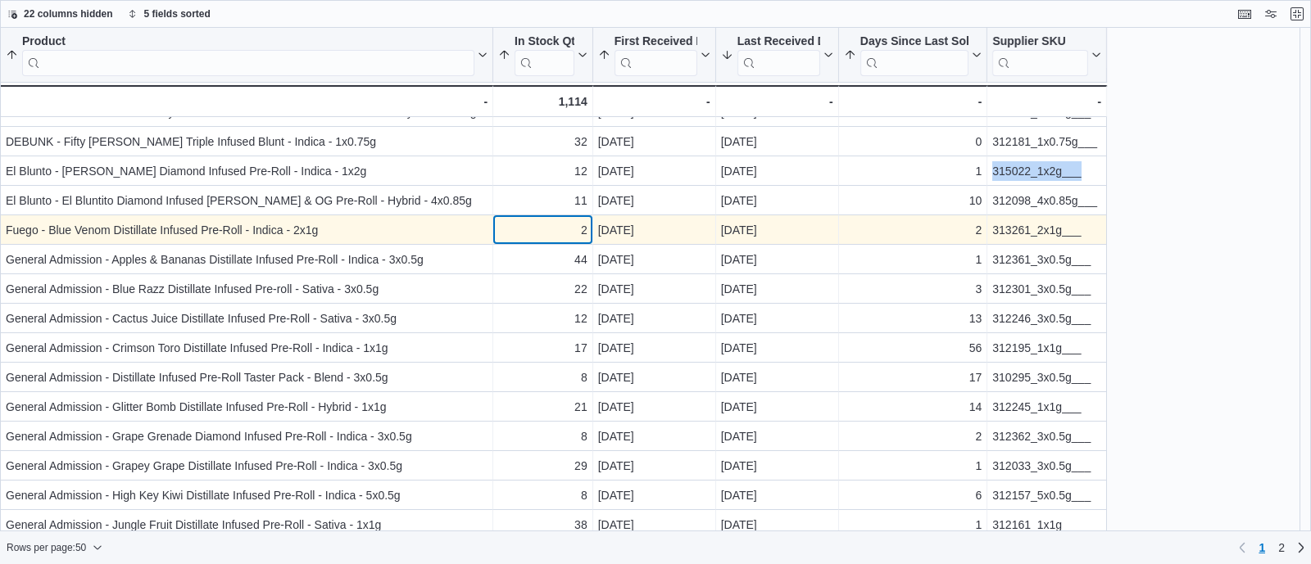
click at [539, 233] on div "2" at bounding box center [542, 230] width 89 height 20
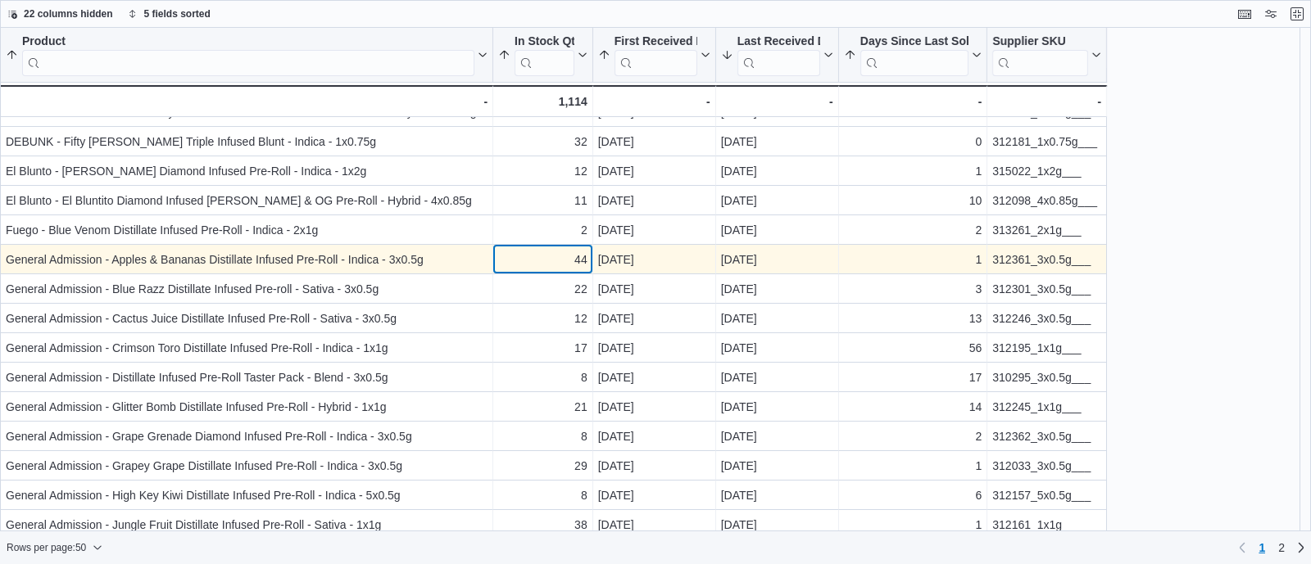
click at [557, 262] on div "44" at bounding box center [542, 260] width 89 height 20
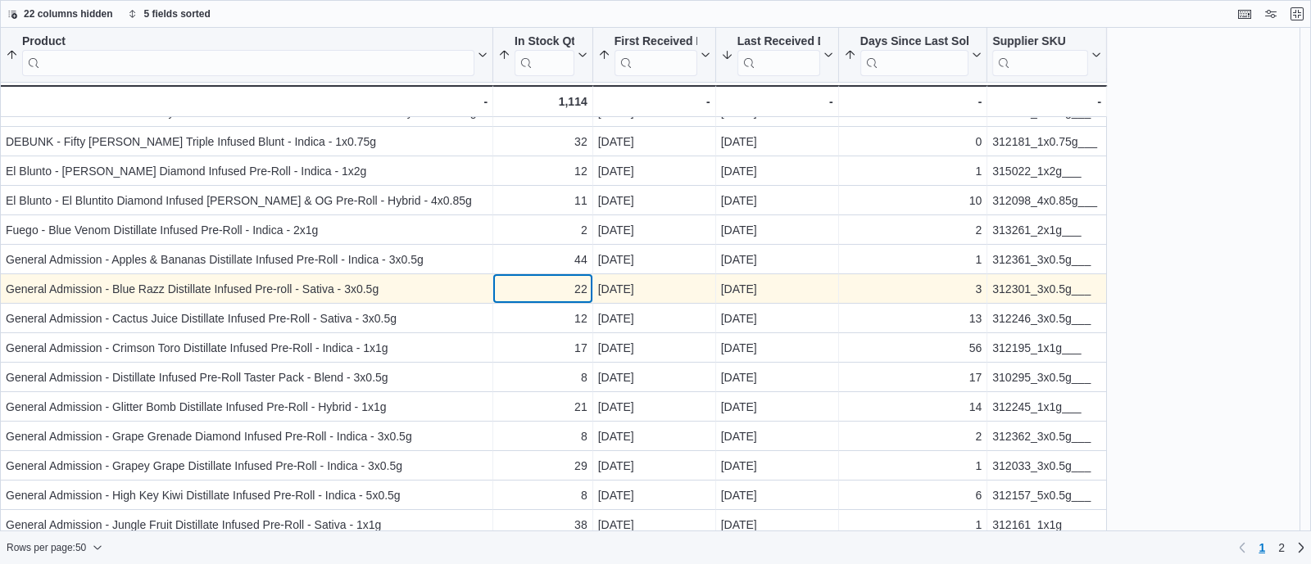
click at [543, 288] on div "22" at bounding box center [542, 289] width 89 height 20
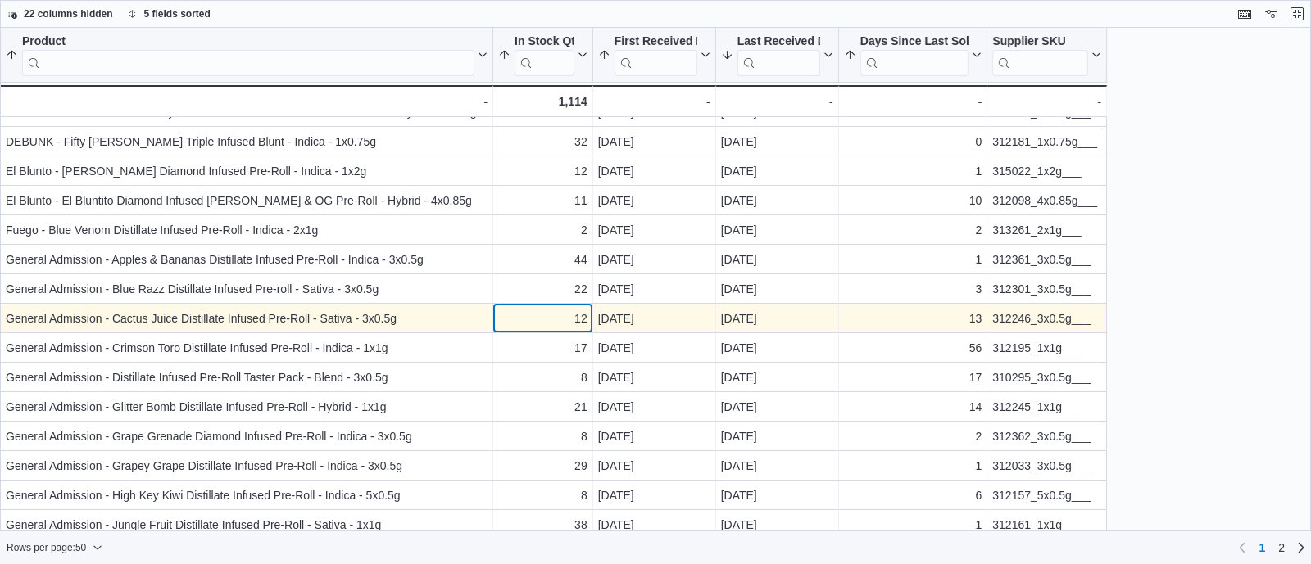
click at [546, 313] on div "12" at bounding box center [542, 319] width 89 height 20
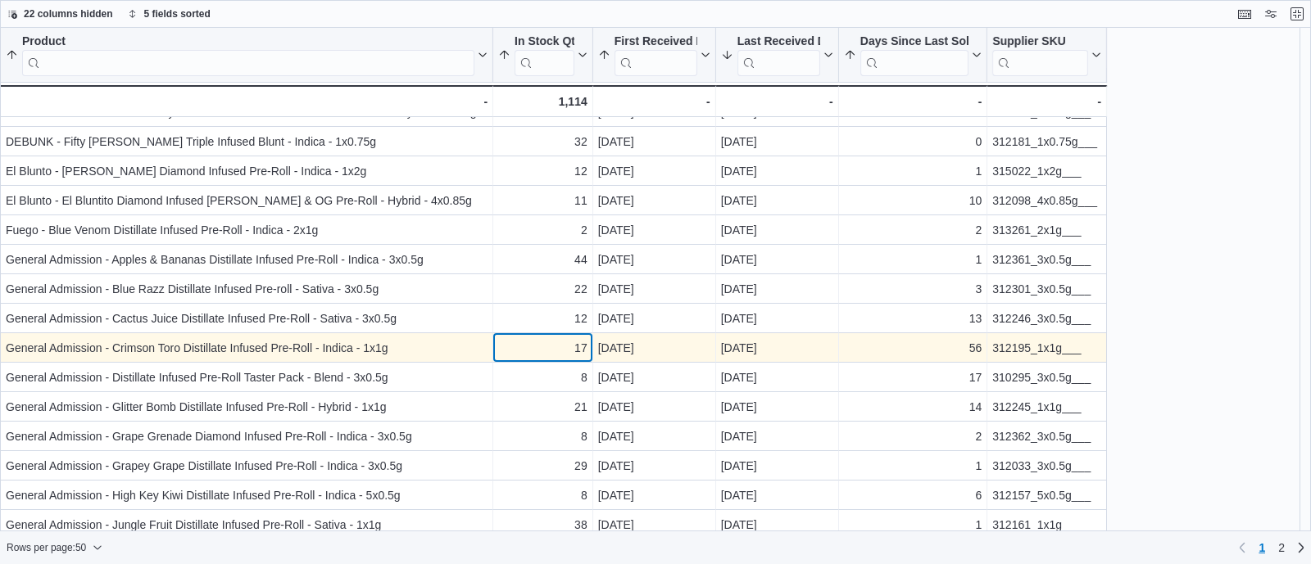
click at [546, 346] on div "17" at bounding box center [542, 348] width 89 height 20
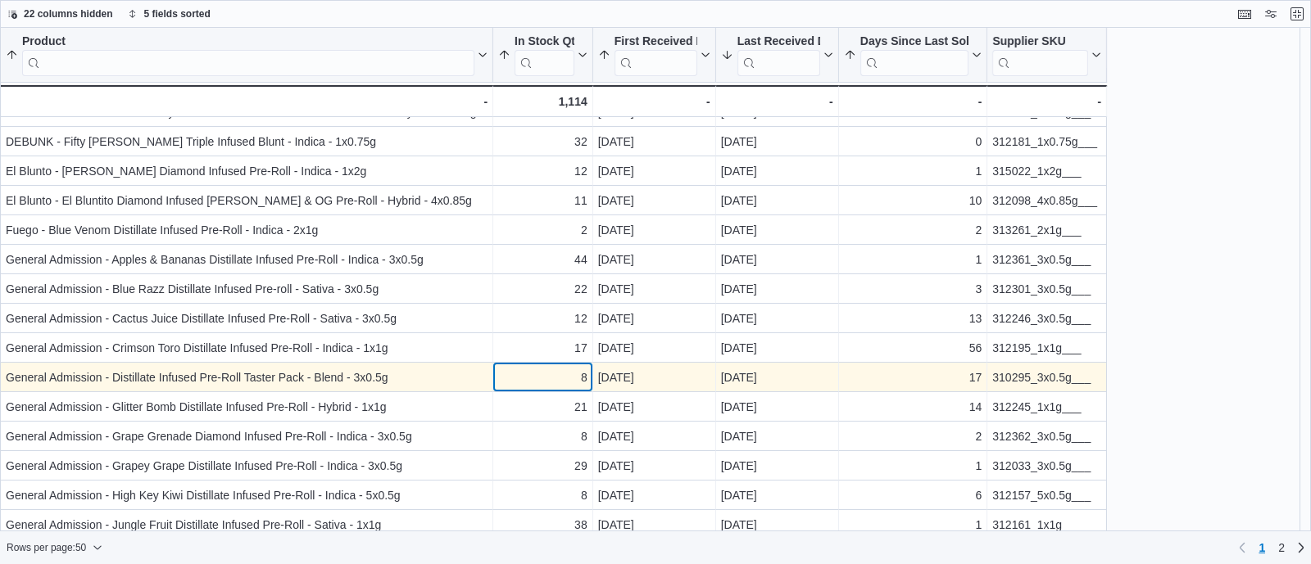
click at [550, 376] on div "8" at bounding box center [542, 378] width 89 height 20
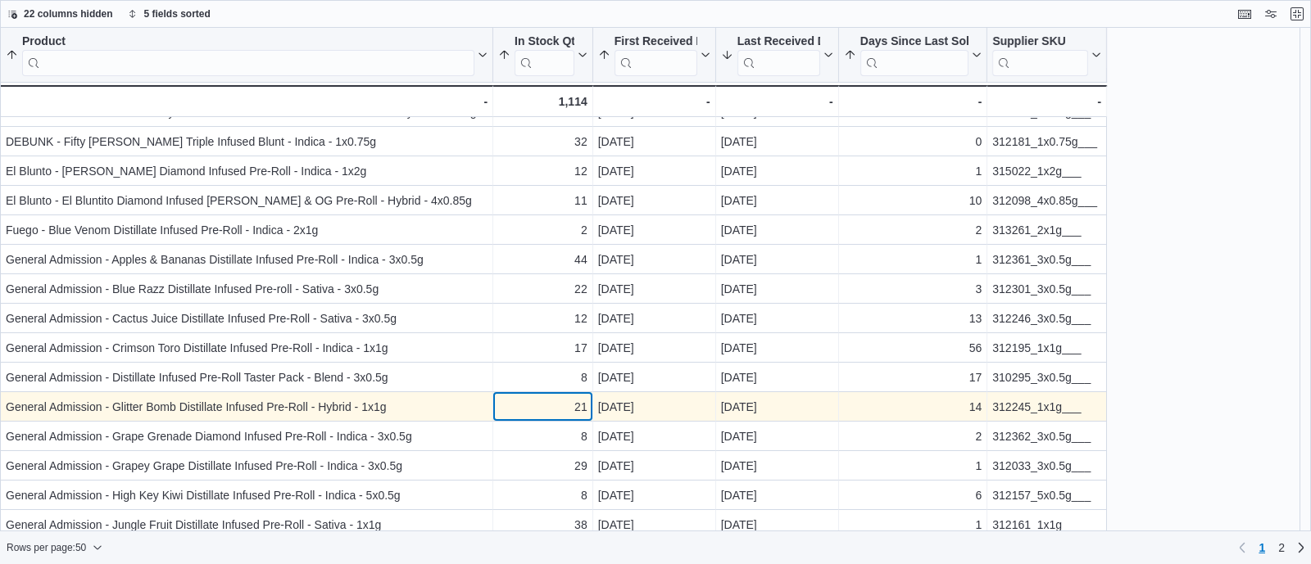
click at [549, 411] on div "21" at bounding box center [542, 407] width 89 height 20
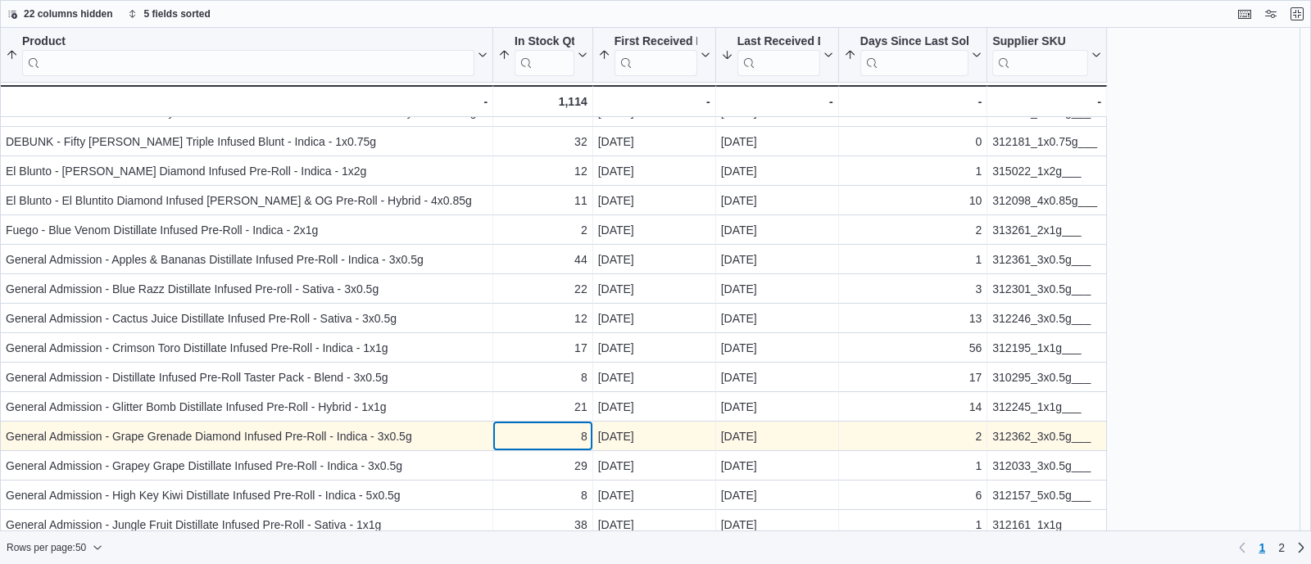
click at [560, 436] on div "8" at bounding box center [542, 437] width 89 height 20
click at [1009, 437] on div "312362_3x0.5g___" at bounding box center [1046, 437] width 109 height 20
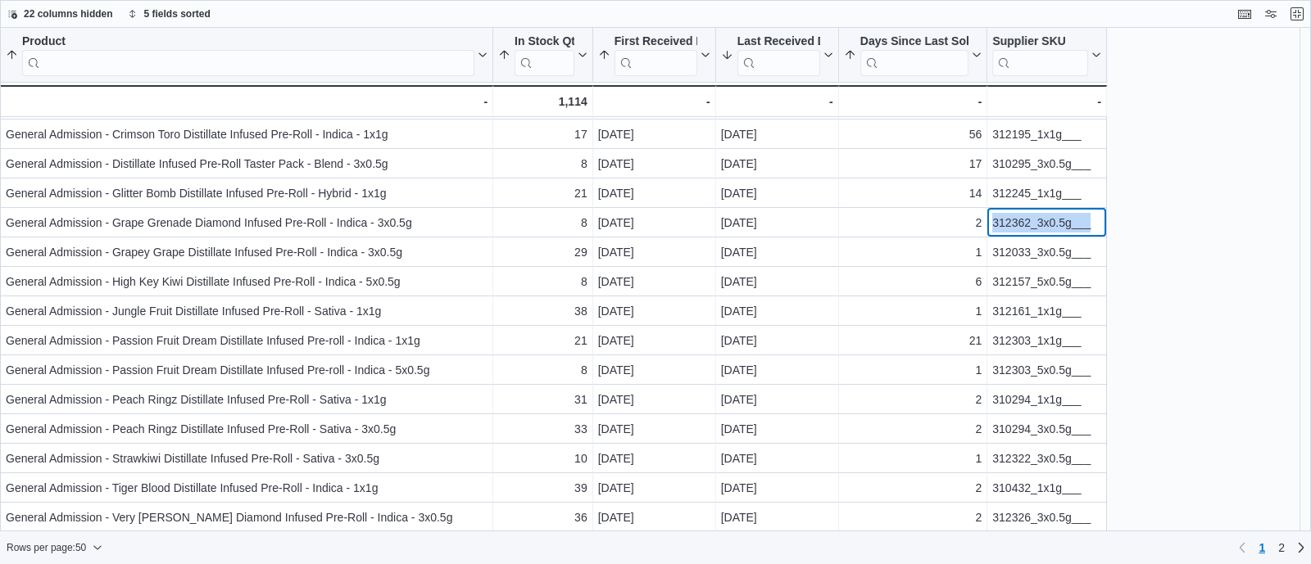
scroll to position [529, 0]
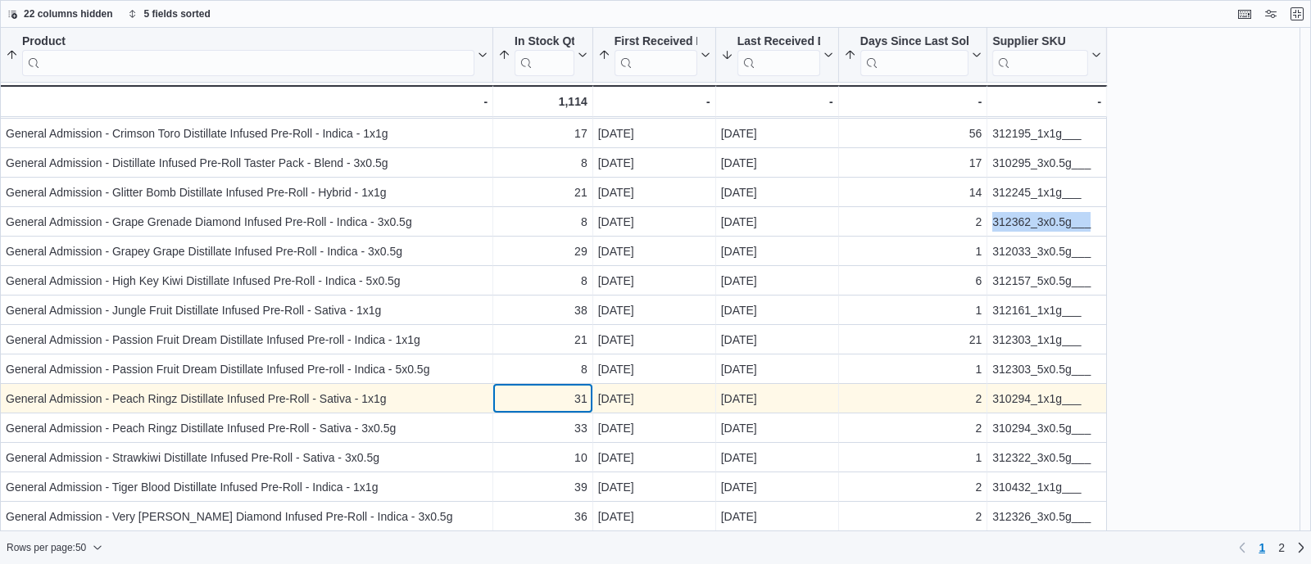
click at [548, 405] on div "31" at bounding box center [542, 399] width 89 height 20
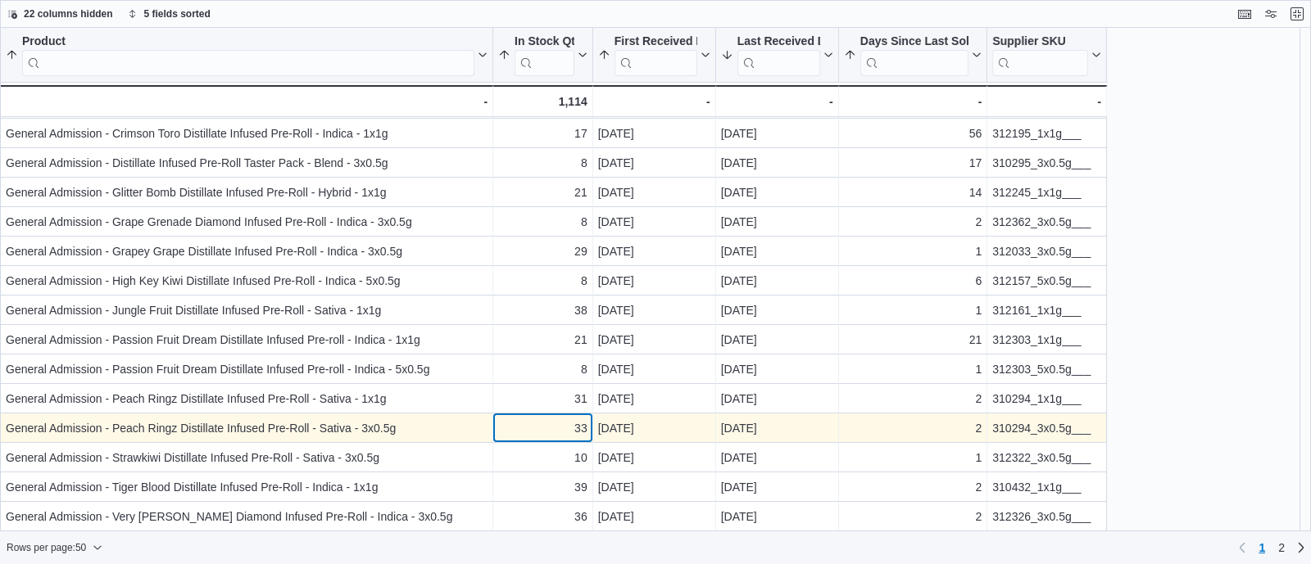
click at [548, 429] on div "33" at bounding box center [542, 429] width 89 height 20
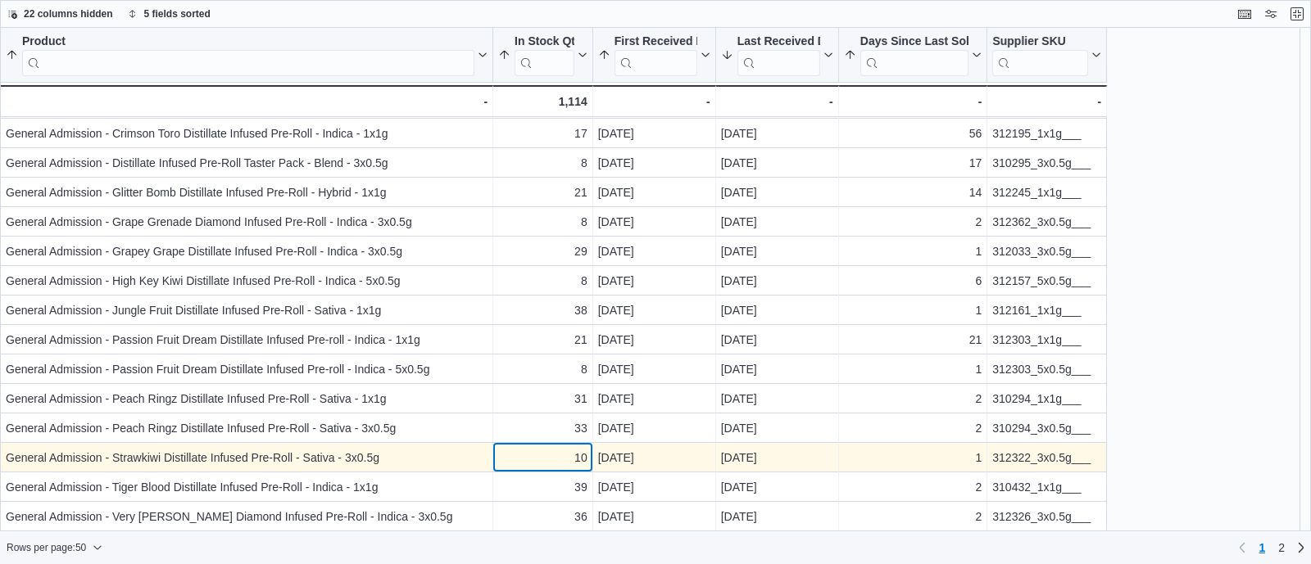
click at [550, 458] on div "10" at bounding box center [542, 458] width 89 height 20
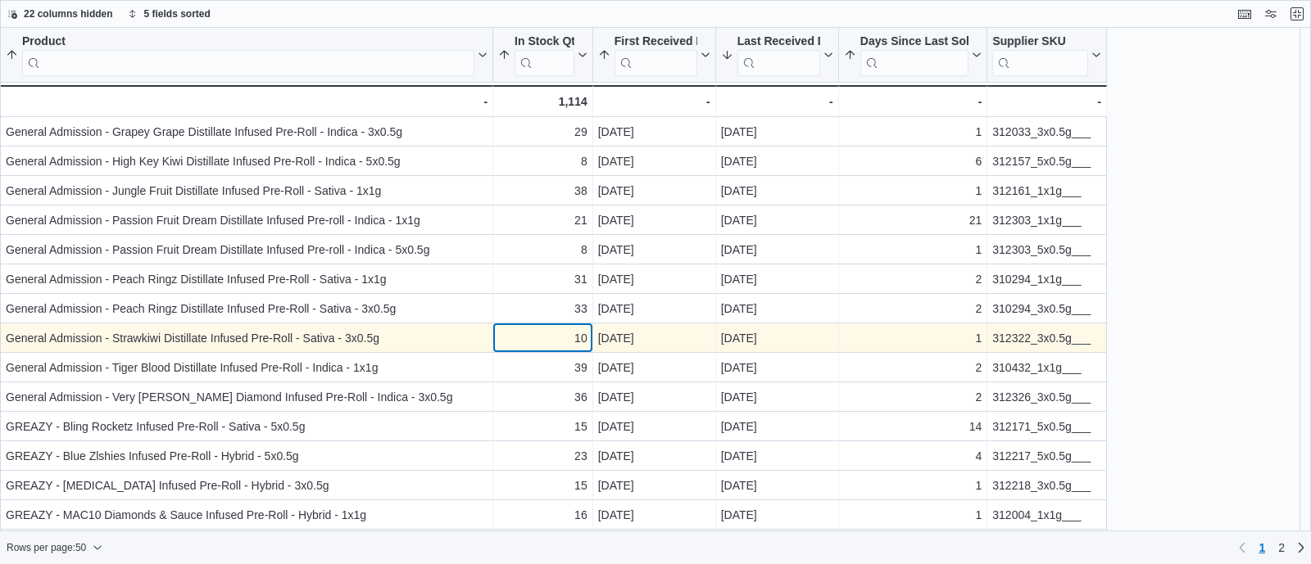
scroll to position [650, 0]
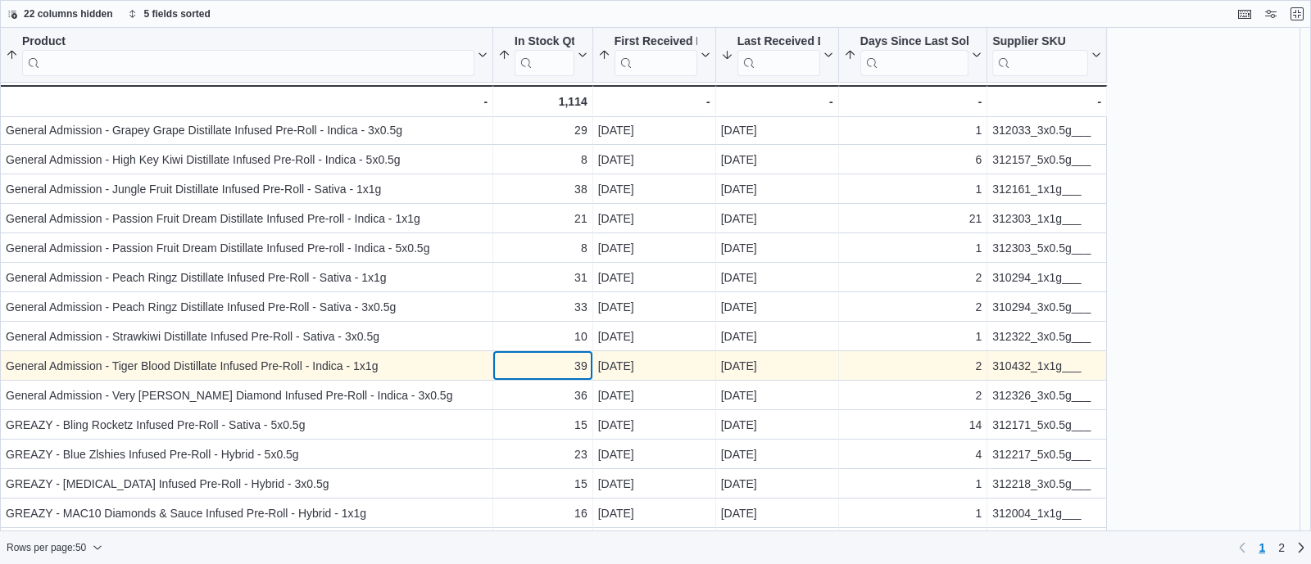
click at [548, 366] on div "39" at bounding box center [542, 366] width 89 height 20
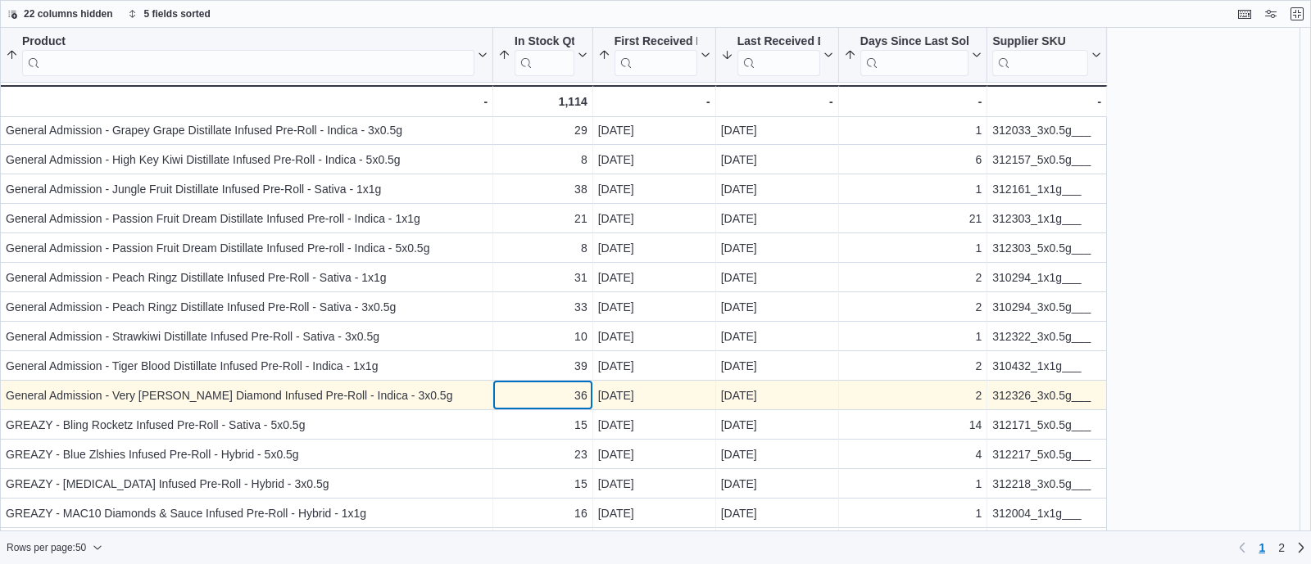
click at [547, 392] on div "36" at bounding box center [542, 396] width 89 height 20
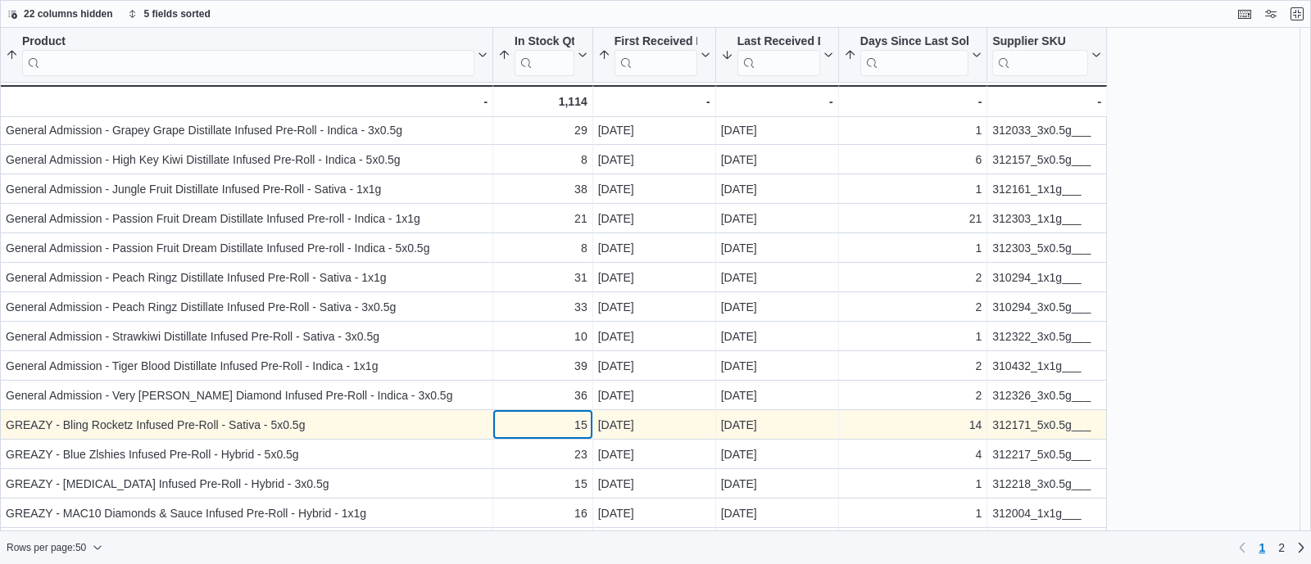
click at [549, 425] on div "15" at bounding box center [542, 425] width 89 height 20
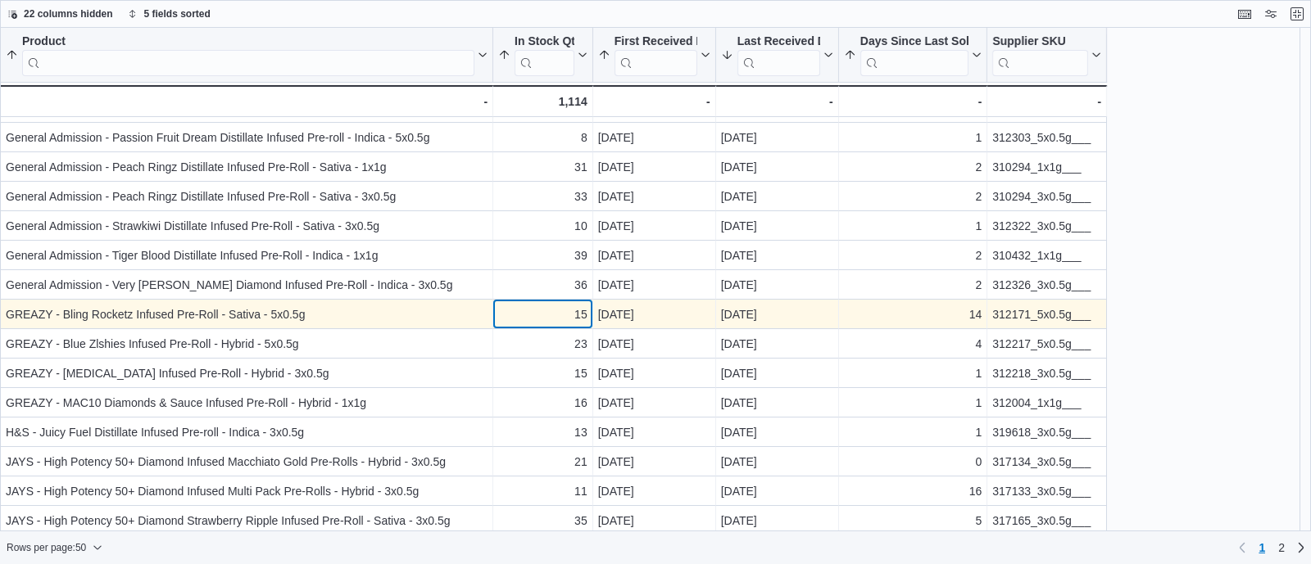
scroll to position [761, 0]
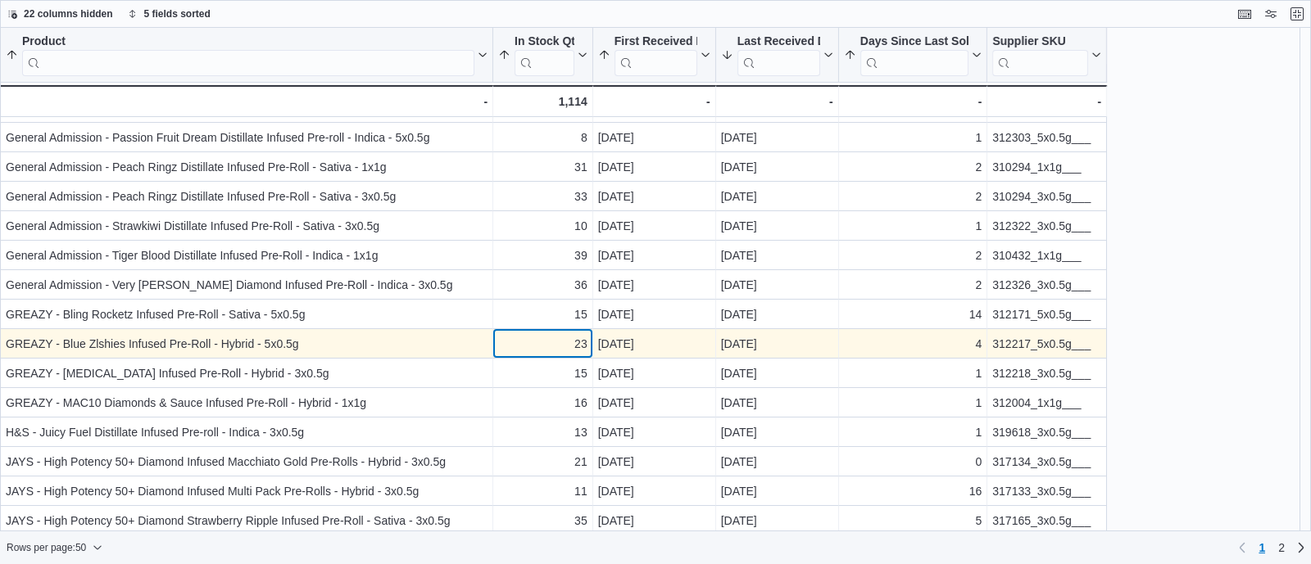
click at [556, 343] on div "23" at bounding box center [542, 344] width 89 height 20
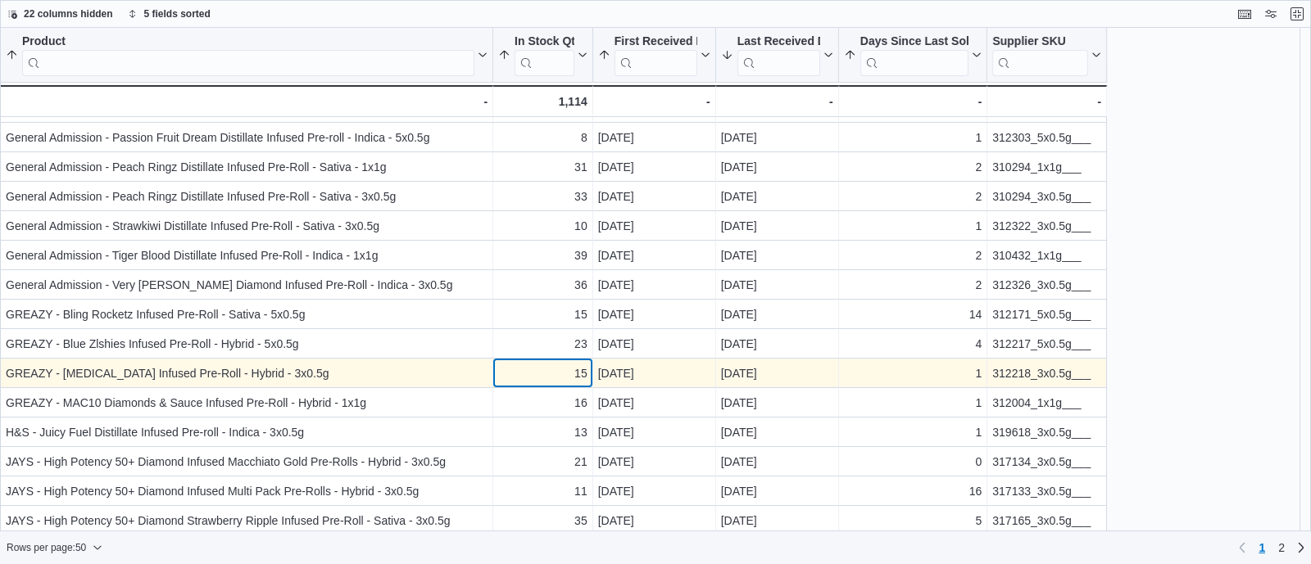
click at [556, 366] on div "15" at bounding box center [542, 374] width 89 height 20
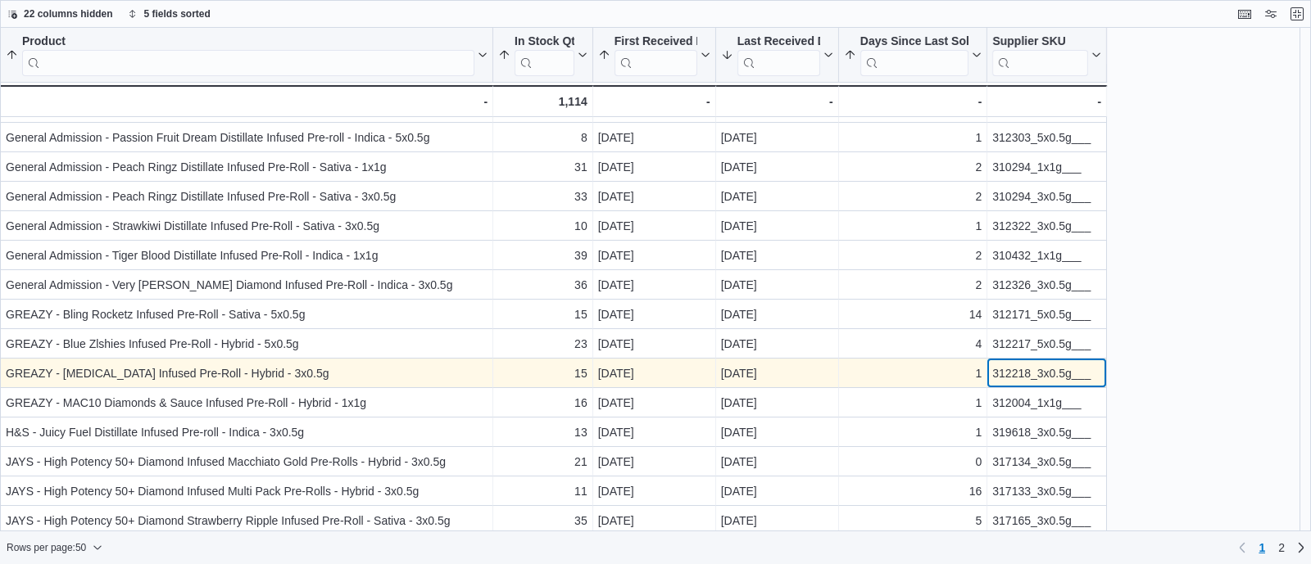
click at [1024, 379] on div "312218_3x0.5g___" at bounding box center [1046, 374] width 109 height 20
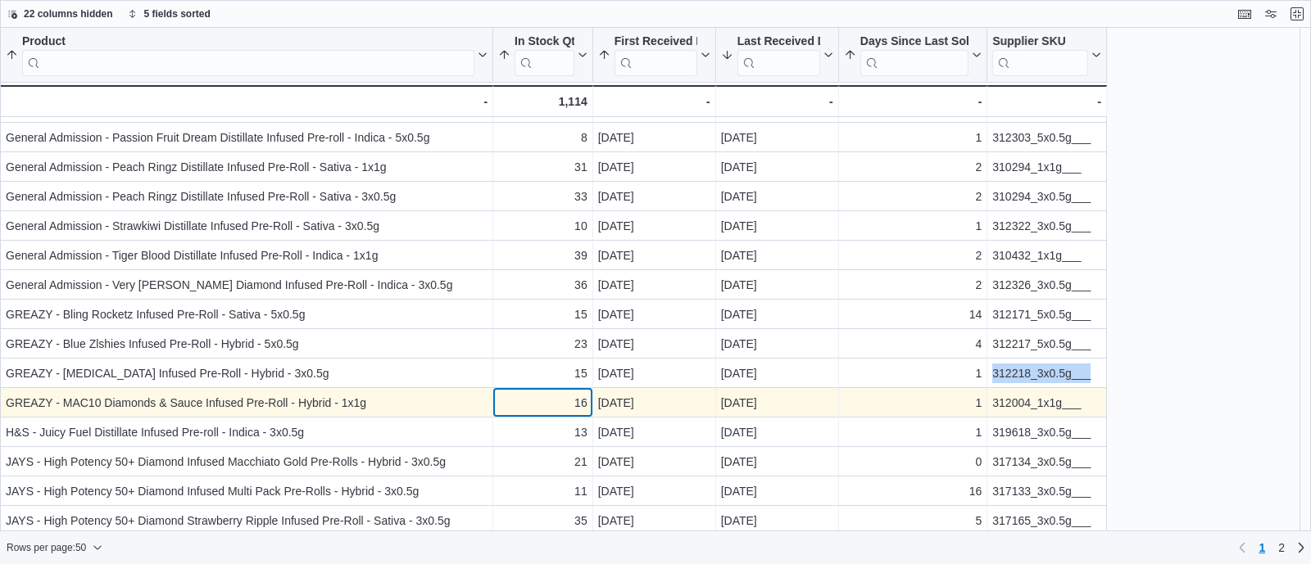
click at [528, 404] on div "16" at bounding box center [542, 403] width 89 height 20
click at [1017, 401] on div "312004_1x1g___" at bounding box center [1046, 403] width 109 height 20
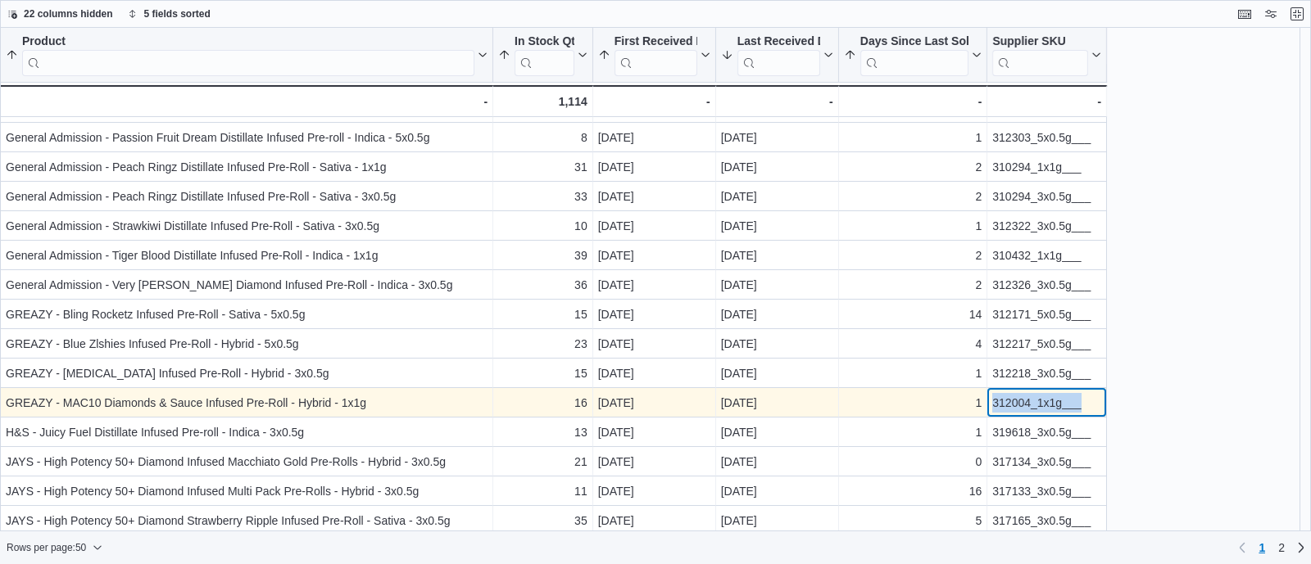
click at [1017, 401] on div "312004_1x1g___" at bounding box center [1046, 403] width 109 height 20
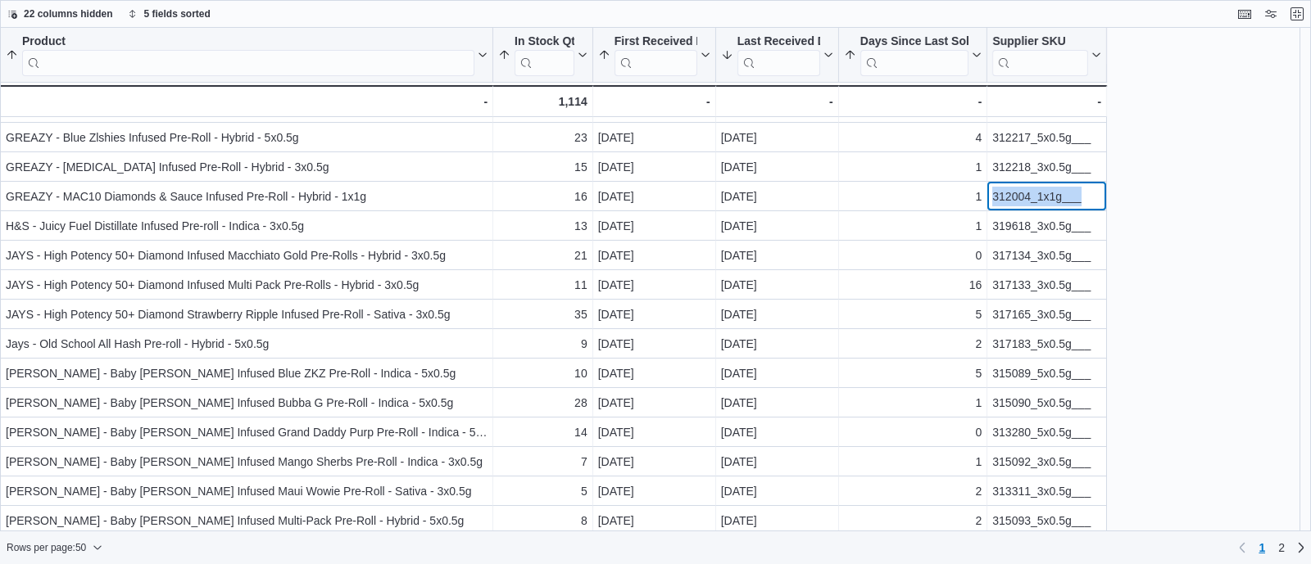
scroll to position [968, 0]
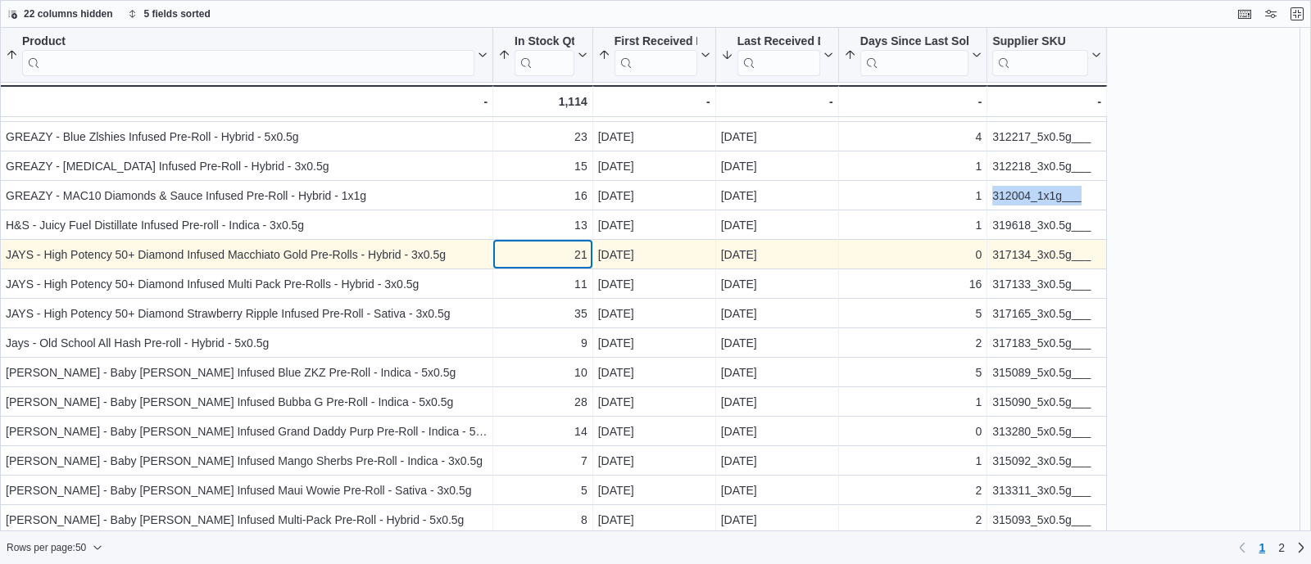
click at [561, 252] on div "21" at bounding box center [542, 255] width 89 height 20
click at [1013, 250] on div "317134_3x0.5g___" at bounding box center [1046, 255] width 109 height 20
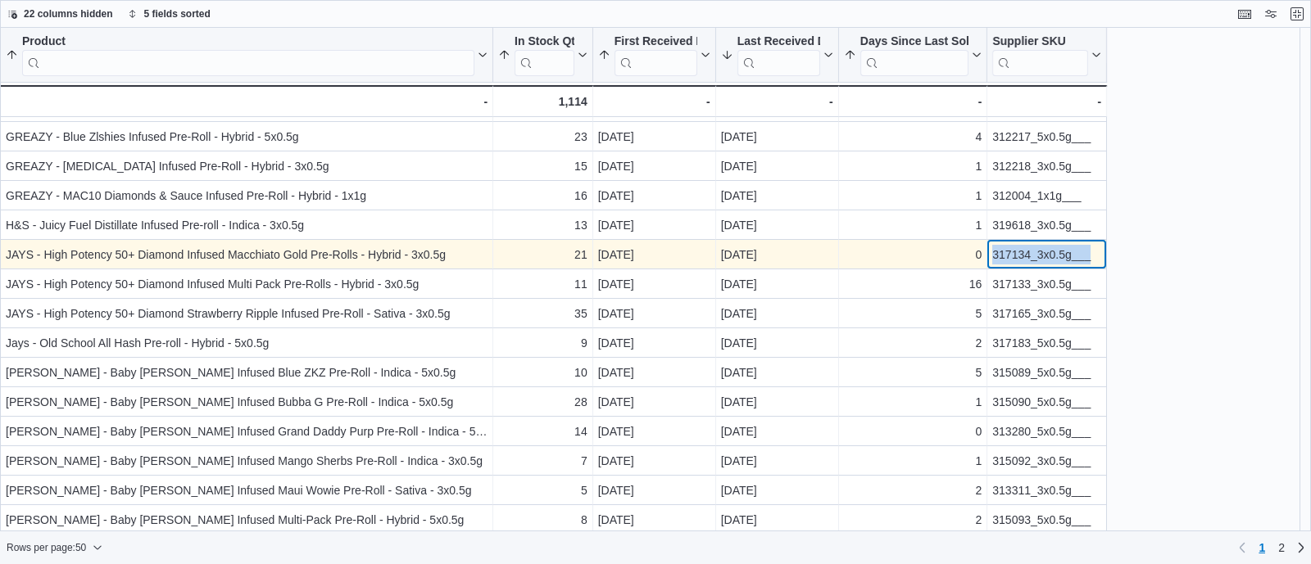
click at [1013, 250] on div "317134_3x0.5g___" at bounding box center [1046, 255] width 109 height 20
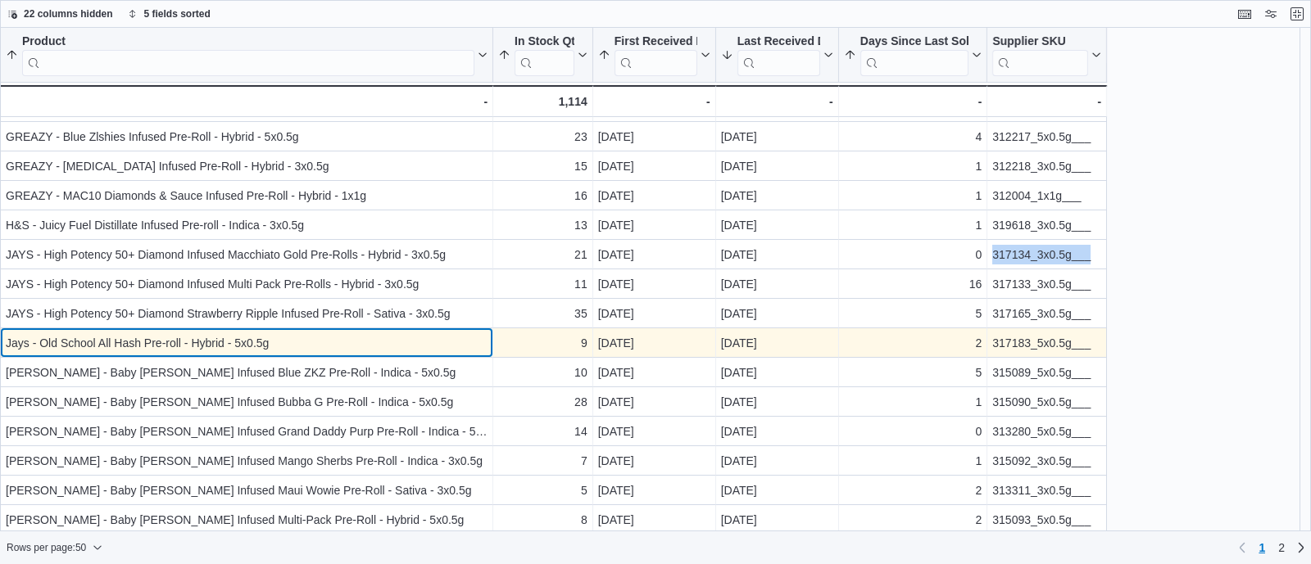
click at [410, 333] on div "Jays - Old School All Hash Pre-roll - Hybrid - 5x0.5g" at bounding box center [247, 343] width 482 height 20
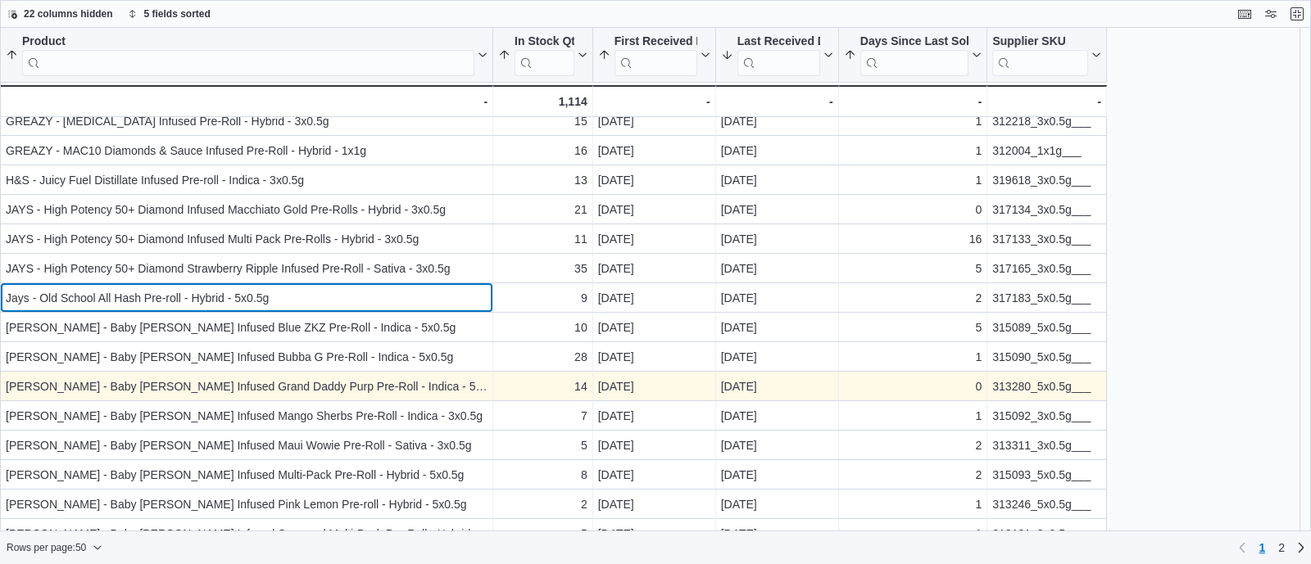
scroll to position [1059, 0]
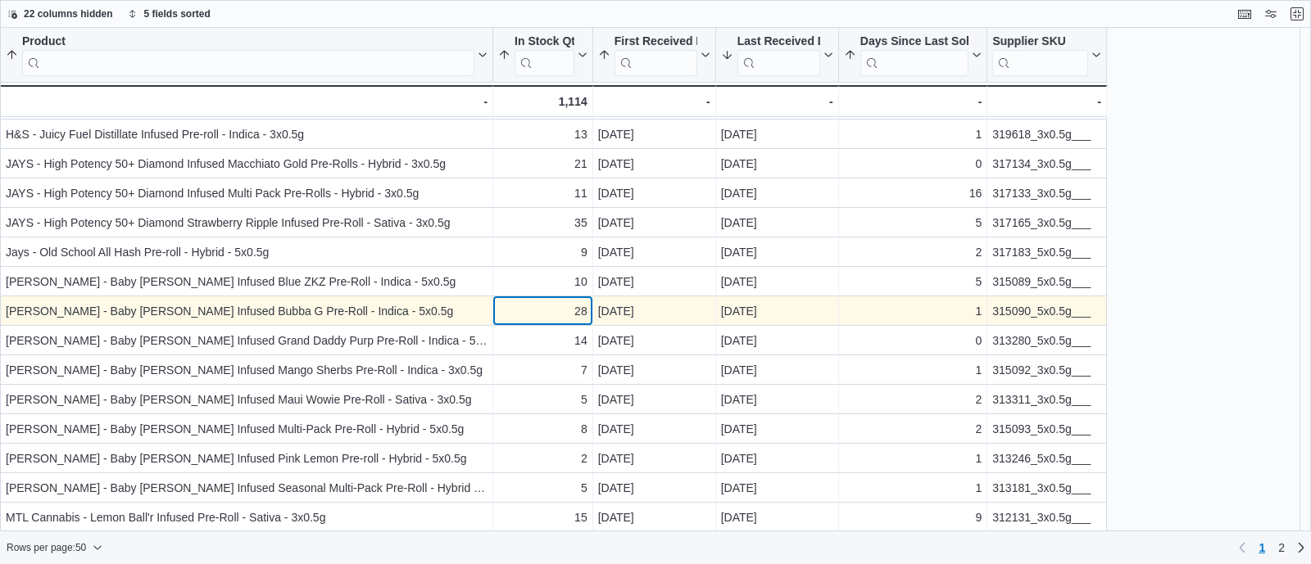
click at [559, 316] on div "28" at bounding box center [542, 311] width 89 height 20
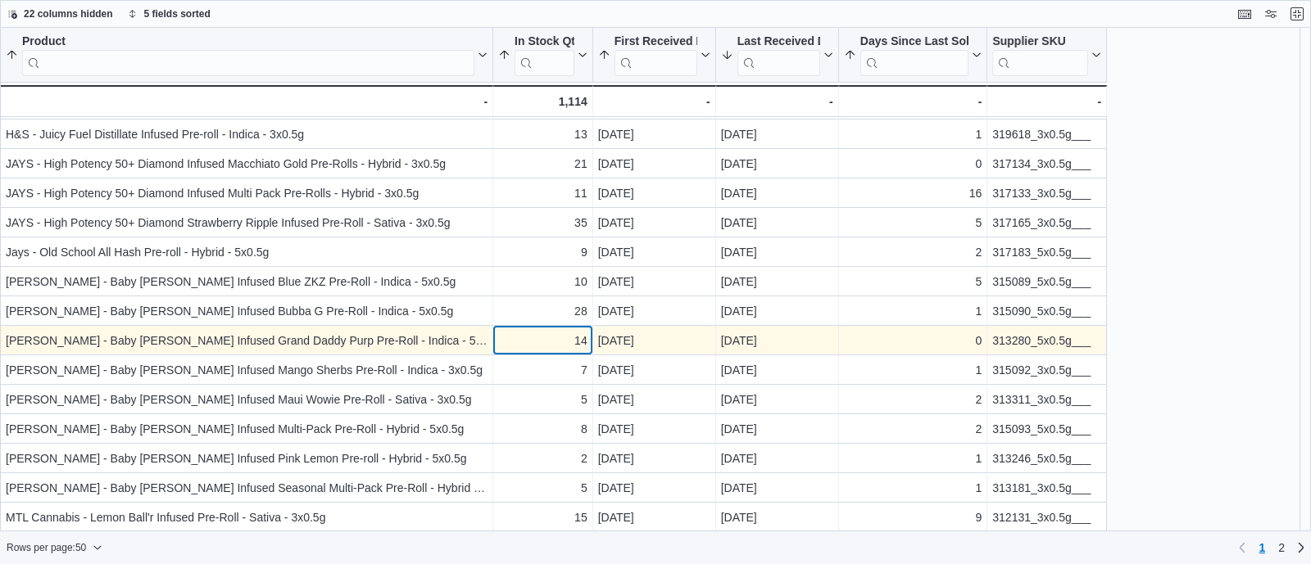
click at [557, 333] on div "14" at bounding box center [542, 341] width 89 height 20
click at [1008, 337] on div "313280_5x0.5g___" at bounding box center [1046, 341] width 109 height 20
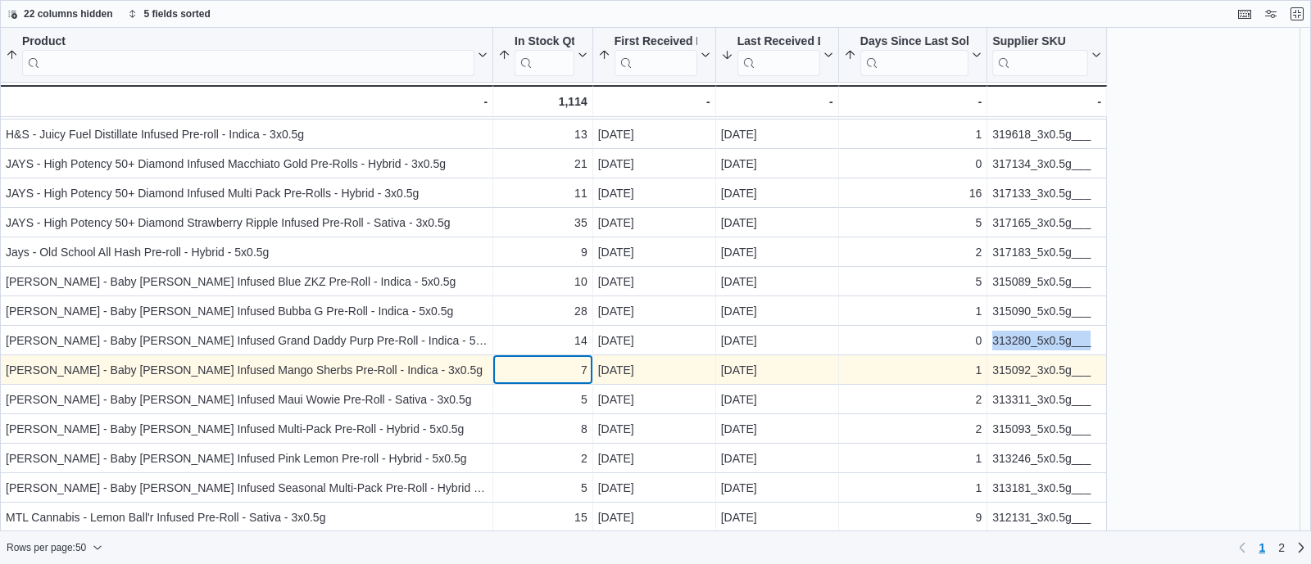
click at [505, 365] on div "7" at bounding box center [542, 370] width 89 height 20
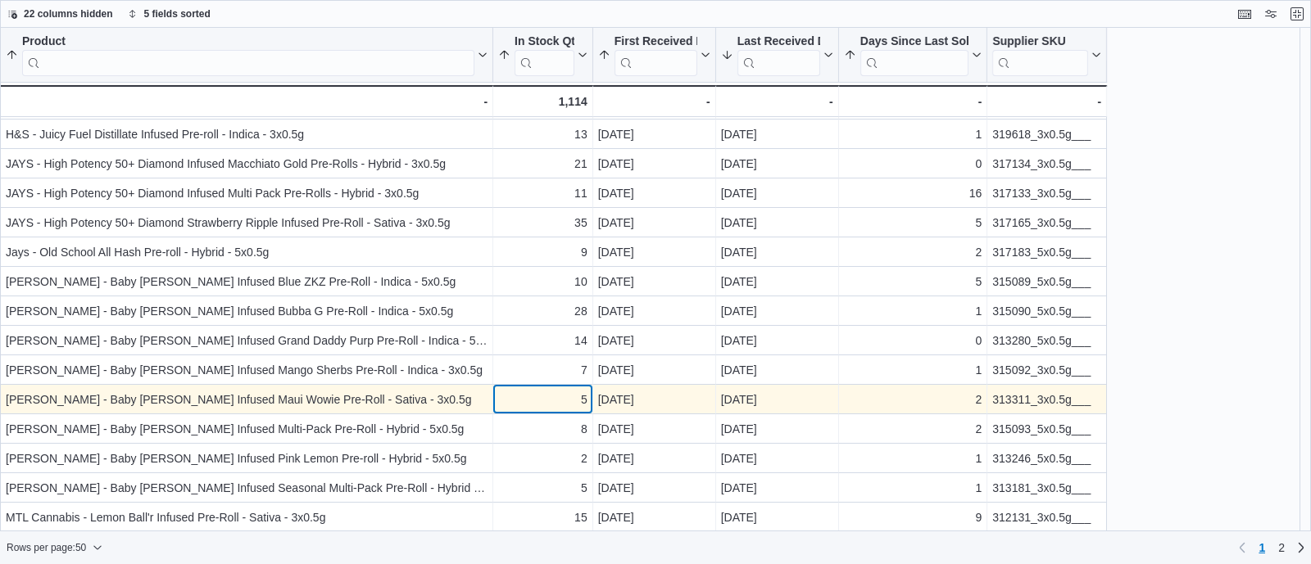
click at [514, 412] on div "5 - In Stock Qty, column 2, row 46" at bounding box center [543, 399] width 100 height 29
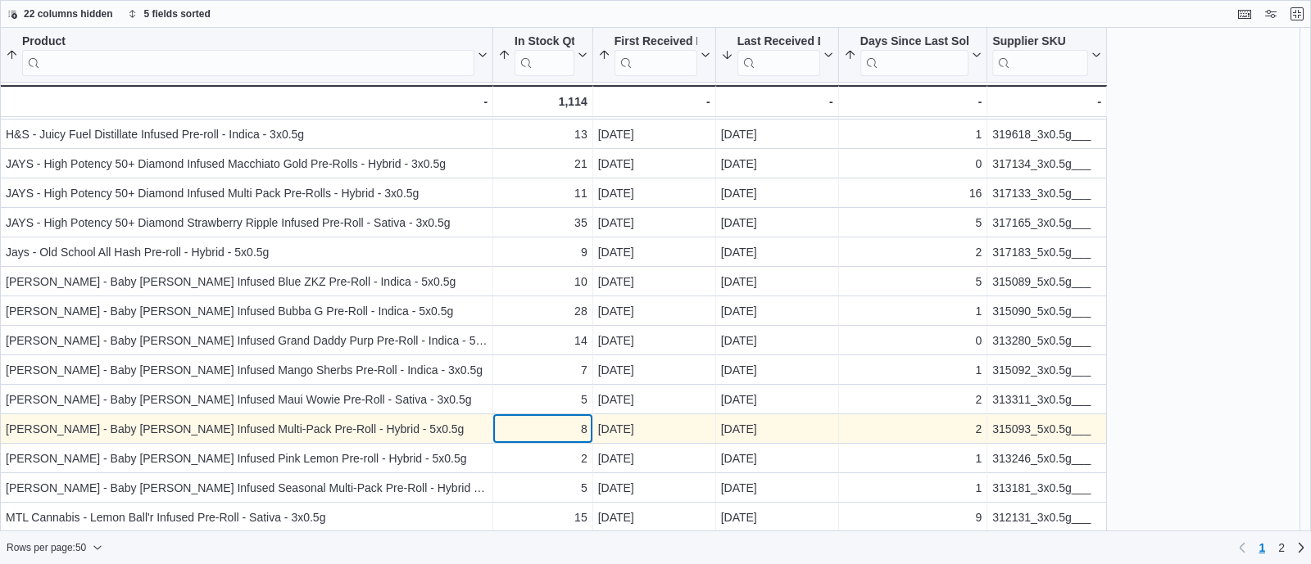
click at [531, 429] on div "8" at bounding box center [542, 429] width 89 height 20
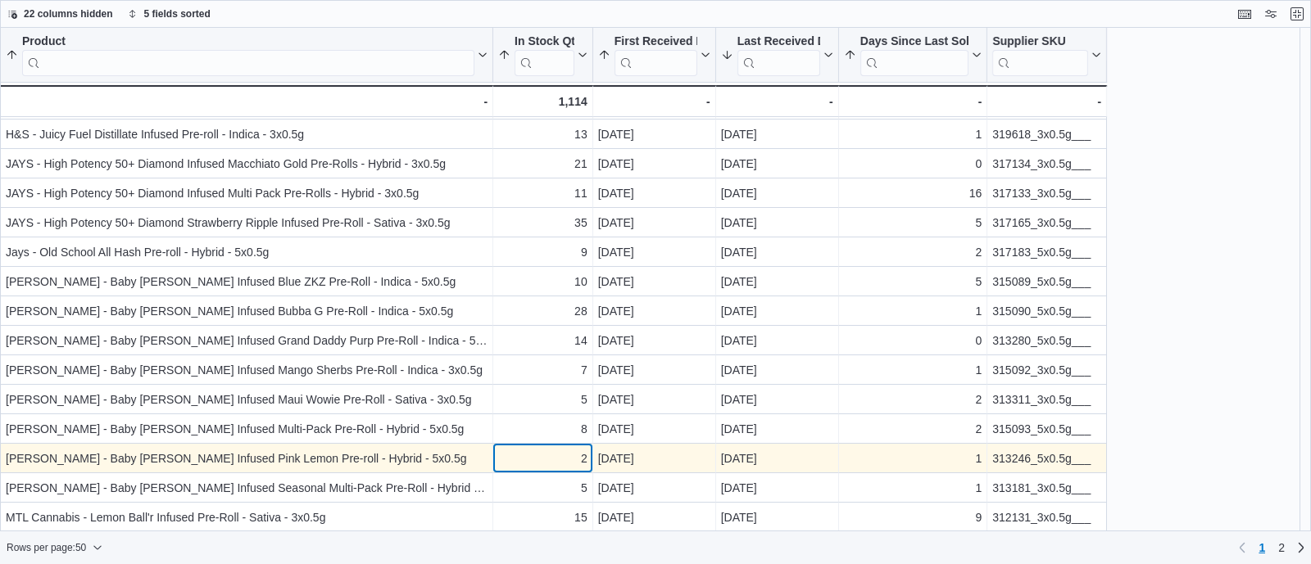
click at [535, 466] on div "2" at bounding box center [542, 459] width 89 height 20
click at [1028, 460] on div "313246_5x0.5g___" at bounding box center [1046, 459] width 109 height 20
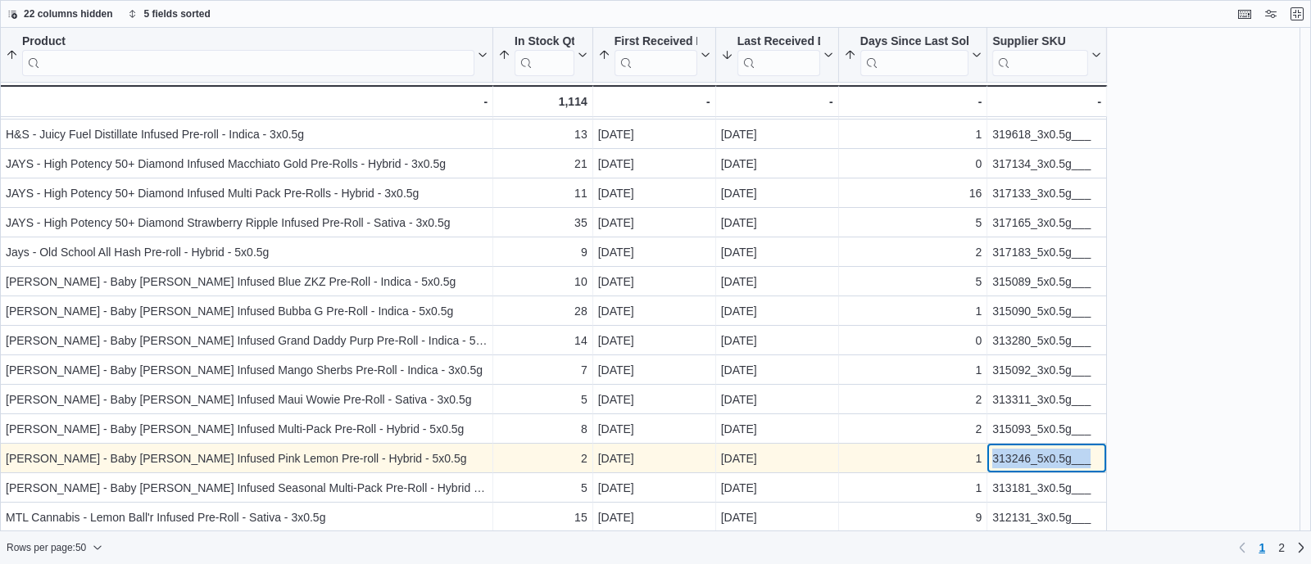
click at [1028, 460] on div "313246_5x0.5g___" at bounding box center [1046, 459] width 109 height 20
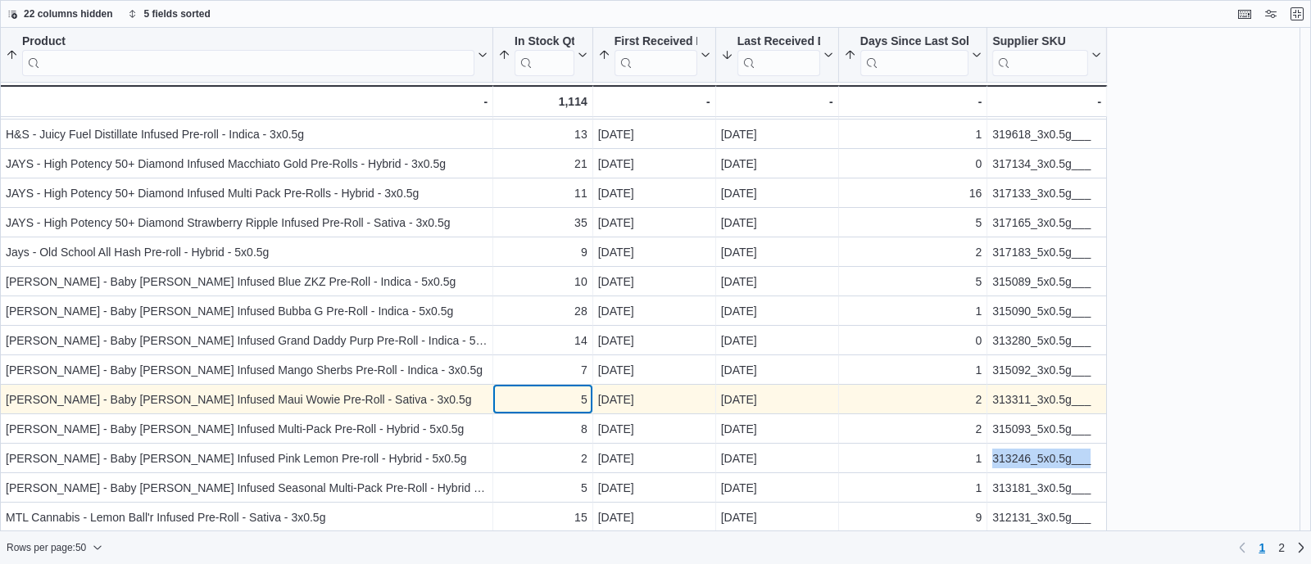
click at [503, 404] on div "5" at bounding box center [542, 400] width 89 height 20
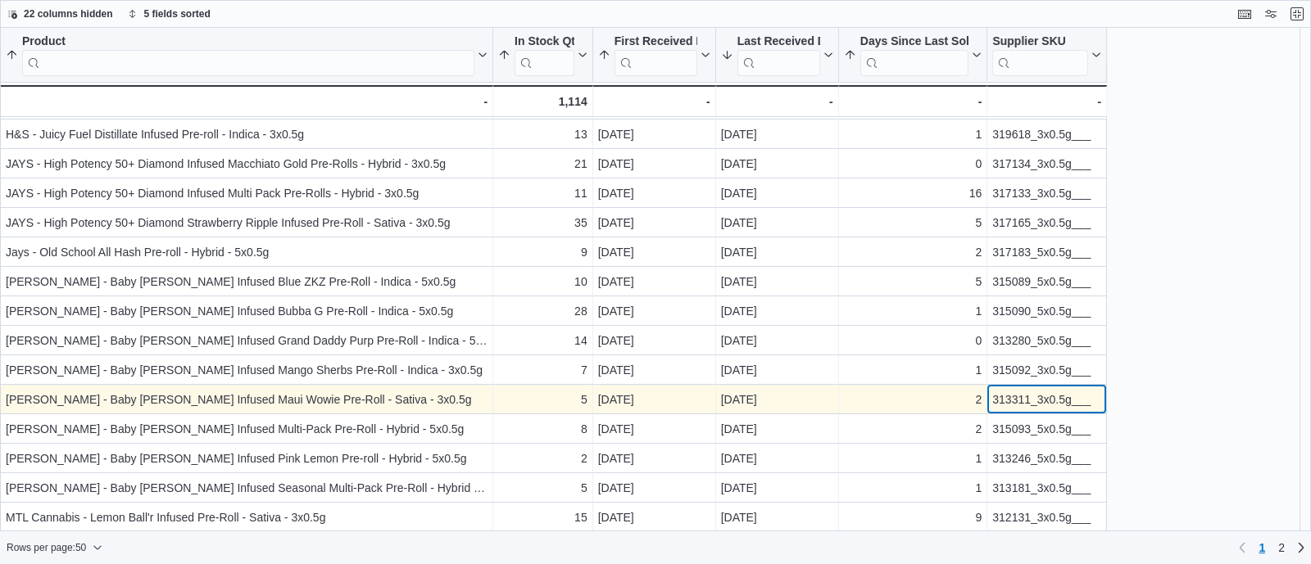
click at [1003, 401] on div "313311_3x0.5g___" at bounding box center [1046, 400] width 109 height 20
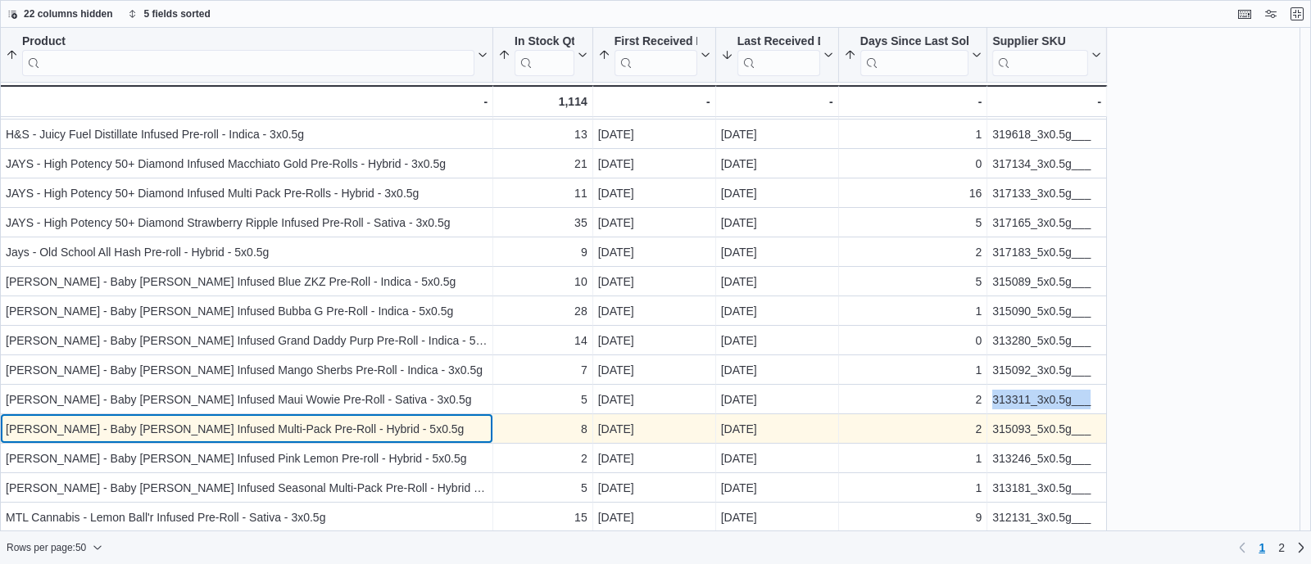
click at [438, 437] on div "[PERSON_NAME] - Baby [PERSON_NAME] Infused Multi-Pack Pre-Roll - Hybrid - 5x0.5g" at bounding box center [247, 429] width 482 height 20
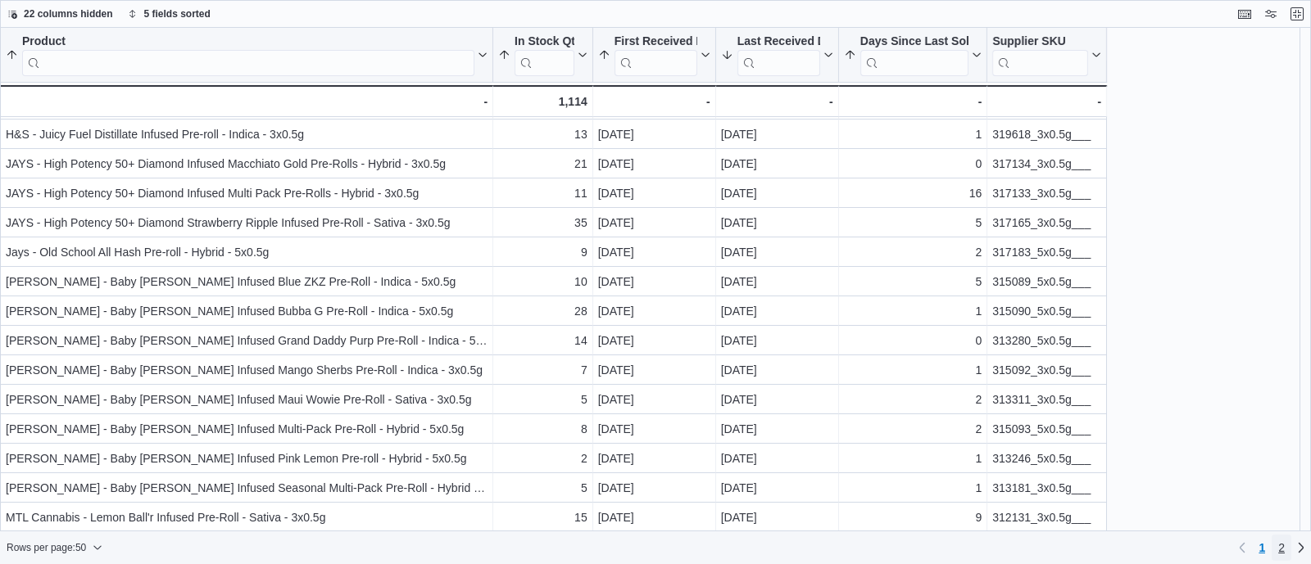
click at [1275, 547] on link "2" at bounding box center [1281, 548] width 20 height 26
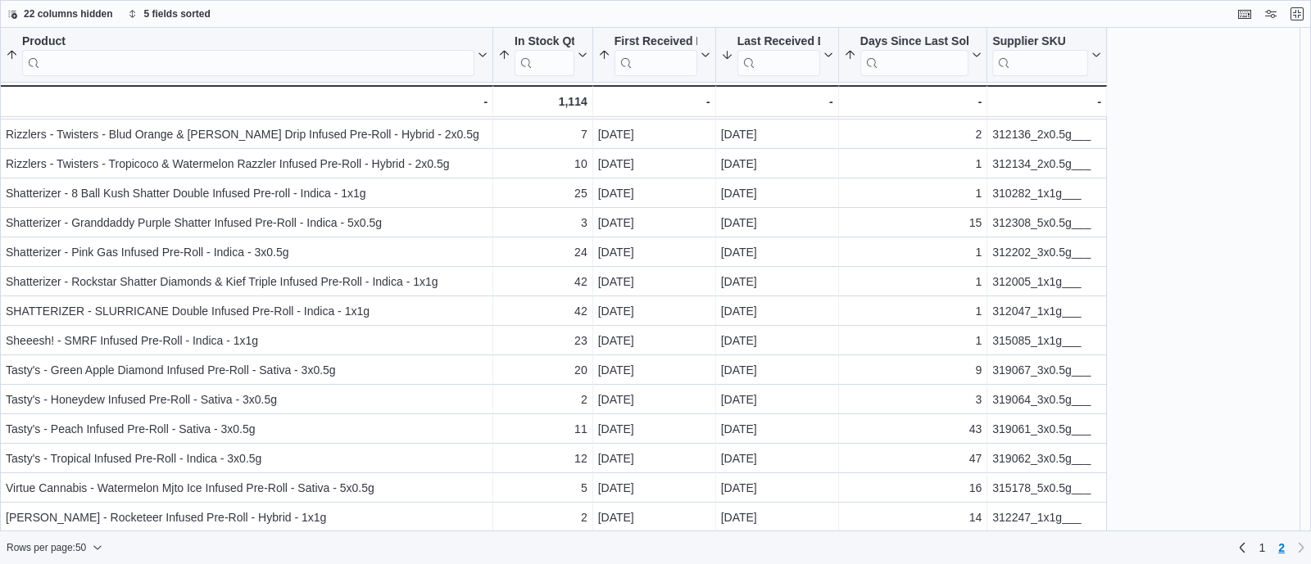
scroll to position [0, 0]
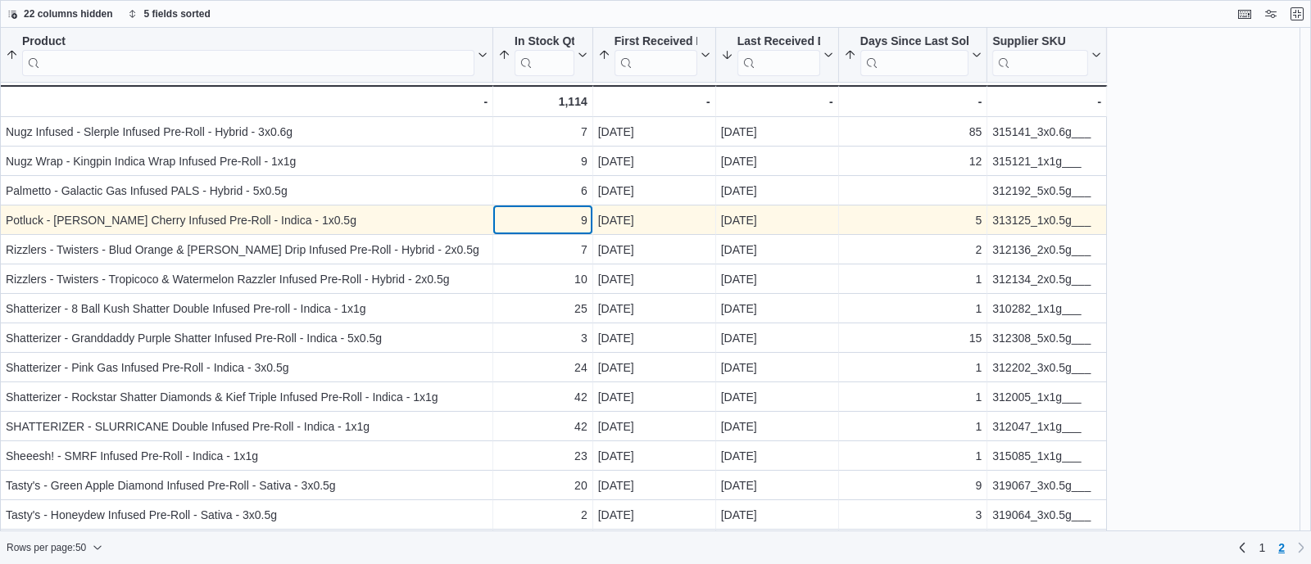
click at [557, 229] on div "9" at bounding box center [542, 221] width 89 height 20
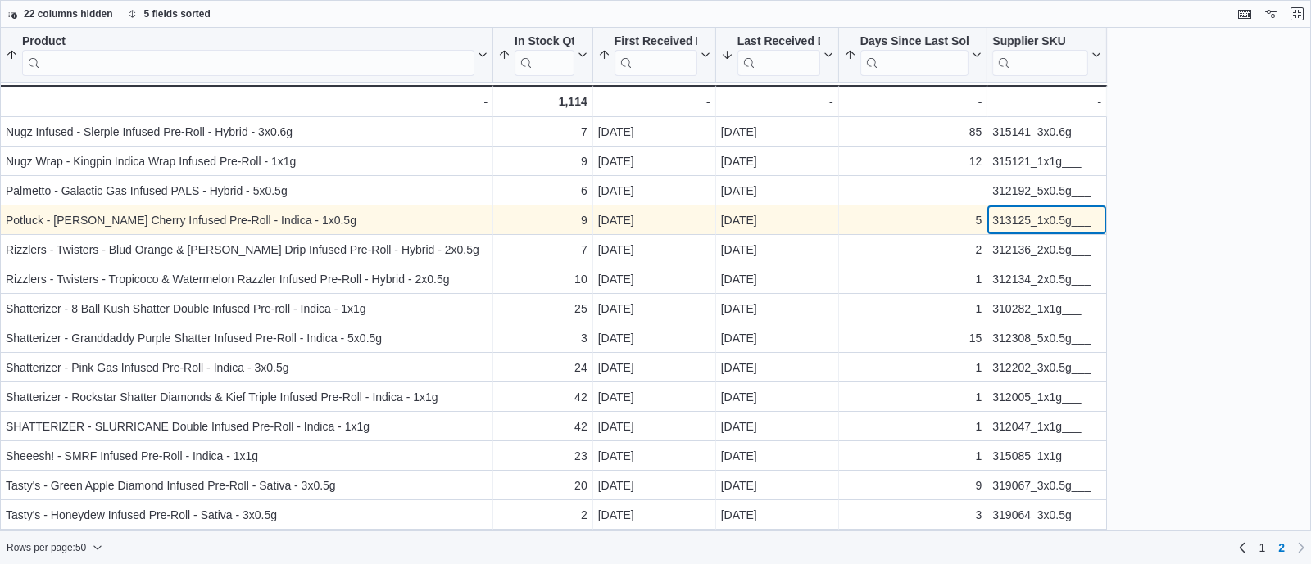
click at [1026, 218] on div "313125_1x0.5g___" at bounding box center [1046, 221] width 109 height 20
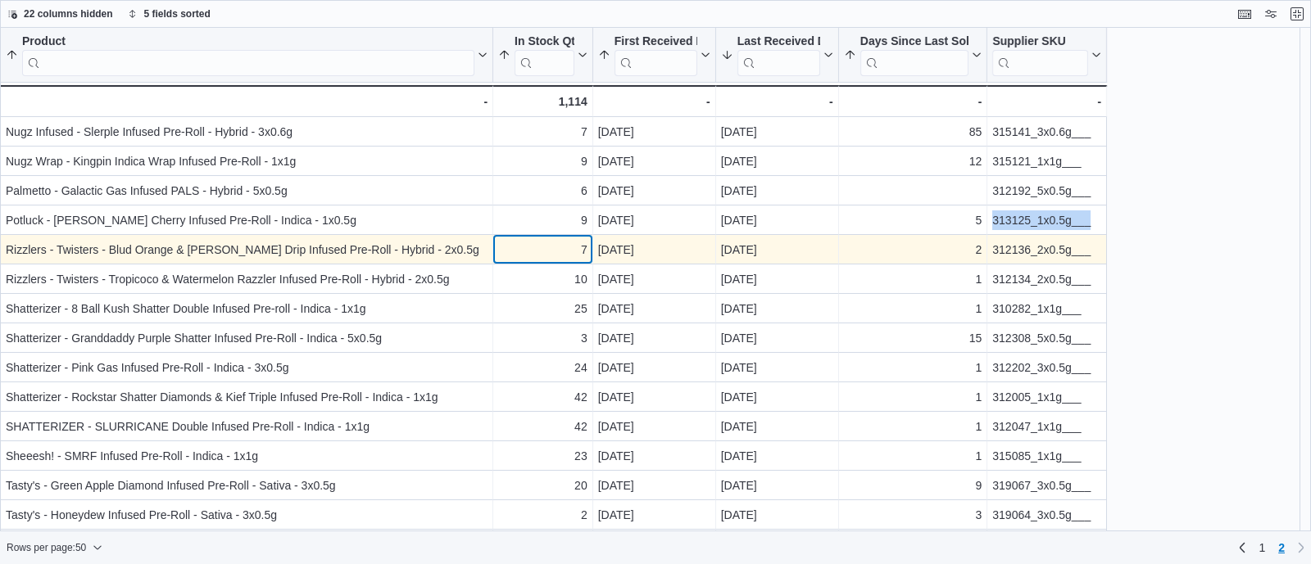
click at [528, 246] on div "7" at bounding box center [542, 250] width 89 height 20
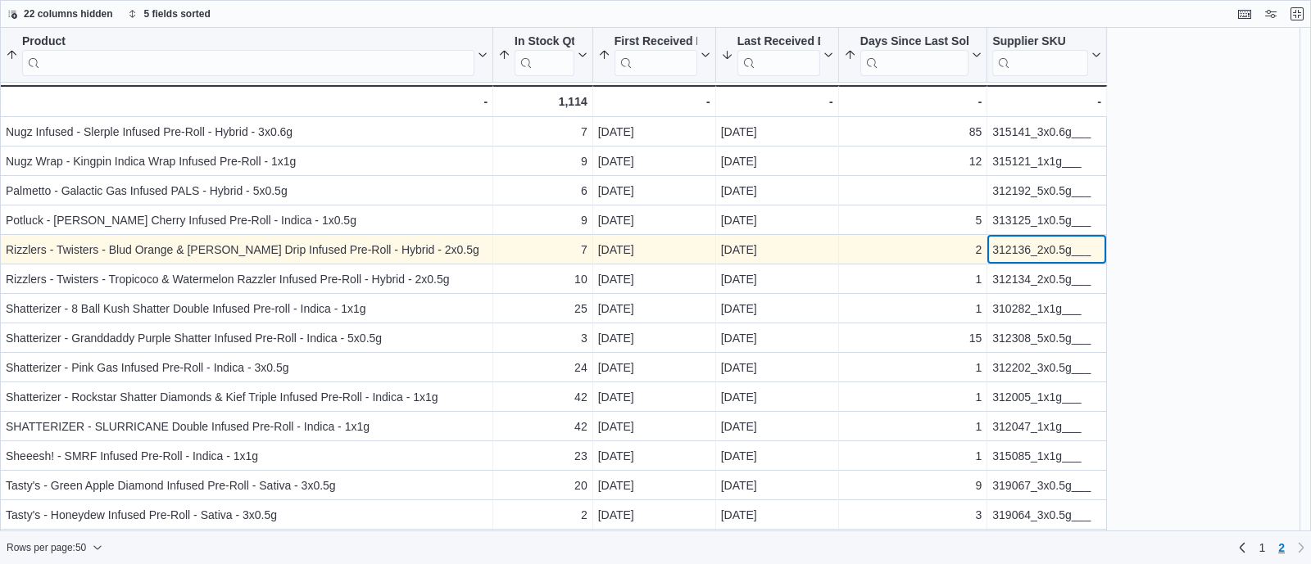
click at [1006, 243] on div "312136_2x0.5g___" at bounding box center [1046, 250] width 109 height 20
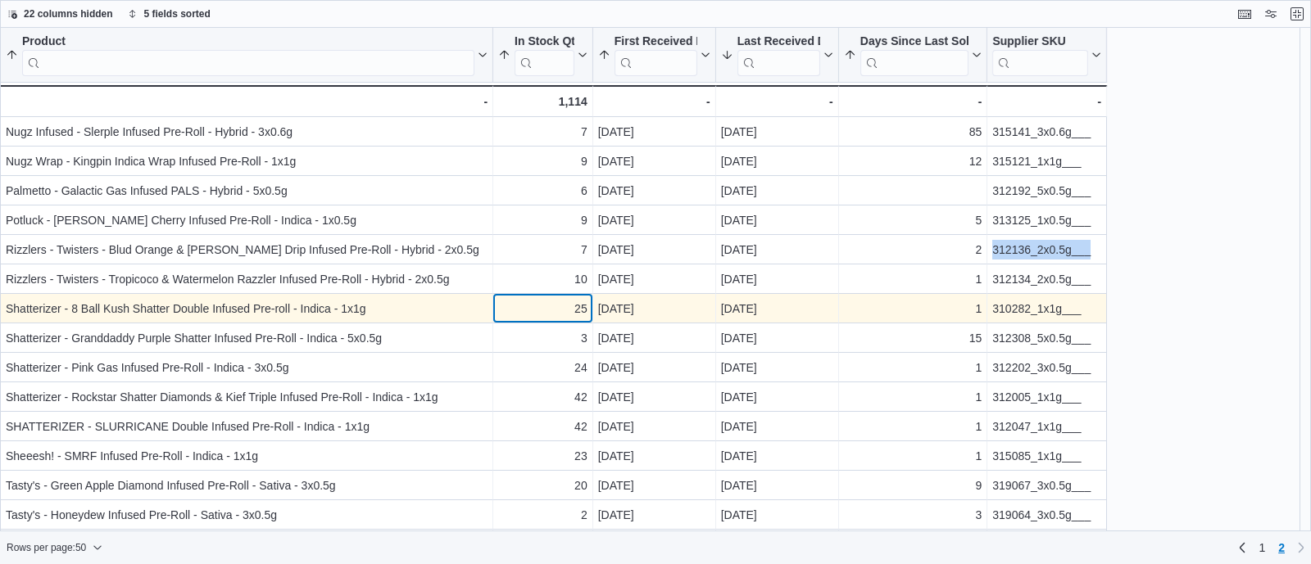
click at [498, 308] on div "25" at bounding box center [542, 309] width 89 height 20
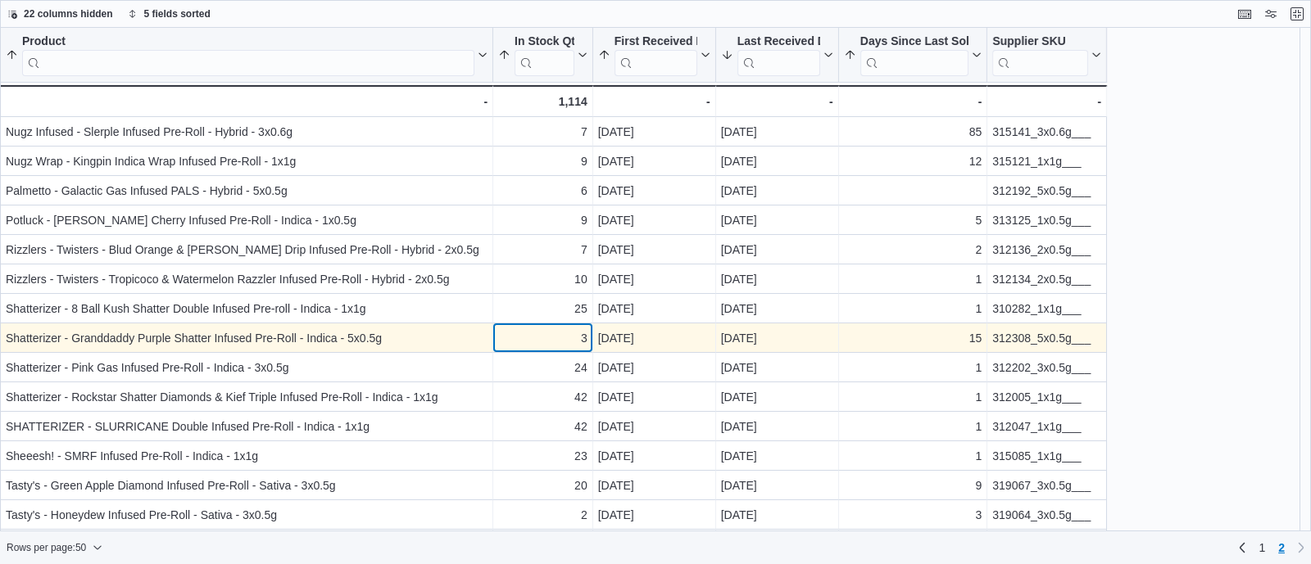
click at [544, 342] on div "3" at bounding box center [542, 338] width 89 height 20
click at [1000, 338] on div "312308_5x0.5g___" at bounding box center [1046, 338] width 109 height 20
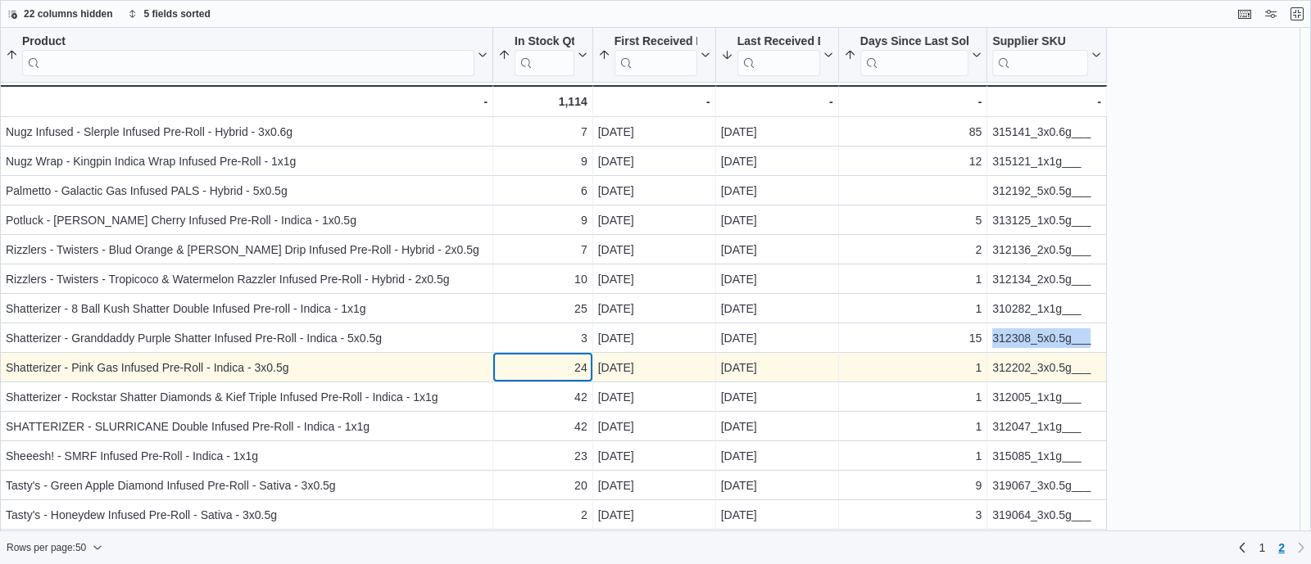
click at [502, 360] on div "24" at bounding box center [542, 368] width 89 height 20
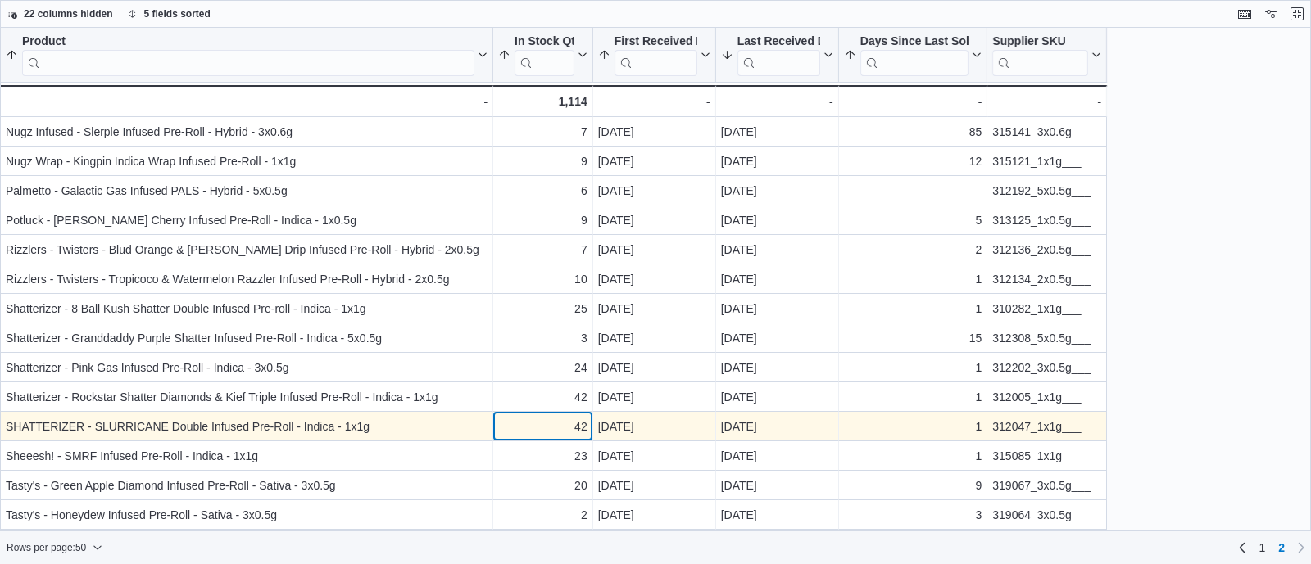
click at [516, 435] on div "42" at bounding box center [542, 427] width 89 height 20
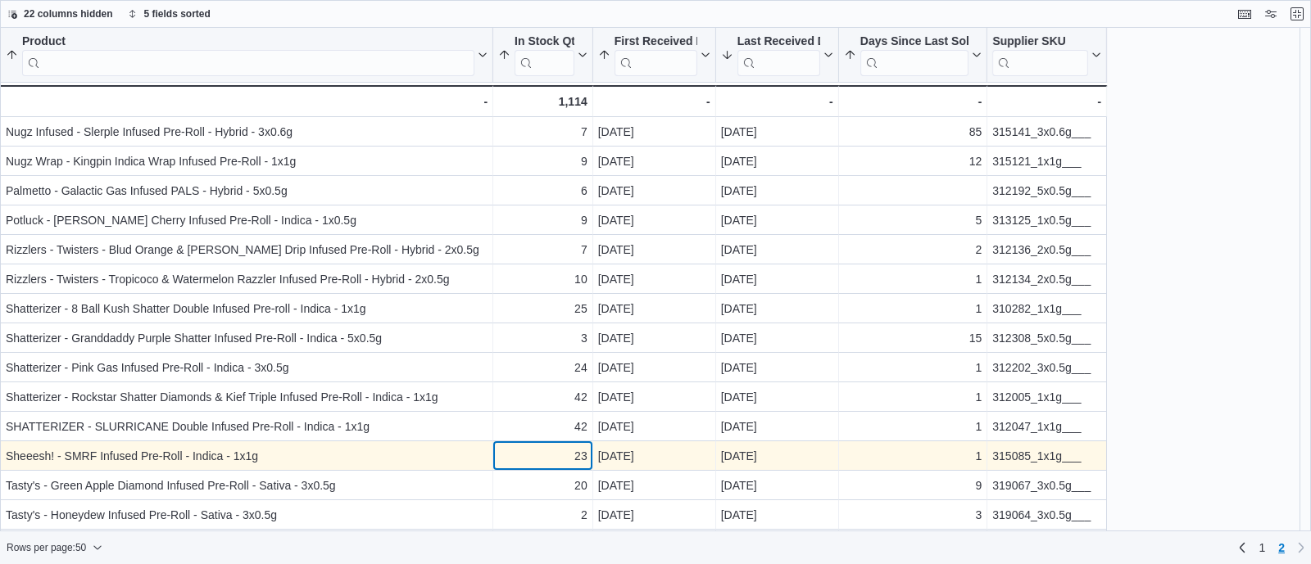
click at [521, 460] on div "23" at bounding box center [542, 456] width 89 height 20
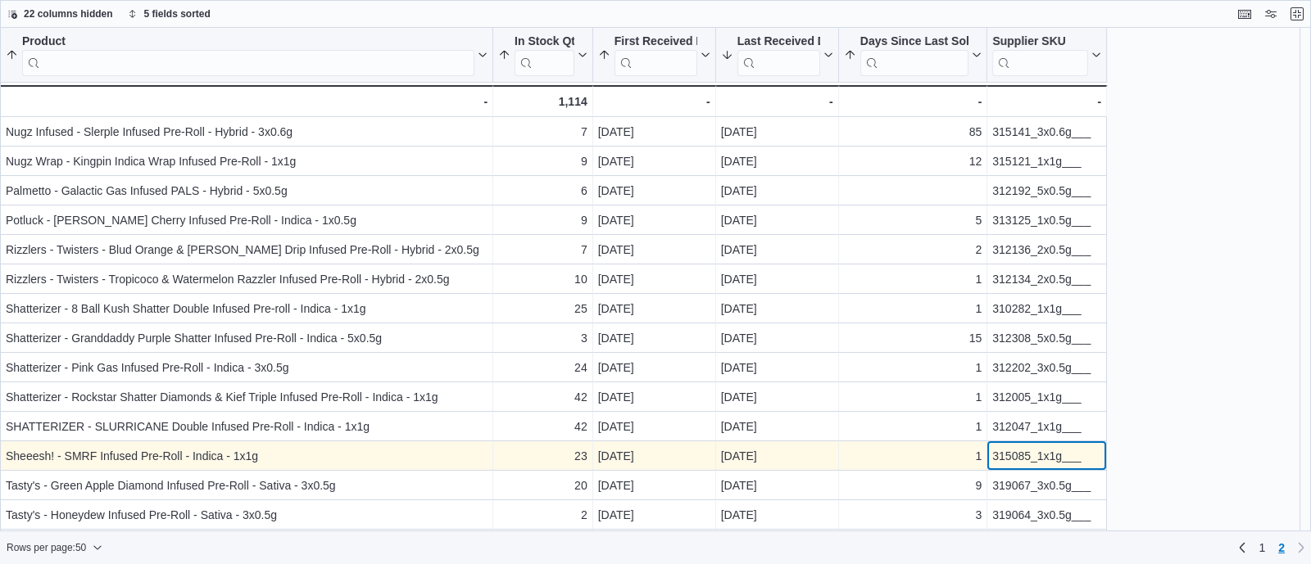
click at [1032, 459] on div "315085_1x1g___" at bounding box center [1046, 456] width 109 height 20
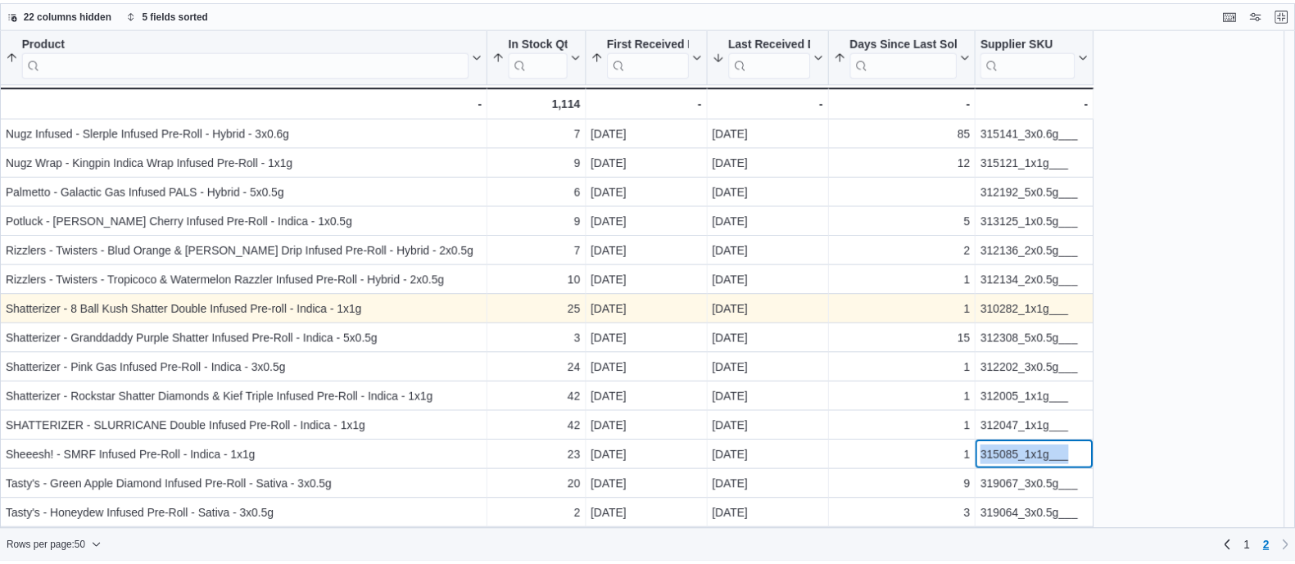
scroll to position [116, 0]
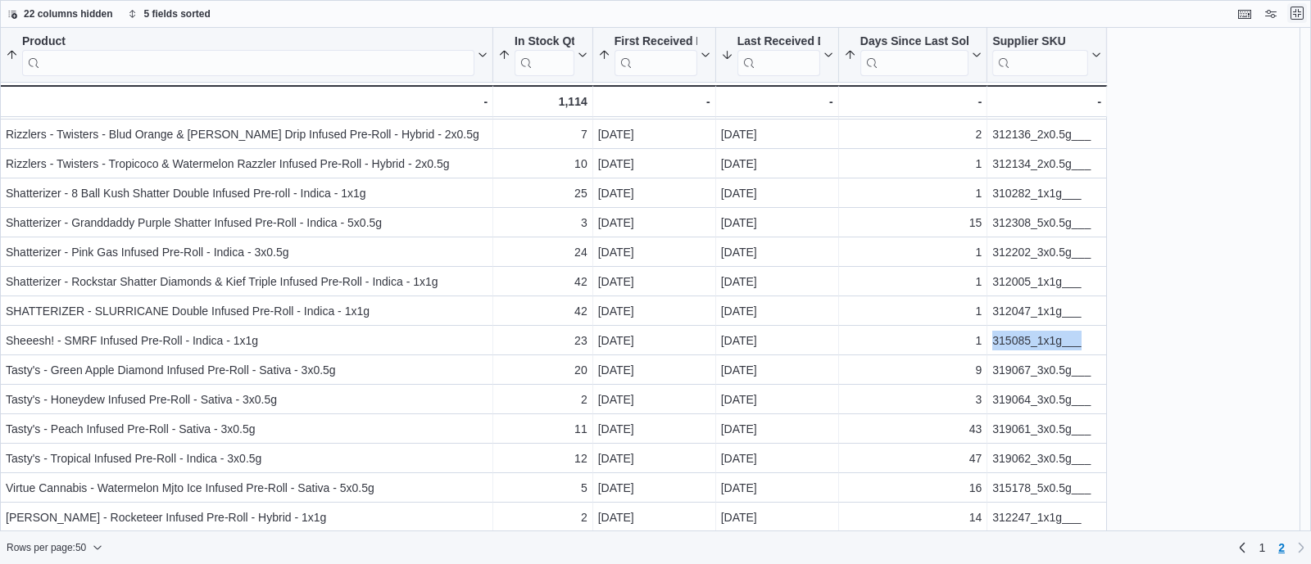
click at [1298, 4] on span at bounding box center [1297, 14] width 20 height 20
click at [1298, 16] on button "Exit fullscreen" at bounding box center [1297, 13] width 20 height 20
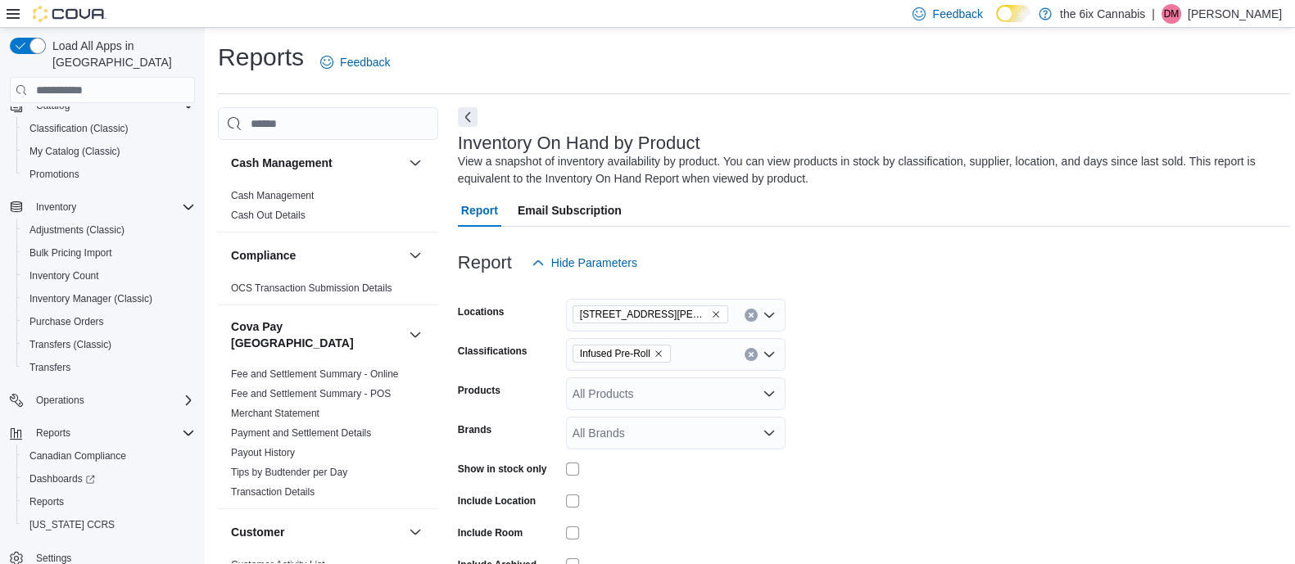
click at [663, 357] on icon "Remove Infused Pre-Roll from selection in this group" at bounding box center [659, 354] width 10 height 10
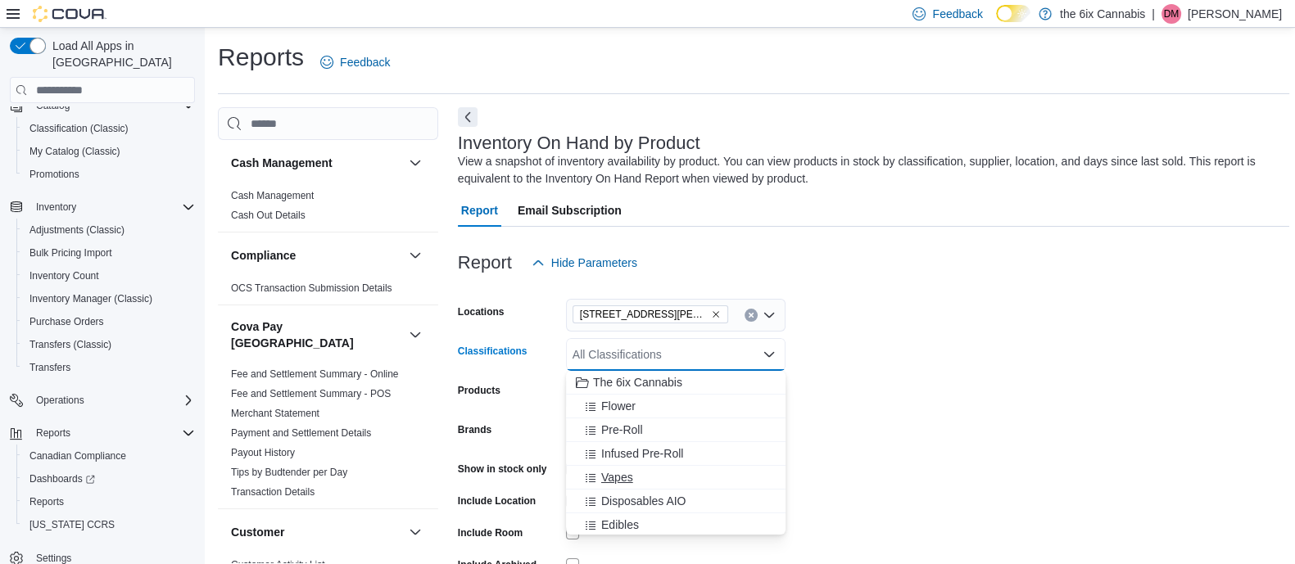
click at [623, 474] on span "Vapes" at bounding box center [617, 477] width 32 height 16
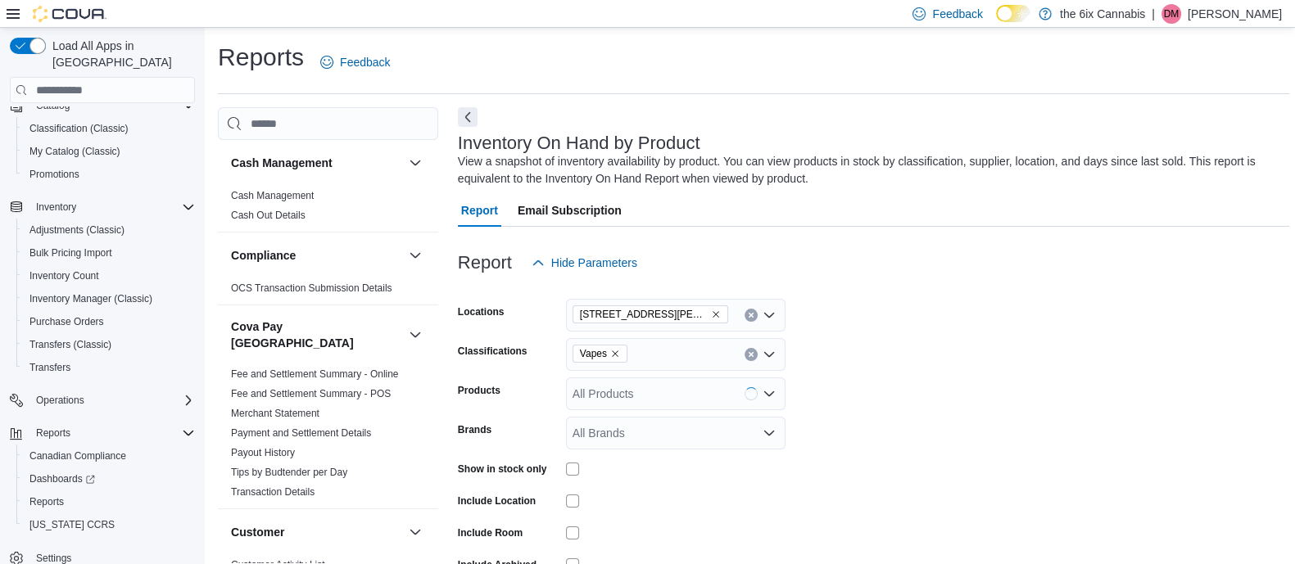
click at [907, 459] on form "Locations [STREET_ADDRESS][PERSON_NAME] North Classifications Vapes Products Al…" at bounding box center [873, 451] width 831 height 344
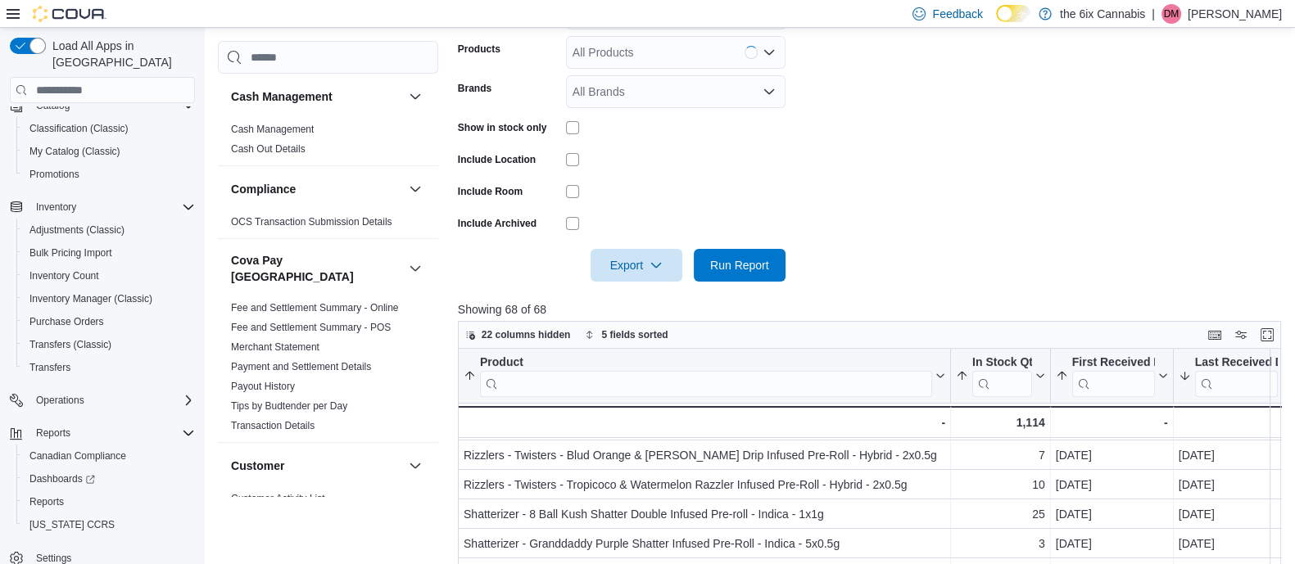
scroll to position [343, 0]
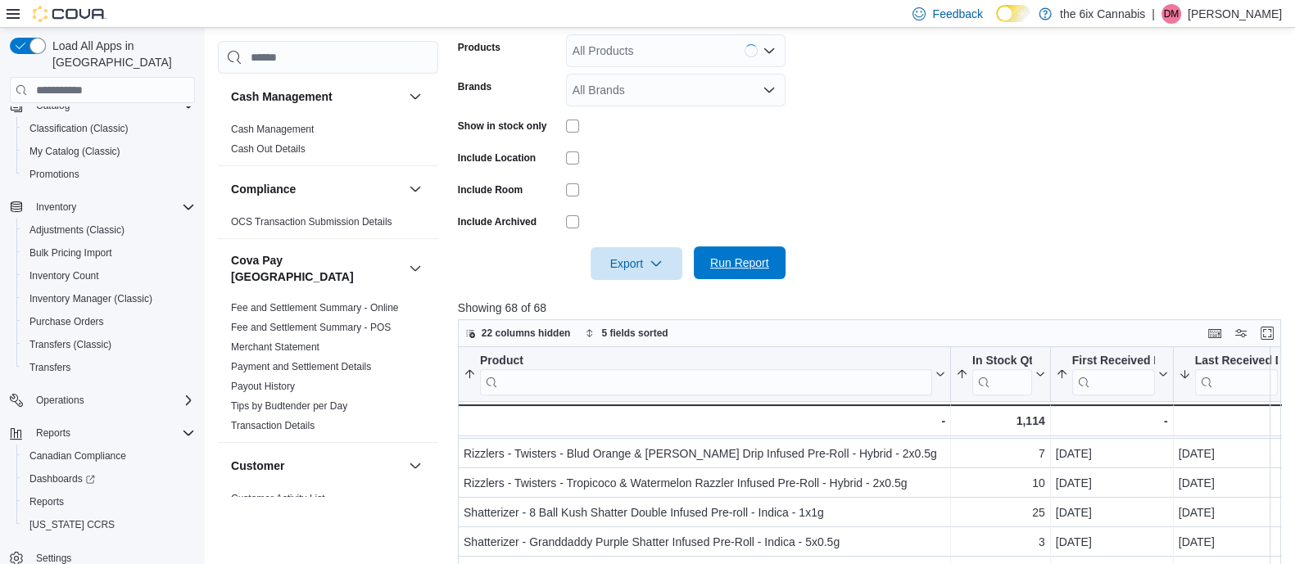
click at [757, 260] on span "Run Report" at bounding box center [739, 263] width 59 height 16
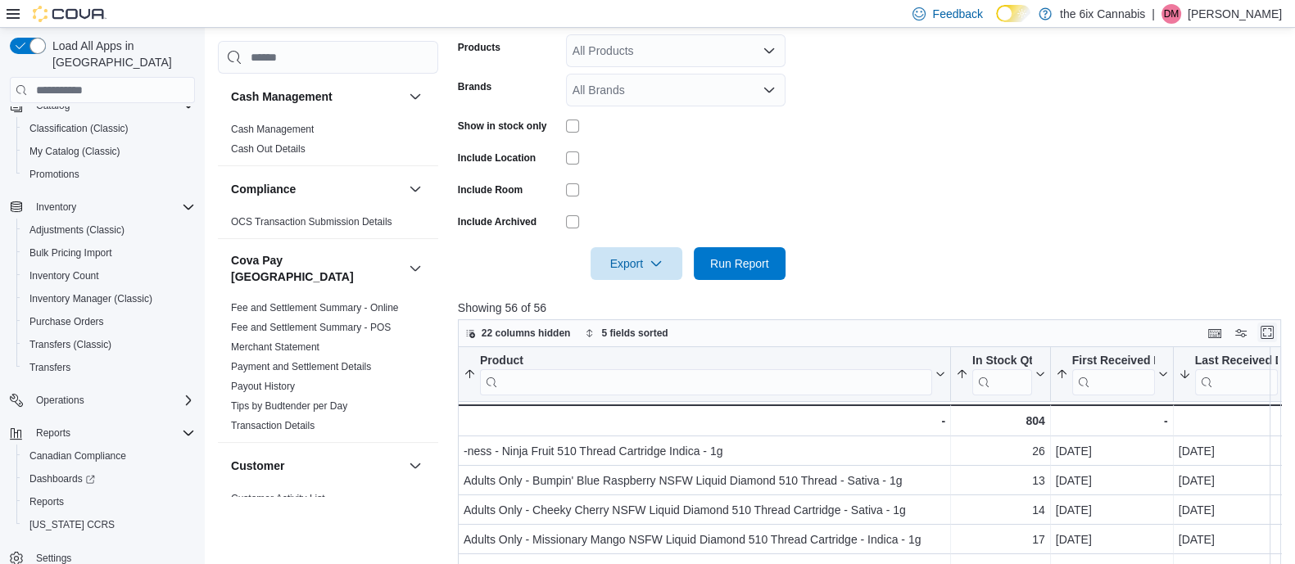
click at [1277, 338] on button "Enter fullscreen" at bounding box center [1267, 333] width 20 height 20
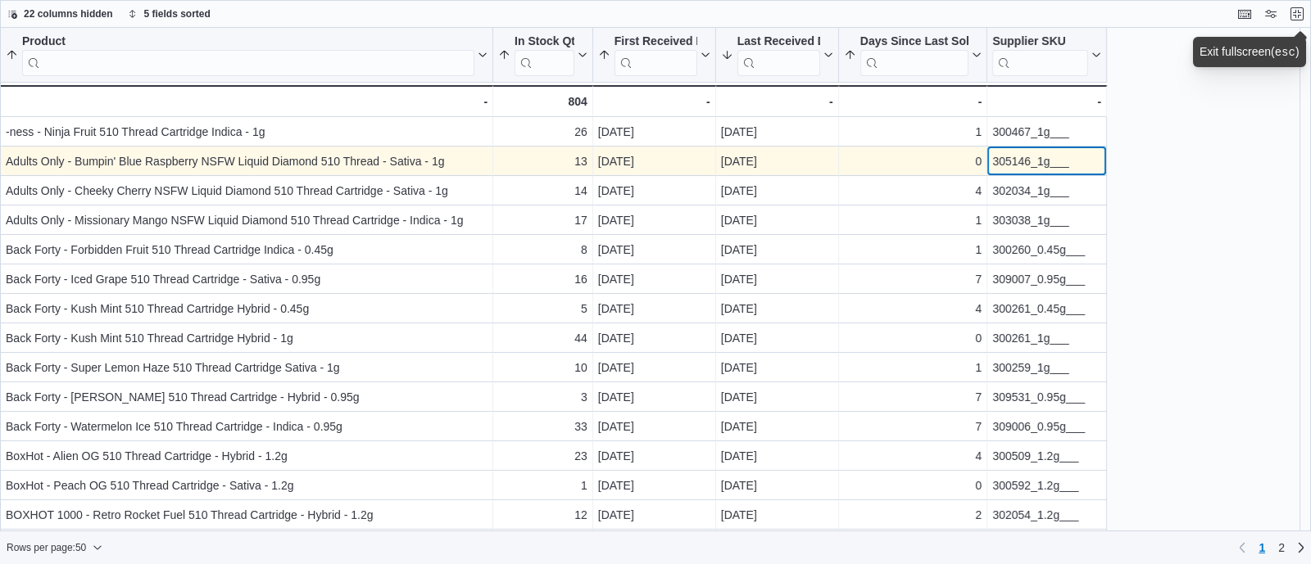
click at [992, 163] on div "305146_1g___" at bounding box center [1046, 162] width 109 height 20
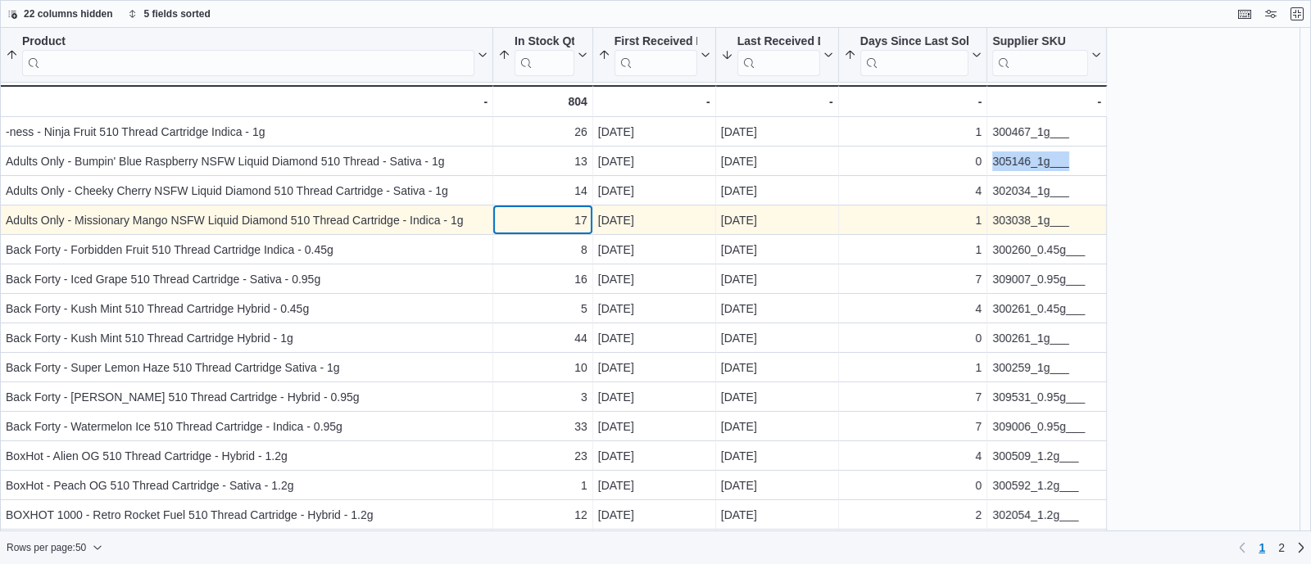
click at [549, 223] on div "17" at bounding box center [542, 221] width 89 height 20
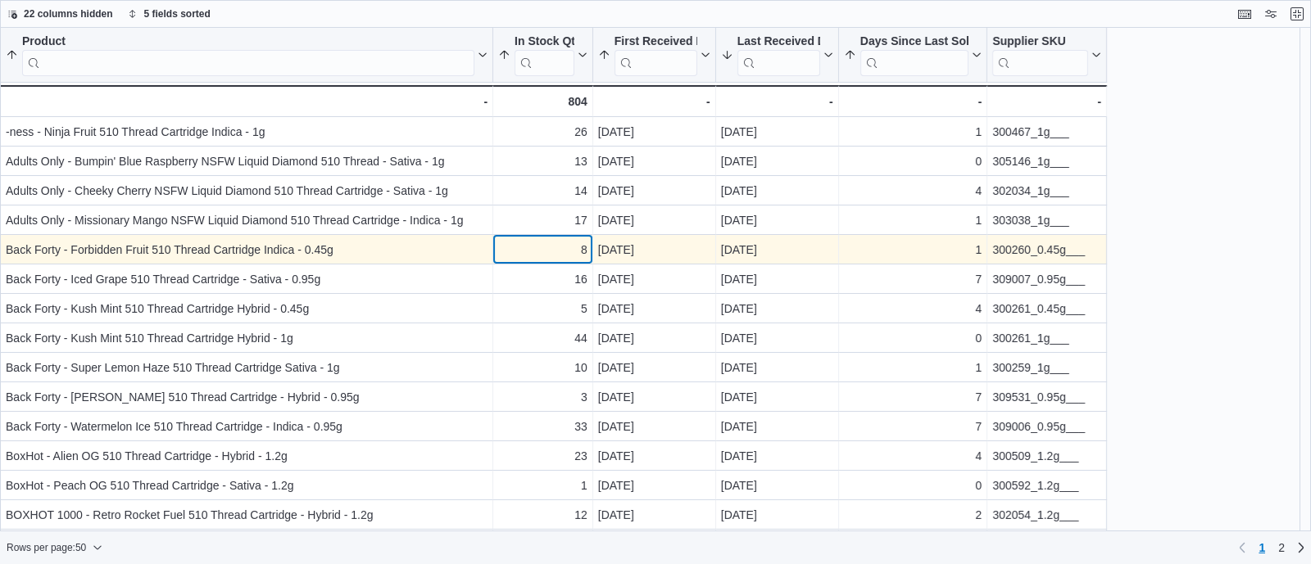
click at [553, 251] on div "8" at bounding box center [542, 250] width 89 height 20
click at [1023, 253] on div "300260_0.45g___" at bounding box center [1046, 250] width 109 height 20
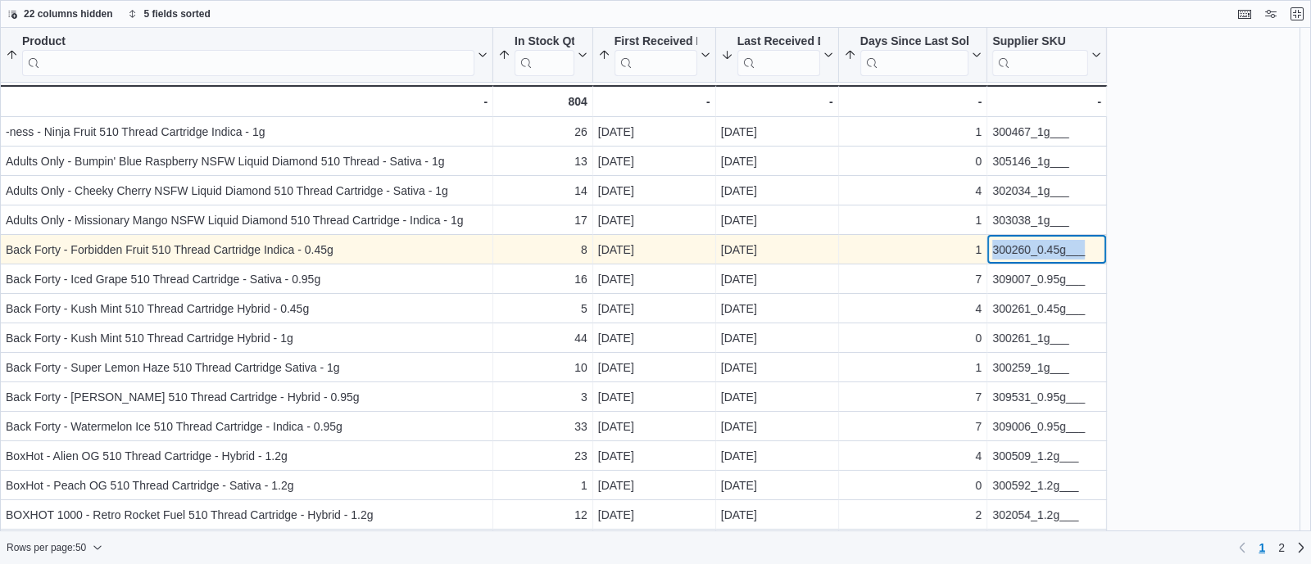
click at [1023, 253] on div "300260_0.45g___" at bounding box center [1046, 250] width 109 height 20
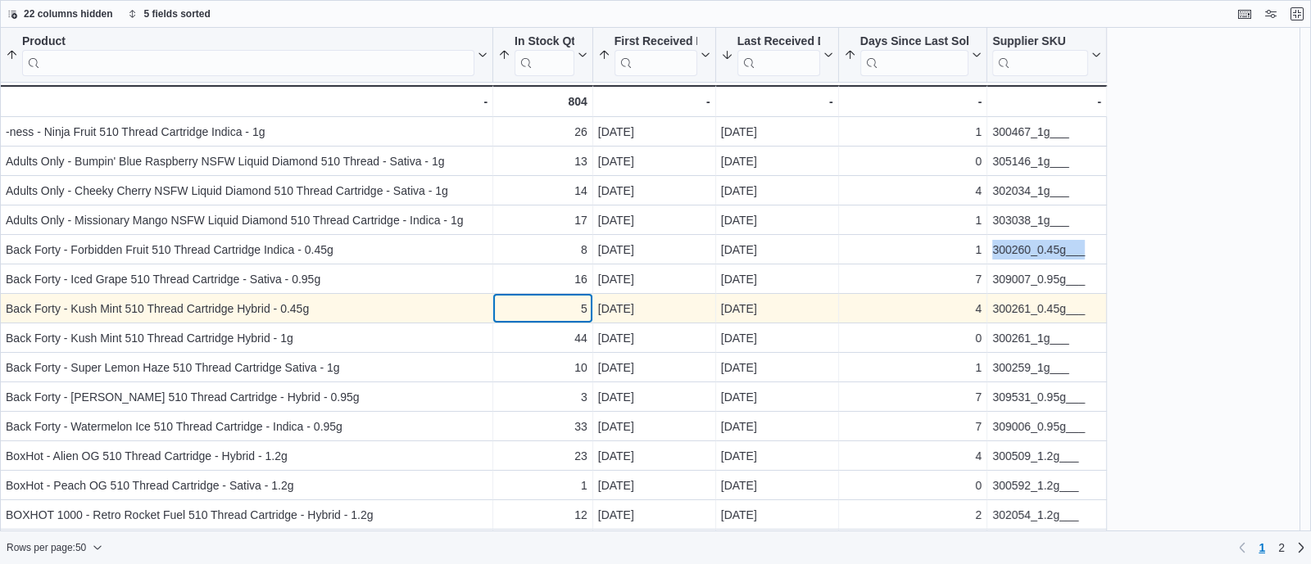
click at [565, 317] on div "5" at bounding box center [542, 309] width 89 height 20
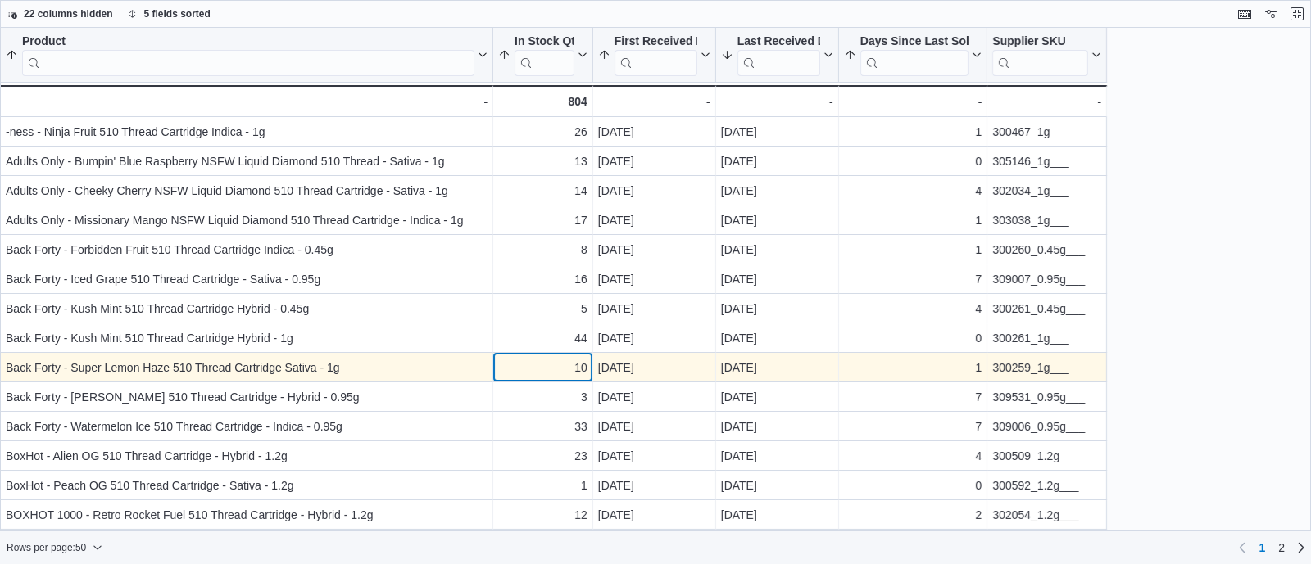
click at [565, 370] on div "10" at bounding box center [542, 368] width 89 height 20
click at [1022, 361] on div "300259_1g___" at bounding box center [1046, 368] width 109 height 20
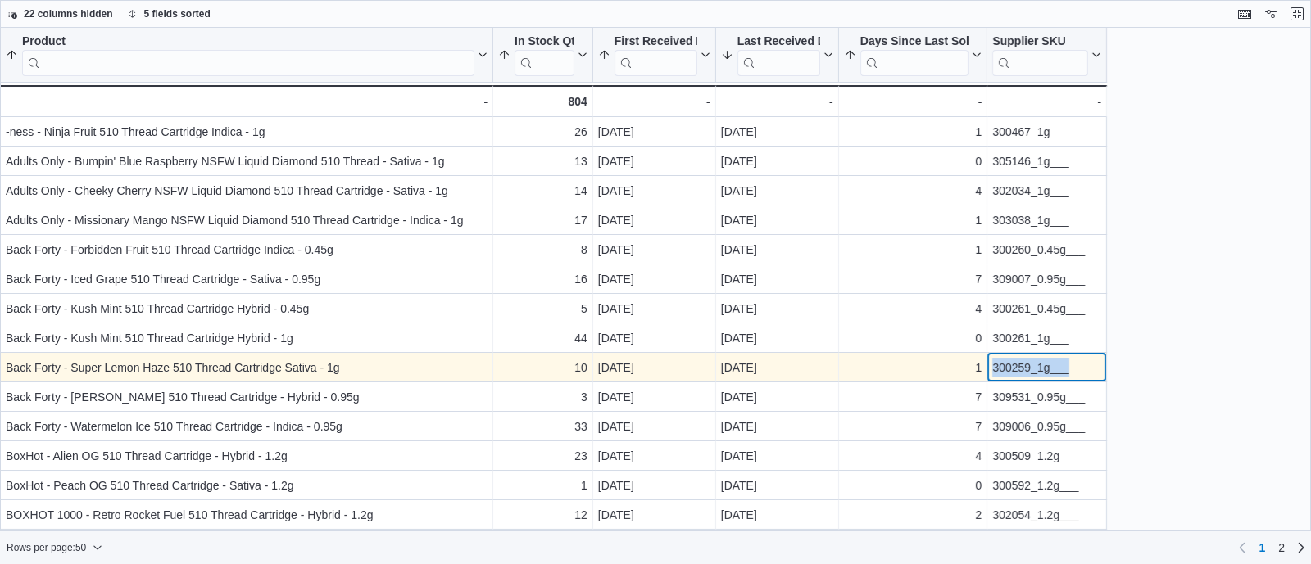
click at [1022, 361] on div "300259_1g___" at bounding box center [1046, 368] width 109 height 20
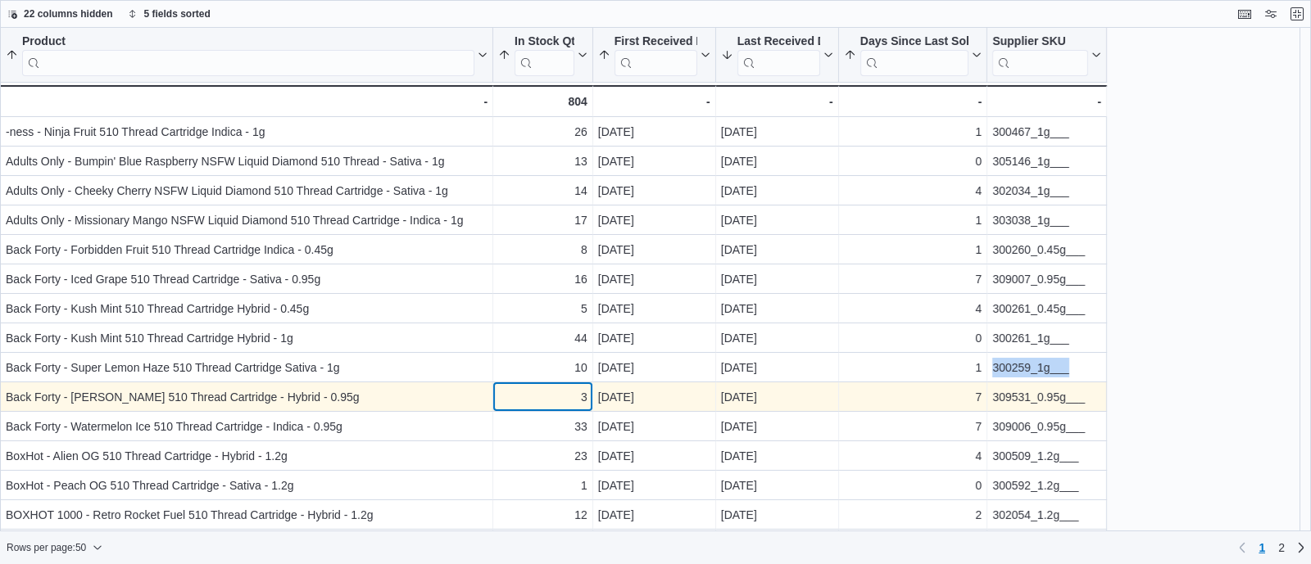
click at [548, 399] on div "3" at bounding box center [542, 397] width 89 height 20
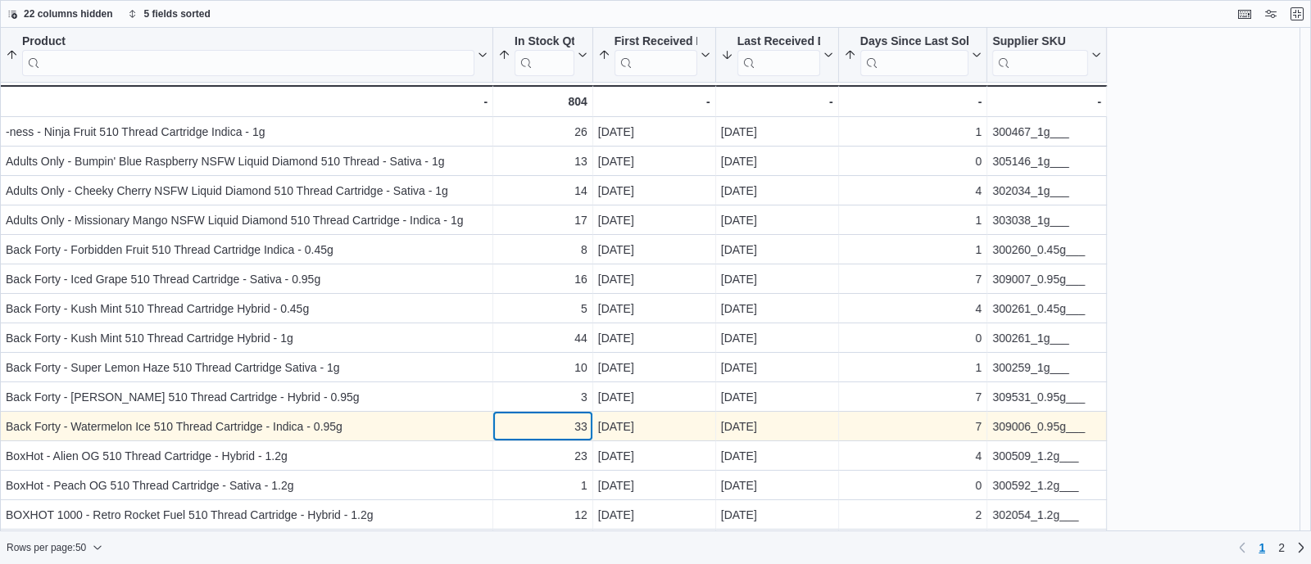
click at [521, 417] on div "33" at bounding box center [542, 427] width 89 height 20
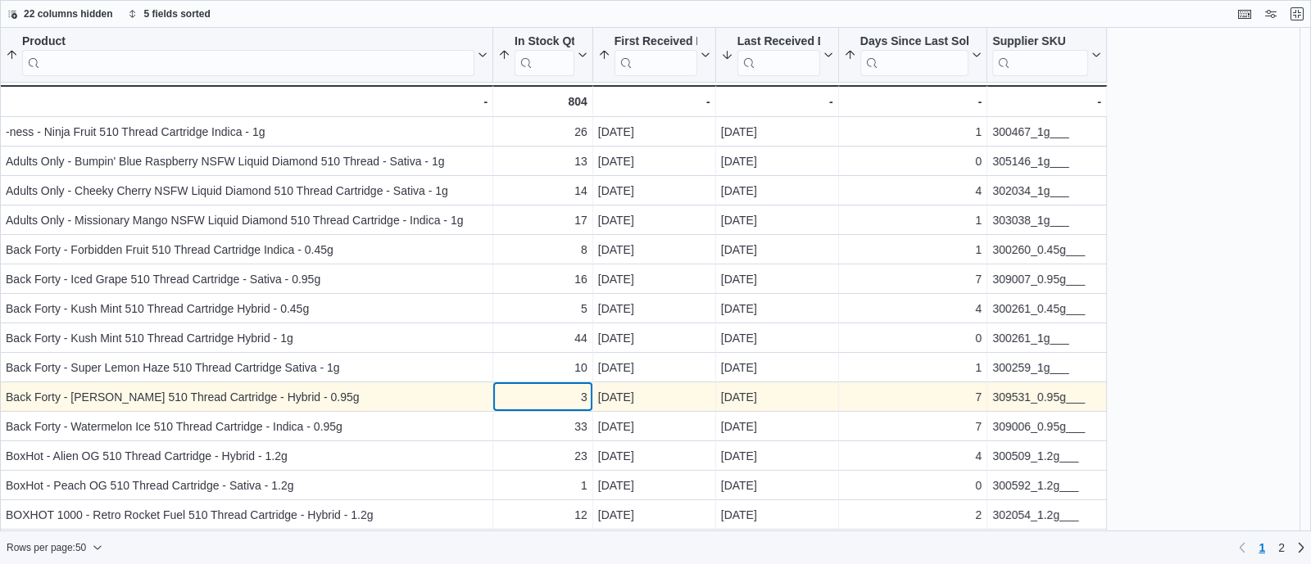
click at [553, 383] on div "3 - In Stock Qty, column 2, row 10" at bounding box center [543, 397] width 100 height 29
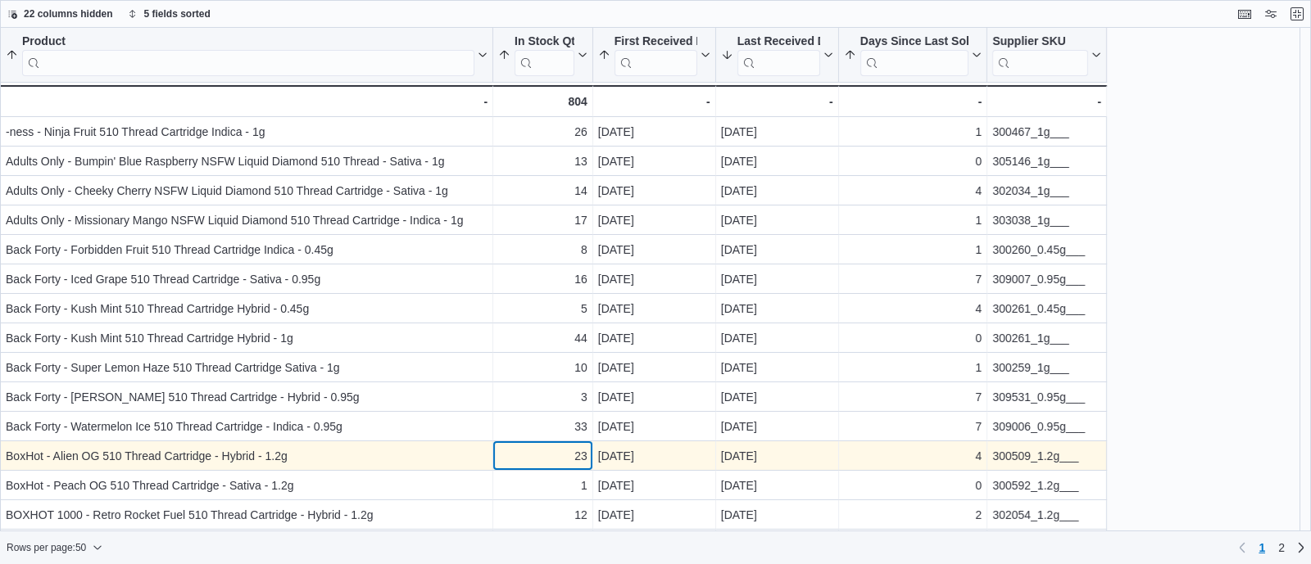
click at [563, 453] on div "23" at bounding box center [542, 456] width 89 height 20
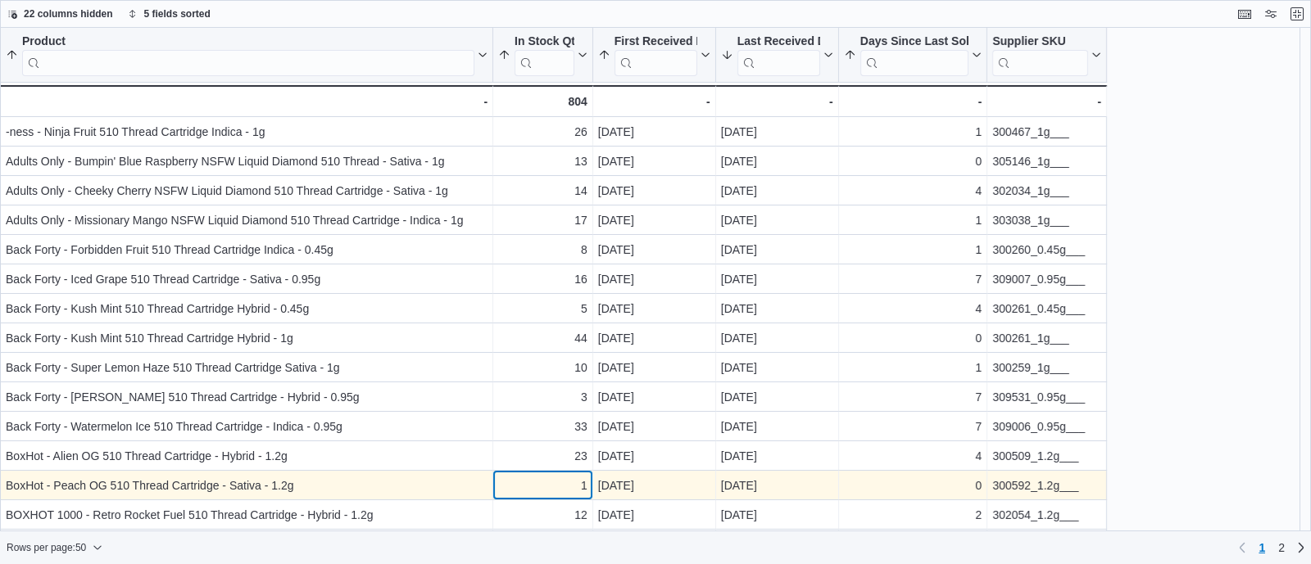
click at [554, 488] on div "1" at bounding box center [542, 486] width 89 height 20
click at [1006, 481] on div "300592_1.2g___" at bounding box center [1046, 486] width 109 height 20
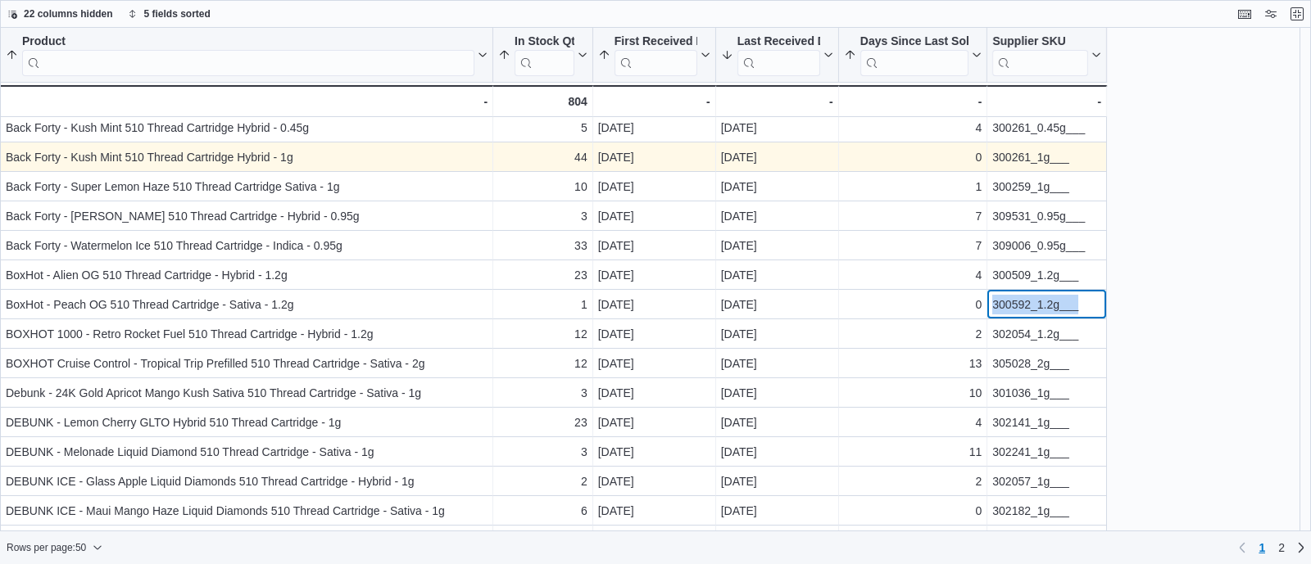
scroll to position [189, 0]
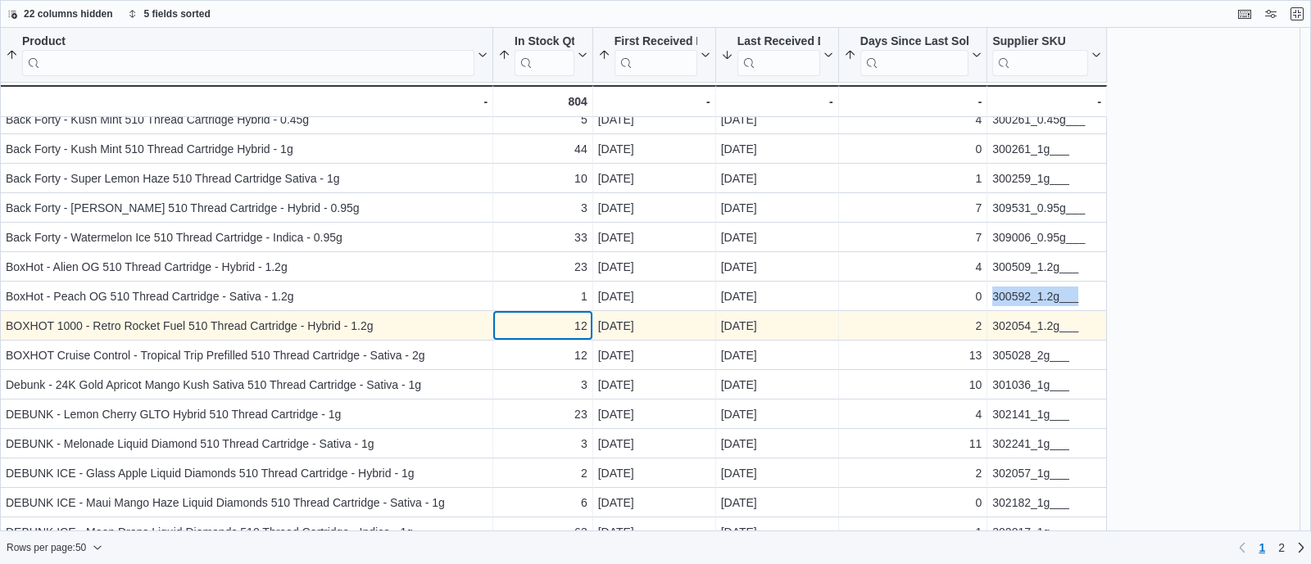
click at [513, 329] on div "12" at bounding box center [542, 326] width 89 height 20
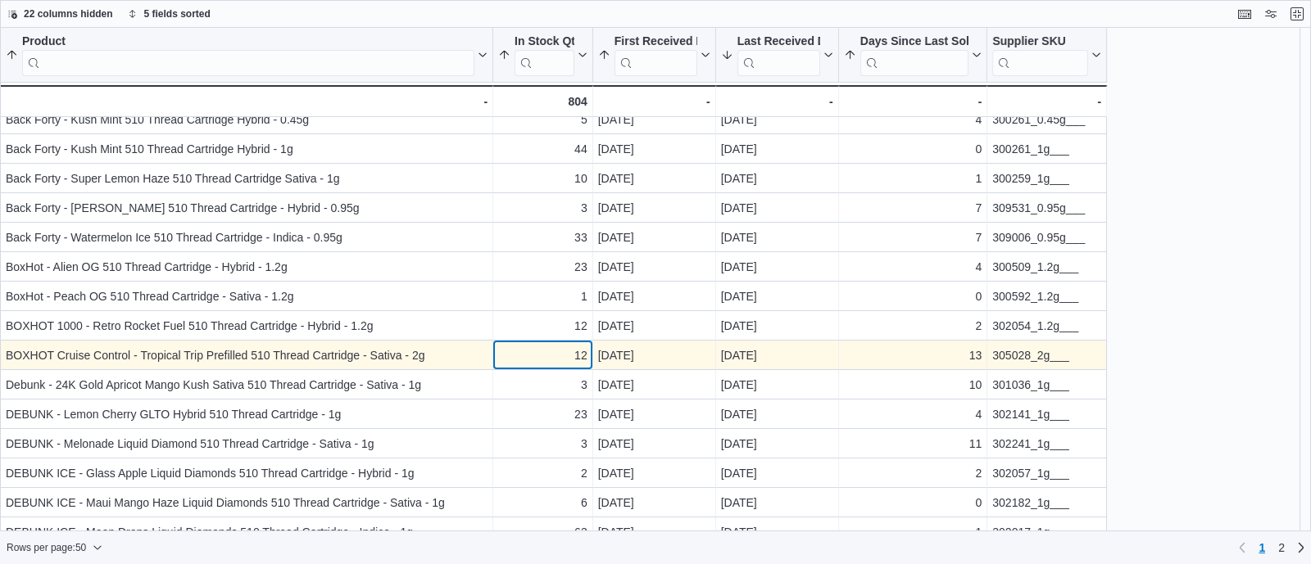
click at [537, 355] on div "12" at bounding box center [542, 356] width 89 height 20
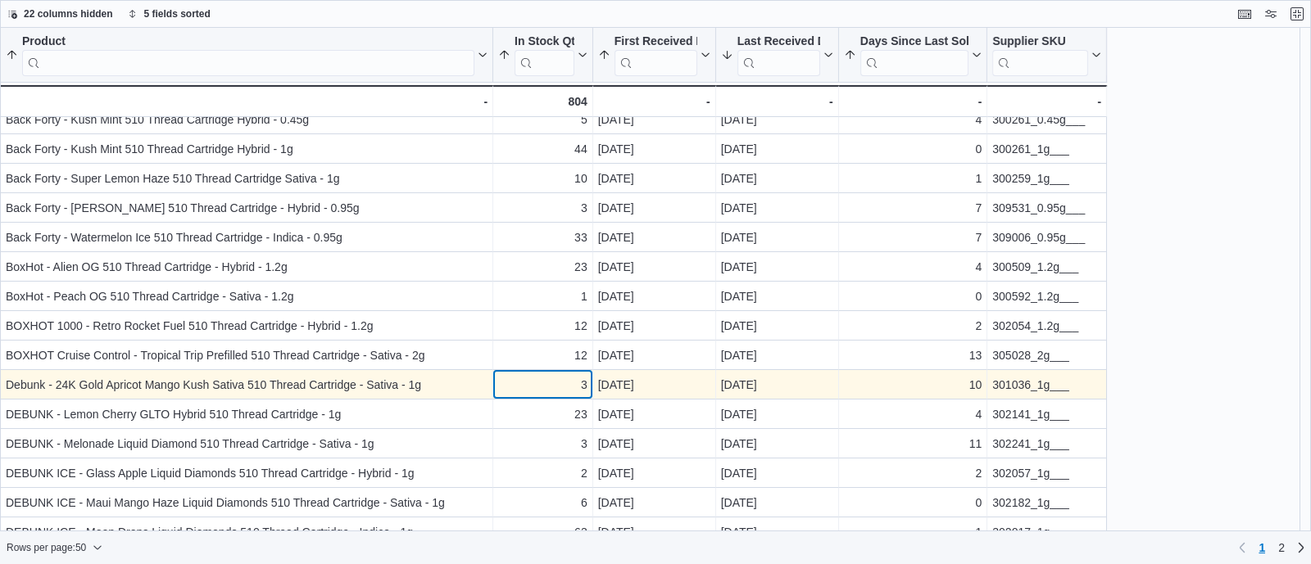
click at [552, 393] on div "3" at bounding box center [542, 385] width 89 height 20
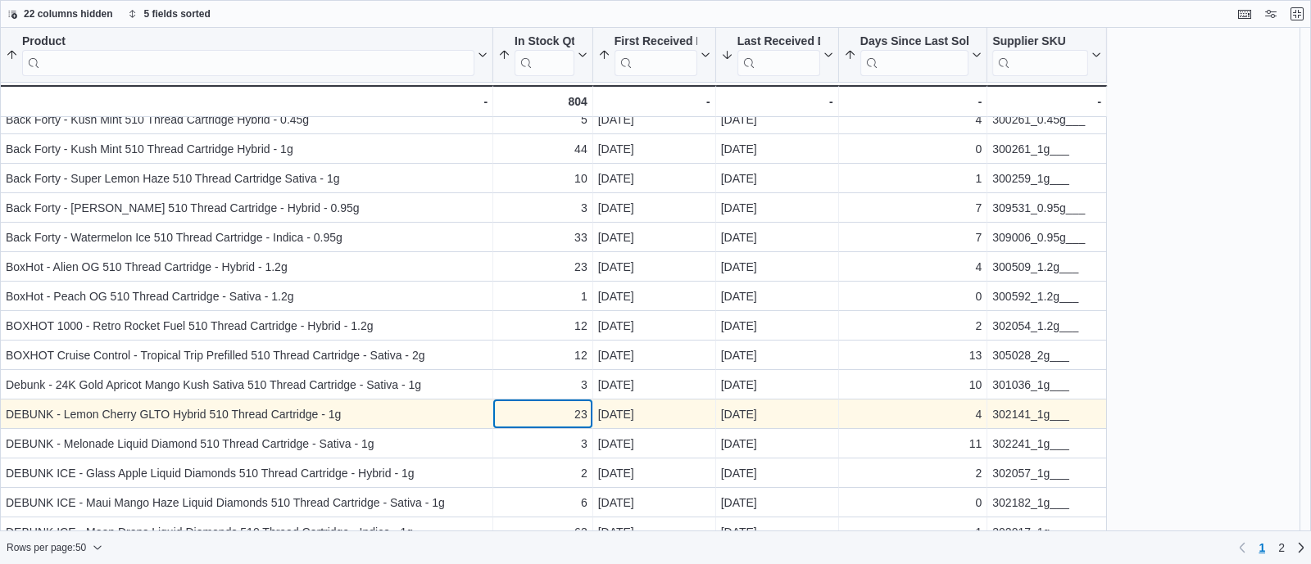
click at [556, 418] on div "23" at bounding box center [542, 415] width 89 height 20
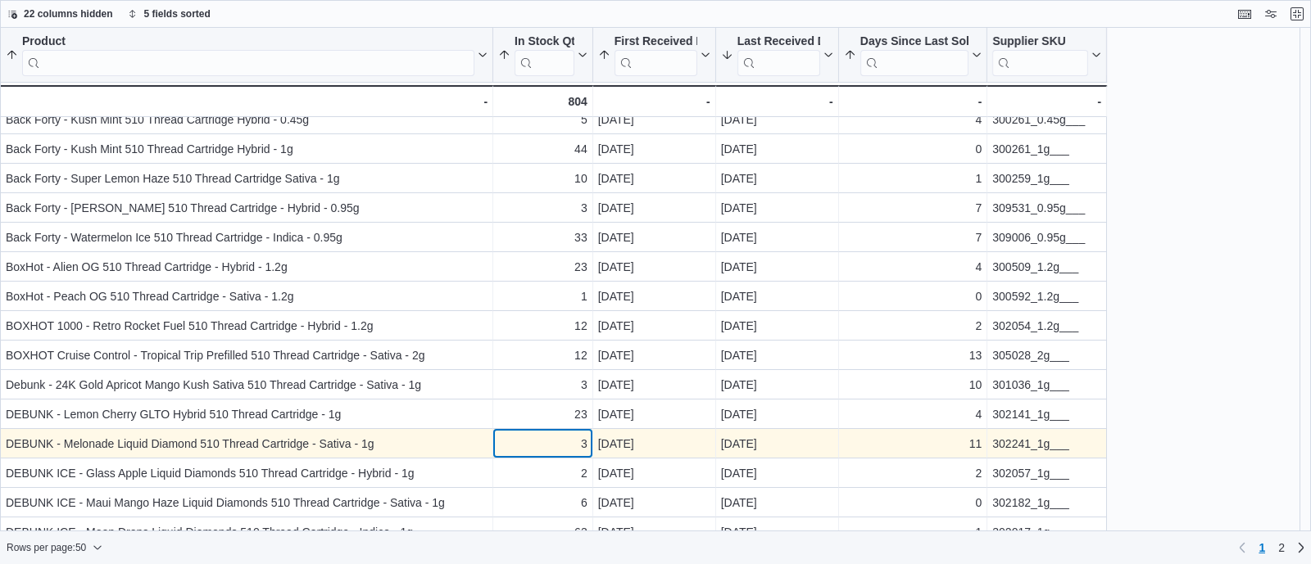
click at [561, 447] on div "3" at bounding box center [542, 444] width 89 height 20
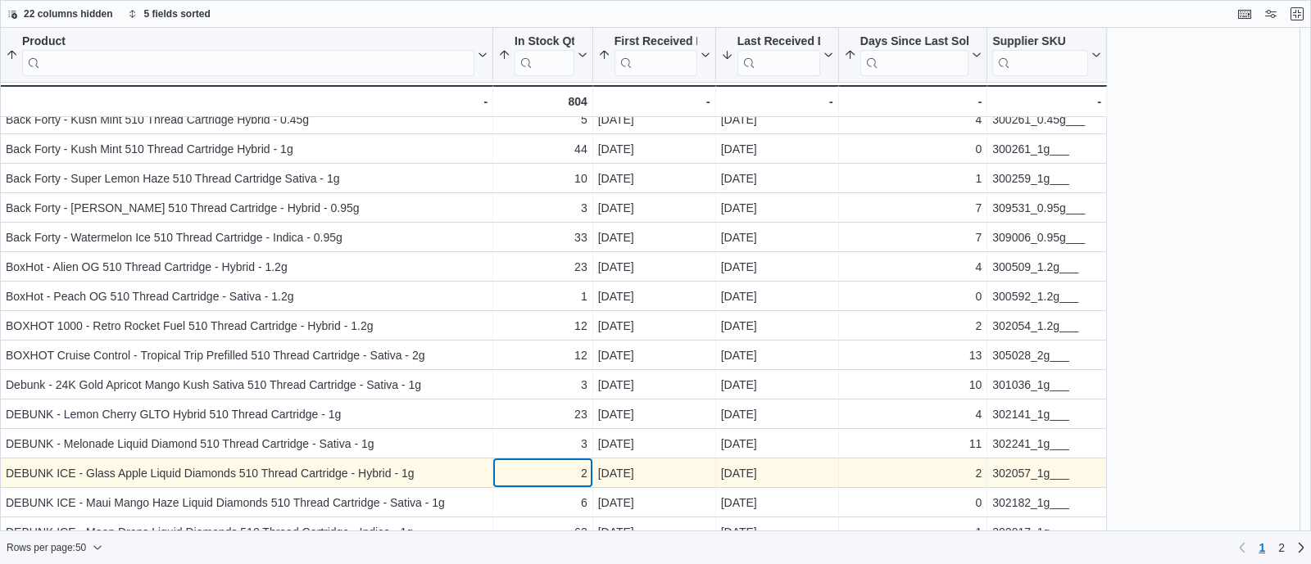
click at [562, 473] on div "2" at bounding box center [542, 474] width 89 height 20
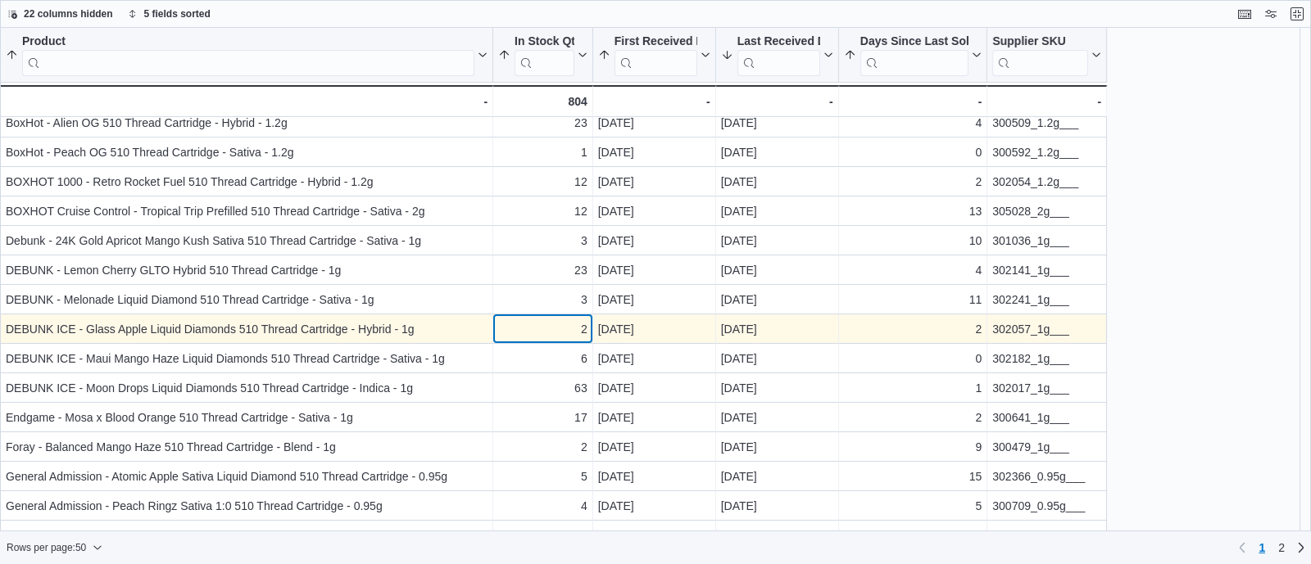
scroll to position [335, 0]
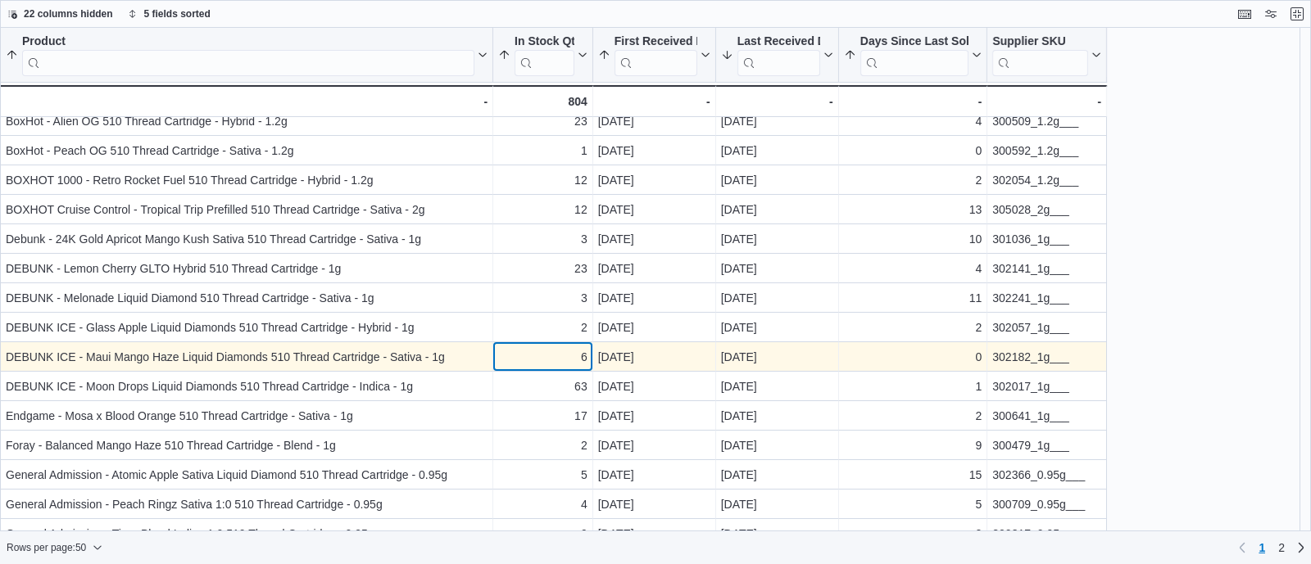
click at [554, 355] on div "6" at bounding box center [542, 357] width 89 height 20
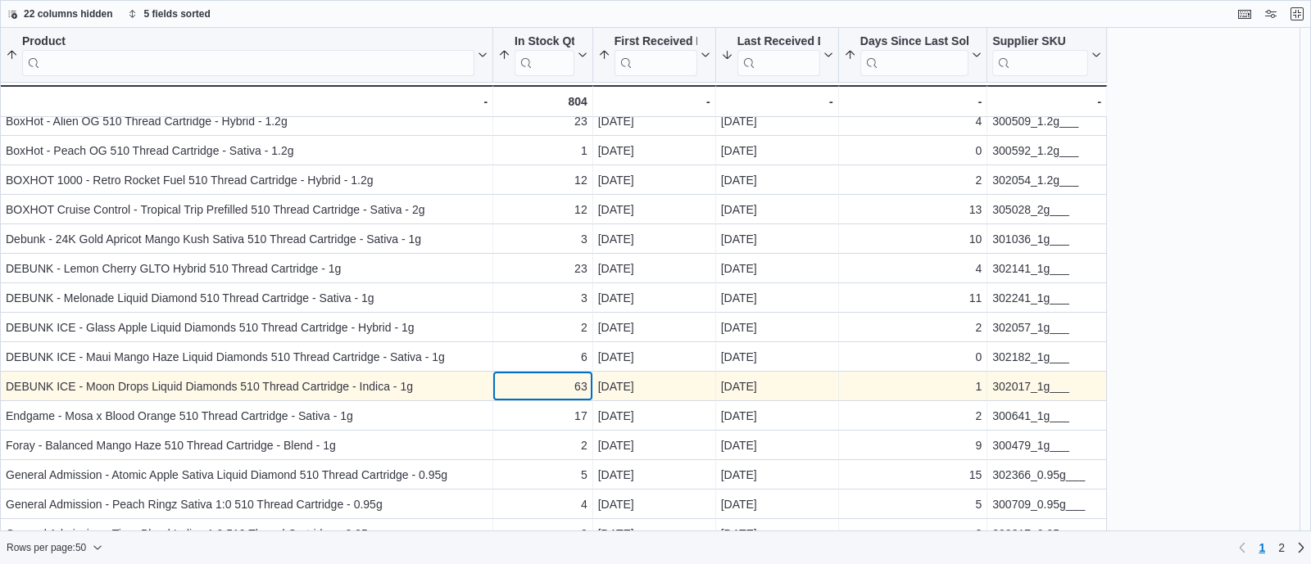
click at [567, 389] on div "63" at bounding box center [542, 387] width 89 height 20
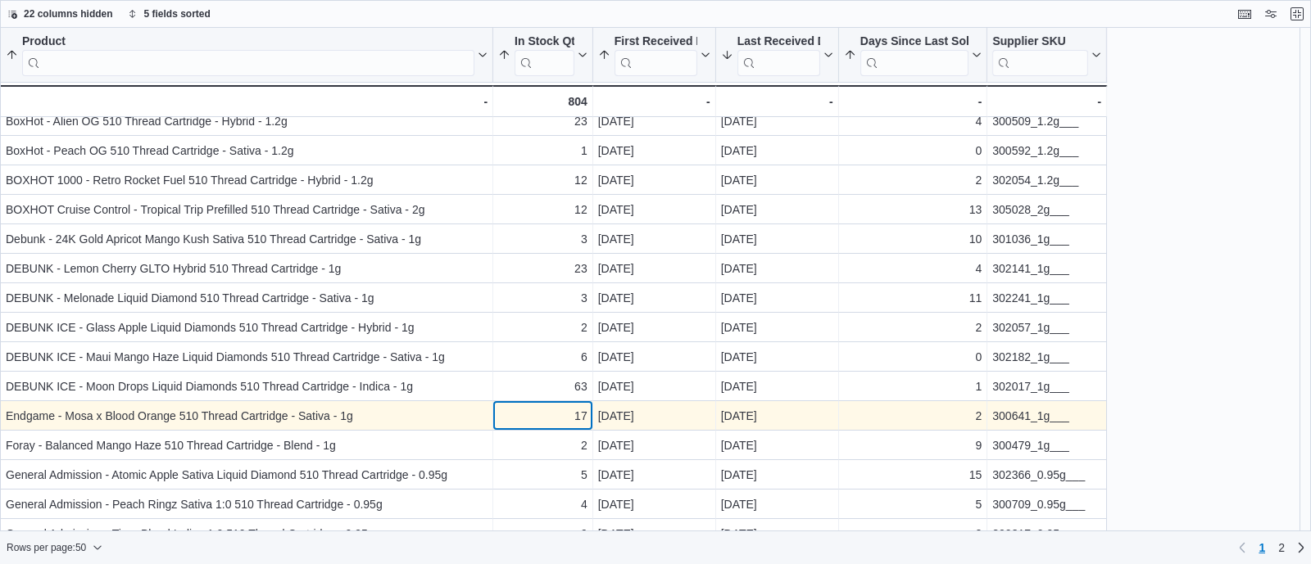
click at [569, 424] on div "17" at bounding box center [542, 416] width 89 height 20
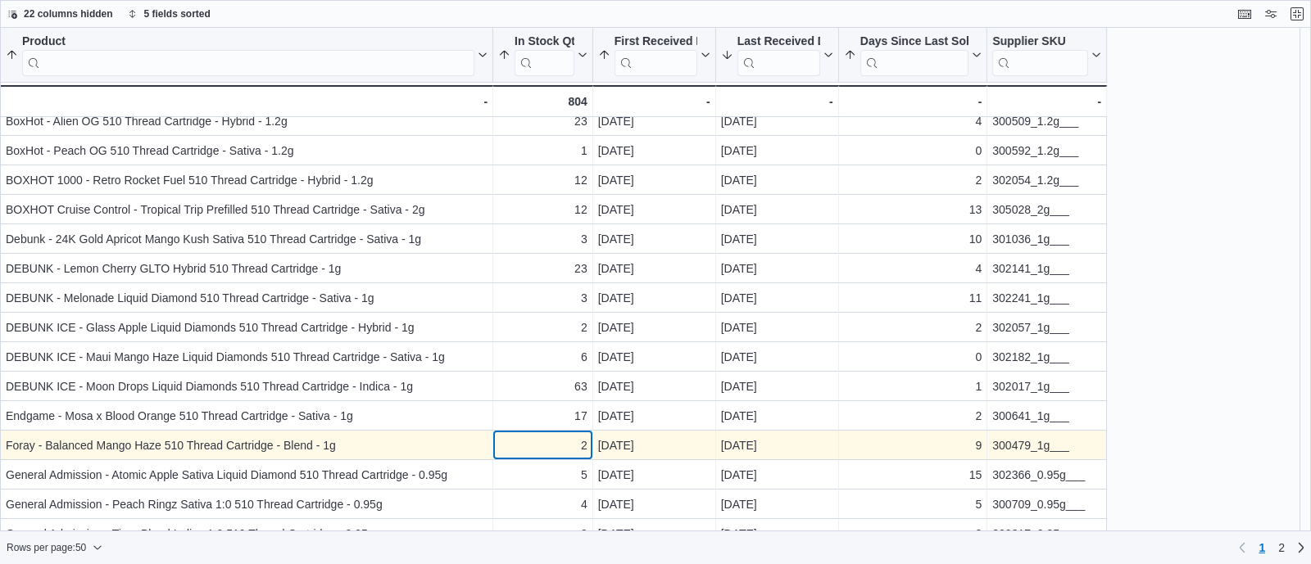
click at [569, 448] on div "2" at bounding box center [542, 446] width 89 height 20
click at [1002, 451] on div "300479_1g___" at bounding box center [1046, 446] width 109 height 20
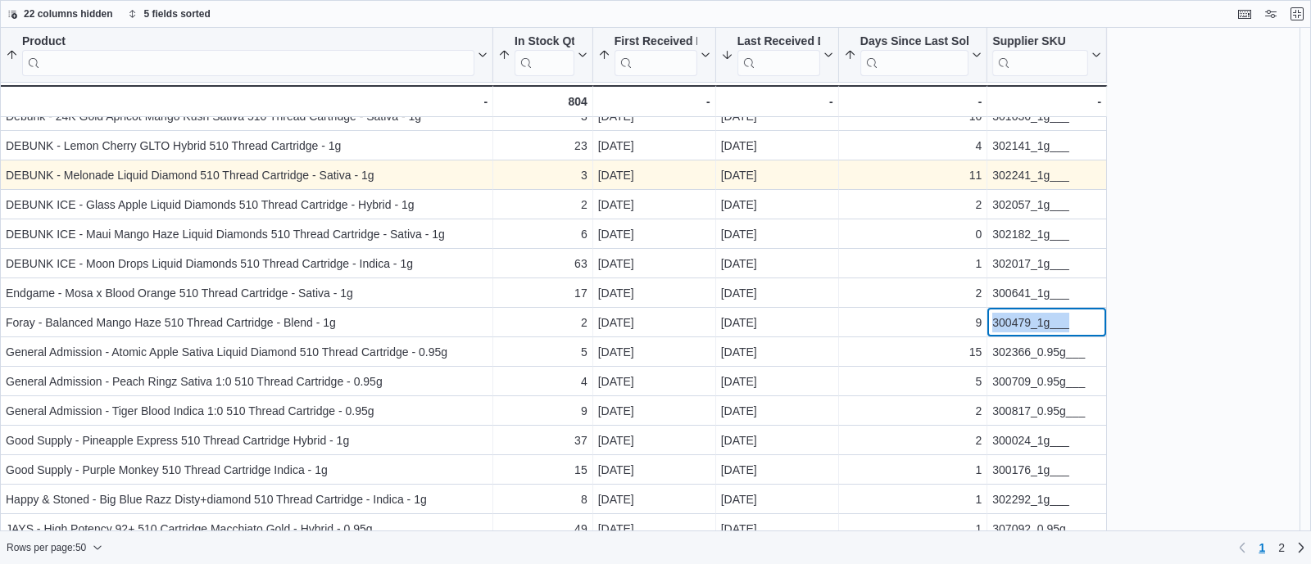
scroll to position [470, 0]
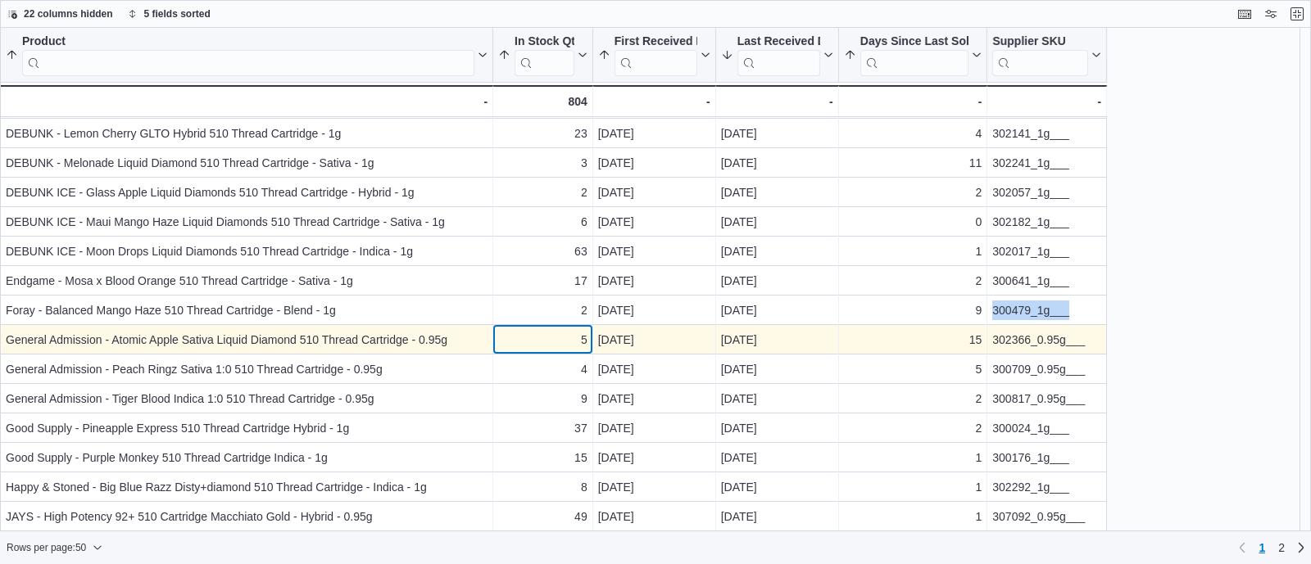
click at [518, 338] on div "5" at bounding box center [542, 340] width 89 height 20
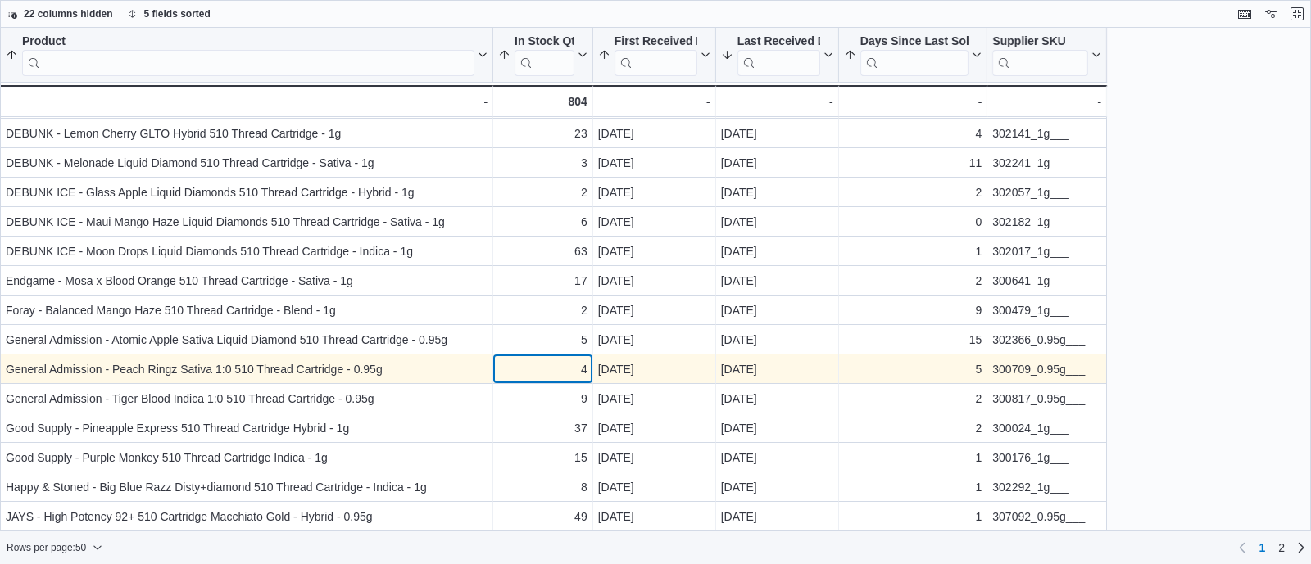
click at [528, 370] on div "4" at bounding box center [542, 370] width 89 height 20
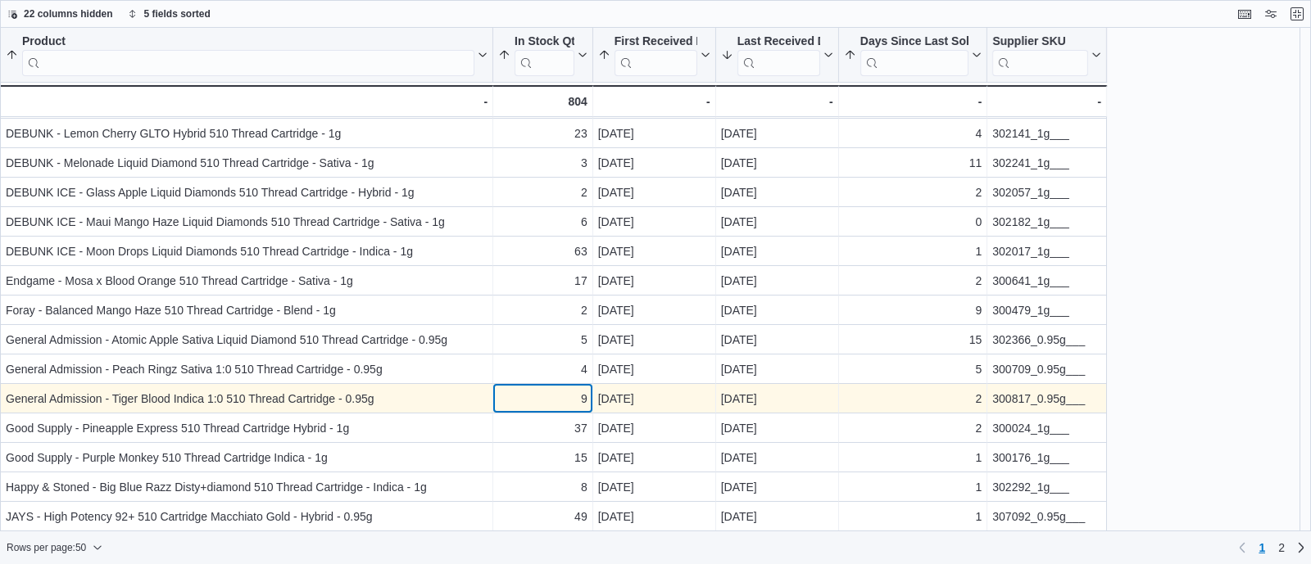
click at [542, 394] on div "9" at bounding box center [542, 399] width 89 height 20
click at [1024, 404] on div "300817_0.95g___" at bounding box center [1046, 399] width 109 height 20
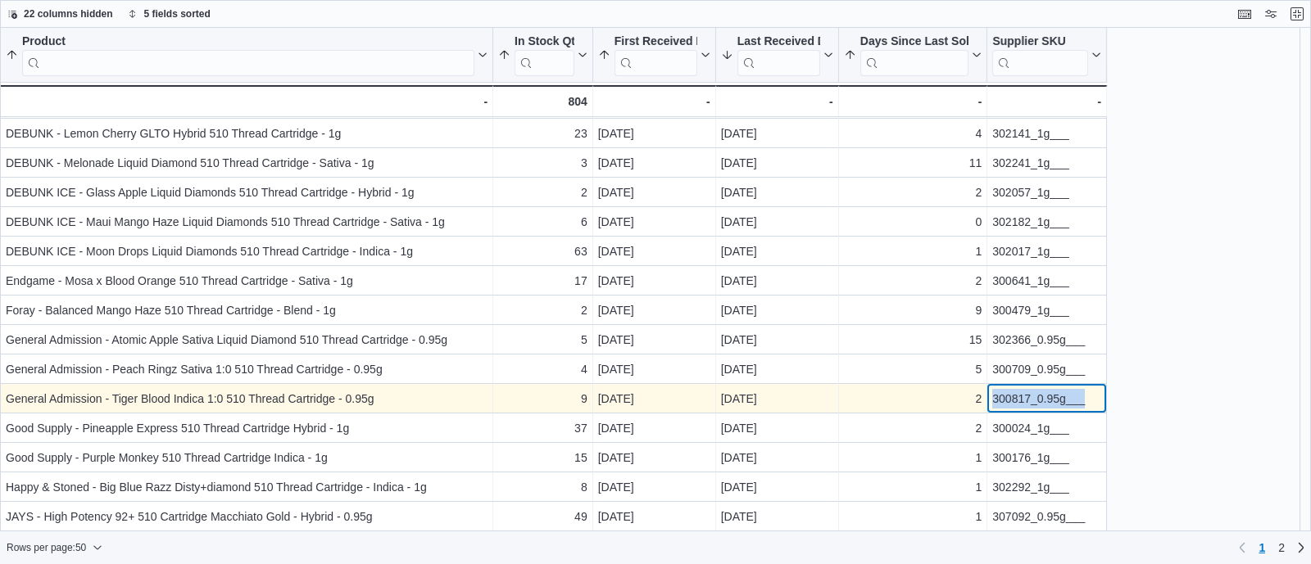
click at [1024, 404] on div "300817_0.95g___" at bounding box center [1046, 399] width 109 height 20
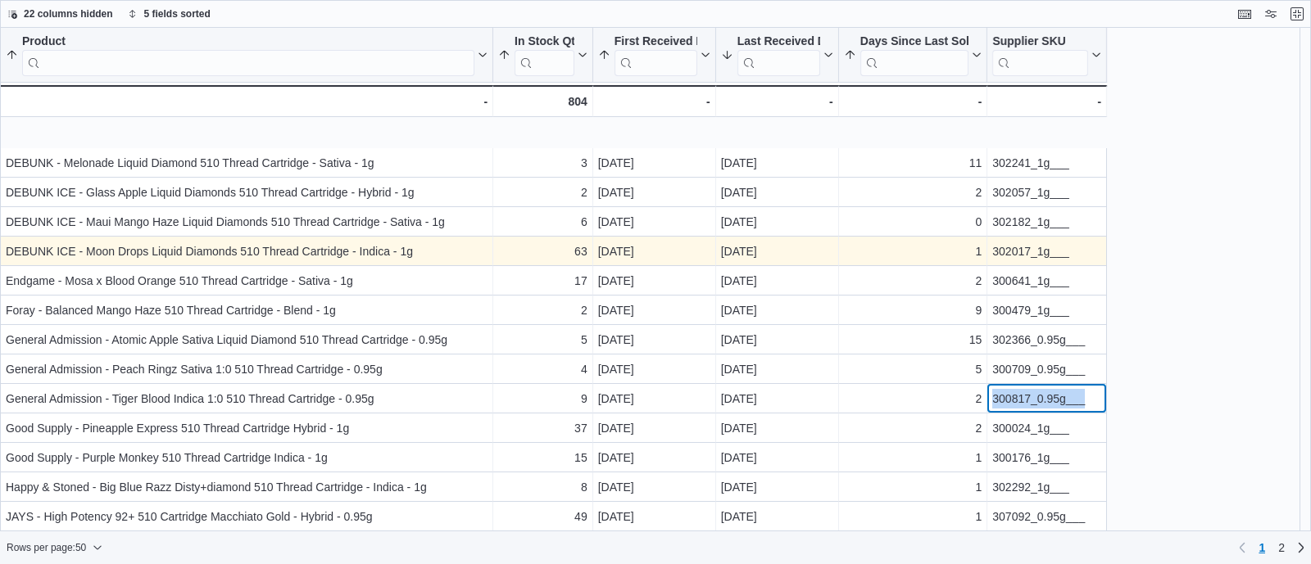
scroll to position [606, 0]
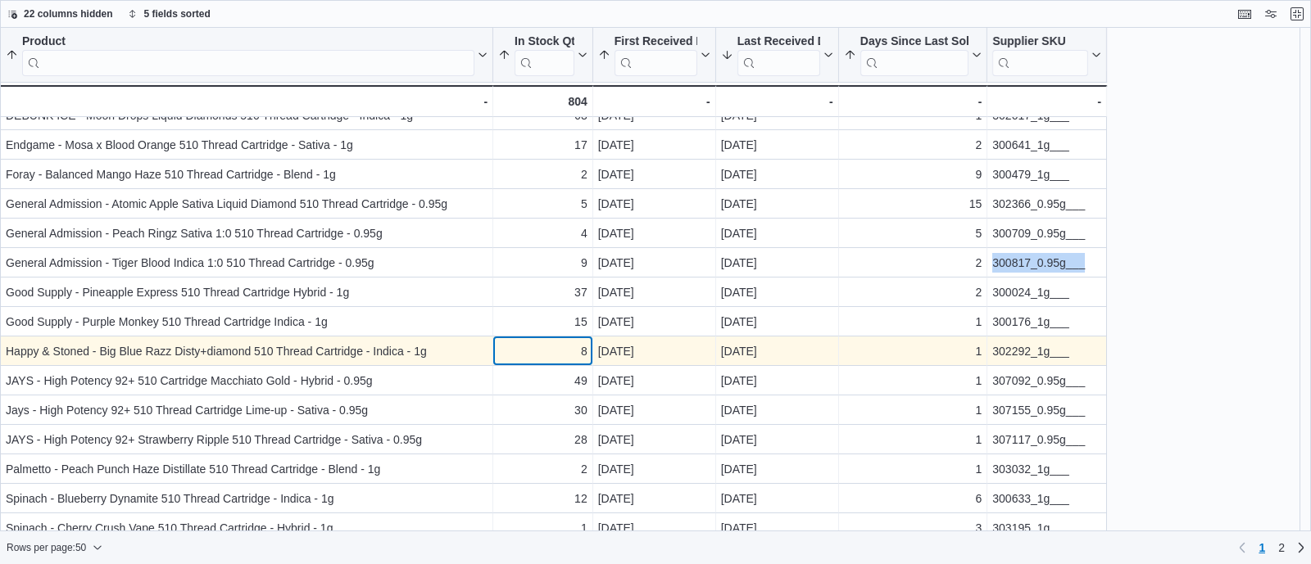
click at [539, 340] on div "8 - In Stock Qty, column 2, row 29" at bounding box center [543, 351] width 100 height 29
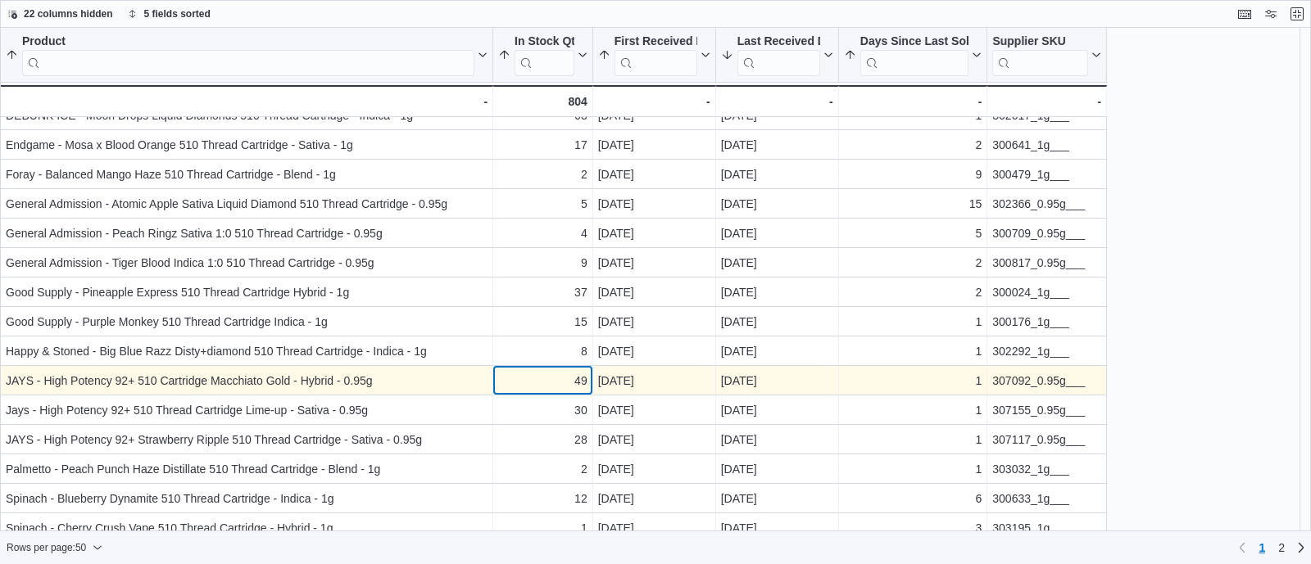
click at [555, 383] on div "49" at bounding box center [542, 381] width 89 height 20
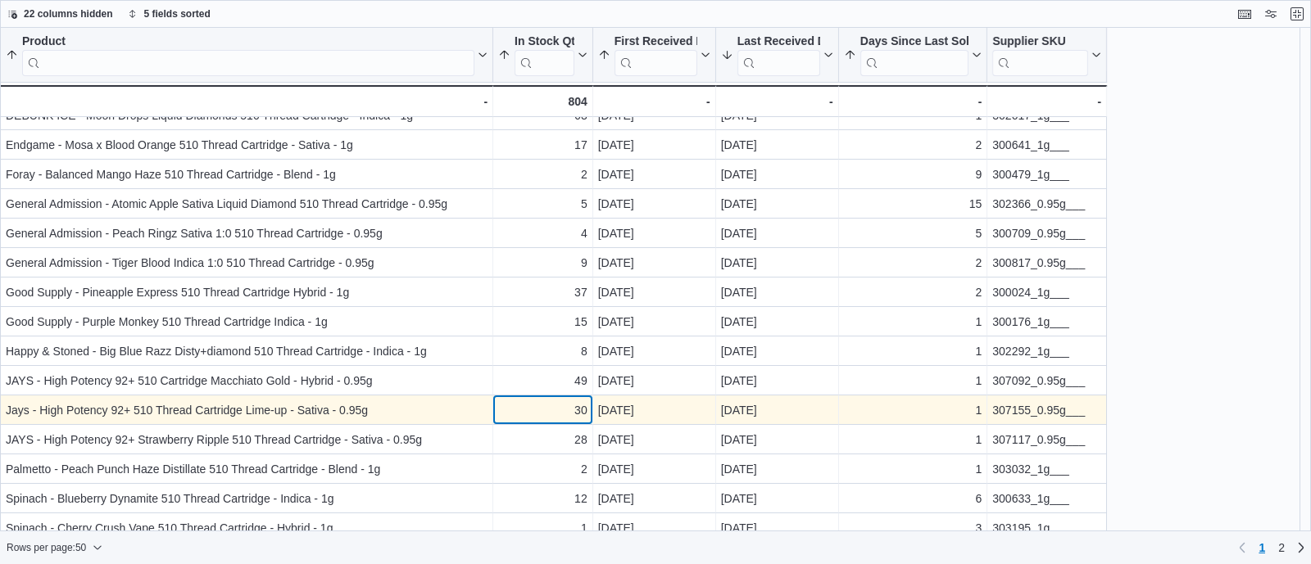
click at [554, 410] on div "30" at bounding box center [542, 411] width 89 height 20
click at [1012, 422] on div "307155_0.95g___ - Supplier SKU, column 6, row 31" at bounding box center [1047, 410] width 120 height 29
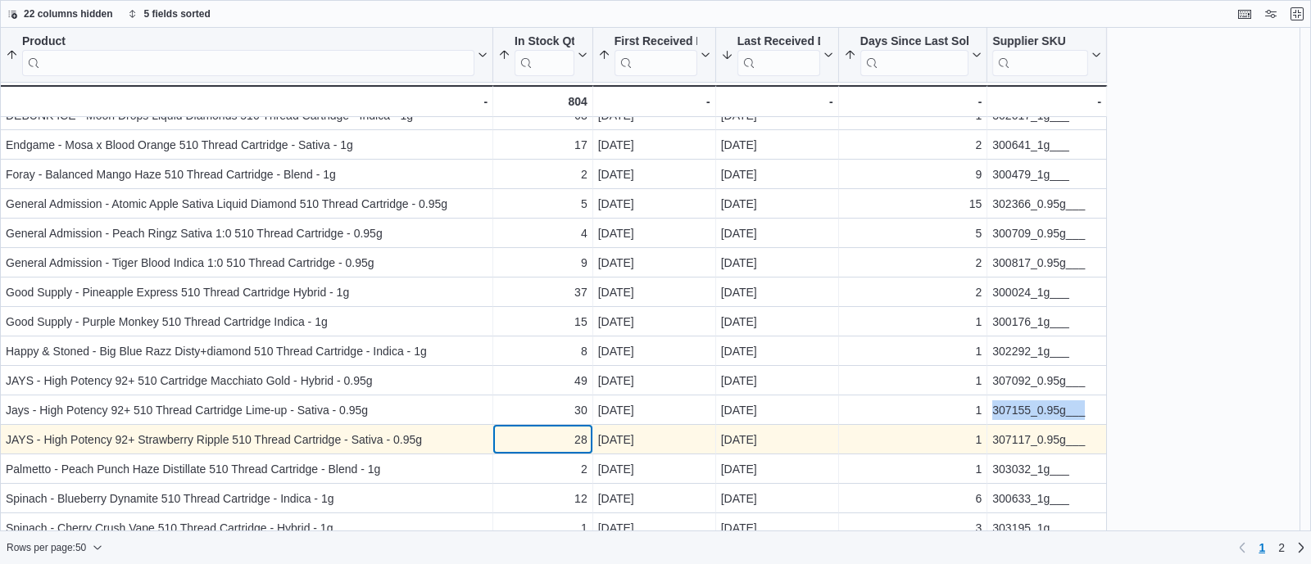
click at [554, 442] on div "28" at bounding box center [542, 440] width 89 height 20
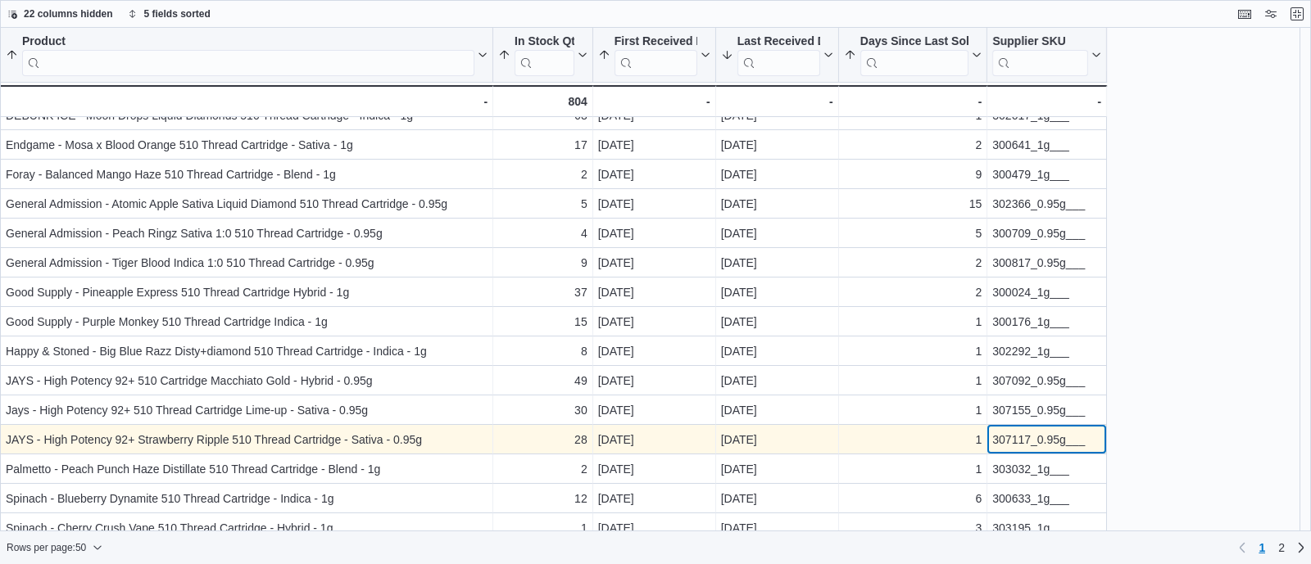
click at [1025, 448] on div "307117_0.95g___" at bounding box center [1046, 440] width 109 height 20
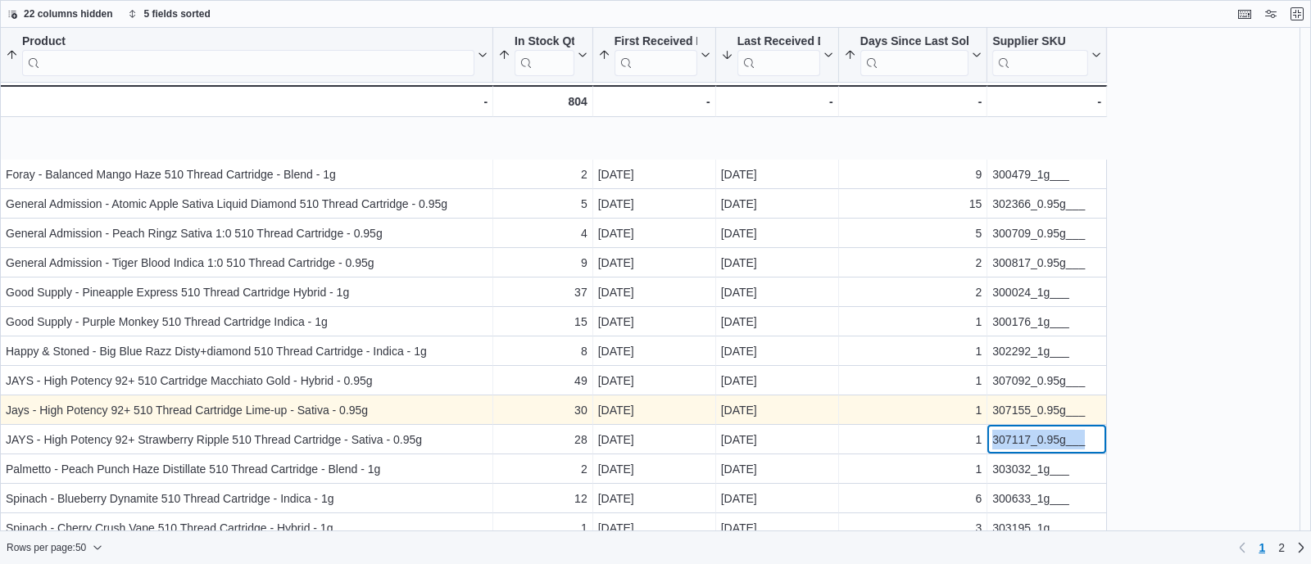
scroll to position [728, 0]
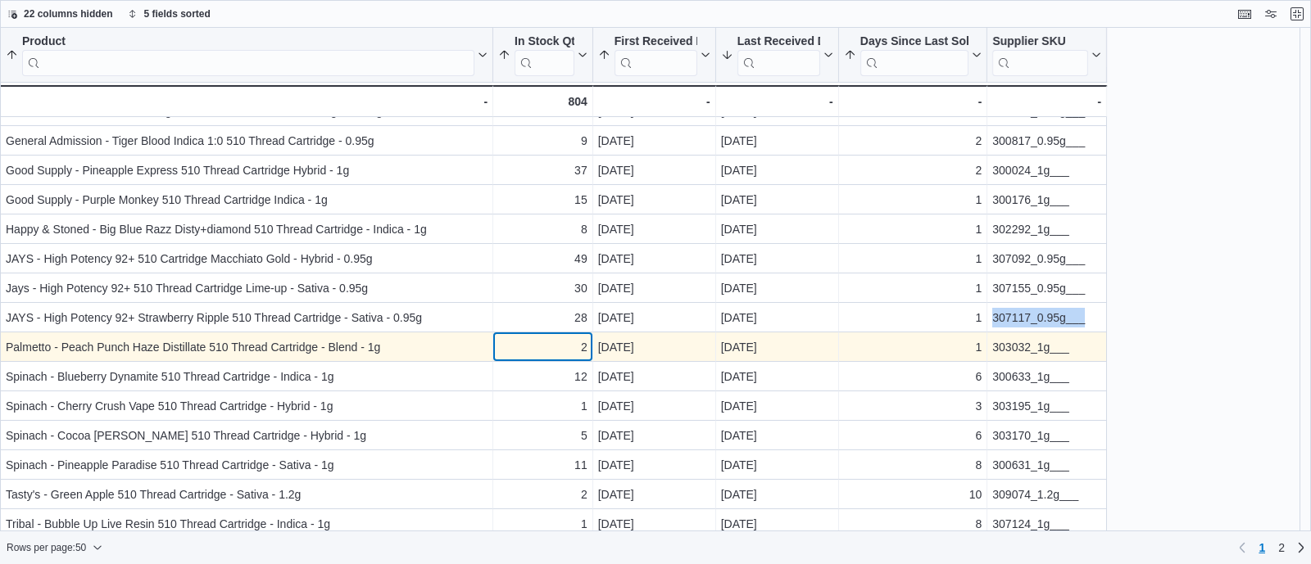
click at [528, 343] on div "2" at bounding box center [542, 348] width 89 height 20
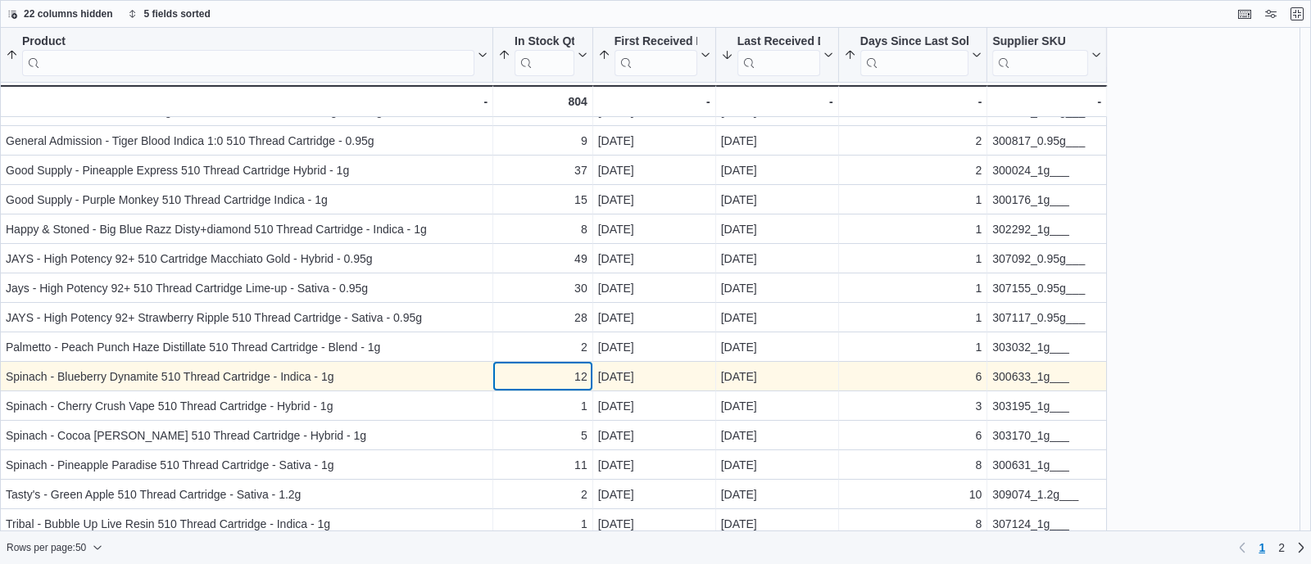
click at [545, 379] on div "12" at bounding box center [542, 377] width 89 height 20
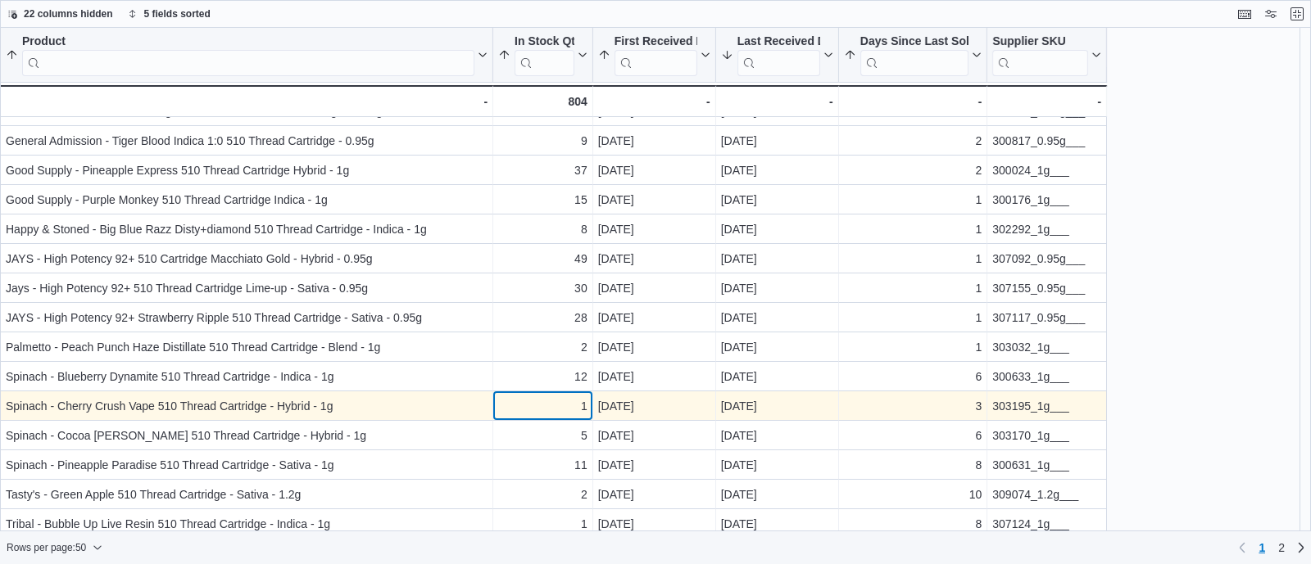
click at [550, 407] on div "1" at bounding box center [542, 406] width 89 height 20
click at [1024, 405] on div "303195_1g___" at bounding box center [1046, 406] width 109 height 20
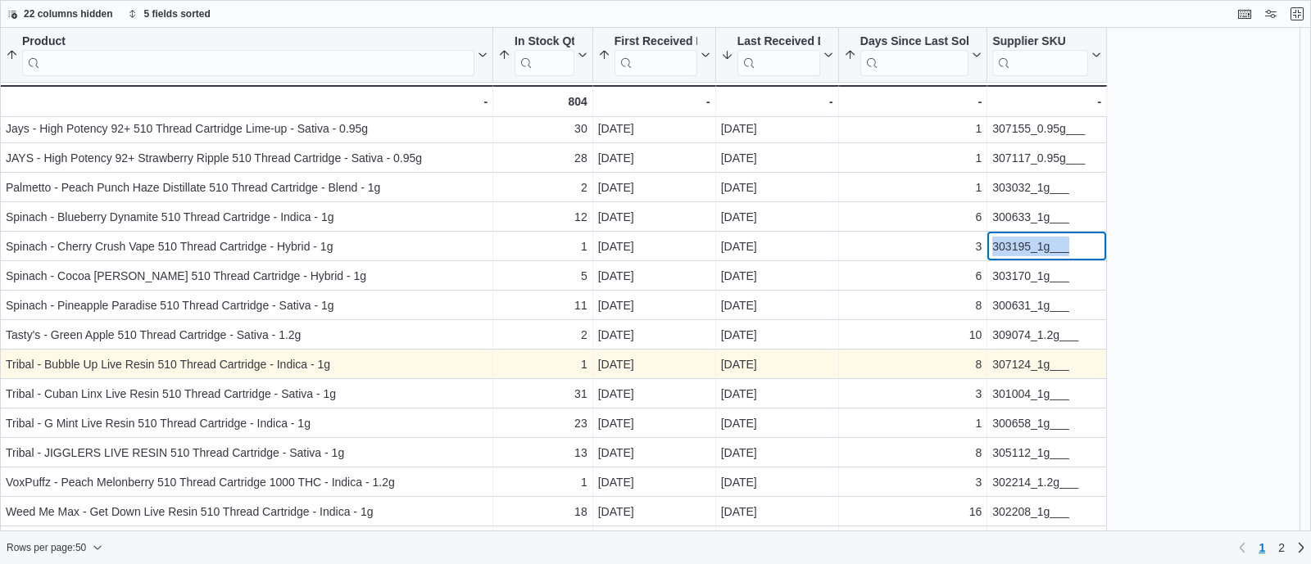
scroll to position [941, 0]
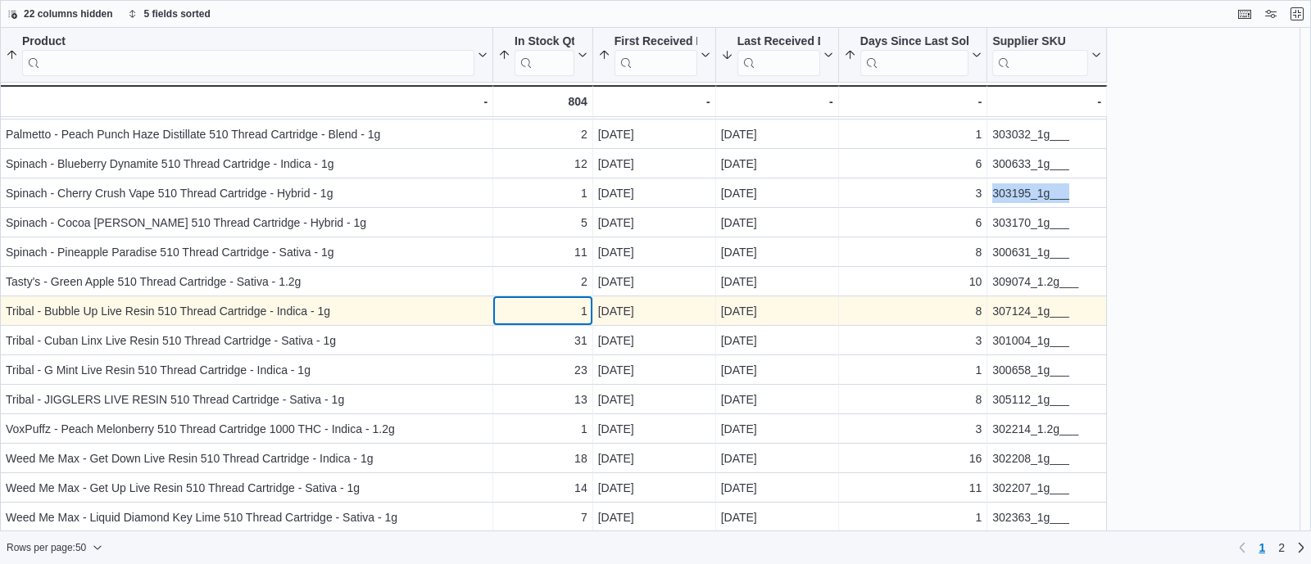
click at [569, 317] on div "1" at bounding box center [542, 311] width 89 height 20
click at [1016, 315] on div "307124_1g___" at bounding box center [1046, 311] width 109 height 20
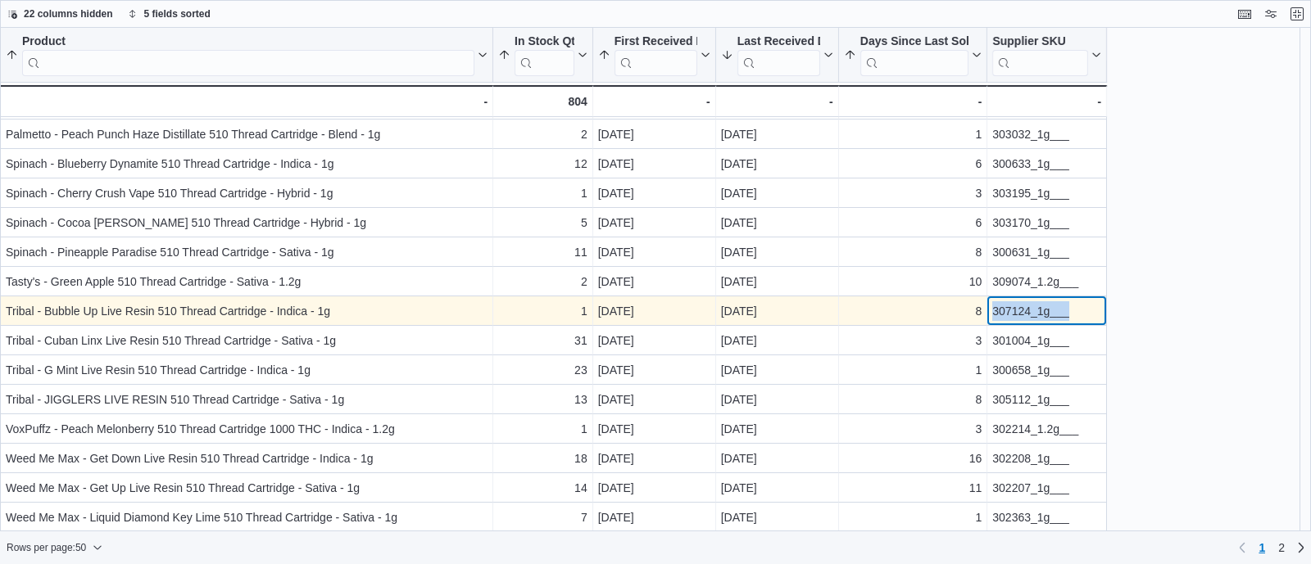
click at [1016, 315] on div "307124_1g___" at bounding box center [1046, 311] width 109 height 20
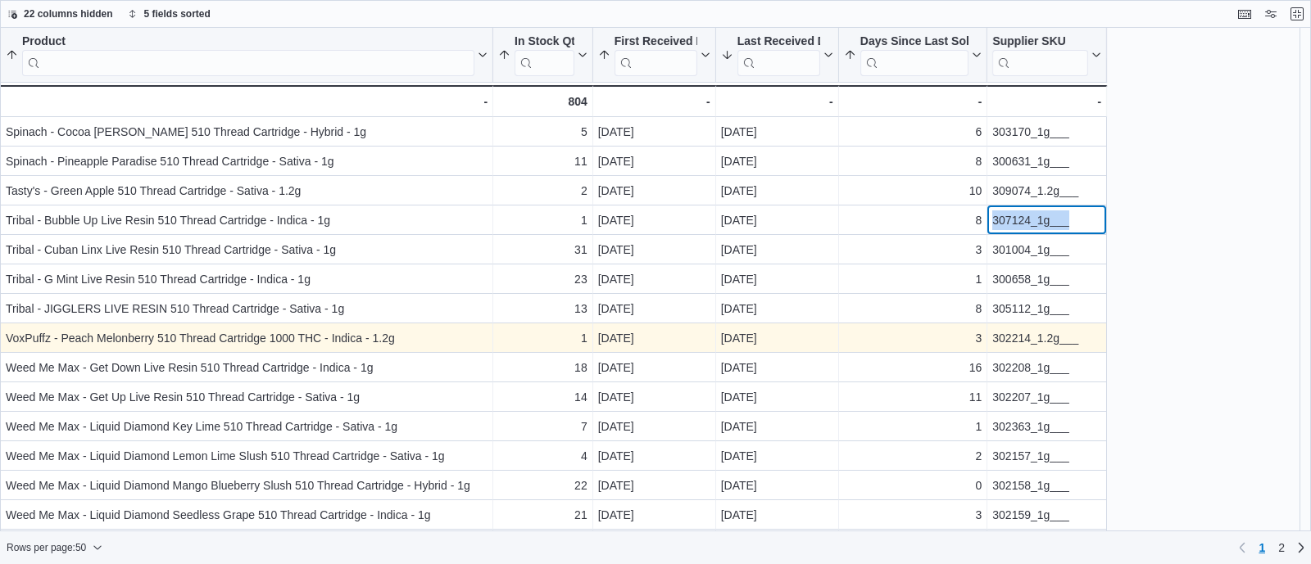
scroll to position [1059, 0]
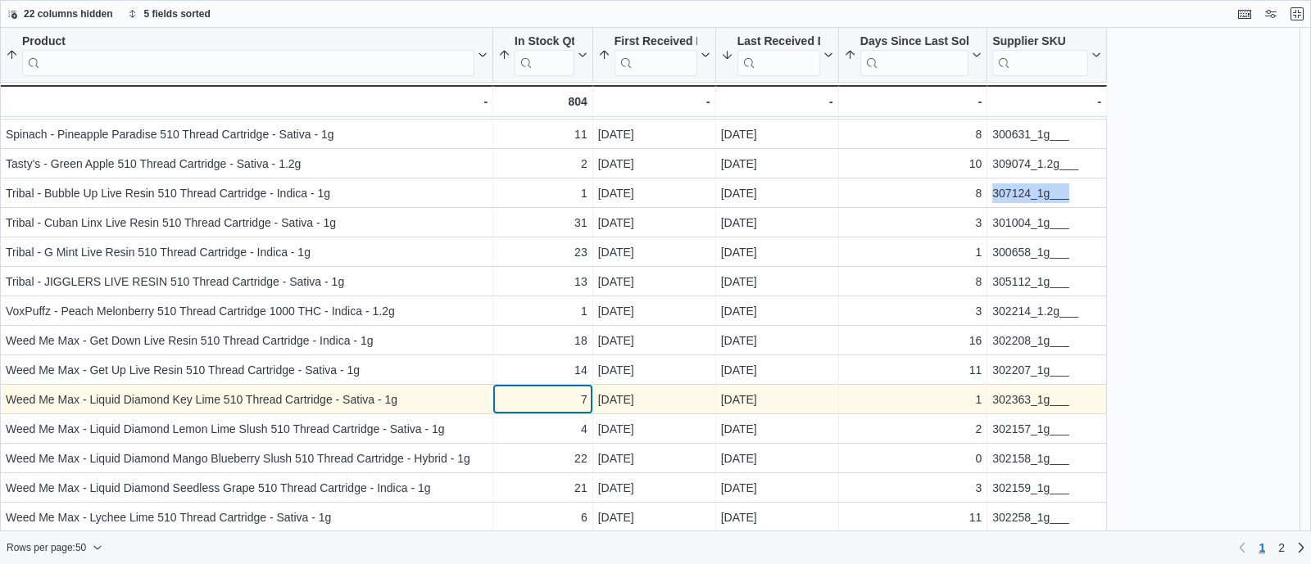
click at [564, 401] on div "7" at bounding box center [542, 400] width 89 height 20
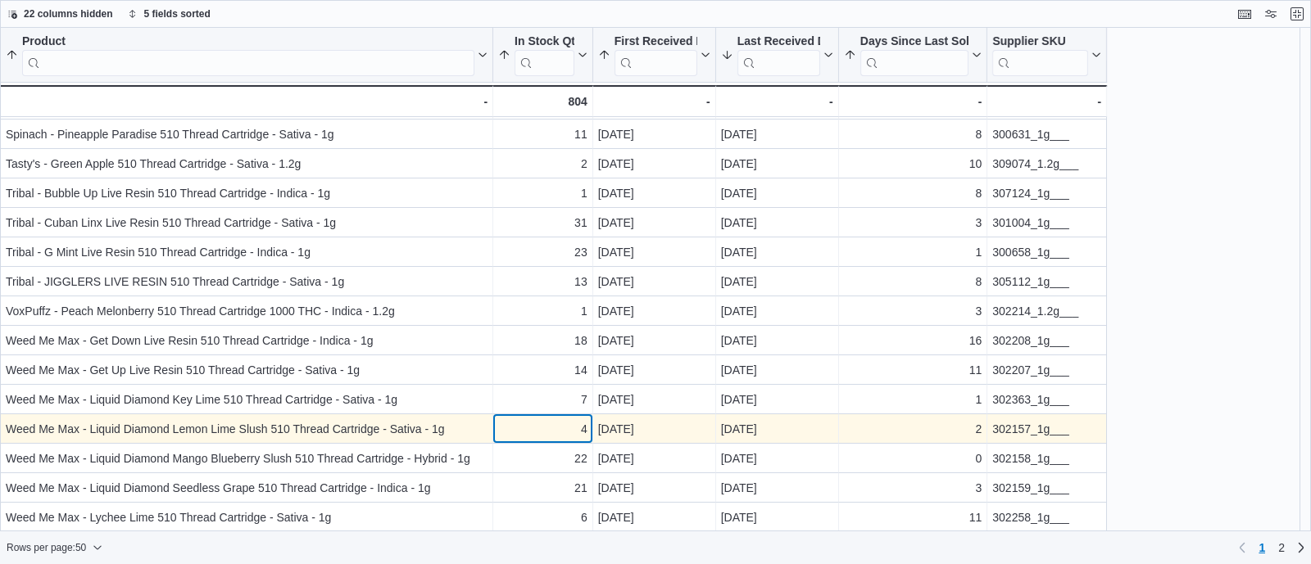
click at [564, 430] on div "4" at bounding box center [542, 429] width 89 height 20
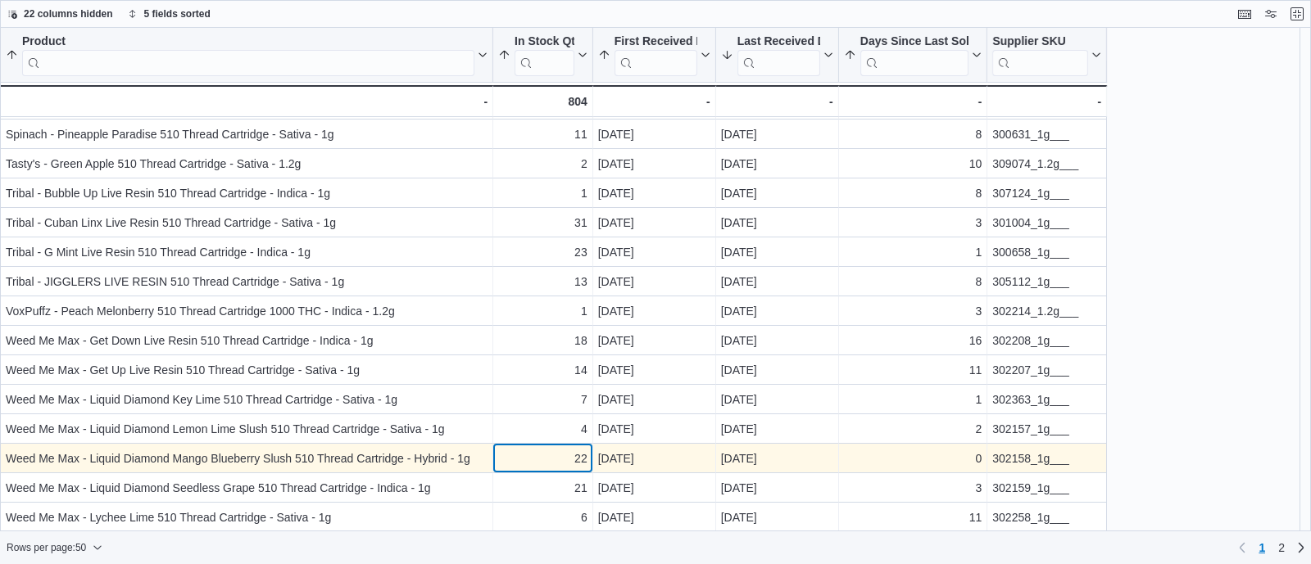
click at [564, 462] on div "22" at bounding box center [542, 459] width 89 height 20
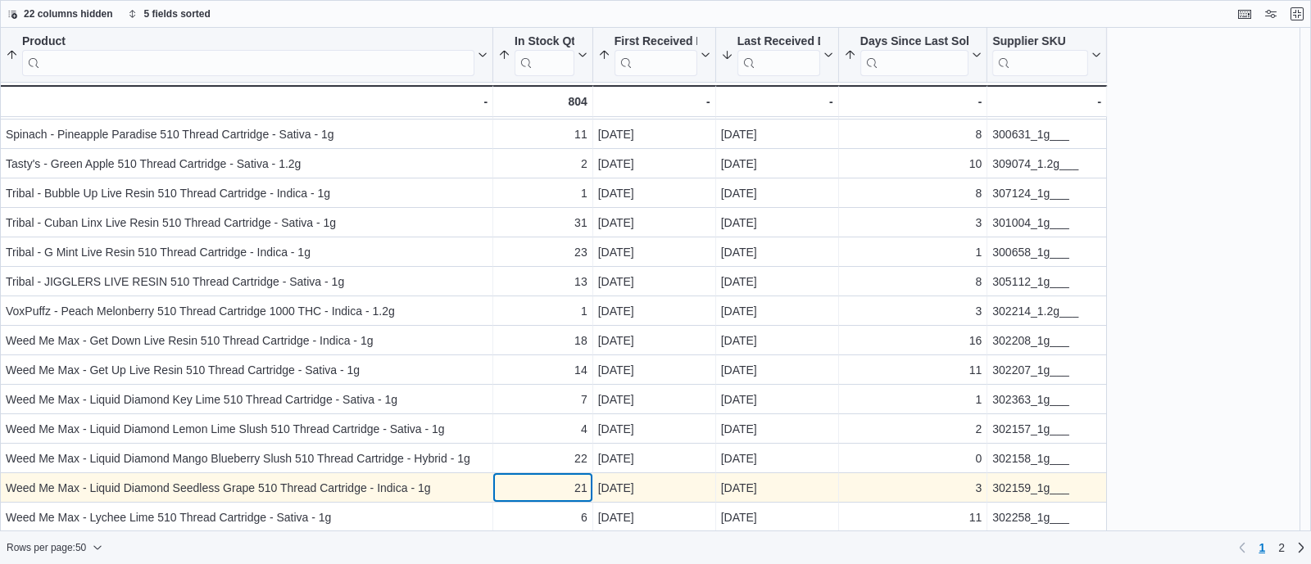
click at [572, 491] on div "21" at bounding box center [542, 488] width 89 height 20
click at [1016, 494] on div "302159_1g___" at bounding box center [1046, 488] width 109 height 20
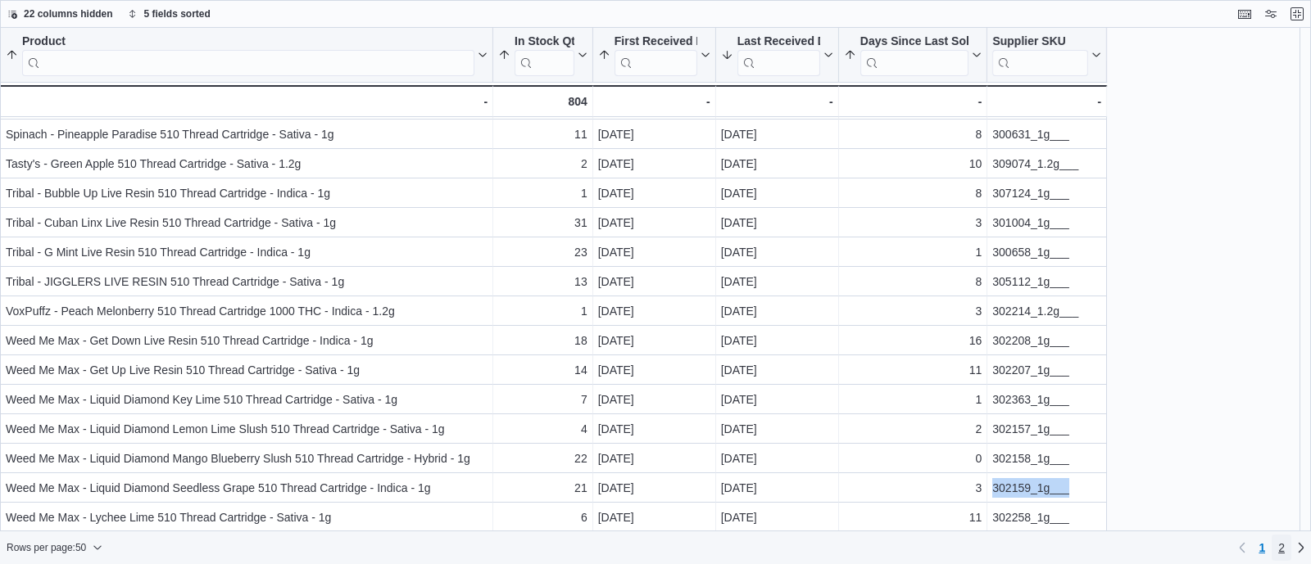
click at [1286, 550] on link "2" at bounding box center [1281, 548] width 20 height 26
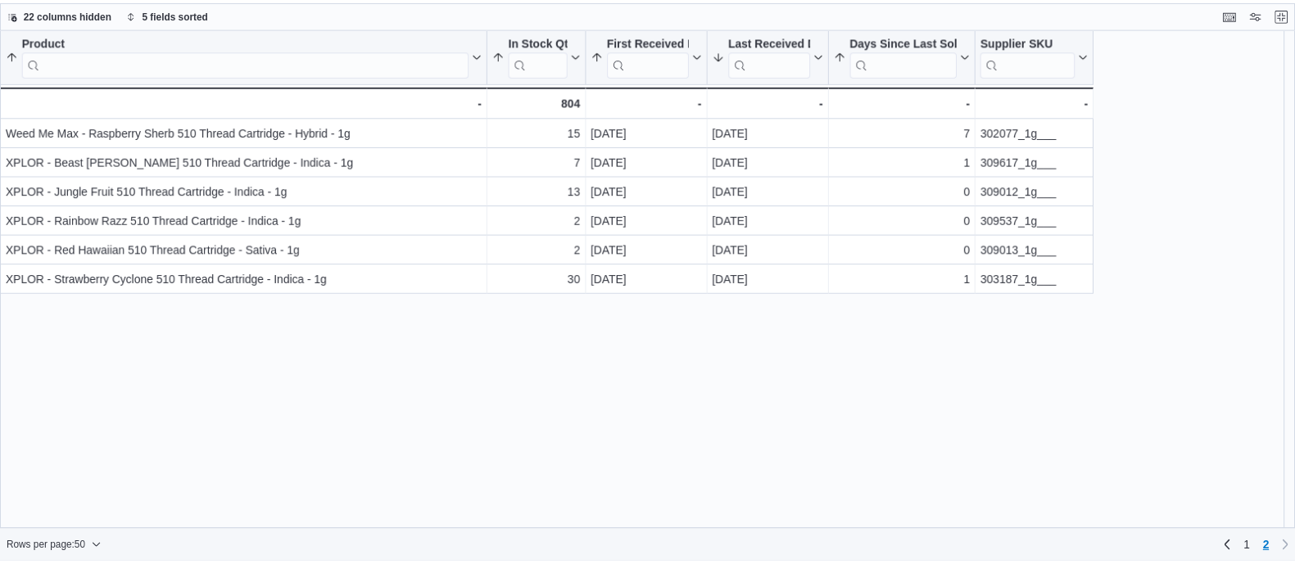
scroll to position [0, 0]
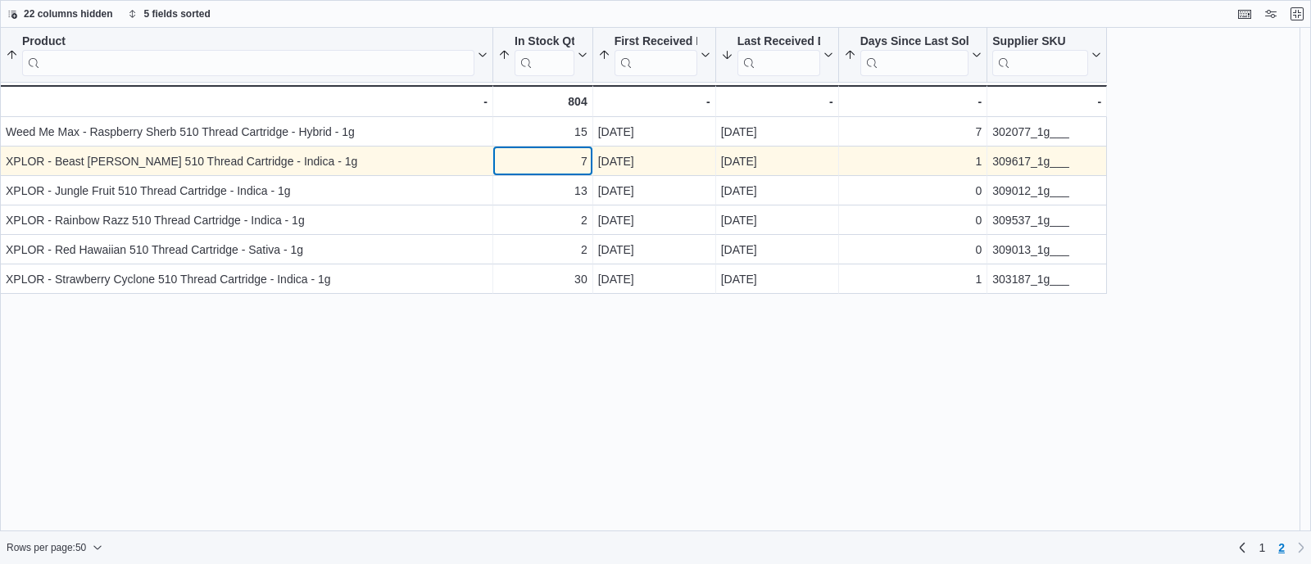
click at [535, 170] on div "7" at bounding box center [542, 162] width 89 height 20
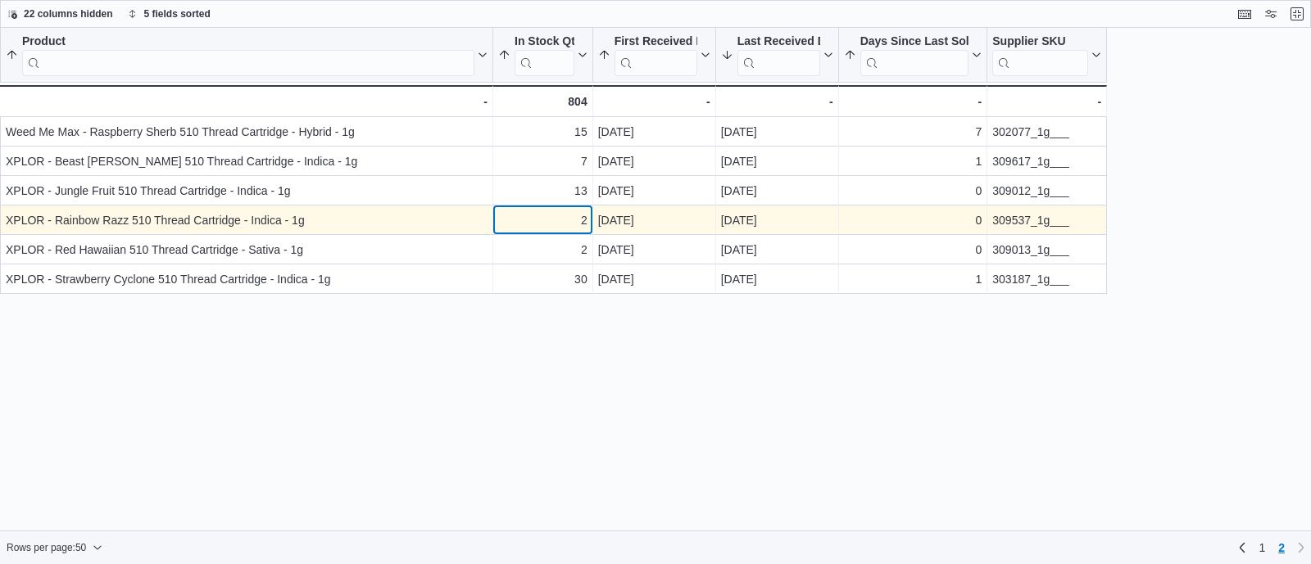
click at [549, 206] on div "2 - In Stock Qty, column 2, row 54" at bounding box center [543, 220] width 100 height 29
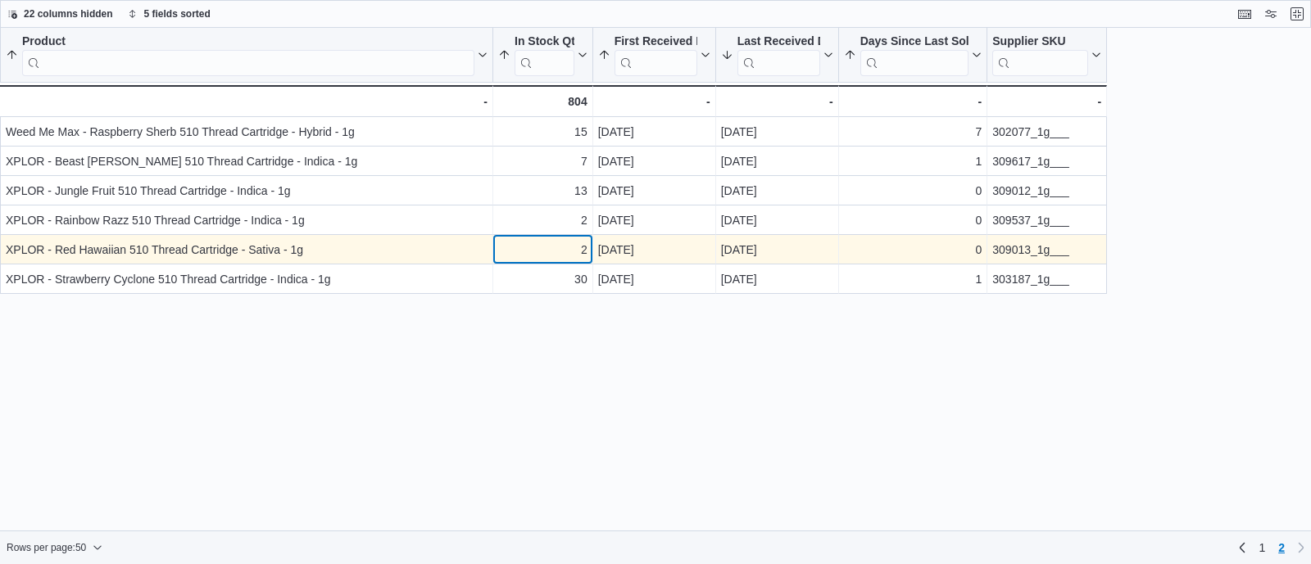
click at [546, 251] on div "2" at bounding box center [542, 250] width 89 height 20
click at [1014, 255] on div "309013_1g___" at bounding box center [1046, 250] width 109 height 20
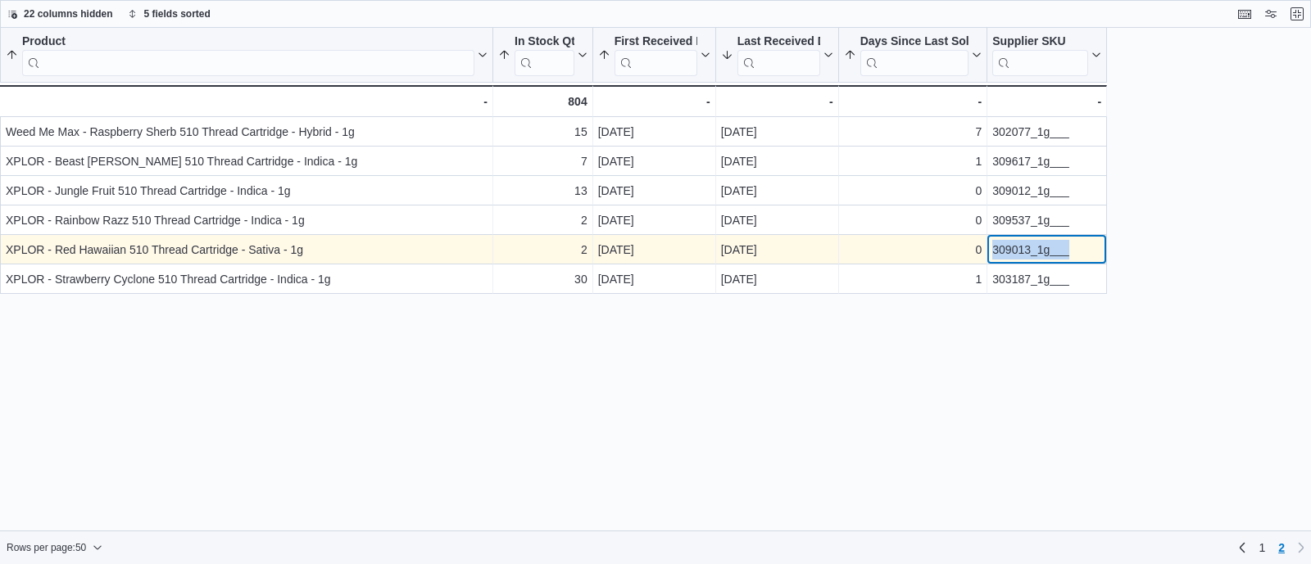
click at [1014, 255] on div "309013_1g___" at bounding box center [1046, 250] width 109 height 20
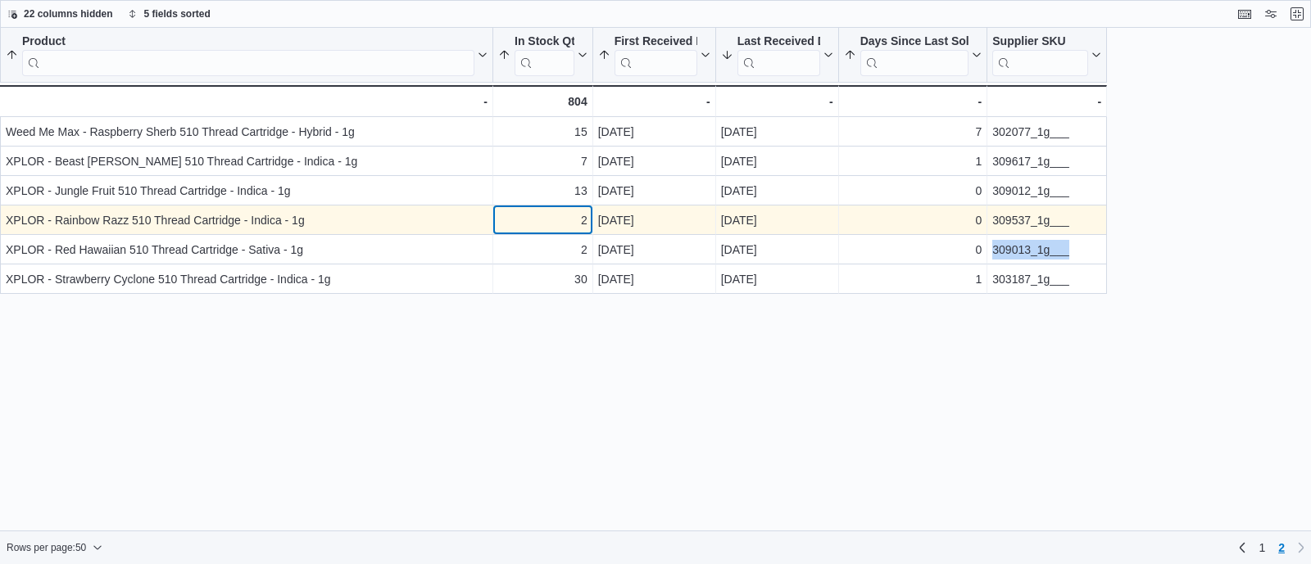
click at [529, 218] on div "2" at bounding box center [542, 221] width 89 height 20
click at [564, 219] on div "2" at bounding box center [542, 221] width 89 height 20
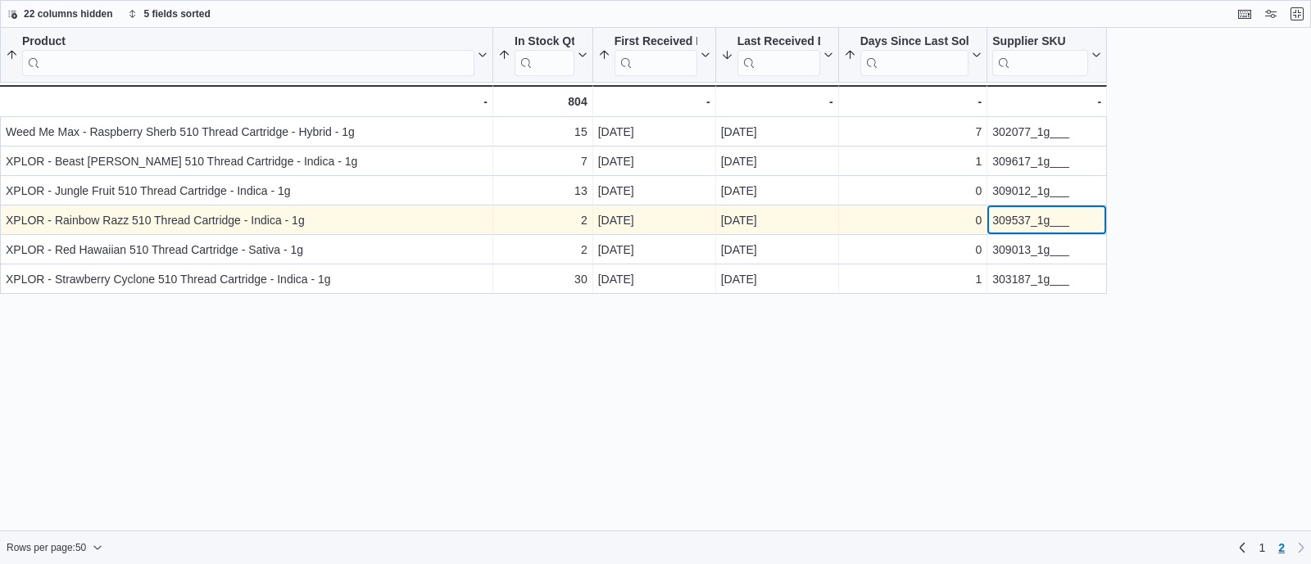
click at [1021, 219] on div "309537_1g___" at bounding box center [1046, 221] width 109 height 20
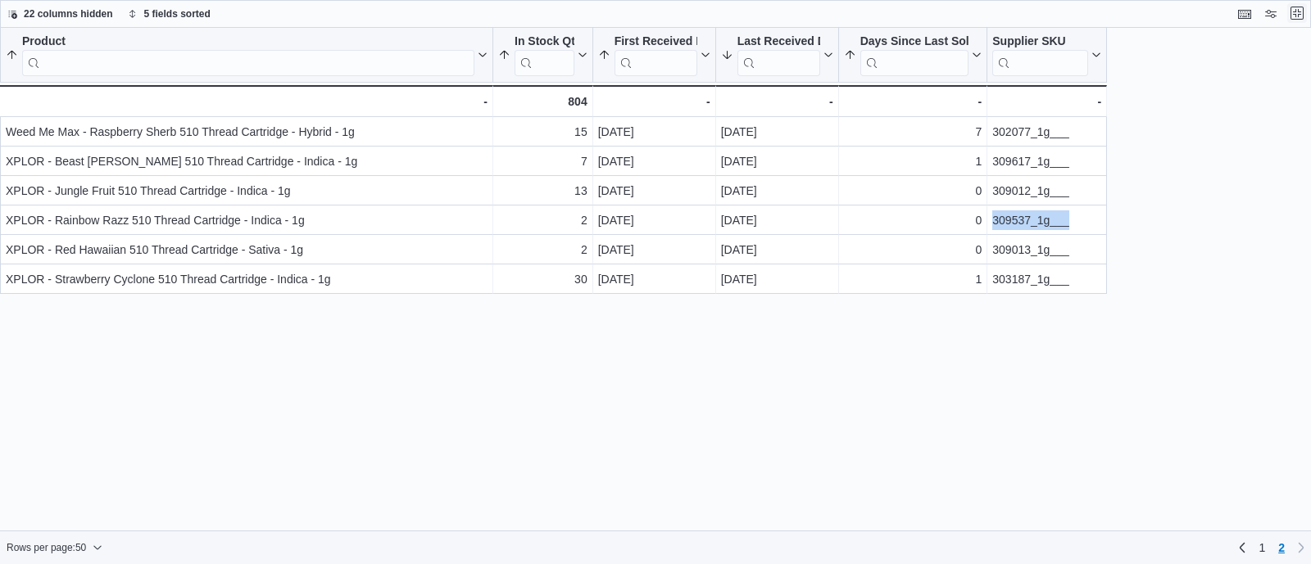
click at [1298, 17] on button "Exit fullscreen" at bounding box center [1297, 13] width 20 height 20
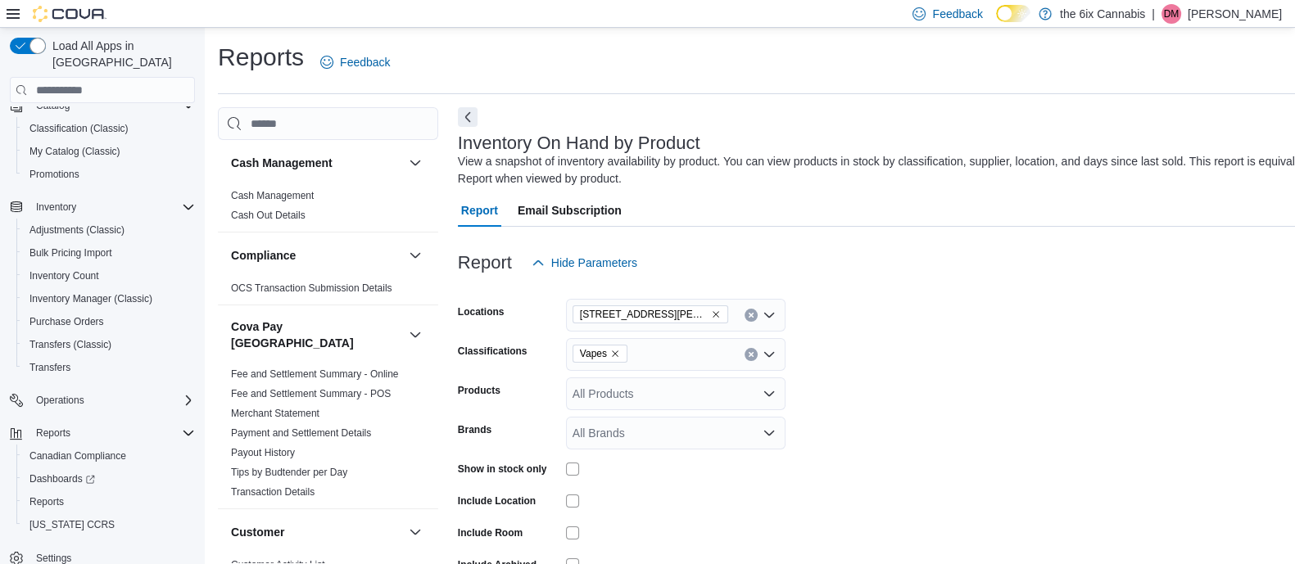
scroll to position [0, 1]
click at [750, 355] on icon "Clear input" at bounding box center [751, 354] width 7 height 7
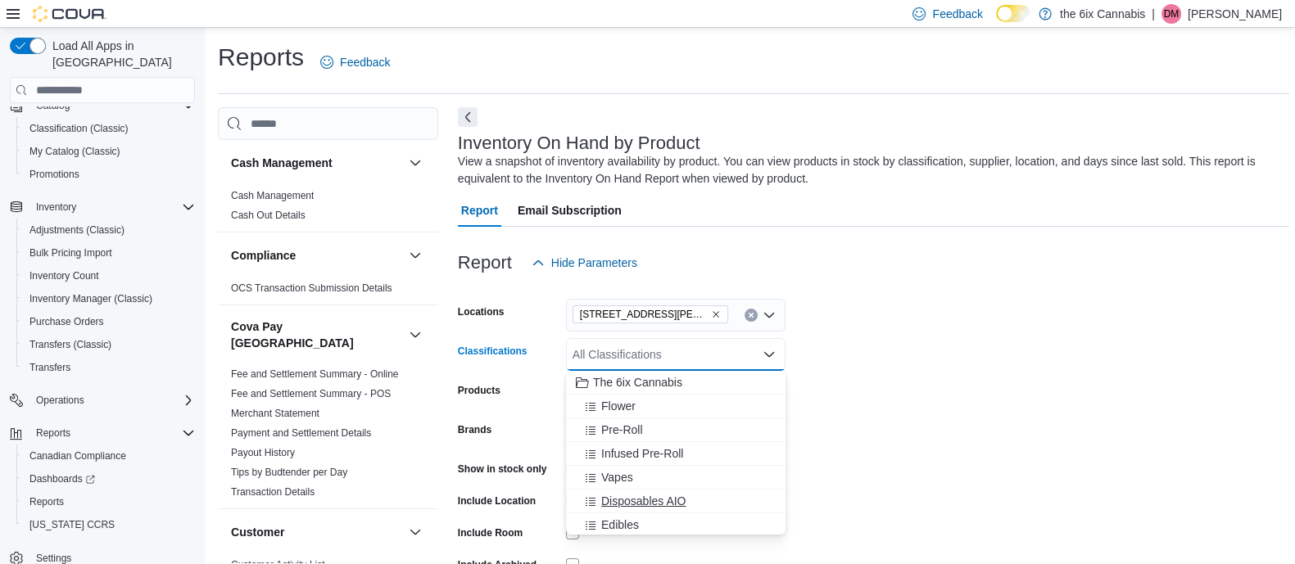
click at [615, 501] on span "Disposables AIO" at bounding box center [643, 501] width 85 height 16
click at [1008, 329] on form "Locations [STREET_ADDRESS][PERSON_NAME] North Classifications Disposables AIO C…" at bounding box center [873, 451] width 831 height 344
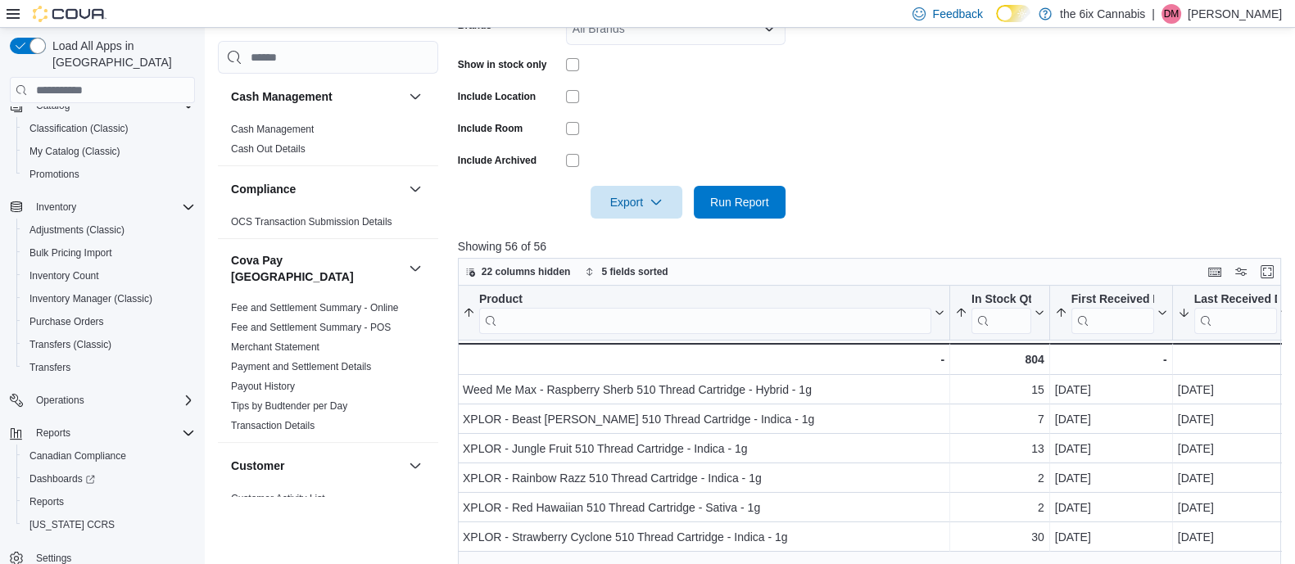
scroll to position [423, 0]
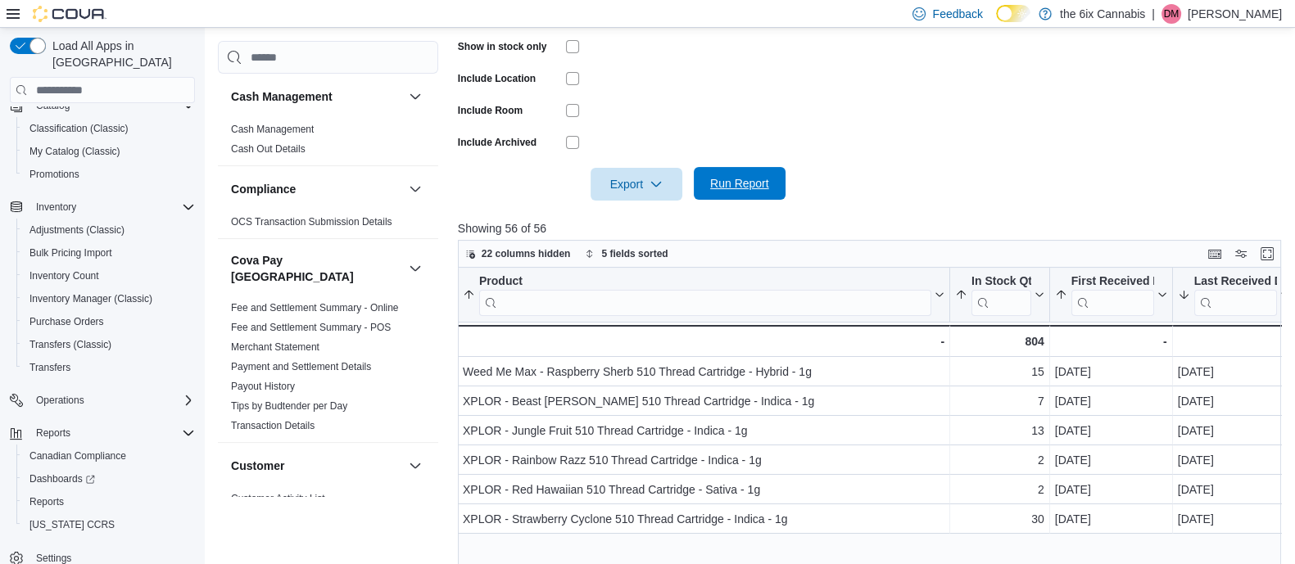
click at [741, 174] on span "Run Report" at bounding box center [740, 183] width 72 height 33
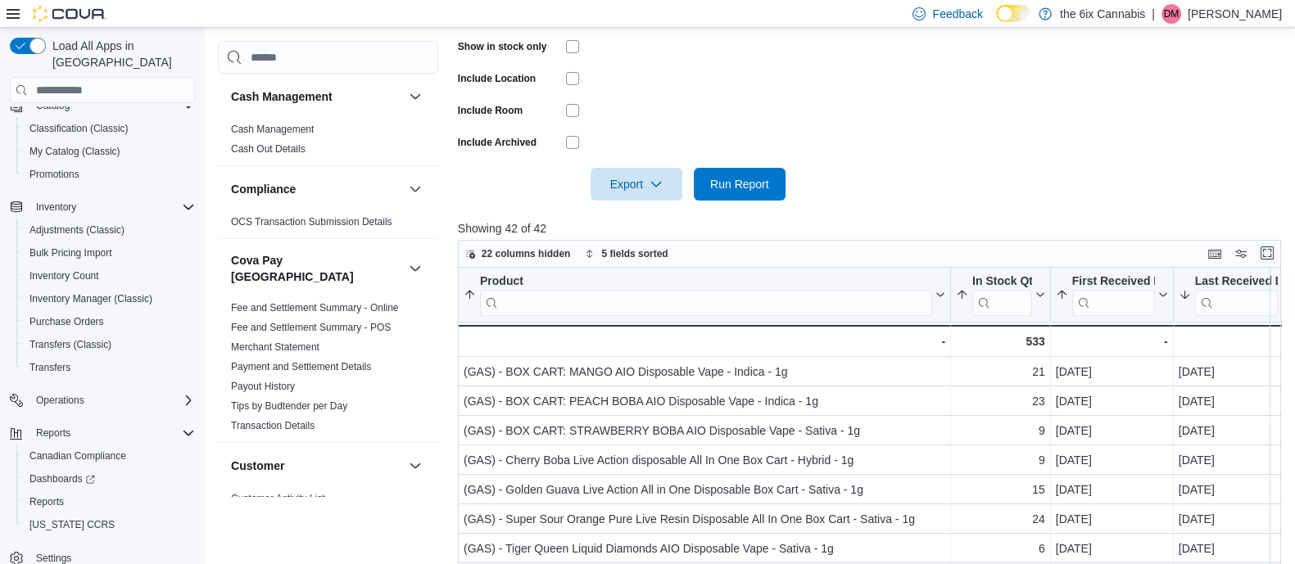
click at [1276, 256] on button "Enter fullscreen" at bounding box center [1267, 253] width 20 height 20
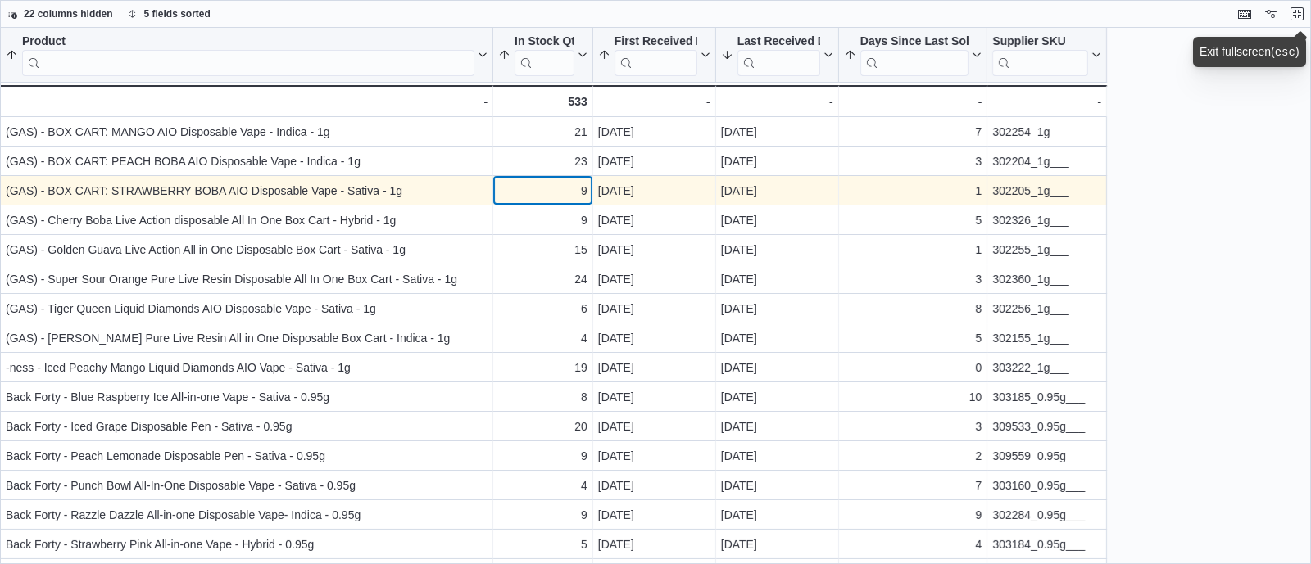
click at [549, 188] on div "9" at bounding box center [542, 191] width 89 height 20
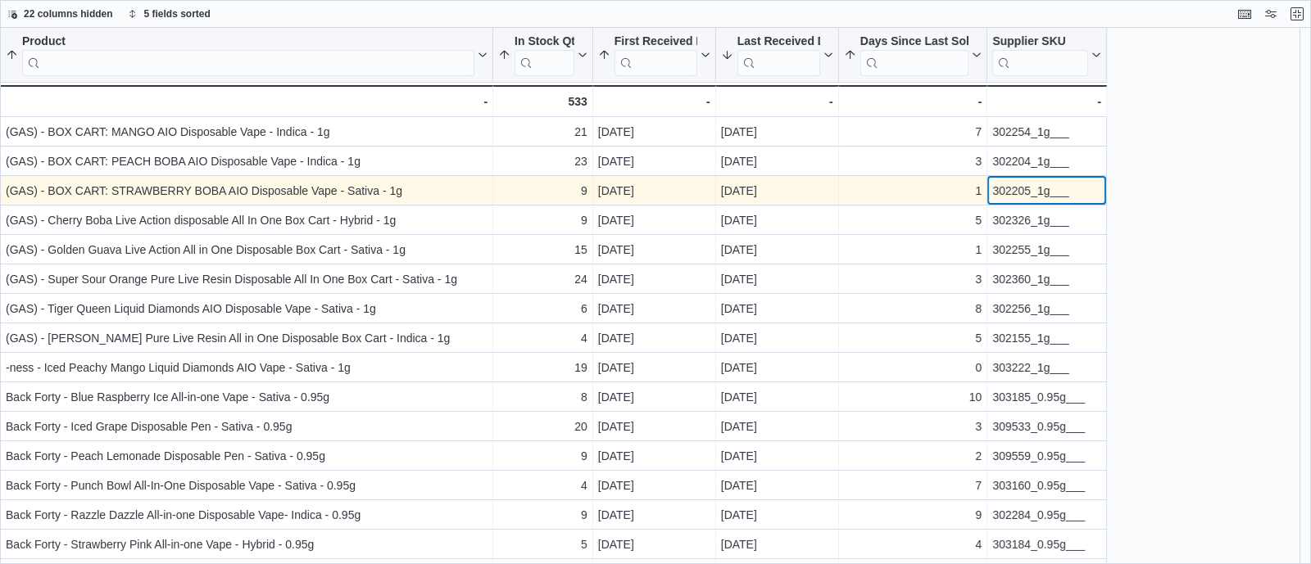
click at [1042, 196] on div "302205_1g___" at bounding box center [1046, 191] width 109 height 20
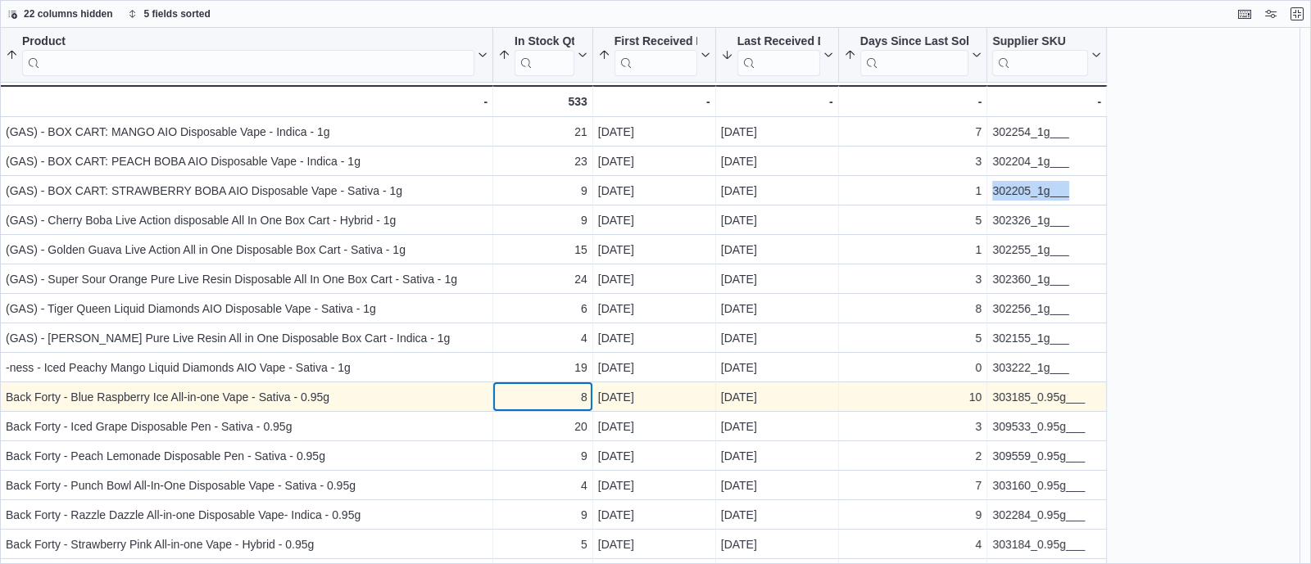
click at [569, 395] on div "8" at bounding box center [542, 397] width 89 height 20
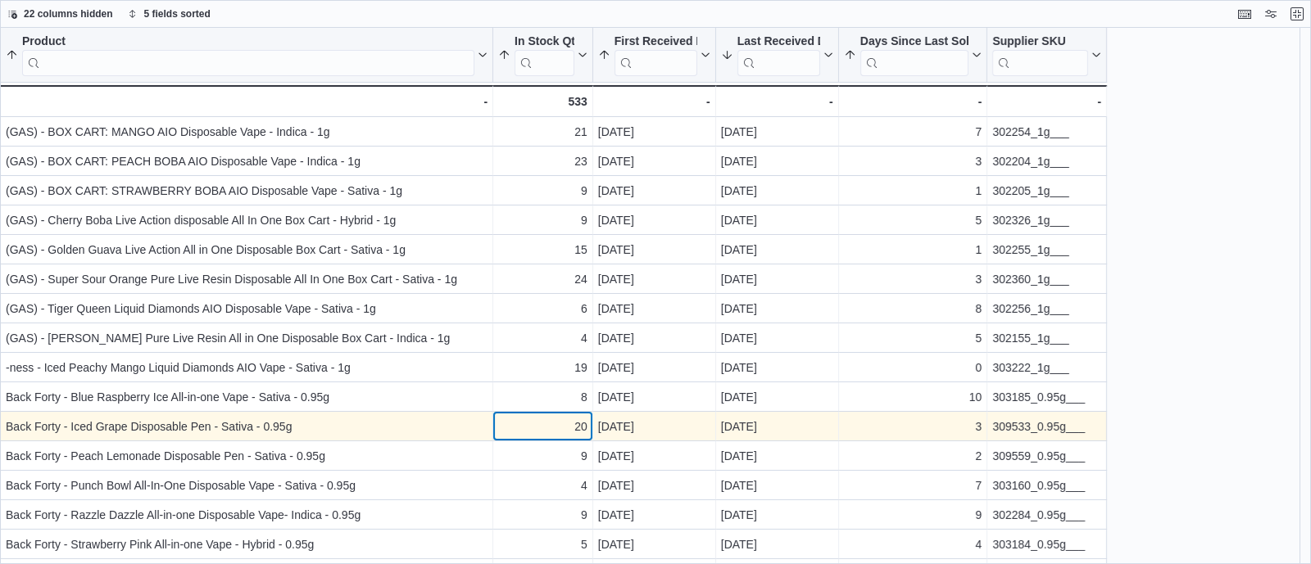
click at [564, 428] on div "20" at bounding box center [542, 427] width 89 height 20
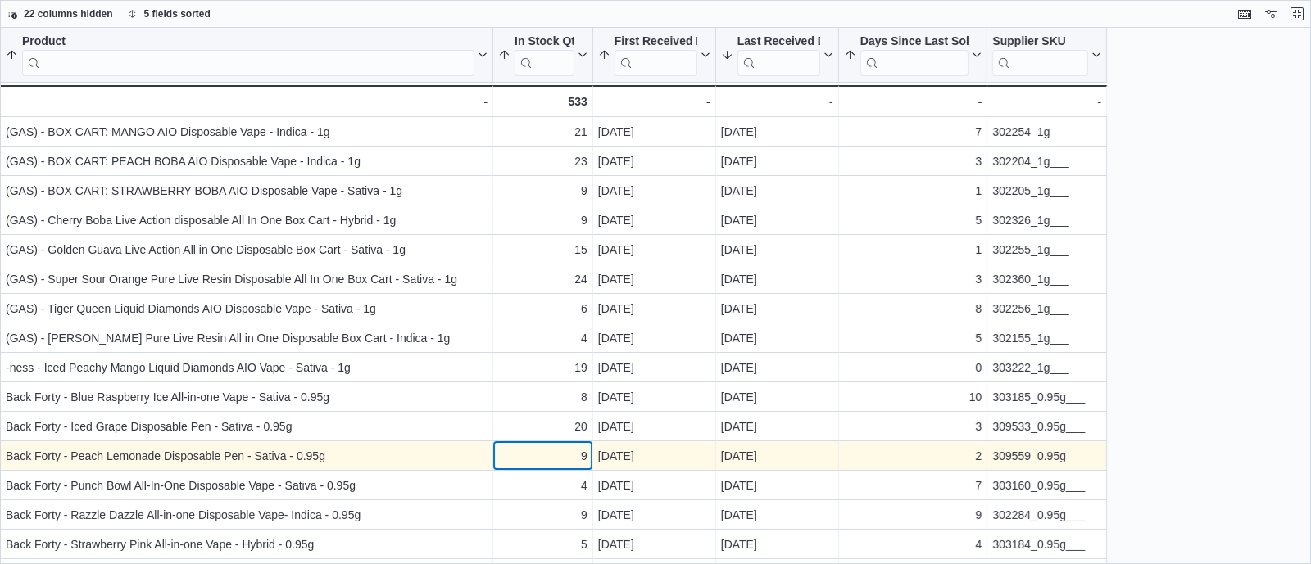
click at [554, 460] on div "9" at bounding box center [542, 456] width 89 height 20
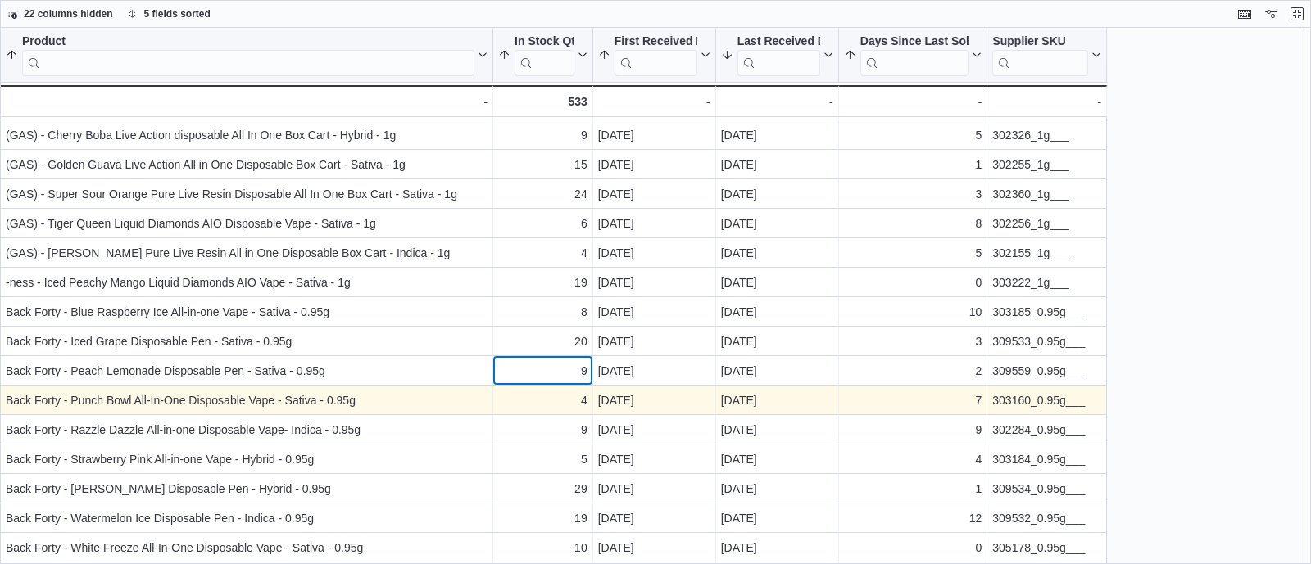
scroll to position [88, 0]
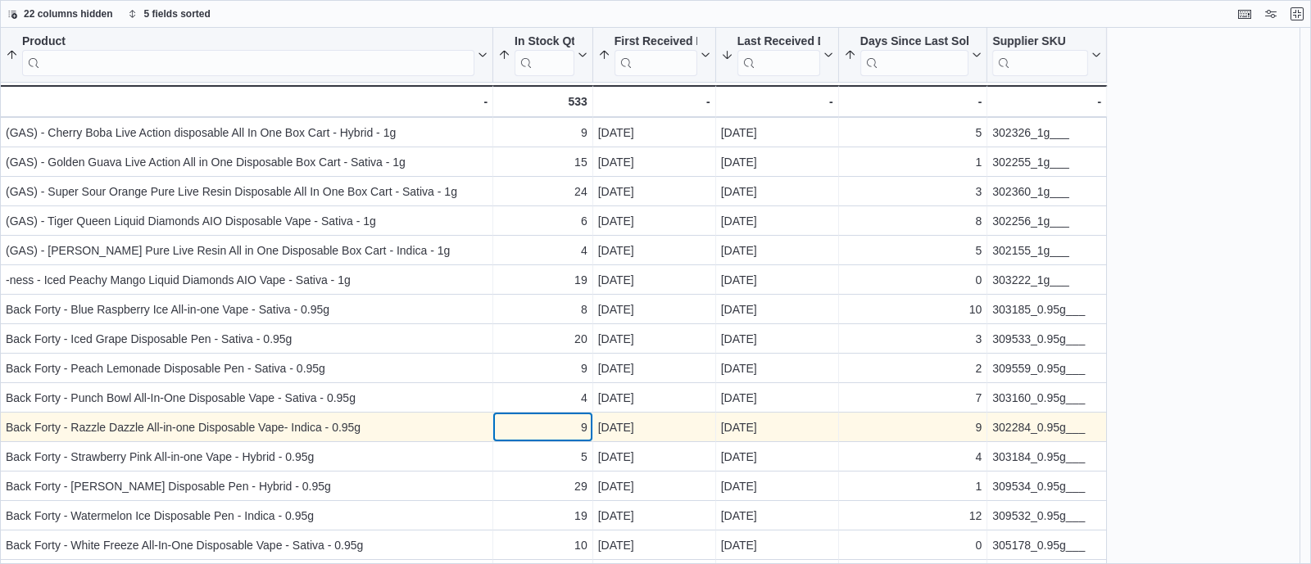
click at [556, 422] on div "9" at bounding box center [542, 428] width 89 height 20
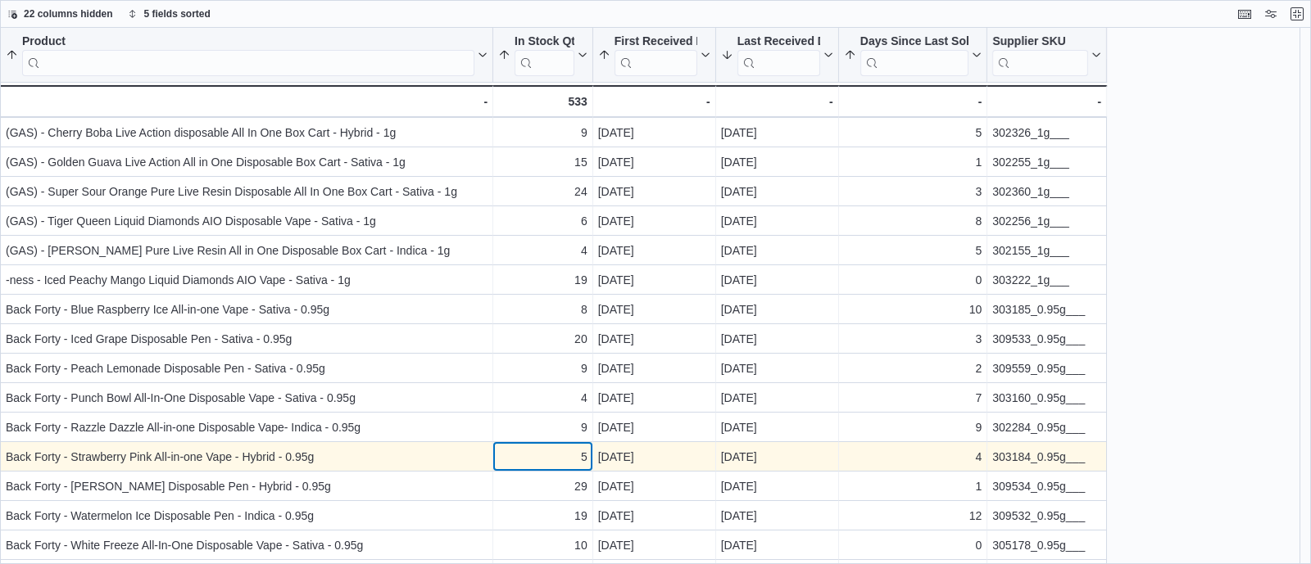
click at [541, 460] on div "5" at bounding box center [542, 457] width 89 height 20
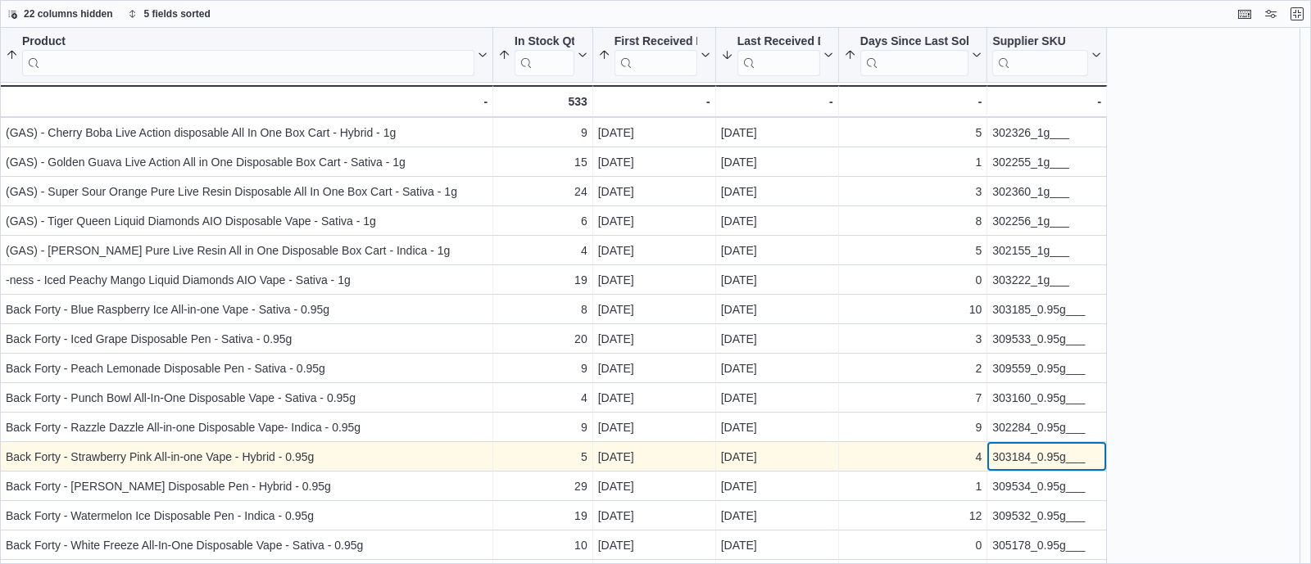
click at [1007, 460] on div "303184_0.95g___" at bounding box center [1046, 457] width 109 height 20
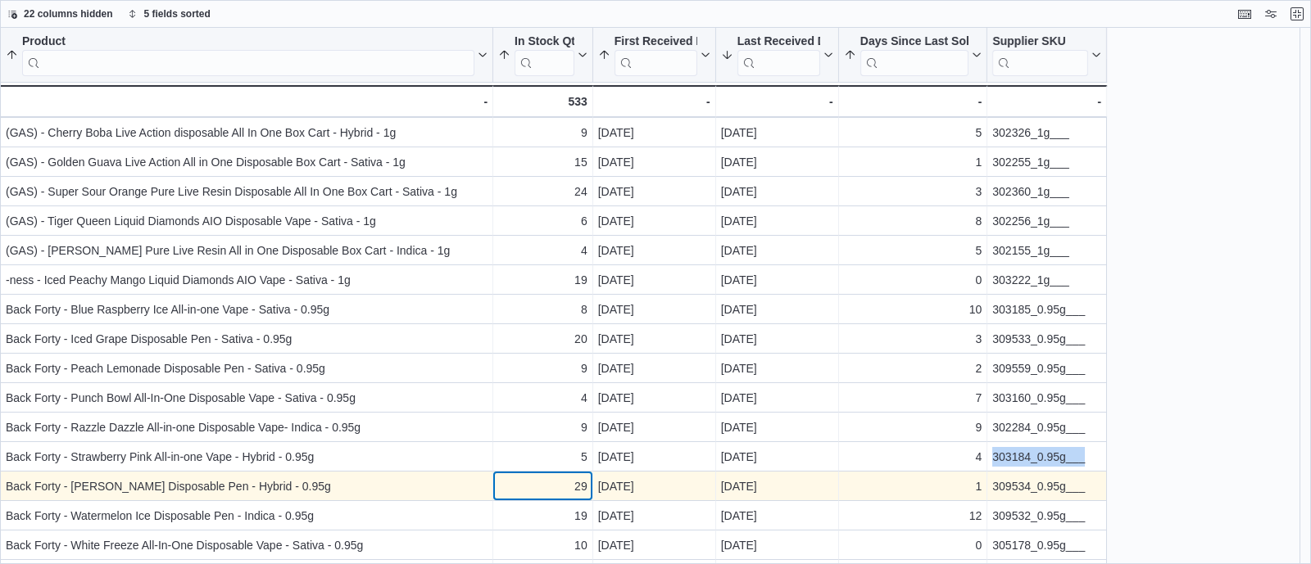
click at [544, 489] on div "29" at bounding box center [542, 487] width 89 height 20
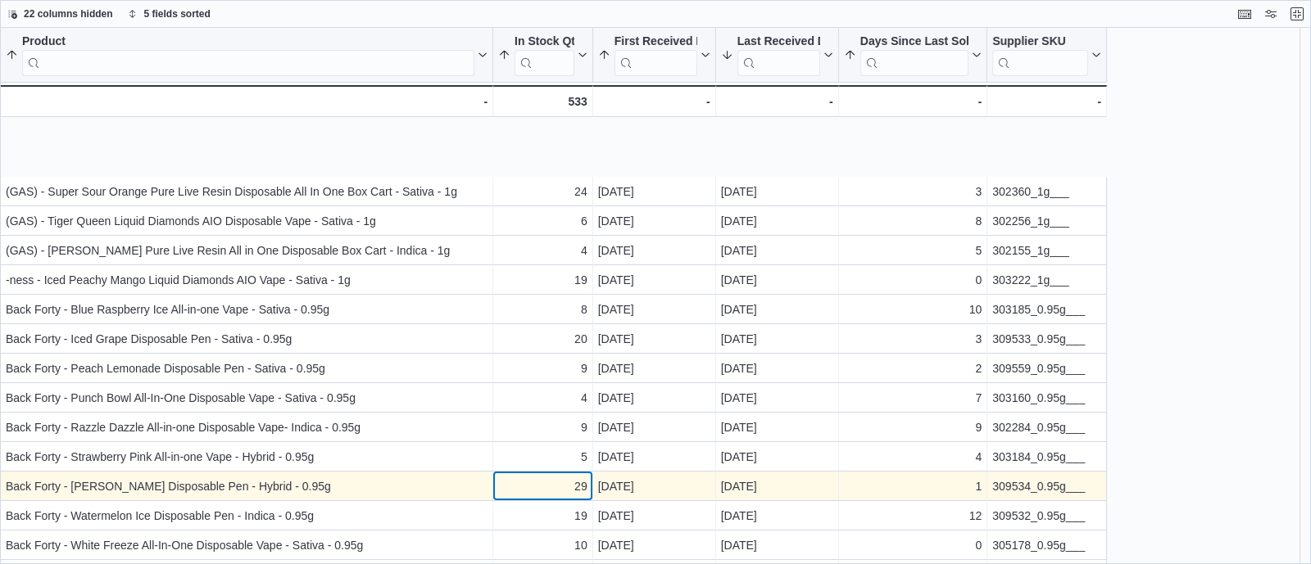
scroll to position [211, 0]
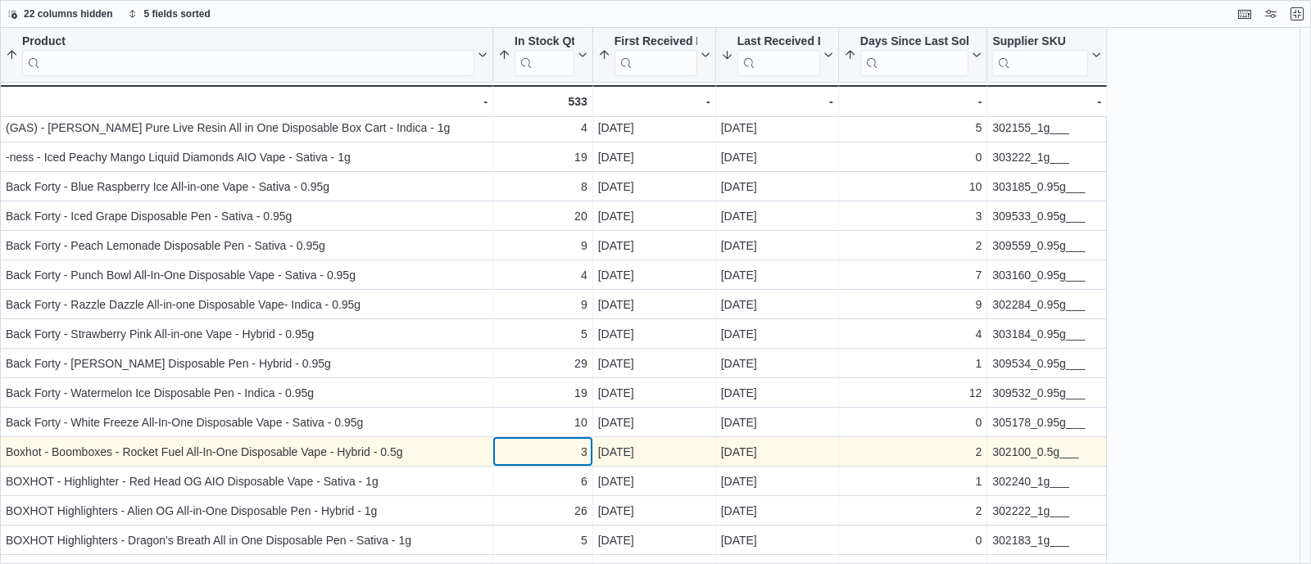
click at [554, 446] on div "3" at bounding box center [542, 452] width 89 height 20
click at [1044, 455] on div "302100_0.5g___" at bounding box center [1046, 452] width 109 height 20
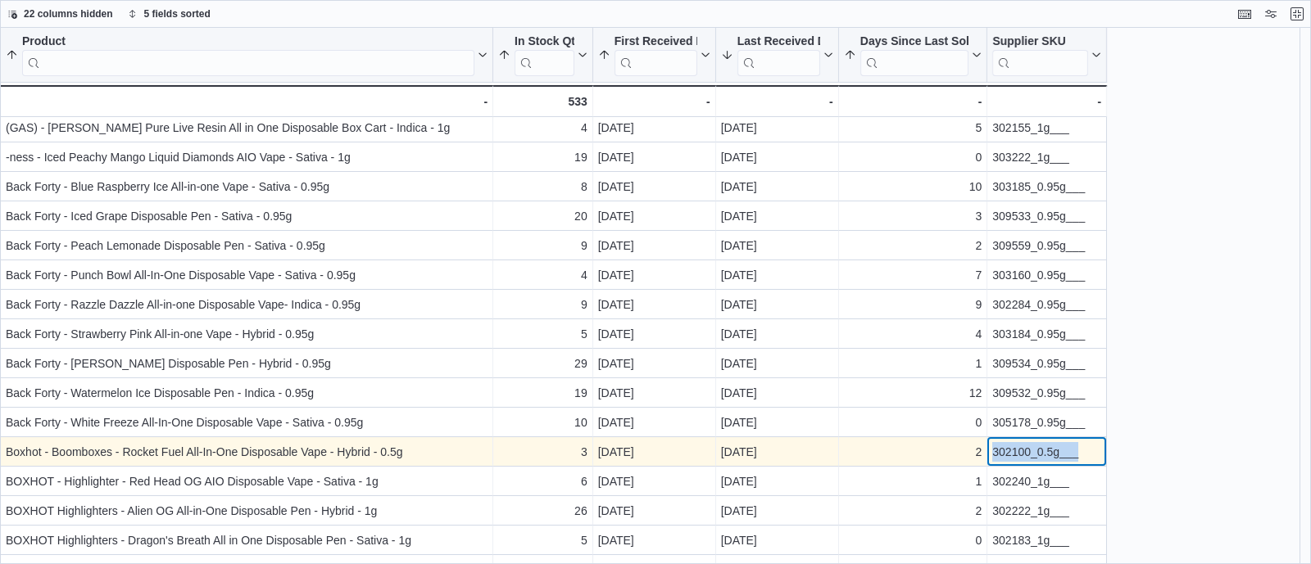
click at [1044, 455] on div "302100_0.5g___" at bounding box center [1046, 452] width 109 height 20
click at [582, 452] on div "3" at bounding box center [542, 452] width 89 height 20
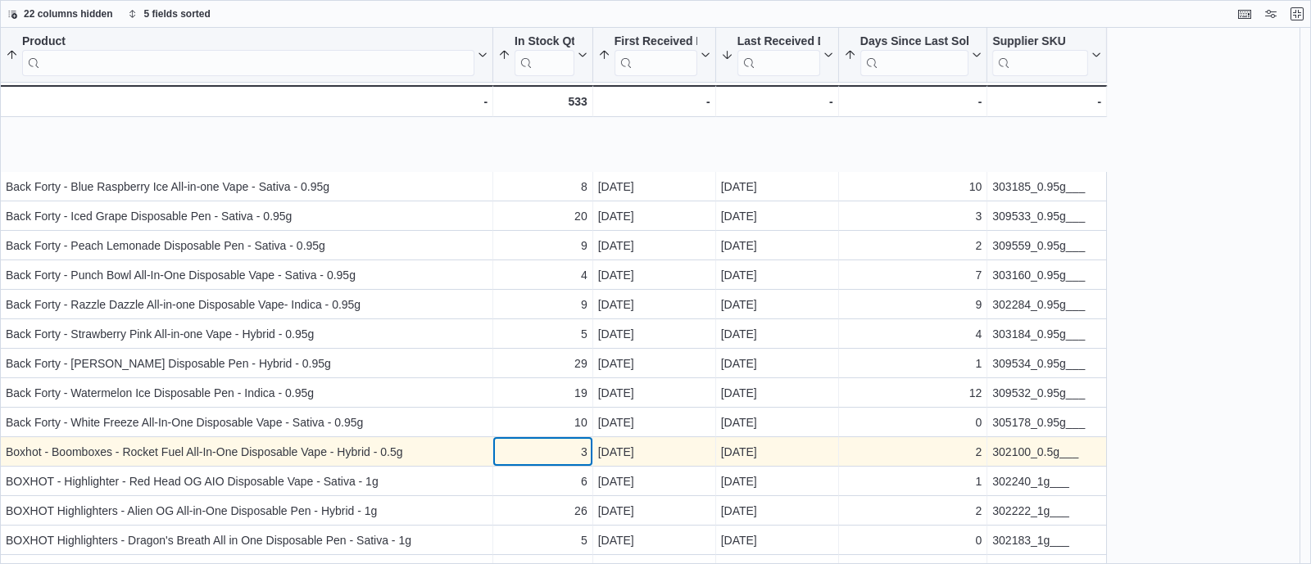
scroll to position [315, 0]
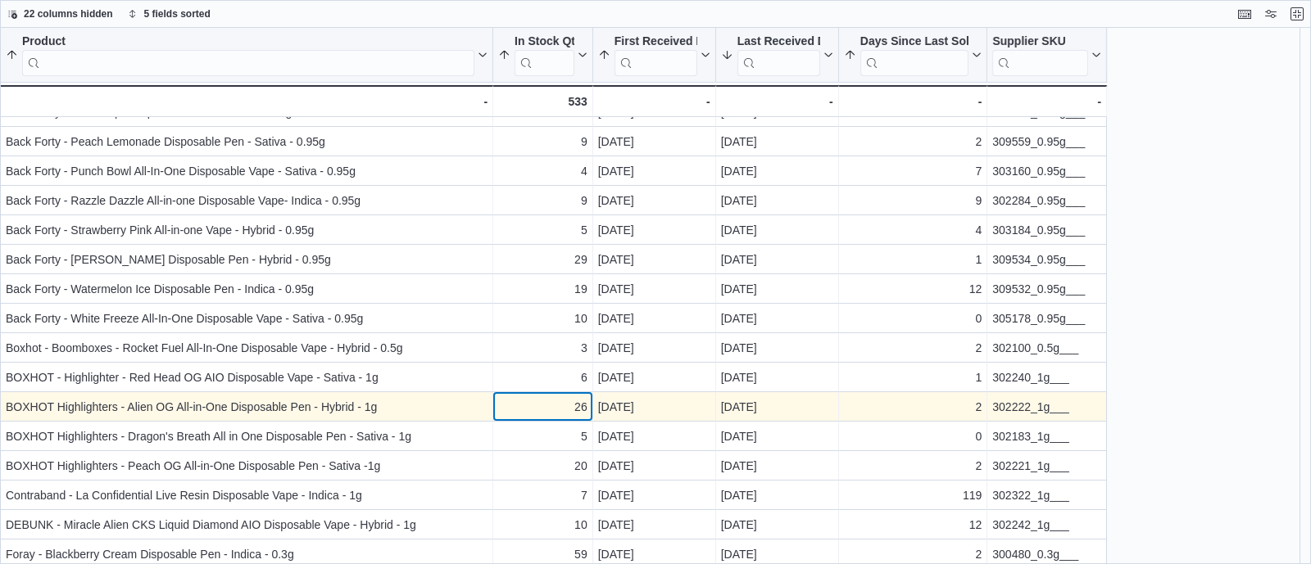
click at [517, 395] on div "26 - In Stock Qty, column 2, row 21" at bounding box center [543, 406] width 100 height 29
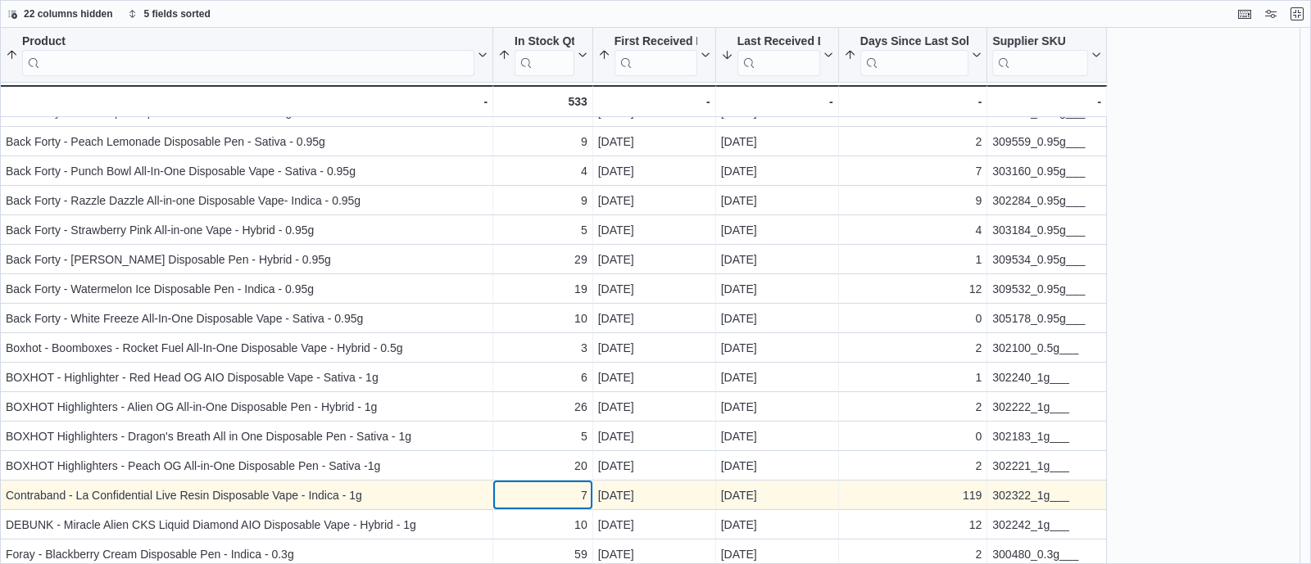
click at [521, 481] on div "7 - In Stock Qty, column 2, row 24" at bounding box center [543, 495] width 100 height 29
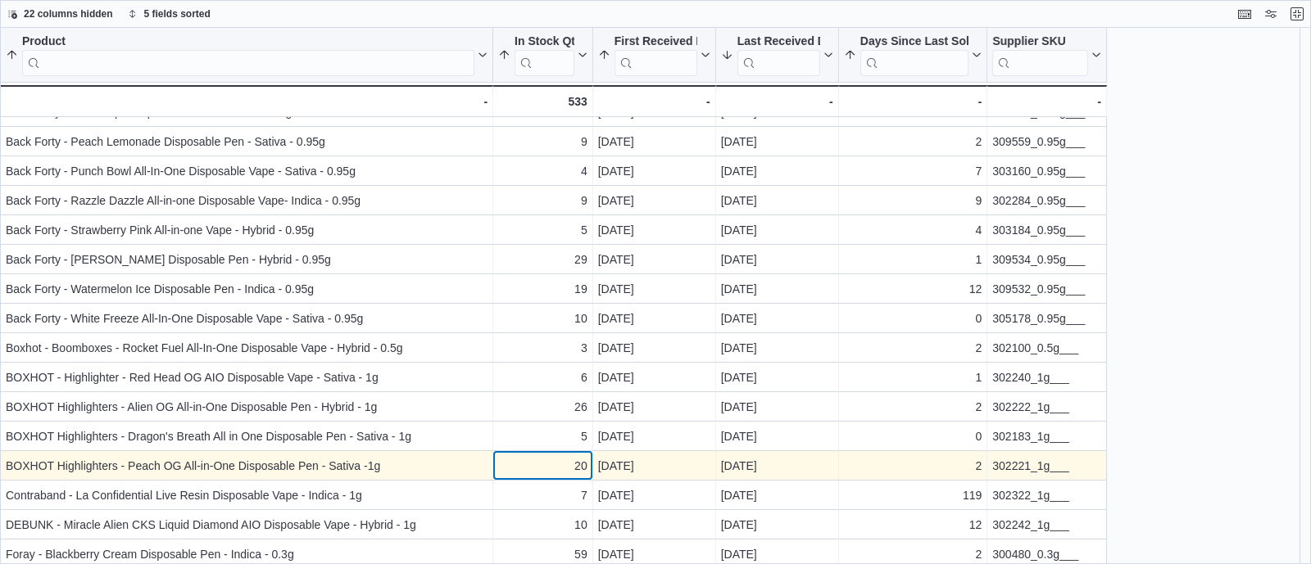
click at [542, 454] on div "20 - In Stock Qty, column 2, row 23" at bounding box center [543, 465] width 100 height 29
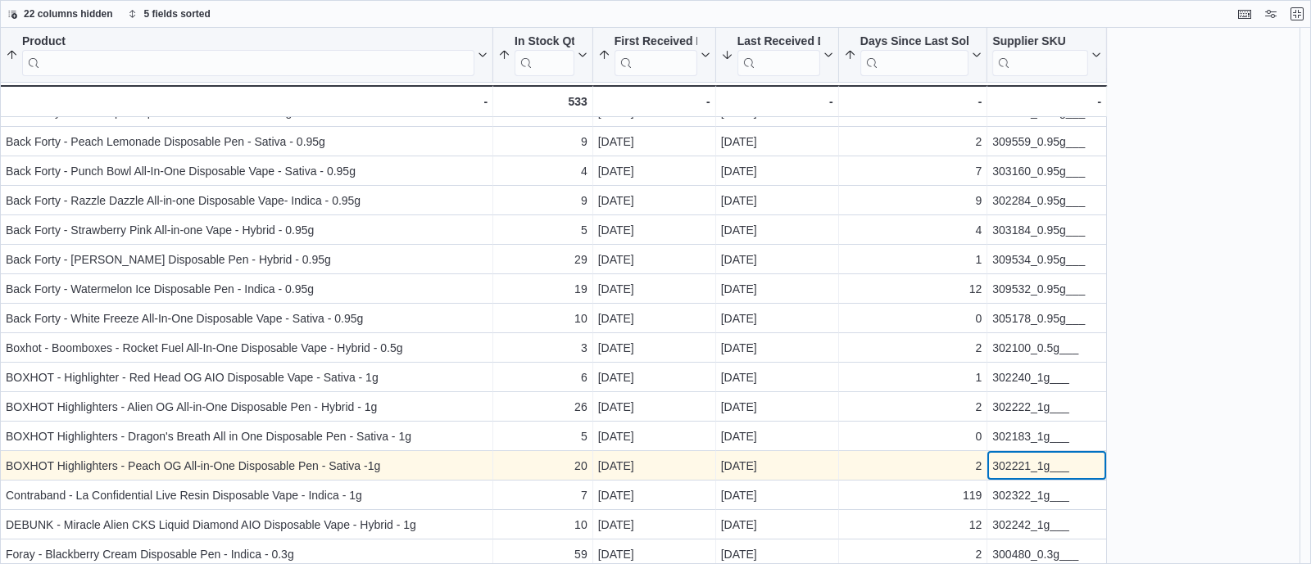
click at [1016, 465] on div "302221_1g___" at bounding box center [1046, 466] width 109 height 20
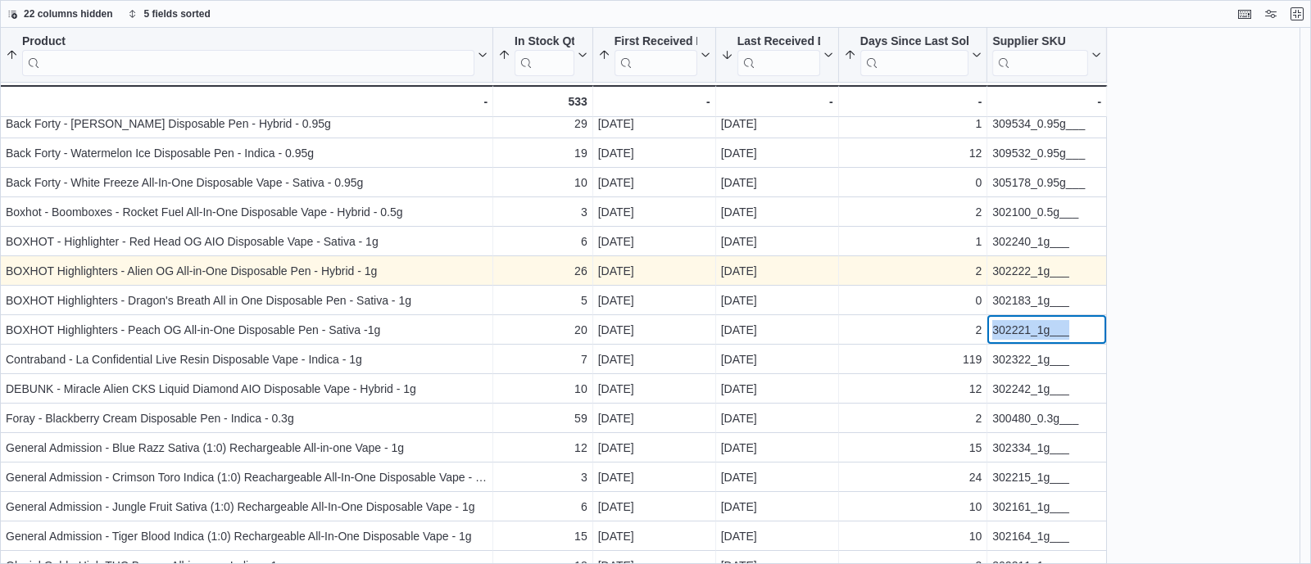
scroll to position [468, 0]
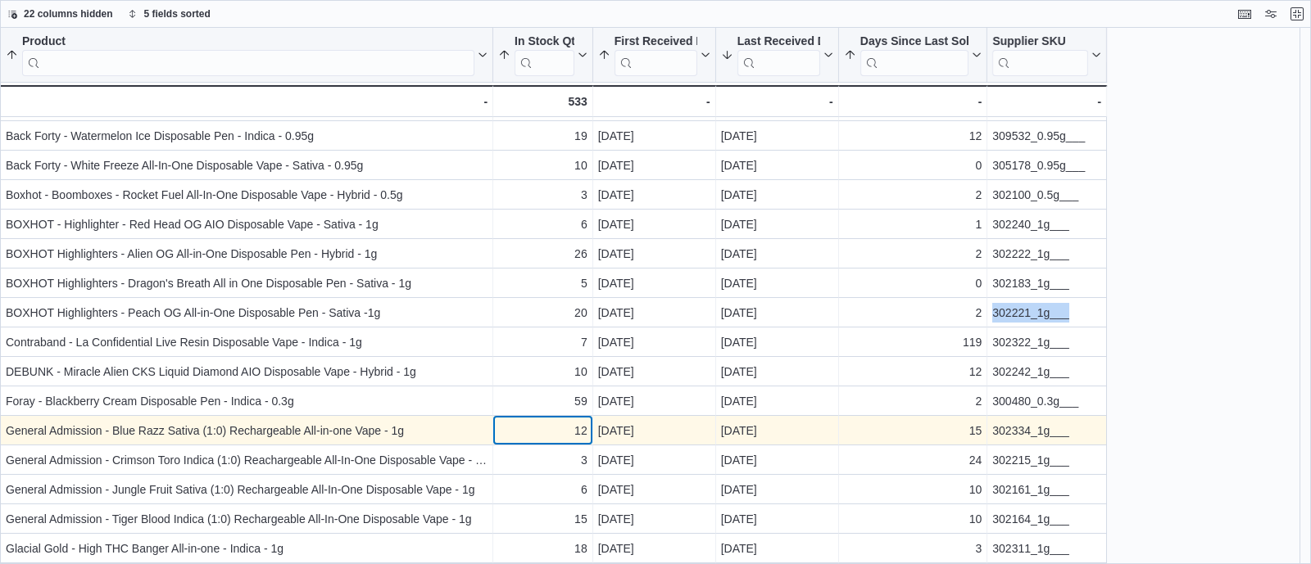
click at [529, 436] on div "12" at bounding box center [542, 431] width 89 height 20
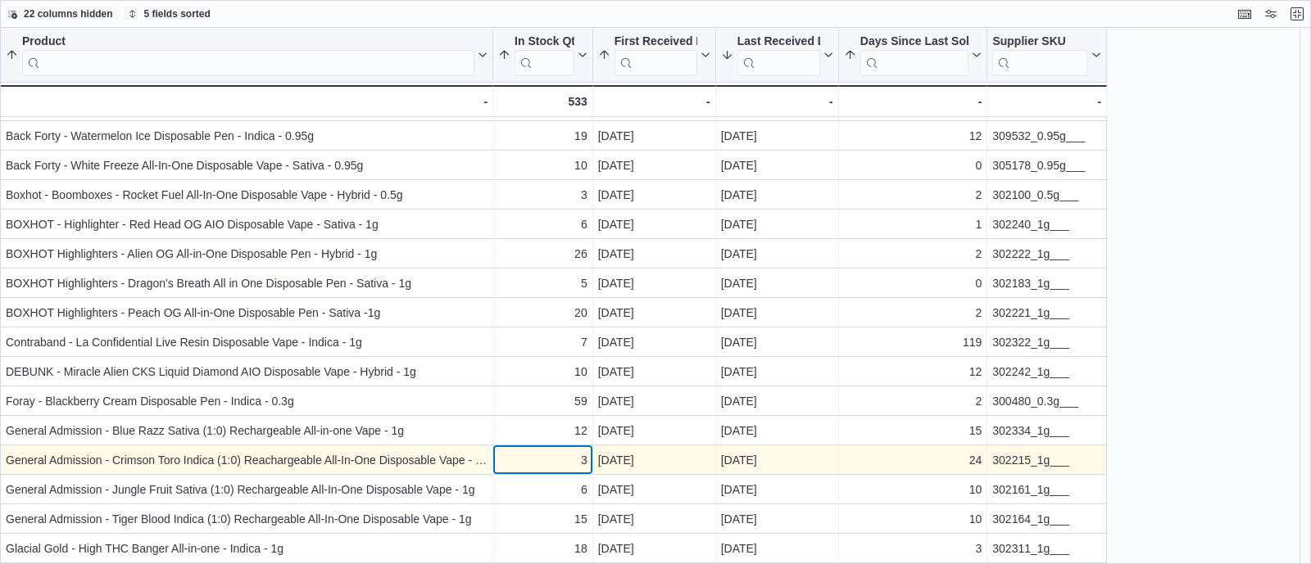
click at [523, 459] on div "3" at bounding box center [542, 461] width 89 height 20
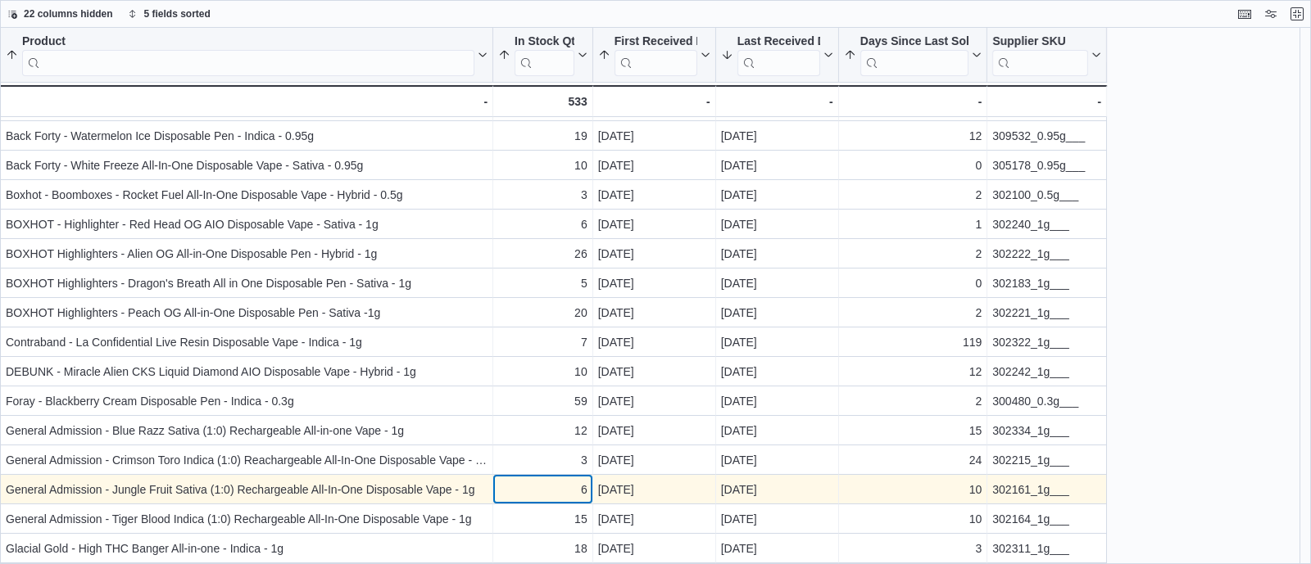
click at [528, 496] on div "6" at bounding box center [542, 490] width 89 height 20
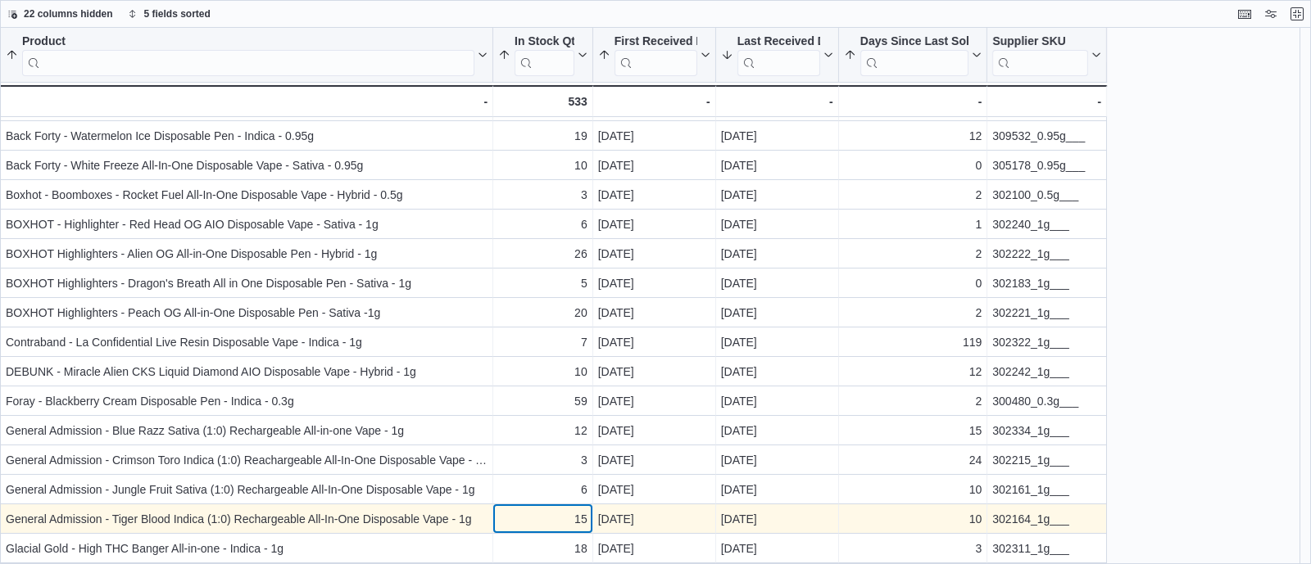
click at [528, 519] on div "15" at bounding box center [542, 520] width 89 height 20
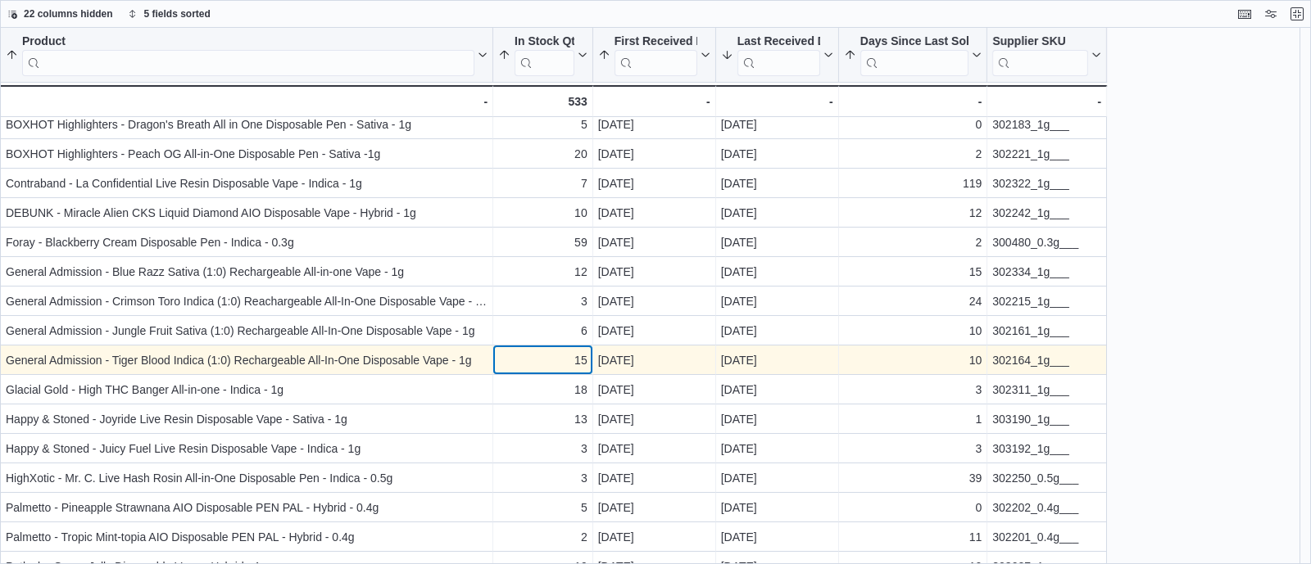
scroll to position [627, 0]
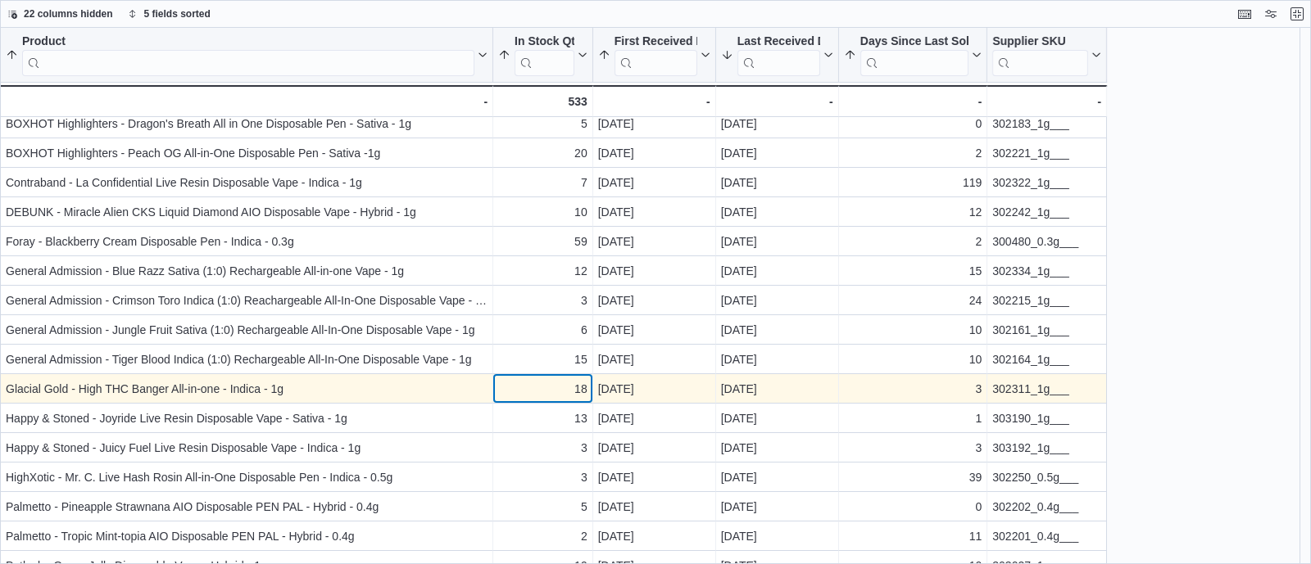
click at [538, 386] on div "18" at bounding box center [542, 389] width 89 height 20
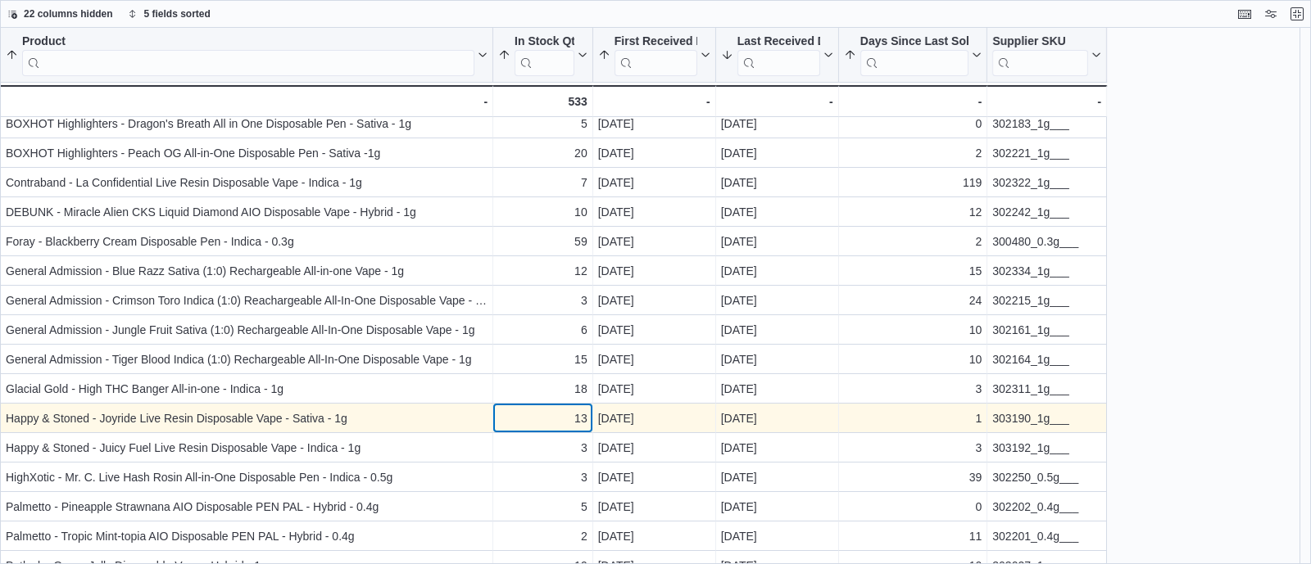
click at [542, 418] on div "13" at bounding box center [542, 419] width 89 height 20
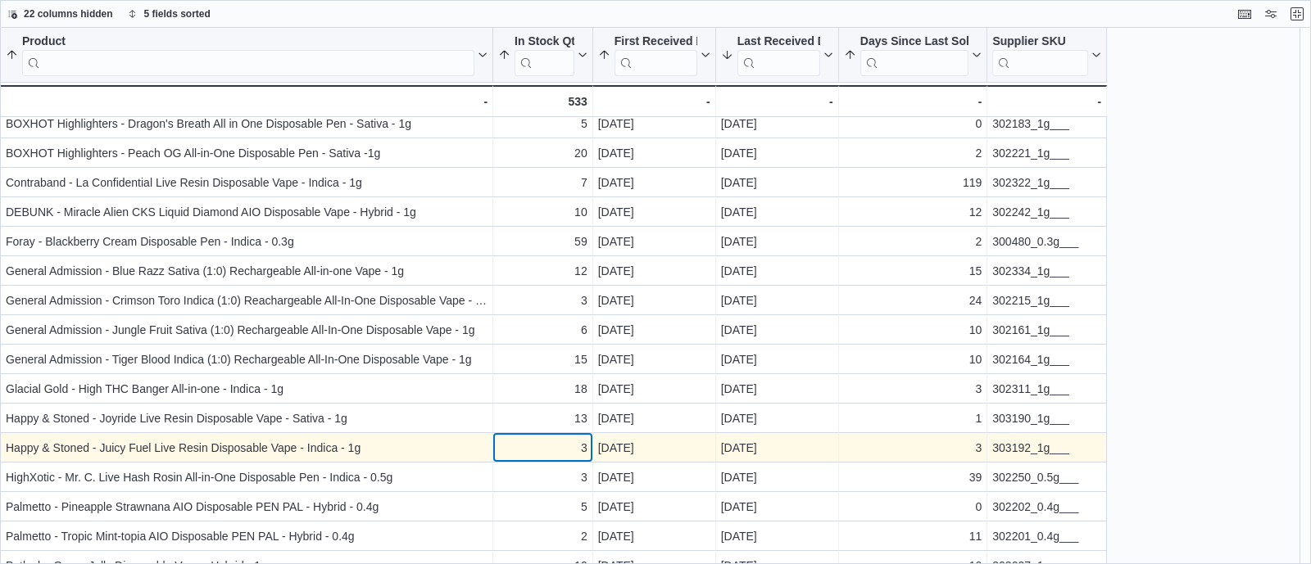
click at [545, 447] on div "3" at bounding box center [542, 448] width 89 height 20
click at [1022, 447] on div "303192_1g___" at bounding box center [1046, 448] width 109 height 20
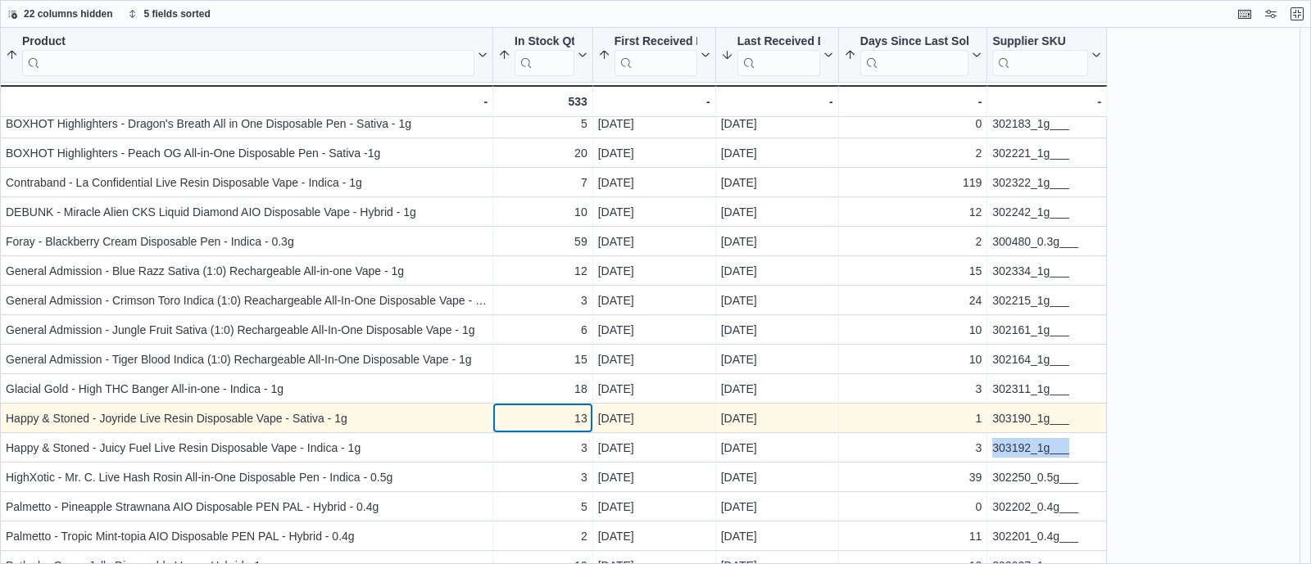
click at [556, 421] on div "13" at bounding box center [542, 419] width 89 height 20
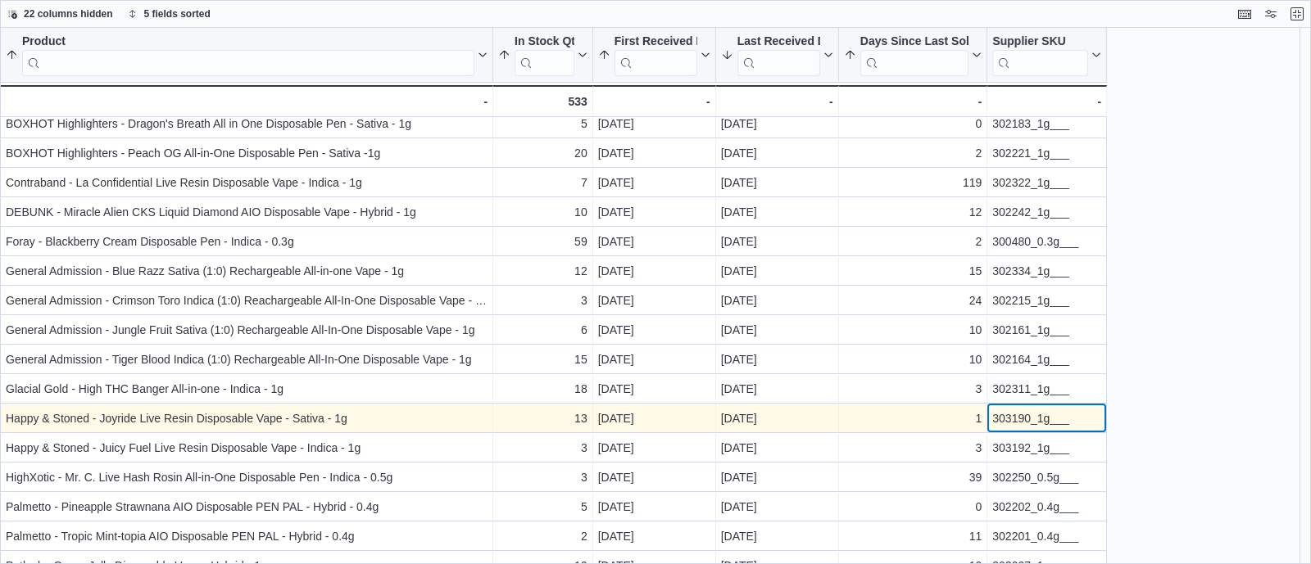
click at [1011, 424] on div "303190_1g___" at bounding box center [1046, 419] width 109 height 20
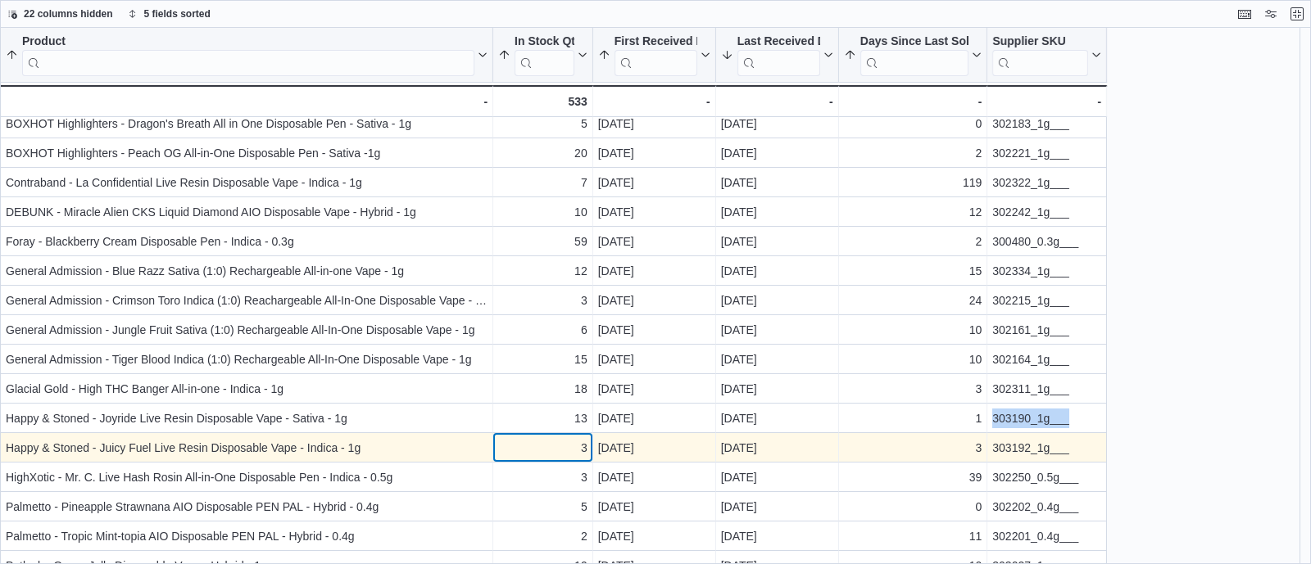
click at [548, 446] on div "3" at bounding box center [542, 448] width 89 height 20
click at [1031, 444] on div "303192_1g___" at bounding box center [1046, 448] width 109 height 20
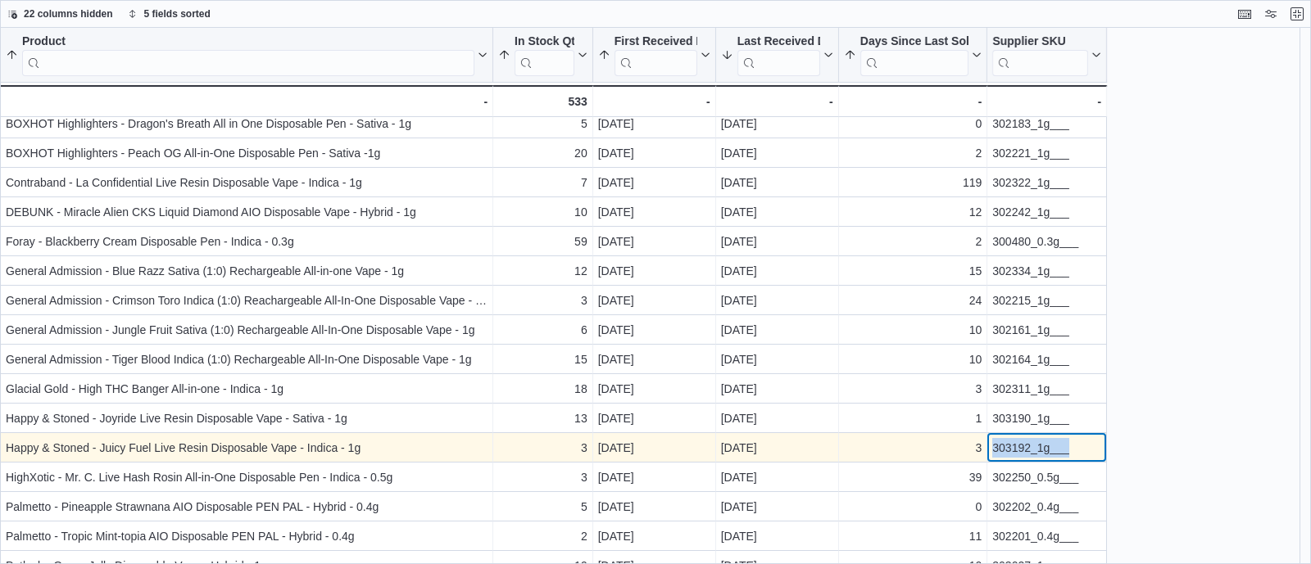
click at [1031, 444] on div "303192_1g___" at bounding box center [1046, 448] width 109 height 20
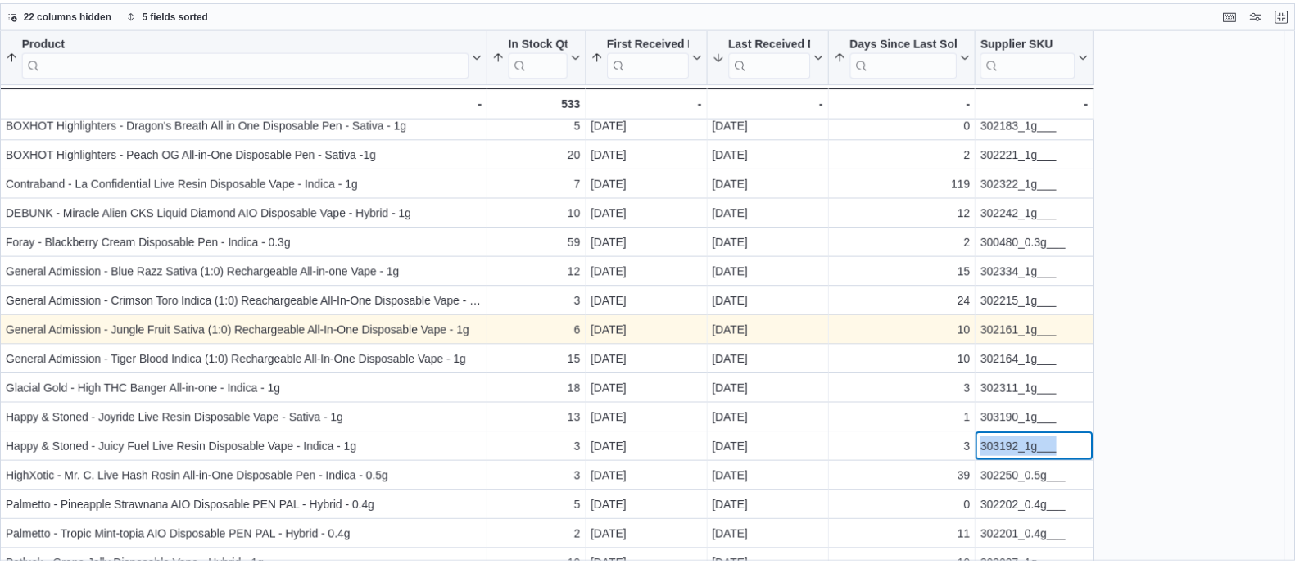
scroll to position [790, 0]
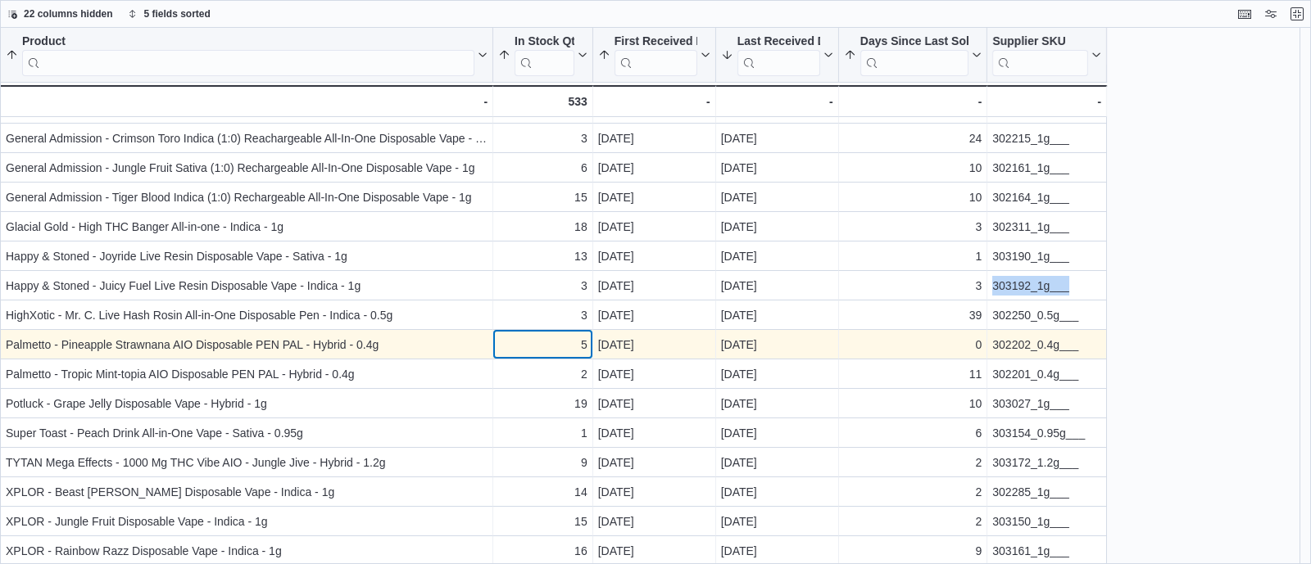
click at [513, 346] on div "5" at bounding box center [542, 345] width 89 height 20
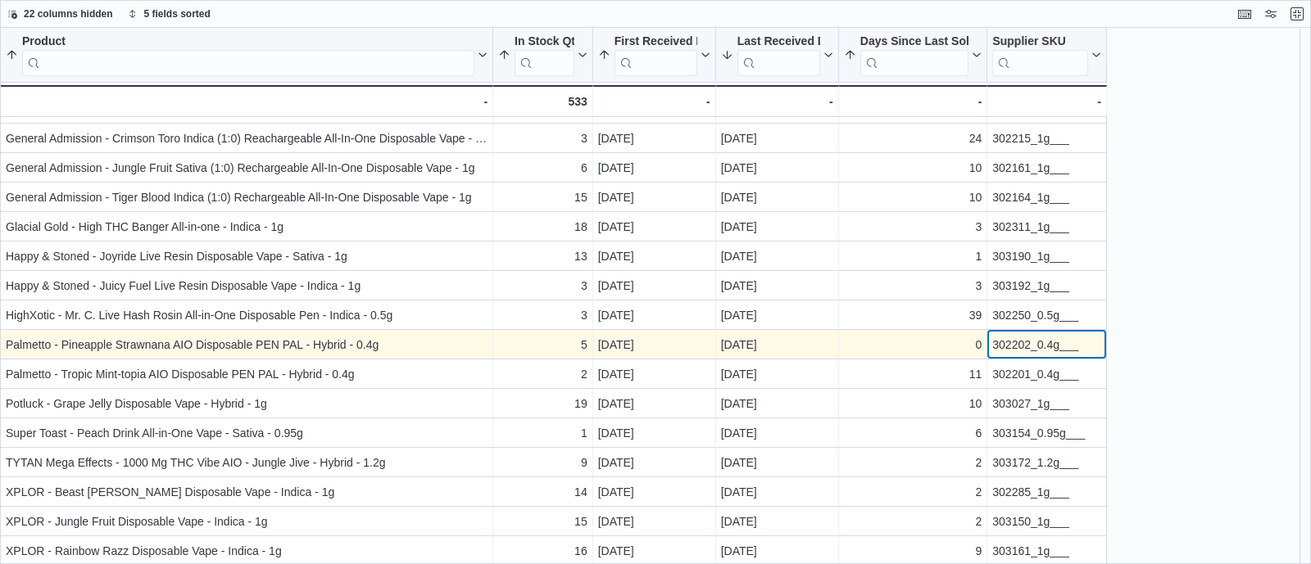
click at [993, 347] on div "302202_0.4g___" at bounding box center [1046, 345] width 109 height 20
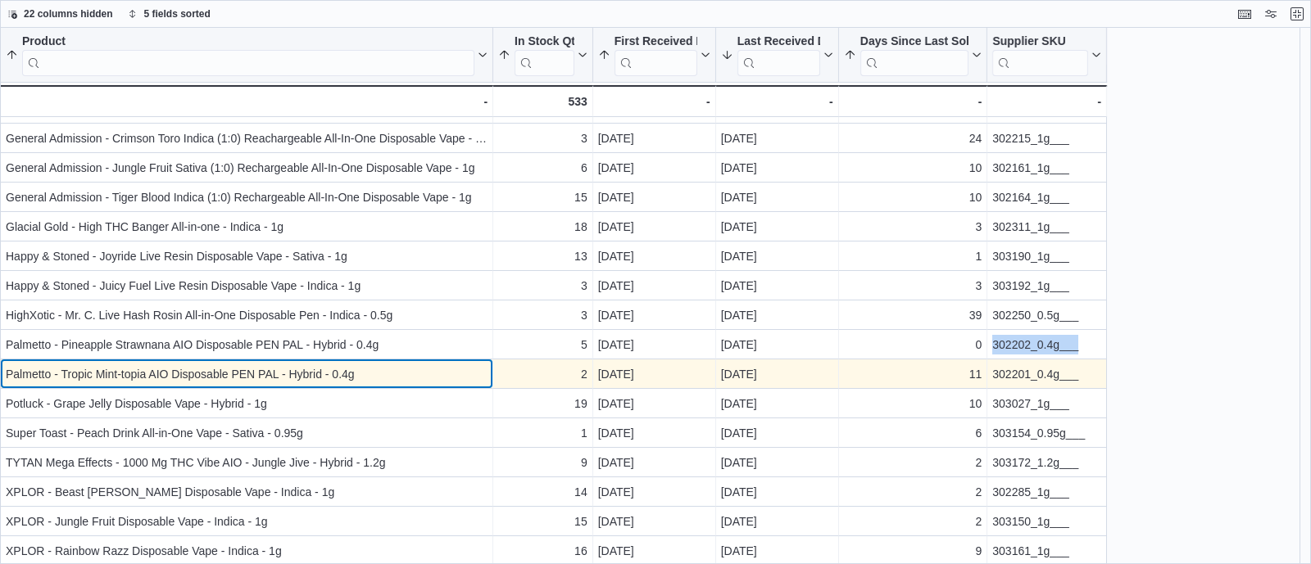
click at [492, 371] on div "Palmetto - Tropic Mint-topia AIO Disposable PEN PAL - Hybrid - 0.4g - Product, …" at bounding box center [246, 374] width 493 height 29
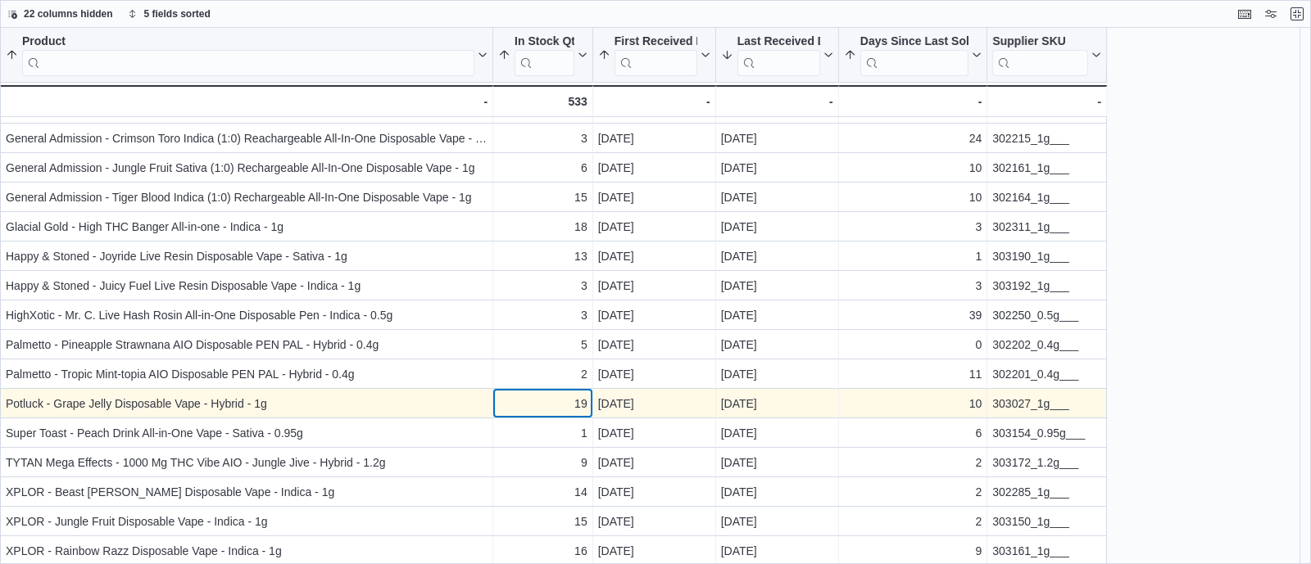
click at [502, 407] on div "19" at bounding box center [542, 404] width 89 height 20
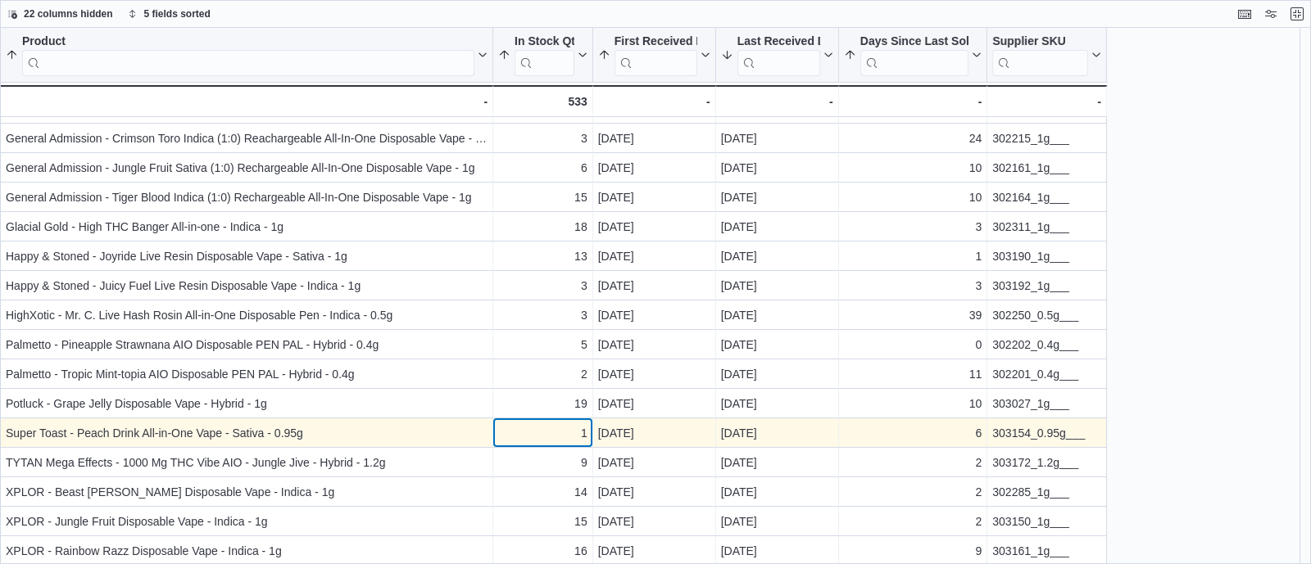
click at [506, 434] on div "1" at bounding box center [542, 434] width 89 height 20
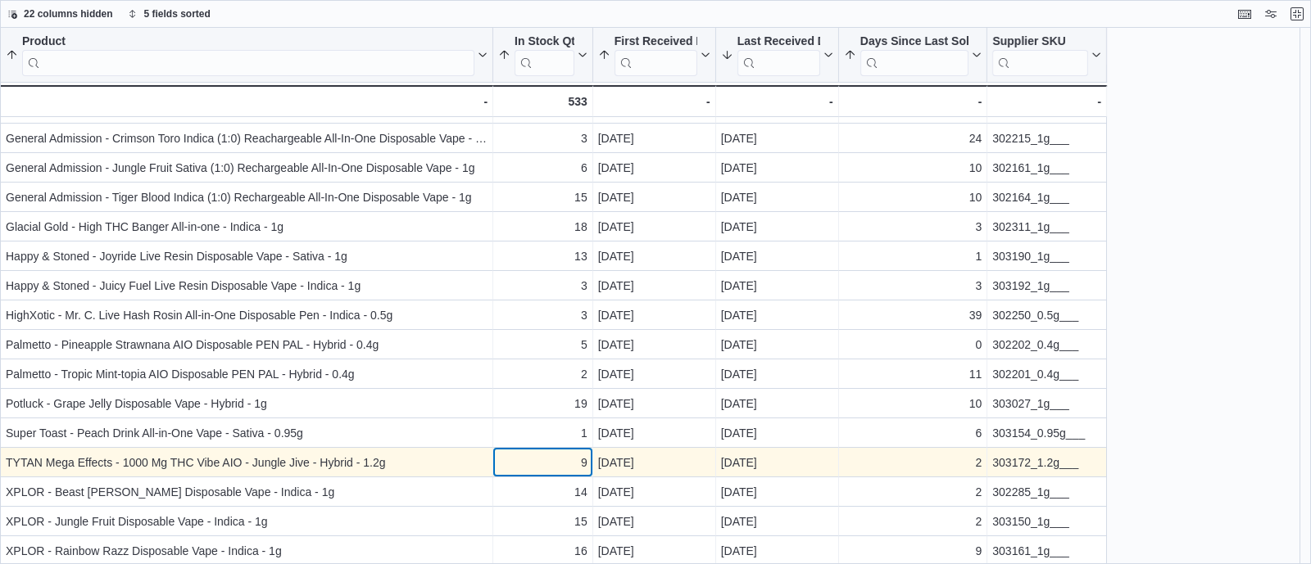
click at [524, 465] on div "9" at bounding box center [542, 463] width 89 height 20
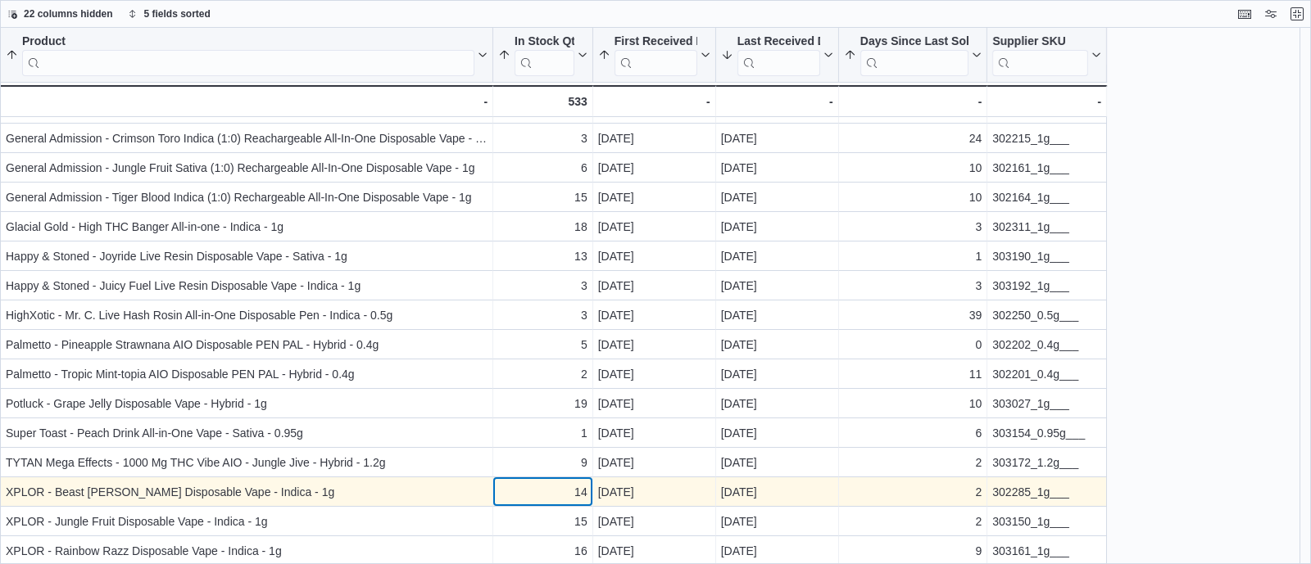
click at [529, 493] on div "14" at bounding box center [542, 493] width 89 height 20
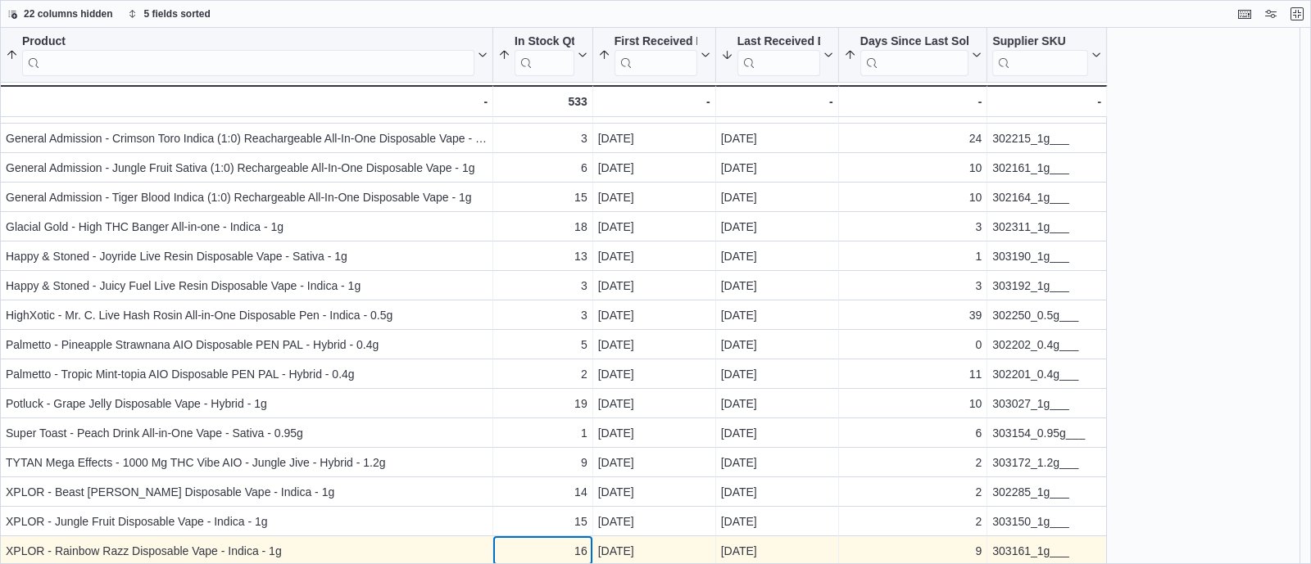
click at [535, 548] on div "16" at bounding box center [542, 551] width 89 height 20
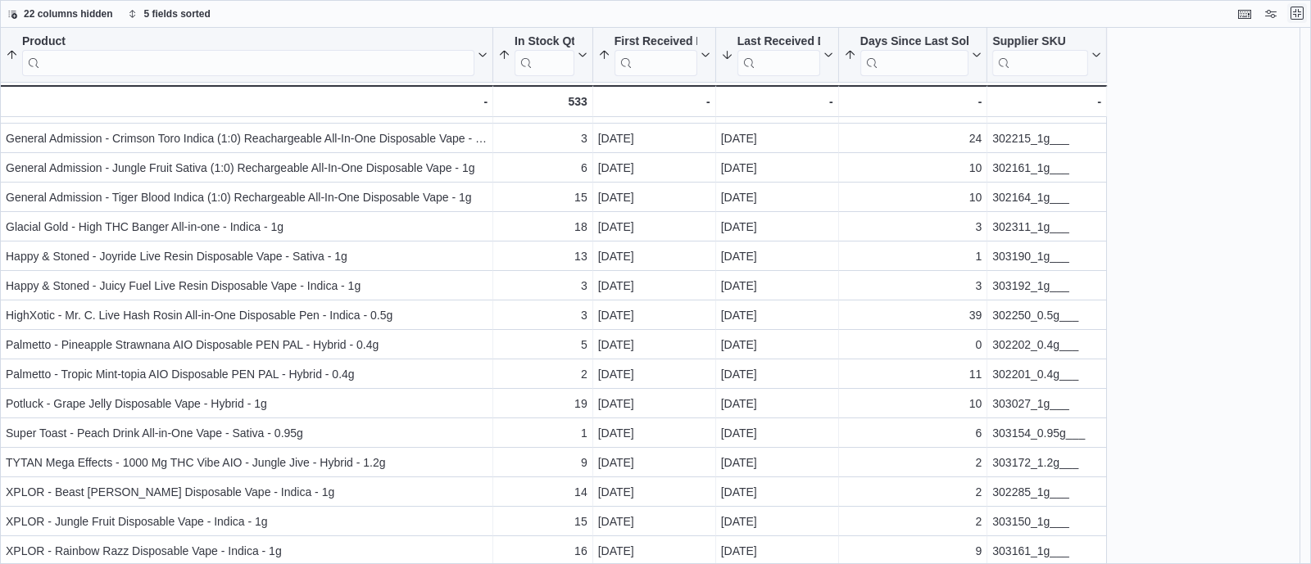
click at [1304, 17] on button "Exit fullscreen" at bounding box center [1297, 13] width 20 height 20
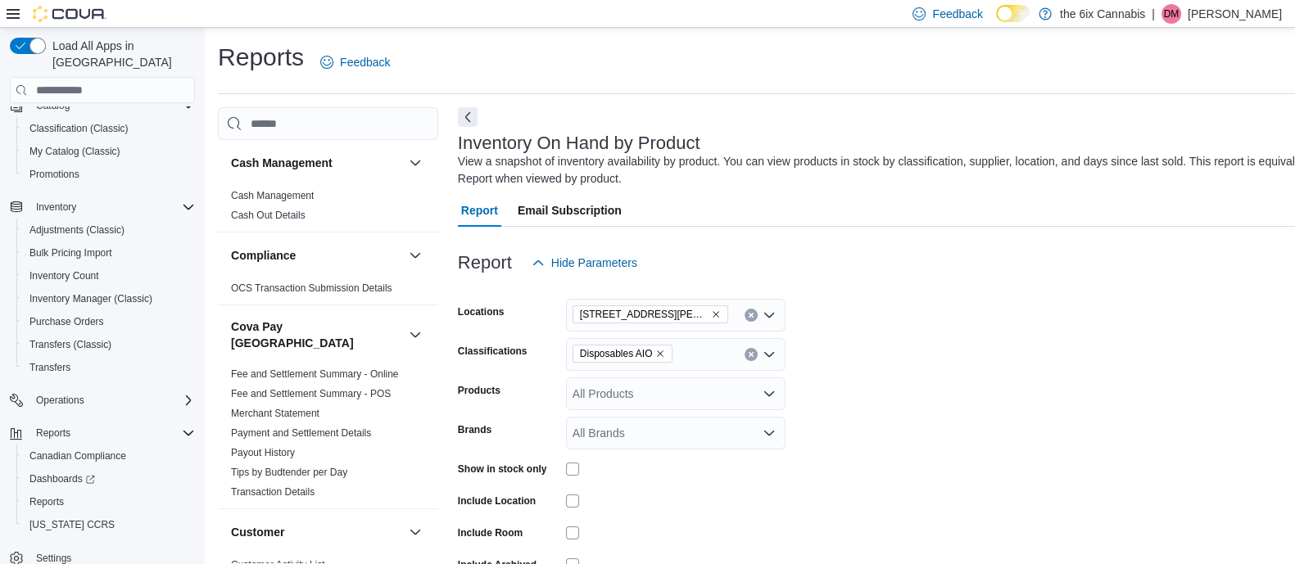
scroll to position [822, 0]
click at [750, 351] on icon "Clear input" at bounding box center [751, 354] width 7 height 7
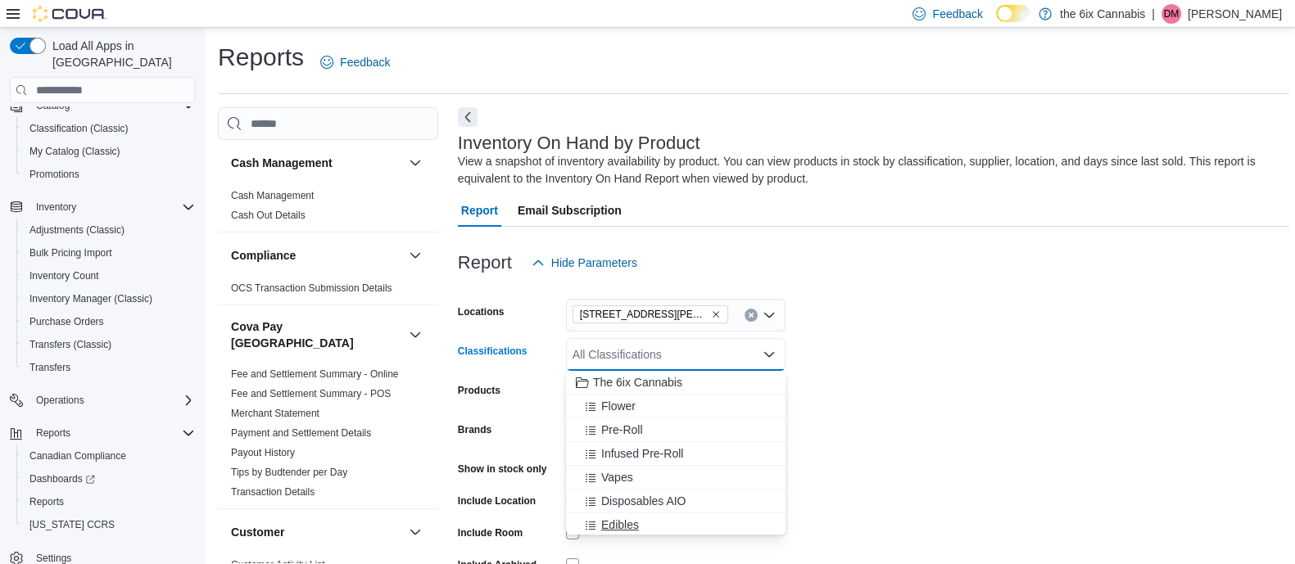
click at [631, 520] on span "Edibles" at bounding box center [620, 525] width 38 height 16
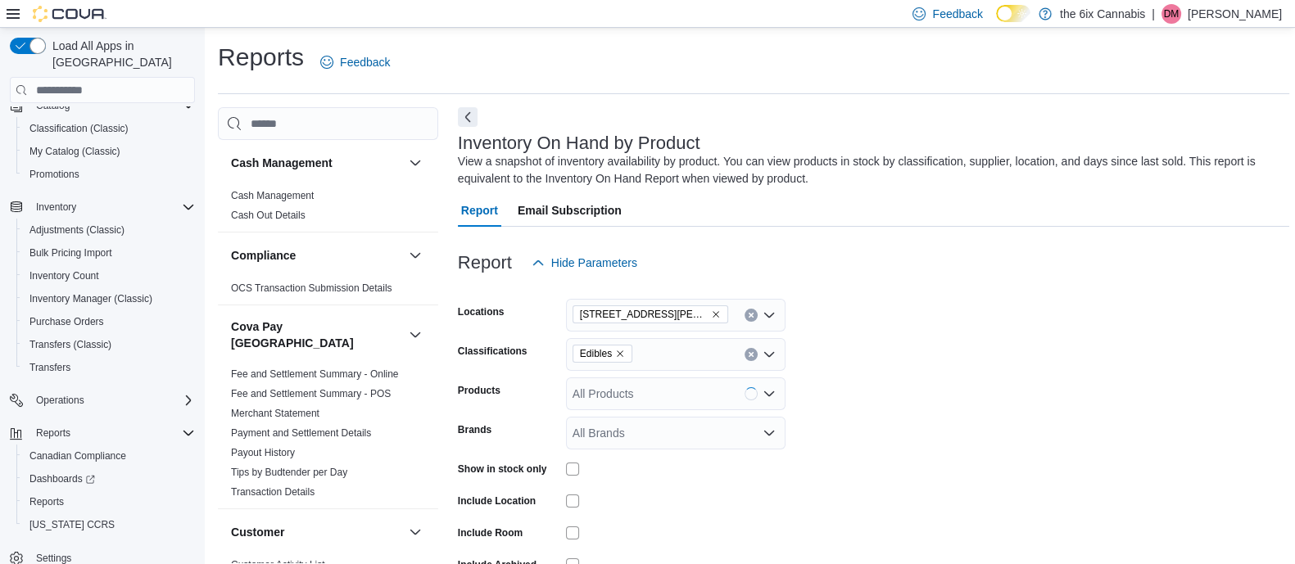
click at [861, 405] on form "Locations [STREET_ADDRESS][PERSON_NAME] North Classifications Edibles Products …" at bounding box center [873, 451] width 831 height 344
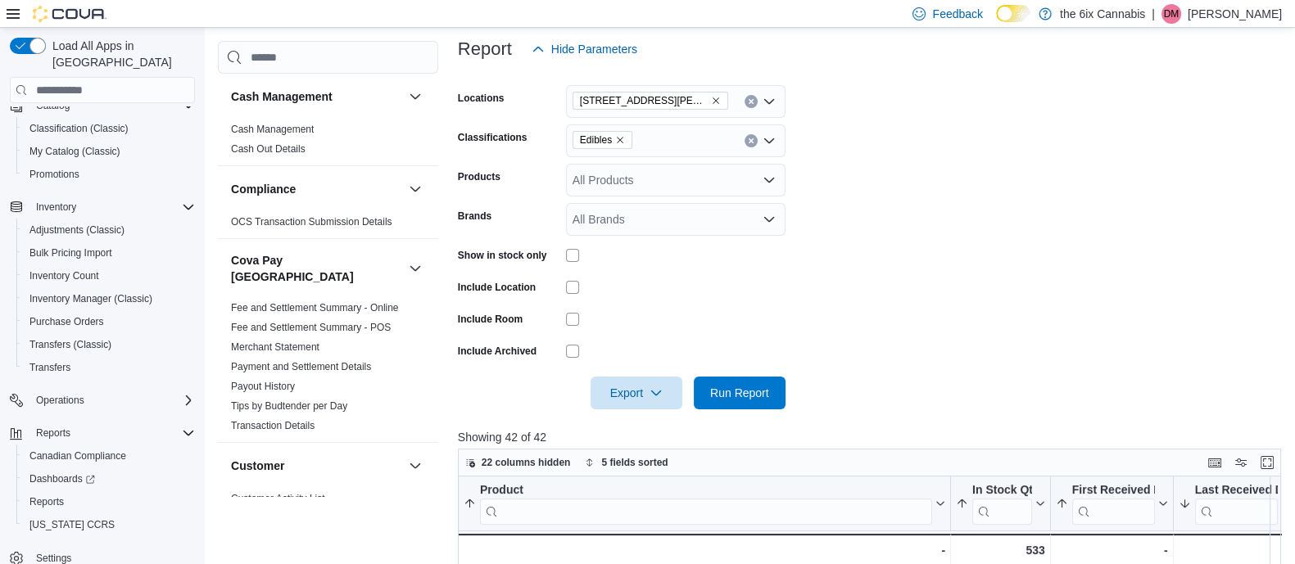
scroll to position [215, 0]
click at [718, 396] on span "Run Report" at bounding box center [739, 391] width 59 height 16
click at [761, 396] on span "Run Report" at bounding box center [739, 391] width 59 height 16
click at [1271, 467] on button "Enter fullscreen" at bounding box center [1267, 461] width 20 height 20
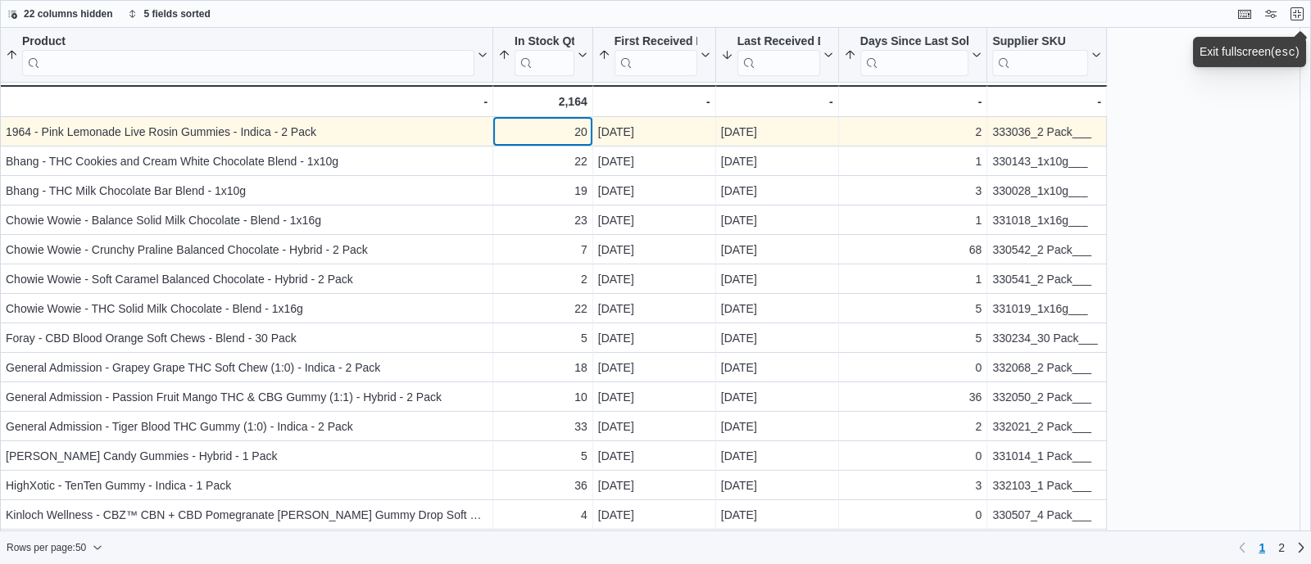
click at [564, 133] on div "20" at bounding box center [542, 132] width 89 height 20
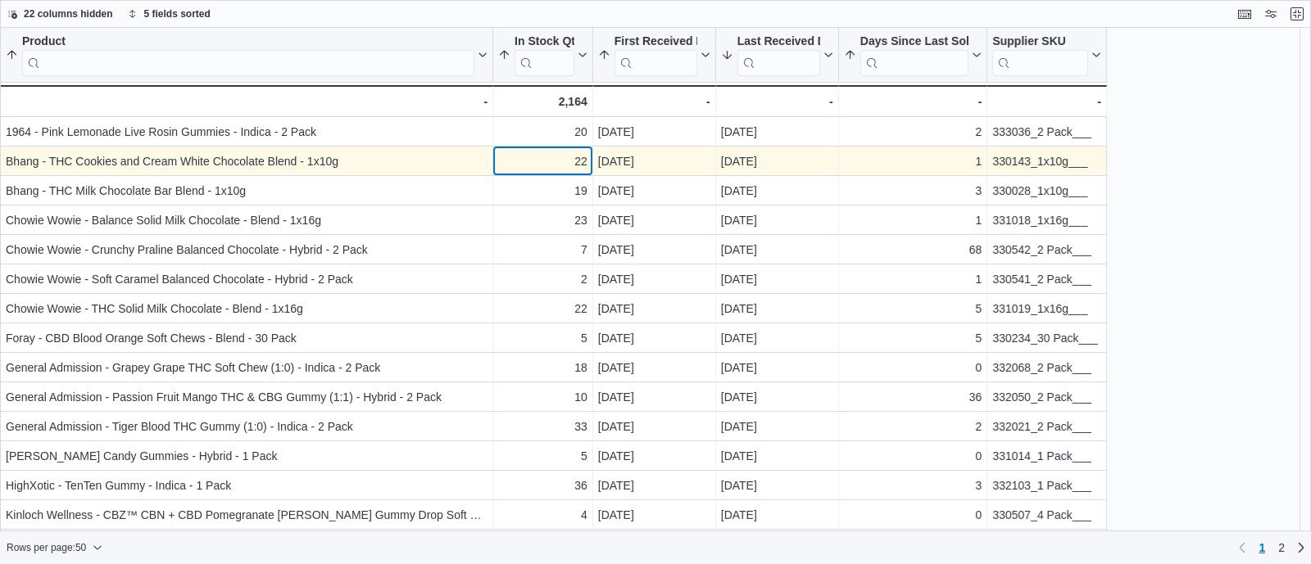
click at [561, 165] on div "22" at bounding box center [542, 162] width 89 height 20
click at [1040, 160] on div "330143_1x10g___" at bounding box center [1046, 162] width 109 height 20
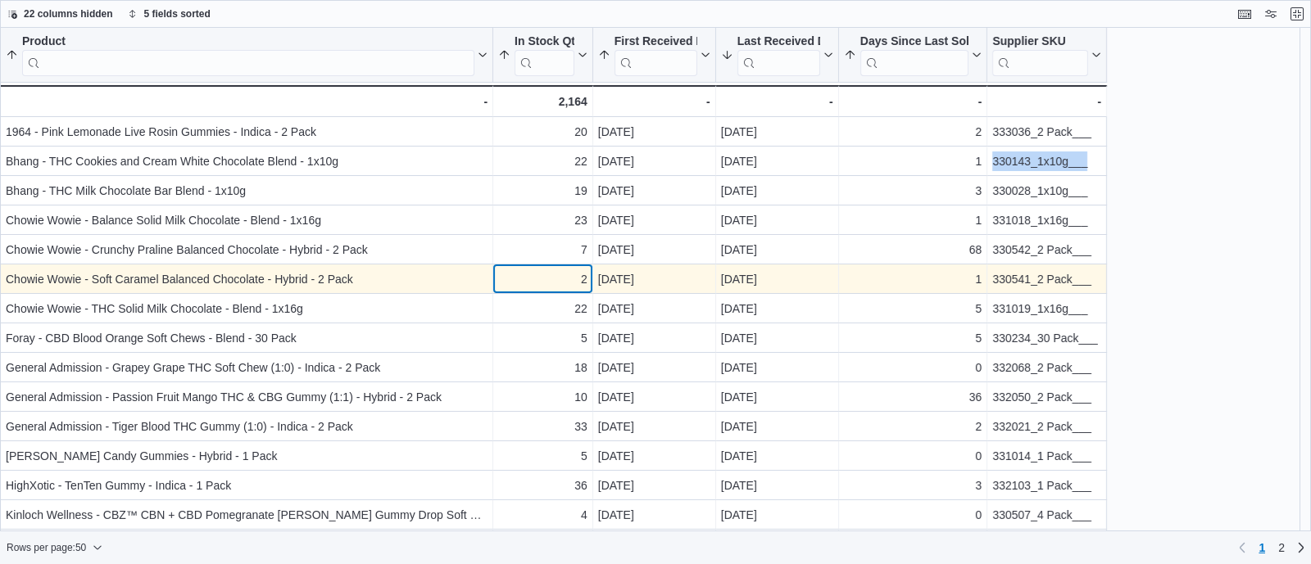
click at [569, 285] on div "2" at bounding box center [542, 280] width 89 height 20
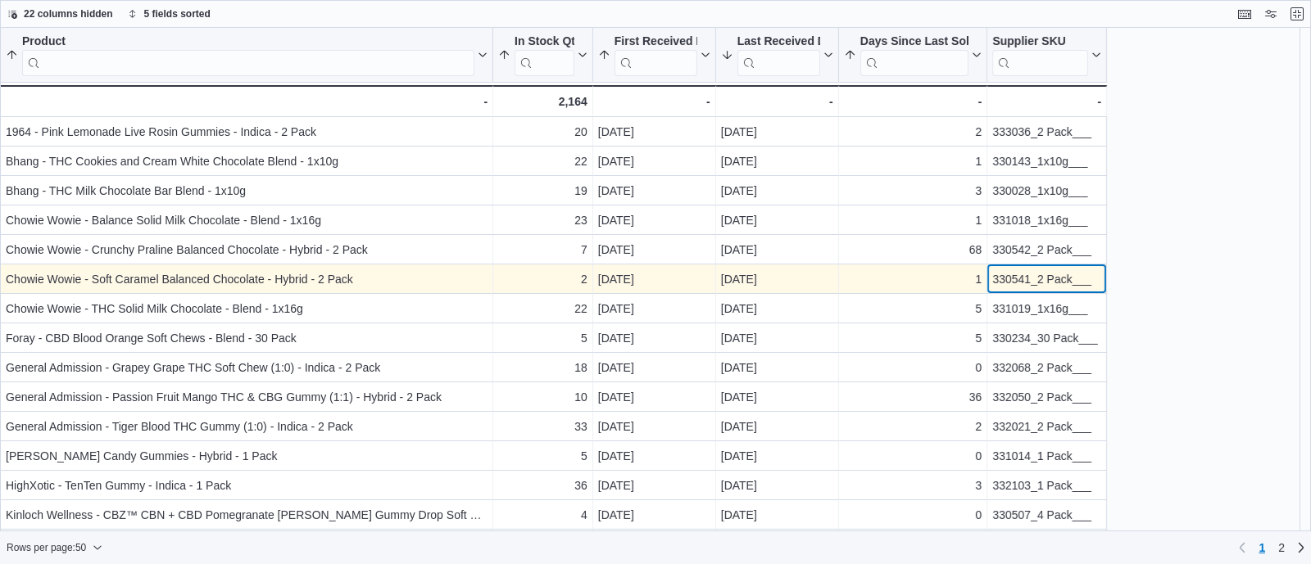
click at [999, 279] on div "330541_2 Pack___" at bounding box center [1046, 280] width 109 height 20
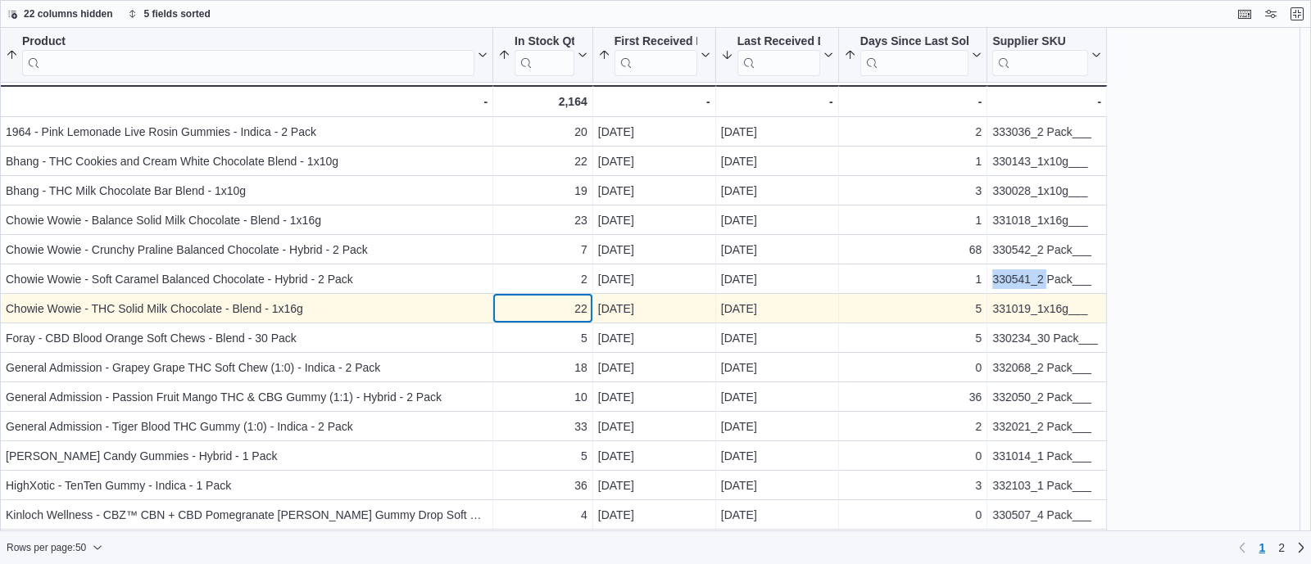
click at [559, 294] on div "22 - In Stock Qty, column 2, row 7" at bounding box center [543, 308] width 100 height 29
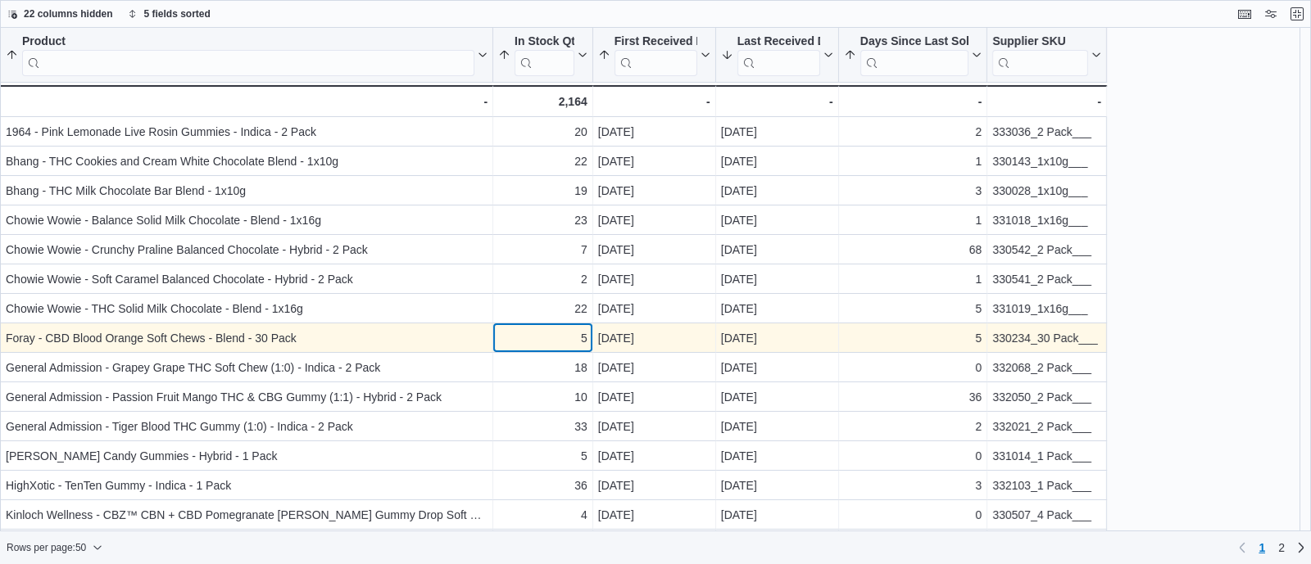
click at [564, 338] on div "5" at bounding box center [542, 338] width 89 height 20
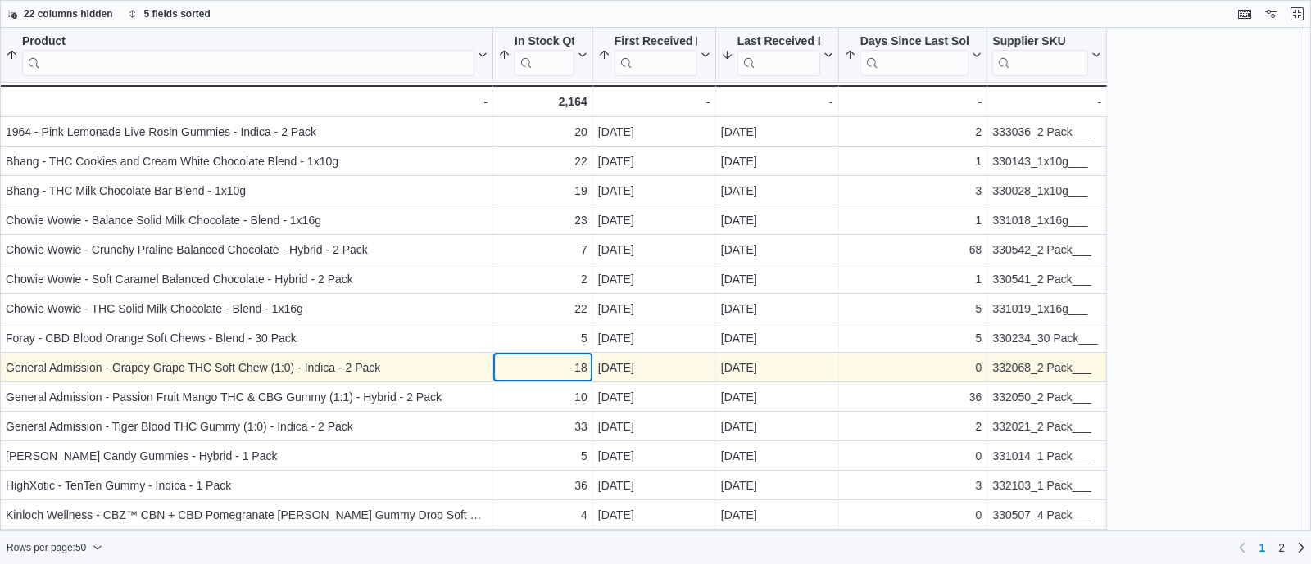
click at [564, 369] on div "18" at bounding box center [542, 368] width 89 height 20
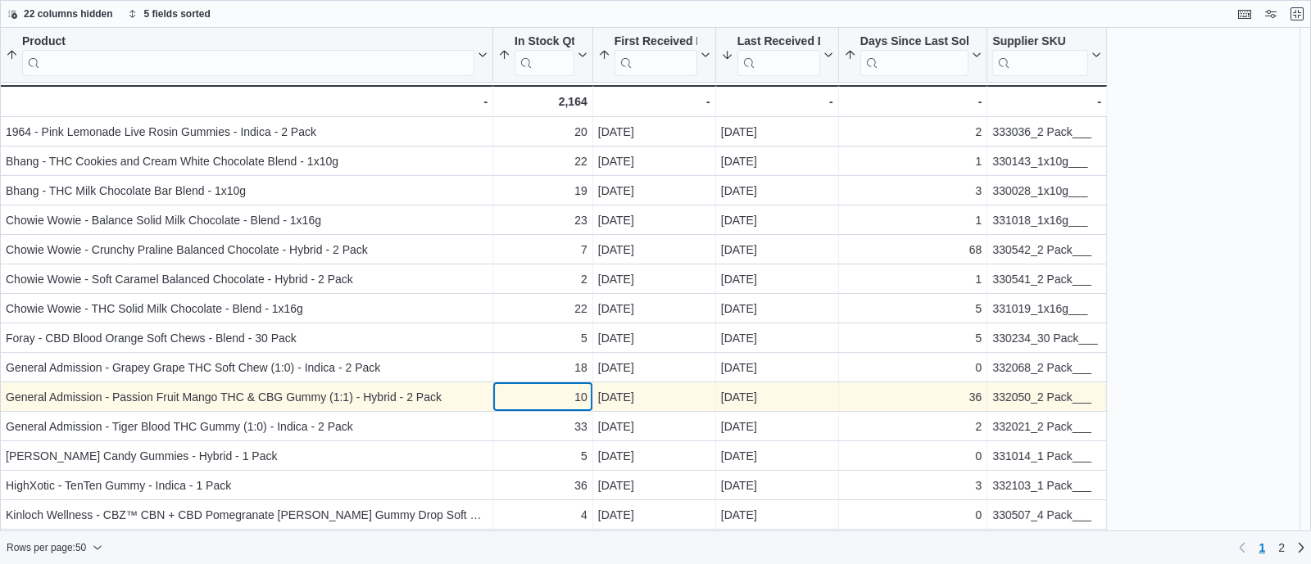
click at [563, 396] on div "10" at bounding box center [542, 397] width 89 height 20
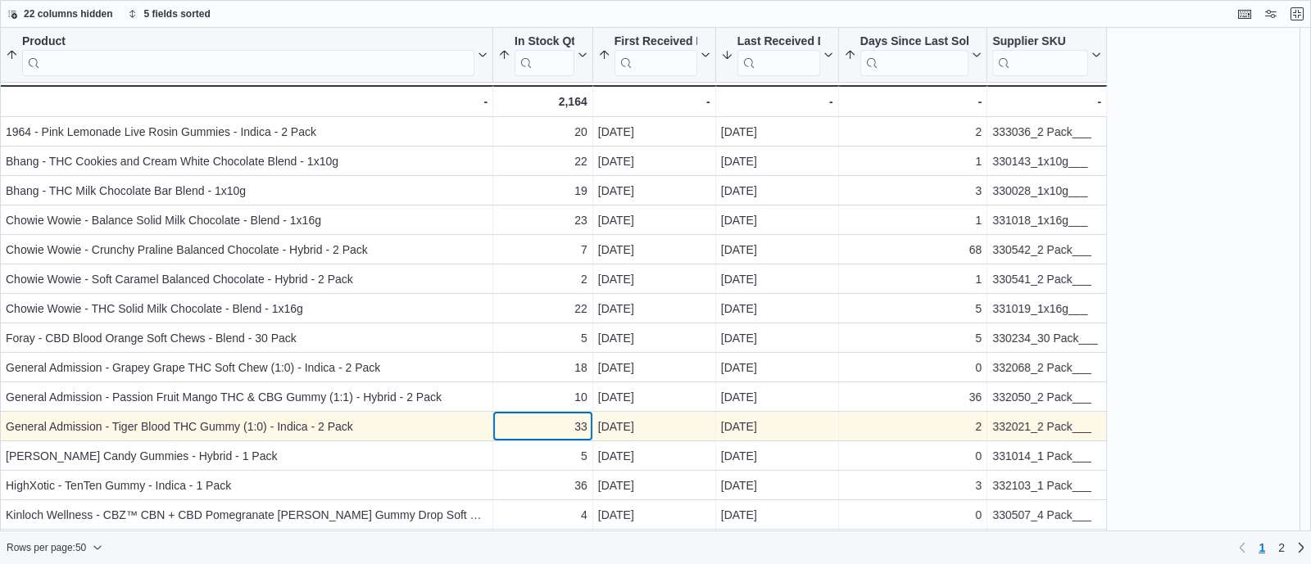
click at [560, 432] on div "33" at bounding box center [542, 427] width 89 height 20
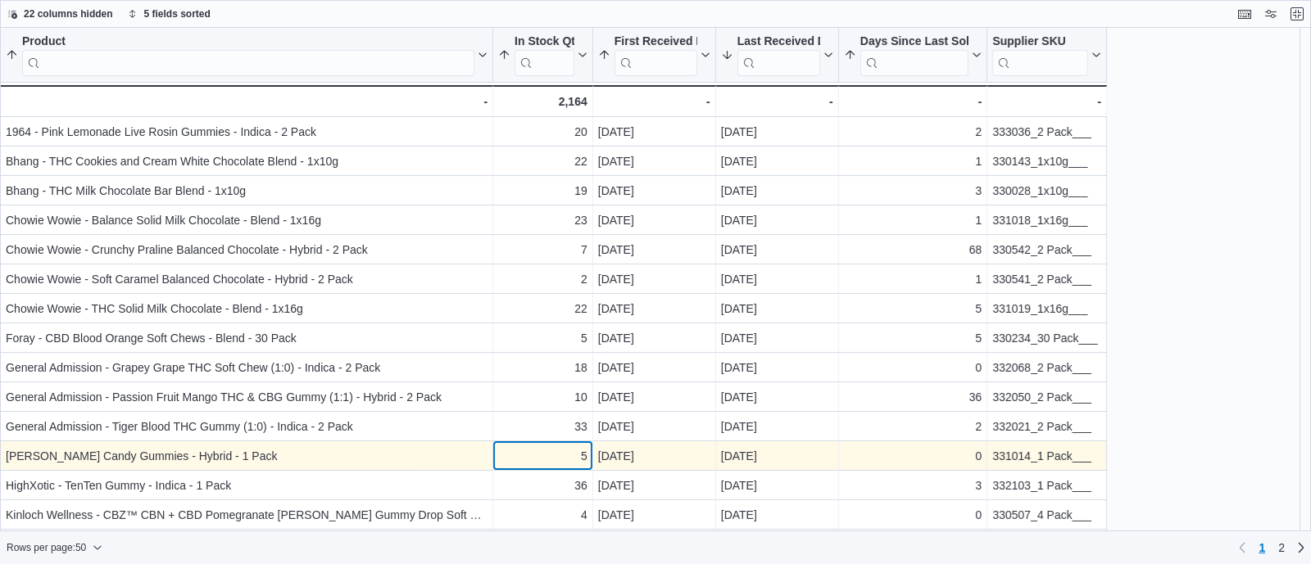
click at [564, 460] on div "5" at bounding box center [542, 456] width 89 height 20
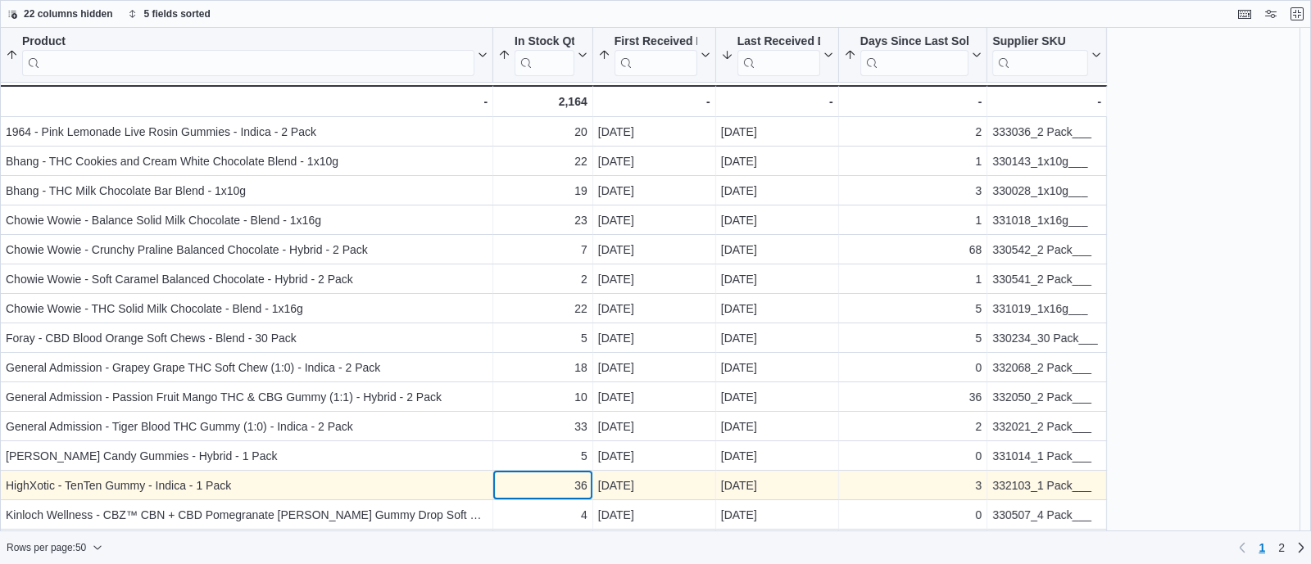
click at [558, 492] on div "36" at bounding box center [542, 486] width 89 height 20
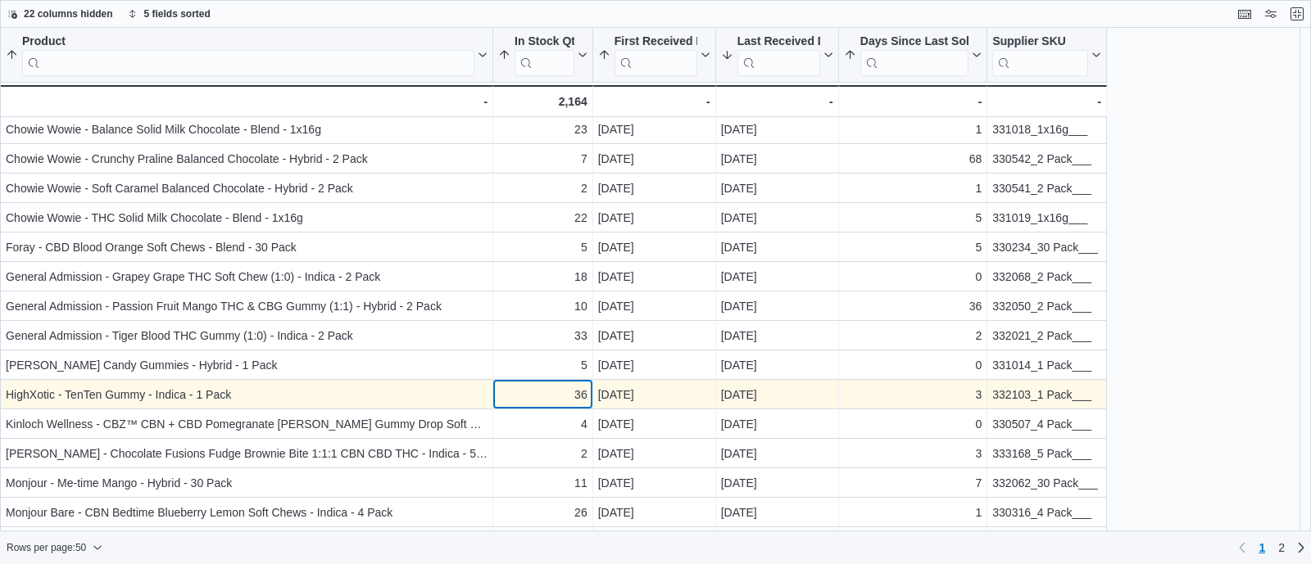
scroll to position [102, 0]
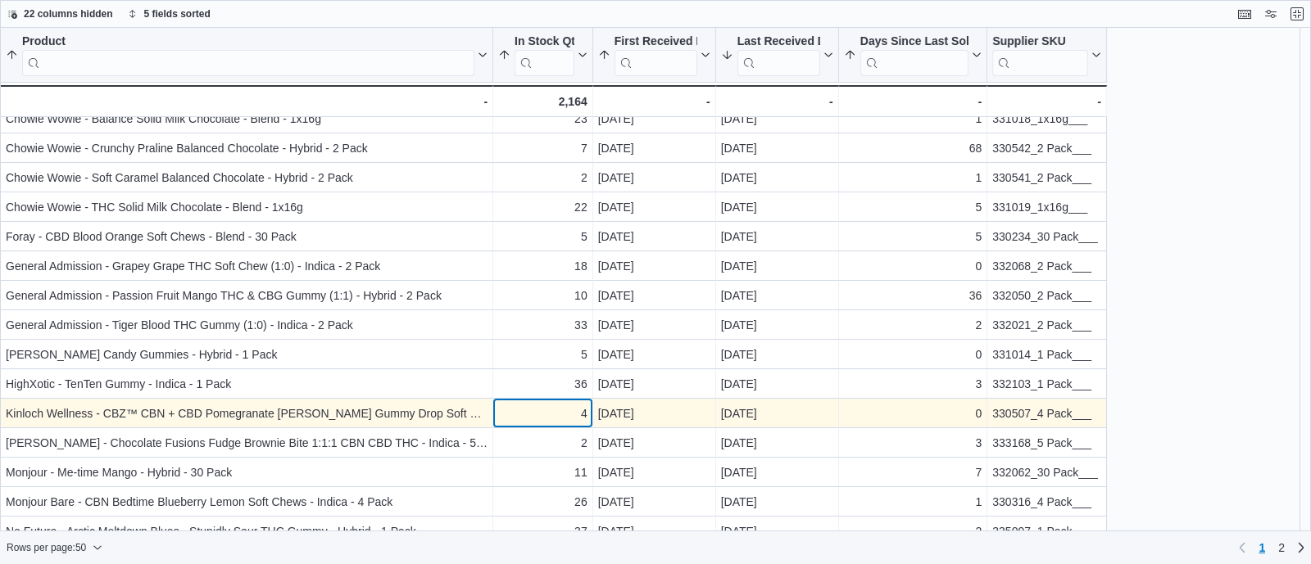
click at [565, 404] on div "4" at bounding box center [542, 414] width 89 height 20
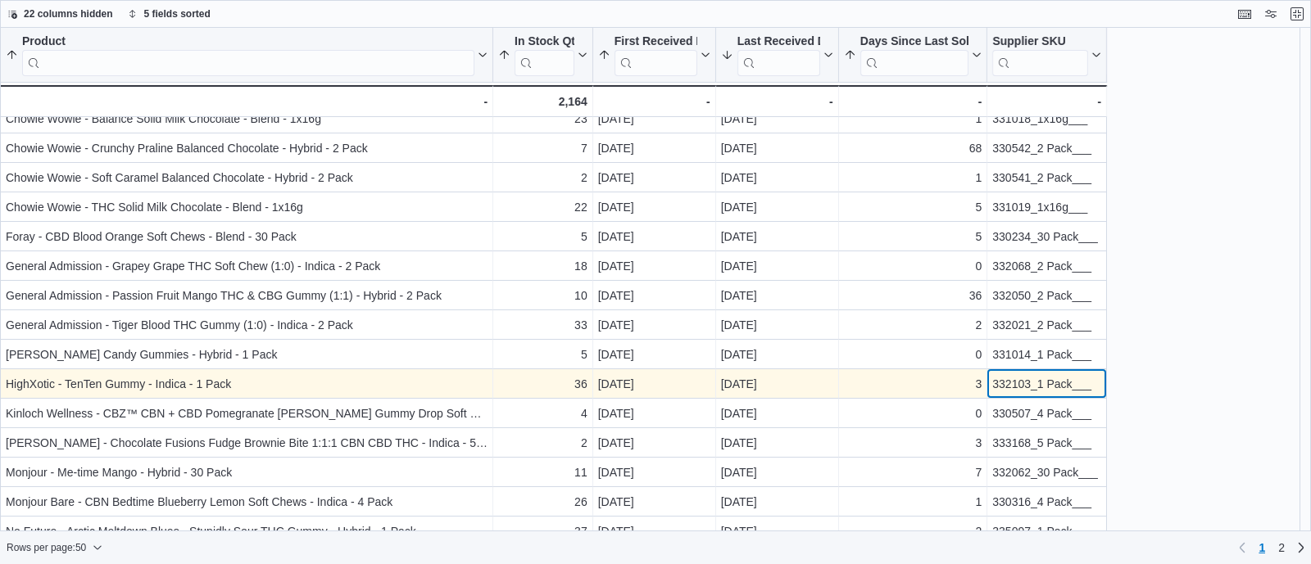
click at [1028, 369] on div "332103_1 Pack___ - Supplier SKU, column 6, row 13" at bounding box center [1047, 383] width 120 height 29
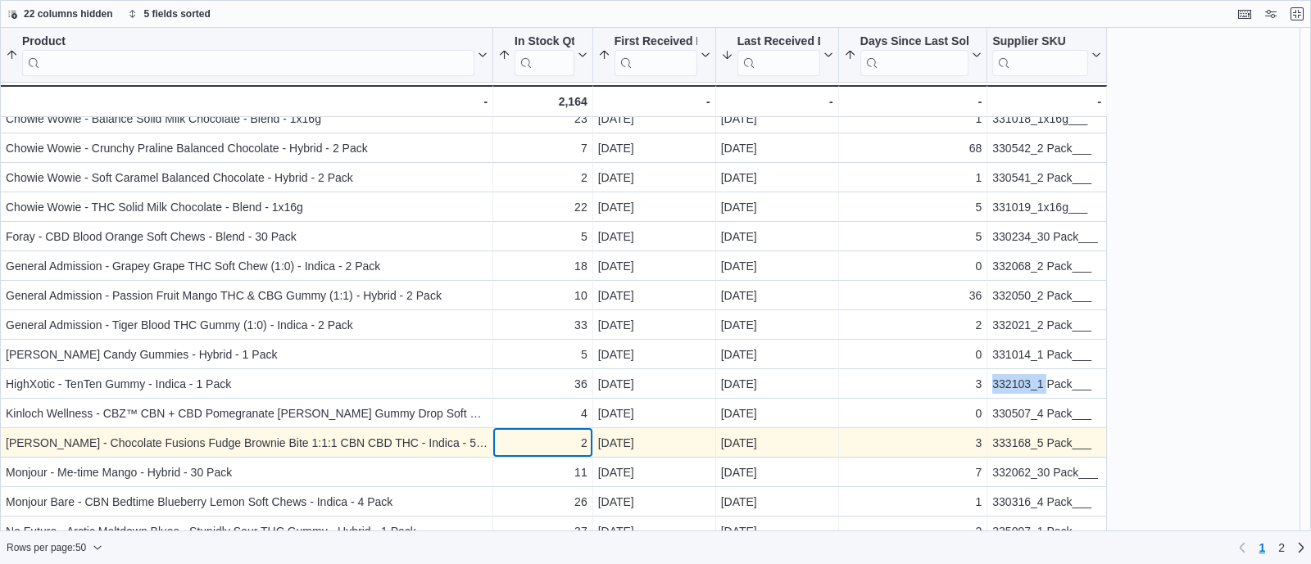
click at [544, 443] on div "2" at bounding box center [542, 443] width 89 height 20
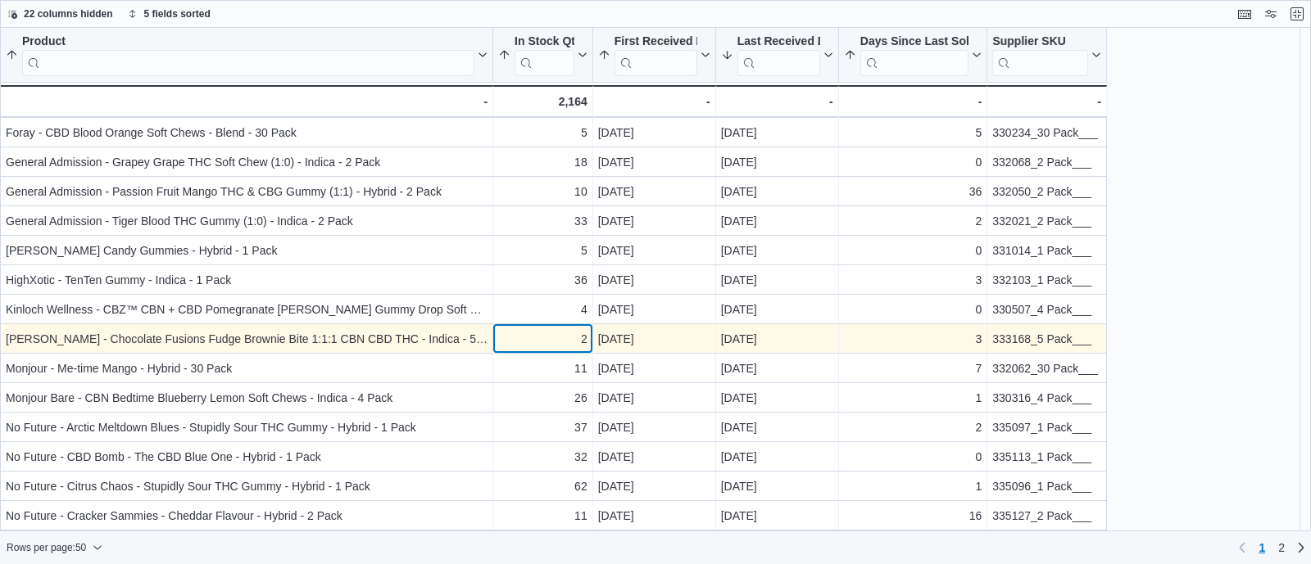
scroll to position [211, 0]
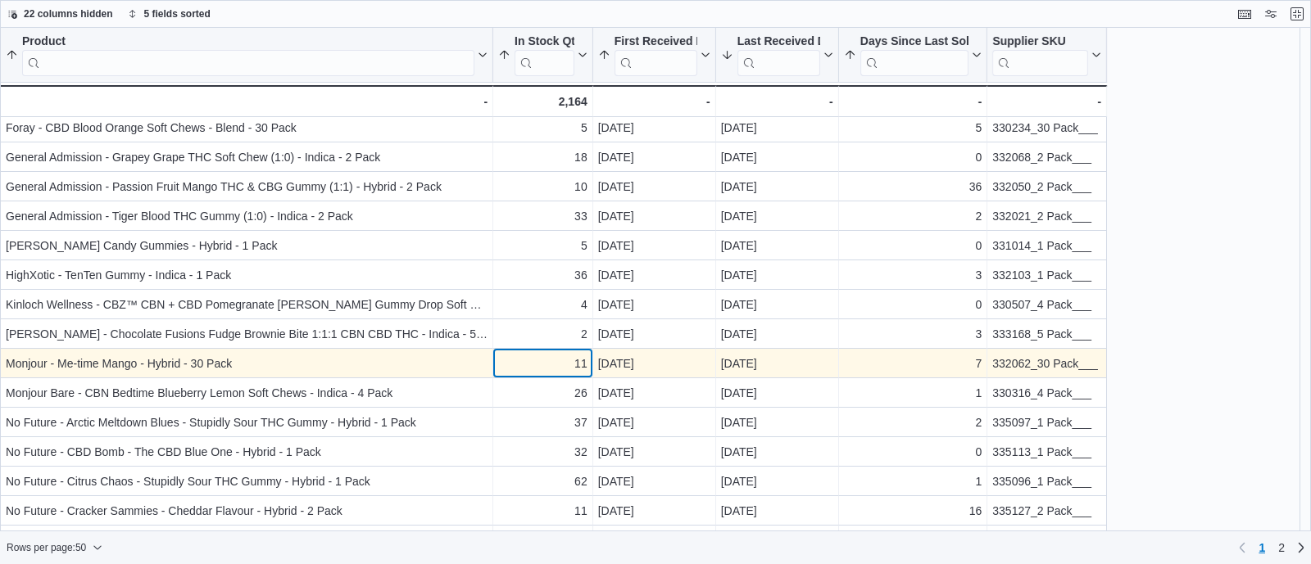
click at [547, 368] on div "11" at bounding box center [542, 364] width 89 height 20
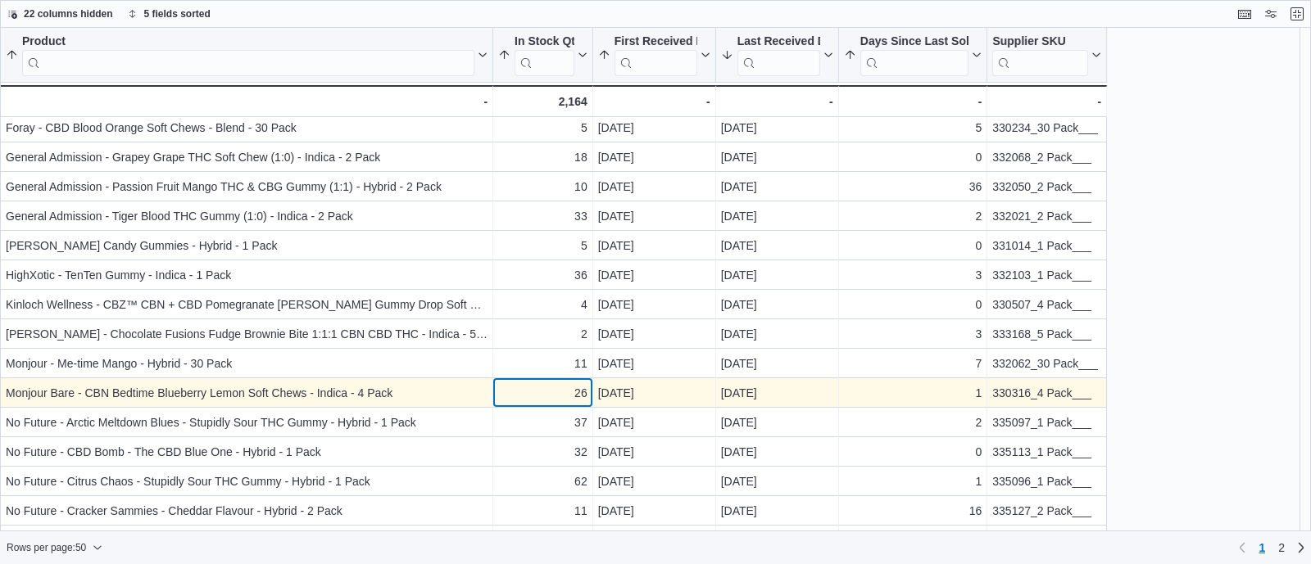
click at [551, 398] on div "26" at bounding box center [542, 393] width 89 height 20
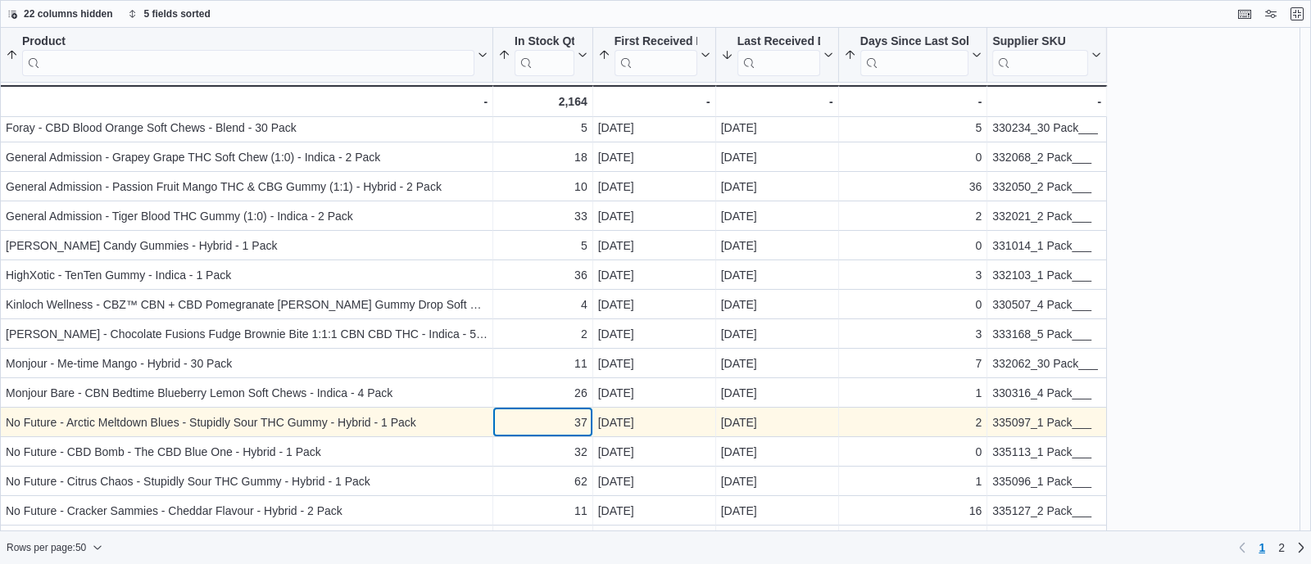
click at [544, 428] on div "37" at bounding box center [542, 423] width 89 height 20
click at [1040, 425] on div "335097_1 Pack___" at bounding box center [1046, 423] width 109 height 20
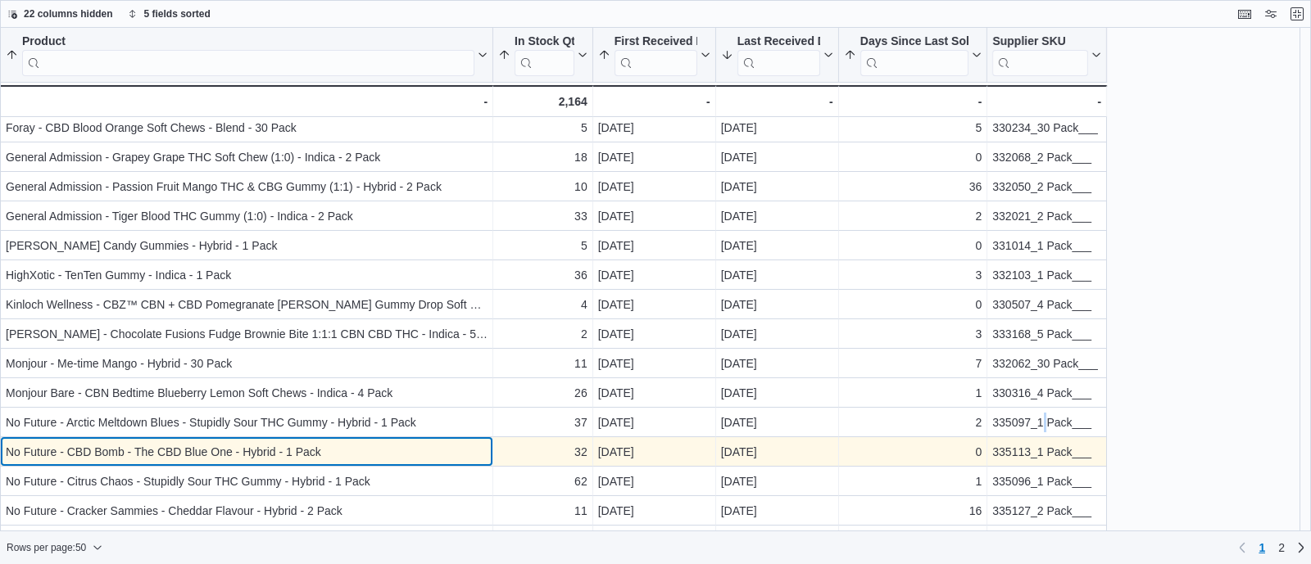
click at [448, 444] on div "No Future - CBD Bomb - The CBD Blue One - Hybrid - 1 Pack" at bounding box center [247, 452] width 482 height 20
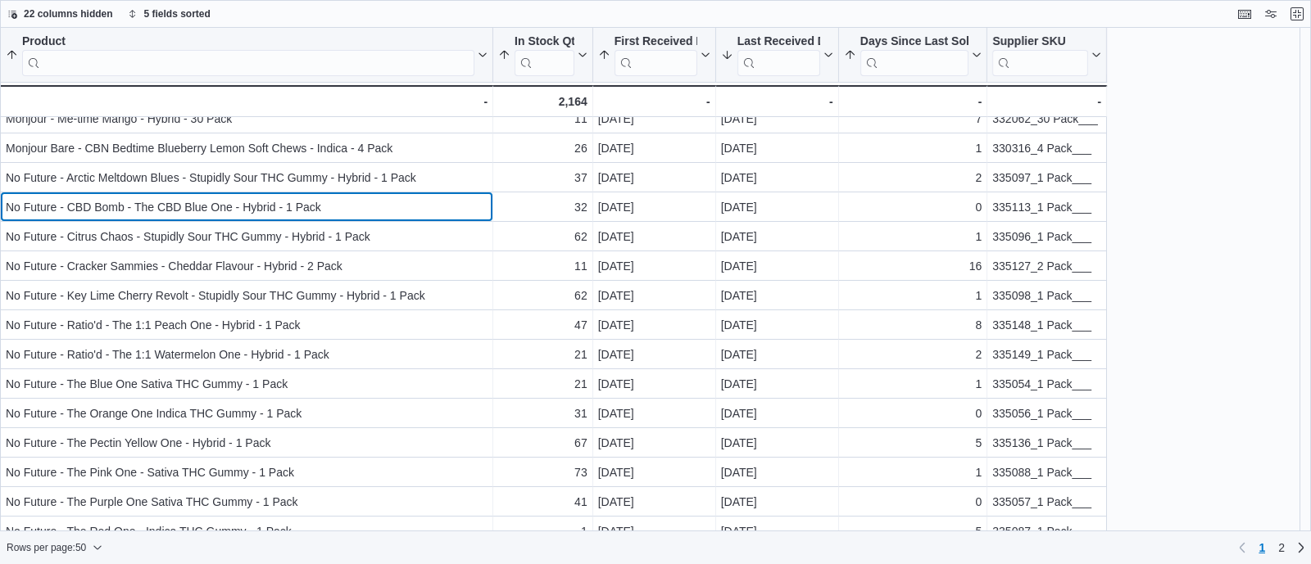
scroll to position [468, 0]
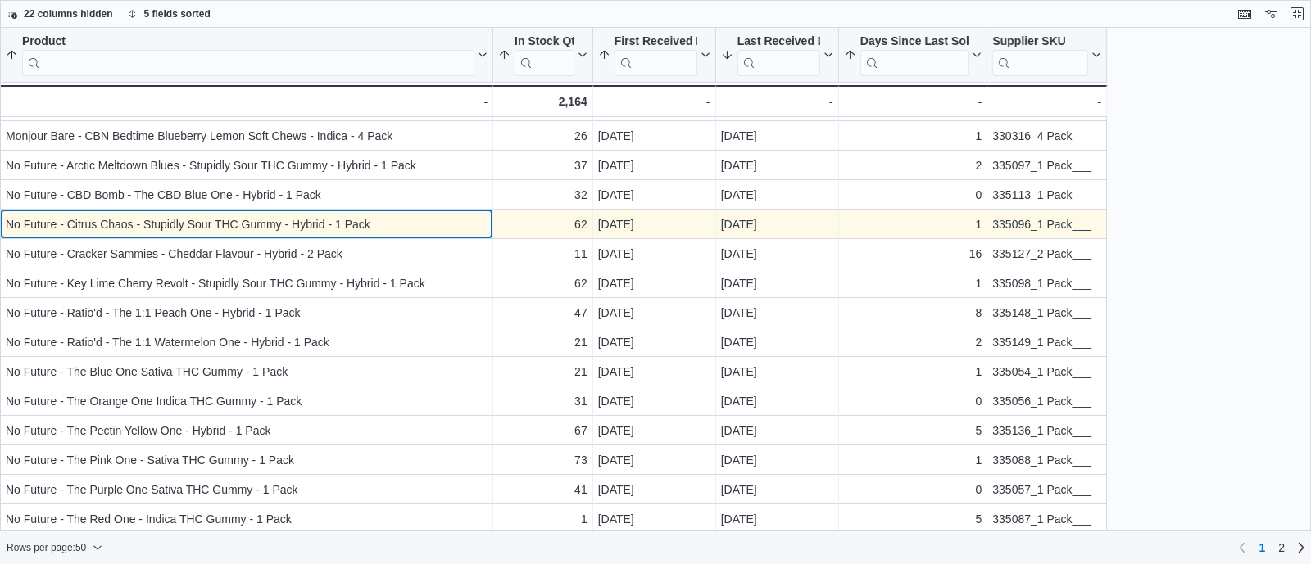
click at [417, 233] on div "No Future - Citrus Chaos - Stupidly Sour THC Gummy - Hybrid - 1 Pack - Product,…" at bounding box center [246, 224] width 493 height 29
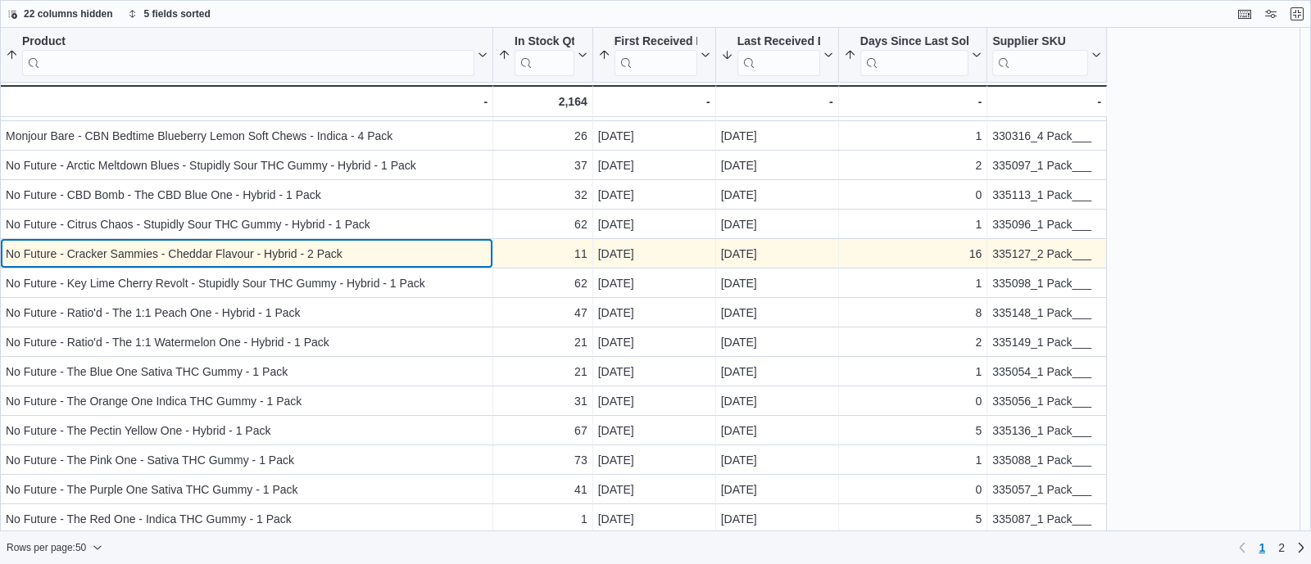
click at [446, 248] on div "No Future - Cracker Sammies - Cheddar Flavour - Hybrid - 2 Pack" at bounding box center [247, 254] width 482 height 20
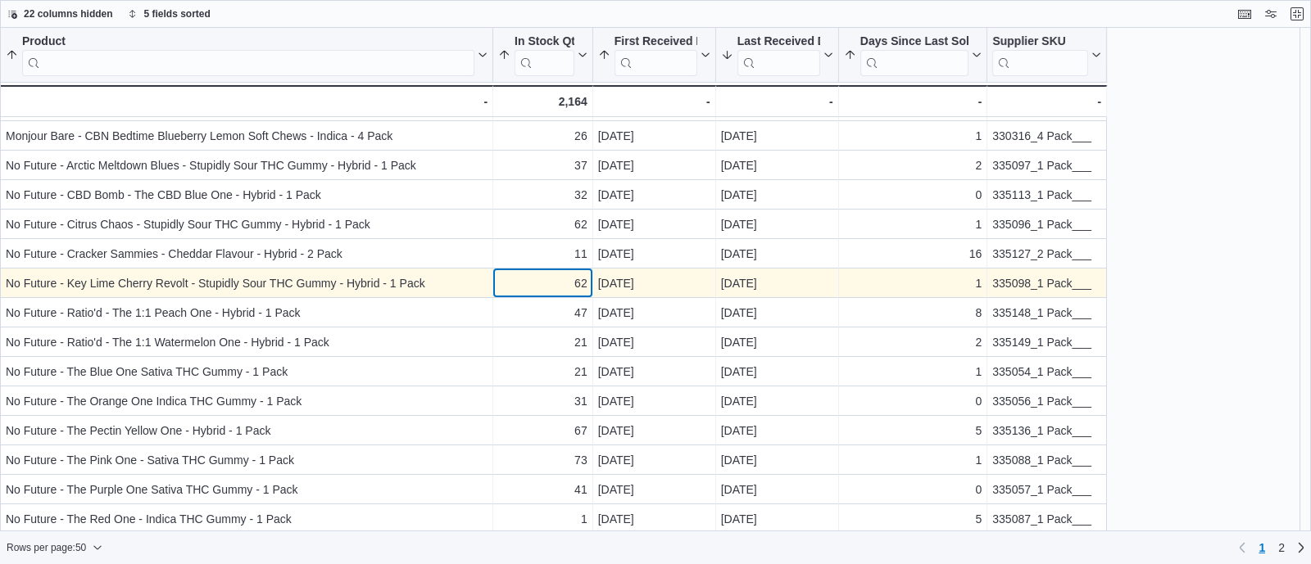
click at [501, 282] on div "62" at bounding box center [542, 284] width 89 height 20
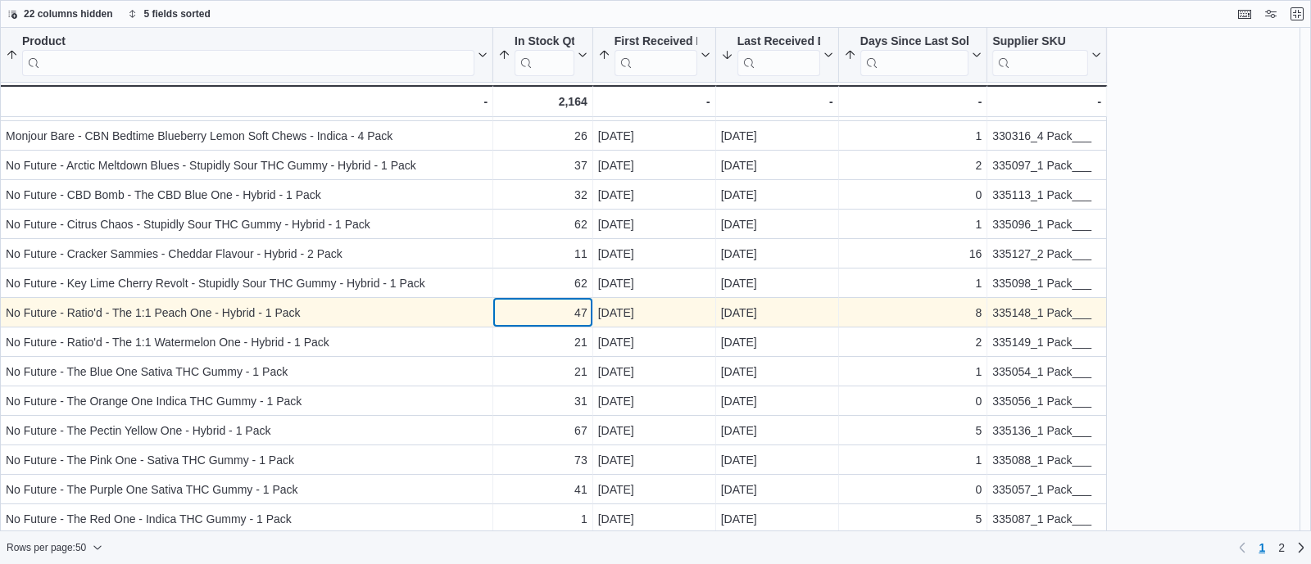
click at [520, 314] on div "47" at bounding box center [542, 313] width 89 height 20
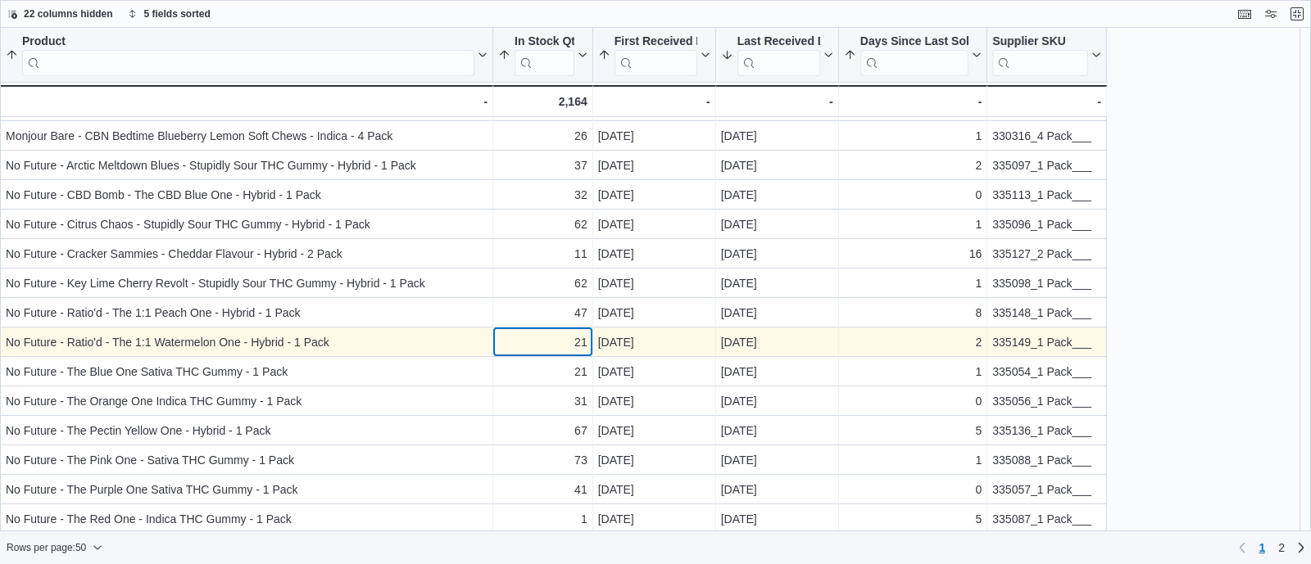
click at [520, 346] on div "21" at bounding box center [542, 343] width 89 height 20
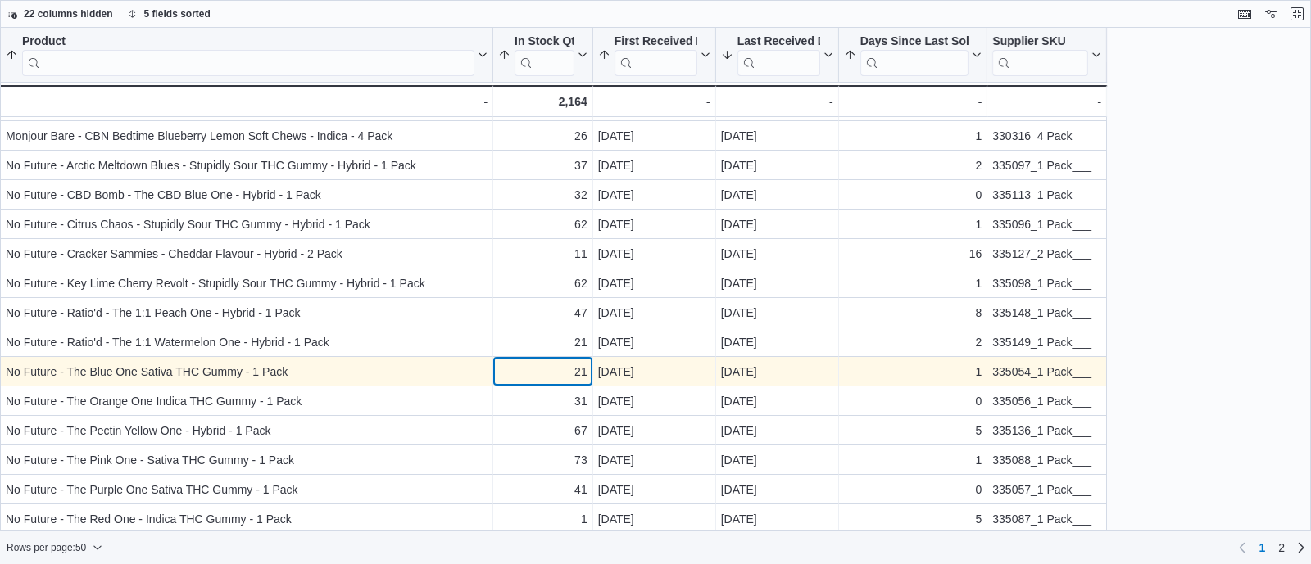
click at [529, 374] on div "21" at bounding box center [542, 372] width 89 height 20
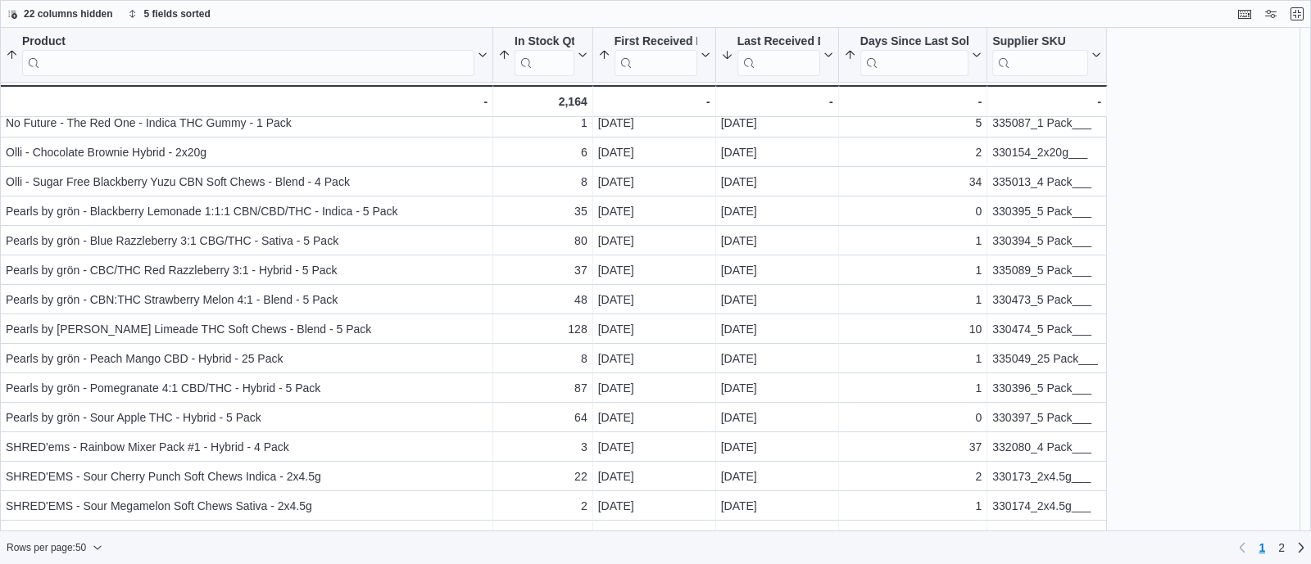
scroll to position [866, 0]
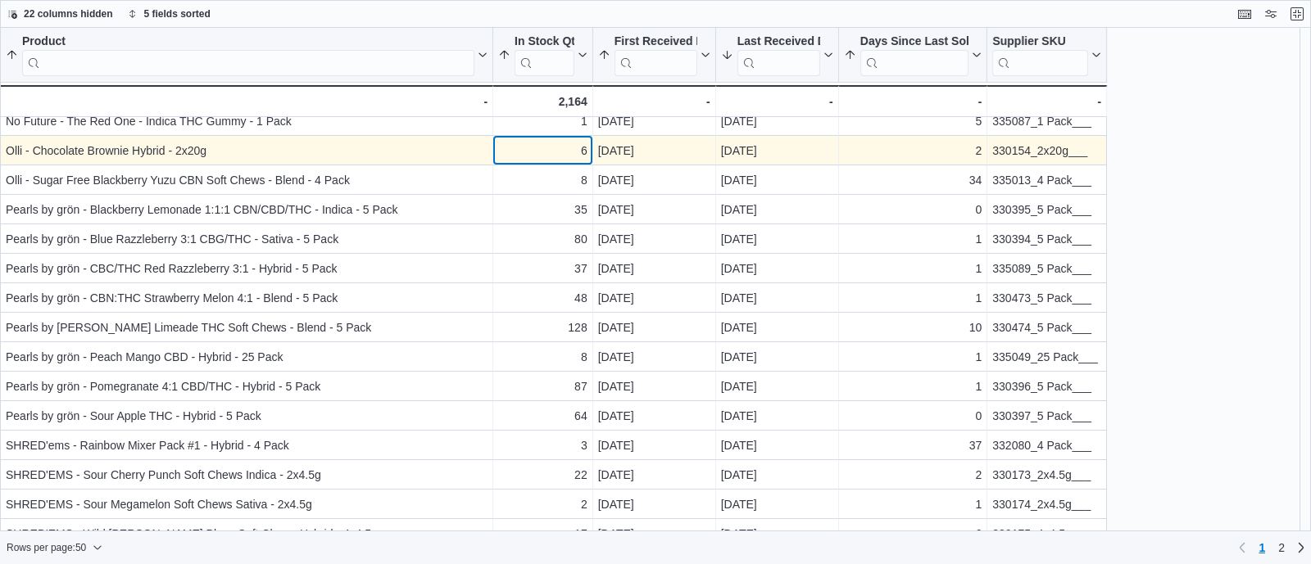
click at [557, 145] on div "6" at bounding box center [542, 151] width 89 height 20
click at [1046, 146] on div "330154_2x20g___" at bounding box center [1046, 151] width 109 height 20
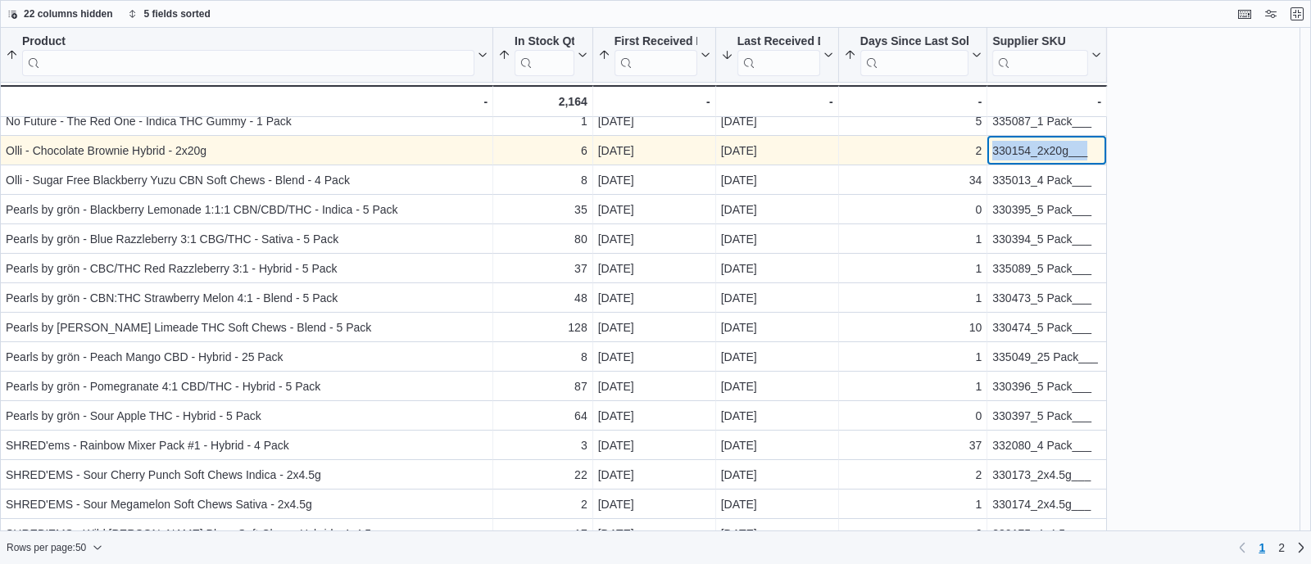
click at [1046, 146] on div "330154_2x20g___" at bounding box center [1046, 151] width 109 height 20
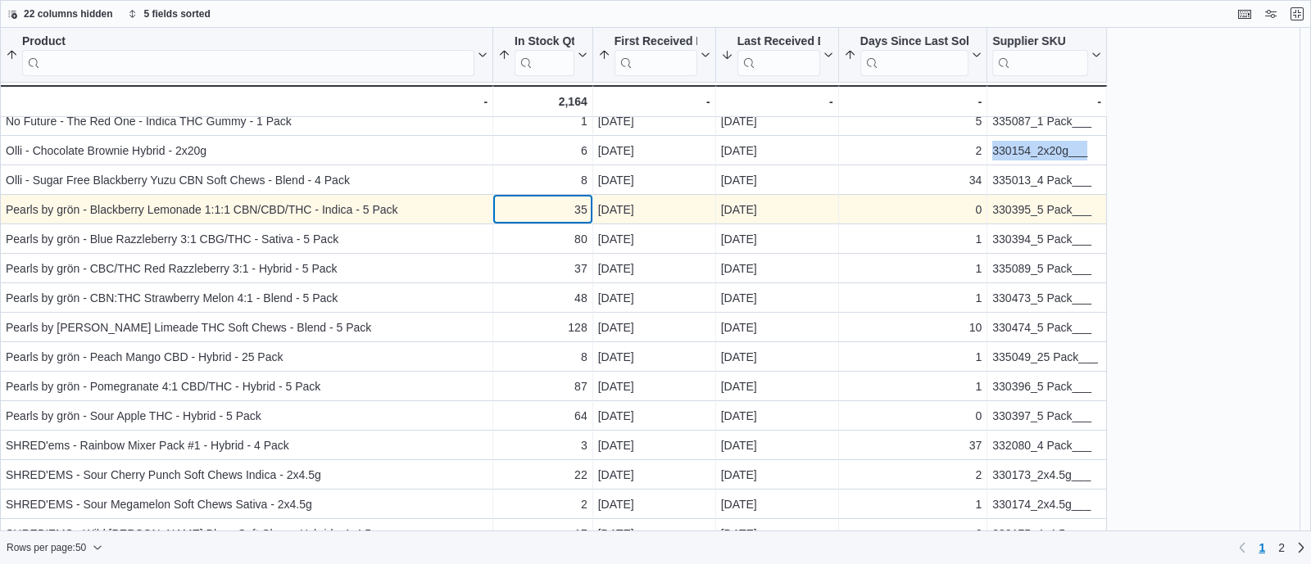
click at [552, 200] on div "35" at bounding box center [542, 210] width 89 height 20
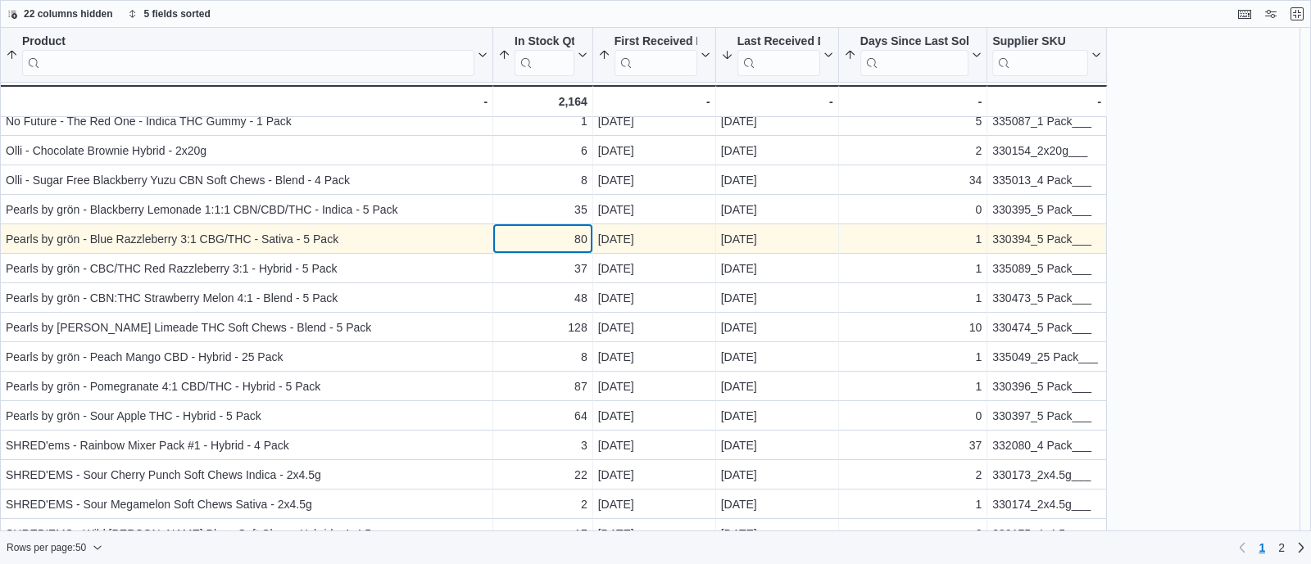
click at [553, 238] on div "80" at bounding box center [542, 239] width 89 height 20
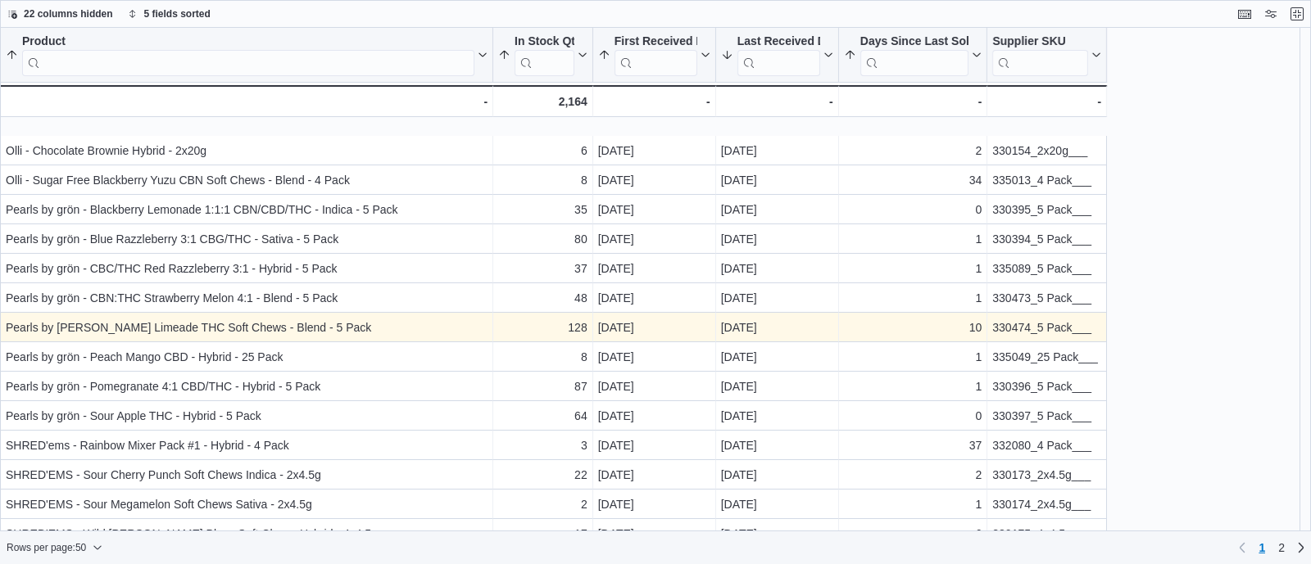
scroll to position [1059, 0]
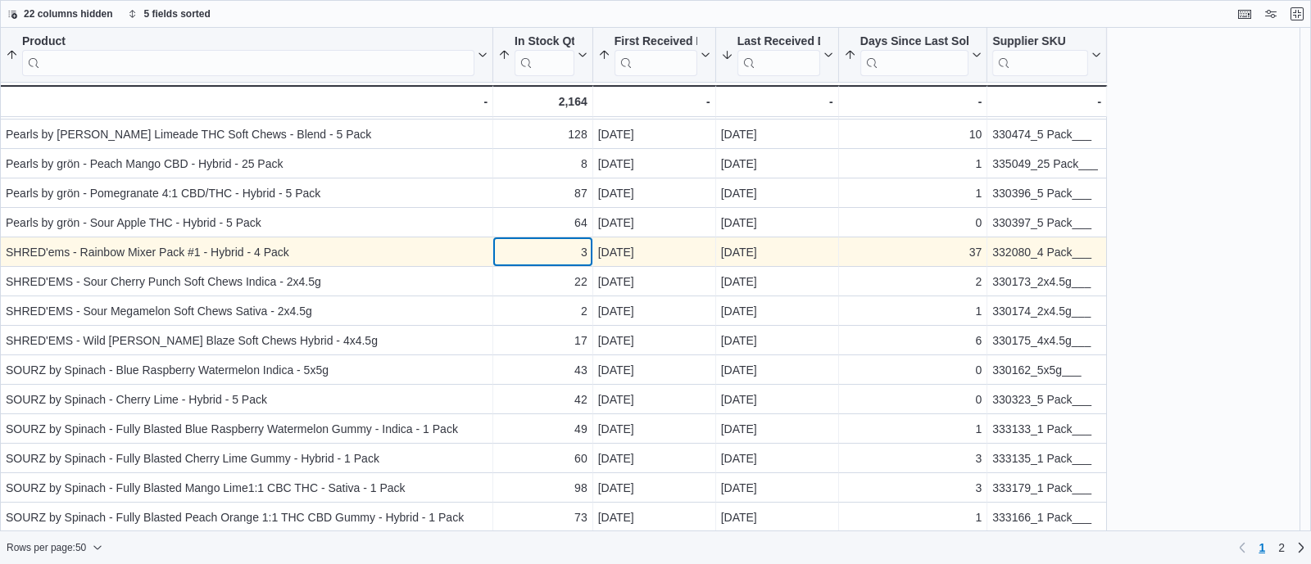
click at [537, 246] on div "3" at bounding box center [542, 252] width 89 height 20
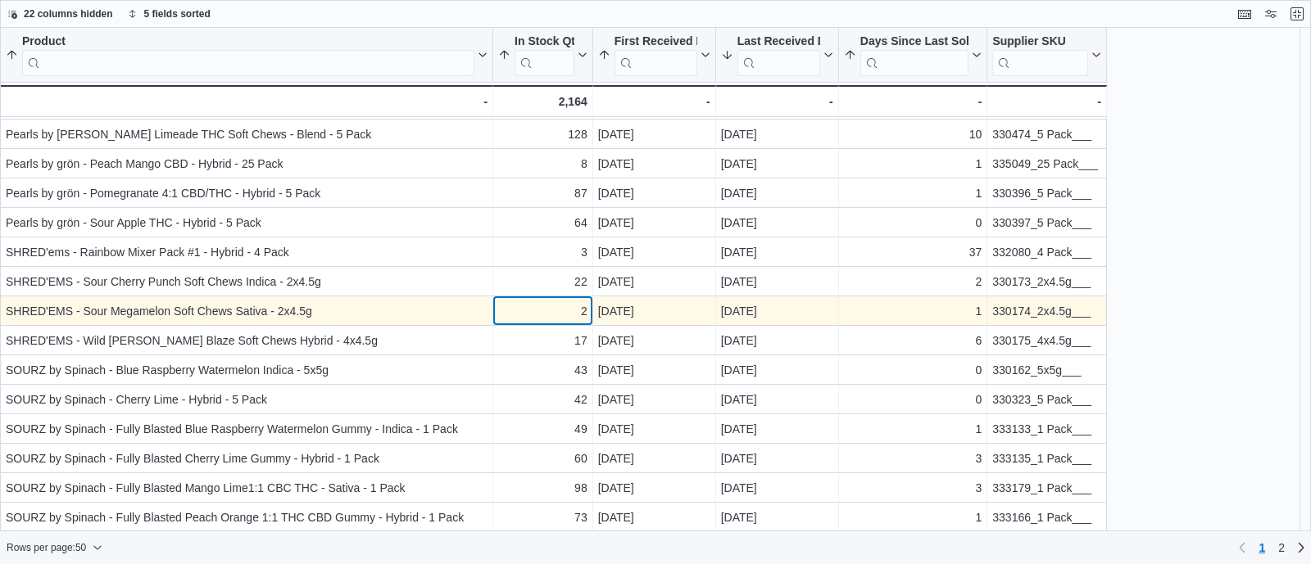
click at [537, 315] on div "2" at bounding box center [542, 311] width 89 height 20
click at [1021, 320] on div "330174_2x4.5g___ - Supplier SKU, column 6, row 43" at bounding box center [1047, 311] width 120 height 29
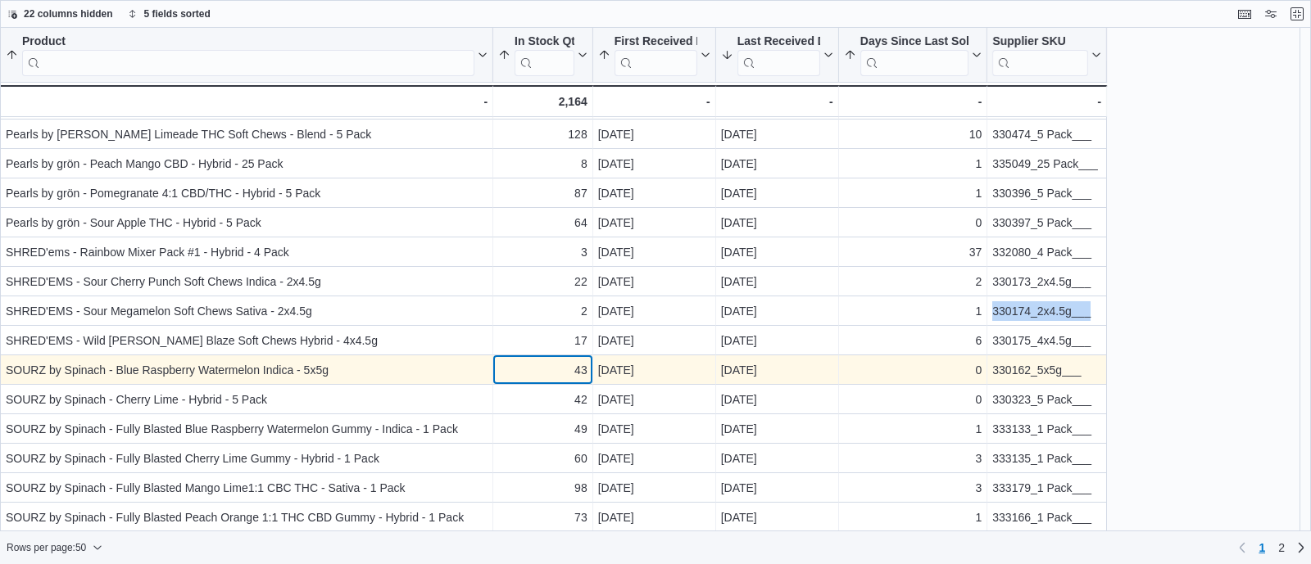
click at [555, 369] on div "43" at bounding box center [542, 370] width 89 height 20
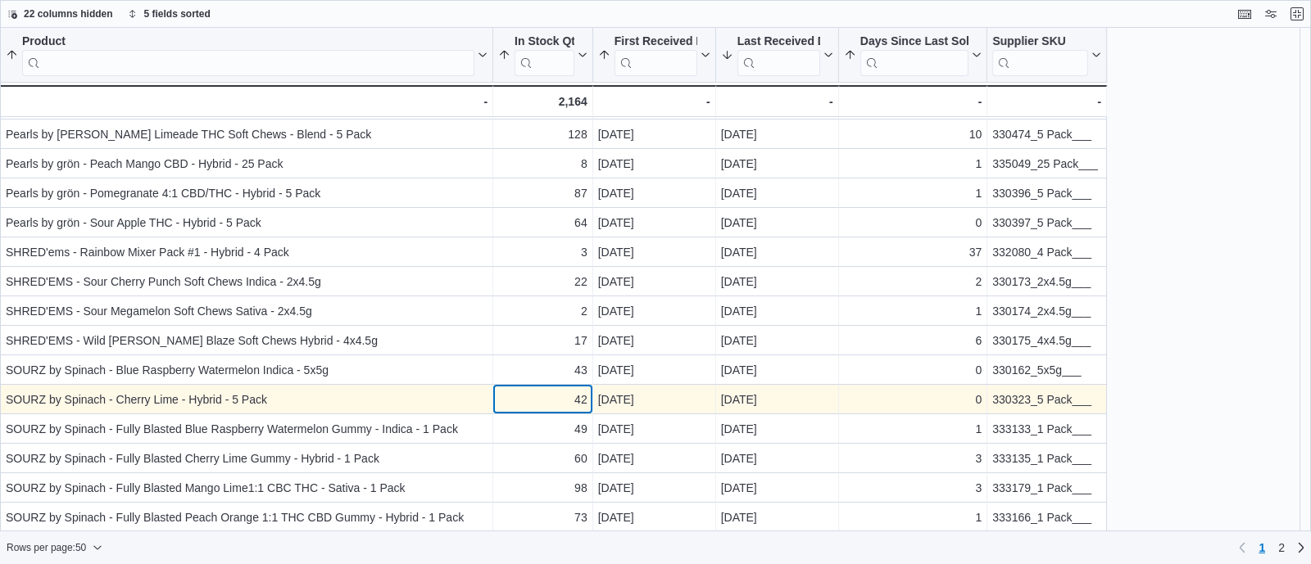
click at [569, 401] on div "42" at bounding box center [542, 400] width 89 height 20
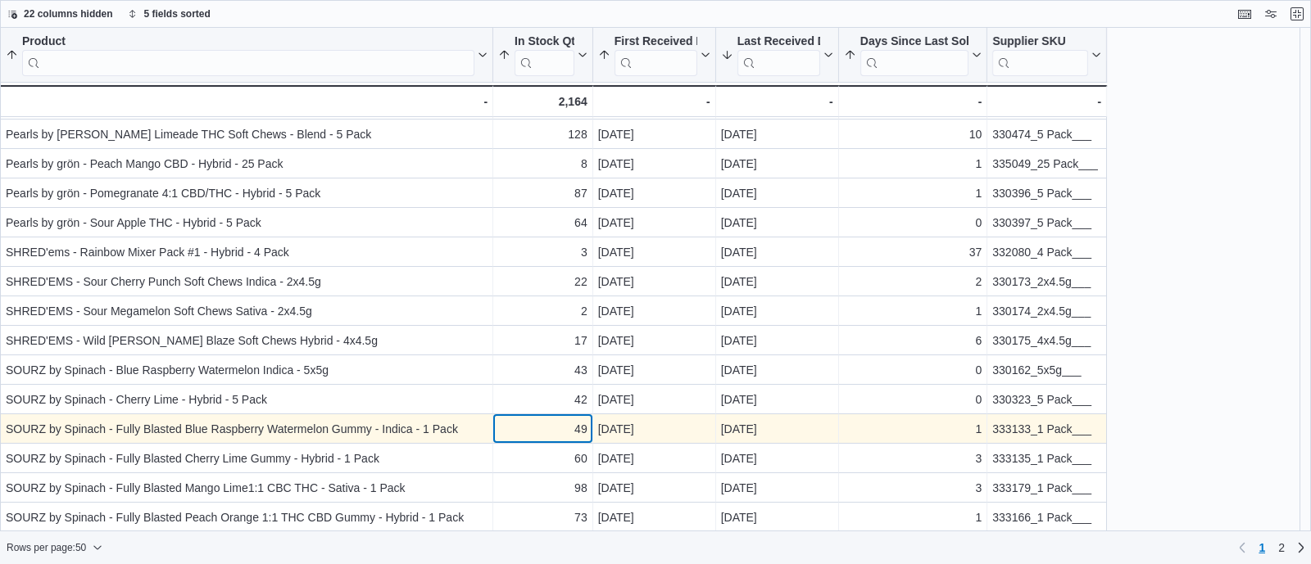
click at [569, 436] on div "49" at bounding box center [542, 429] width 89 height 20
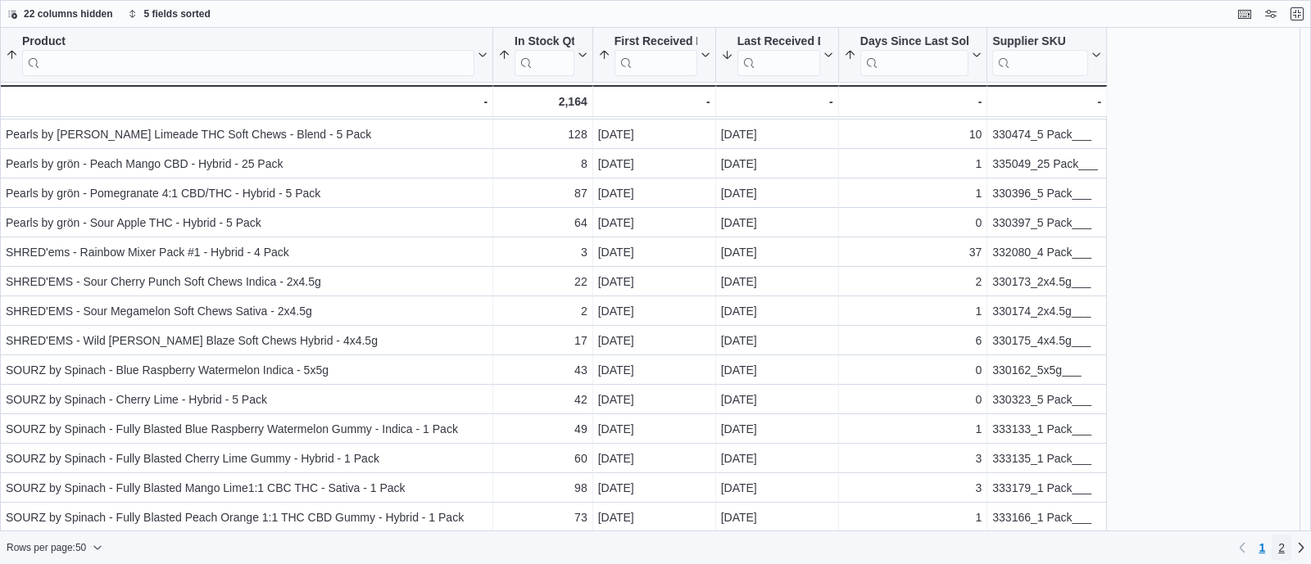
click at [1284, 546] on span "2" at bounding box center [1281, 548] width 7 height 16
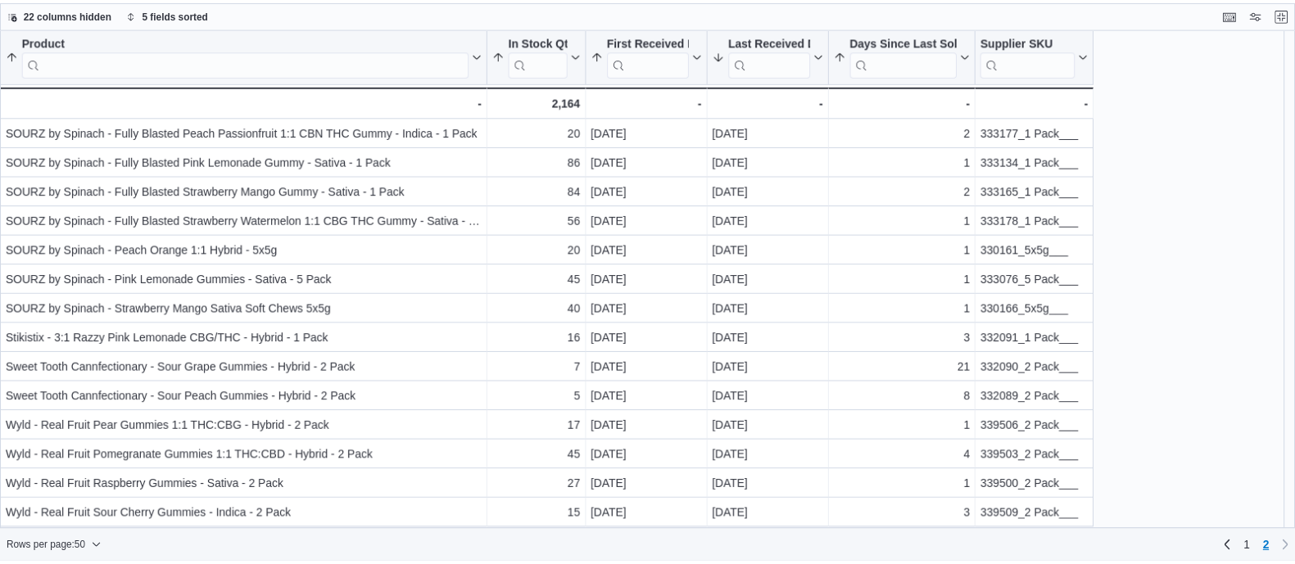
scroll to position [0, 0]
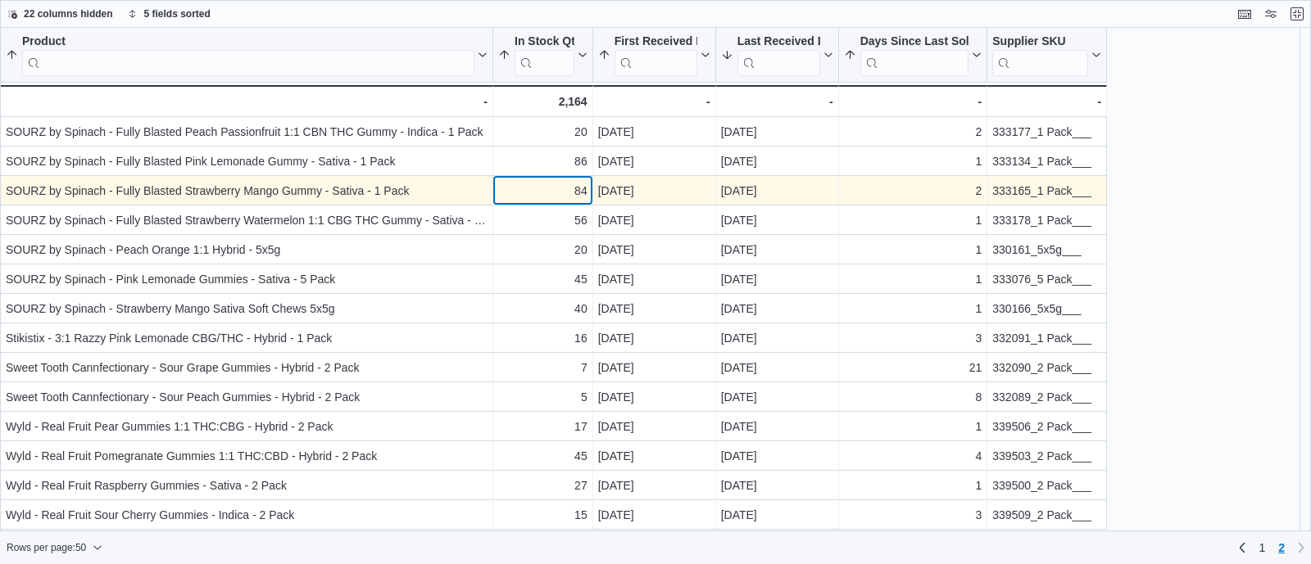
click at [532, 191] on div "84" at bounding box center [542, 191] width 89 height 20
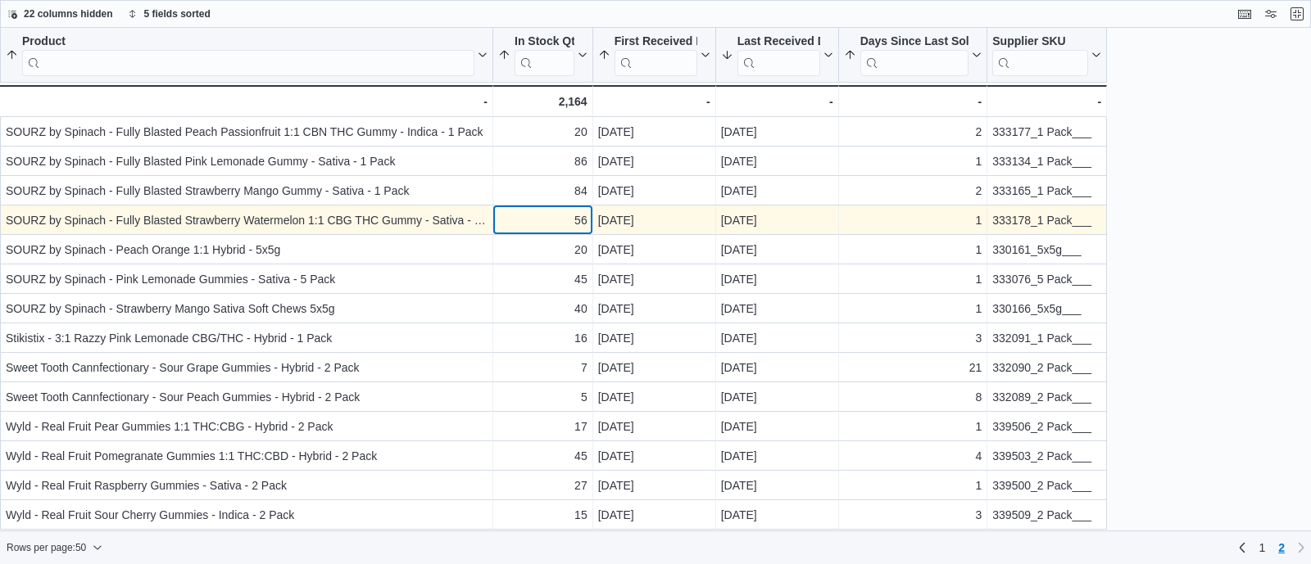
click at [543, 232] on div "56 - In Stock Qty, column 2, row 54" at bounding box center [543, 220] width 100 height 29
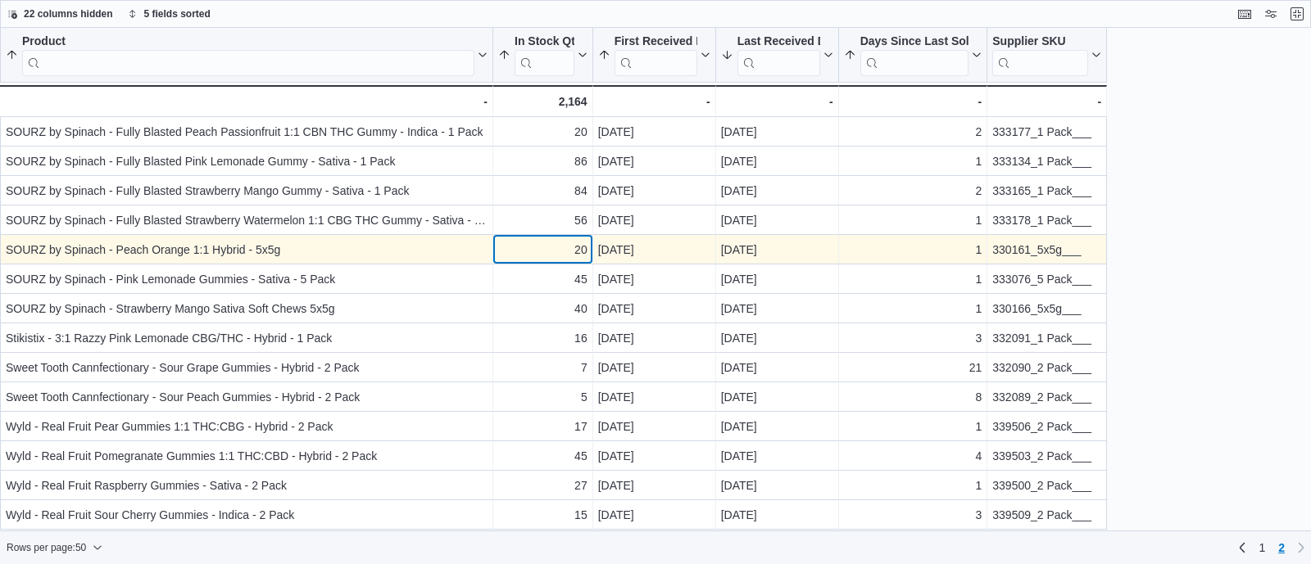
click at [549, 256] on div "20" at bounding box center [542, 250] width 89 height 20
click at [1048, 247] on div "330161_5x5g___" at bounding box center [1046, 250] width 109 height 20
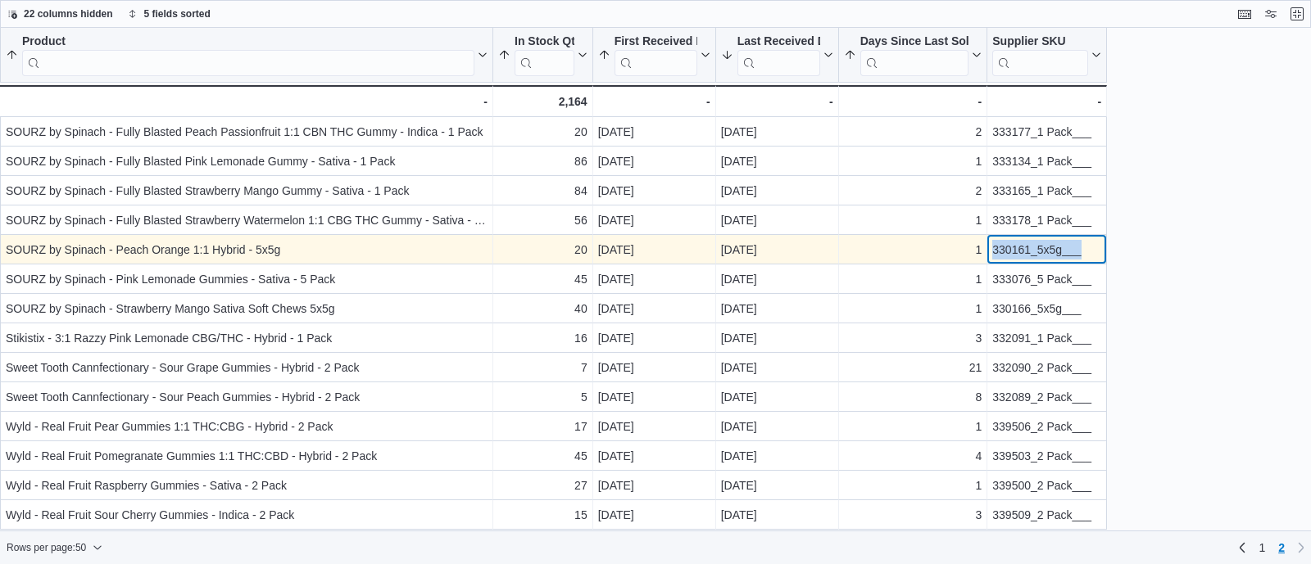
click at [1048, 247] on div "330161_5x5g___" at bounding box center [1046, 250] width 109 height 20
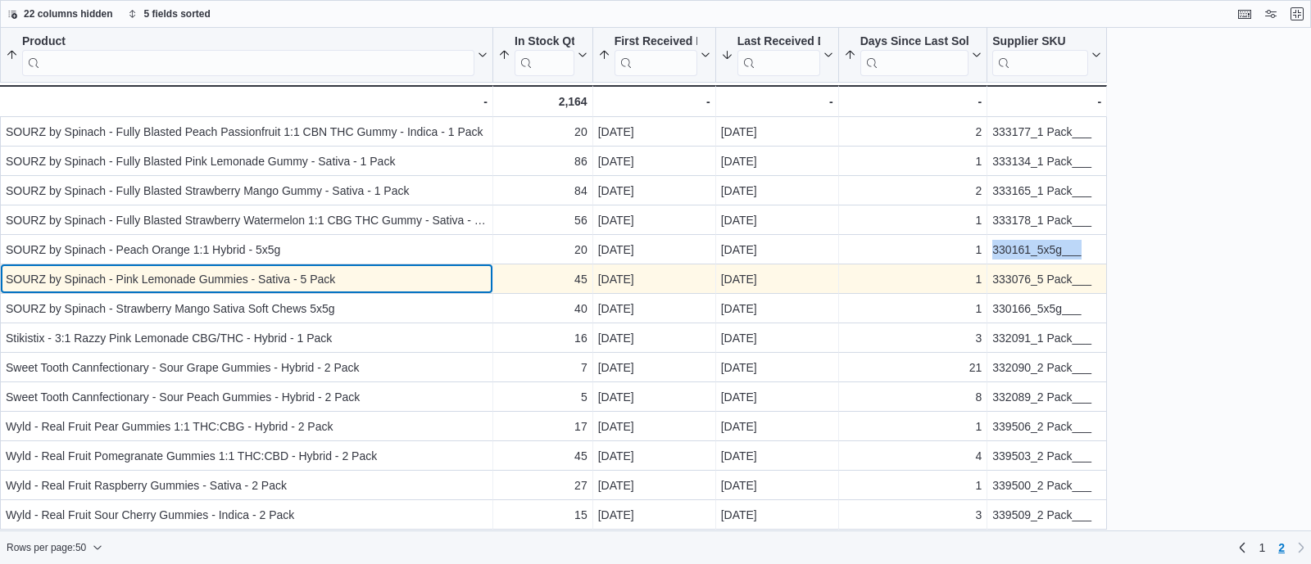
click at [455, 272] on div "SOURZ by Spinach - Pink Lemonade Gummies - Sativa - 5 Pack" at bounding box center [247, 280] width 482 height 20
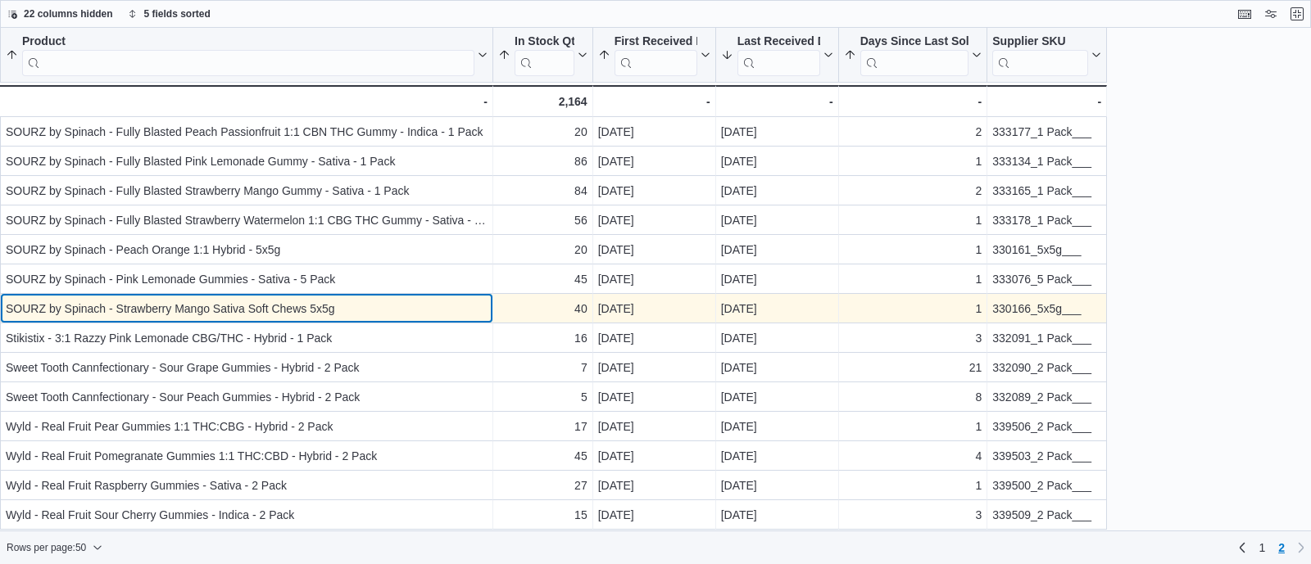
click at [472, 313] on div "SOURZ by Spinach - Strawberry Mango Sativa Soft Chews 5x5g" at bounding box center [247, 309] width 482 height 20
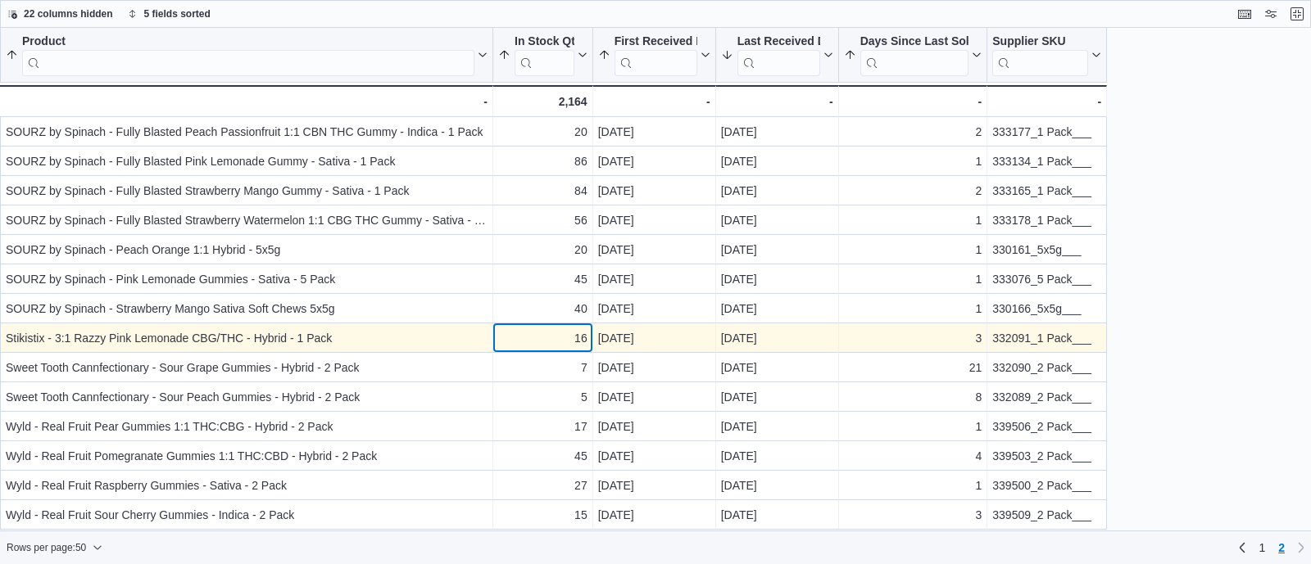
click at [530, 332] on div "16" at bounding box center [542, 338] width 89 height 20
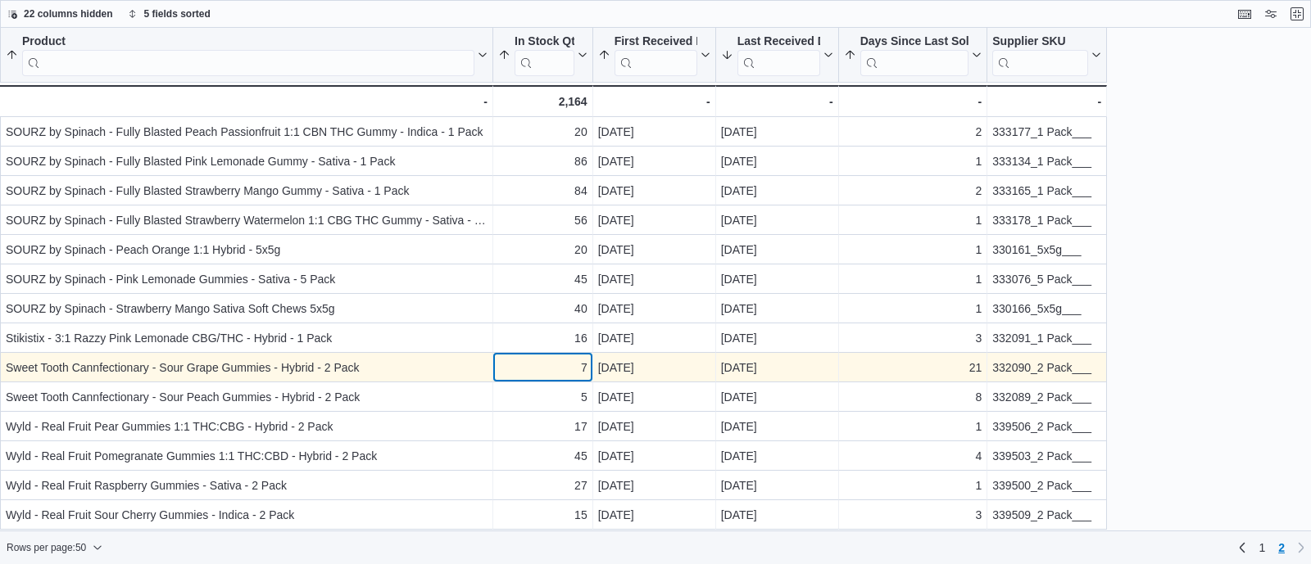
click at [547, 364] on div "7" at bounding box center [542, 368] width 89 height 20
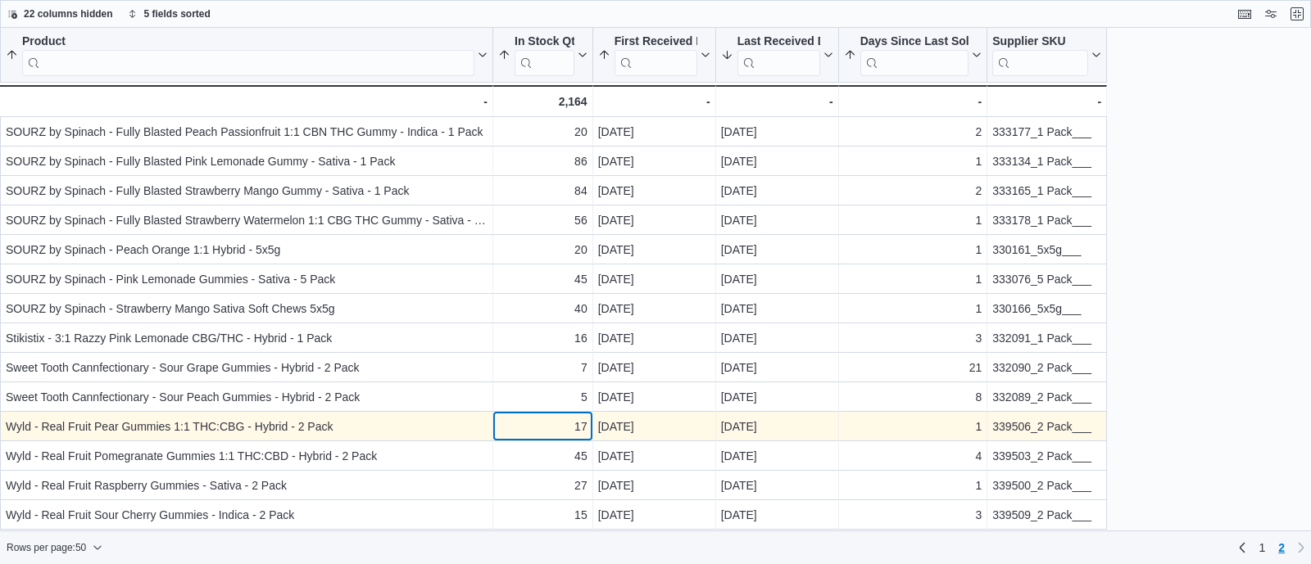
click at [536, 412] on div "17 - In Stock Qty, column 2, row 61" at bounding box center [543, 426] width 100 height 29
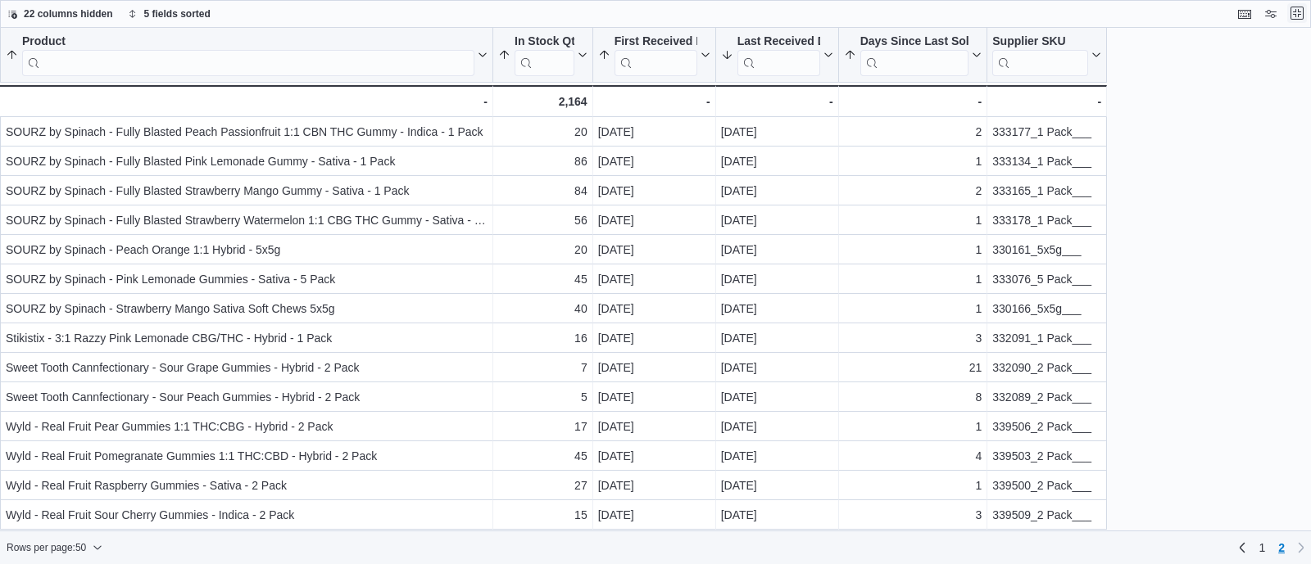
click at [1306, 14] on button "Exit fullscreen" at bounding box center [1297, 13] width 20 height 20
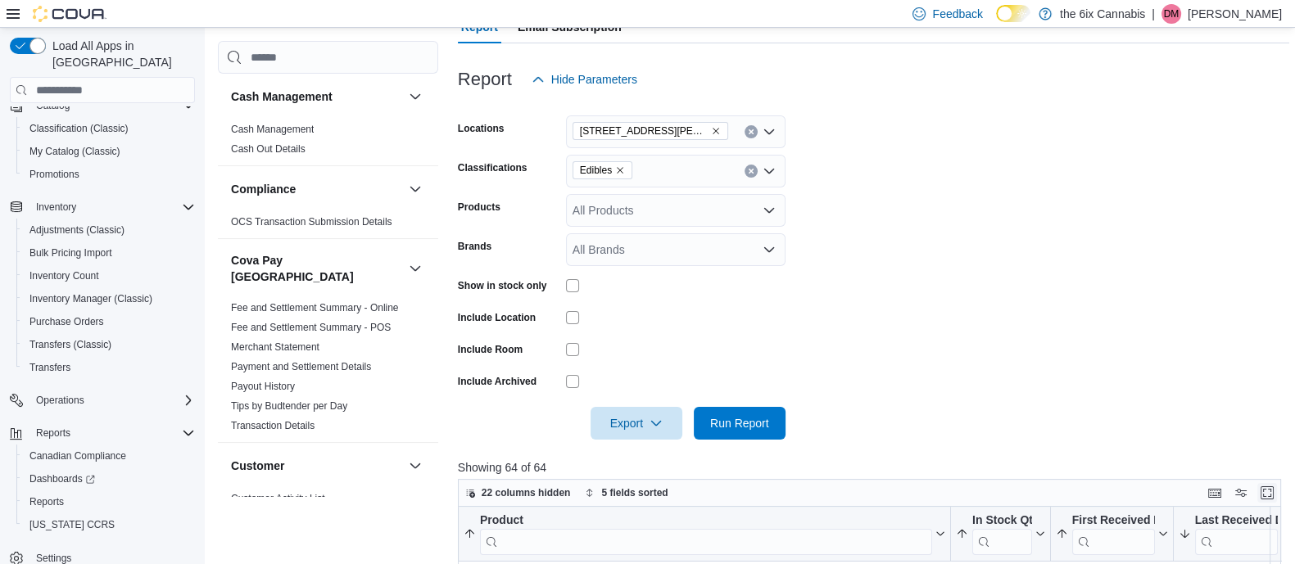
scroll to position [212, 0]
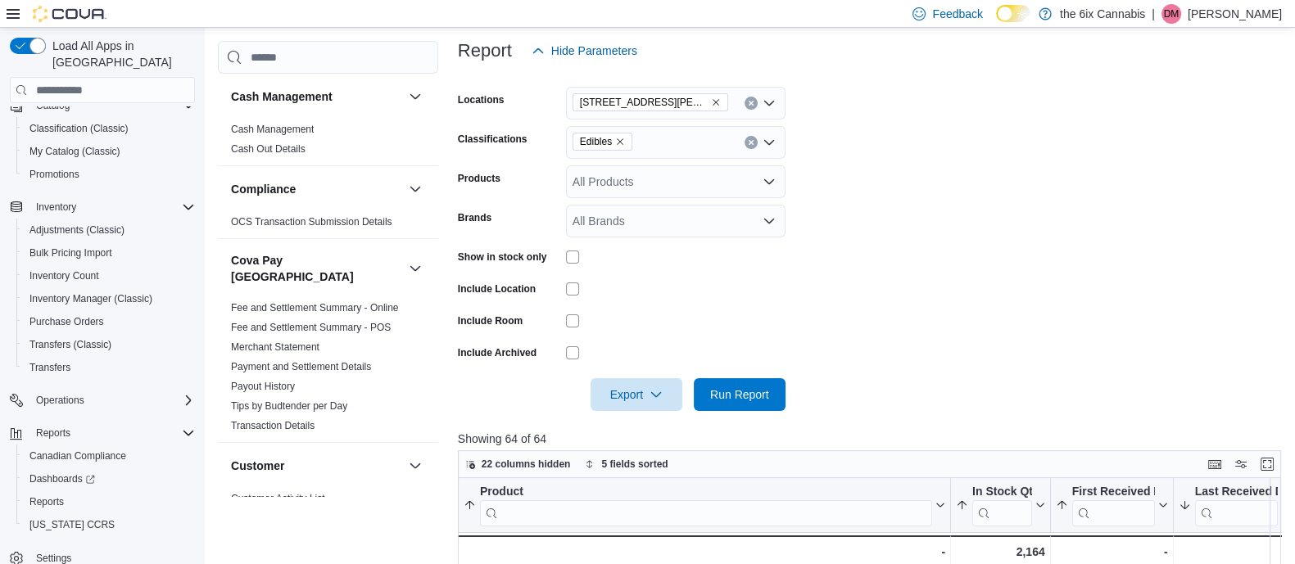
click at [745, 151] on div "Edibles" at bounding box center [676, 142] width 220 height 33
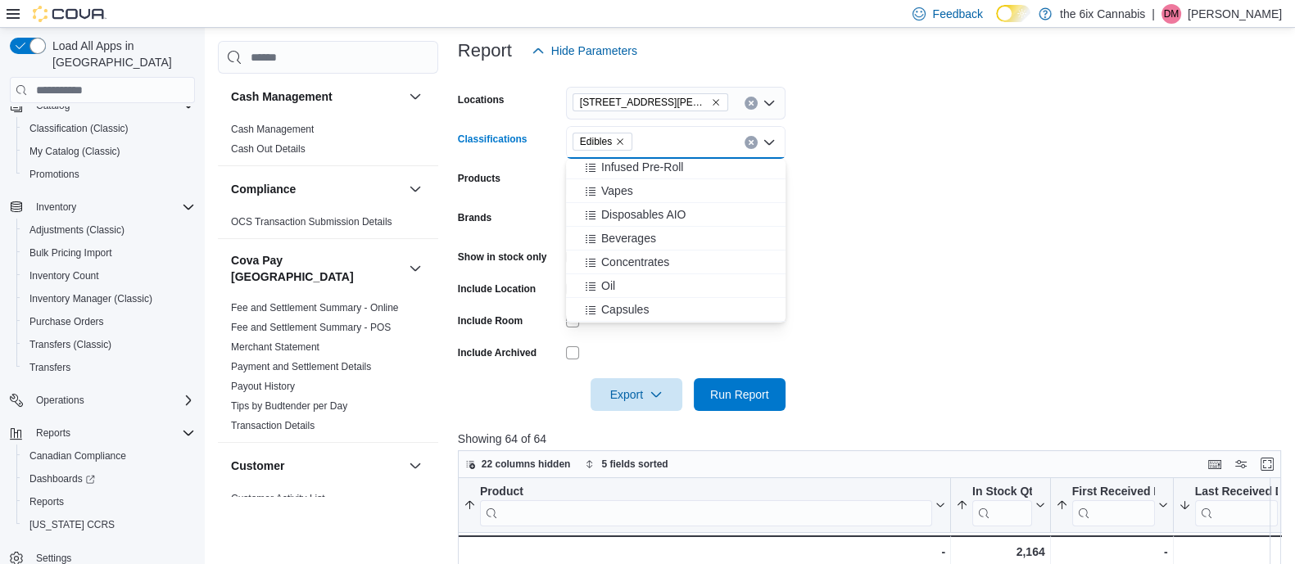
scroll to position [75, 0]
click at [619, 145] on icon "Remove Edibles from selection in this group" at bounding box center [620, 142] width 10 height 10
click at [627, 260] on span "Beverages" at bounding box center [628, 261] width 55 height 16
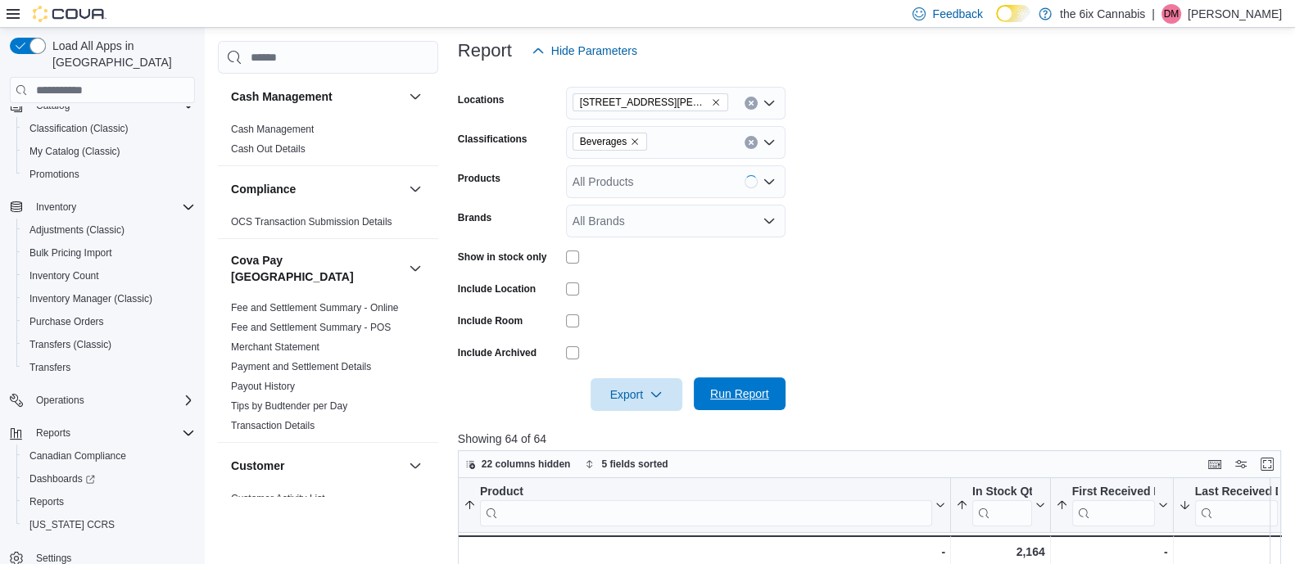
click at [741, 396] on span "Run Report" at bounding box center [739, 394] width 59 height 16
click at [1274, 469] on button "Enter fullscreen" at bounding box center [1267, 464] width 20 height 20
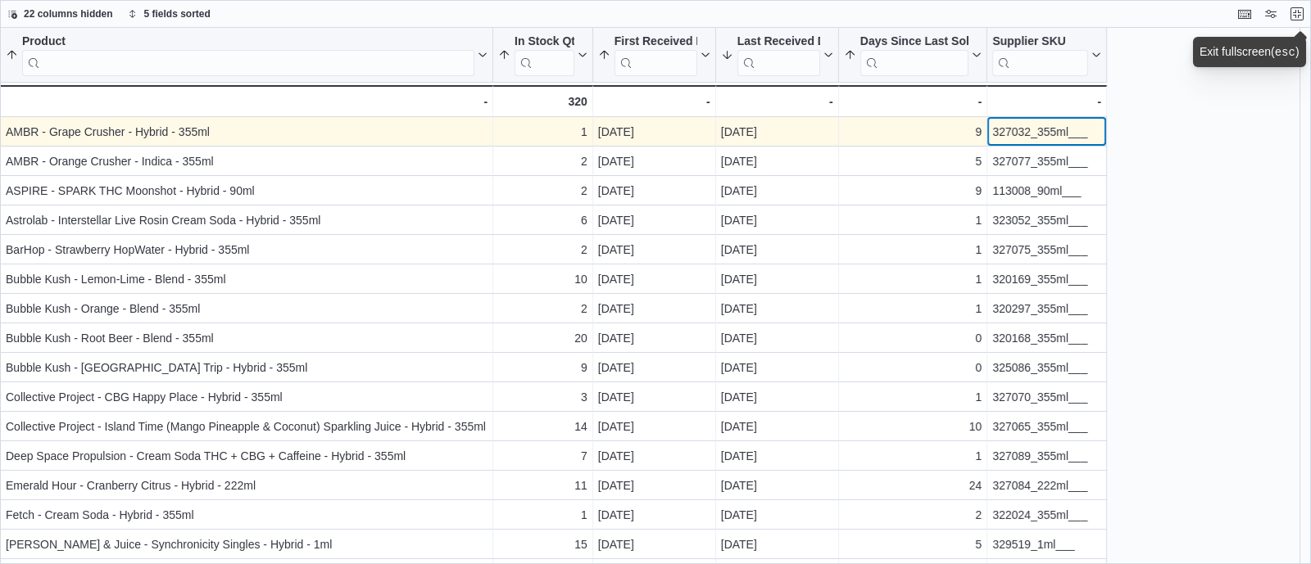
click at [1050, 131] on div "327032_355ml___" at bounding box center [1046, 132] width 109 height 20
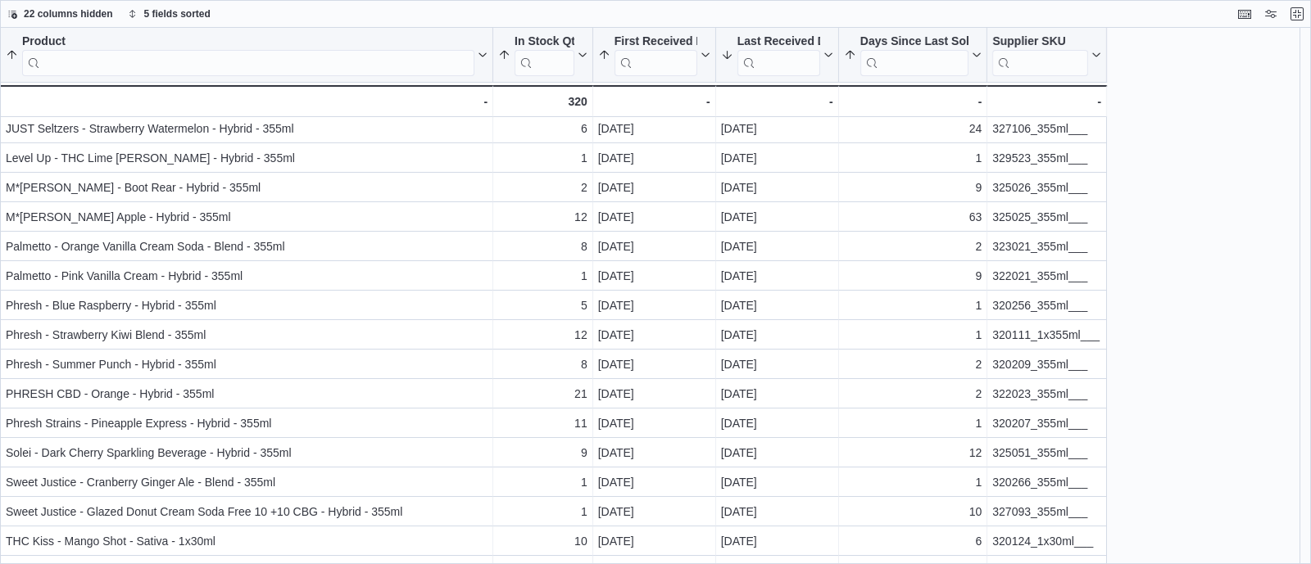
scroll to position [447, 0]
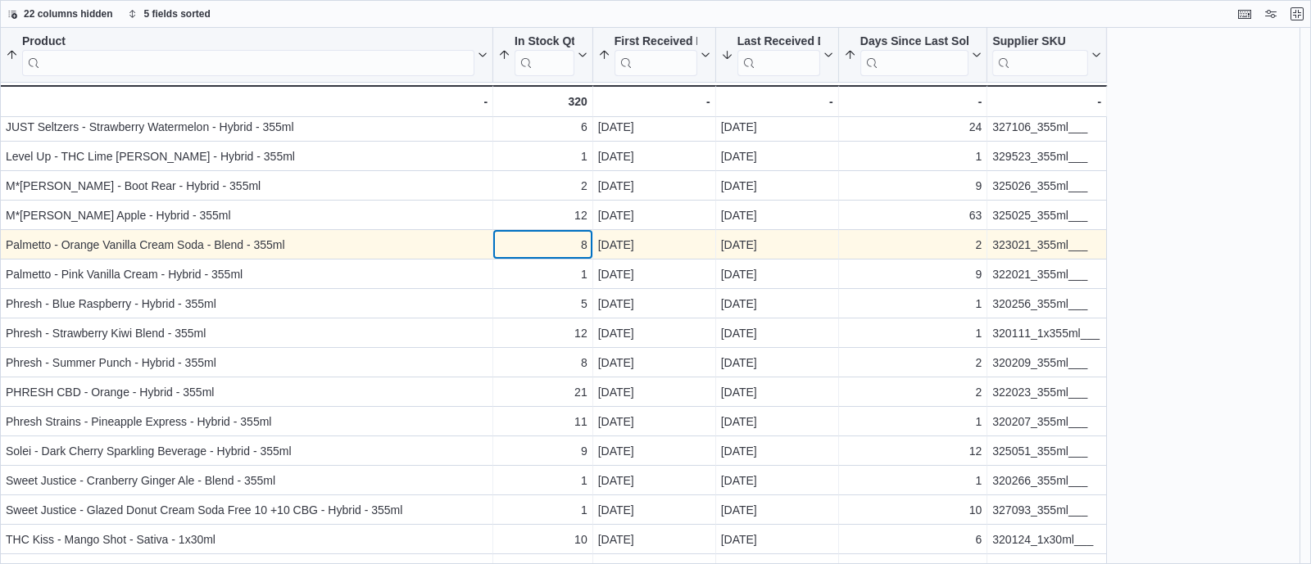
click at [523, 247] on div "8" at bounding box center [542, 245] width 89 height 20
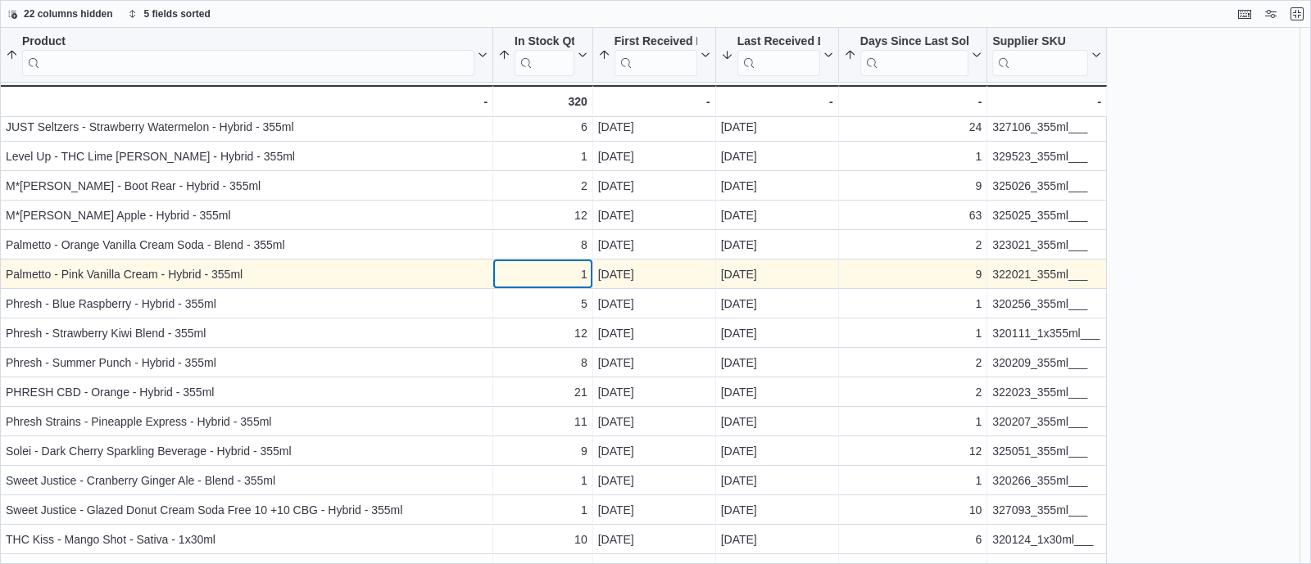
click at [529, 276] on div "1" at bounding box center [542, 275] width 89 height 20
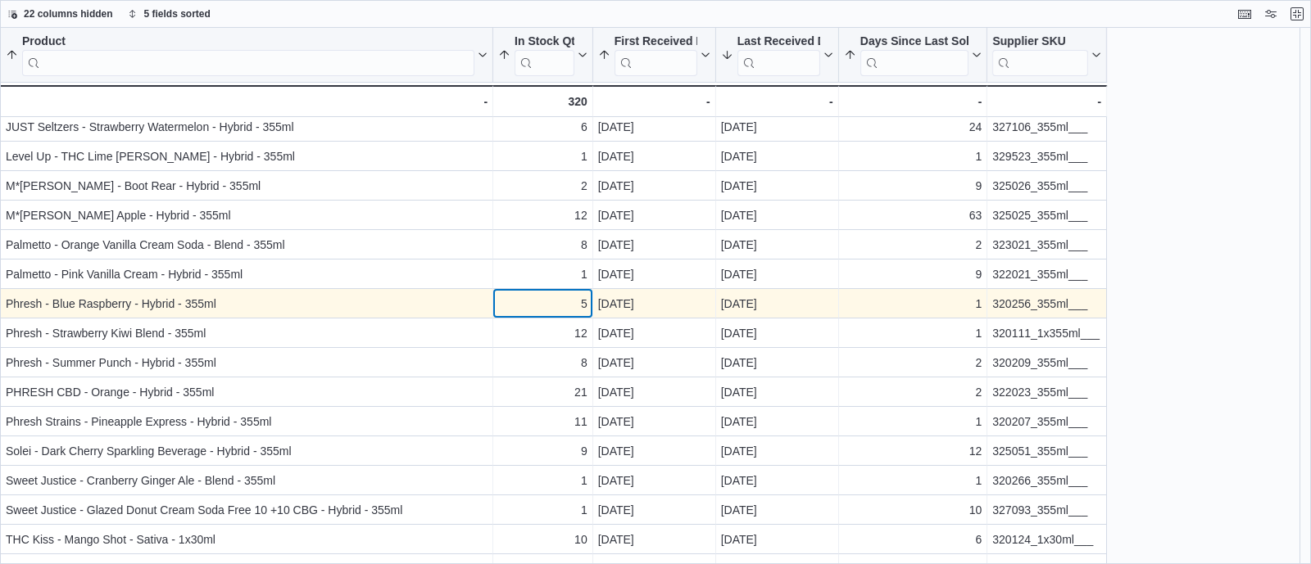
click at [533, 298] on div "5" at bounding box center [542, 304] width 89 height 20
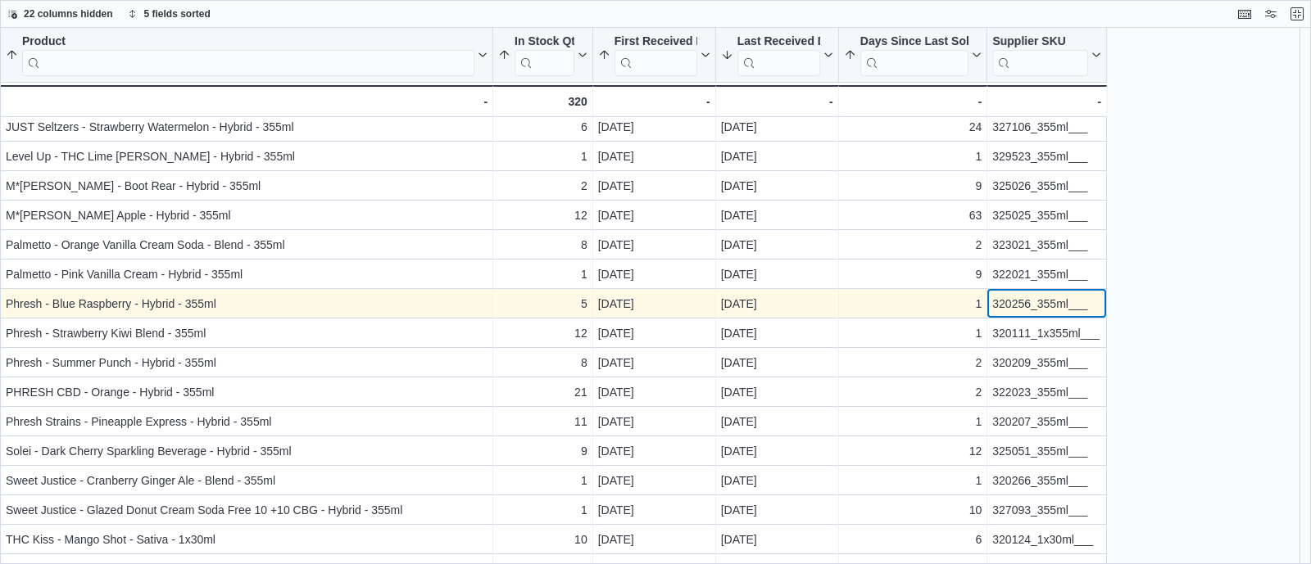
click at [1009, 305] on div "320256_355ml___" at bounding box center [1046, 304] width 109 height 20
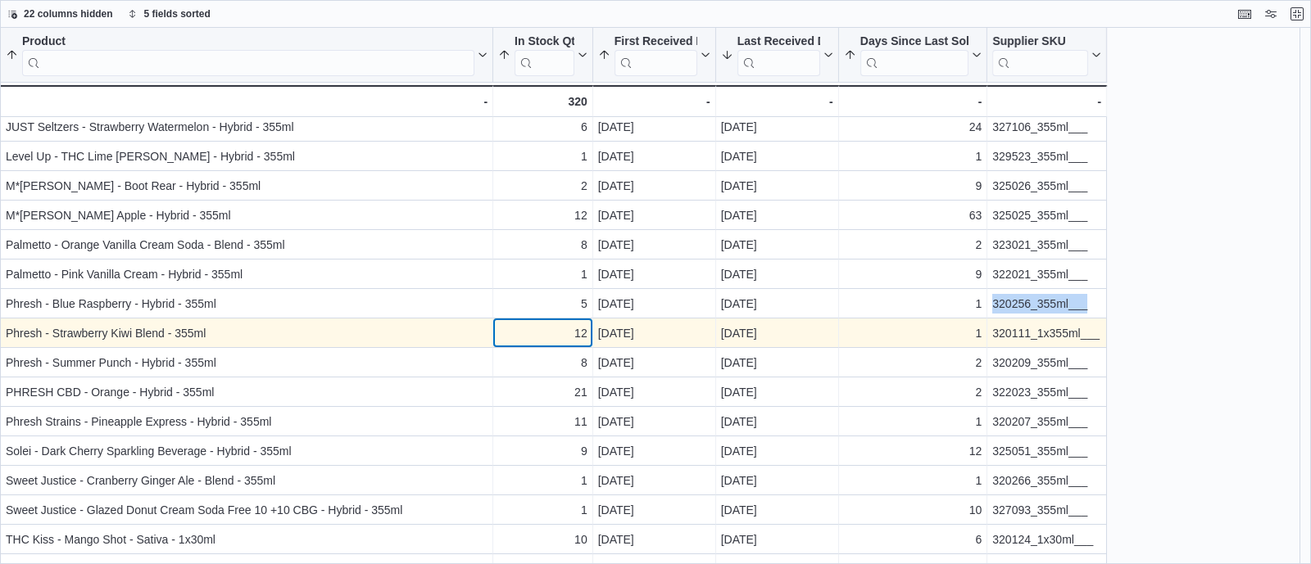
click at [535, 324] on div "12" at bounding box center [542, 334] width 89 height 20
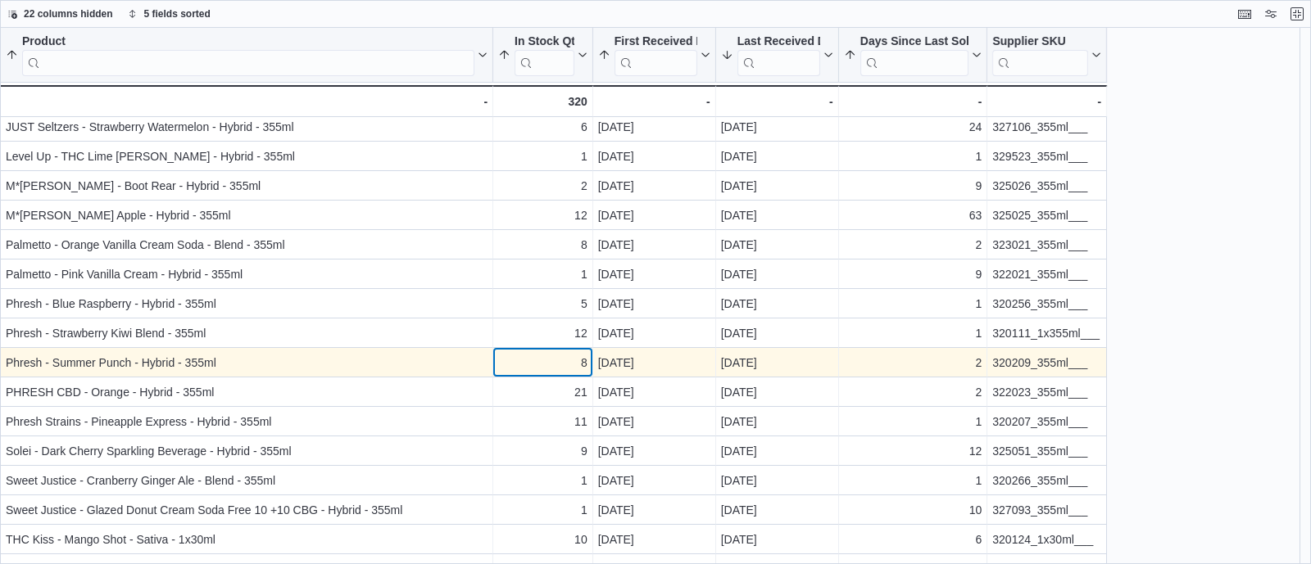
click at [537, 356] on div "8" at bounding box center [542, 363] width 89 height 20
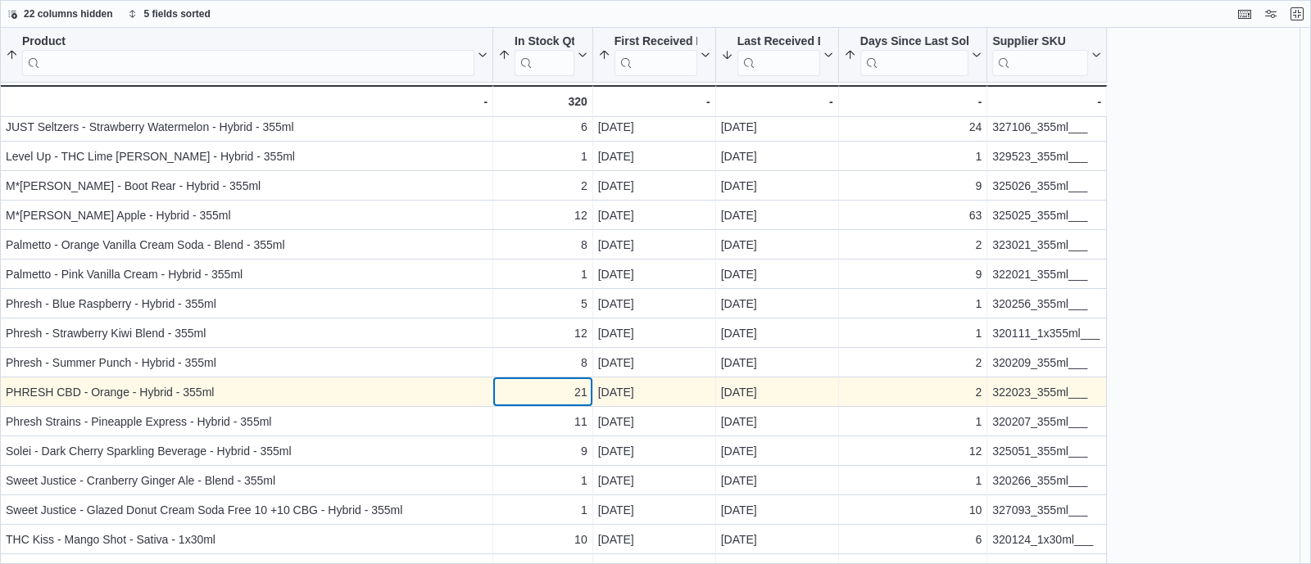
click at [561, 387] on div "21" at bounding box center [542, 393] width 89 height 20
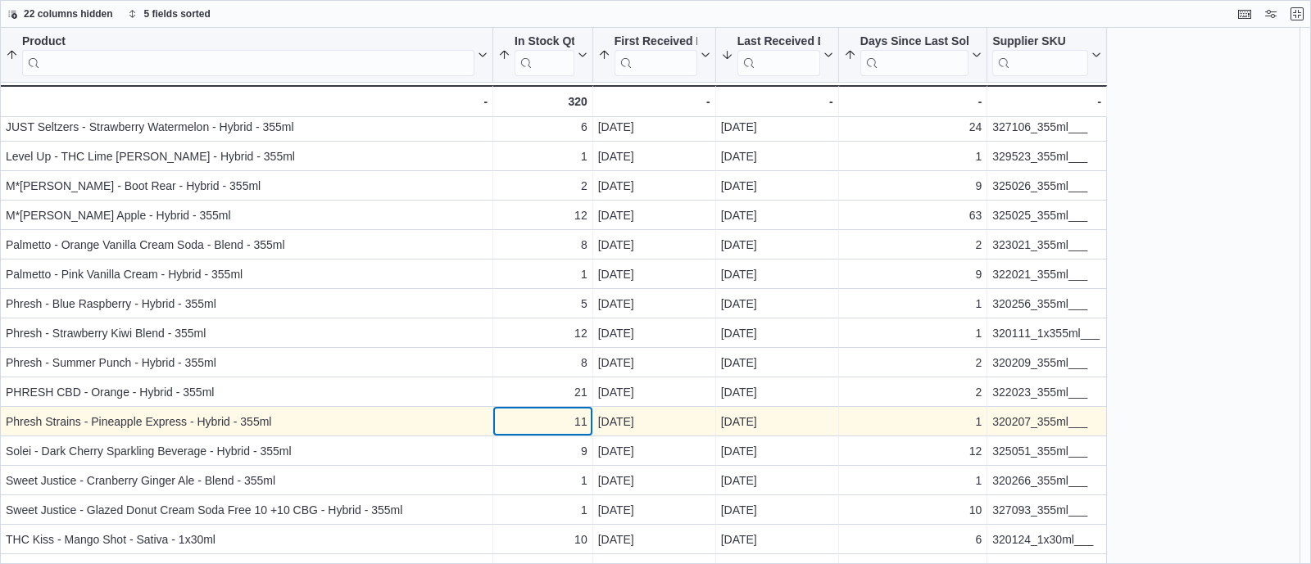
click at [563, 427] on div "11" at bounding box center [542, 422] width 89 height 20
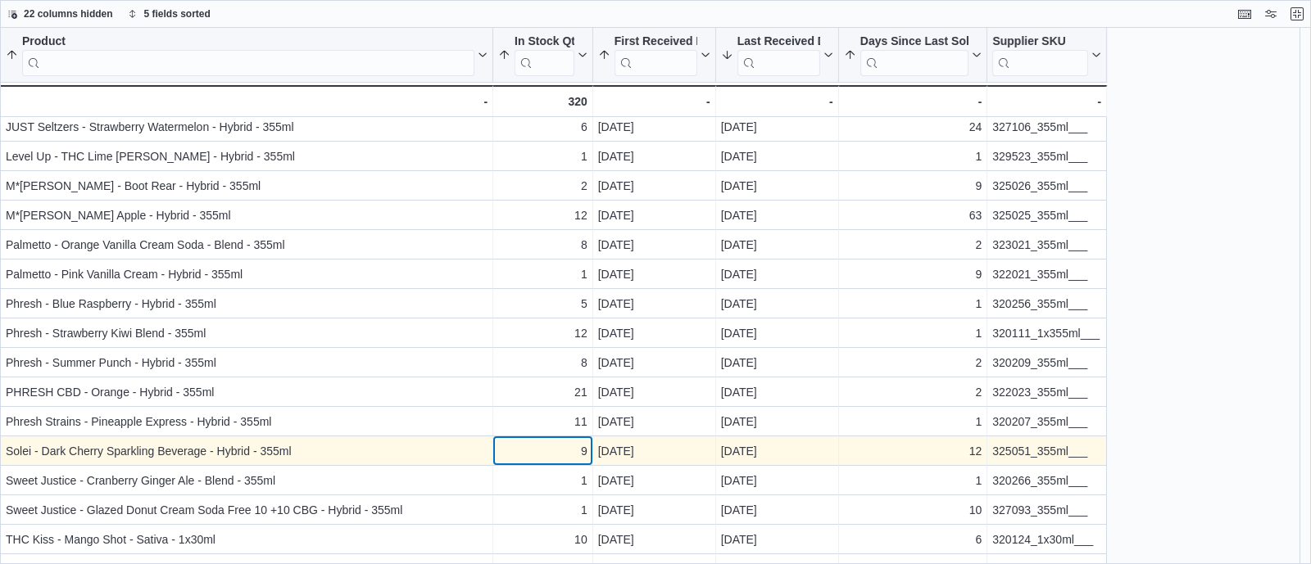
click at [563, 451] on div "9" at bounding box center [542, 452] width 89 height 20
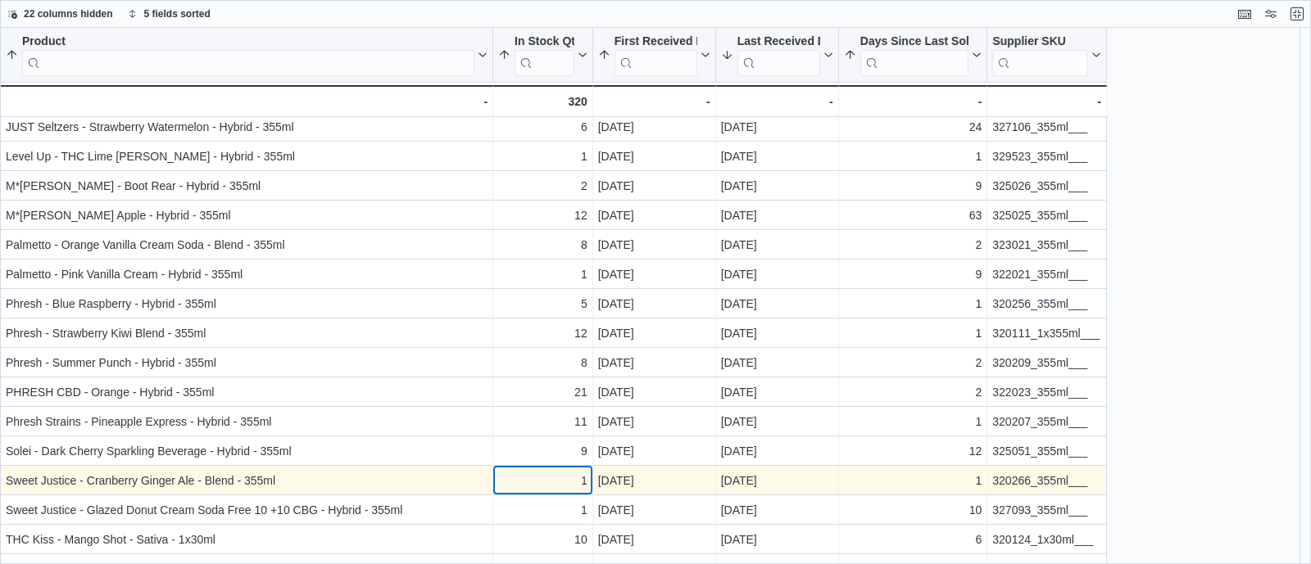
click at [555, 482] on div "1" at bounding box center [542, 481] width 89 height 20
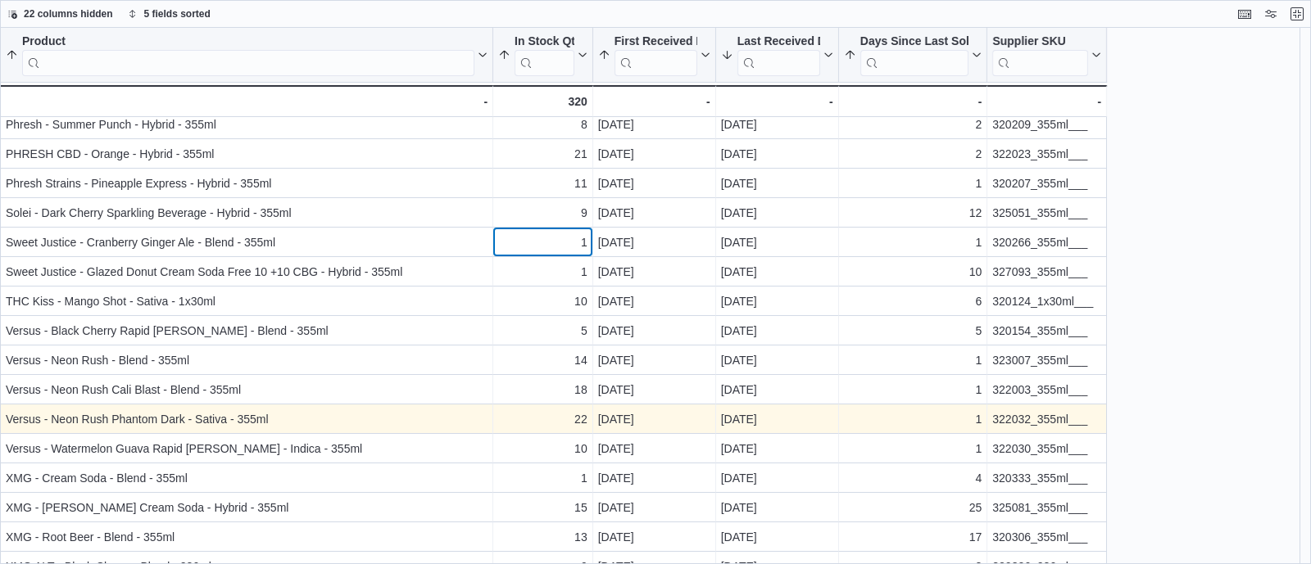
scroll to position [702, 0]
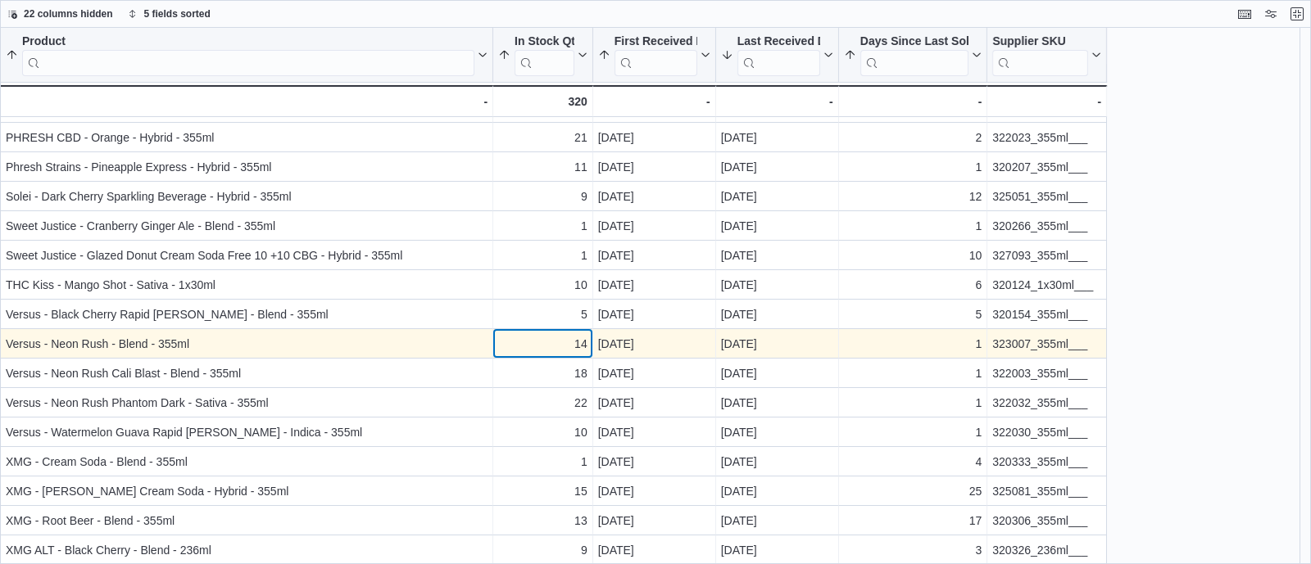
click at [555, 347] on div "14" at bounding box center [542, 344] width 89 height 20
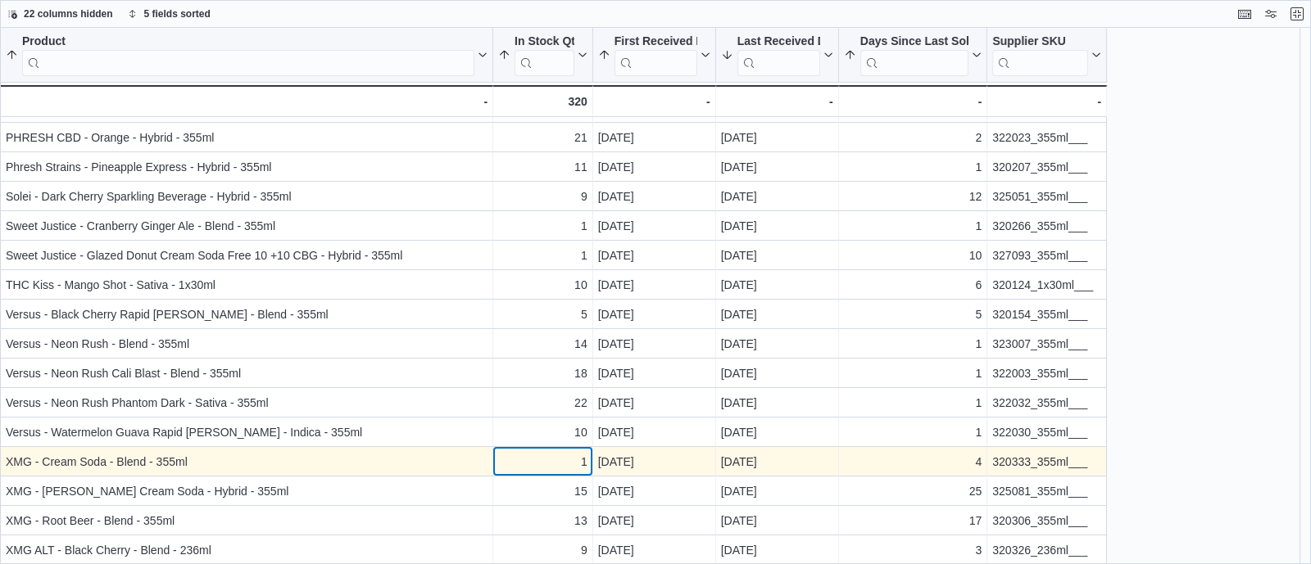
click at [544, 458] on div "1" at bounding box center [542, 462] width 89 height 20
click at [1008, 469] on div "320333_355ml___" at bounding box center [1046, 462] width 109 height 20
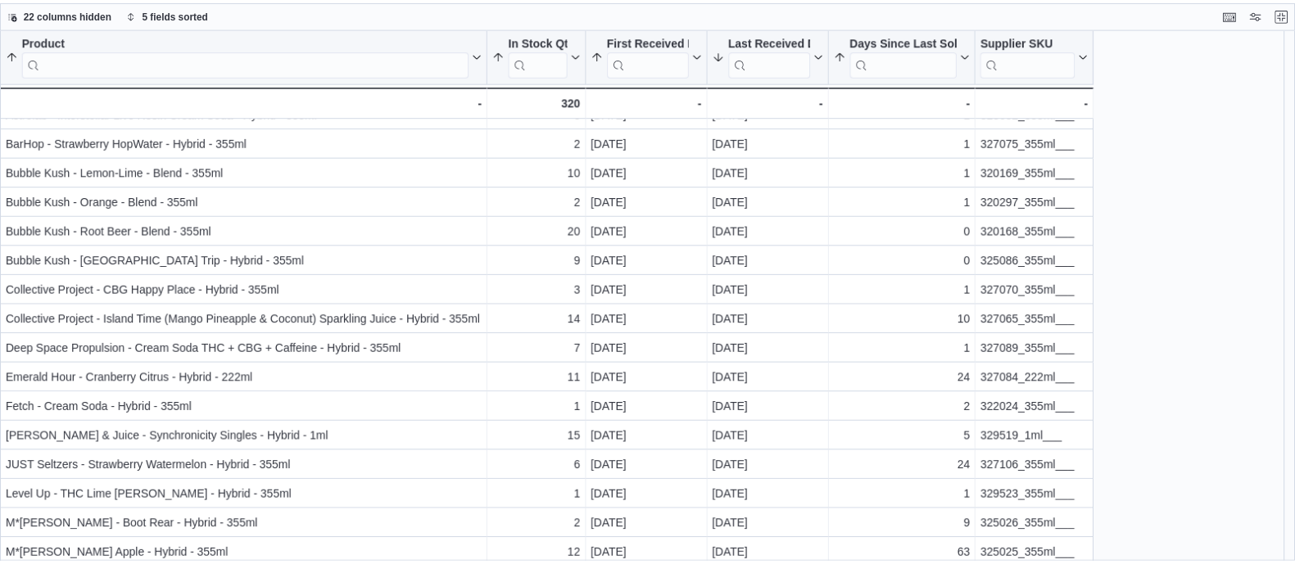
scroll to position [0, 0]
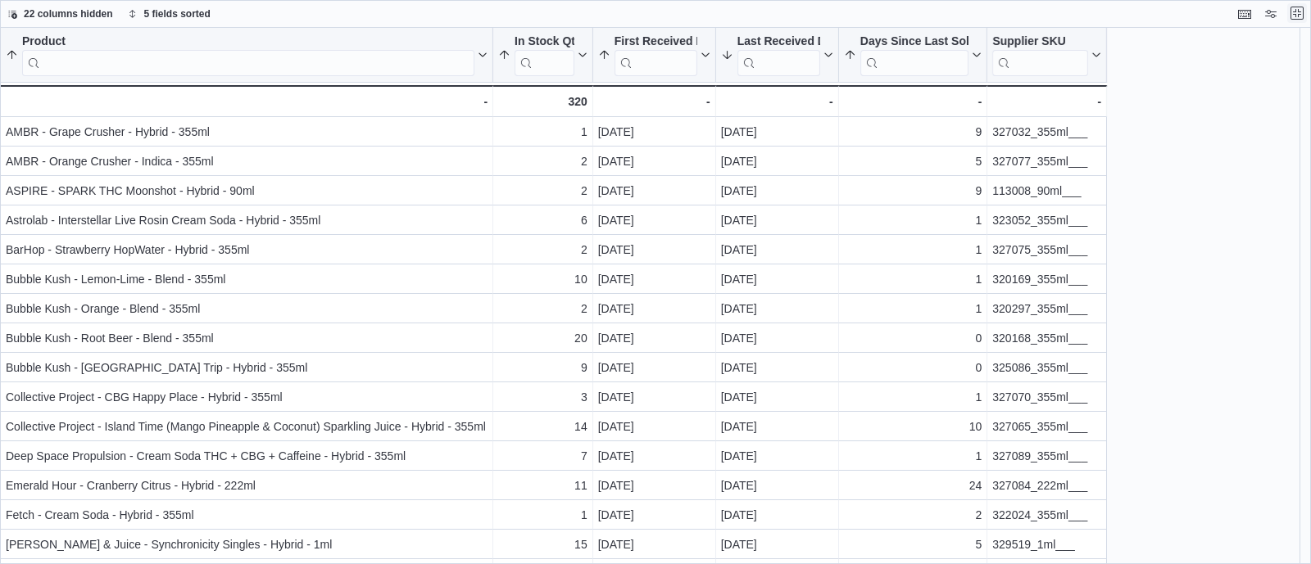
click at [1298, 12] on button "Exit fullscreen" at bounding box center [1297, 13] width 20 height 20
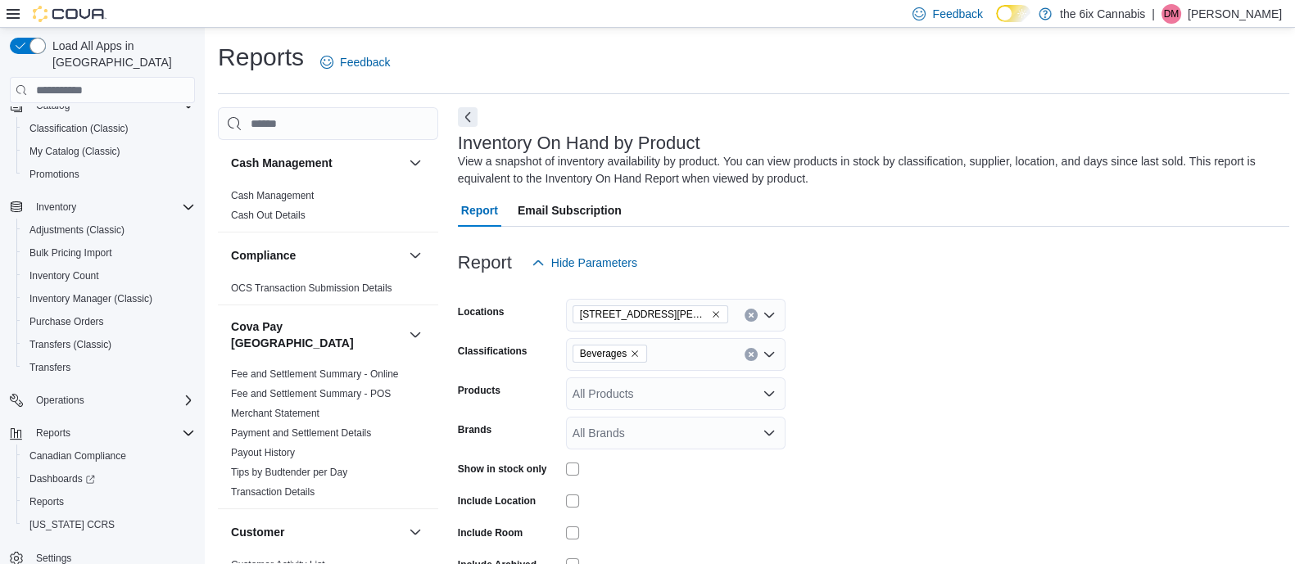
click at [755, 354] on button "Clear input" at bounding box center [751, 354] width 13 height 13
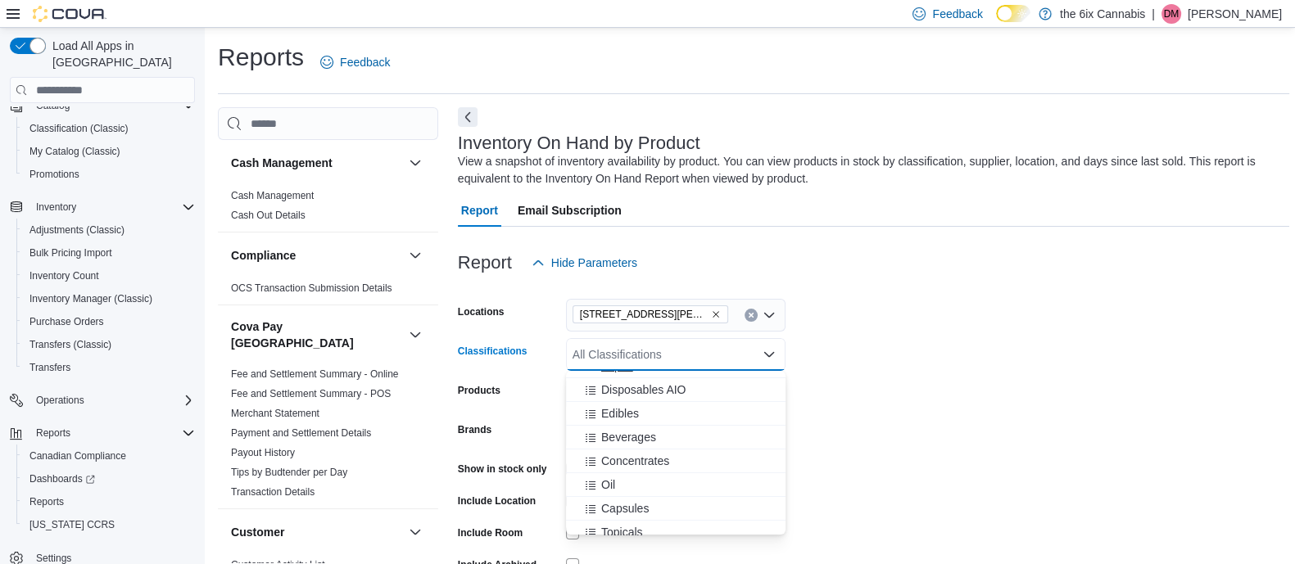
scroll to position [123, 0]
click at [639, 454] on span "Concentrates" at bounding box center [635, 450] width 68 height 16
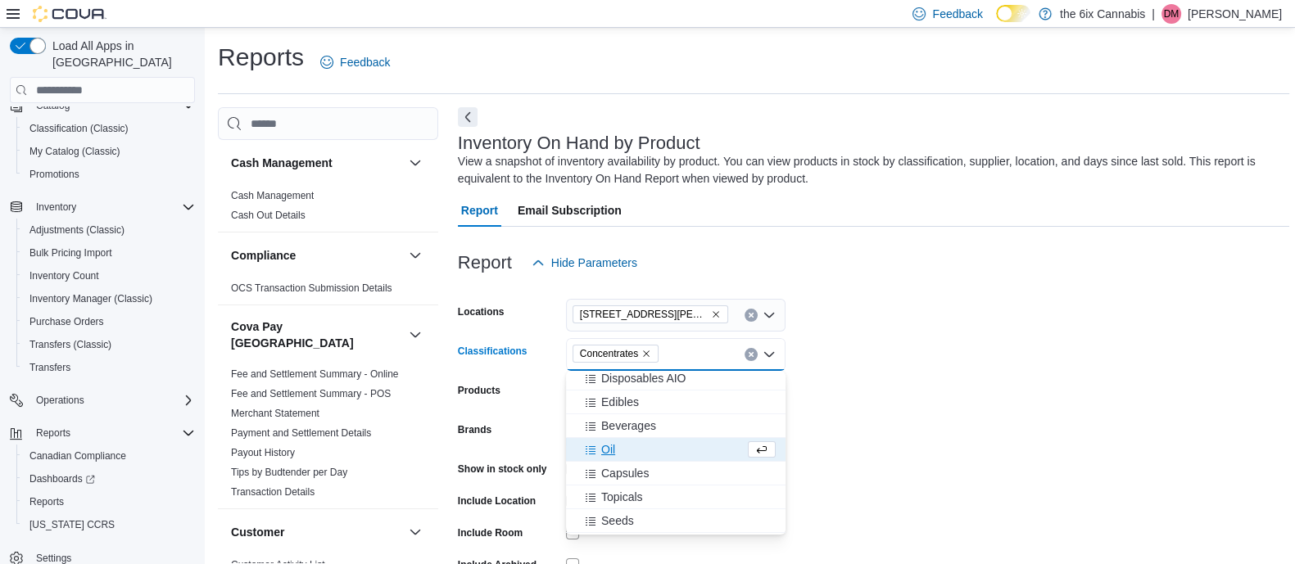
click at [980, 452] on form "Locations [STREET_ADDRESS][PERSON_NAME] North Classifications Concentrates Comb…" at bounding box center [873, 451] width 831 height 344
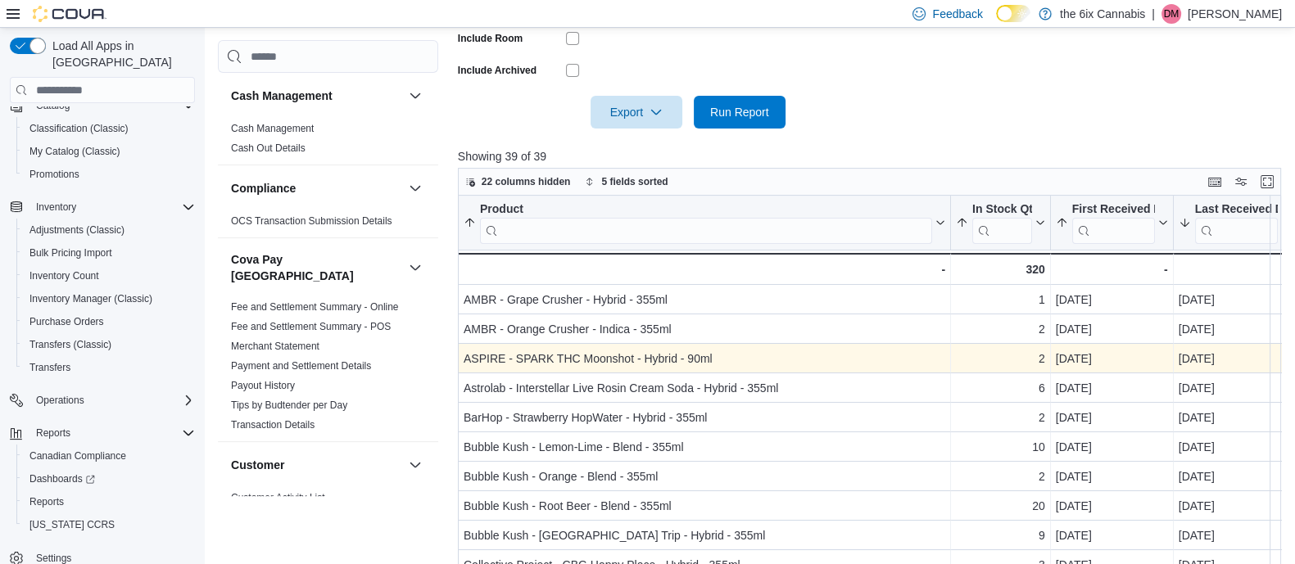
scroll to position [501, 0]
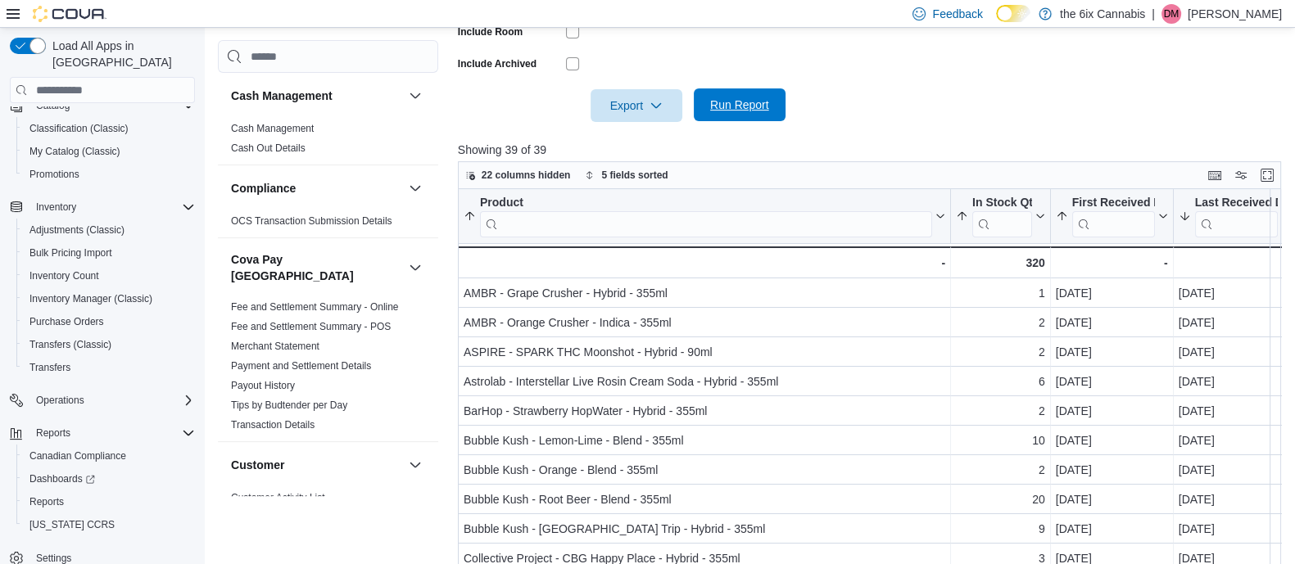
click at [752, 112] on span "Run Report" at bounding box center [740, 104] width 72 height 33
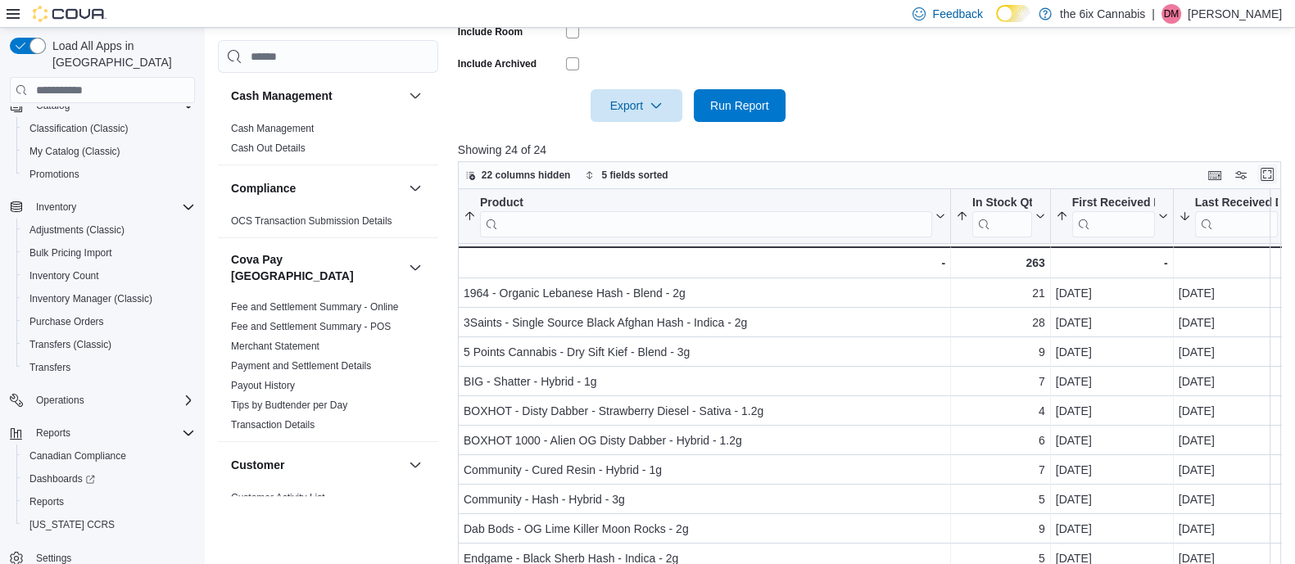
click at [1273, 177] on button "Enter fullscreen" at bounding box center [1267, 175] width 20 height 20
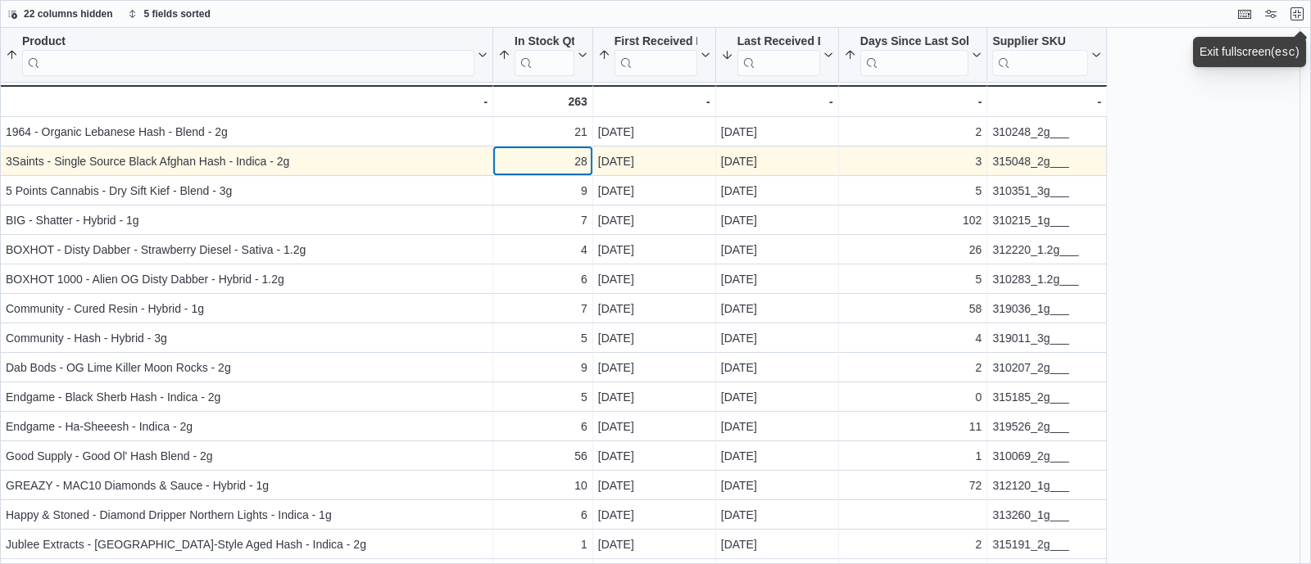
click at [562, 156] on div "28" at bounding box center [542, 162] width 89 height 20
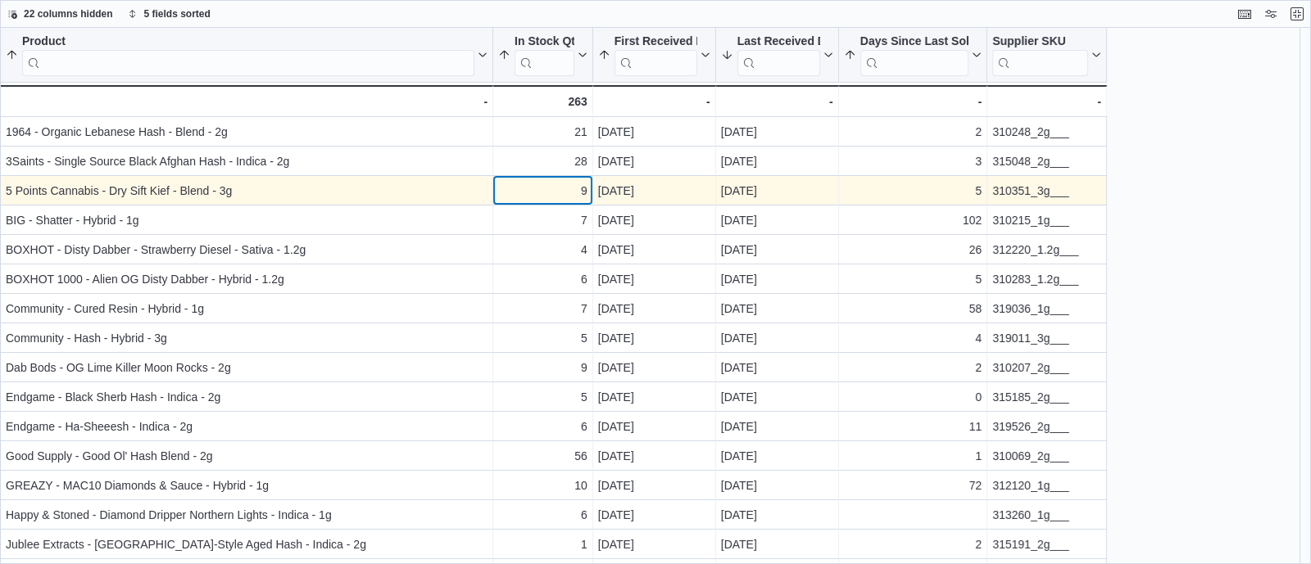
click at [561, 202] on div "9 - In Stock Qty, column 2, row 3" at bounding box center [543, 190] width 100 height 29
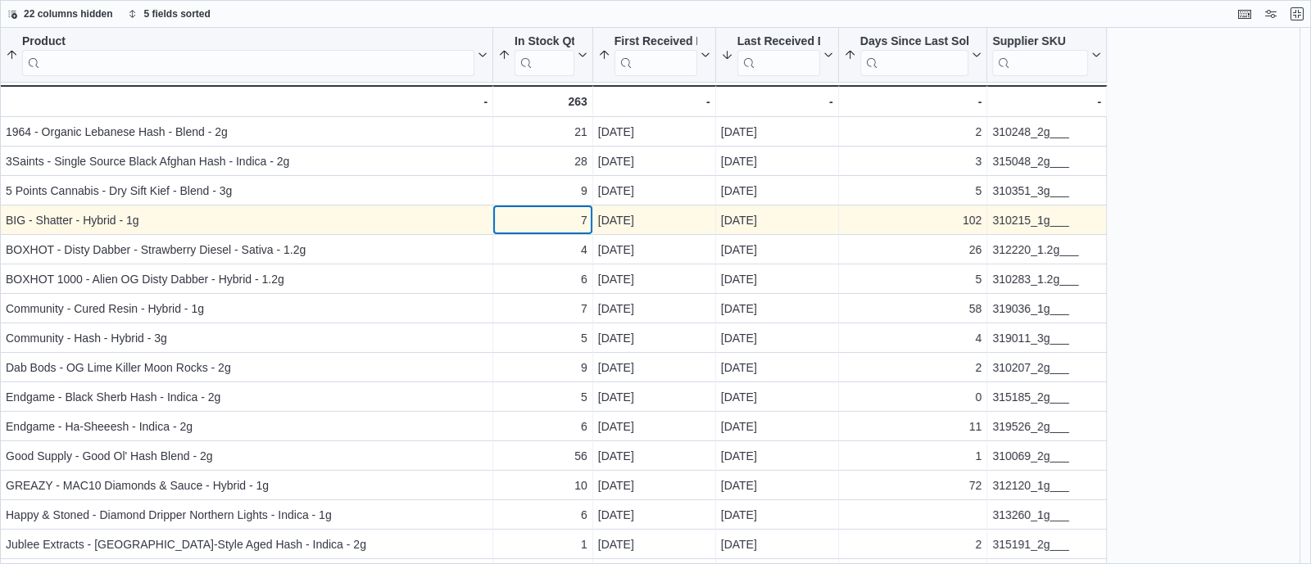
click at [565, 228] on div "7" at bounding box center [542, 221] width 89 height 20
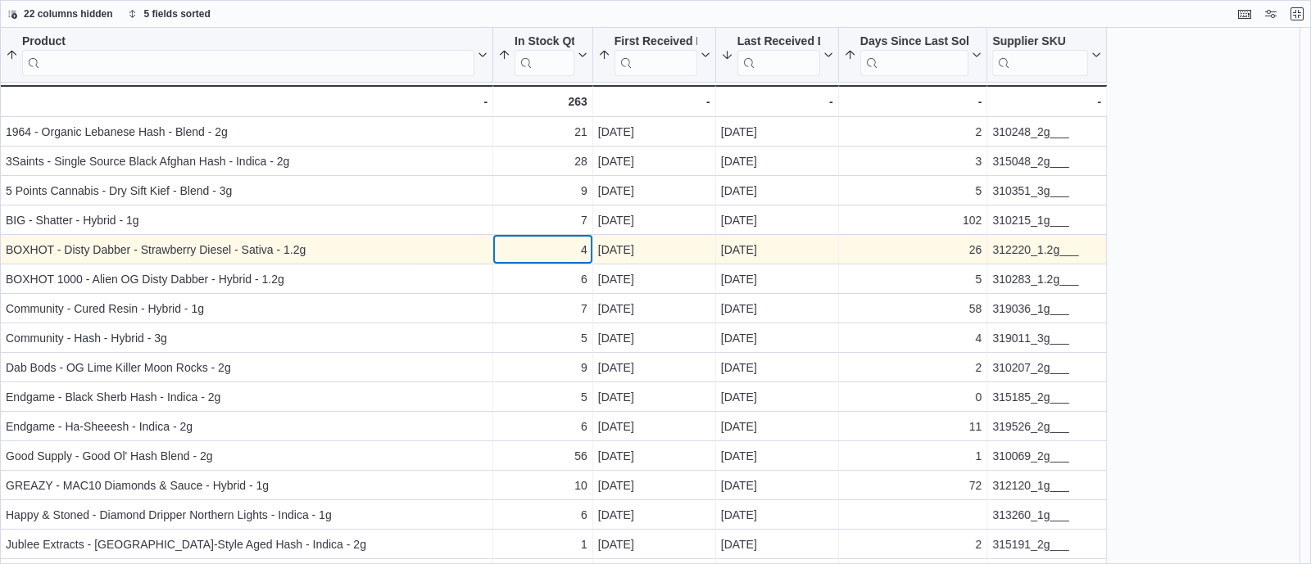
click at [568, 251] on div "4" at bounding box center [542, 250] width 89 height 20
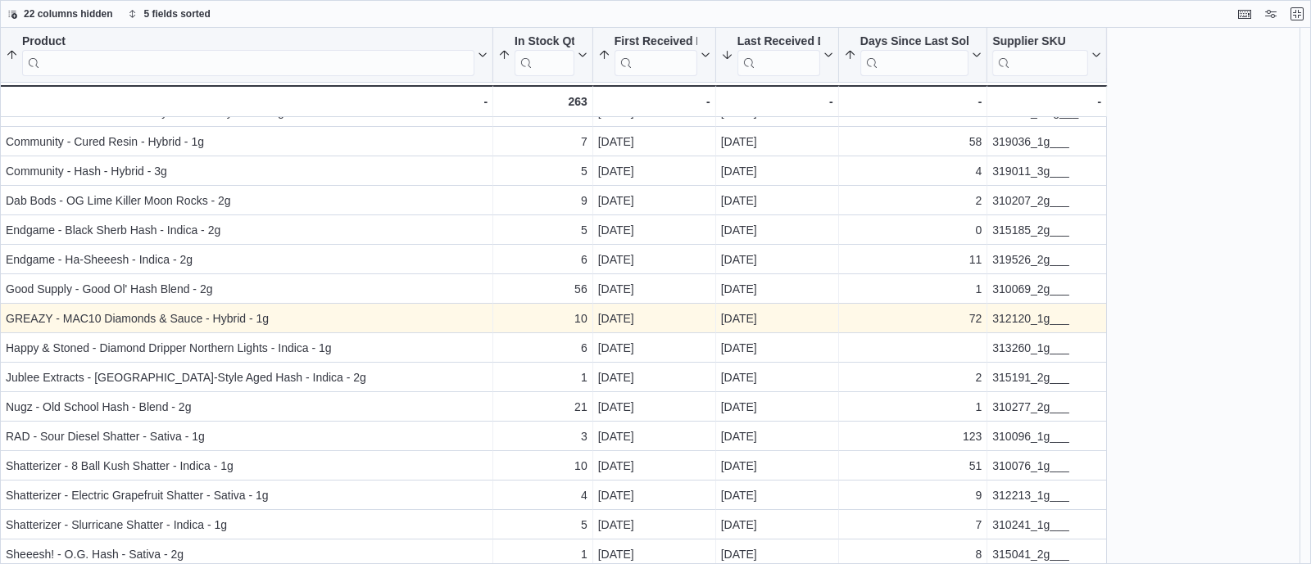
scroll to position [174, 0]
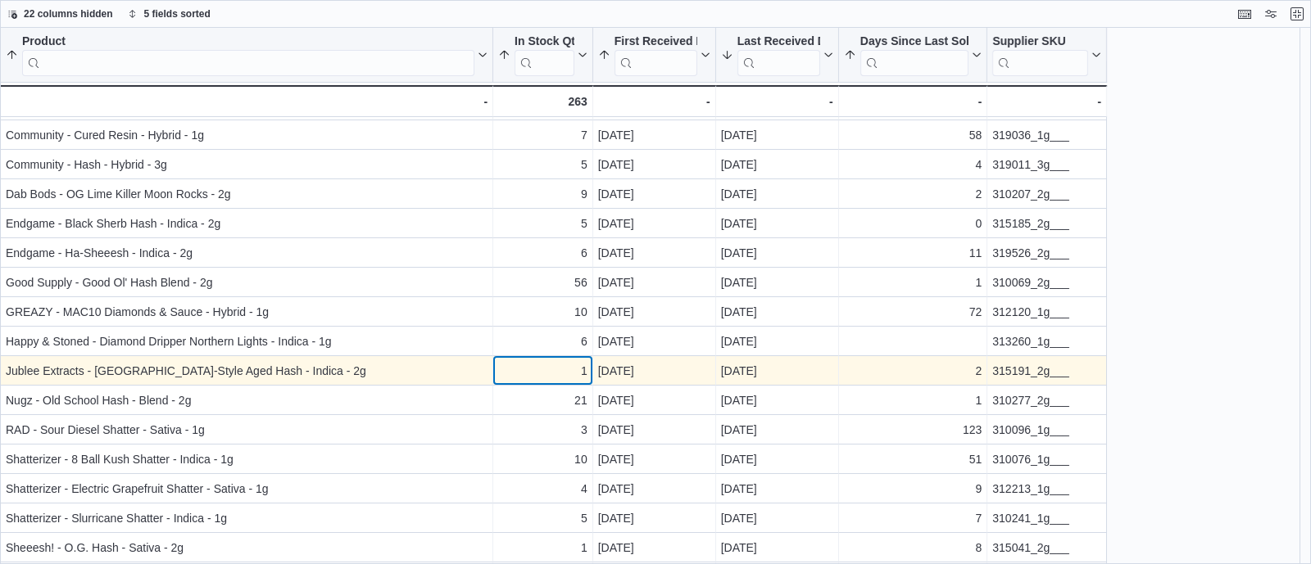
click at [569, 371] on div "1" at bounding box center [542, 371] width 89 height 20
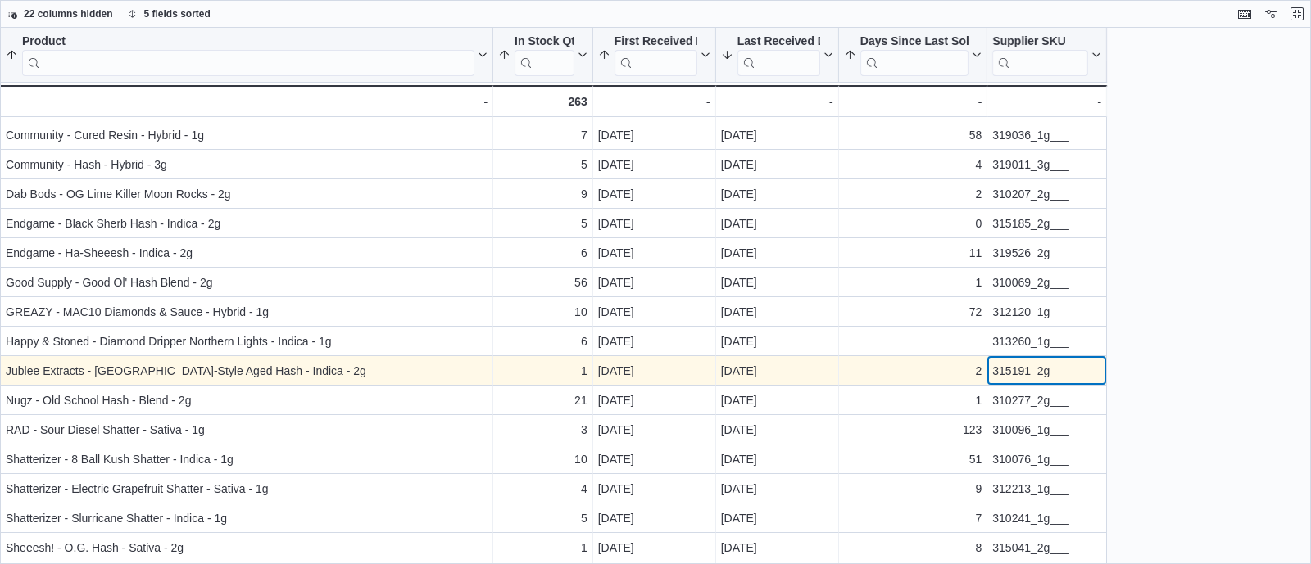
click at [1004, 374] on div "315191_2g___" at bounding box center [1046, 371] width 109 height 20
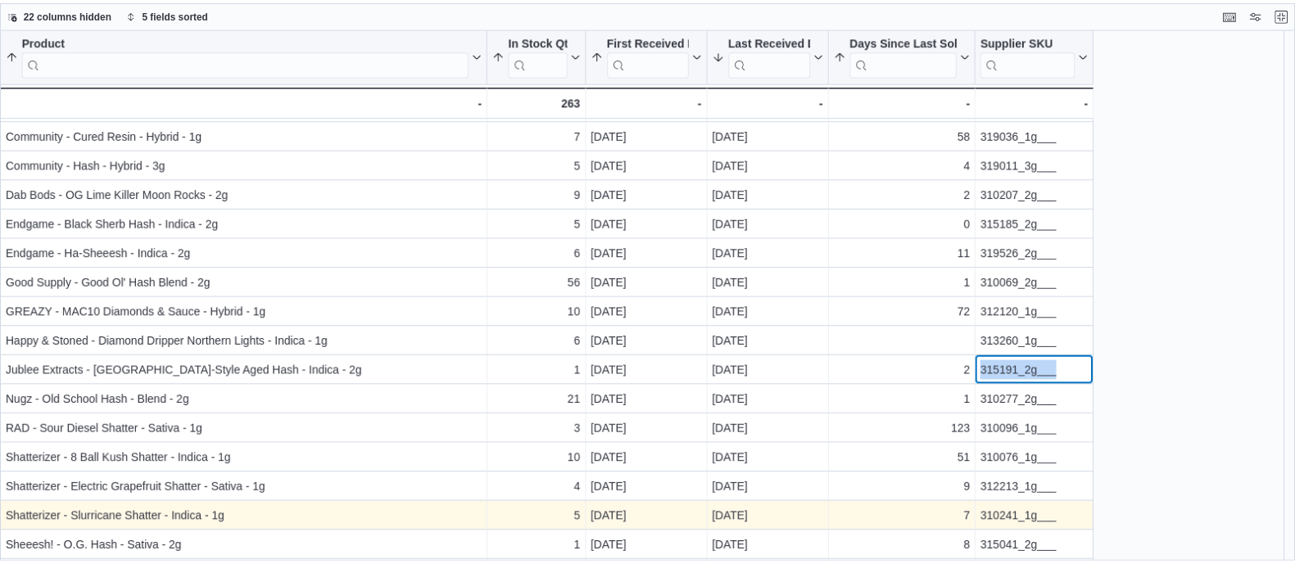
scroll to position [260, 0]
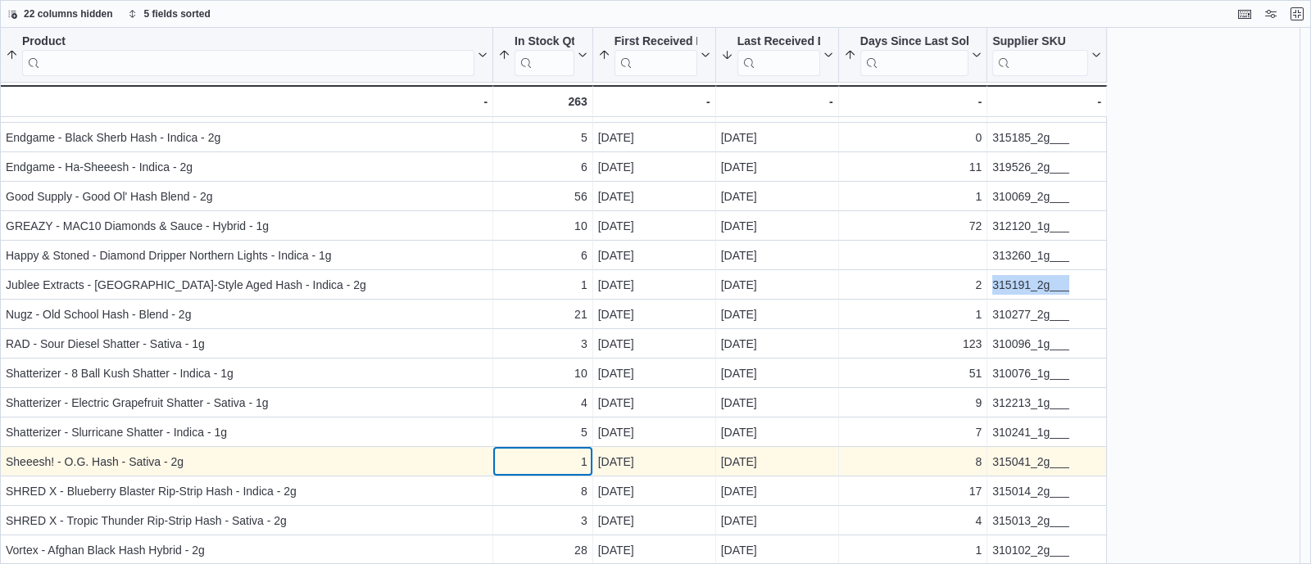
click at [553, 463] on div "1" at bounding box center [542, 462] width 89 height 20
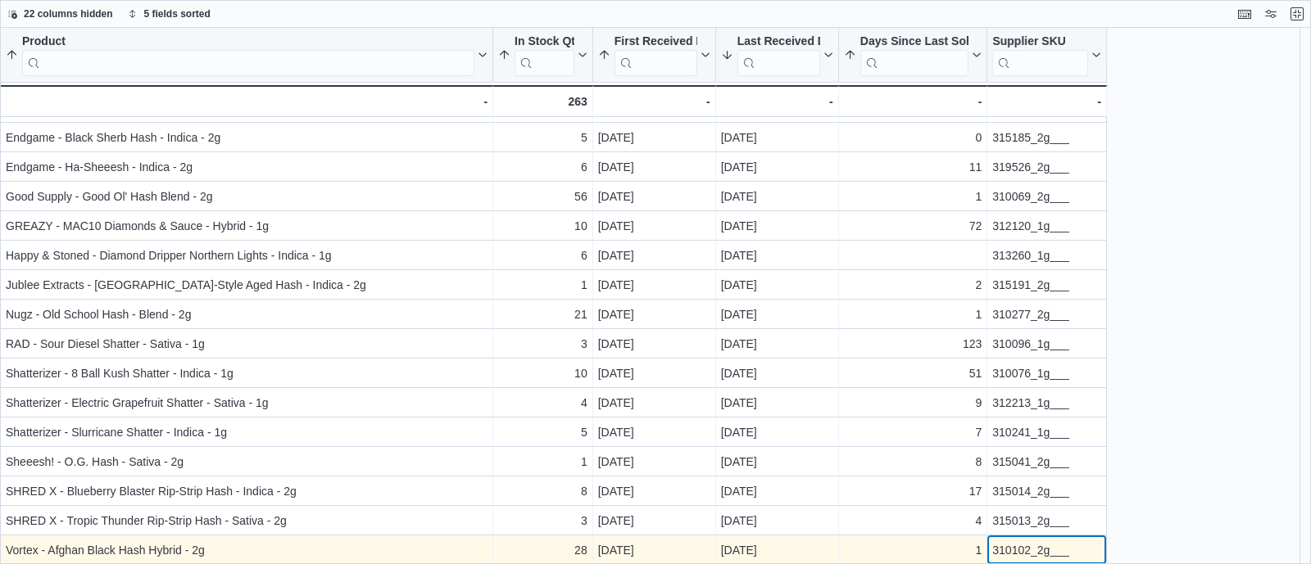
click at [1037, 552] on div "310102_2g___" at bounding box center [1046, 551] width 109 height 20
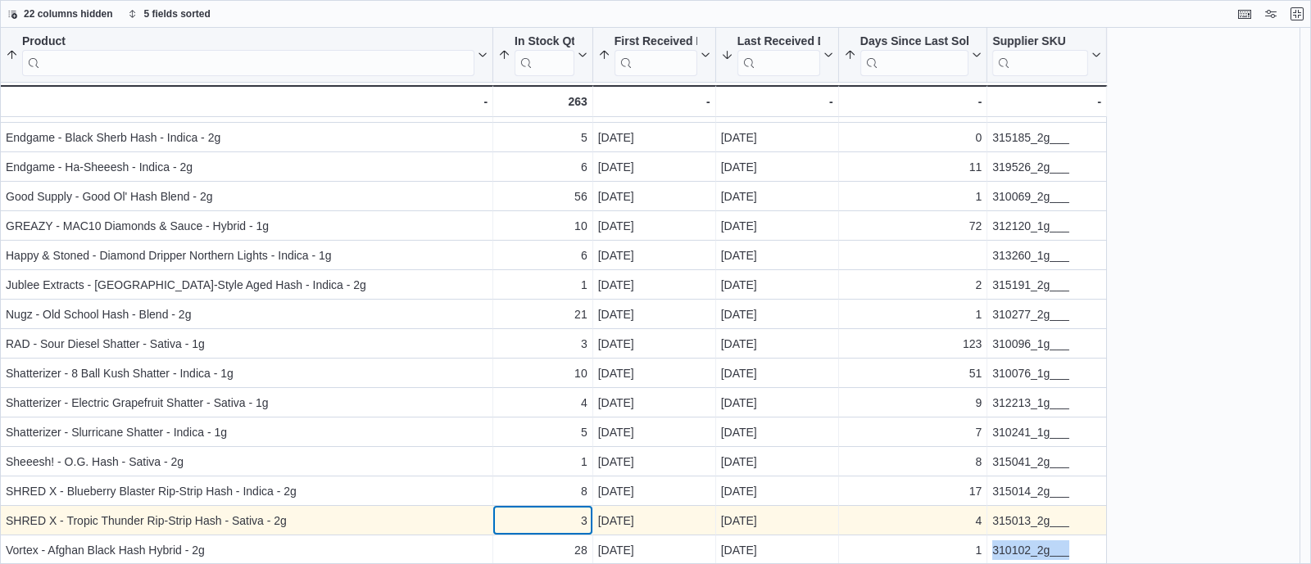
click at [533, 511] on div "3" at bounding box center [542, 521] width 89 height 20
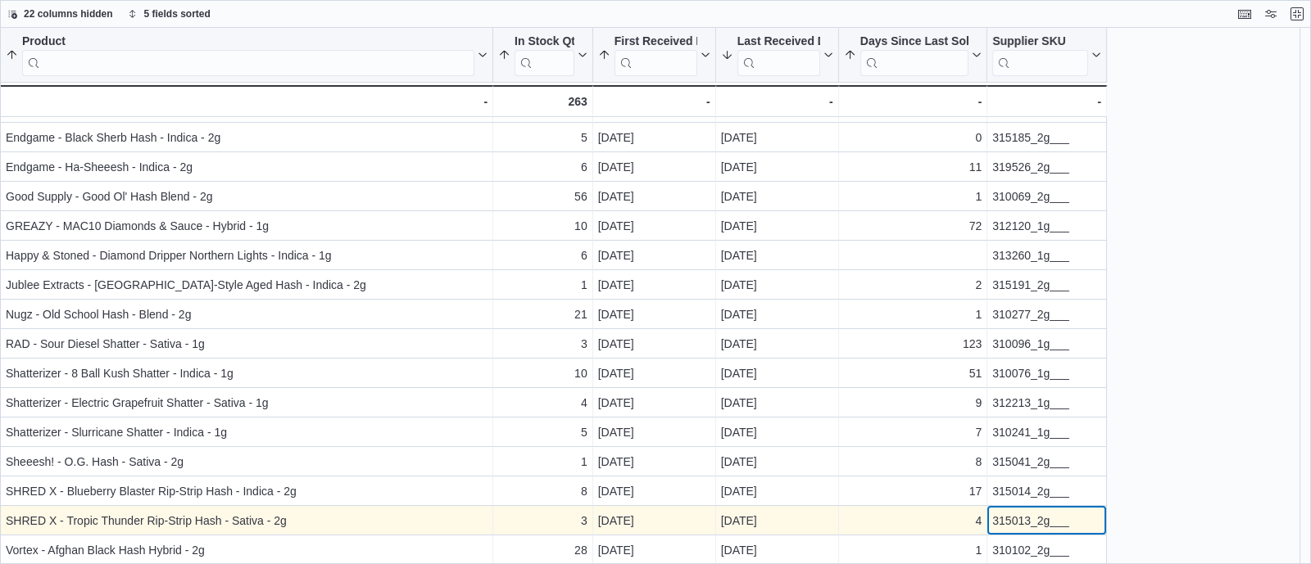
click at [999, 521] on div "315013_2g___" at bounding box center [1046, 521] width 109 height 20
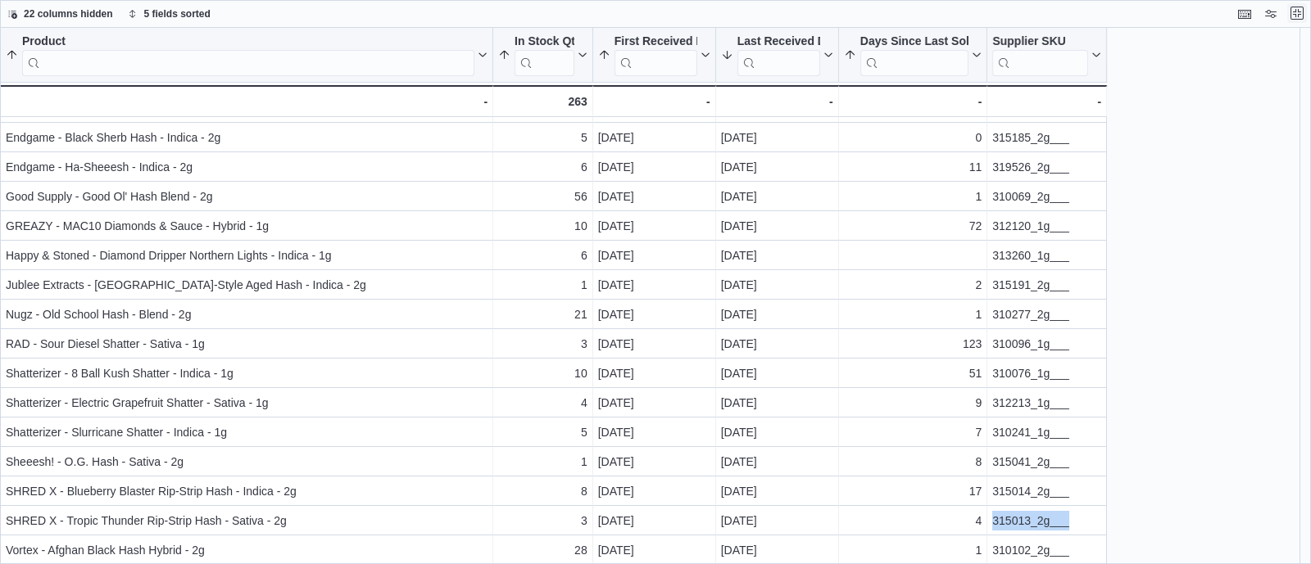
click at [1294, 14] on button "Exit fullscreen" at bounding box center [1297, 13] width 20 height 20
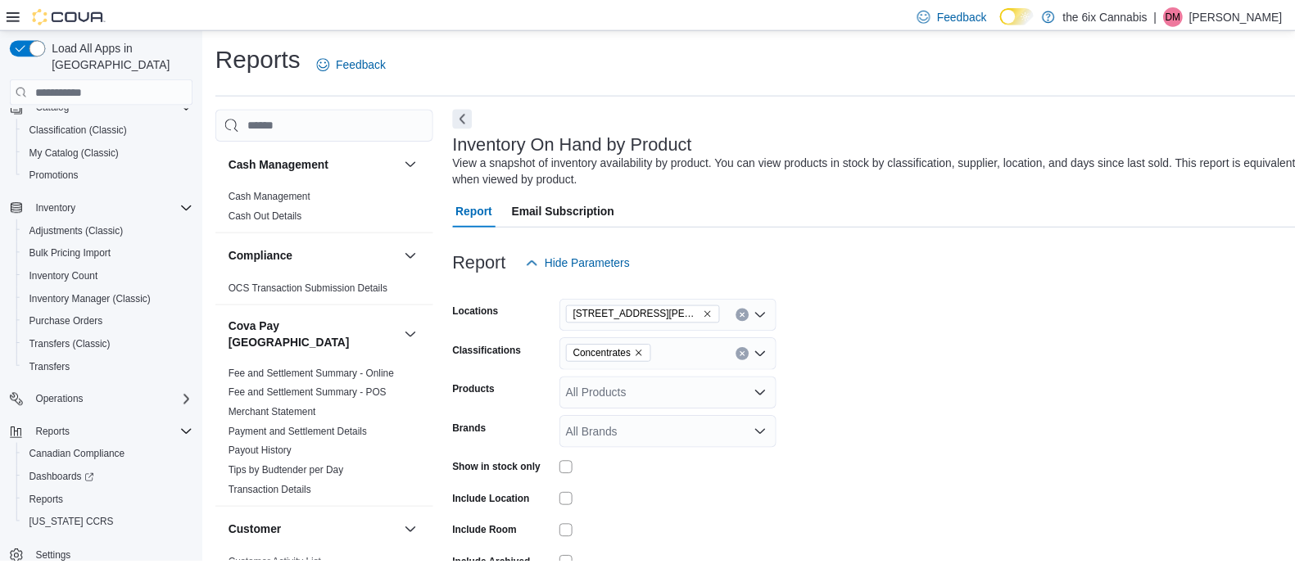
scroll to position [261, 0]
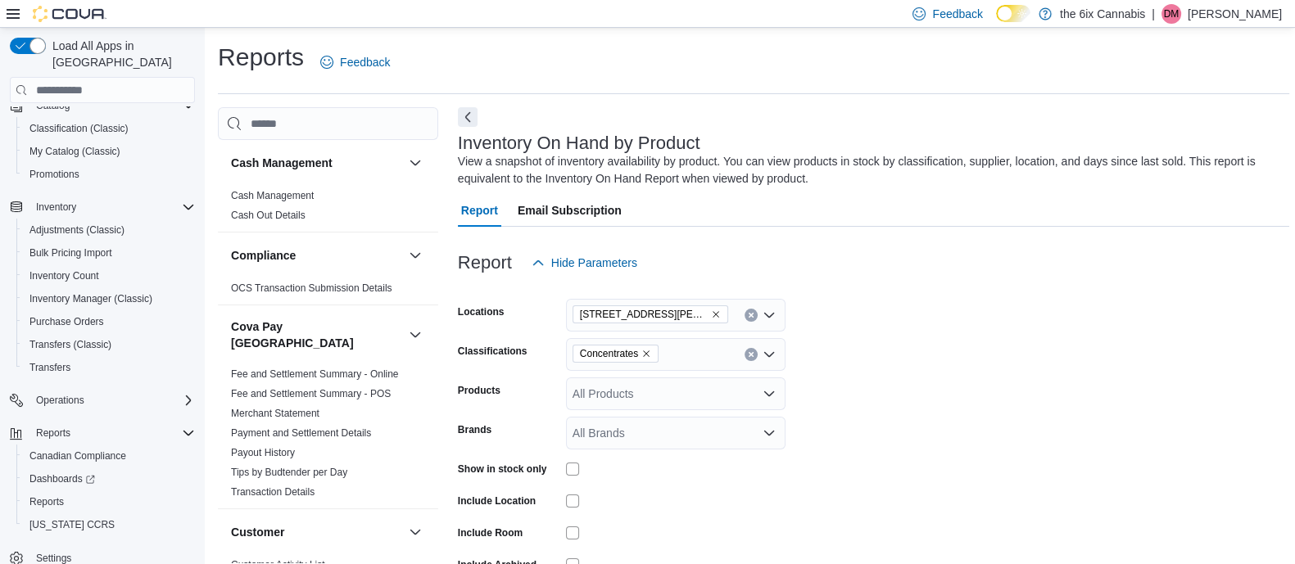
click at [748, 358] on icon "Clear input" at bounding box center [751, 354] width 7 height 7
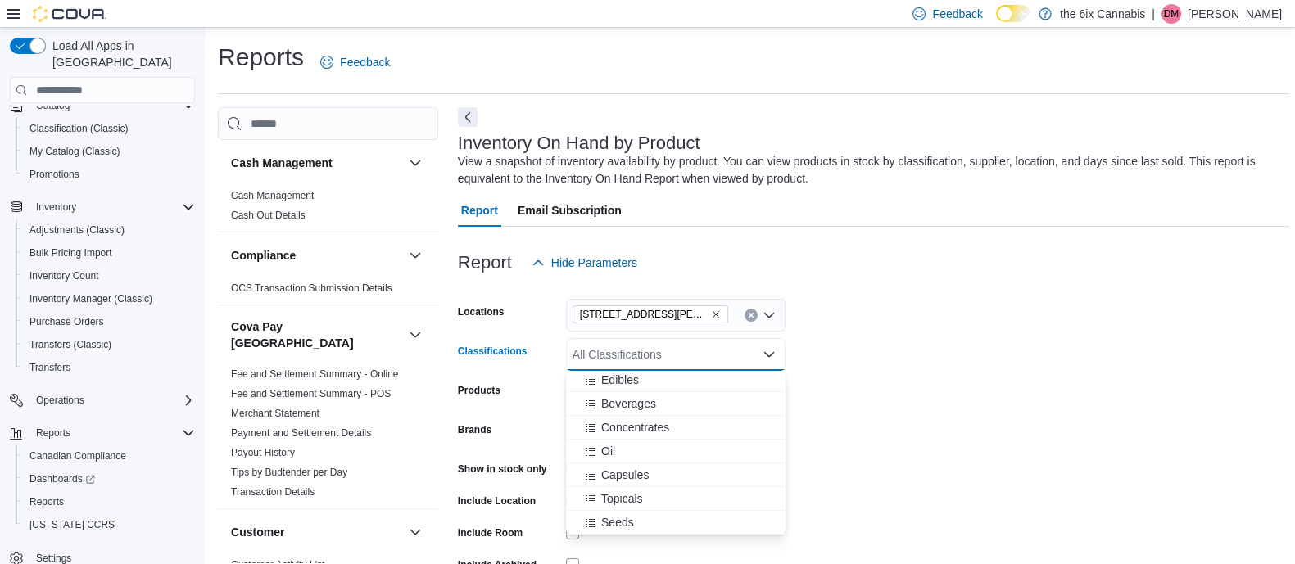
scroll to position [183, 0]
click at [602, 410] on span "Oil" at bounding box center [608, 413] width 14 height 16
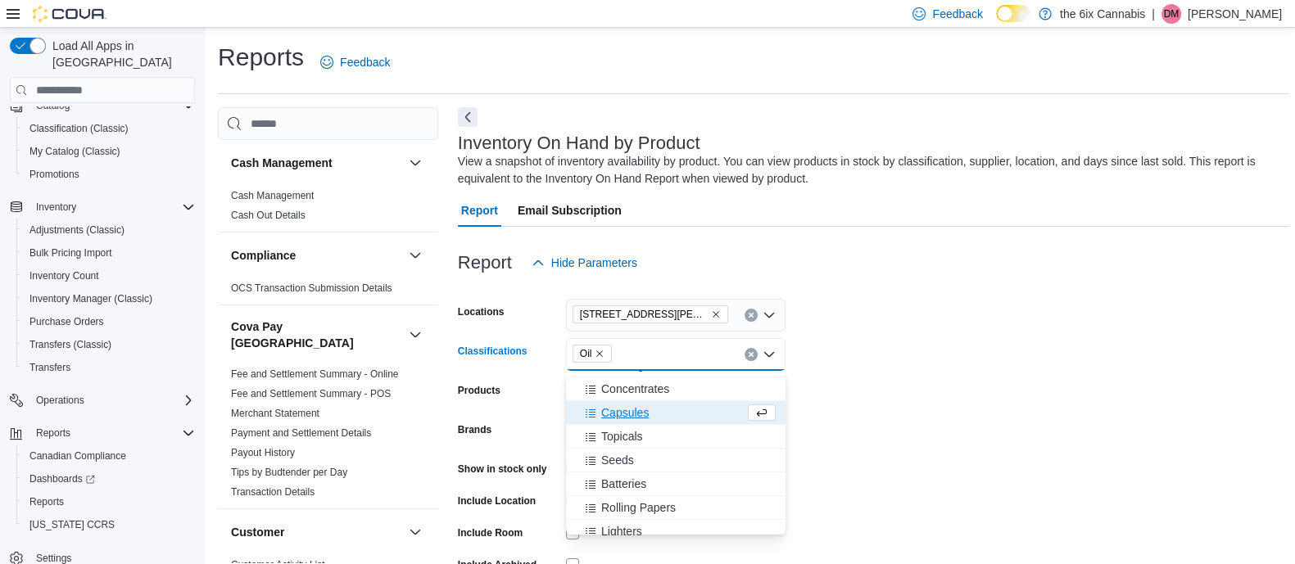
click at [1024, 420] on form "Locations [STREET_ADDRESS][PERSON_NAME] North Classifications Oil Combo box. Se…" at bounding box center [873, 451] width 831 height 344
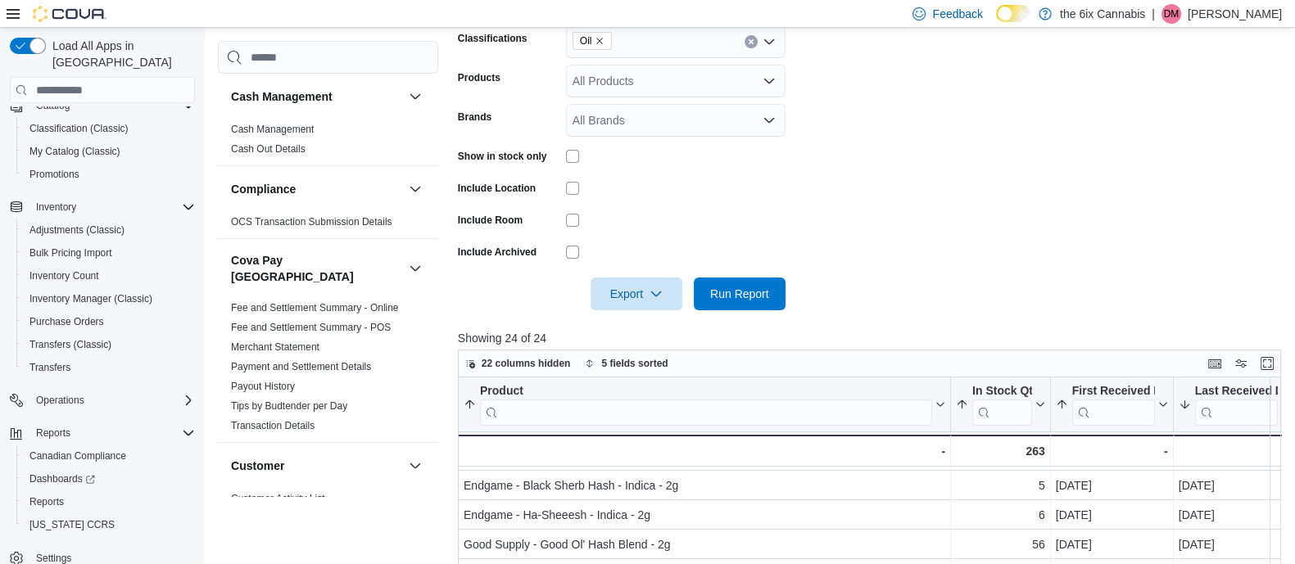
scroll to position [333, 0]
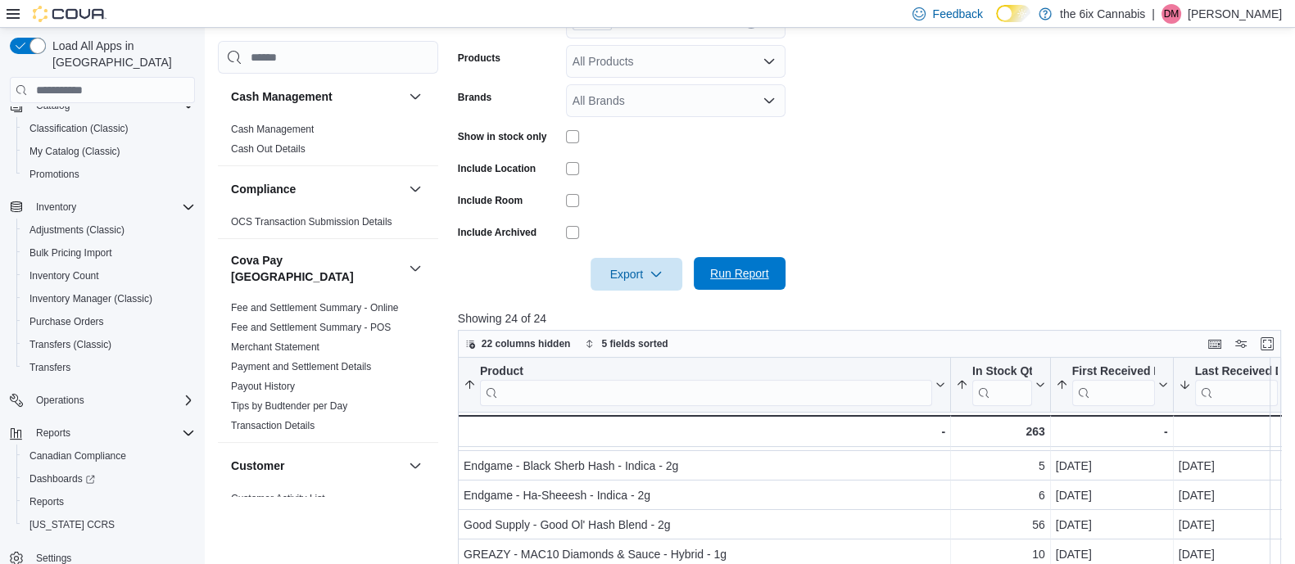
click at [767, 288] on span "Run Report" at bounding box center [740, 273] width 72 height 33
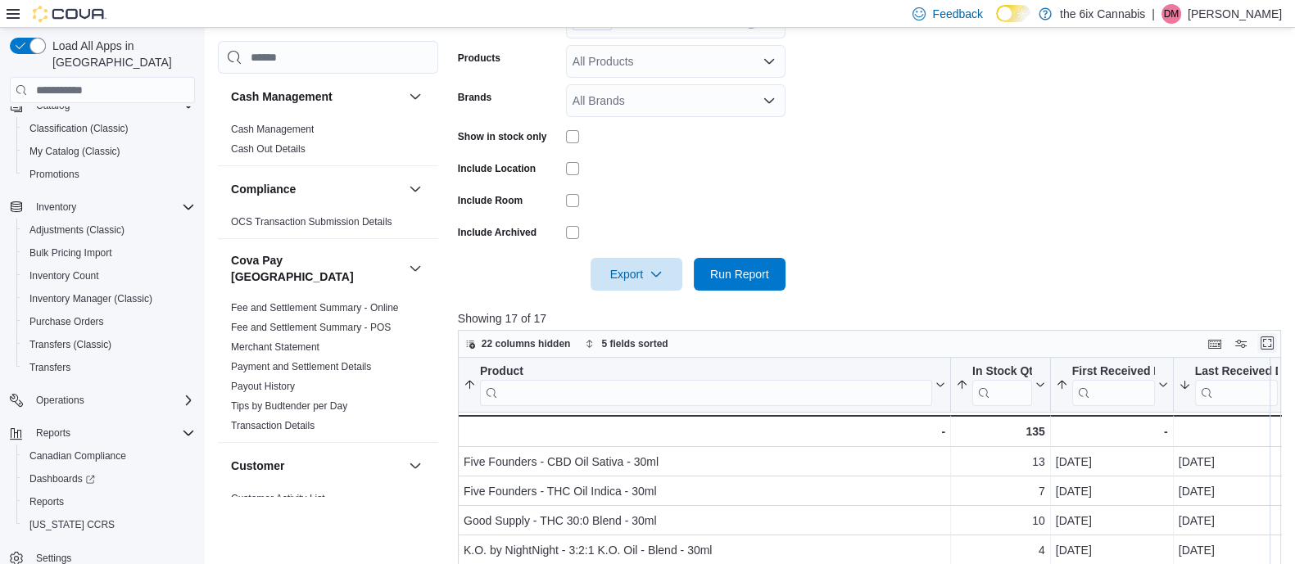
click at [1277, 339] on button "Enter fullscreen" at bounding box center [1267, 343] width 20 height 20
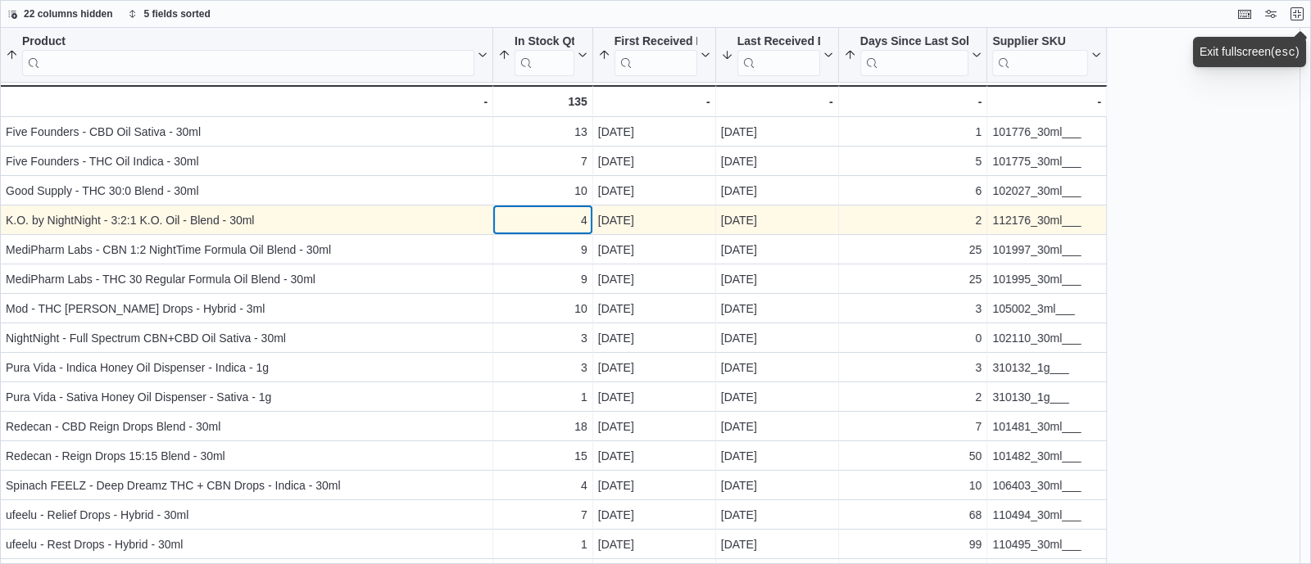
click at [537, 215] on div "4" at bounding box center [542, 221] width 89 height 20
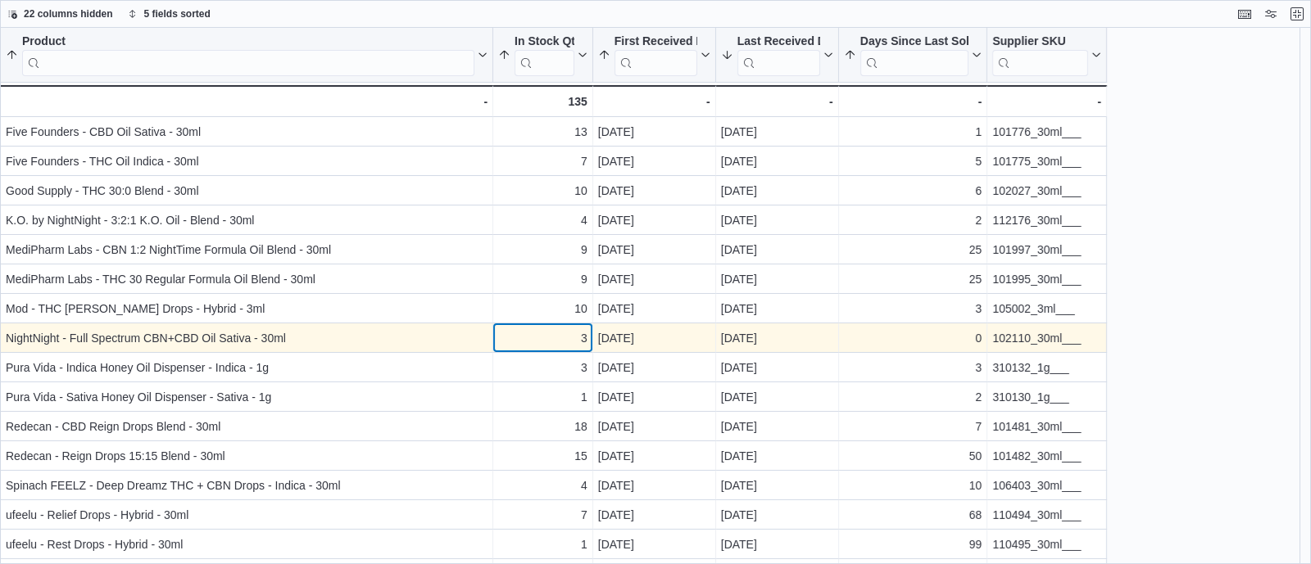
click at [573, 342] on div "3" at bounding box center [542, 338] width 89 height 20
click at [1010, 340] on div "102110_30ml___" at bounding box center [1046, 338] width 109 height 20
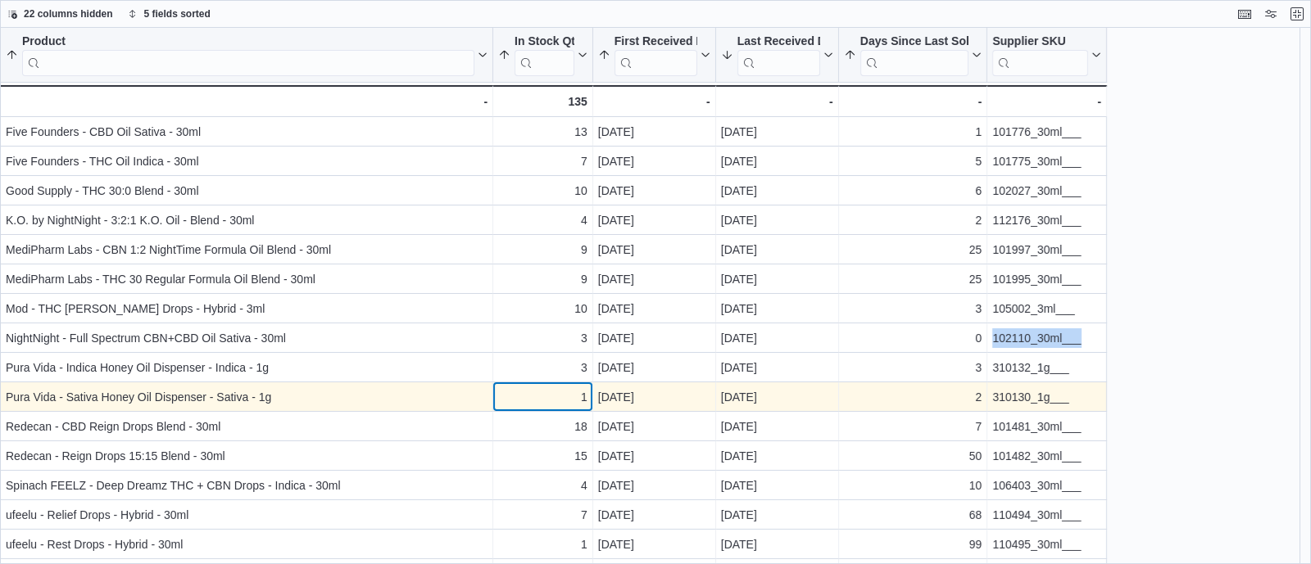
click at [536, 395] on div "1" at bounding box center [542, 397] width 89 height 20
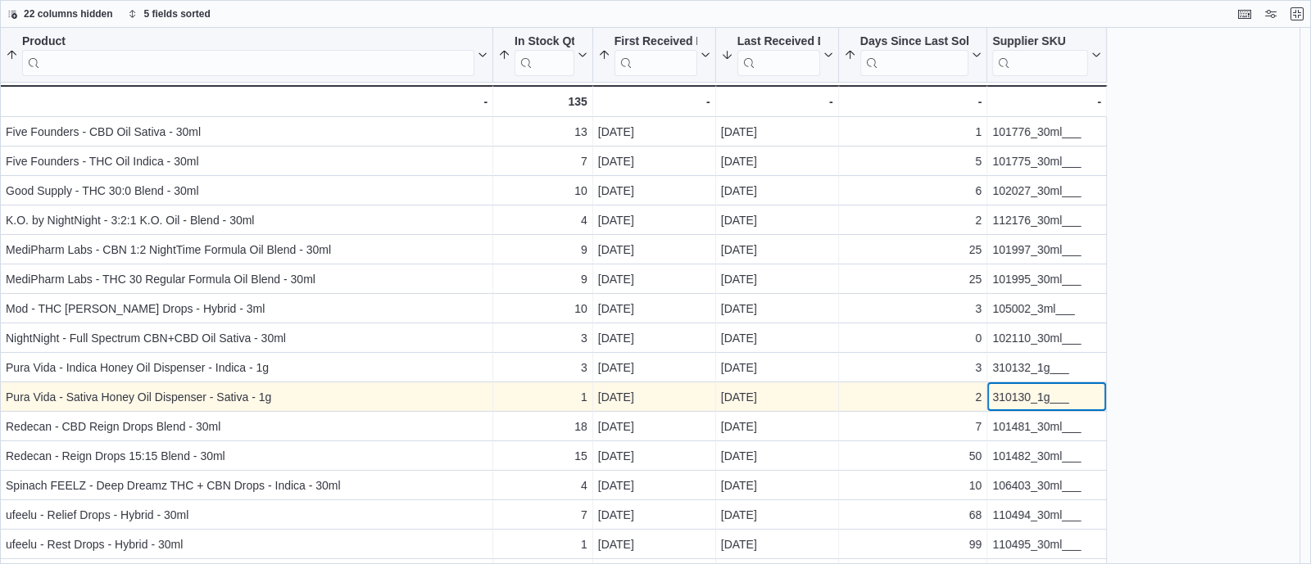
click at [1027, 400] on div "310130_1g___" at bounding box center [1046, 397] width 109 height 20
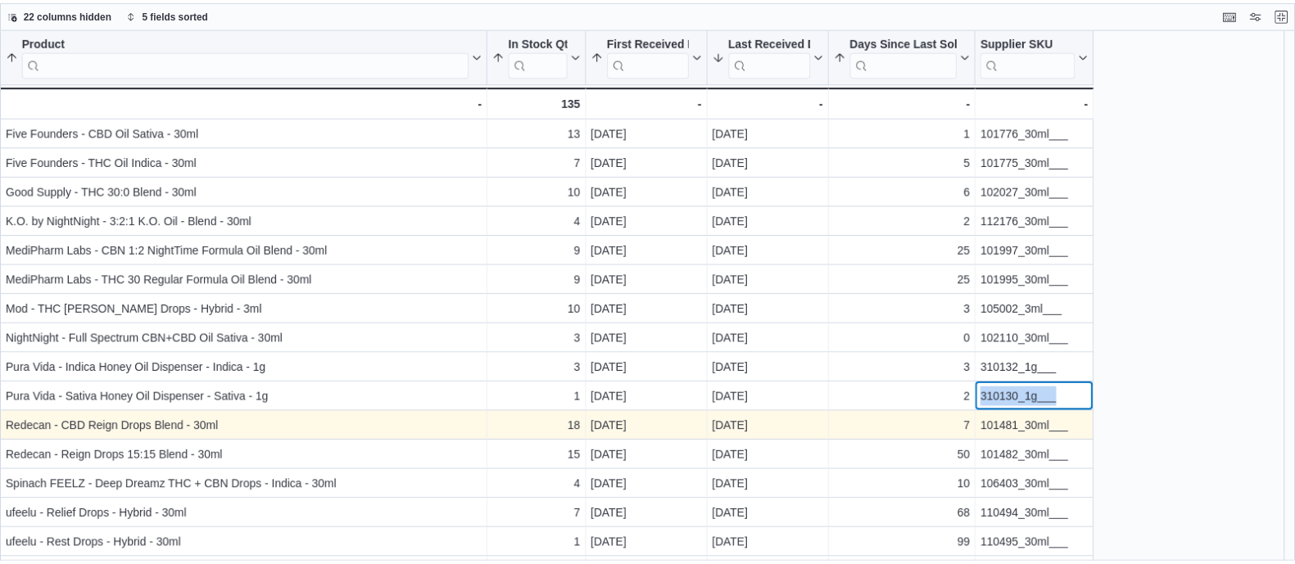
scroll to position [53, 0]
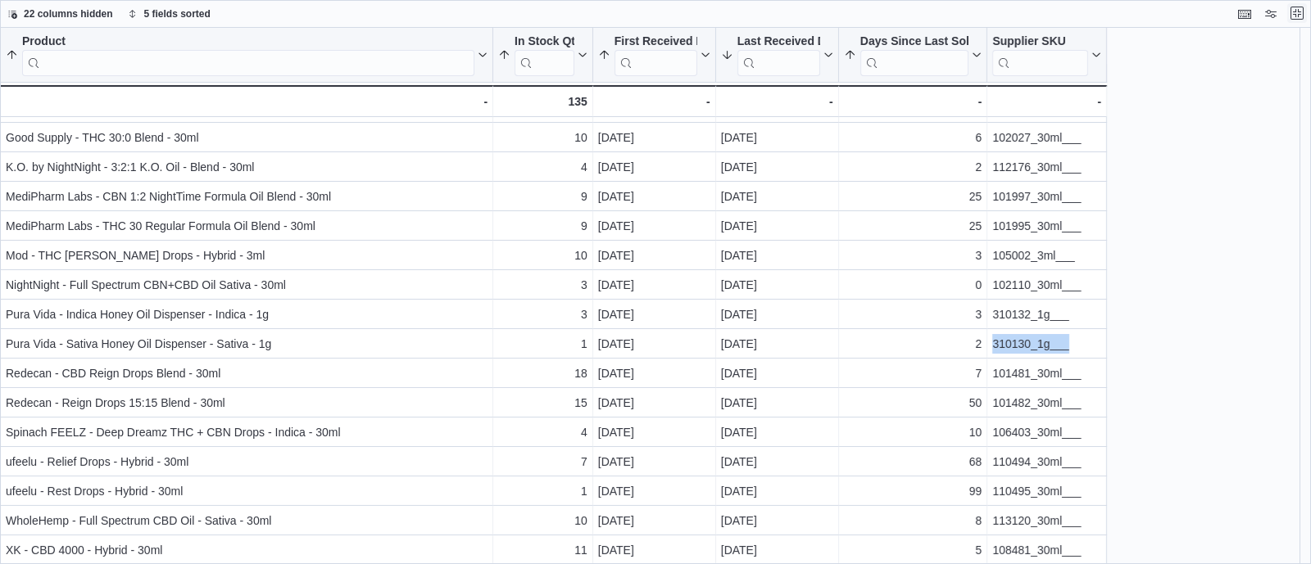
click at [1302, 9] on button "Exit fullscreen" at bounding box center [1297, 13] width 20 height 20
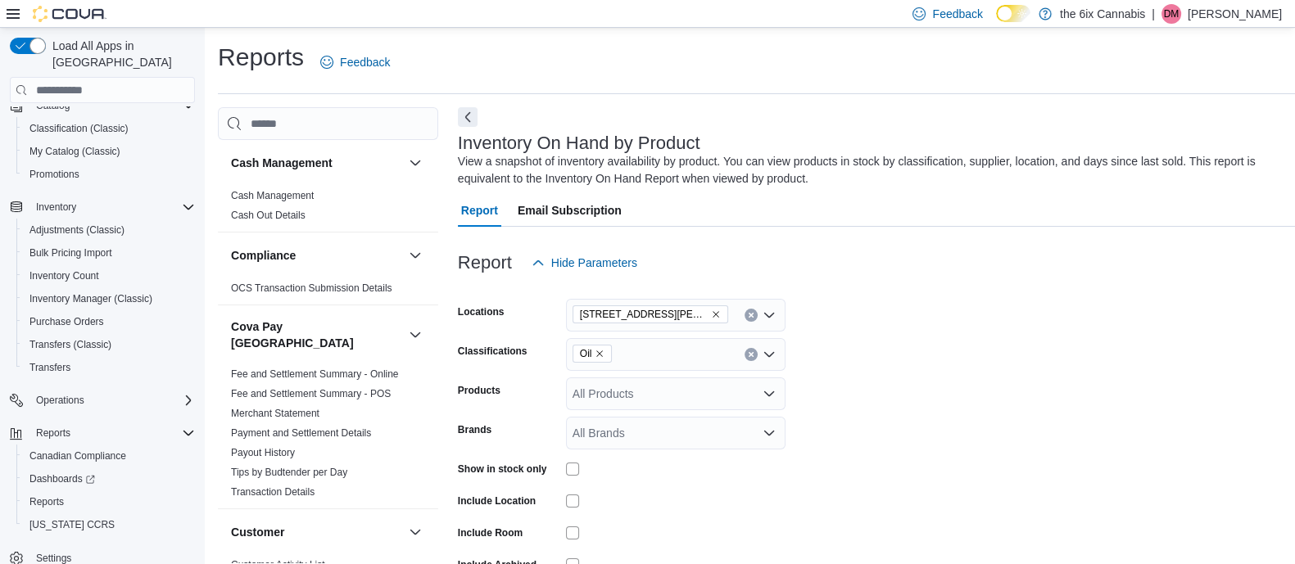
click at [602, 357] on icon "Remove Oil from selection in this group" at bounding box center [600, 354] width 10 height 10
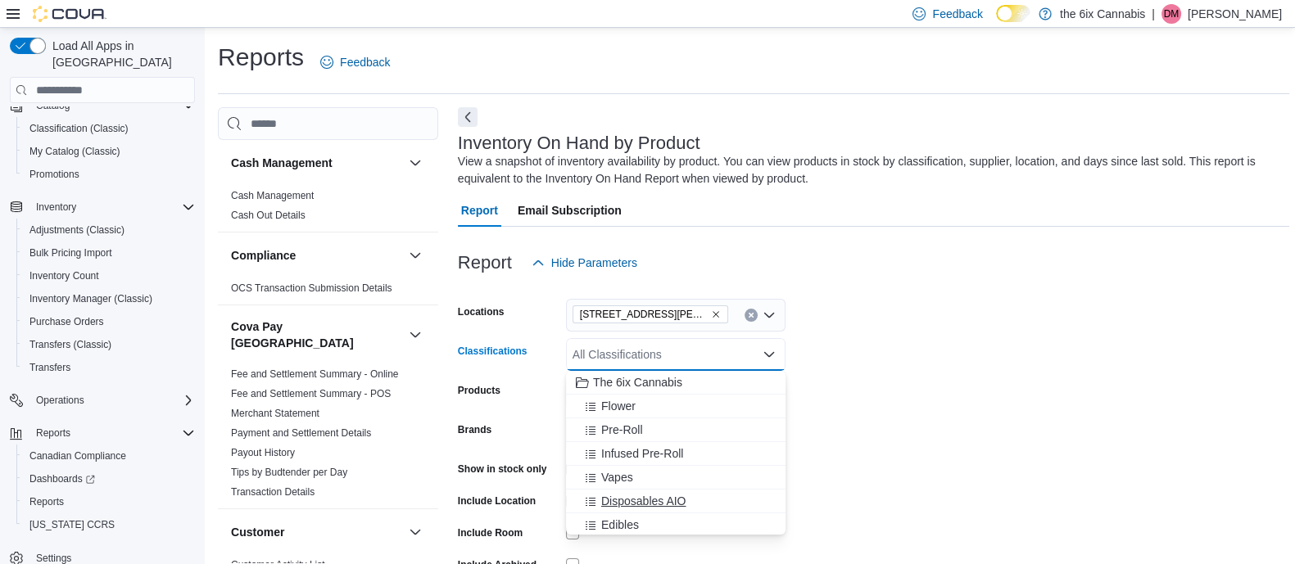
scroll to position [153, 0]
click at [626, 469] on span "Capsules" at bounding box center [625, 467] width 48 height 16
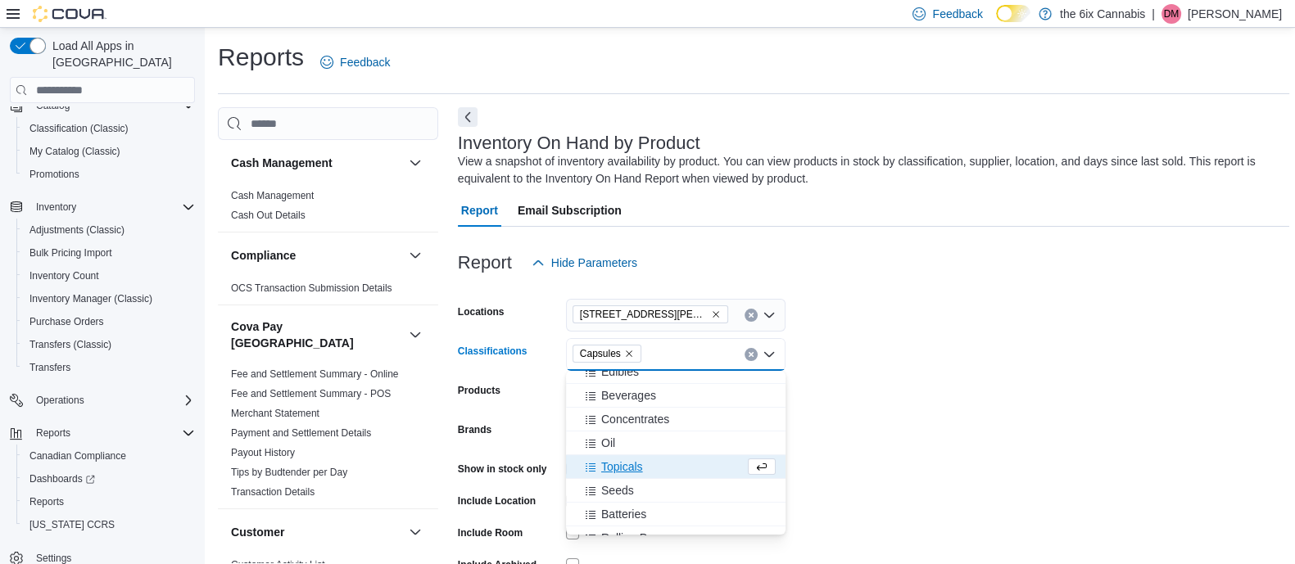
click at [881, 461] on form "Locations [STREET_ADDRESS][PERSON_NAME] North Classifications Capsules Combo bo…" at bounding box center [873, 451] width 831 height 344
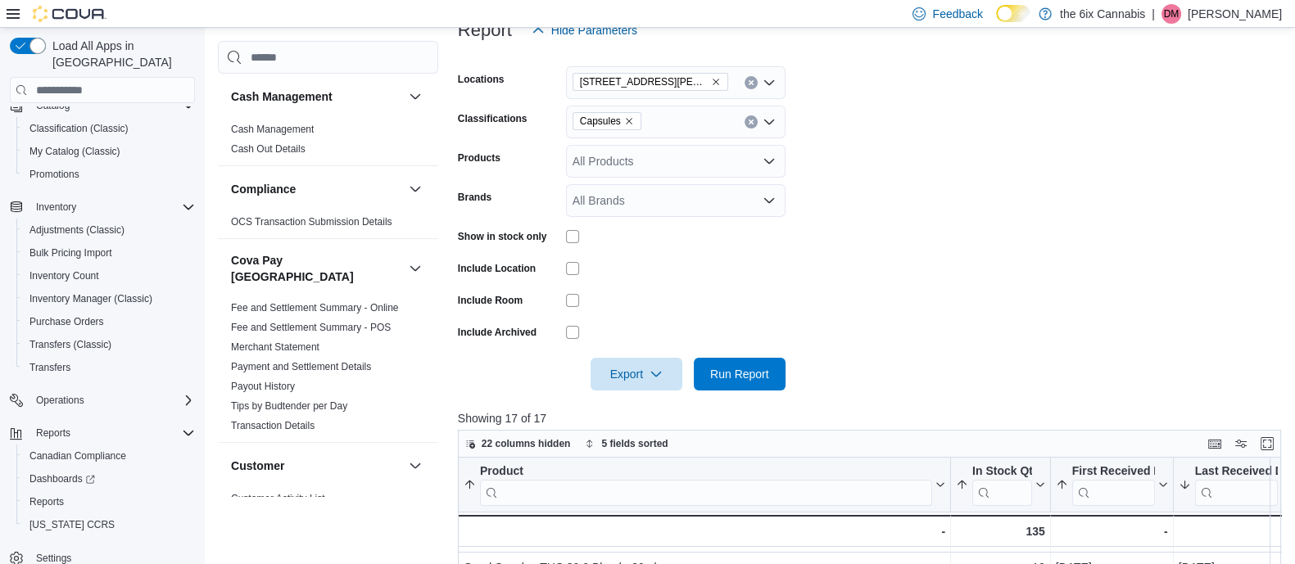
scroll to position [239, 0]
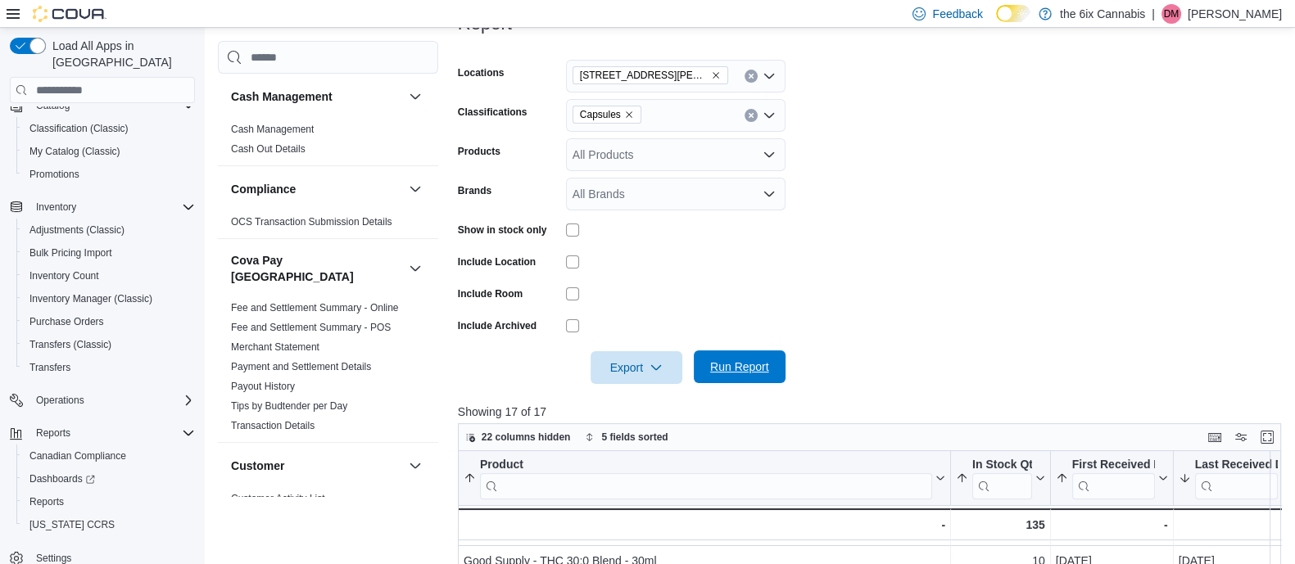
click at [741, 362] on span "Run Report" at bounding box center [739, 367] width 59 height 16
click at [1277, 436] on button "Enter fullscreen" at bounding box center [1267, 437] width 20 height 20
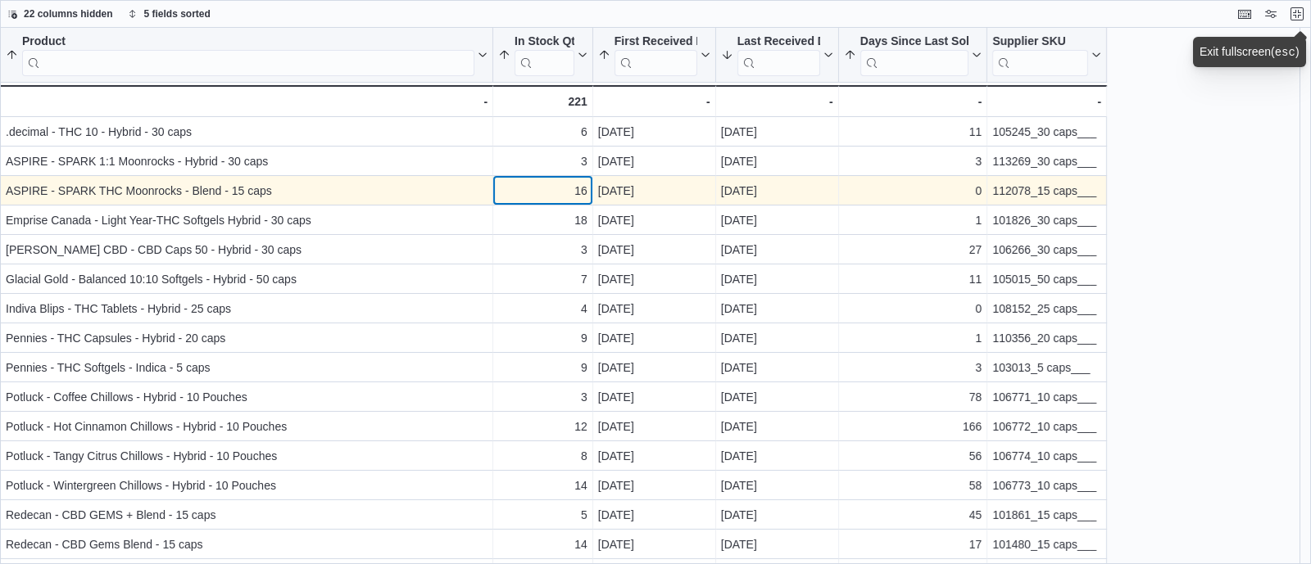
click at [555, 194] on div "16" at bounding box center [542, 191] width 89 height 20
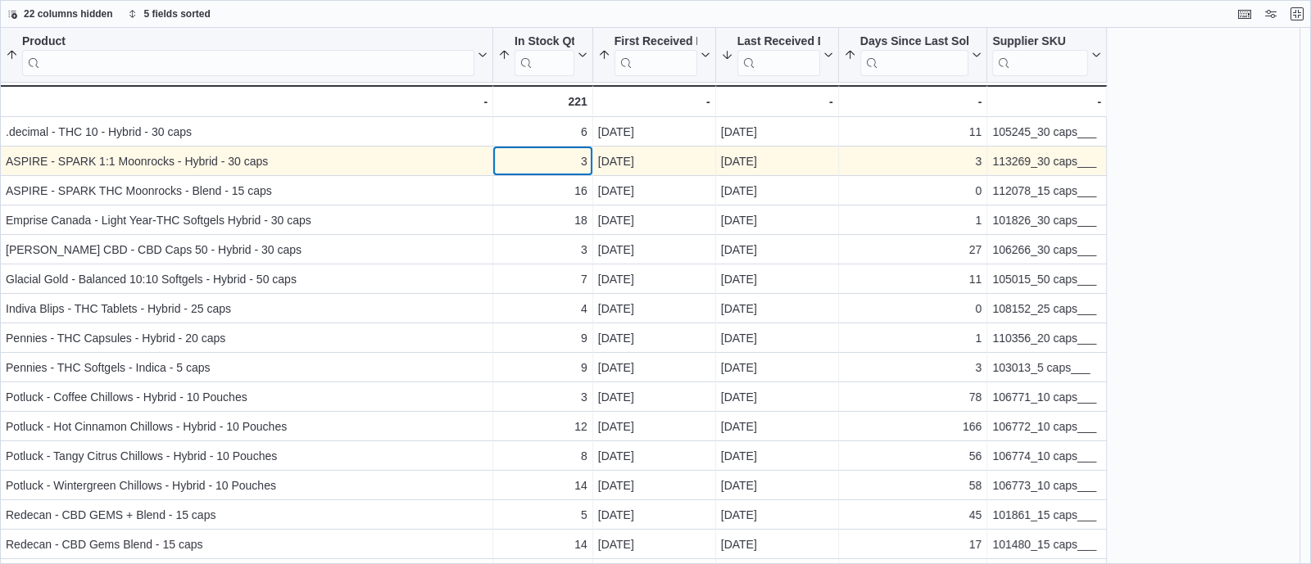
click at [541, 147] on div "3 - In Stock Qty, column 2, row 2" at bounding box center [543, 161] width 100 height 29
click at [551, 172] on div "3 - In Stock Qty, column 2, row 2" at bounding box center [543, 161] width 100 height 29
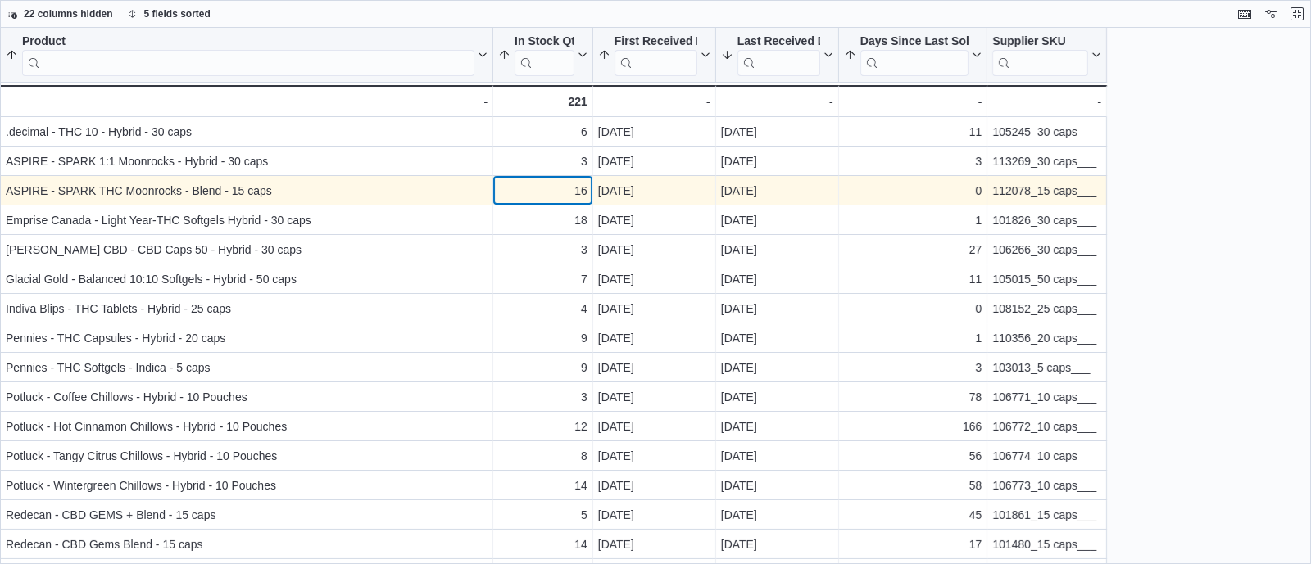
click at [553, 190] on div "16" at bounding box center [542, 191] width 89 height 20
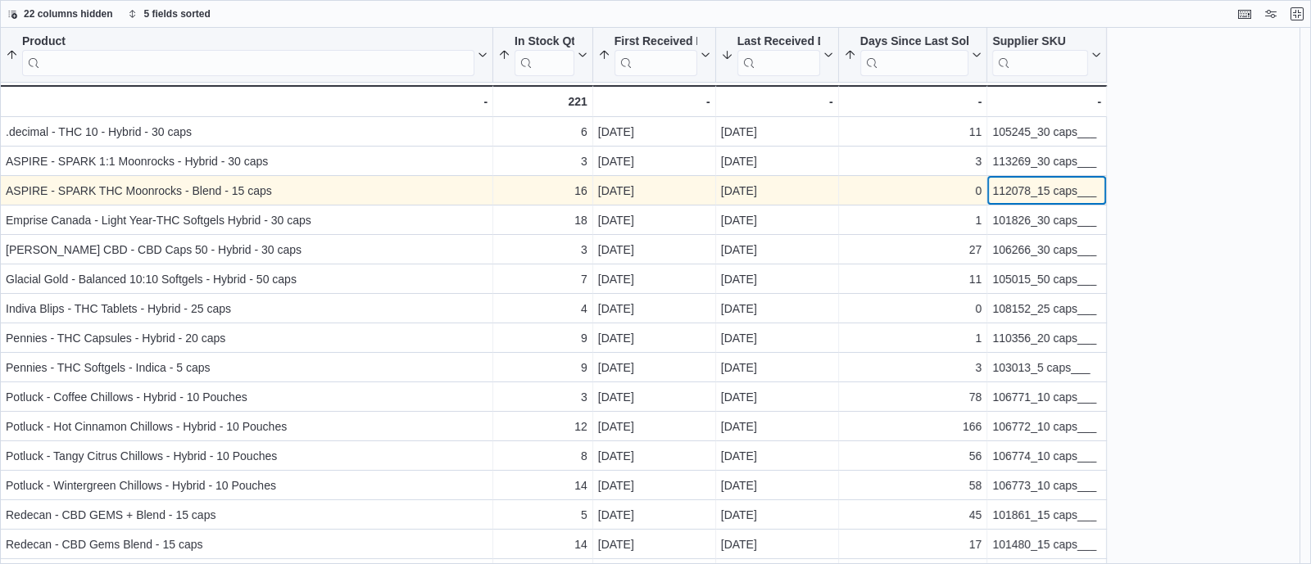
click at [1018, 197] on div "112078_15 caps___" at bounding box center [1046, 191] width 109 height 20
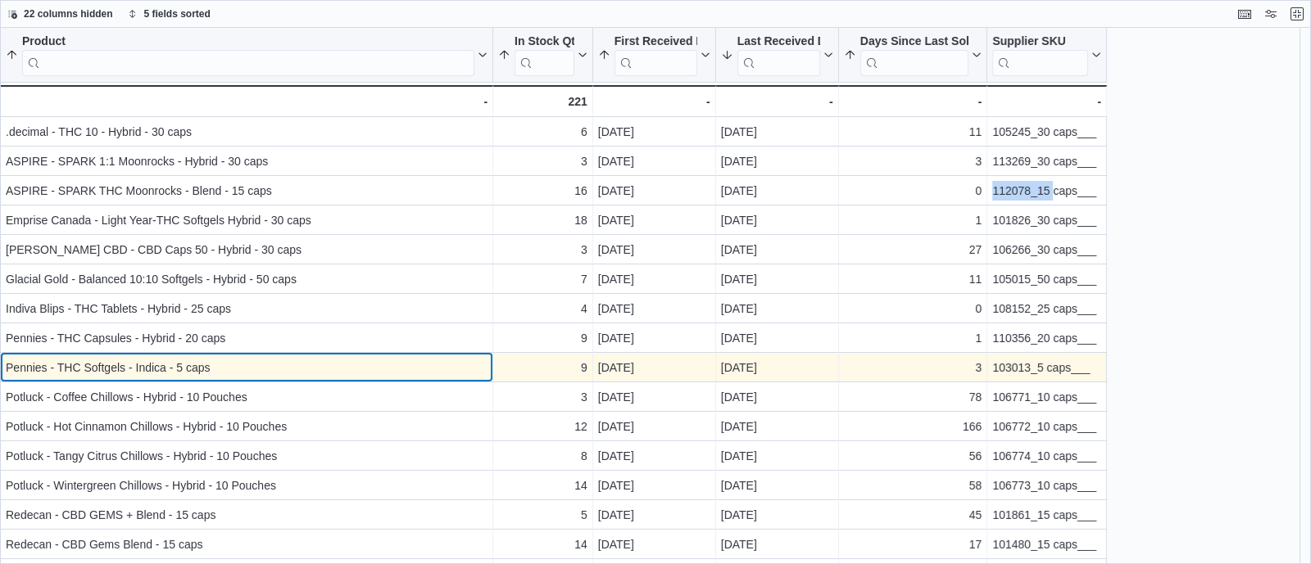
click at [492, 359] on div "Pennies - THC Softgels - Indica - 5 caps - Product, column 1, row 9" at bounding box center [246, 367] width 493 height 29
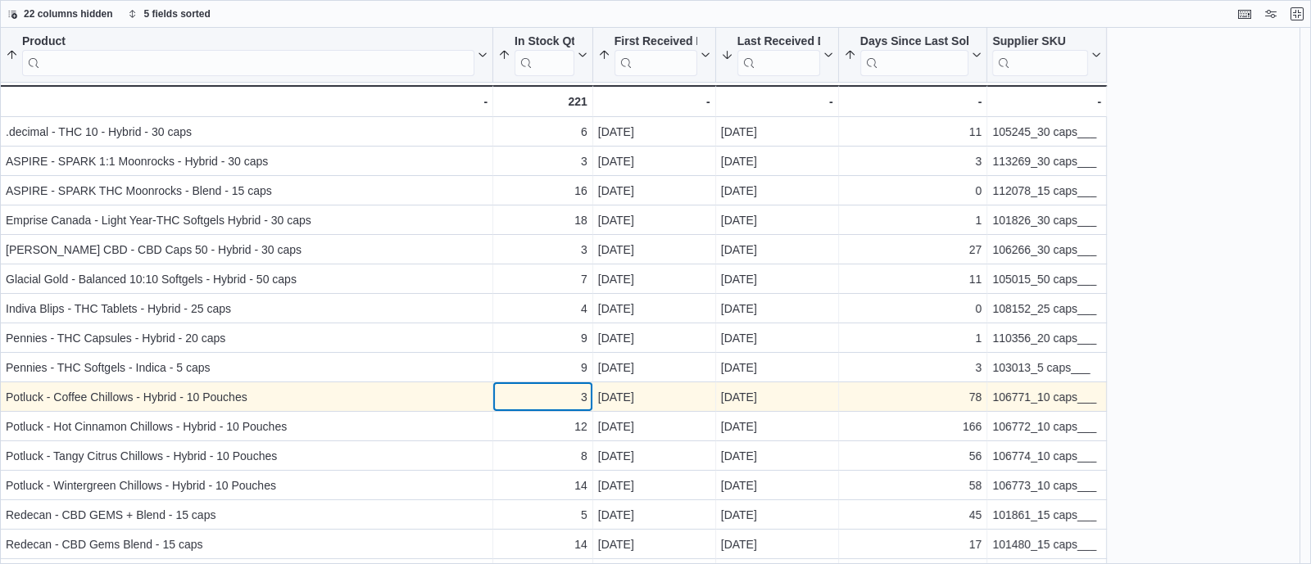
click at [582, 383] on div "3 - In Stock Qty, column 2, row 10" at bounding box center [543, 397] width 100 height 29
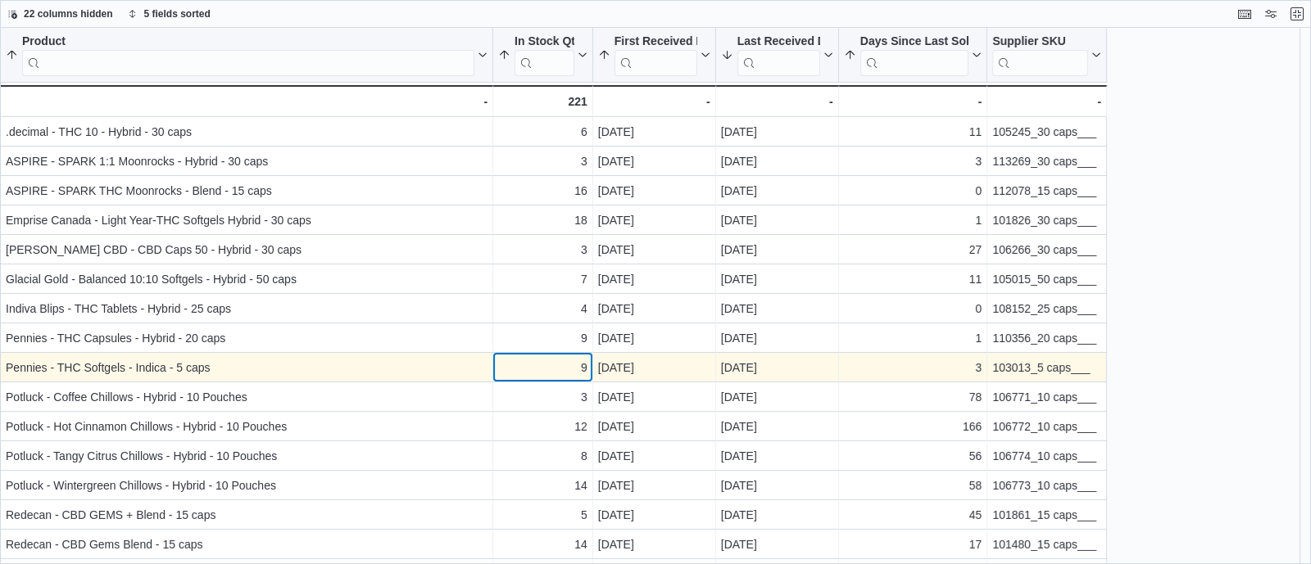
click at [558, 370] on div "9" at bounding box center [542, 368] width 89 height 20
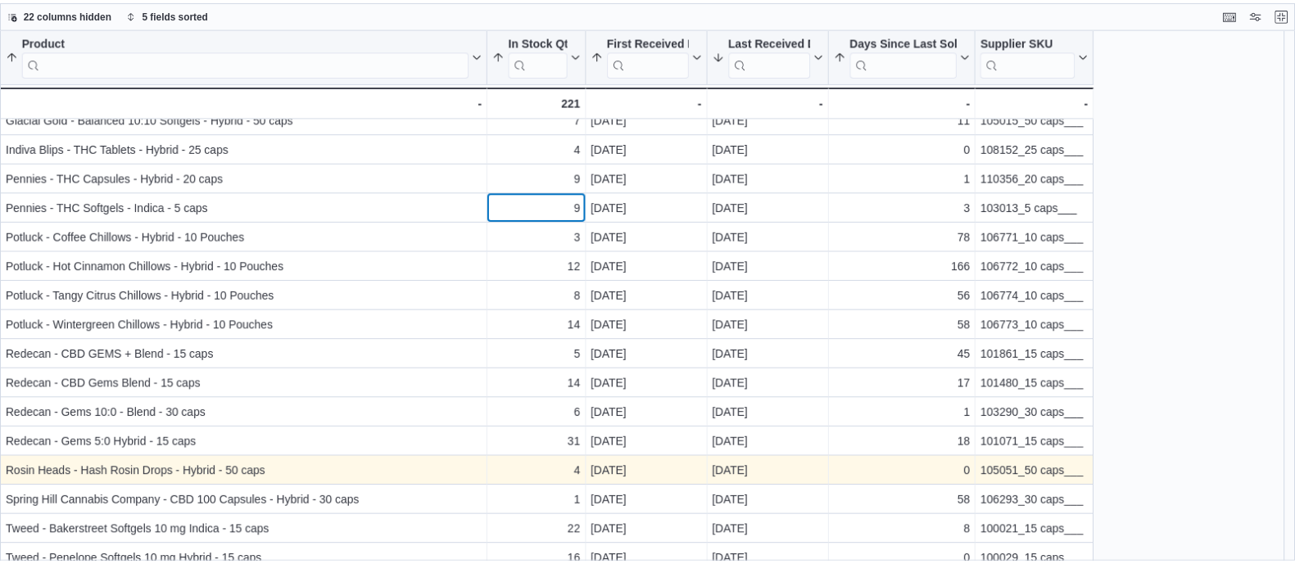
scroll to position [200, 0]
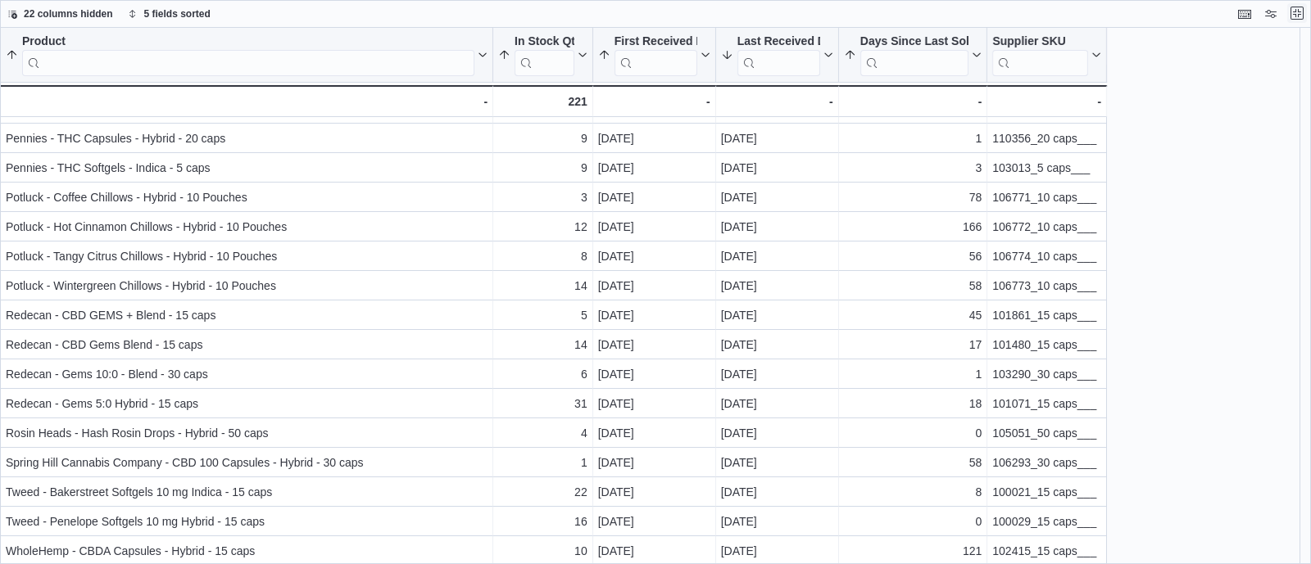
click at [1296, 14] on button "Exit fullscreen" at bounding box center [1297, 13] width 20 height 20
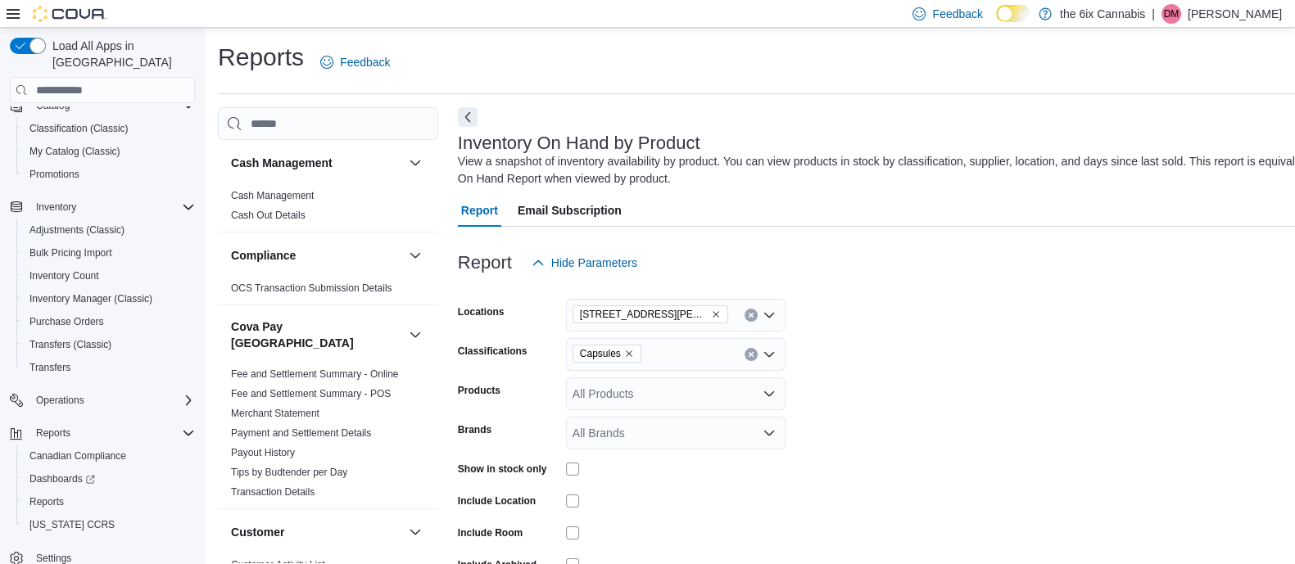
click at [754, 363] on div "Capsules" at bounding box center [676, 354] width 220 height 33
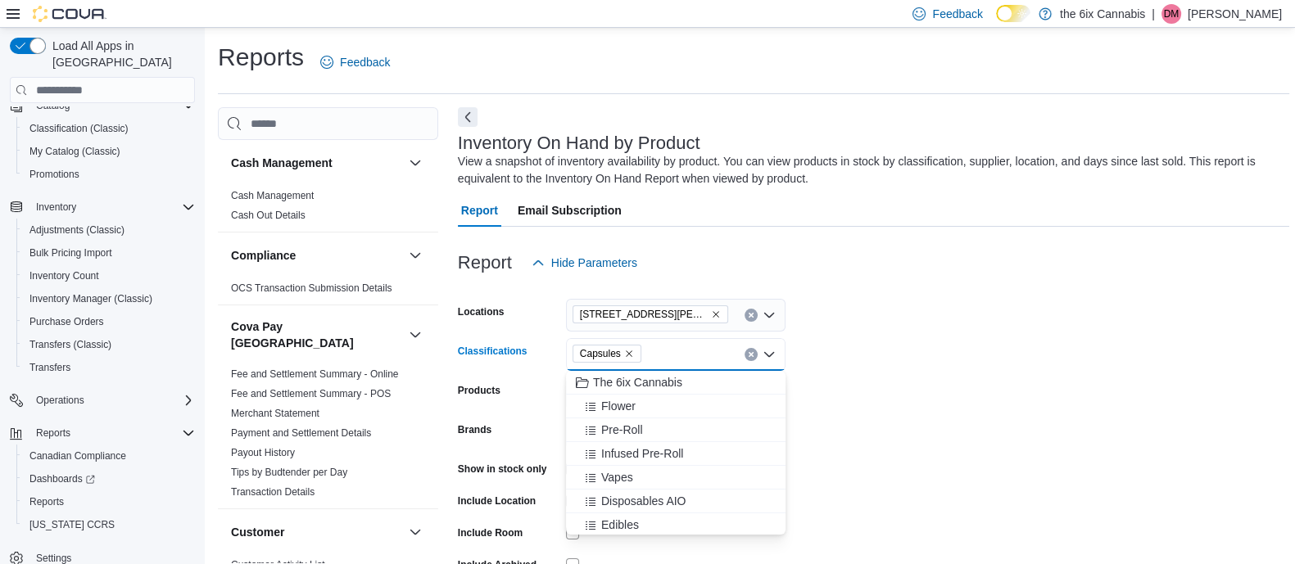
click at [752, 358] on icon "Clear input" at bounding box center [751, 354] width 7 height 7
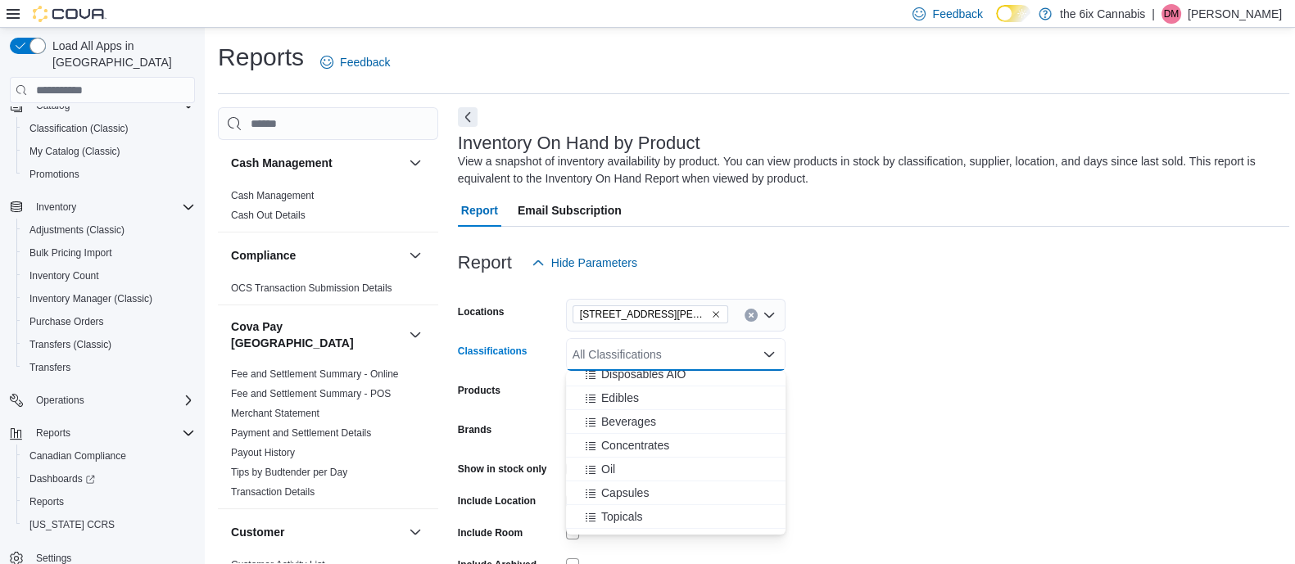
scroll to position [139, 0]
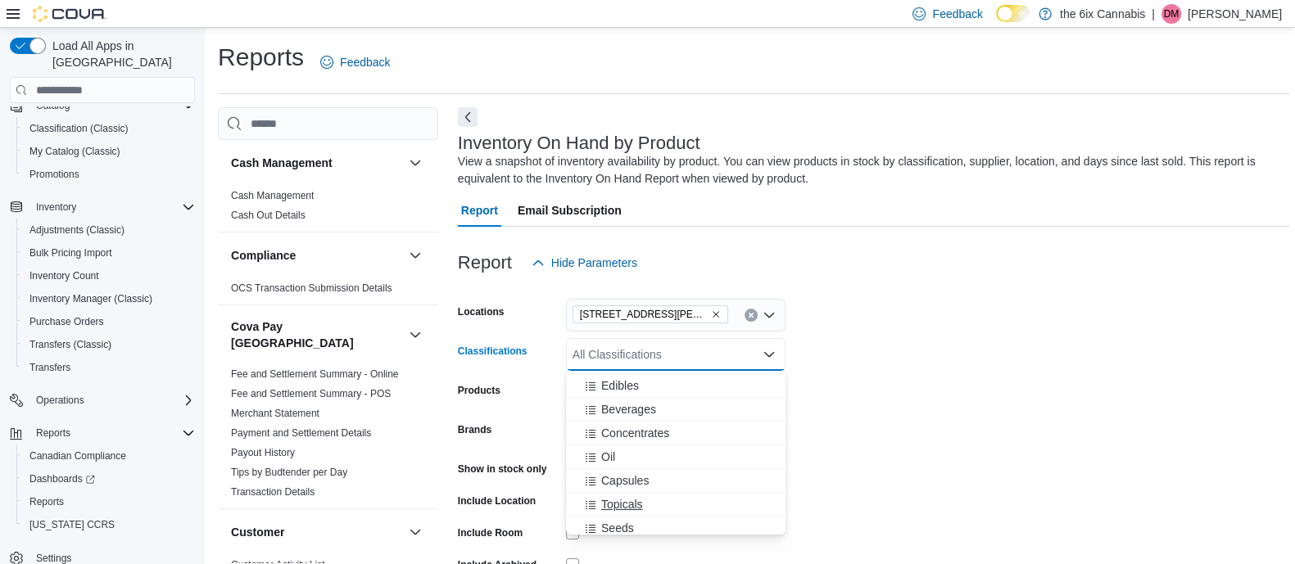
click at [624, 503] on span "Topicals" at bounding box center [622, 504] width 42 height 16
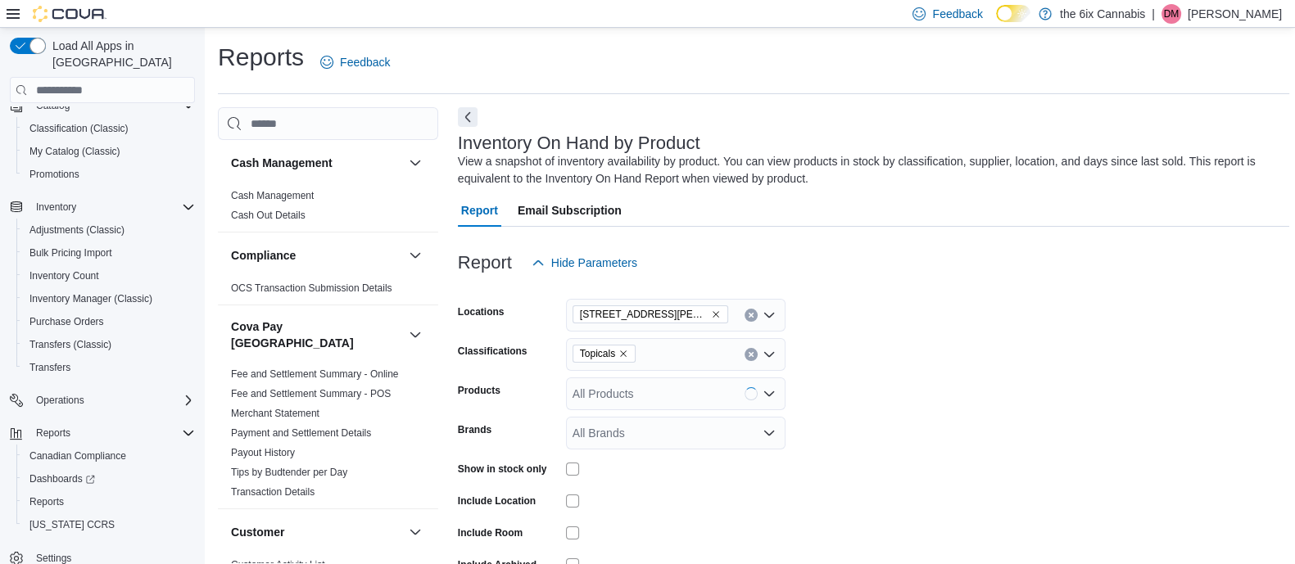
click at [1005, 405] on form "Locations [STREET_ADDRESS][PERSON_NAME] North Classifications Topicals Products…" at bounding box center [873, 451] width 831 height 344
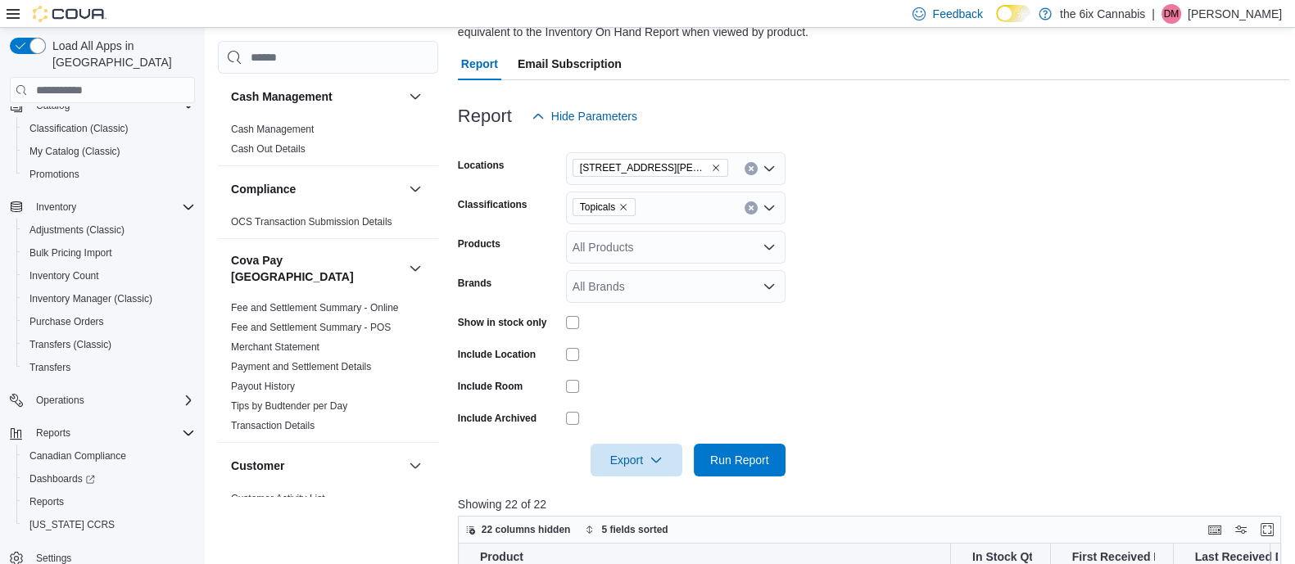
scroll to position [155, 0]
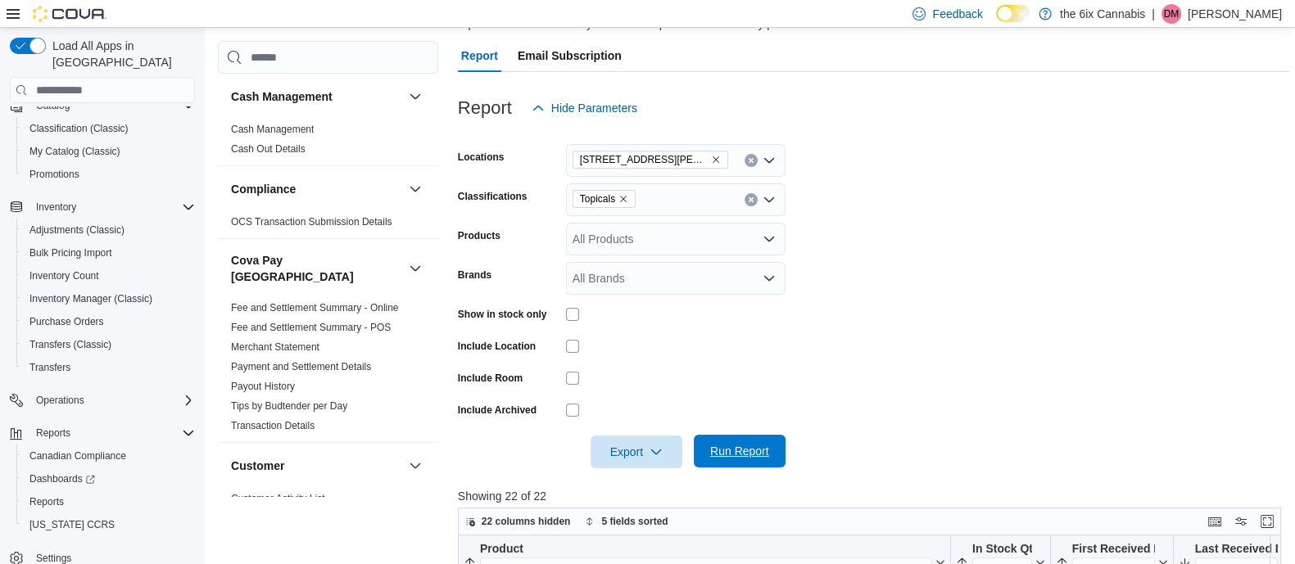
click at [776, 448] on button "Run Report" at bounding box center [740, 451] width 92 height 33
